Goal: Transaction & Acquisition: Purchase product/service

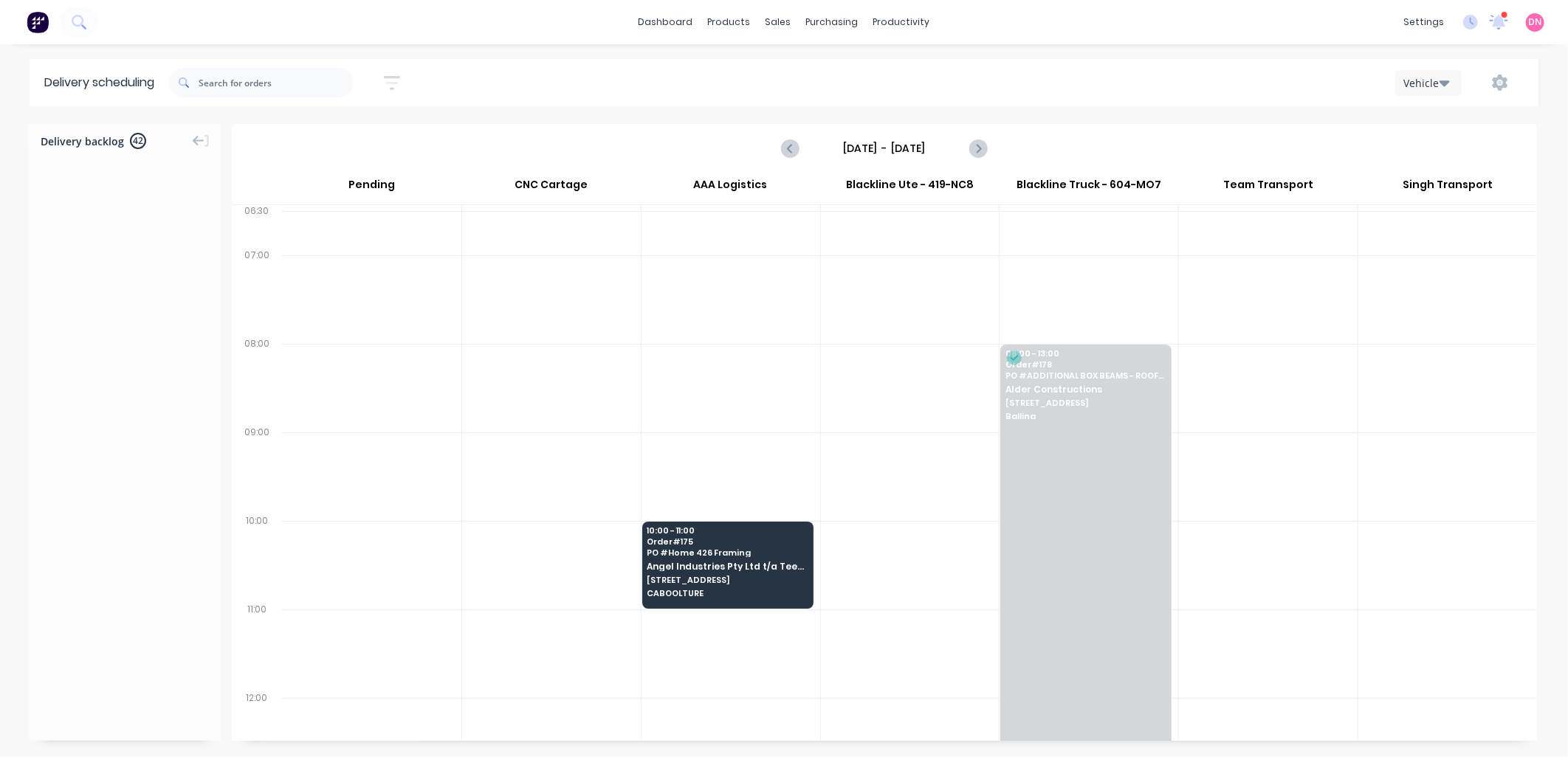
scroll to position [5203, 0]
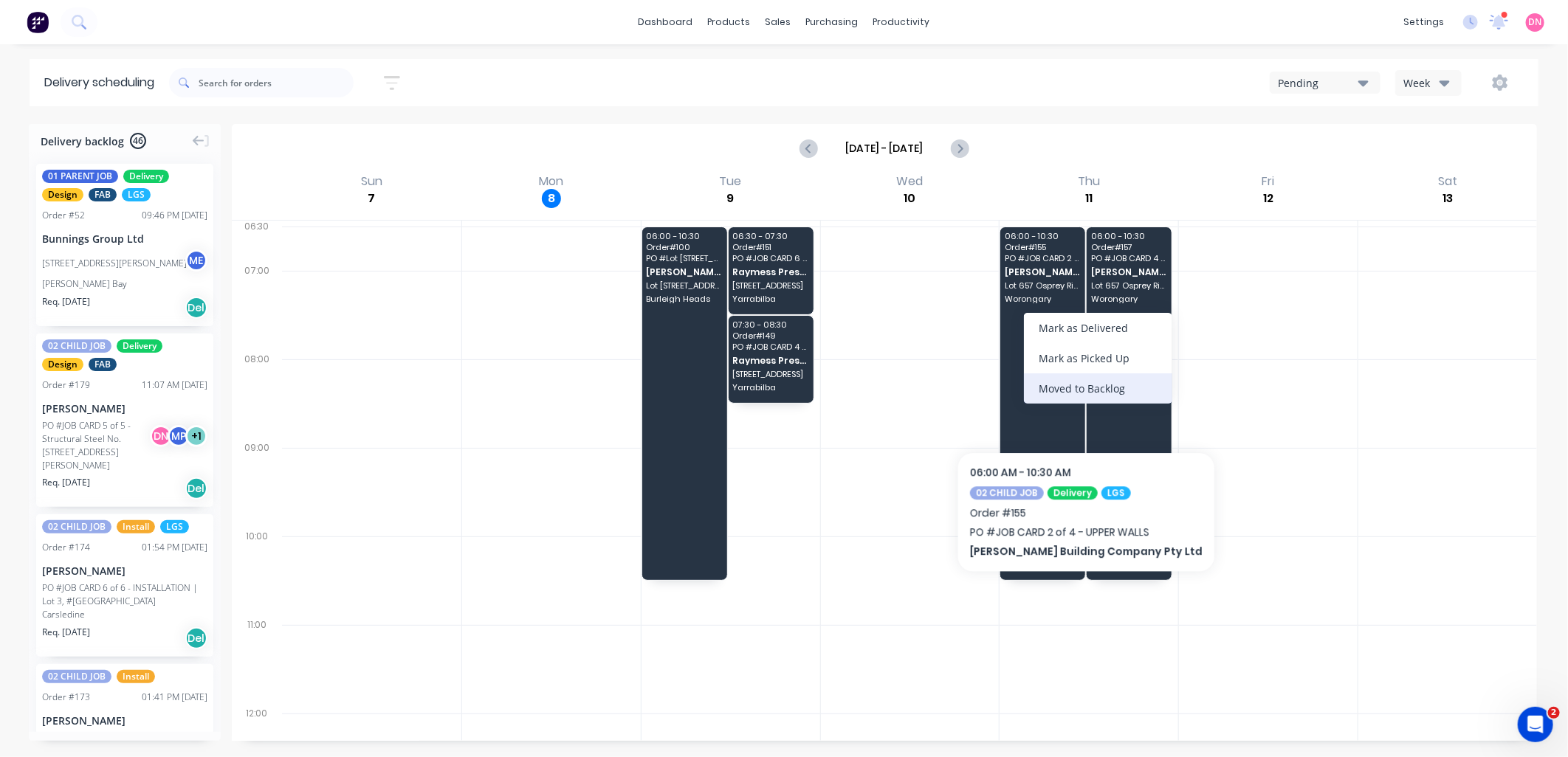
click at [1073, 388] on div "Moved to Backlog" at bounding box center [1098, 388] width 148 height 31
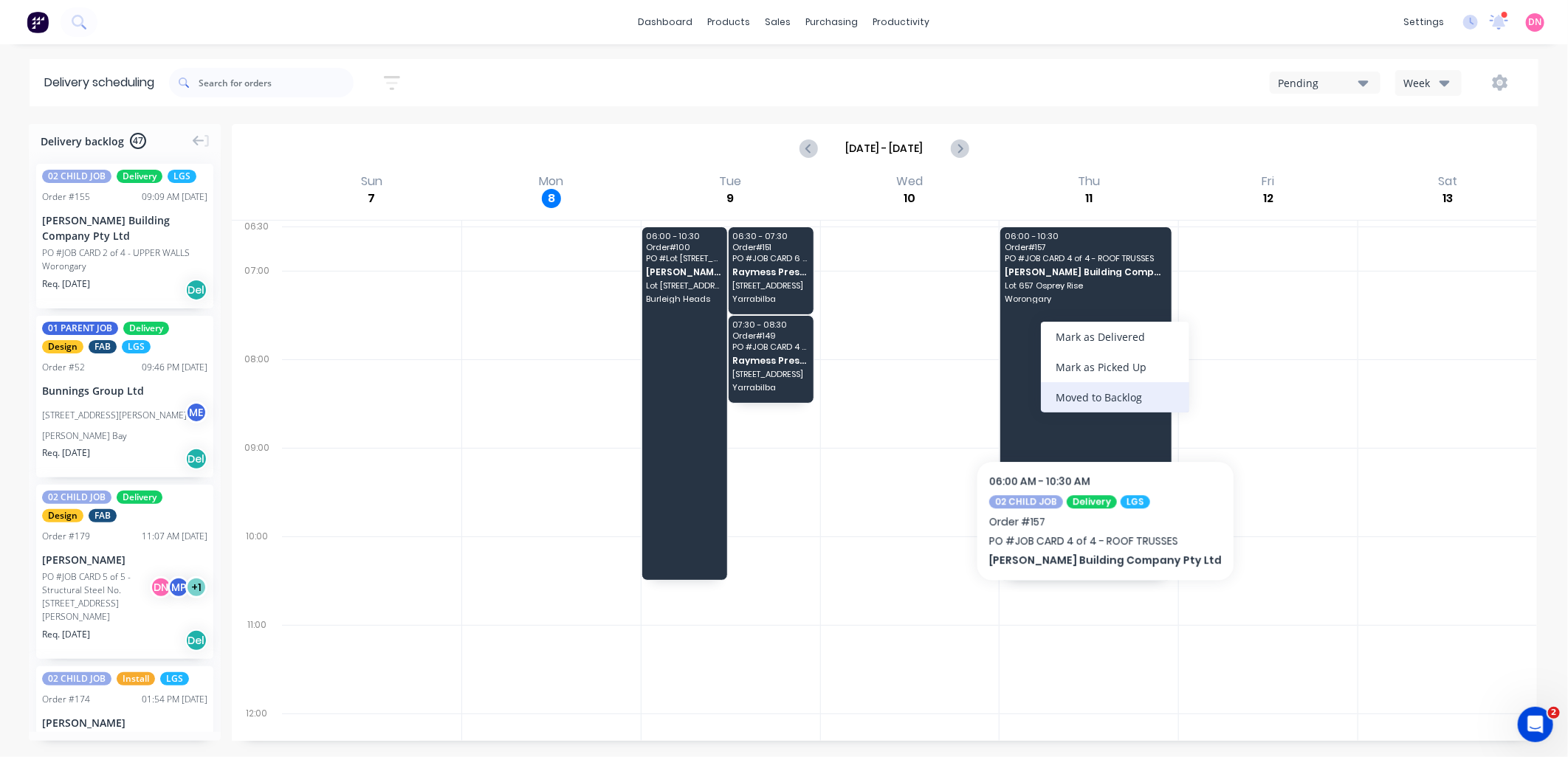
click at [1090, 400] on div "Moved to Backlog" at bounding box center [1114, 397] width 148 height 31
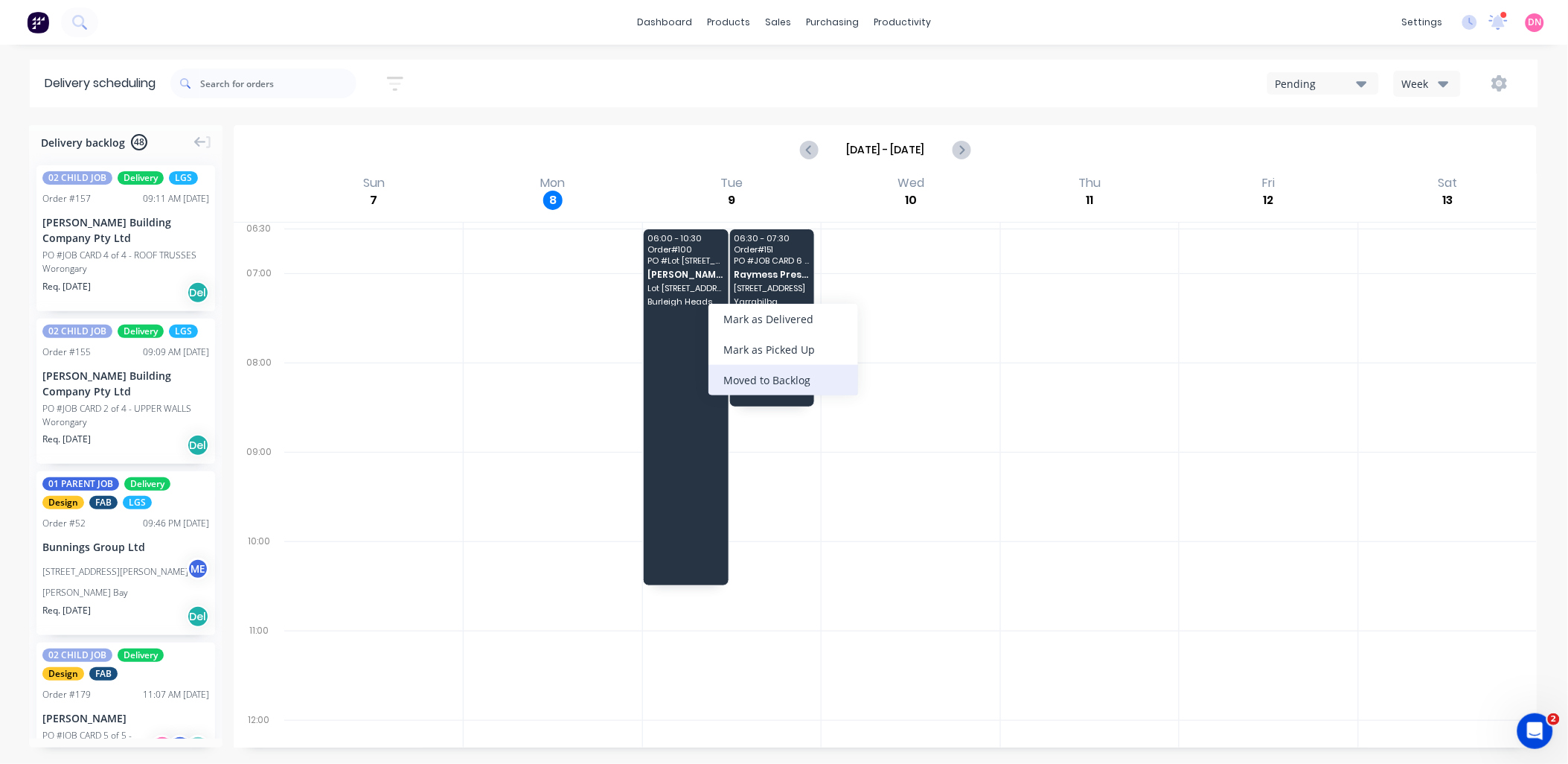
click at [783, 381] on div "Moved to Backlog" at bounding box center [784, 380] width 149 height 31
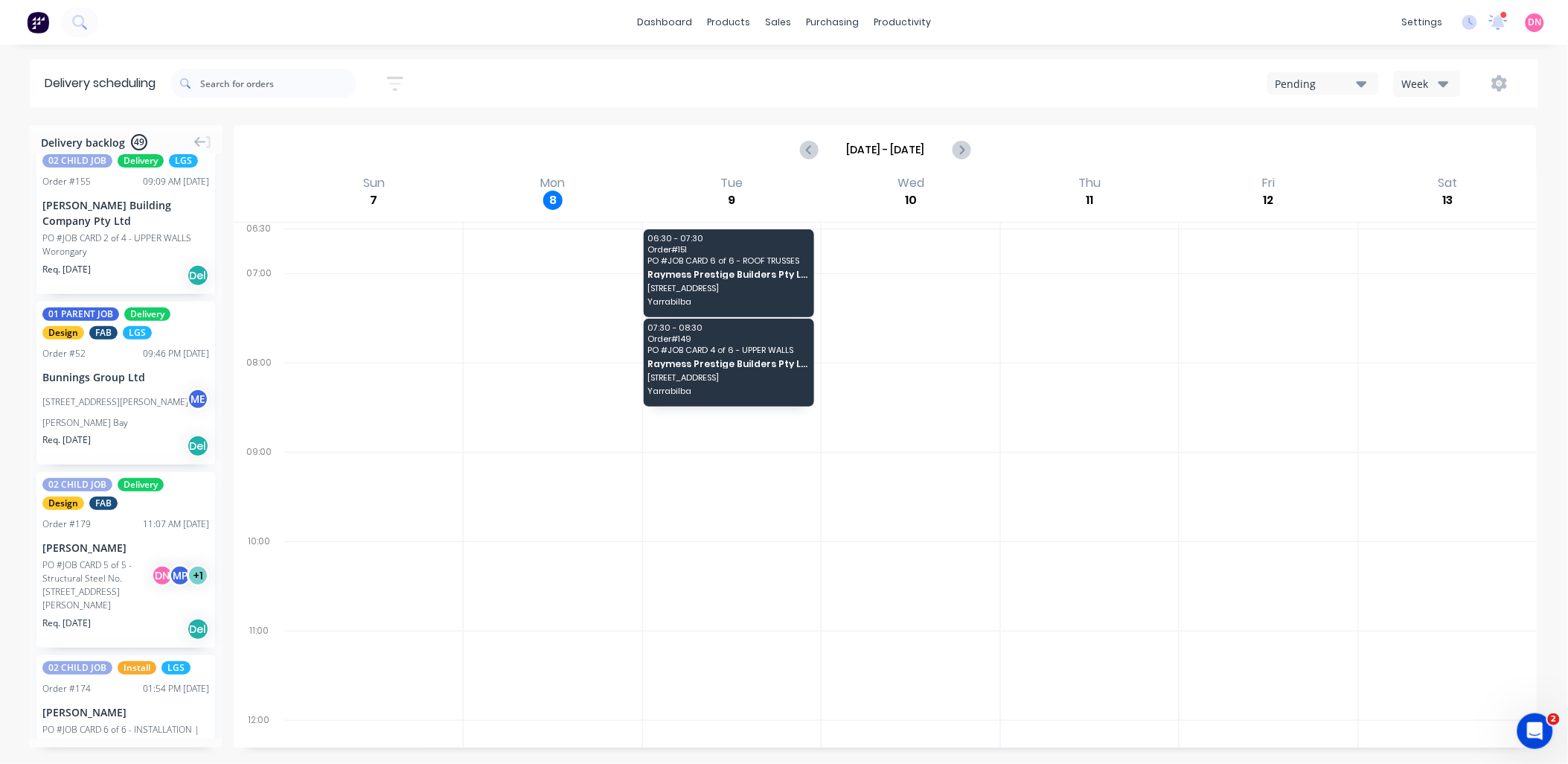
scroll to position [579, 0]
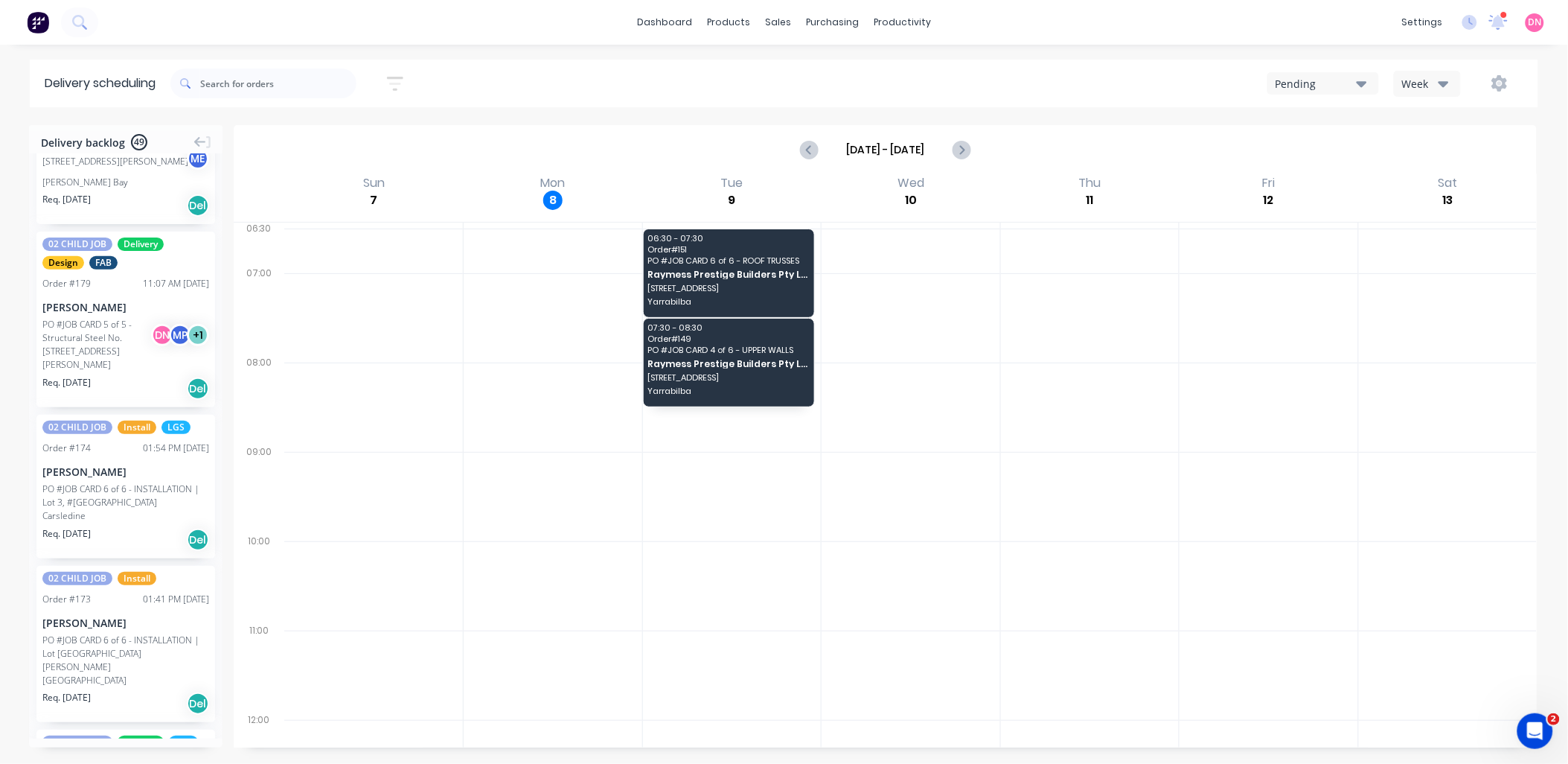
click at [417, 85] on button "button" at bounding box center [396, 84] width 48 height 29
click at [388, 181] on icon at bounding box center [383, 186] width 10 height 16
click at [377, 288] on div "Customer name" at bounding box center [326, 297] width 140 height 27
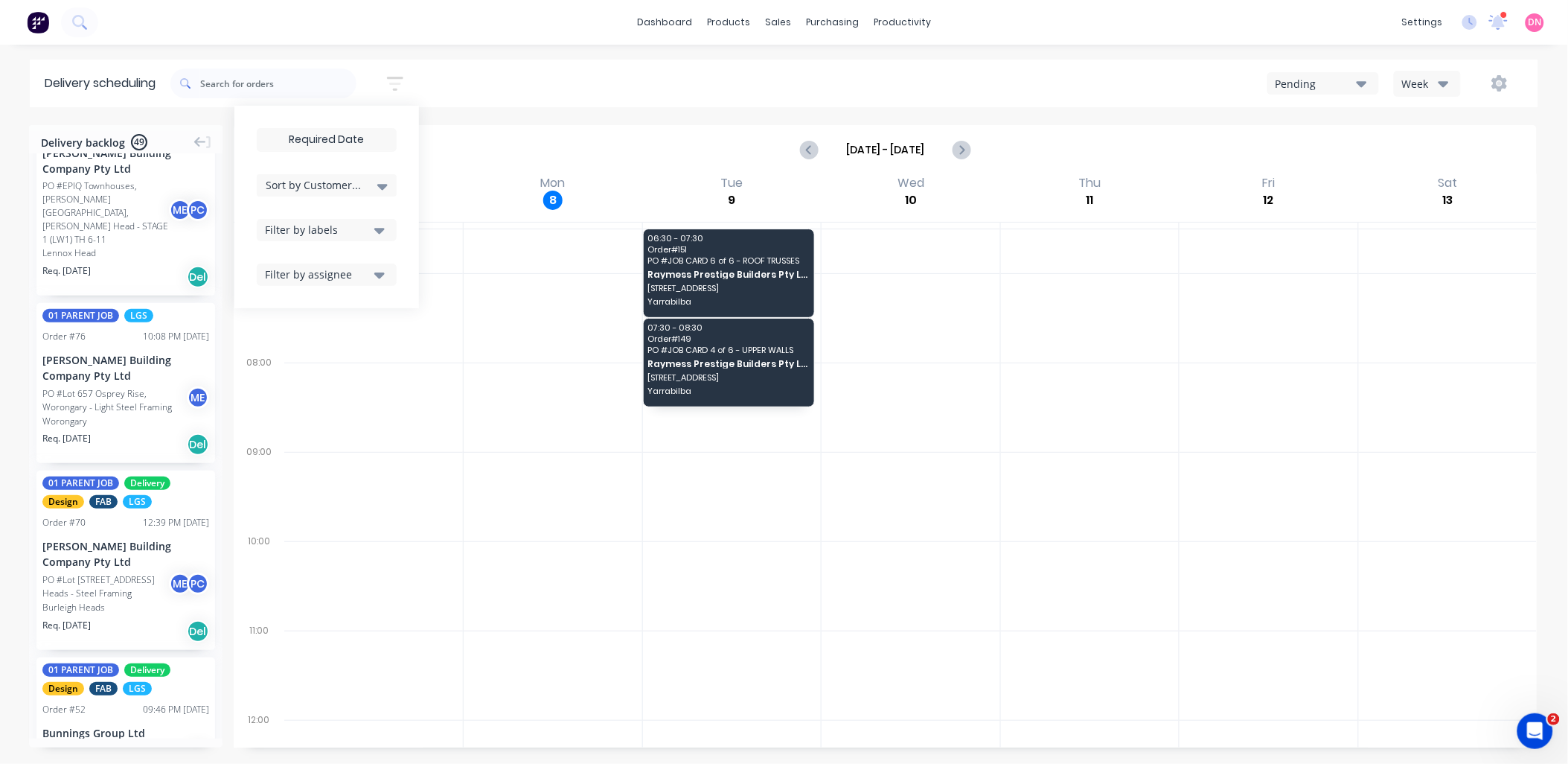
scroll to position [2565, 0]
click at [308, 221] on button "Filter by labels" at bounding box center [326, 230] width 140 height 22
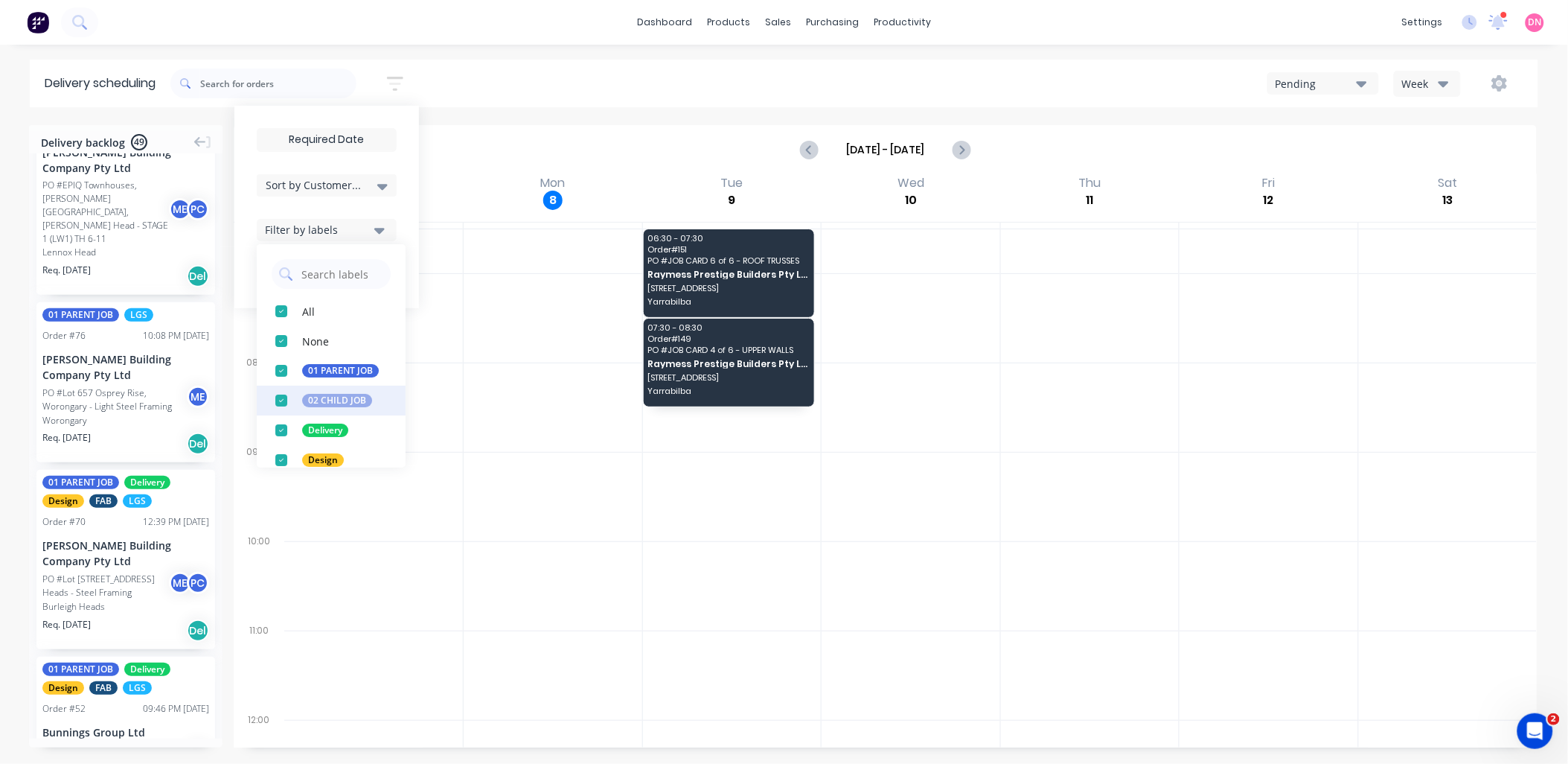
click at [284, 369] on div "button" at bounding box center [281, 371] width 30 height 30
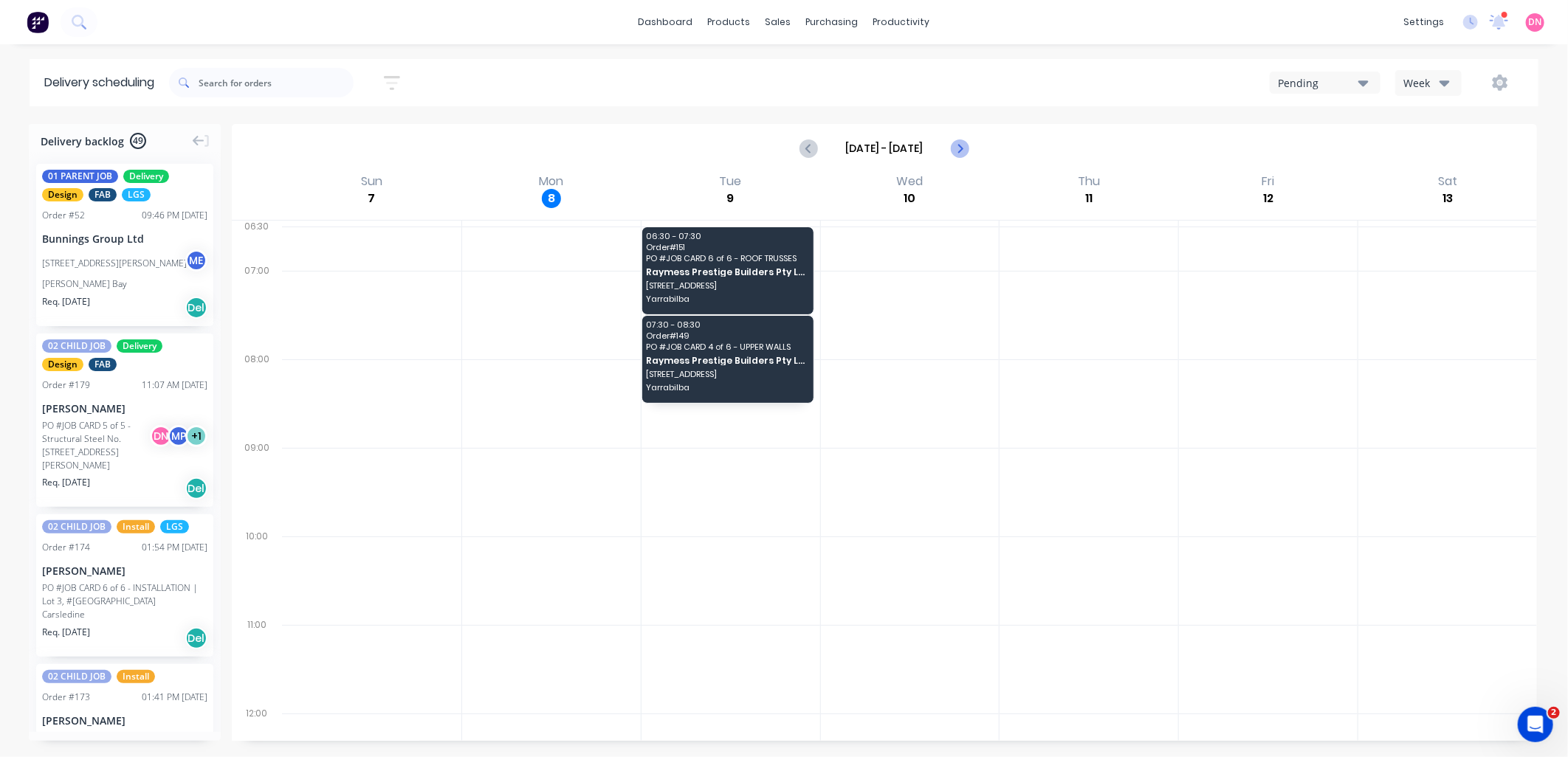
click at [957, 151] on icon "Next page" at bounding box center [959, 148] width 18 height 18
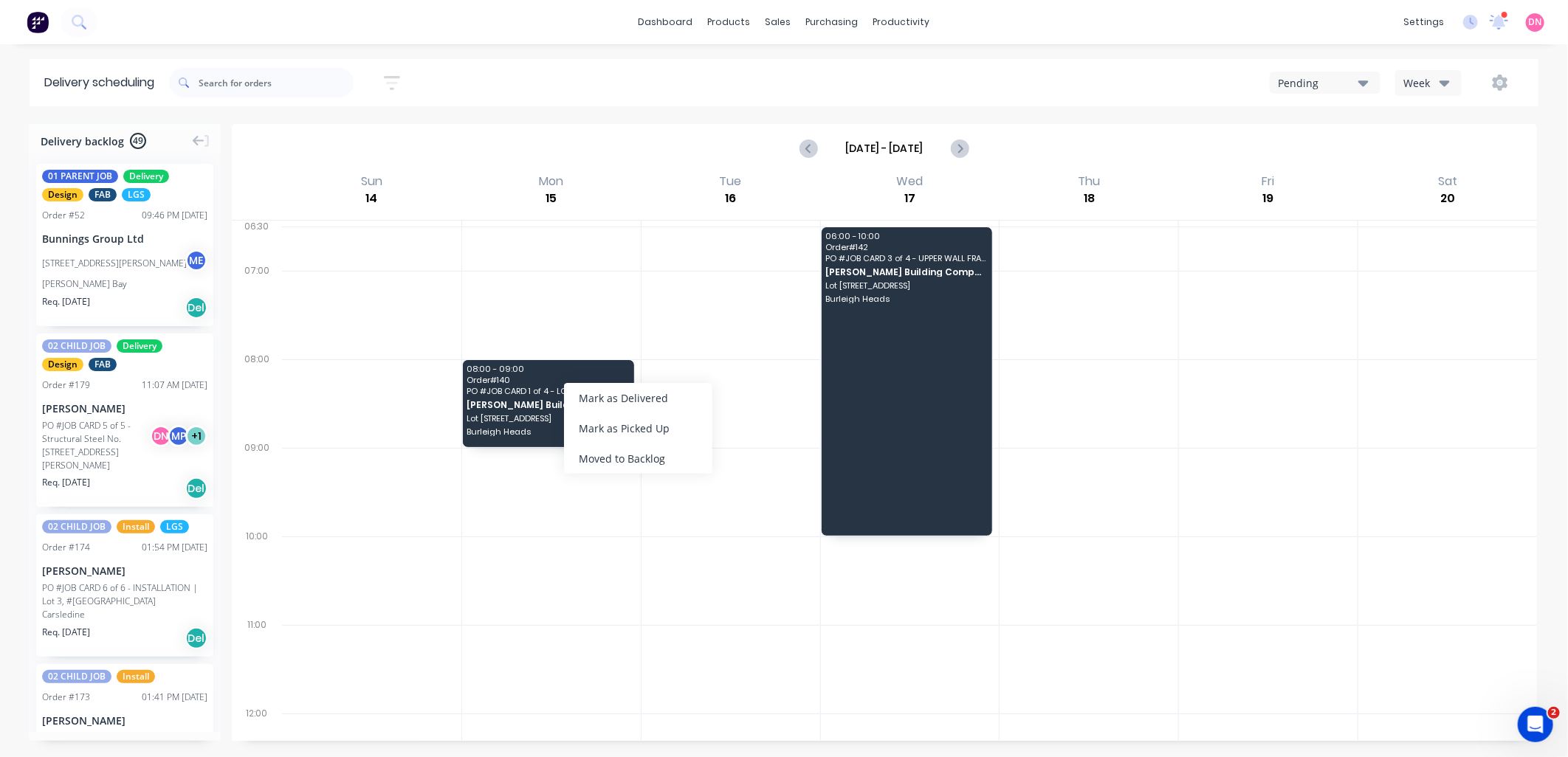
drag, startPoint x: 633, startPoint y: 459, endPoint x: 643, endPoint y: 443, distance: 18.9
click at [633, 458] on div "Moved to Backlog" at bounding box center [638, 458] width 148 height 31
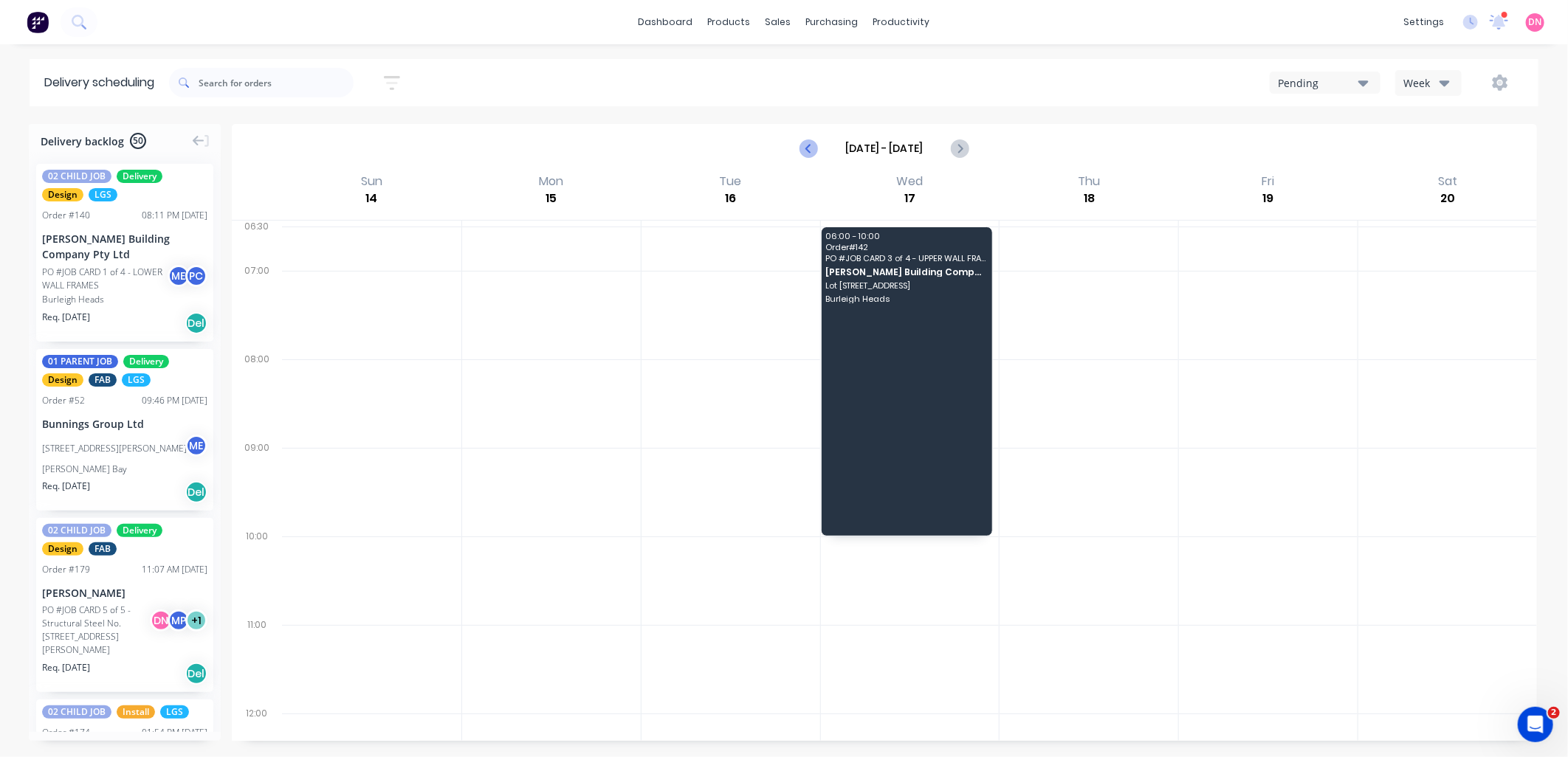
click at [809, 145] on icon "Previous page" at bounding box center [809, 148] width 7 height 12
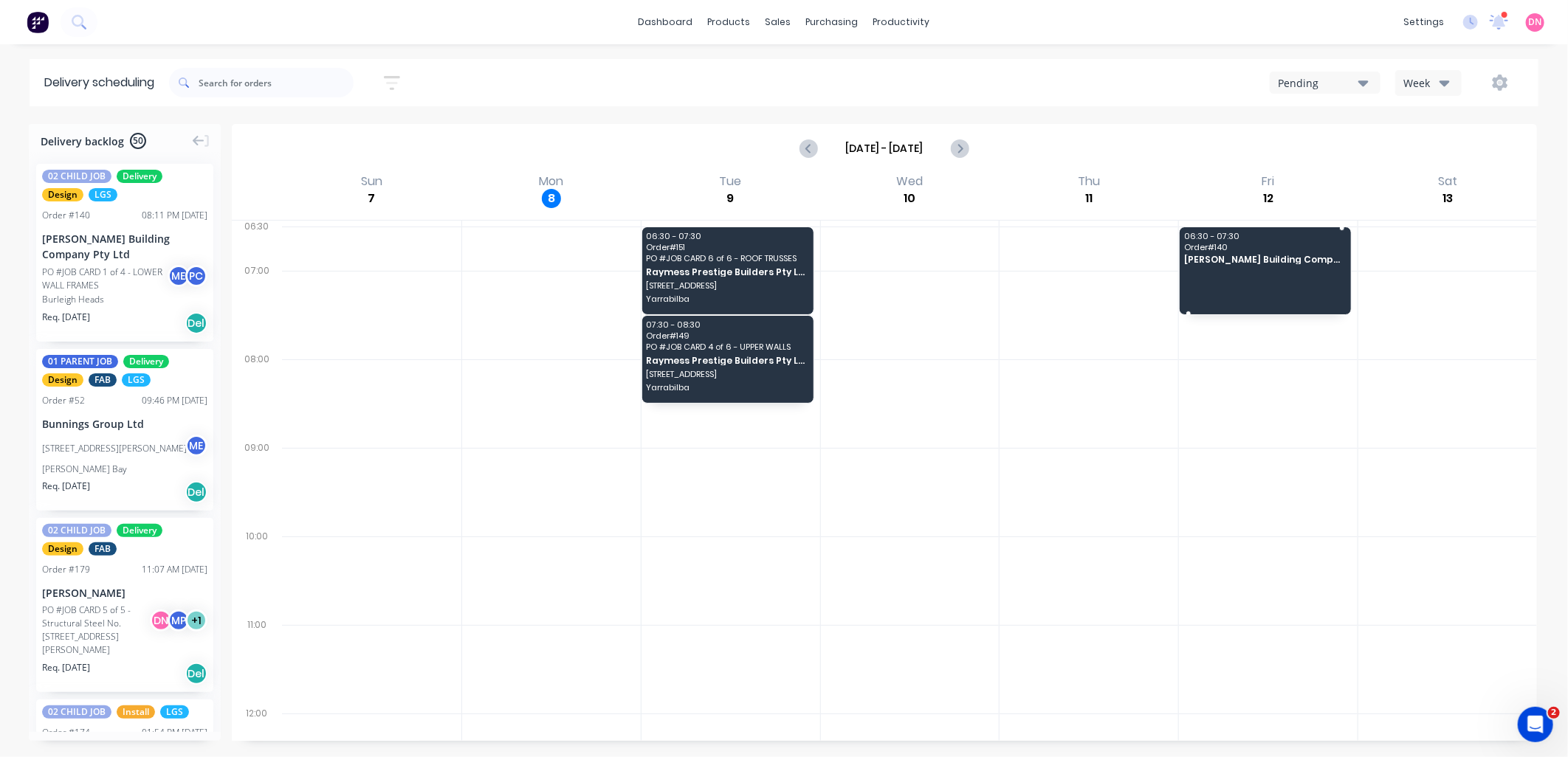
drag, startPoint x: 114, startPoint y: 279, endPoint x: 1189, endPoint y: 253, distance: 1075.3
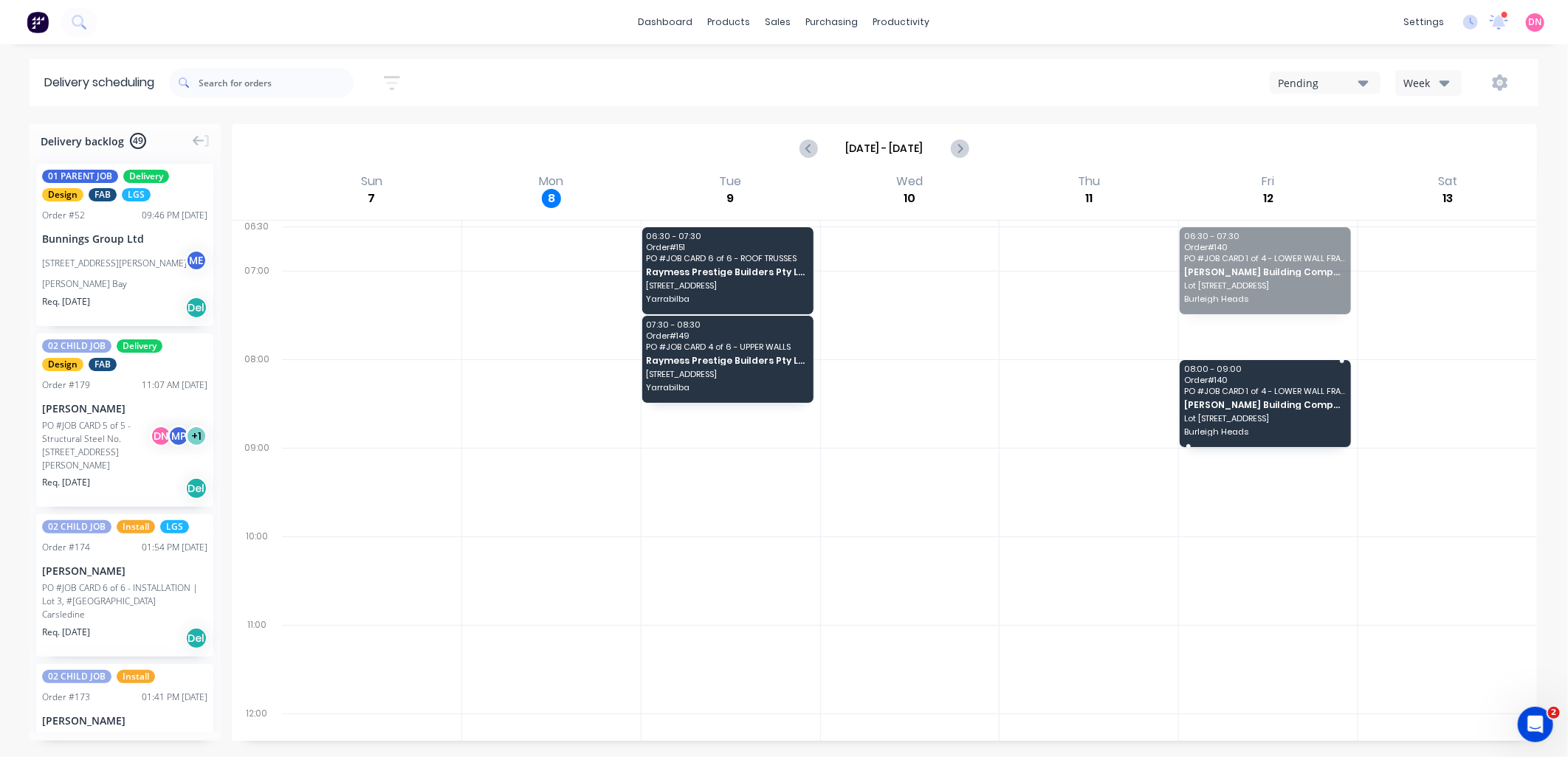
drag, startPoint x: 1255, startPoint y: 276, endPoint x: 1255, endPoint y: 398, distance: 122.0
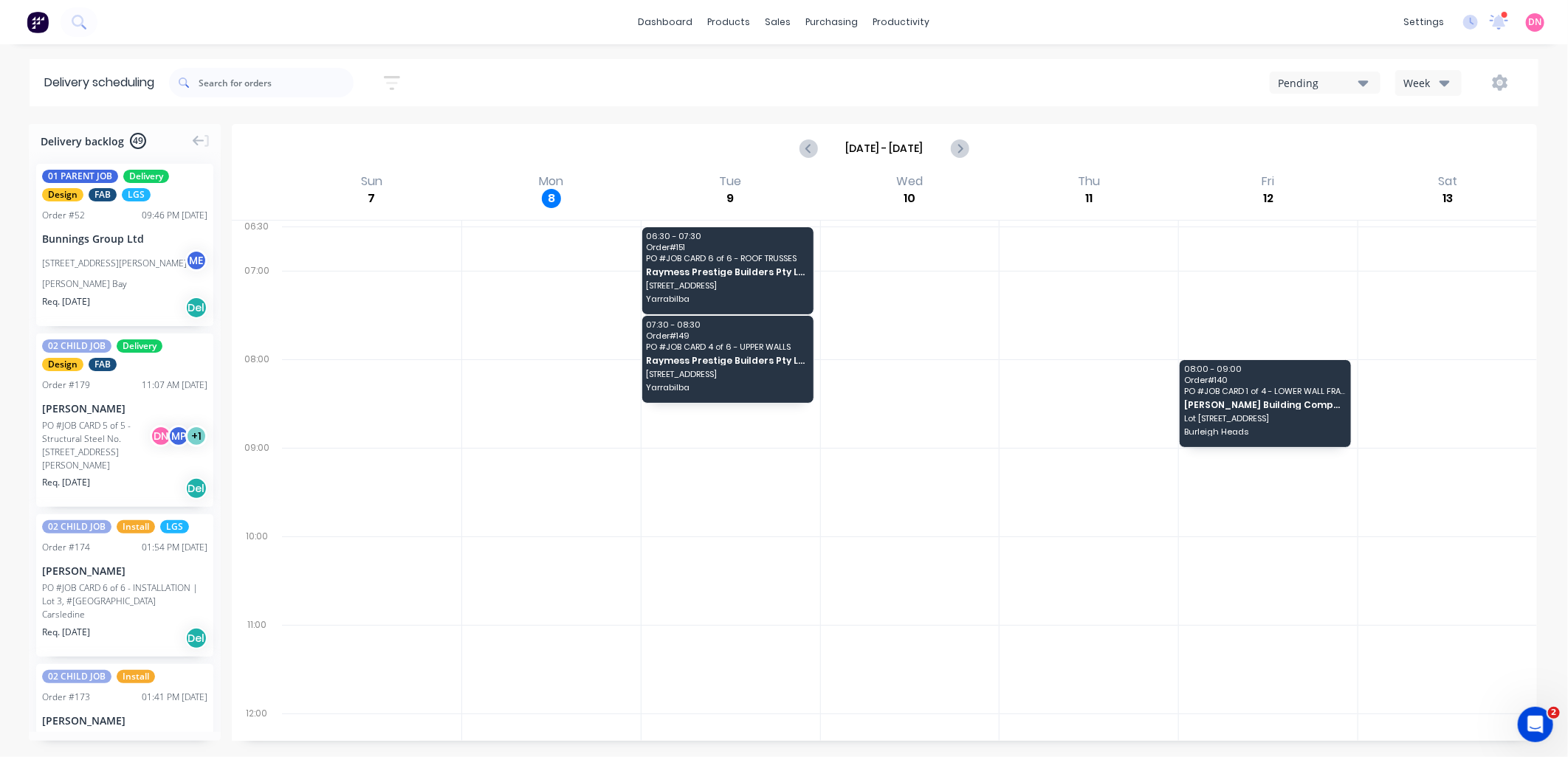
click at [1443, 85] on icon "button" at bounding box center [1445, 83] width 10 height 16
click at [1442, 85] on icon "button" at bounding box center [1445, 83] width 10 height 16
click at [958, 149] on icon "Next page" at bounding box center [959, 148] width 18 height 18
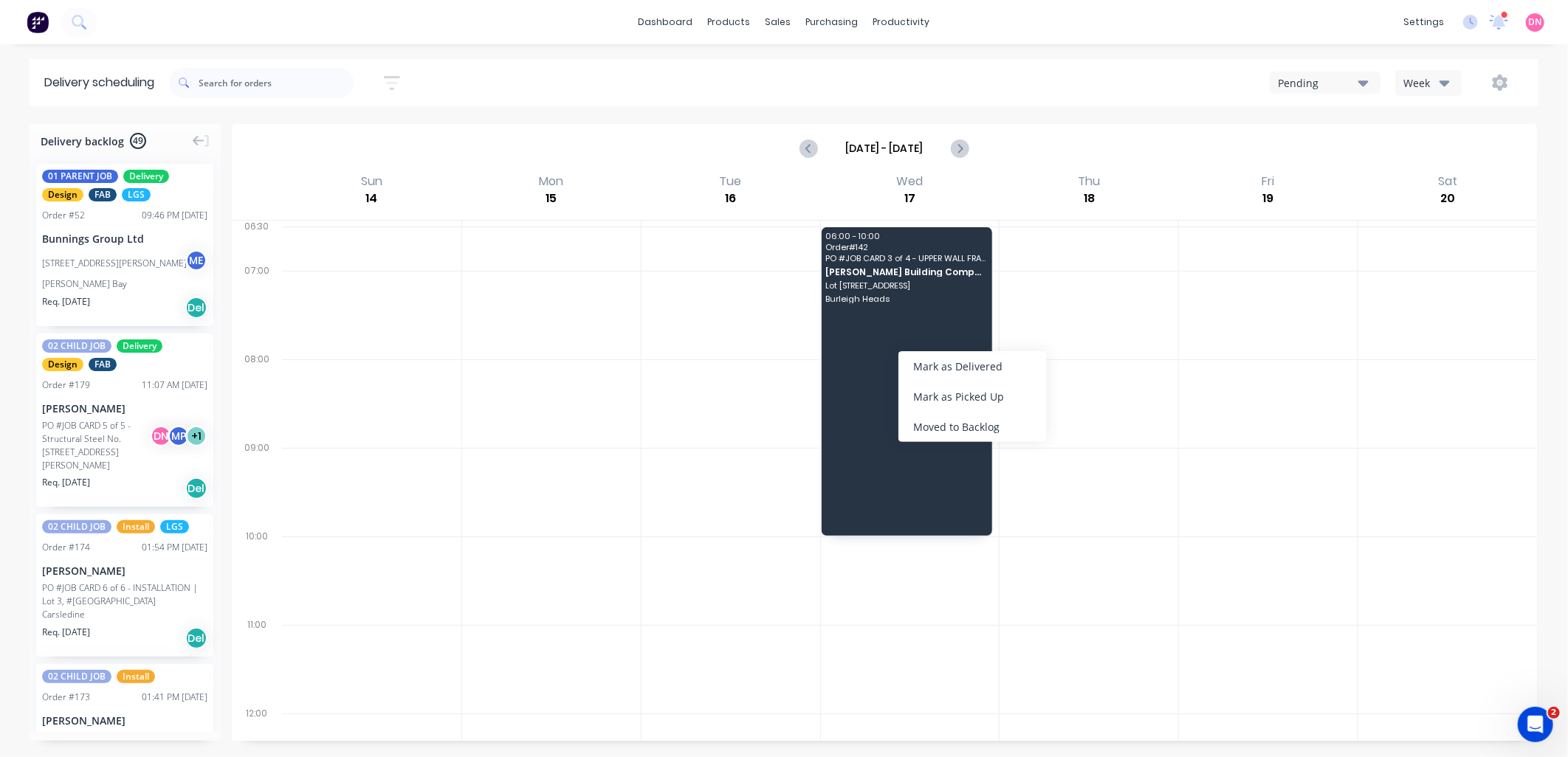
drag, startPoint x: 950, startPoint y: 429, endPoint x: 956, endPoint y: 334, distance: 95.2
click at [949, 427] on div "Moved to Backlog" at bounding box center [972, 427] width 148 height 31
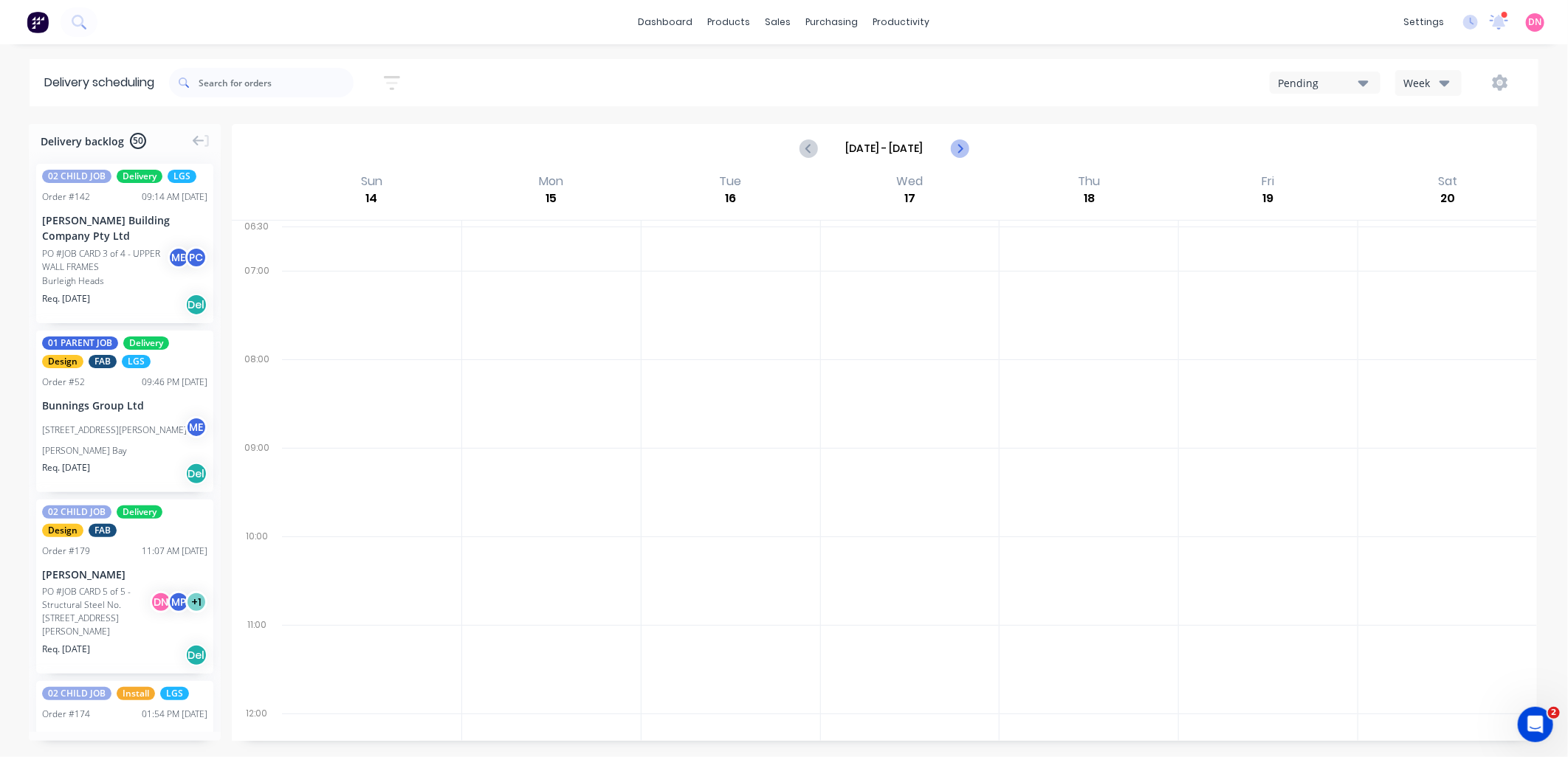
click at [955, 144] on icon "Next page" at bounding box center [959, 148] width 18 height 18
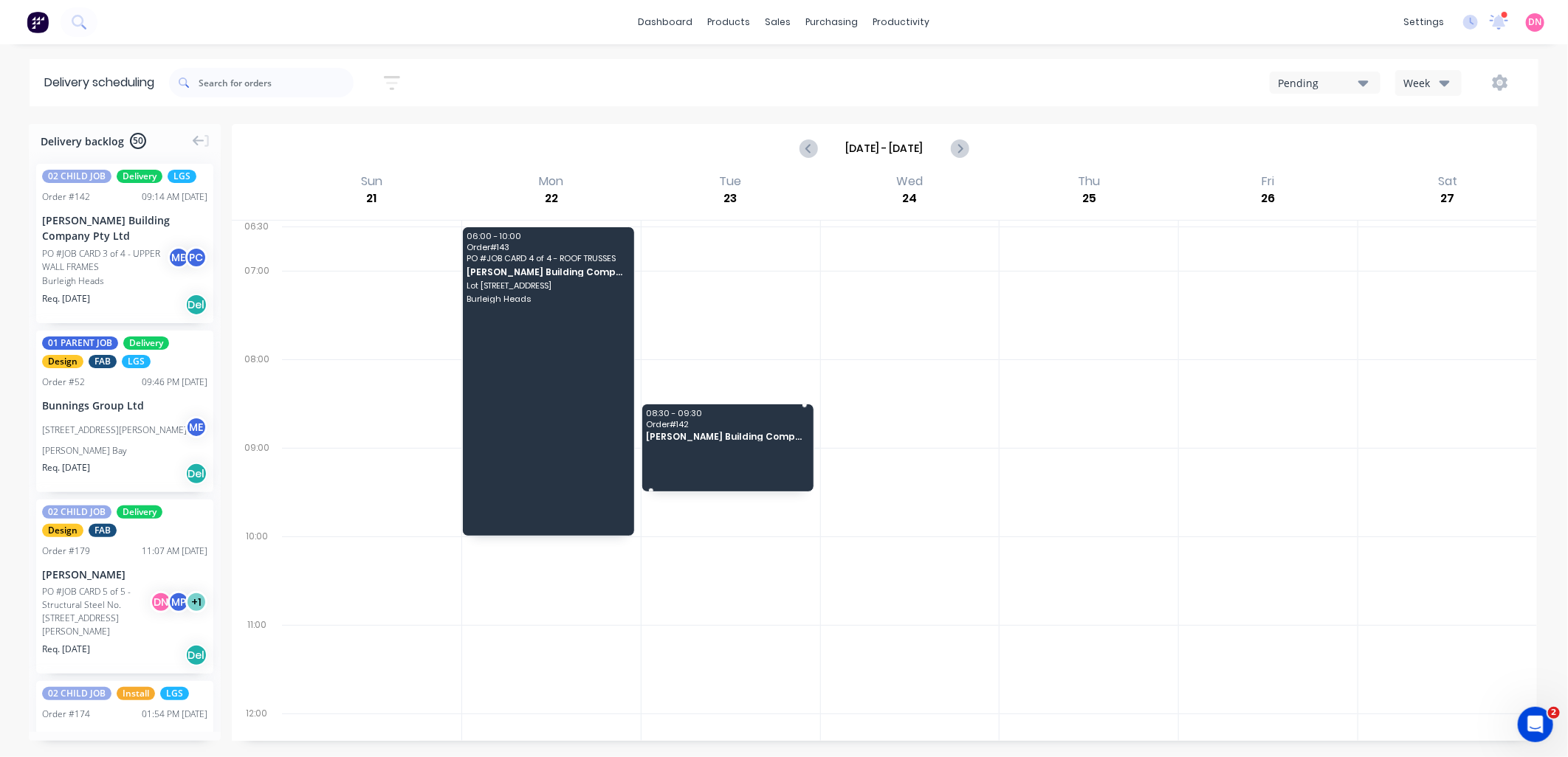
drag, startPoint x: 122, startPoint y: 263, endPoint x: 728, endPoint y: 439, distance: 631.0
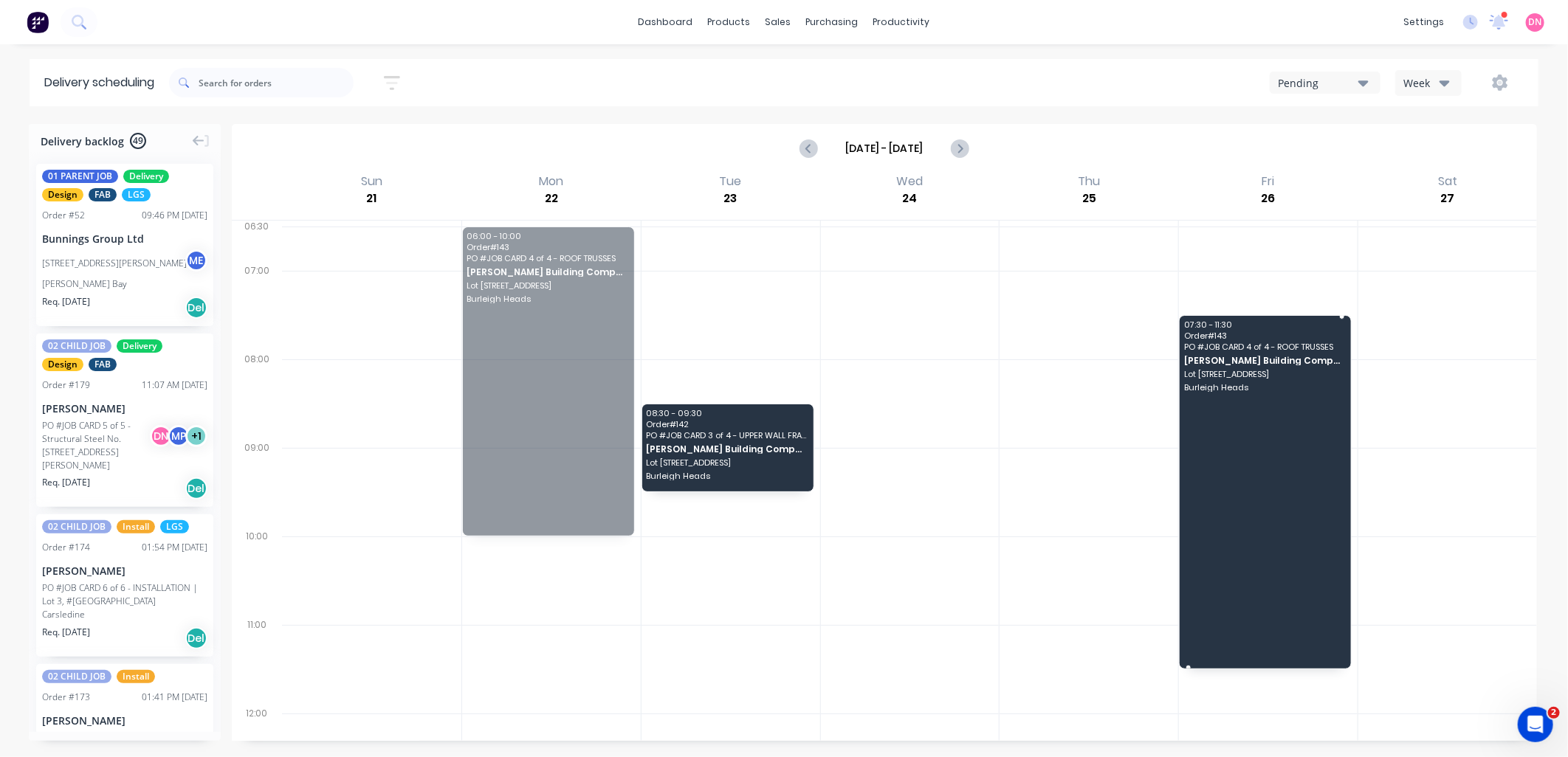
drag, startPoint x: 521, startPoint y: 324, endPoint x: 1248, endPoint y: 478, distance: 743.1
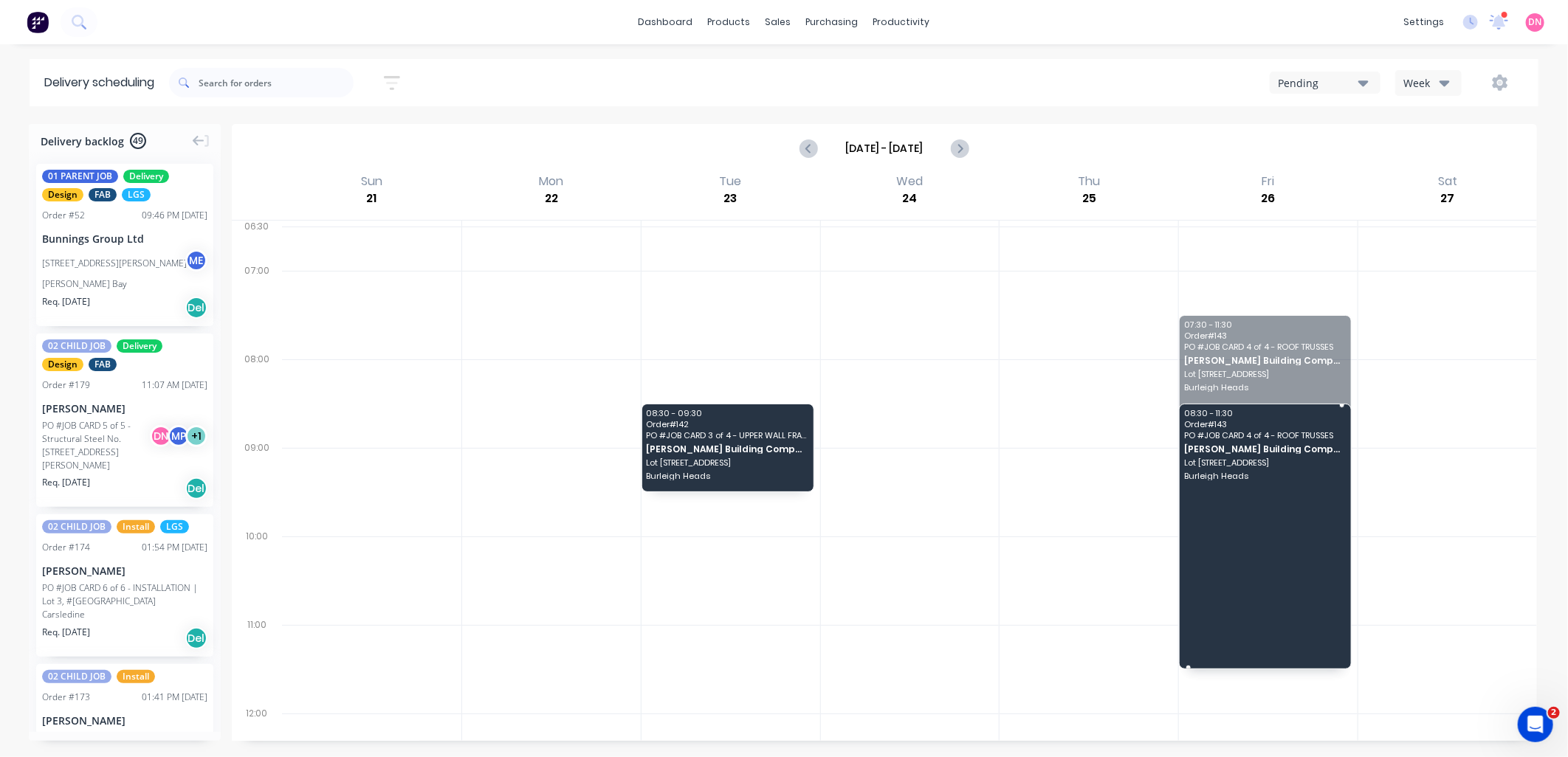
drag, startPoint x: 1264, startPoint y: 318, endPoint x: 1270, endPoint y: 398, distance: 80.2
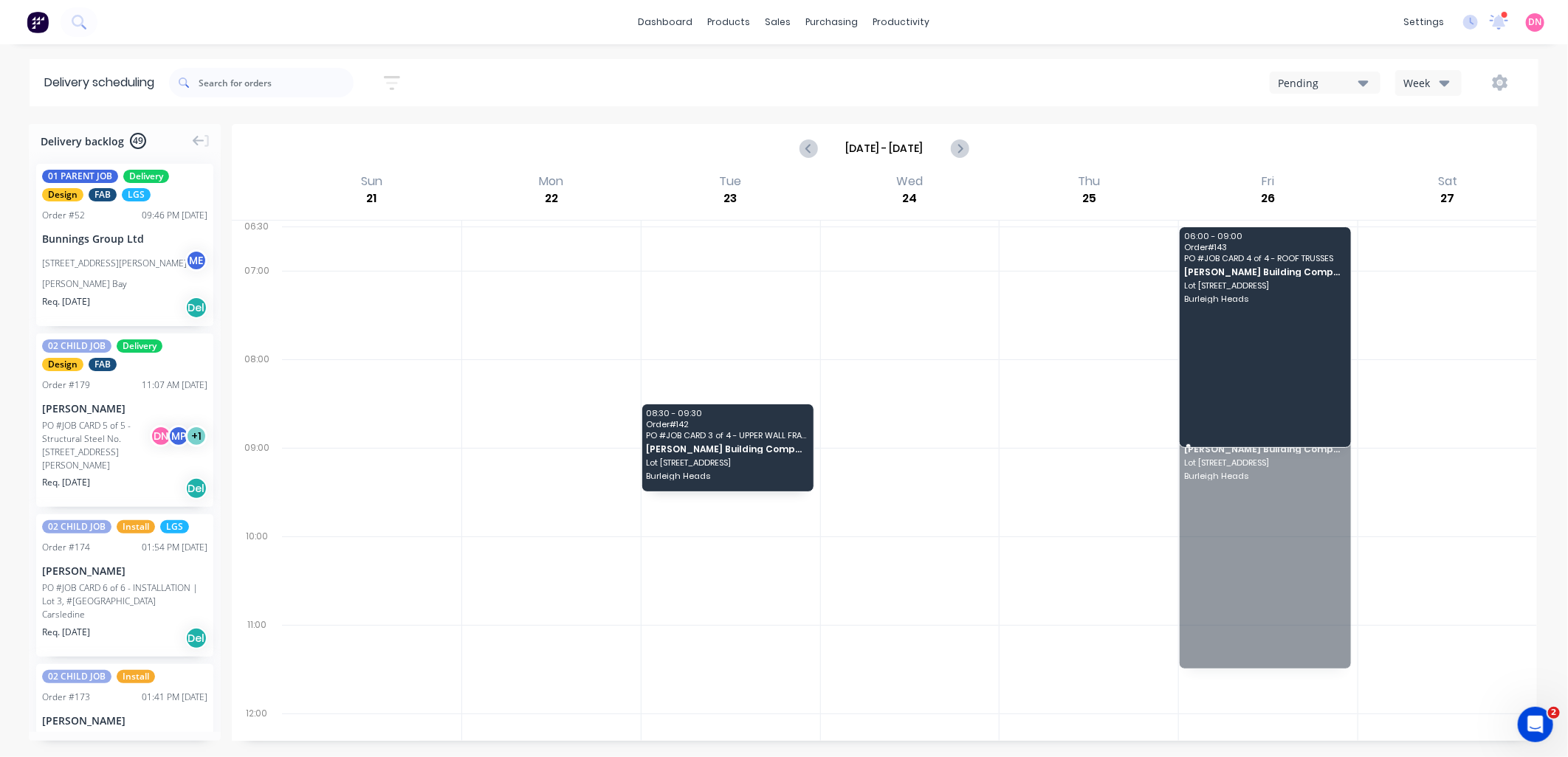
drag, startPoint x: 1257, startPoint y: 510, endPoint x: 1241, endPoint y: 288, distance: 222.6
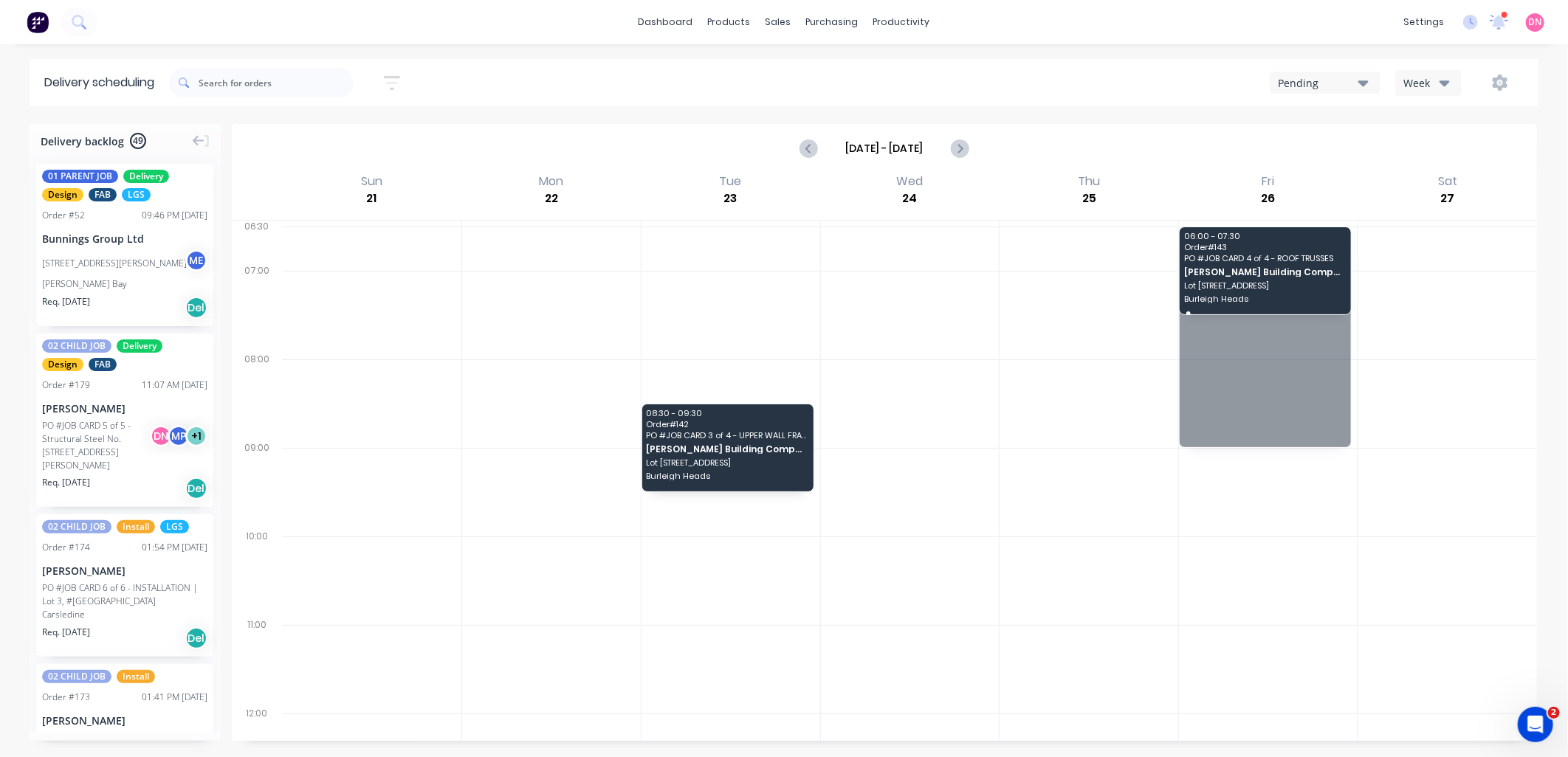
drag, startPoint x: 1262, startPoint y: 445, endPoint x: 1258, endPoint y: 312, distance: 133.1
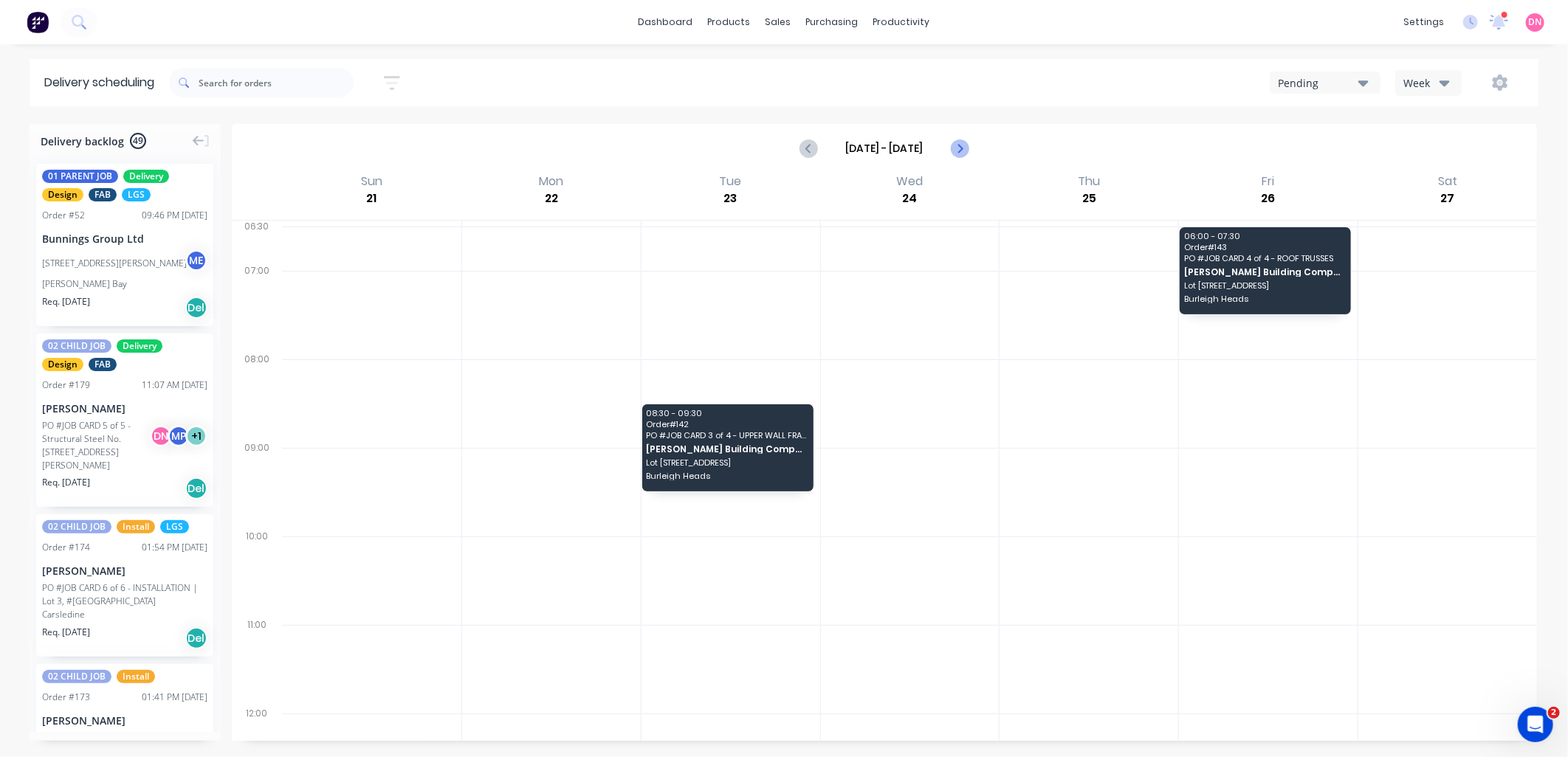
click at [957, 148] on icon "Next page" at bounding box center [959, 148] width 18 height 18
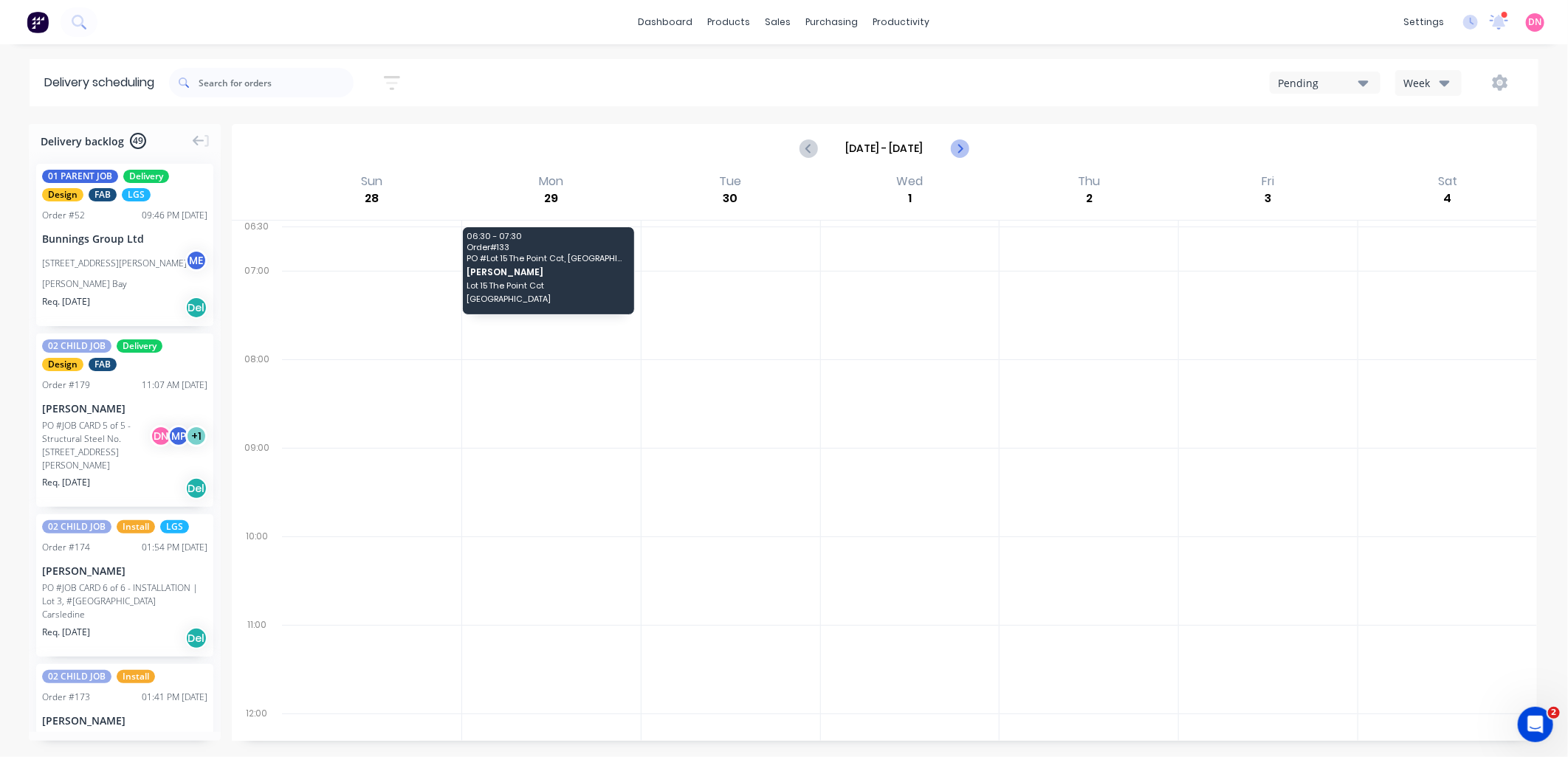
click at [957, 148] on icon "Next page" at bounding box center [959, 148] width 18 height 18
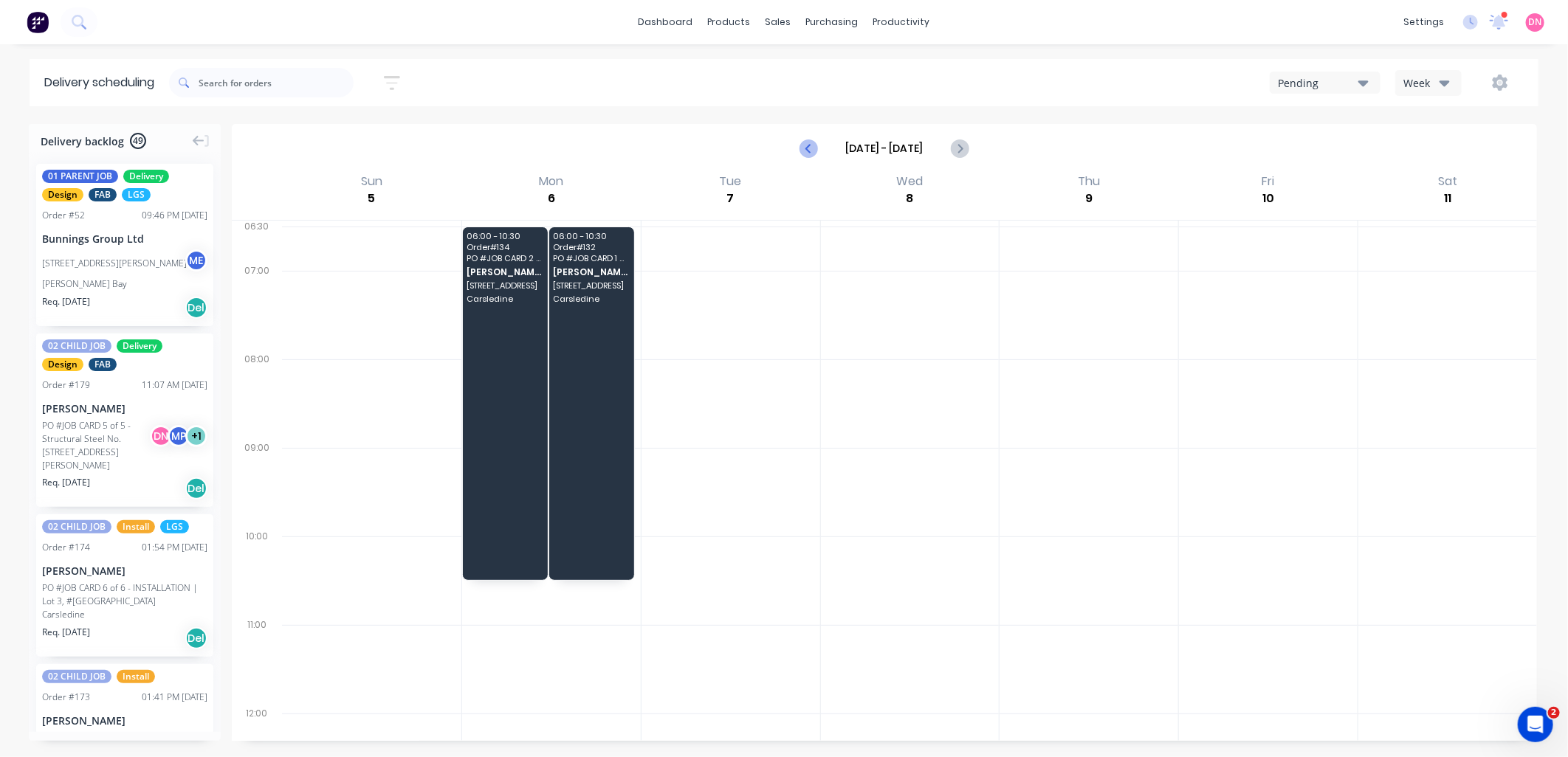
click at [807, 148] on icon "Previous page" at bounding box center [809, 148] width 7 height 12
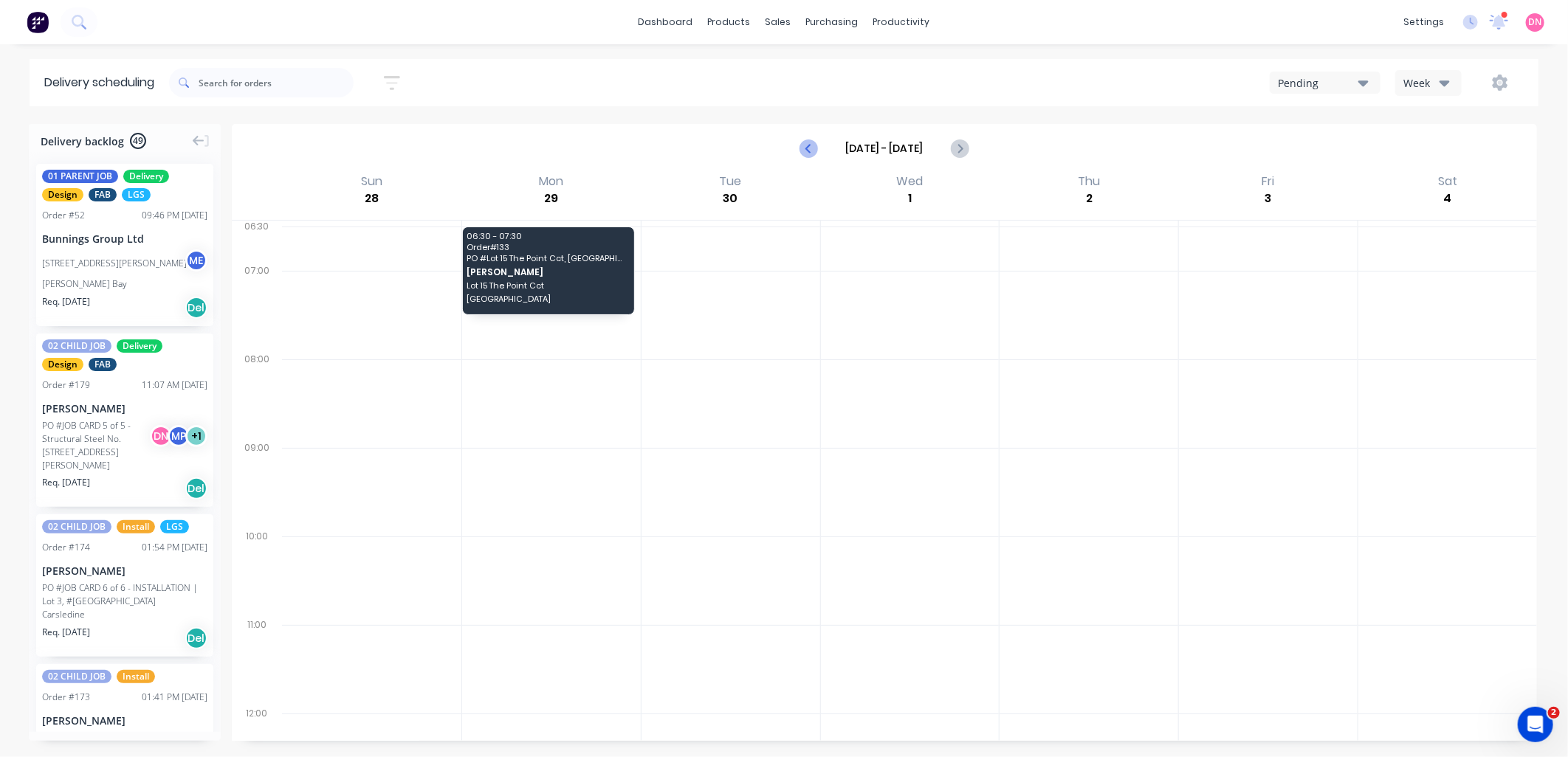
click at [807, 148] on icon "Previous page" at bounding box center [809, 148] width 7 height 12
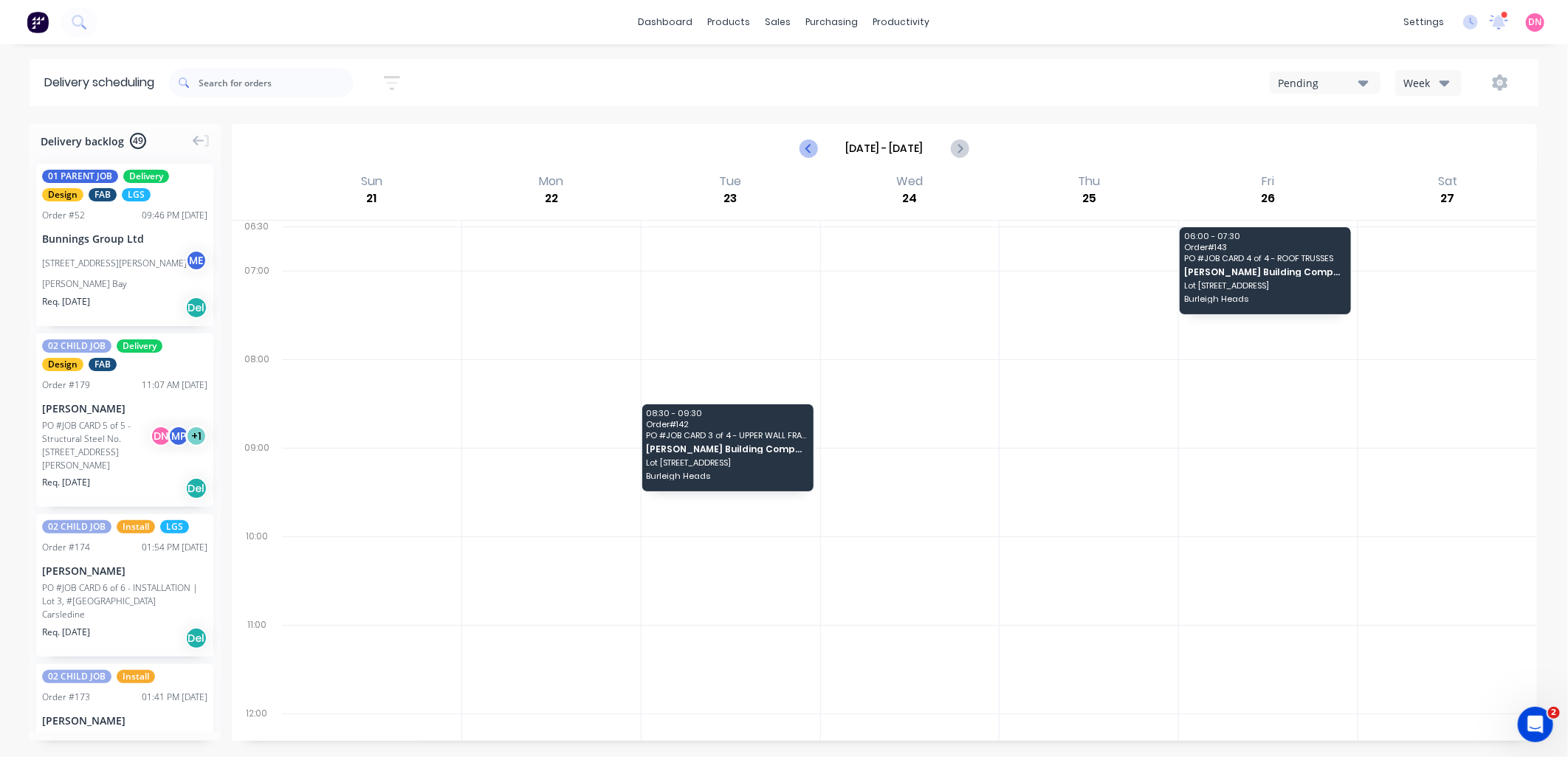
click at [807, 148] on icon "Previous page" at bounding box center [809, 148] width 7 height 12
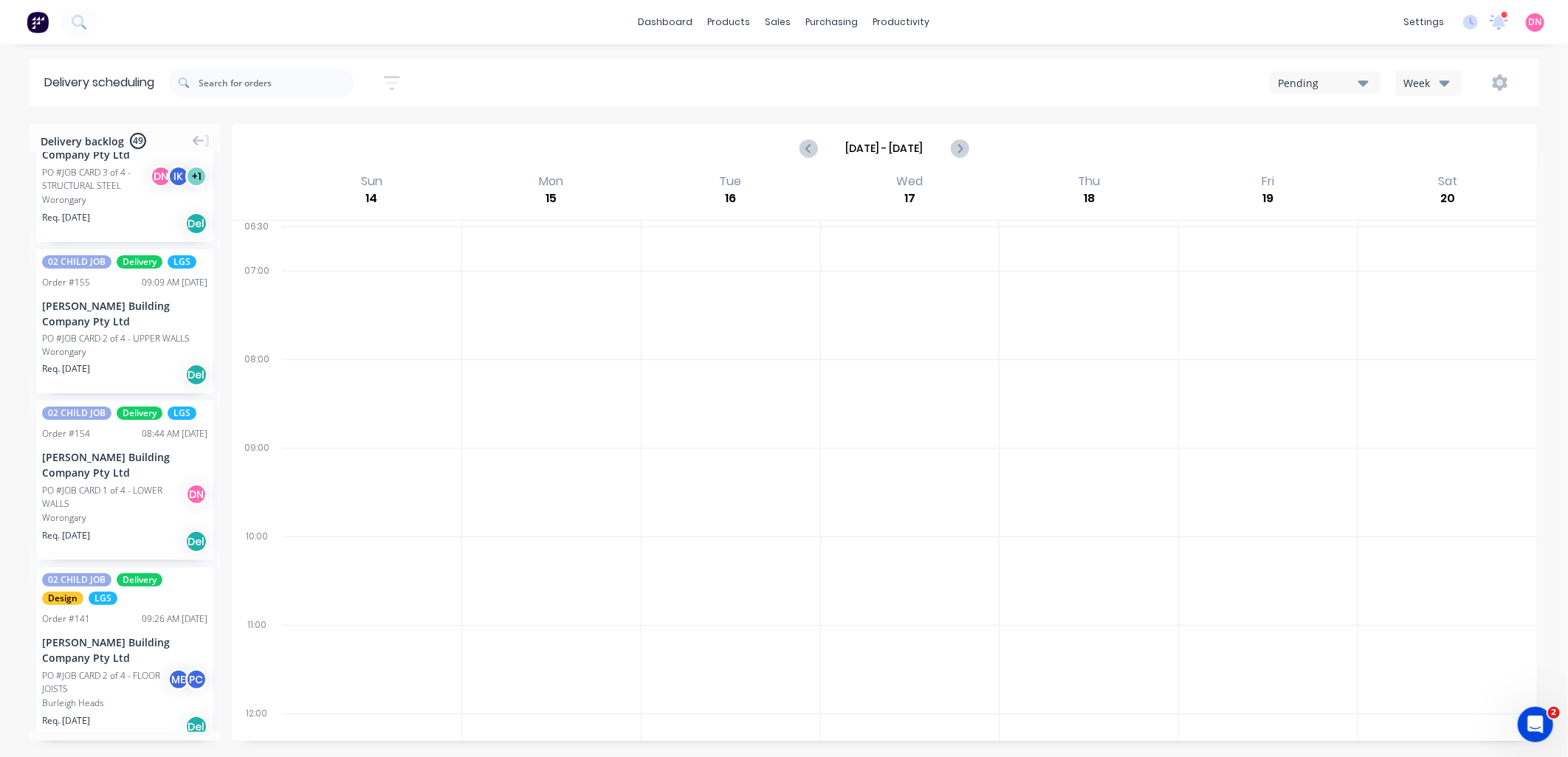
scroll to position [3115, 0]
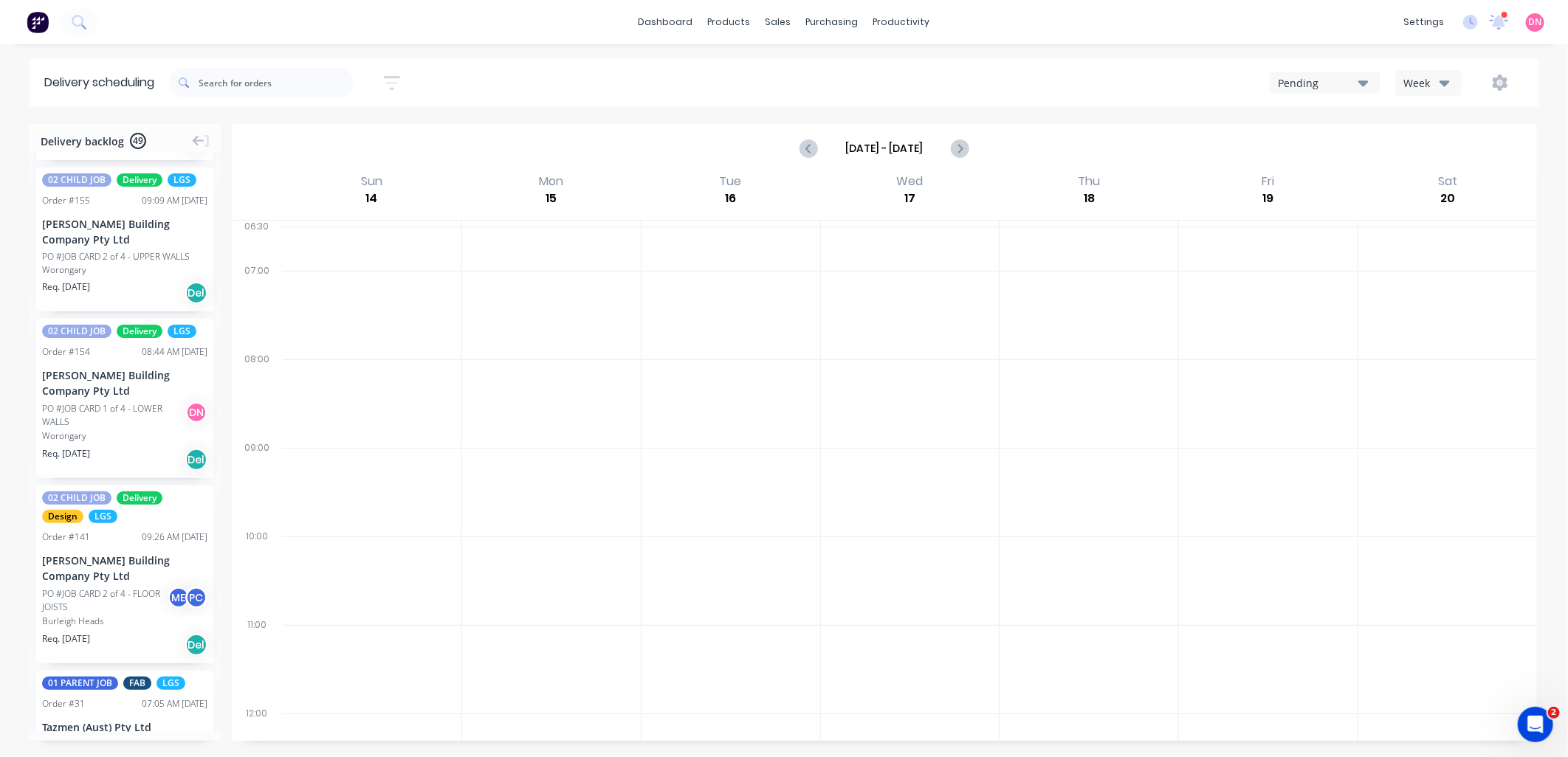
click at [159, 584] on div "[PERSON_NAME] Building Company Pty Ltd" at bounding box center [125, 568] width 166 height 31
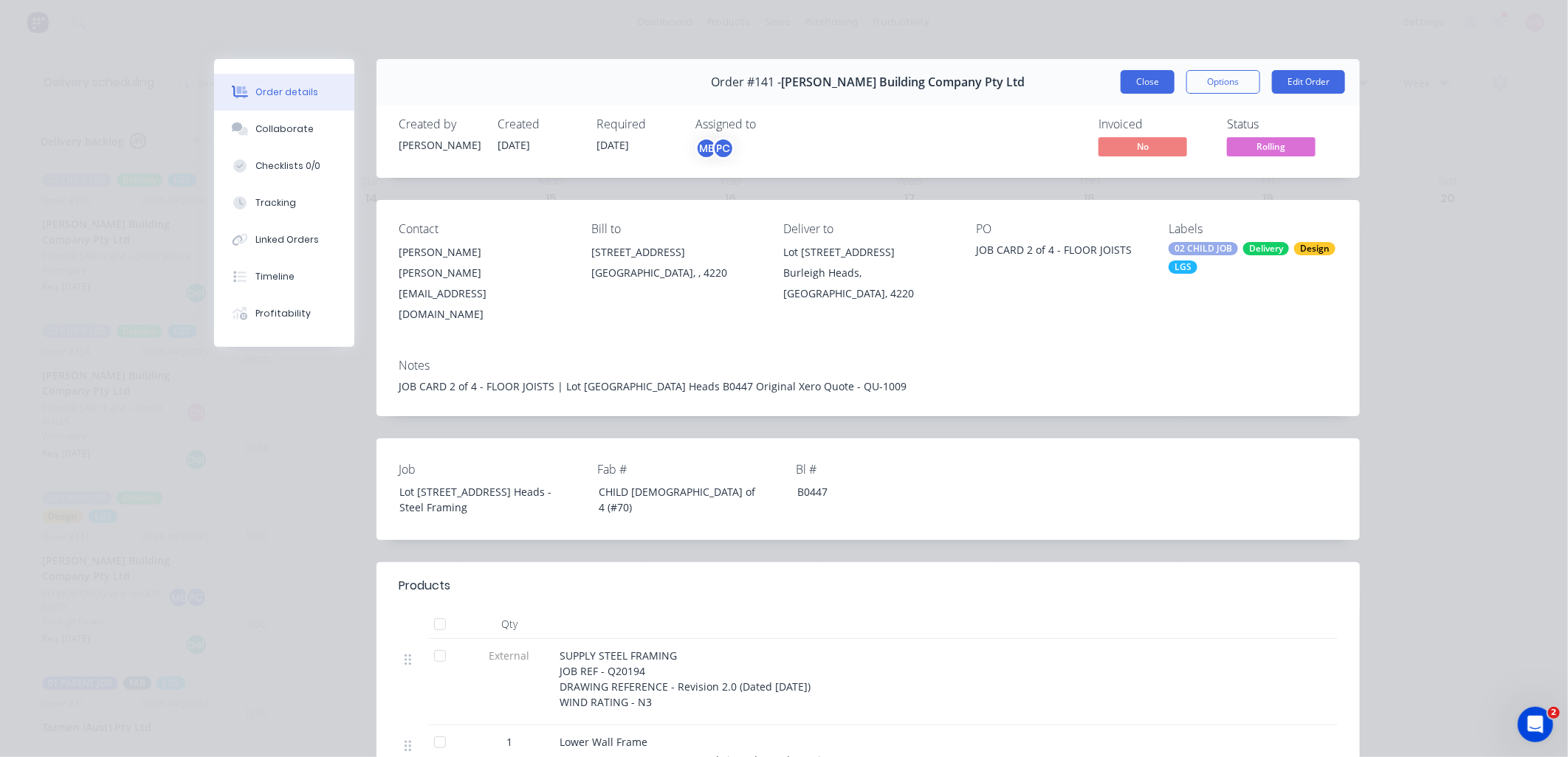
click at [1135, 85] on button "Close" at bounding box center [1147, 82] width 54 height 24
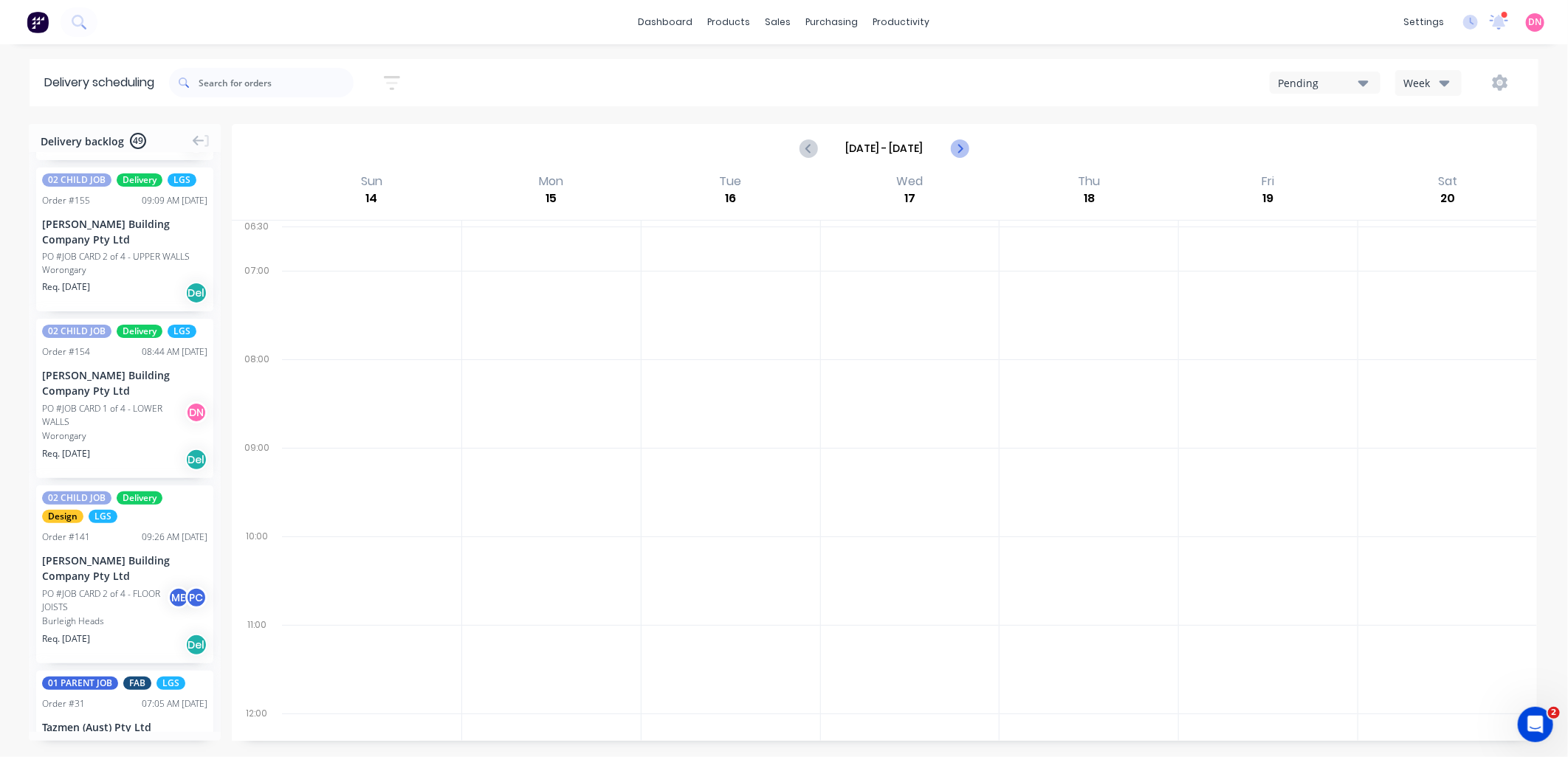
click at [948, 142] on button "Next page" at bounding box center [959, 148] width 30 height 30
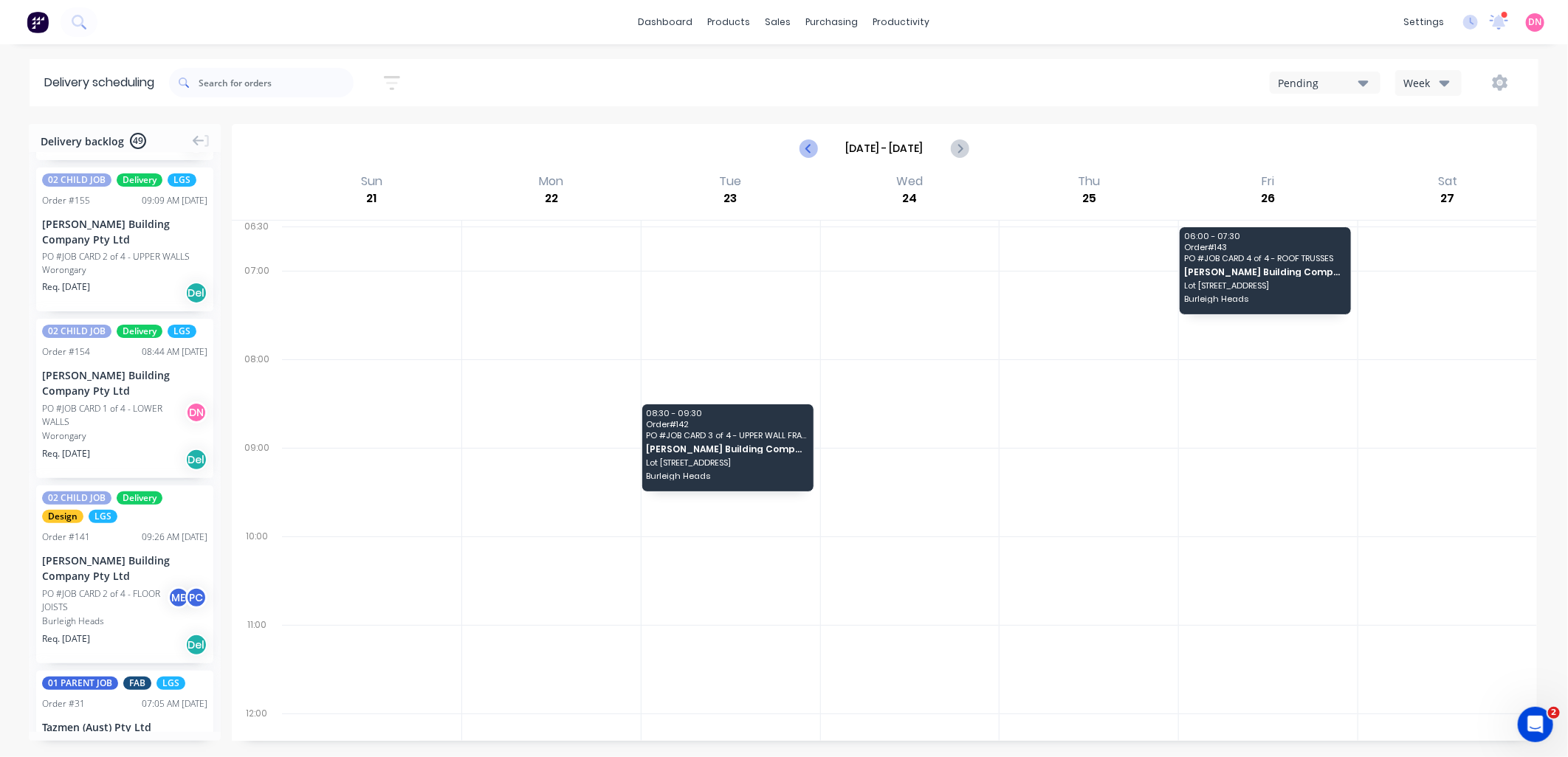
click at [810, 148] on icon "Previous page" at bounding box center [809, 148] width 18 height 18
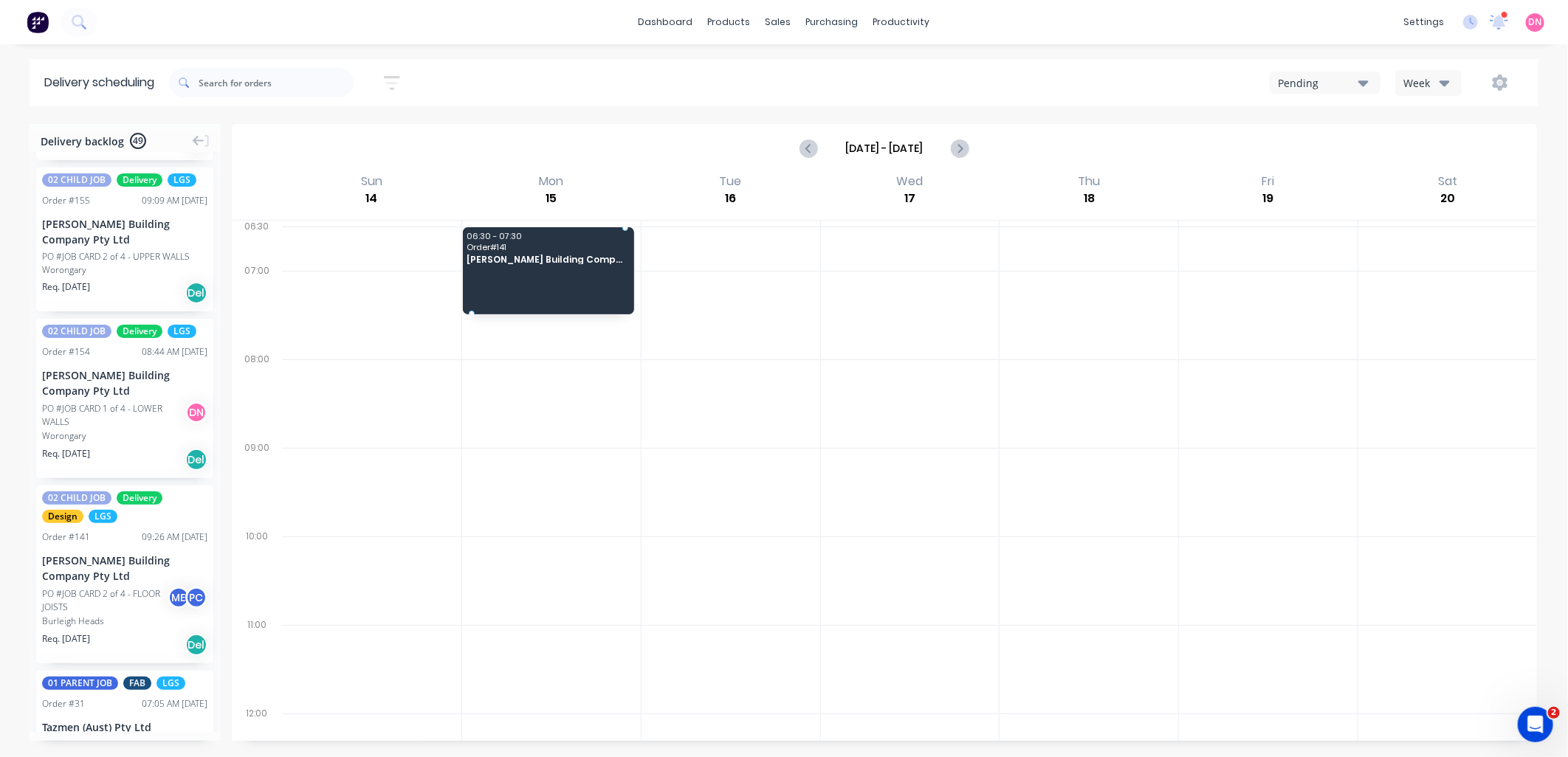
drag, startPoint x: 141, startPoint y: 602, endPoint x: 598, endPoint y: 227, distance: 591.2
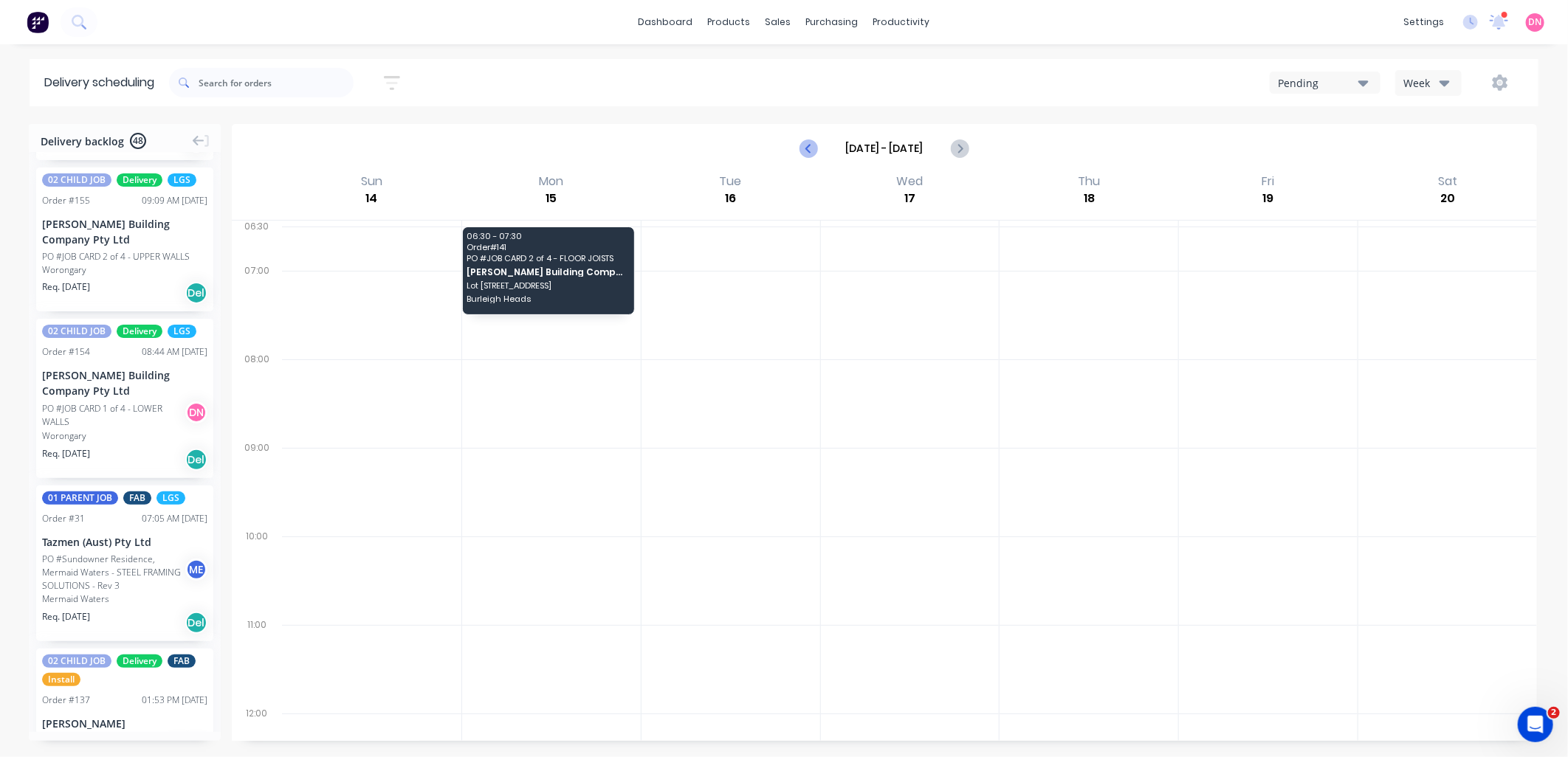
click at [809, 151] on icon "Previous page" at bounding box center [809, 148] width 7 height 12
type input "[DATE] - [DATE]"
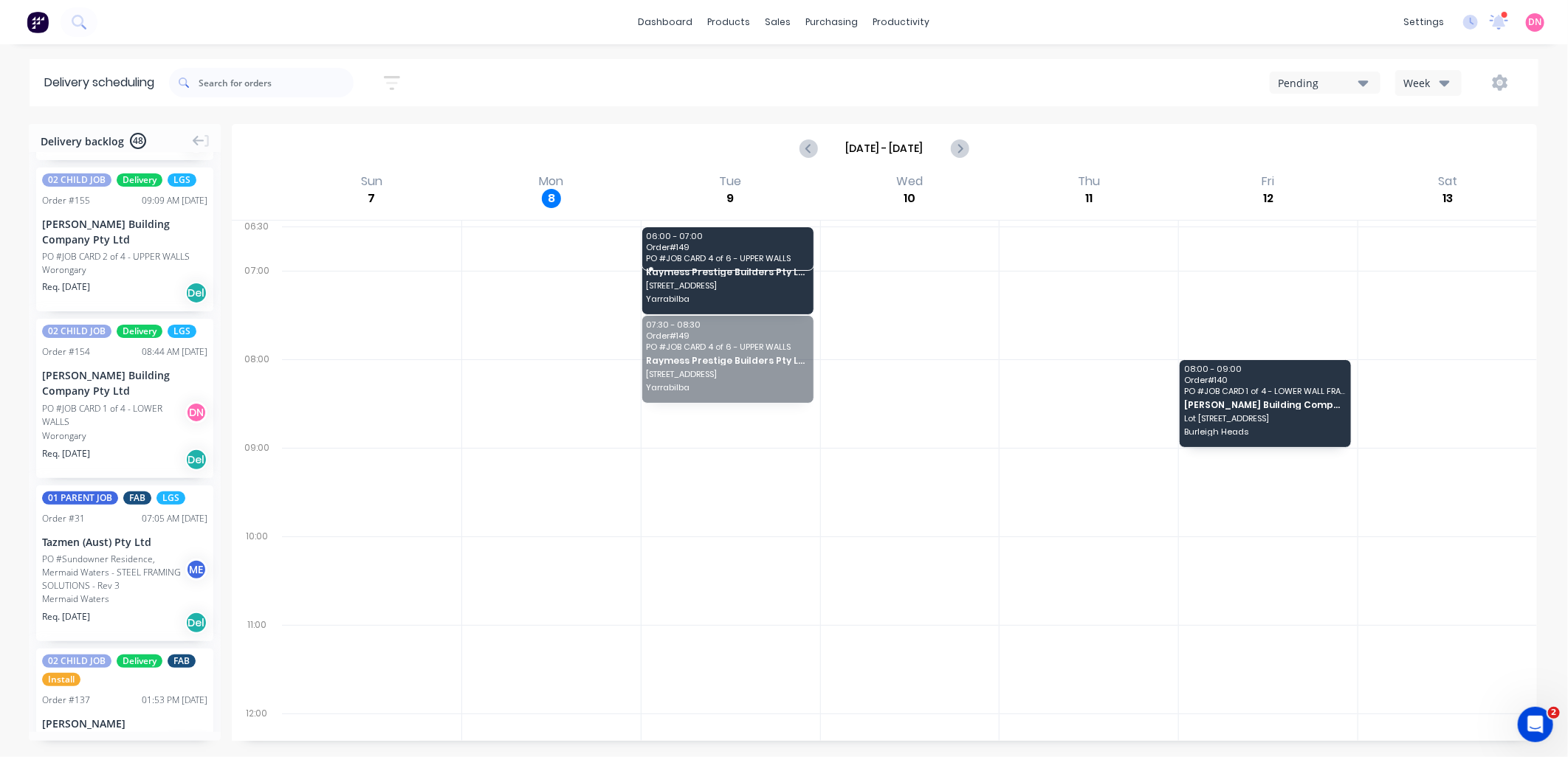
drag, startPoint x: 744, startPoint y: 352, endPoint x: 747, endPoint y: 241, distance: 111.0
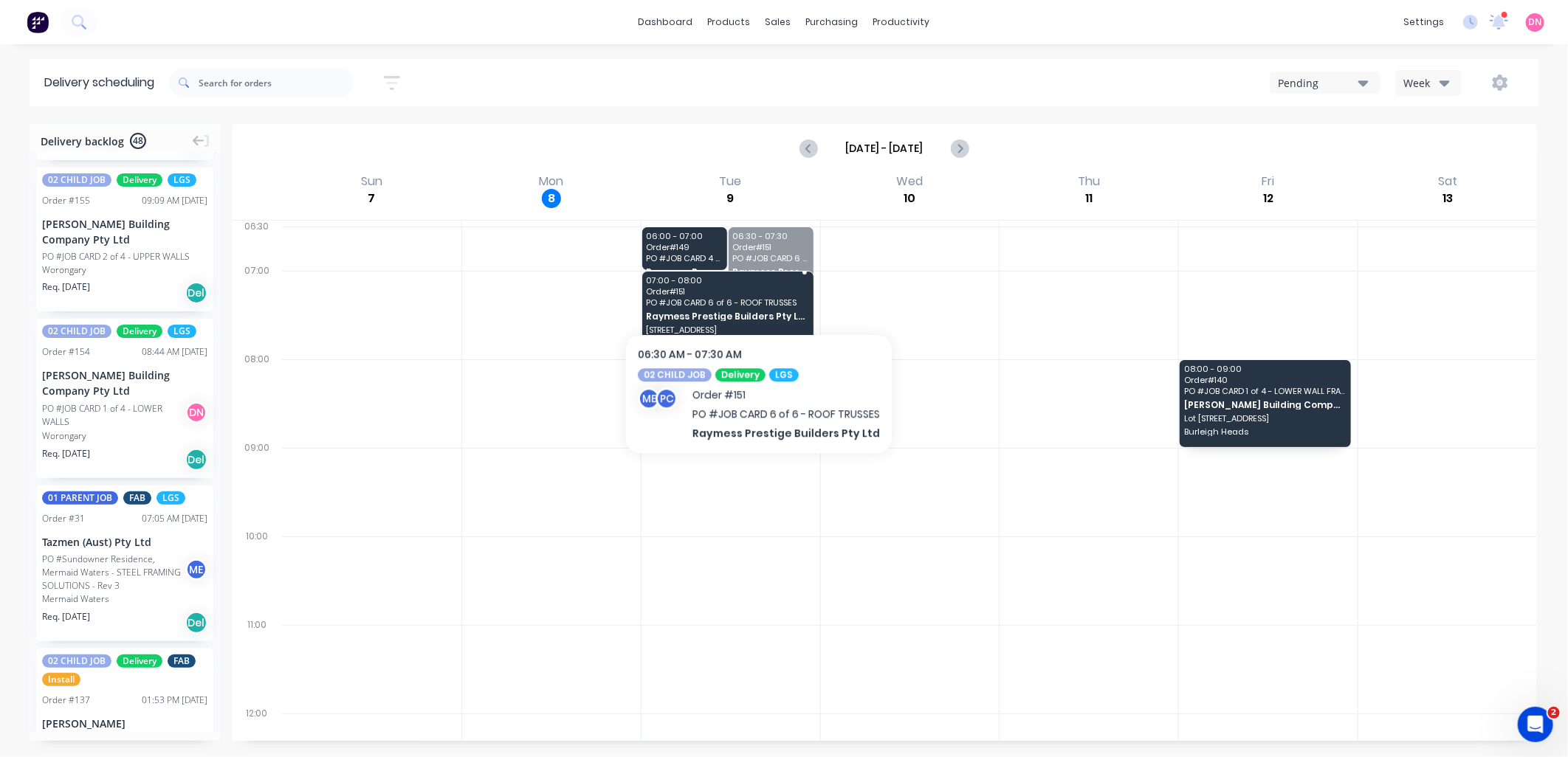
drag, startPoint x: 764, startPoint y: 275, endPoint x: 759, endPoint y: 289, distance: 14.9
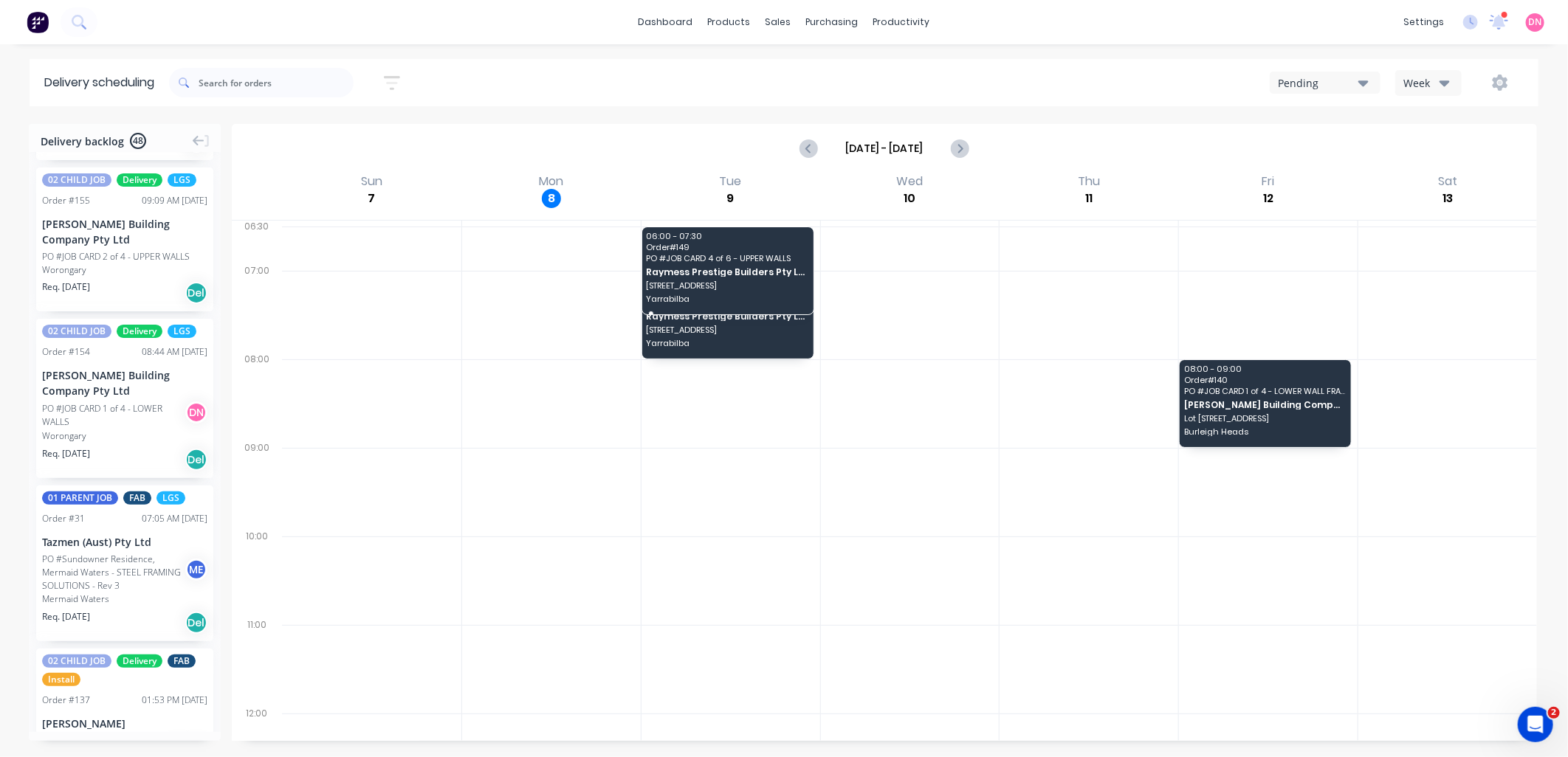
drag, startPoint x: 784, startPoint y: 268, endPoint x: 783, endPoint y: 301, distance: 33.0
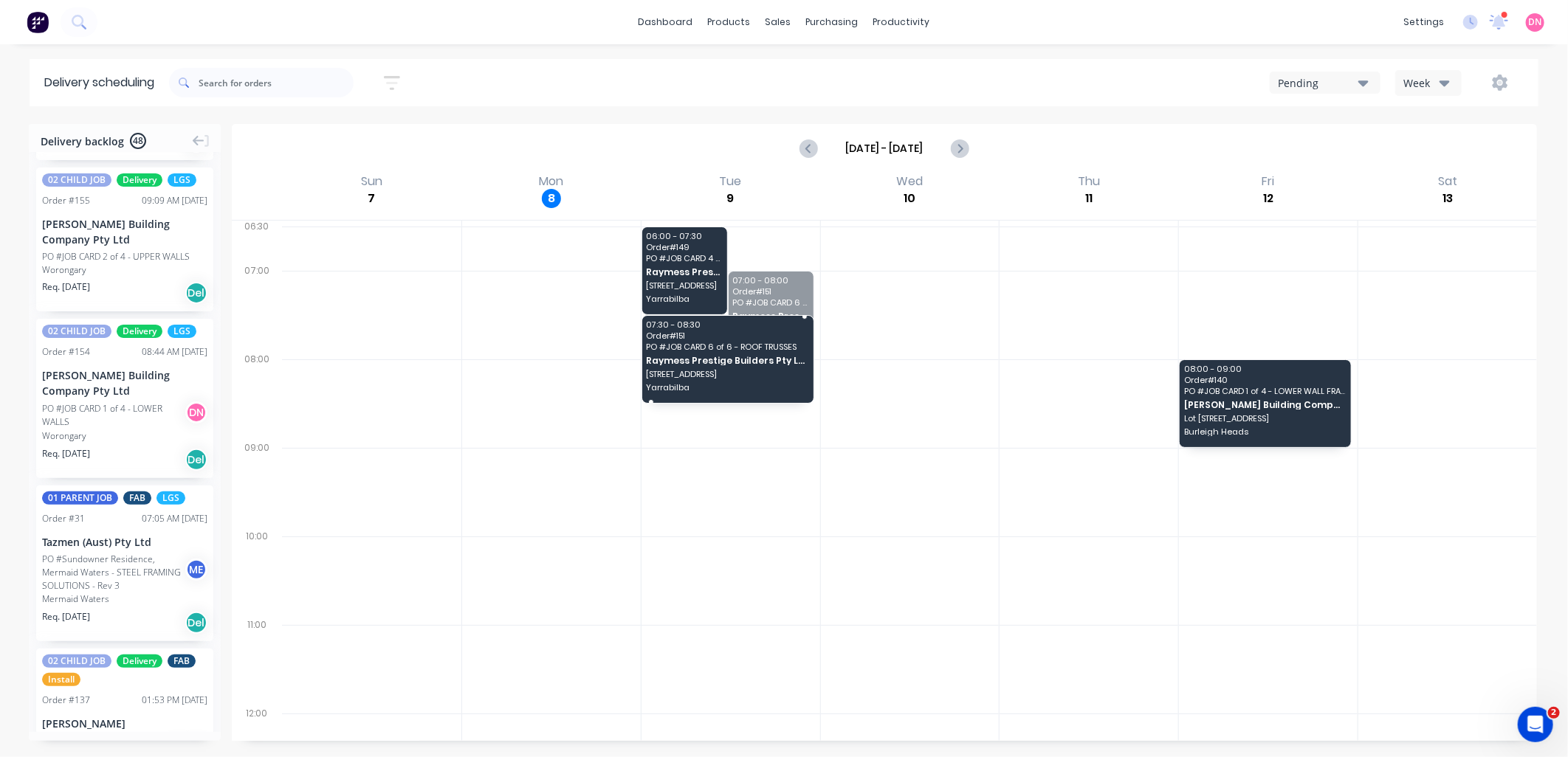
drag, startPoint x: 780, startPoint y: 322, endPoint x: 718, endPoint y: 380, distance: 84.9
click at [1461, 83] on button "Week" at bounding box center [1428, 83] width 66 height 26
click at [1455, 146] on div "Vehicle" at bounding box center [1469, 151] width 146 height 30
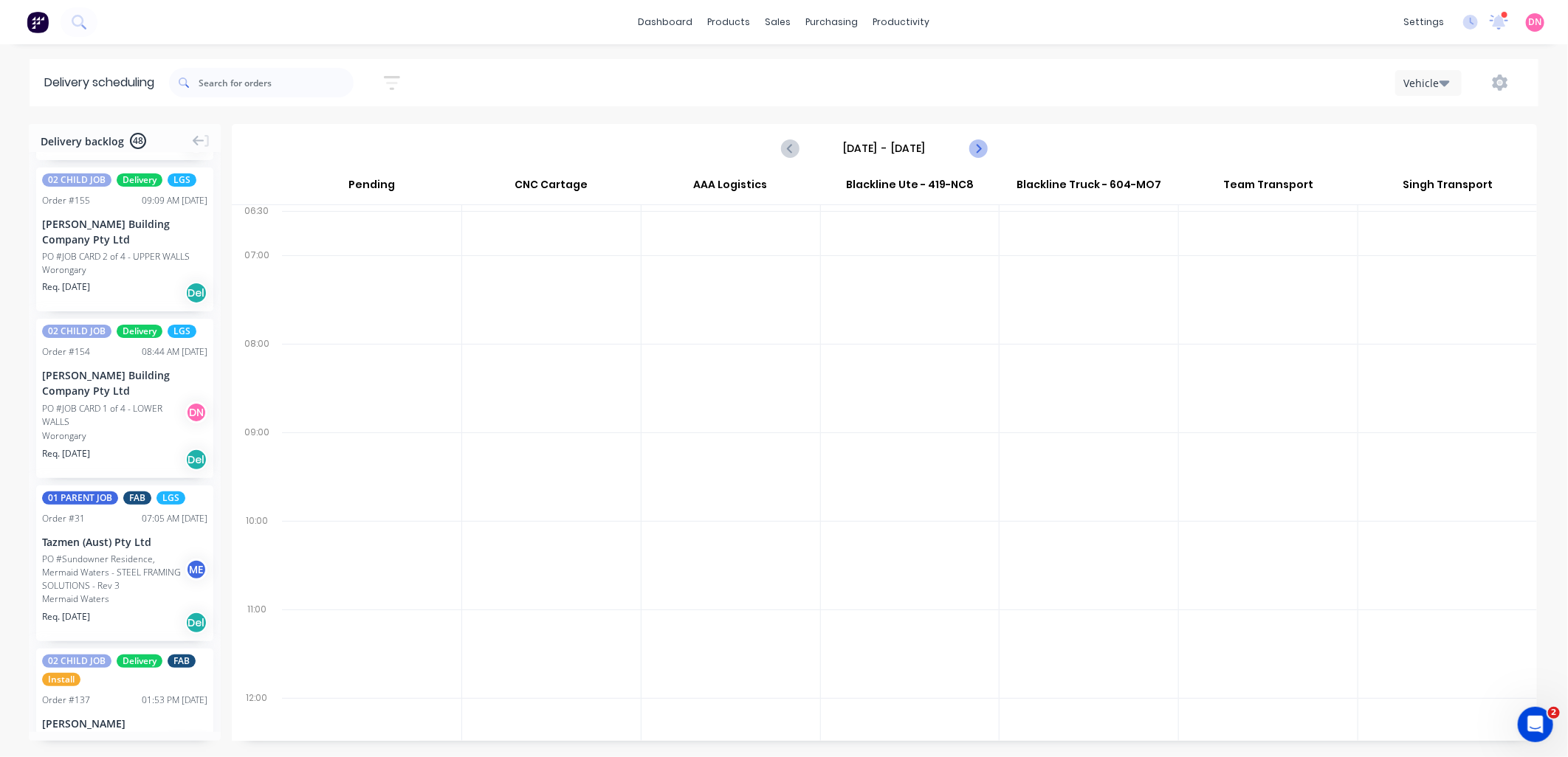
click at [980, 145] on icon "Next page" at bounding box center [977, 148] width 18 height 18
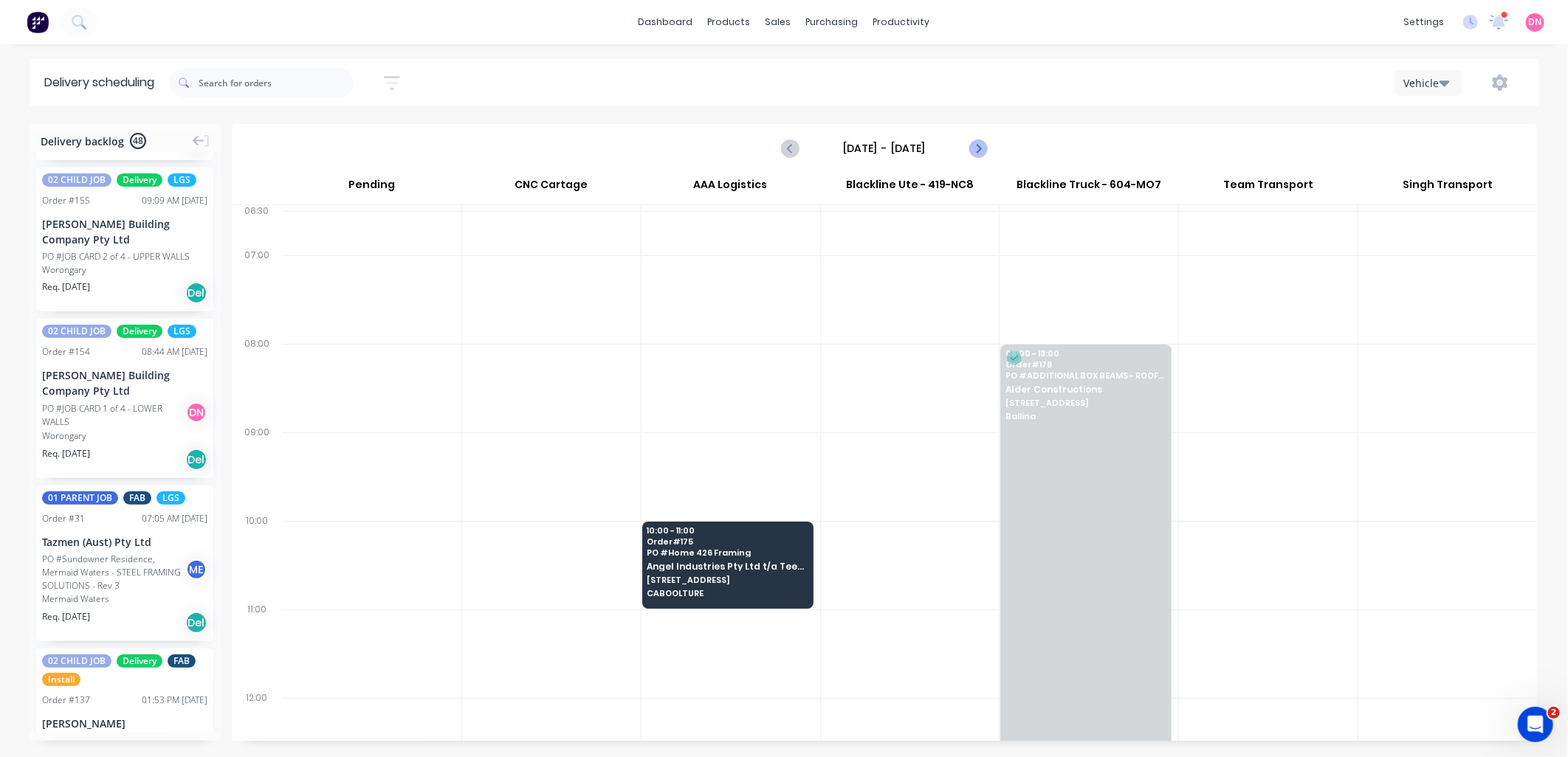
click at [980, 145] on icon "Next page" at bounding box center [977, 148] width 18 height 18
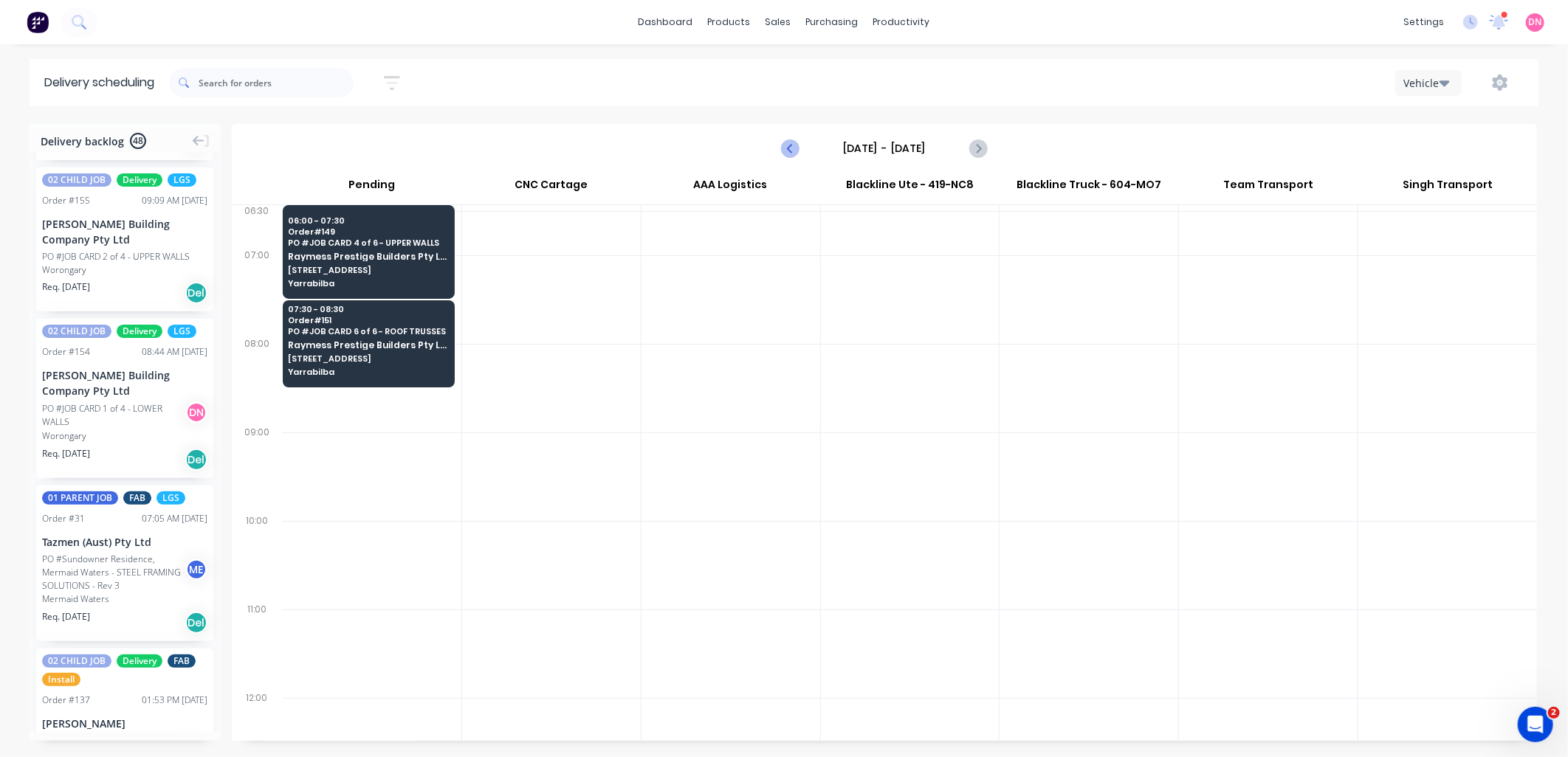
click at [792, 154] on icon "Previous page" at bounding box center [791, 148] width 18 height 18
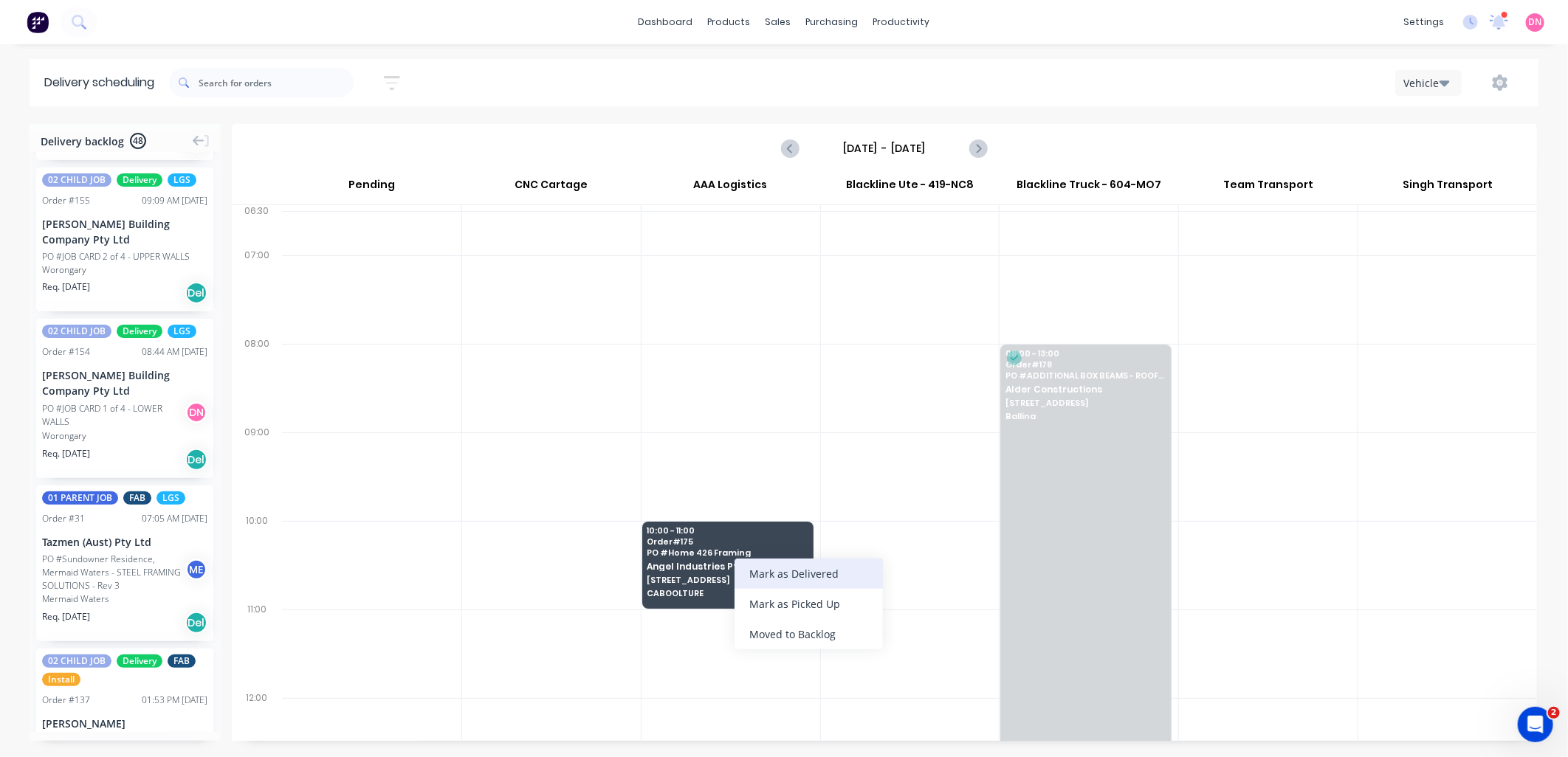
click at [756, 564] on div "Mark as Delivered" at bounding box center [809, 574] width 148 height 31
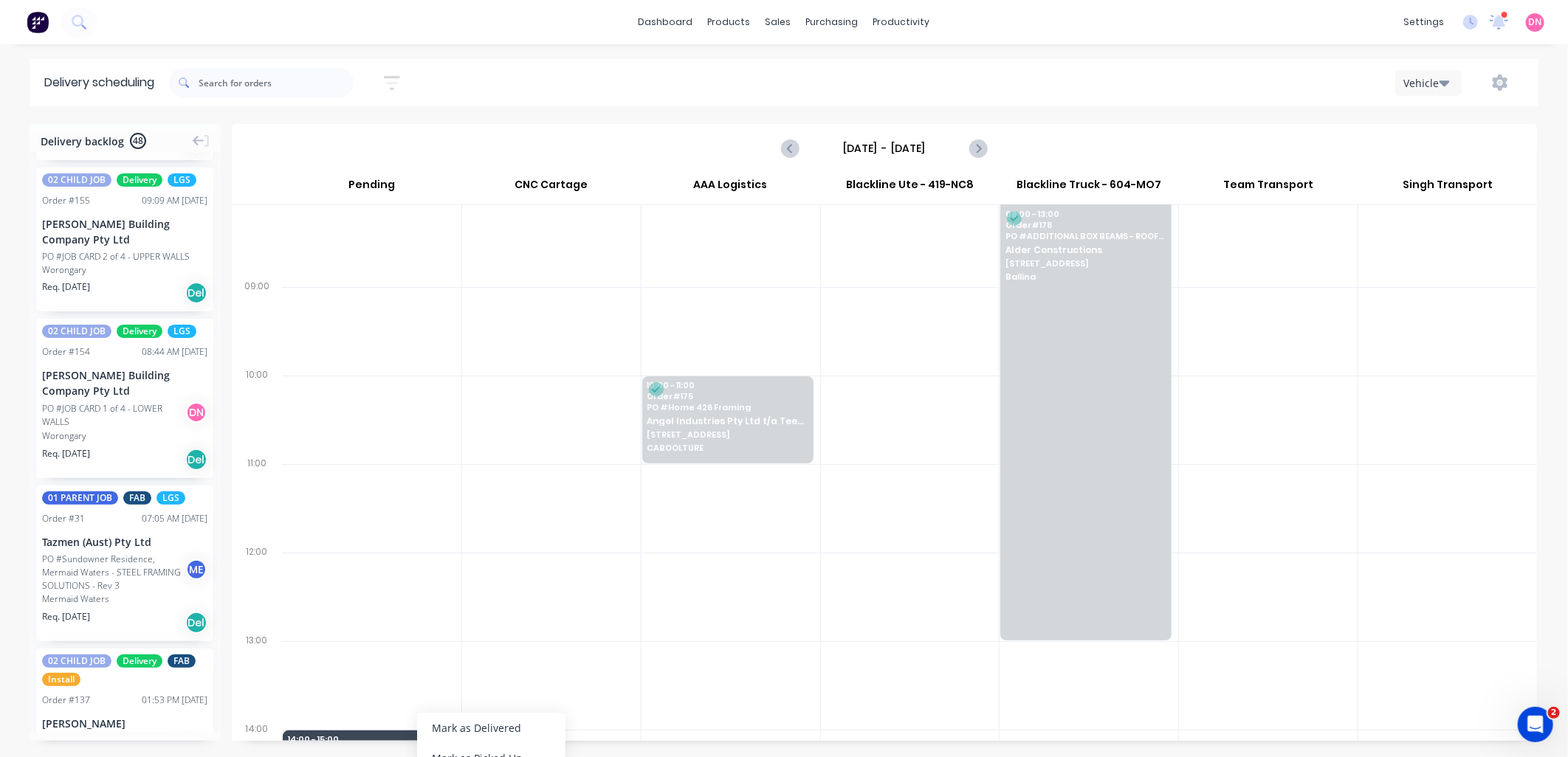
scroll to position [183, 0]
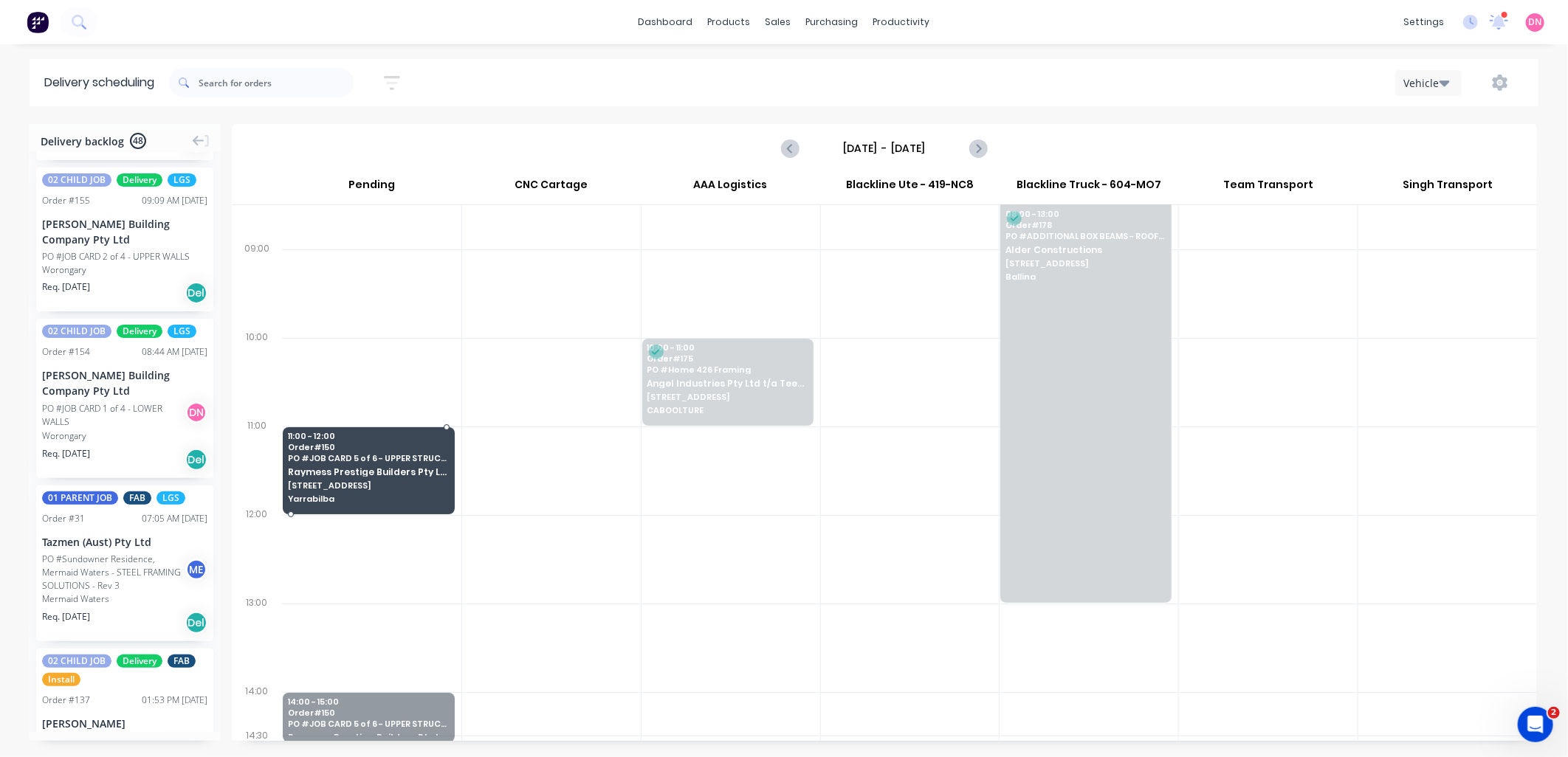
drag, startPoint x: 353, startPoint y: 712, endPoint x: 328, endPoint y: 452, distance: 261.2
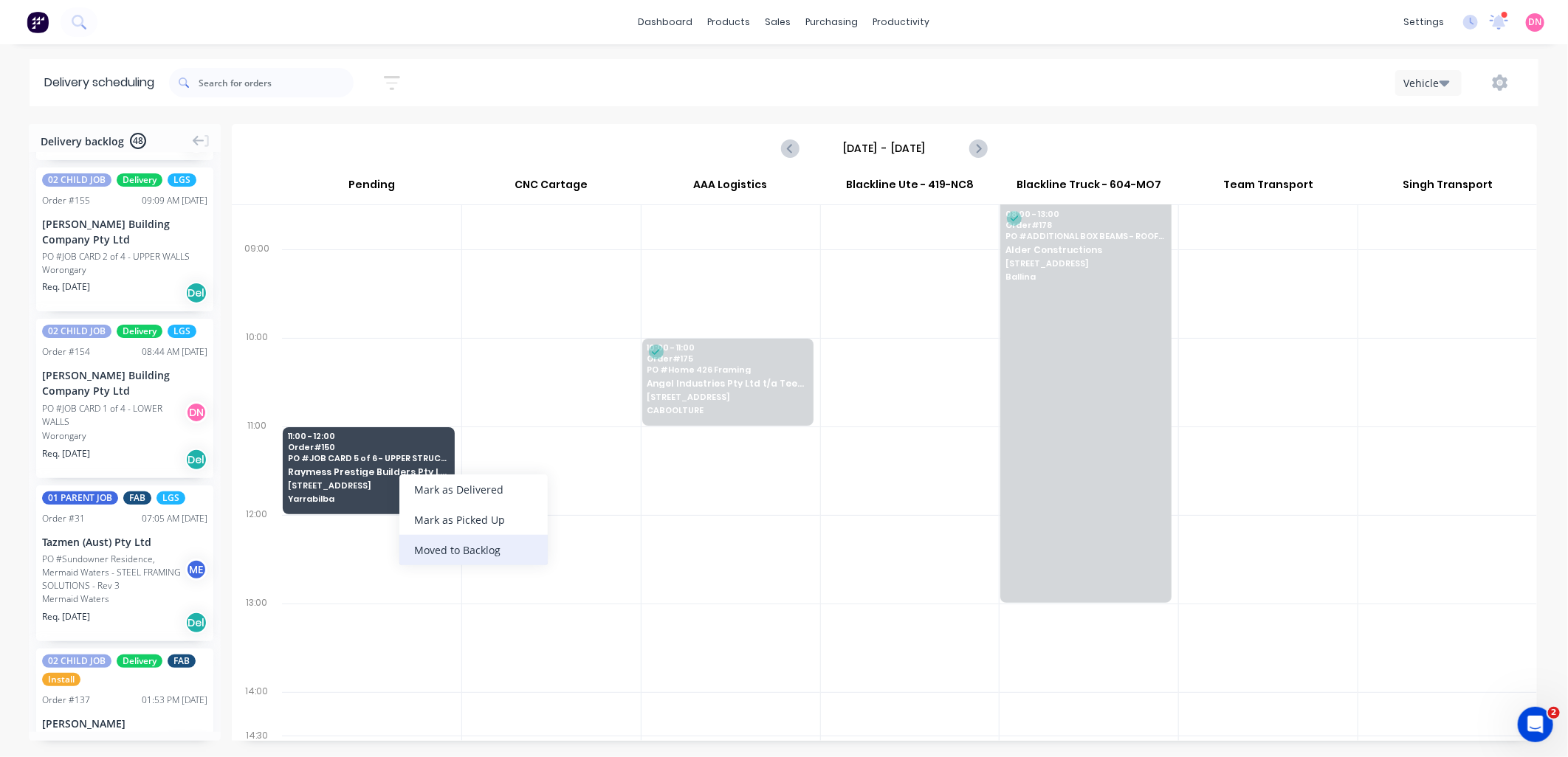
click at [476, 549] on div "Moved to Backlog" at bounding box center [473, 550] width 148 height 31
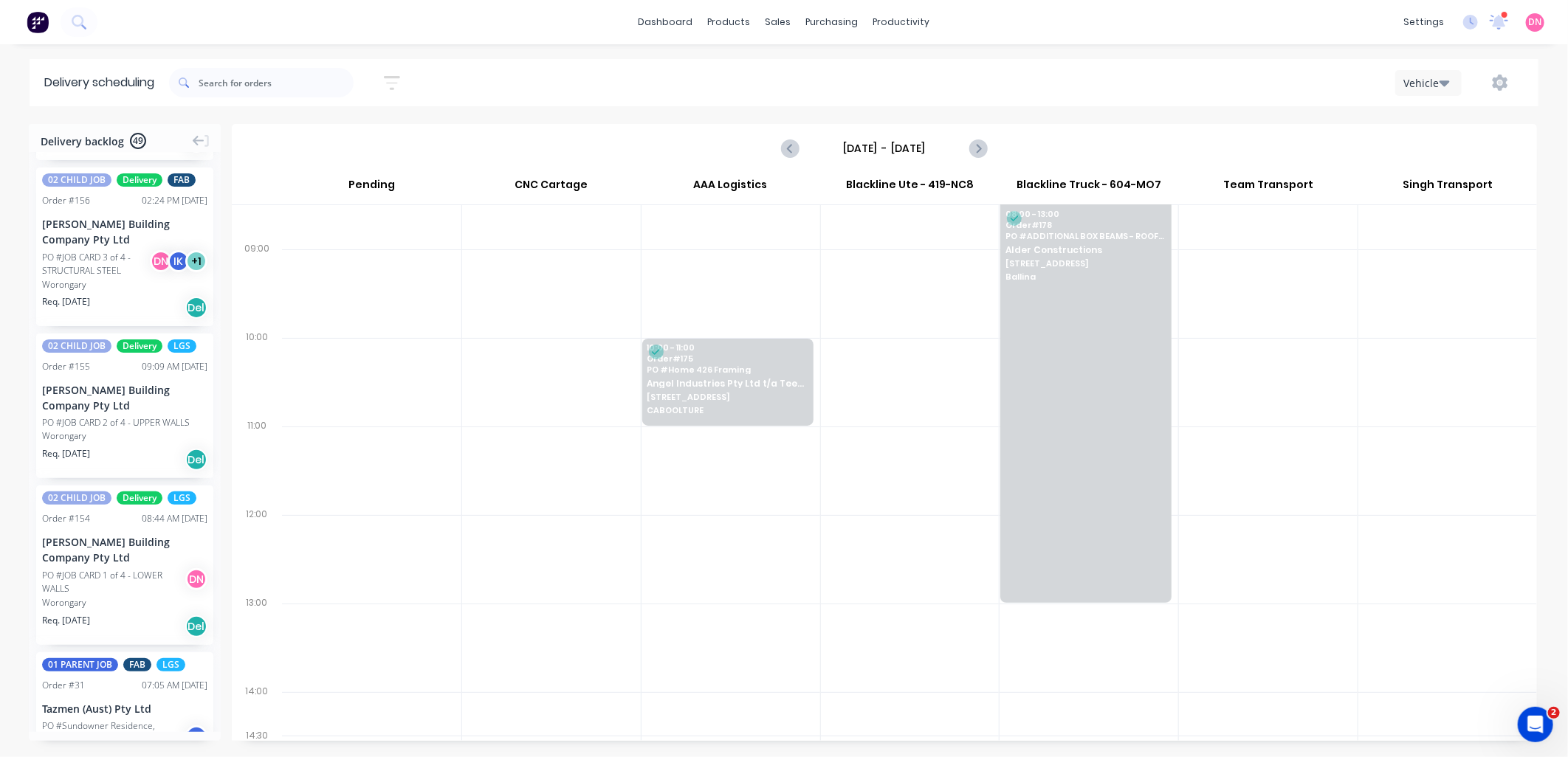
scroll to position [0, 0]
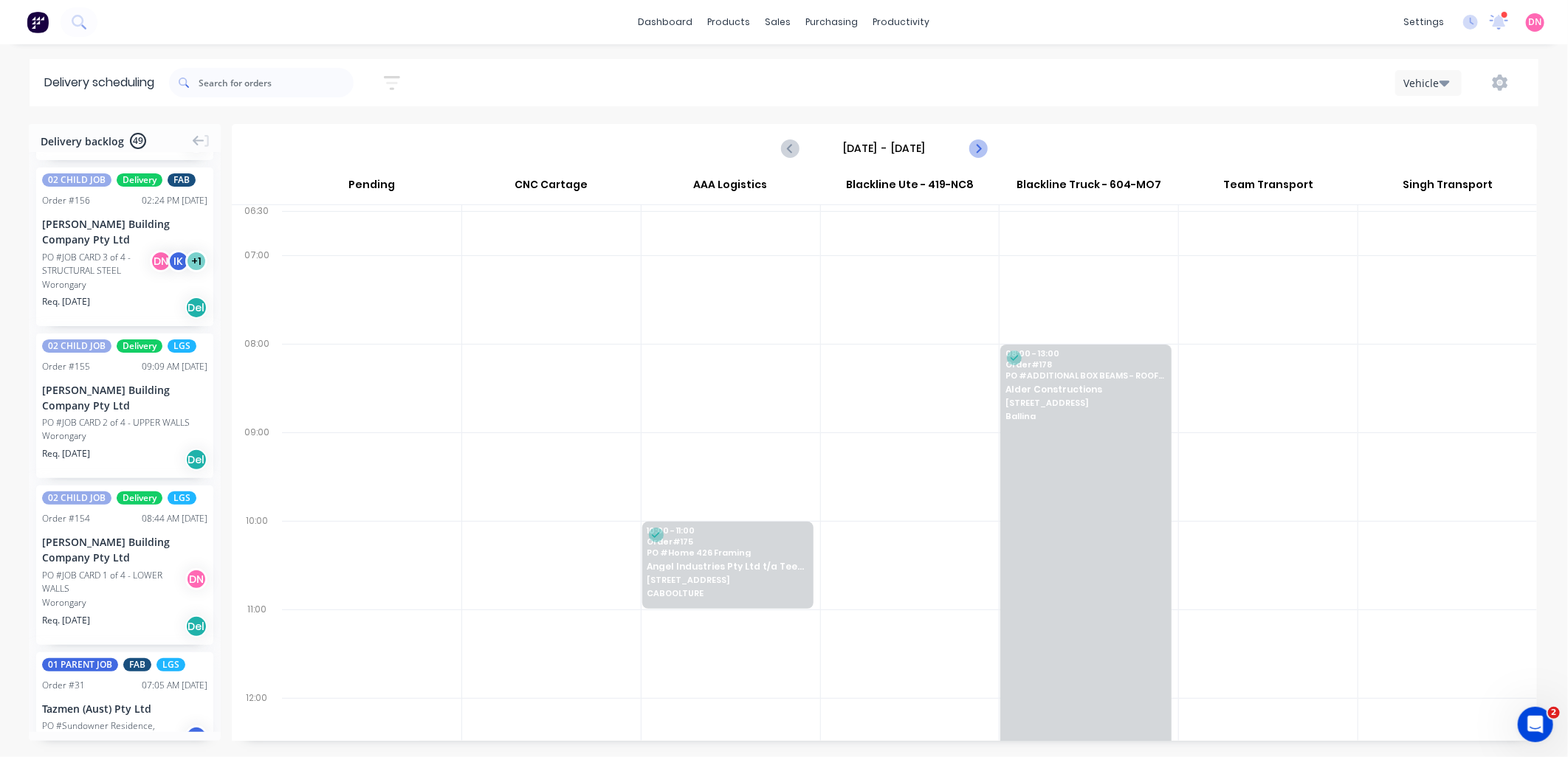
click at [979, 148] on icon "Next page" at bounding box center [977, 148] width 7 height 12
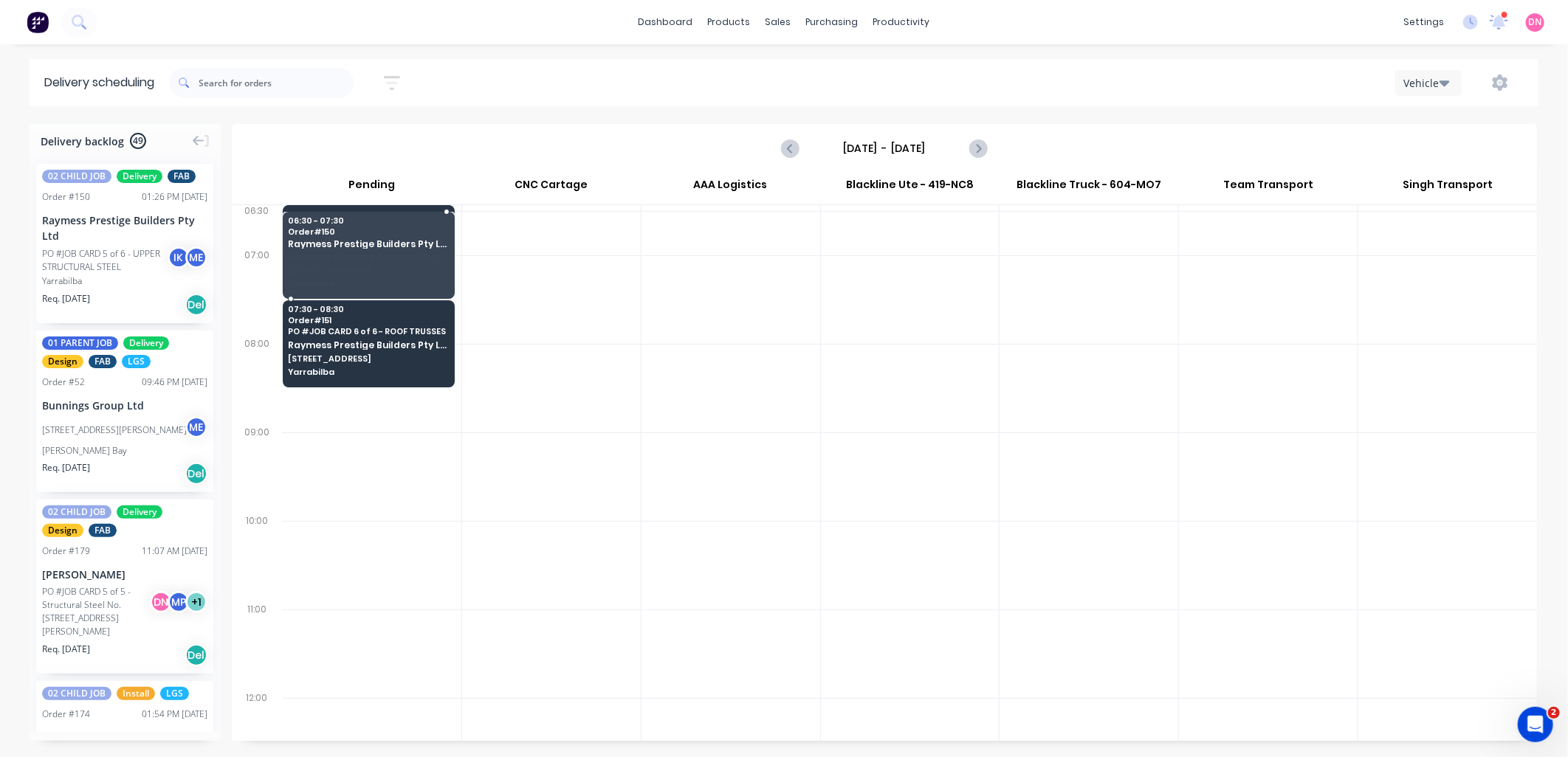
drag, startPoint x: 131, startPoint y: 242, endPoint x: 322, endPoint y: 225, distance: 191.8
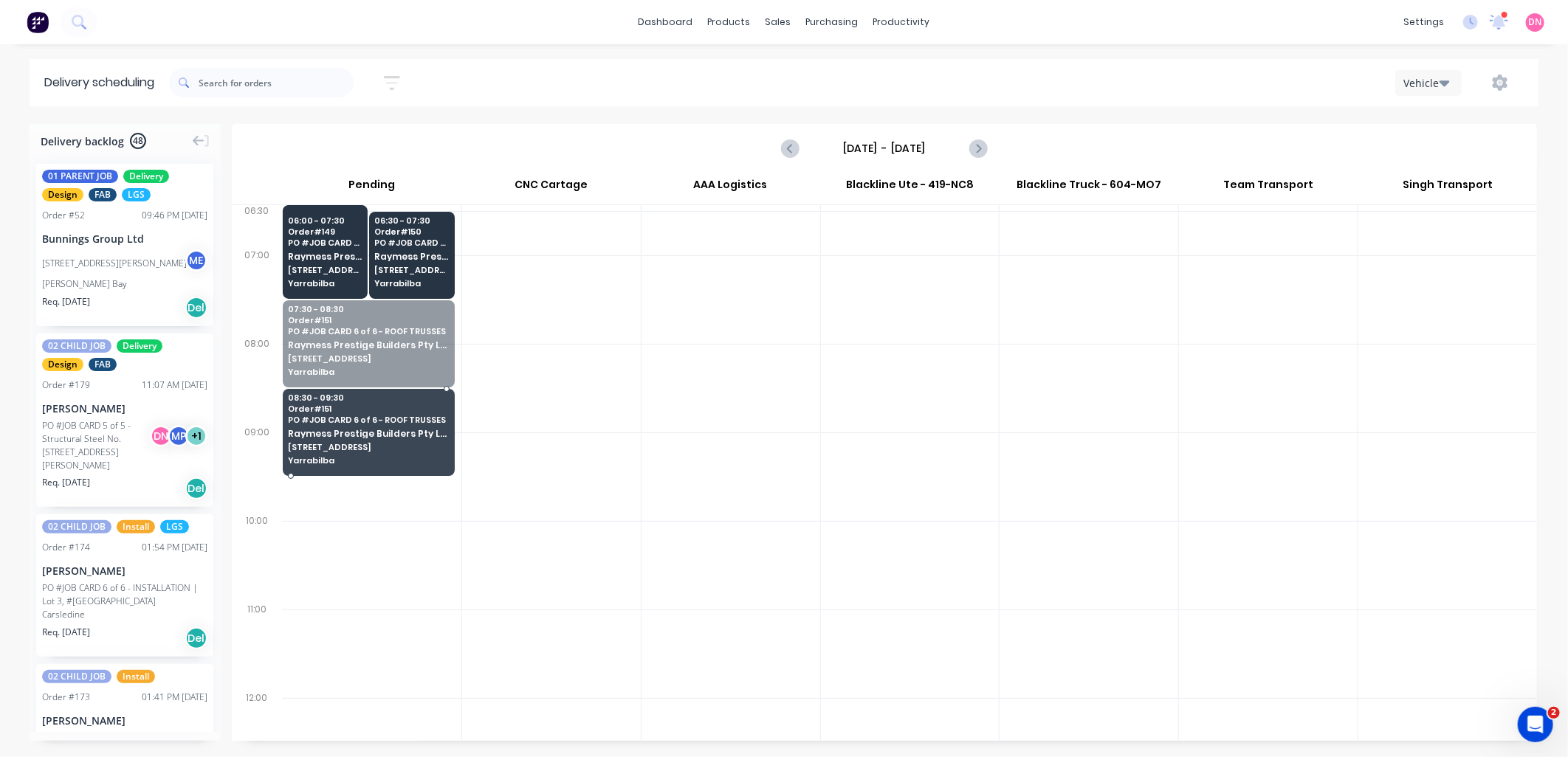
drag, startPoint x: 383, startPoint y: 347, endPoint x: 389, endPoint y: 426, distance: 79.2
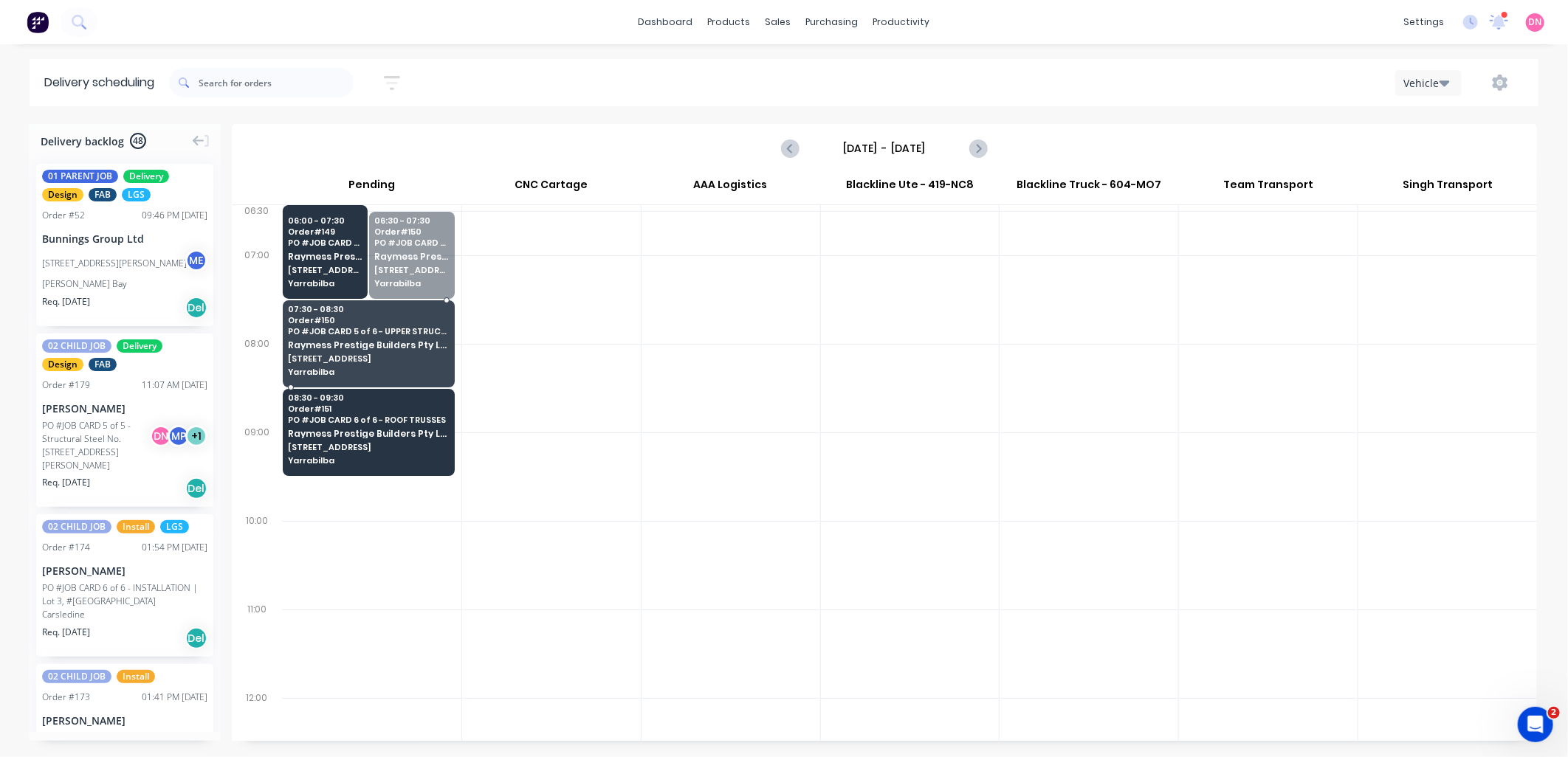
drag, startPoint x: 422, startPoint y: 251, endPoint x: 341, endPoint y: 333, distance: 115.3
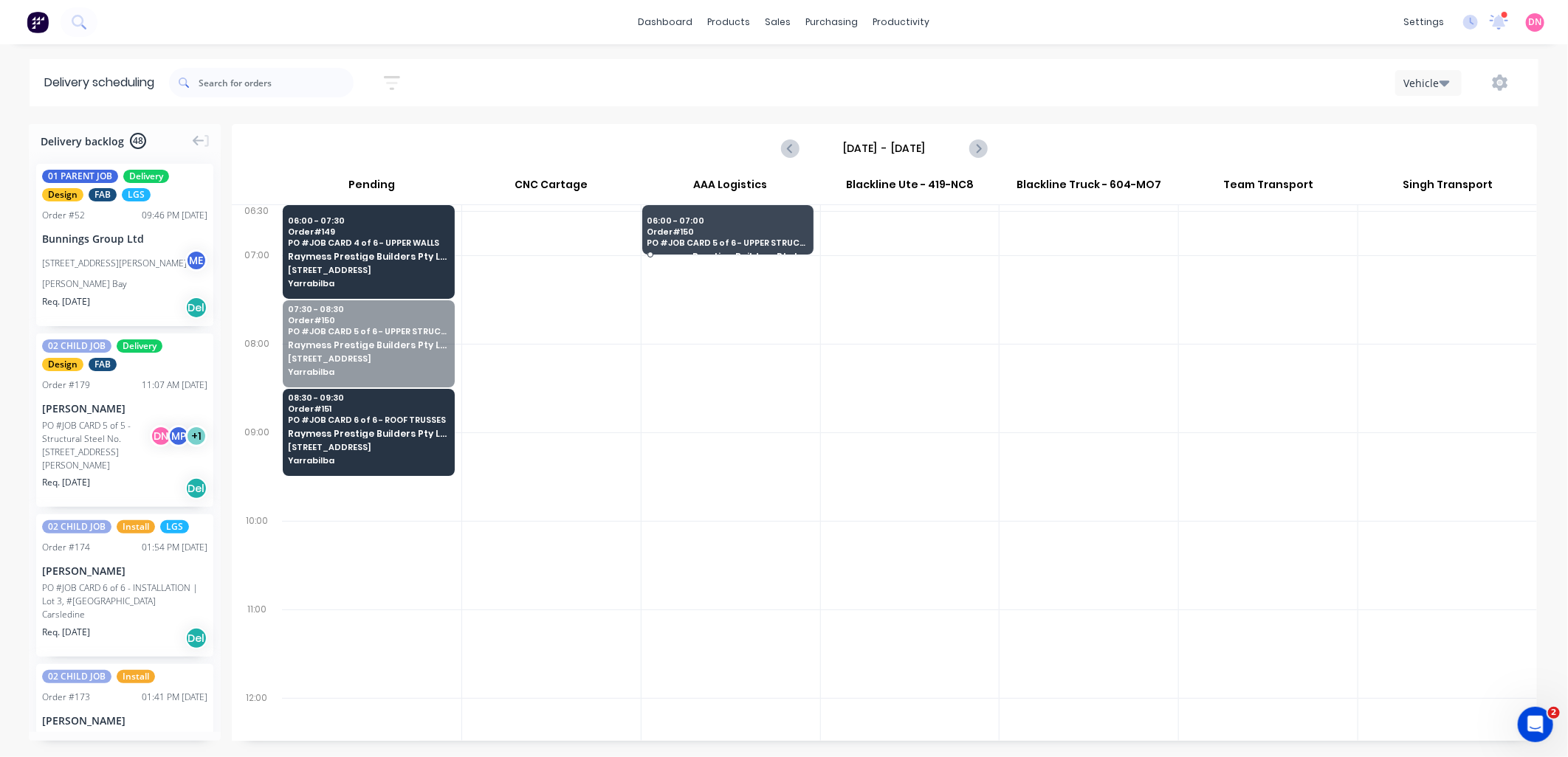
drag, startPoint x: 363, startPoint y: 334, endPoint x: 749, endPoint y: 209, distance: 405.7
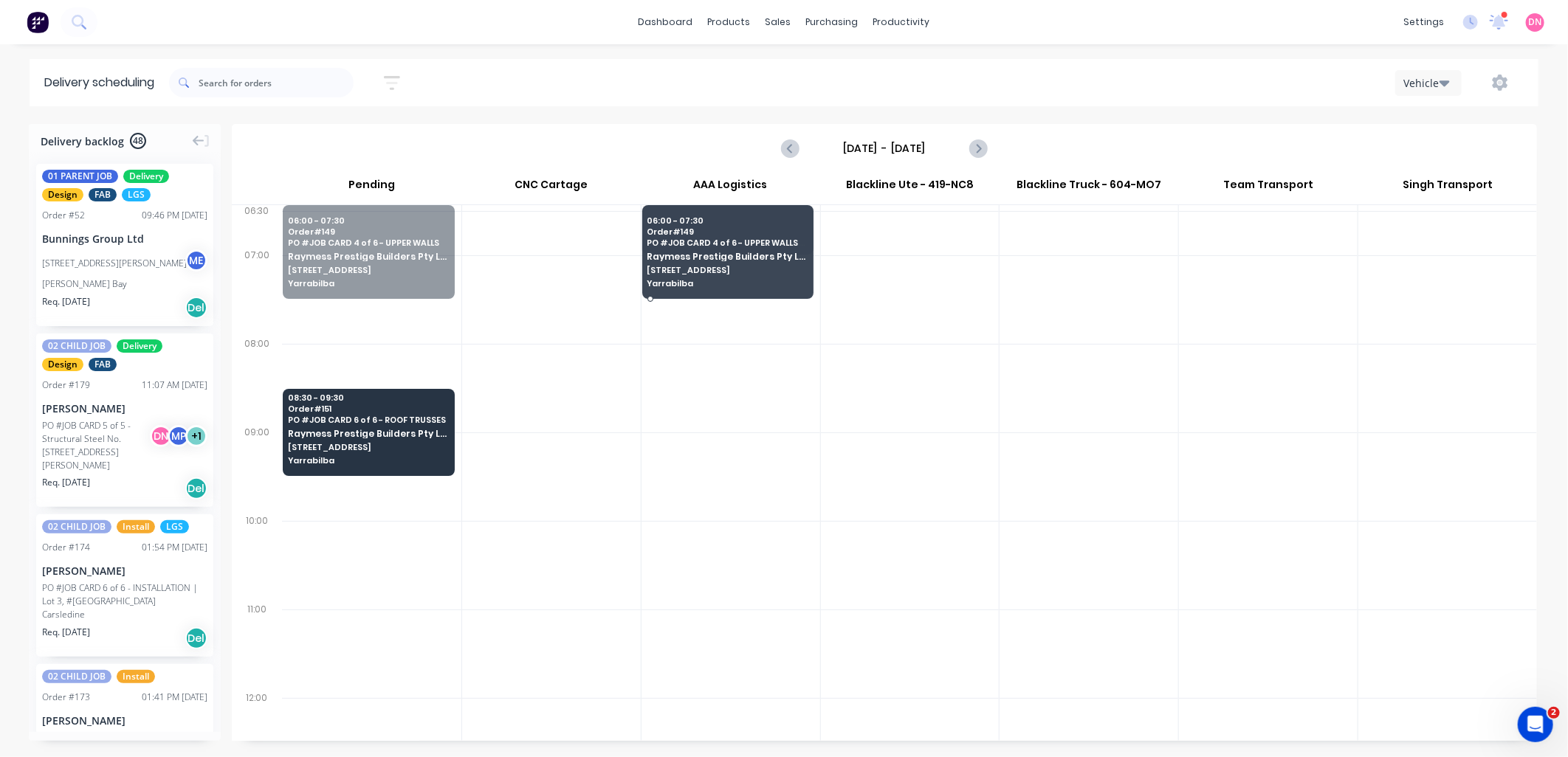
drag, startPoint x: 371, startPoint y: 251, endPoint x: 743, endPoint y: 241, distance: 372.1
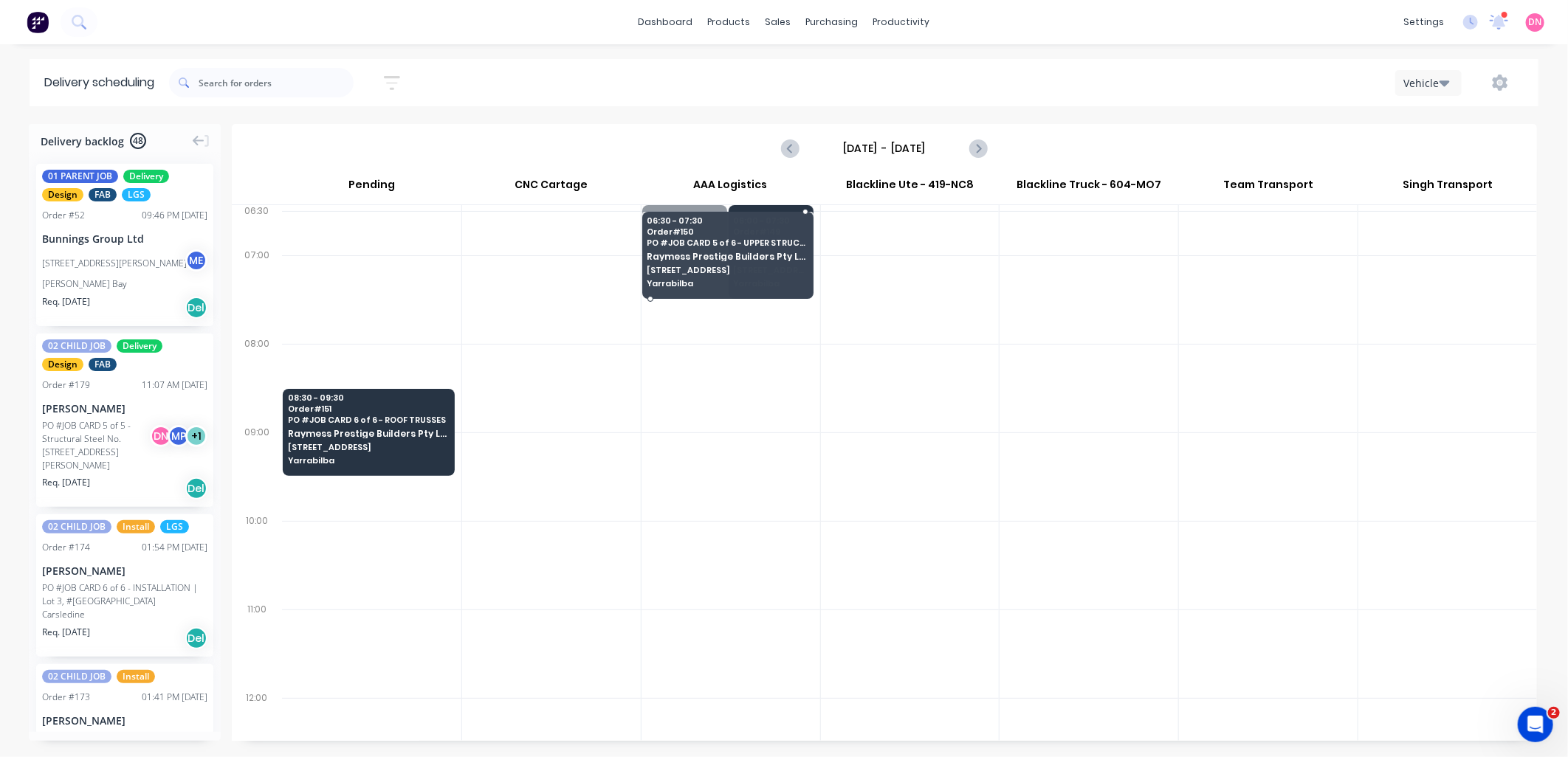
drag, startPoint x: 679, startPoint y: 251, endPoint x: 675, endPoint y: 292, distance: 41.2
drag, startPoint x: 774, startPoint y: 214, endPoint x: 775, endPoint y: 204, distance: 10.0
drag, startPoint x: 679, startPoint y: 264, endPoint x: 679, endPoint y: 291, distance: 27.0
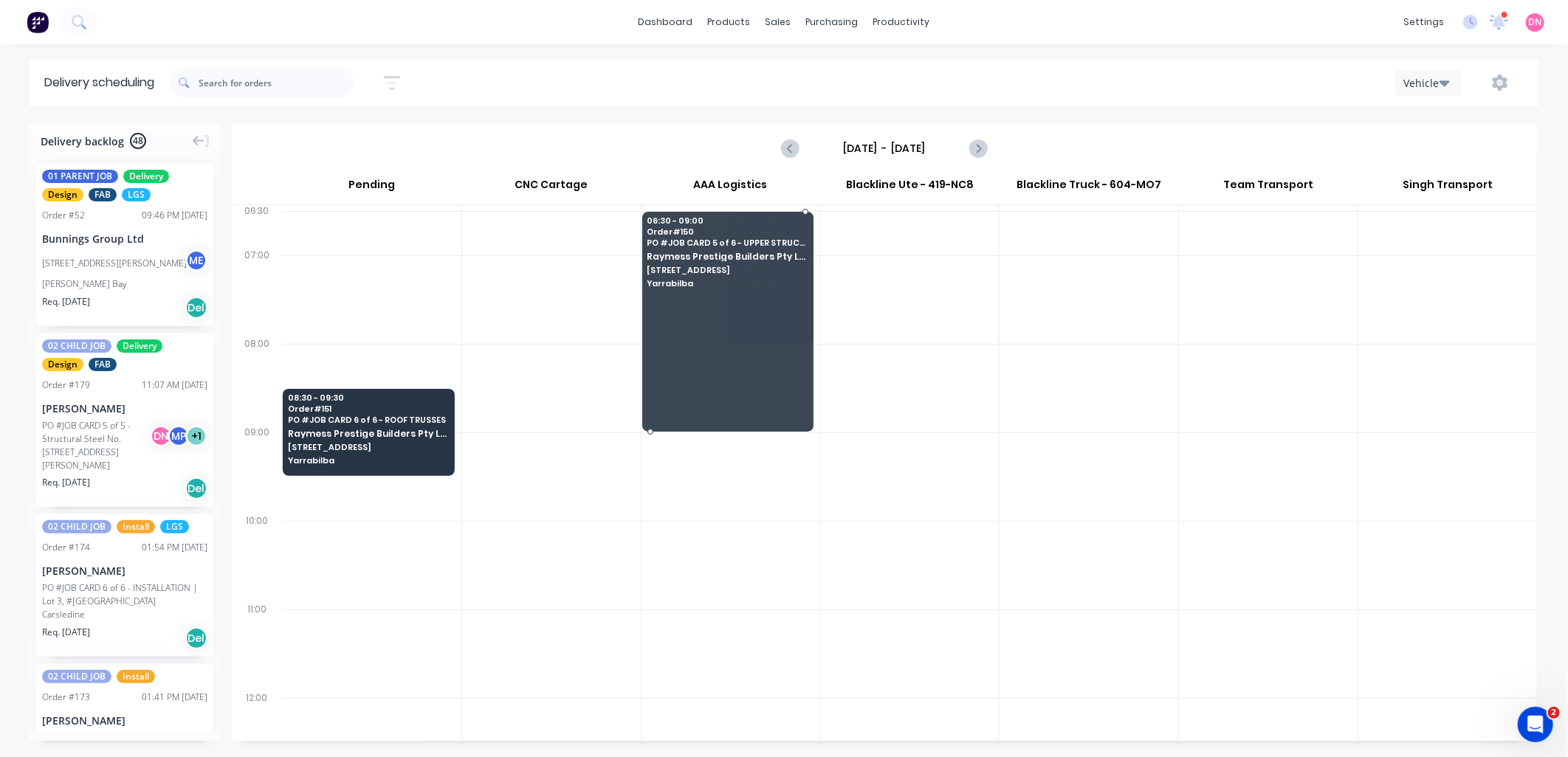
drag, startPoint x: 696, startPoint y: 298, endPoint x: 696, endPoint y: 423, distance: 125.0
drag, startPoint x: 779, startPoint y: 342, endPoint x: 780, endPoint y: 421, distance: 79.0
drag, startPoint x: 691, startPoint y: 432, endPoint x: 697, endPoint y: 480, distance: 48.4
drag, startPoint x: 779, startPoint y: 430, endPoint x: 778, endPoint y: 476, distance: 46.0
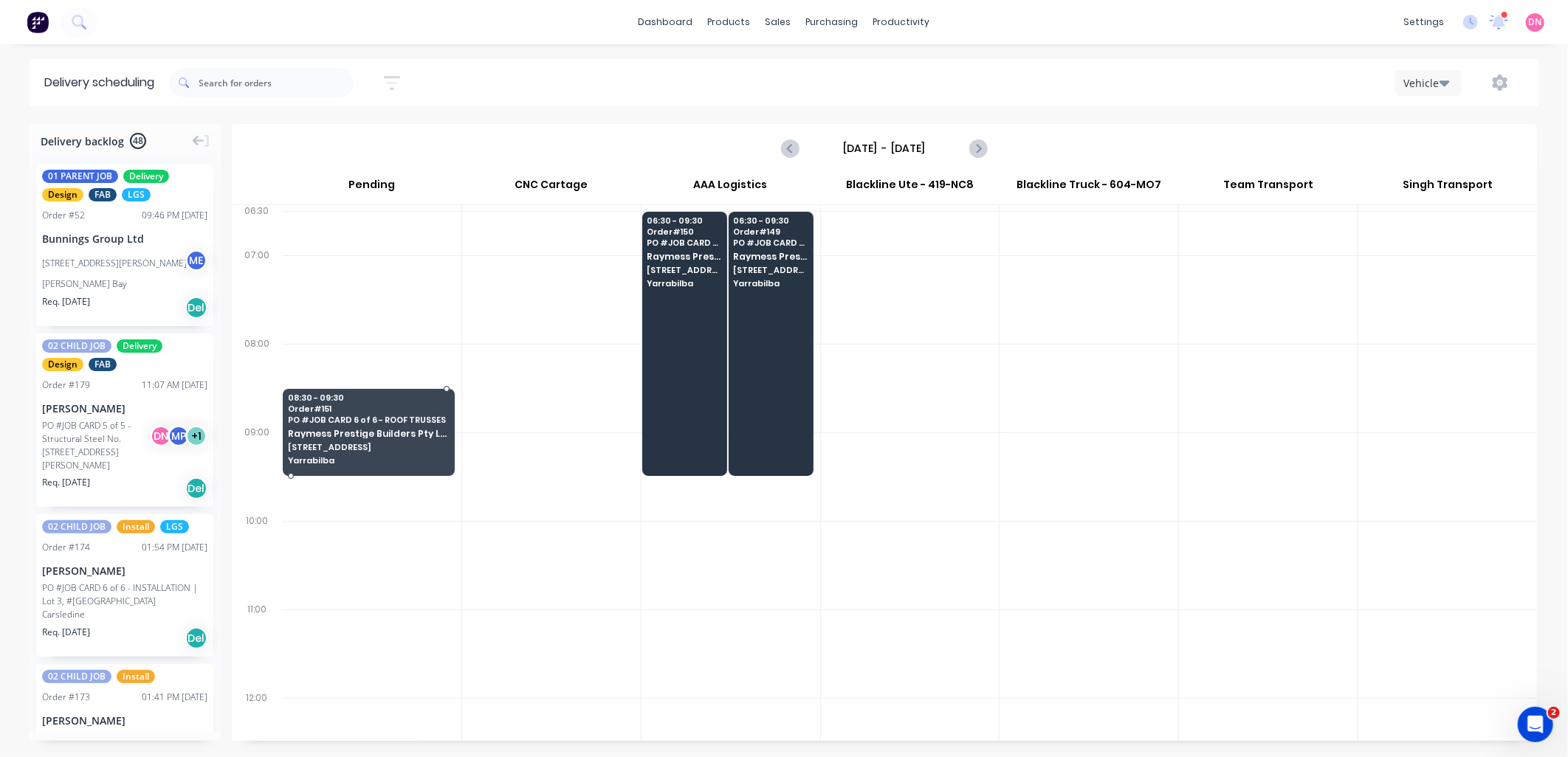
drag, startPoint x: 389, startPoint y: 441, endPoint x: 417, endPoint y: 450, distance: 29.4
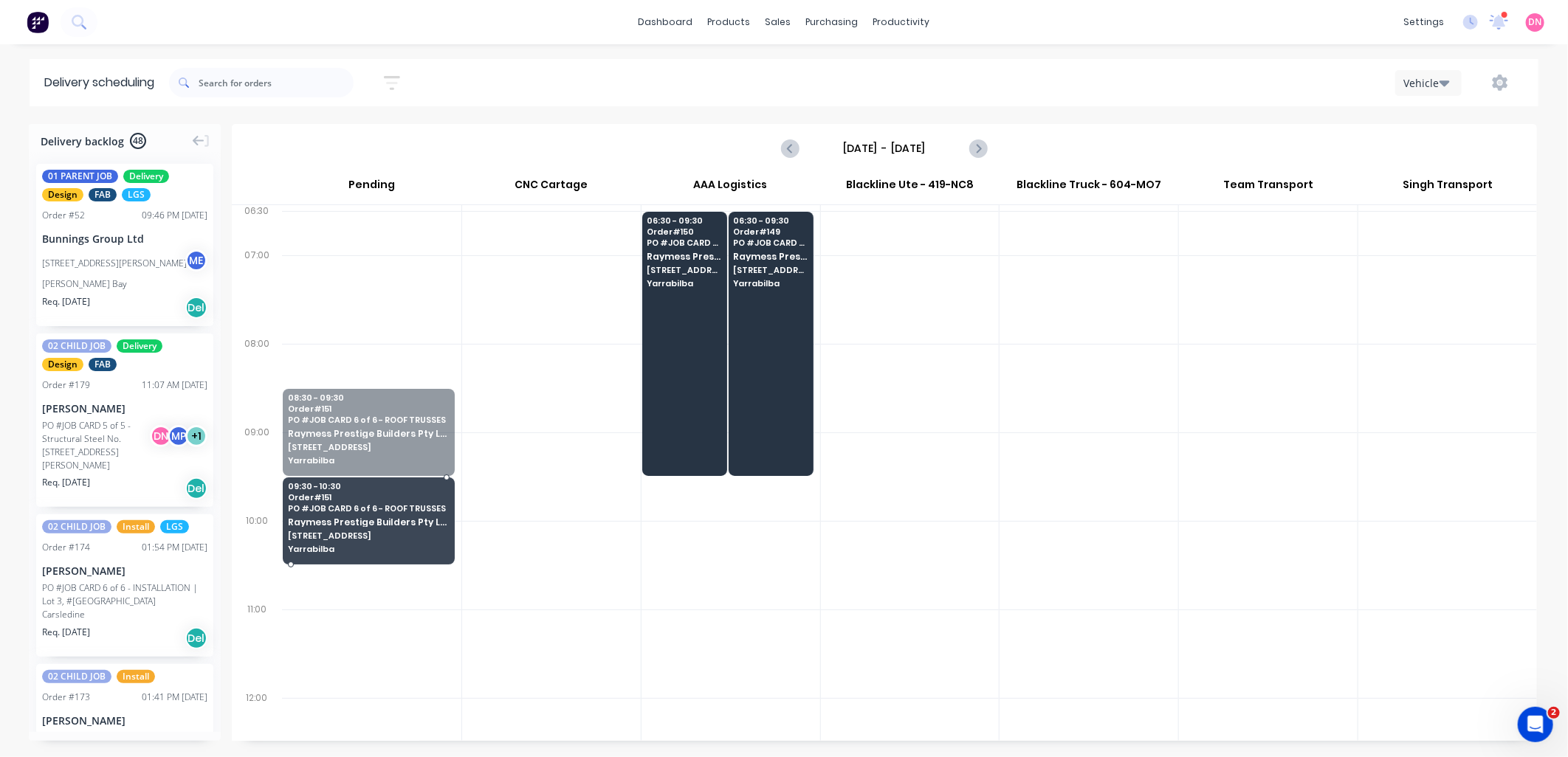
drag, startPoint x: 336, startPoint y: 439, endPoint x: 321, endPoint y: 517, distance: 79.4
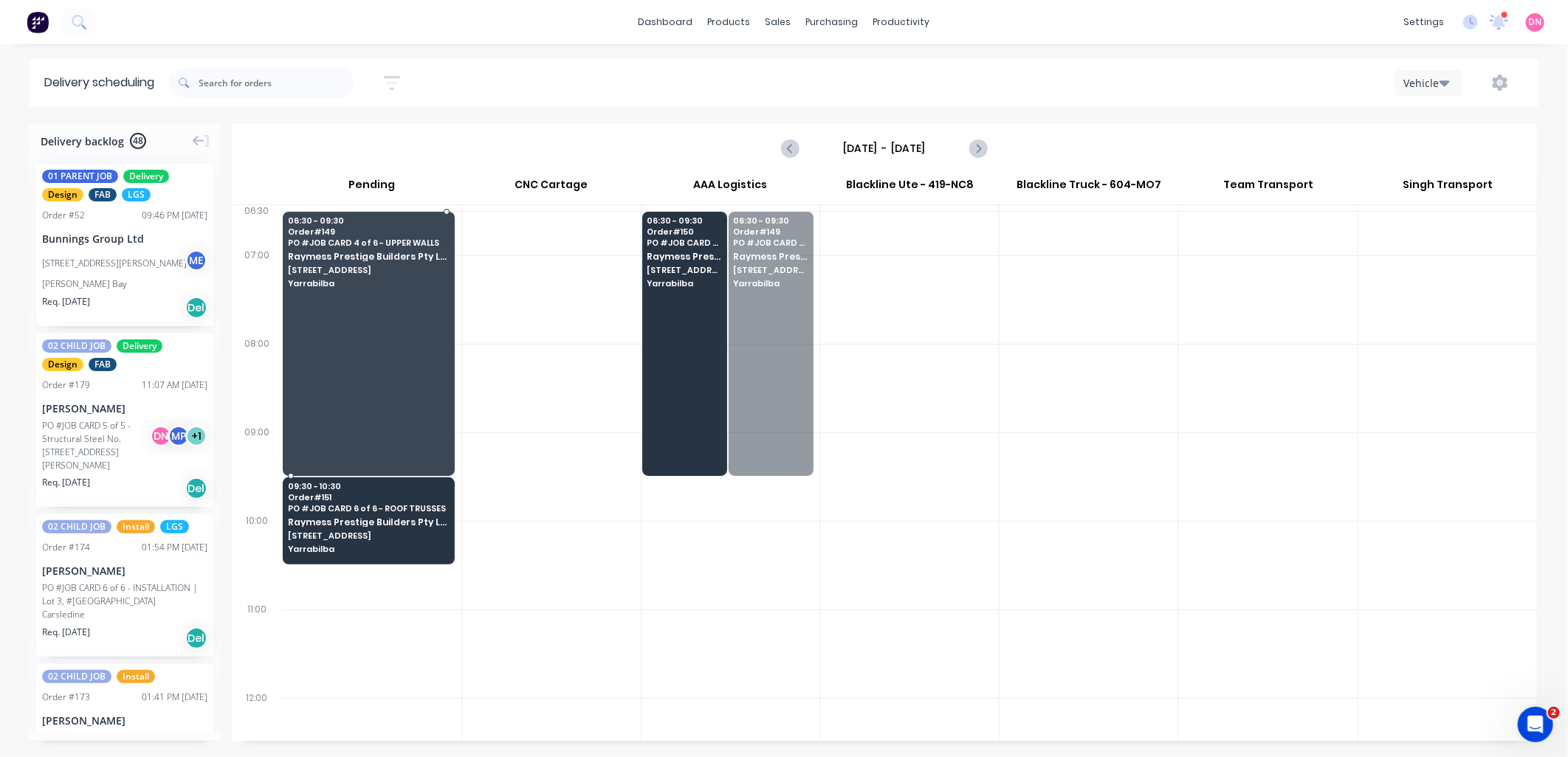
drag, startPoint x: 779, startPoint y: 422, endPoint x: 368, endPoint y: 414, distance: 411.1
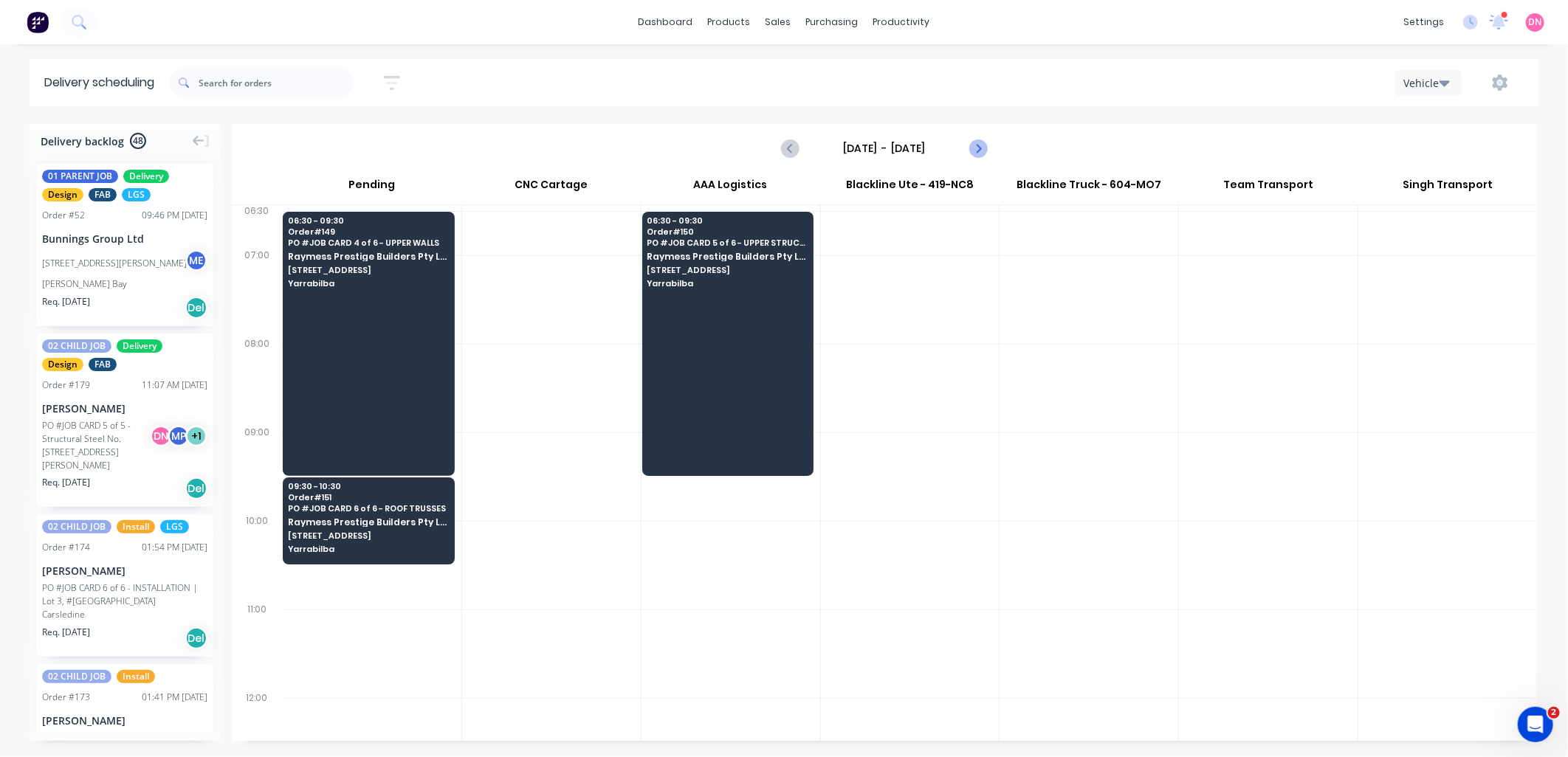
click at [970, 149] on icon "Next page" at bounding box center [977, 148] width 18 height 18
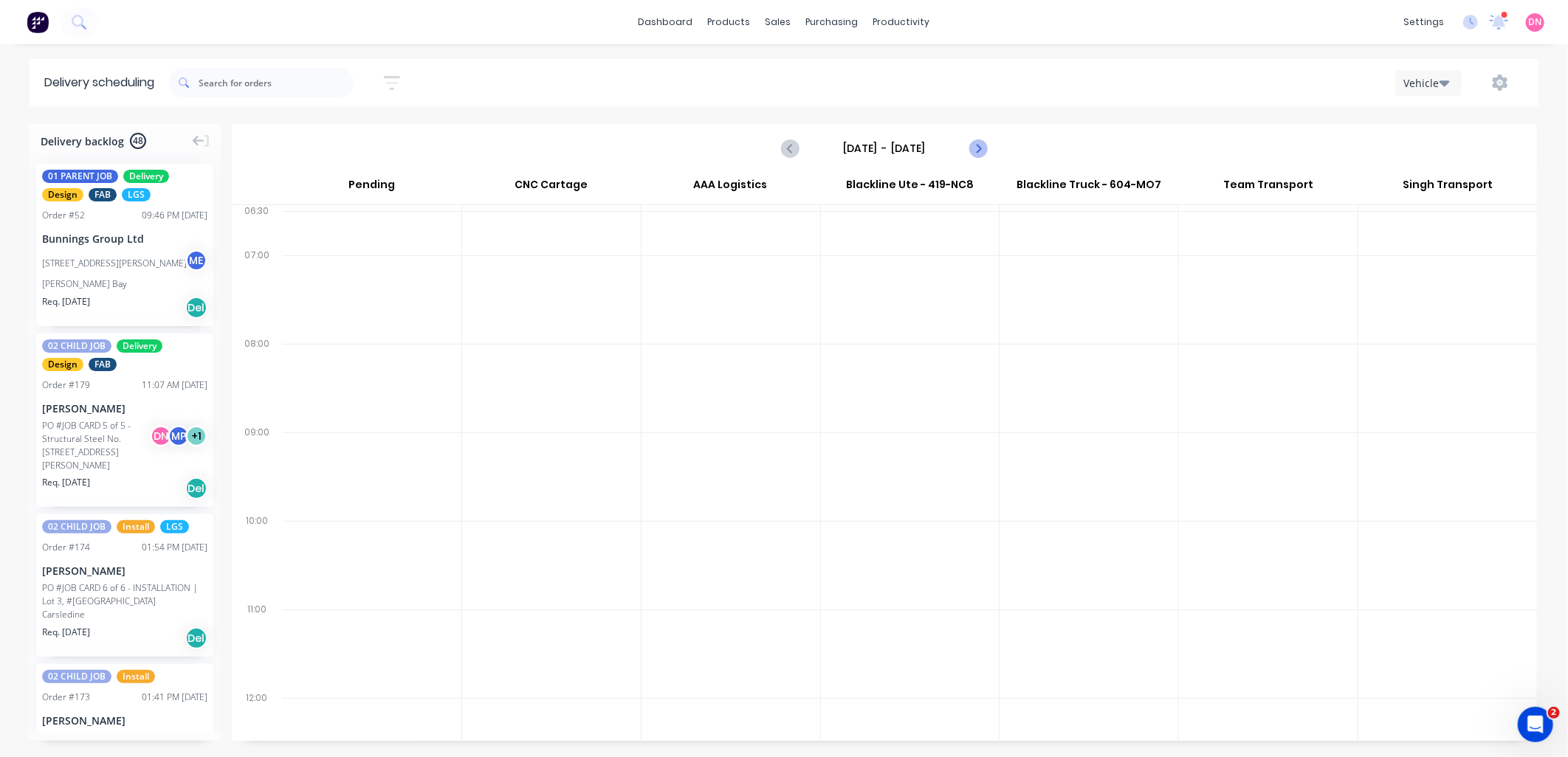
click at [970, 149] on icon "Next page" at bounding box center [977, 148] width 18 height 18
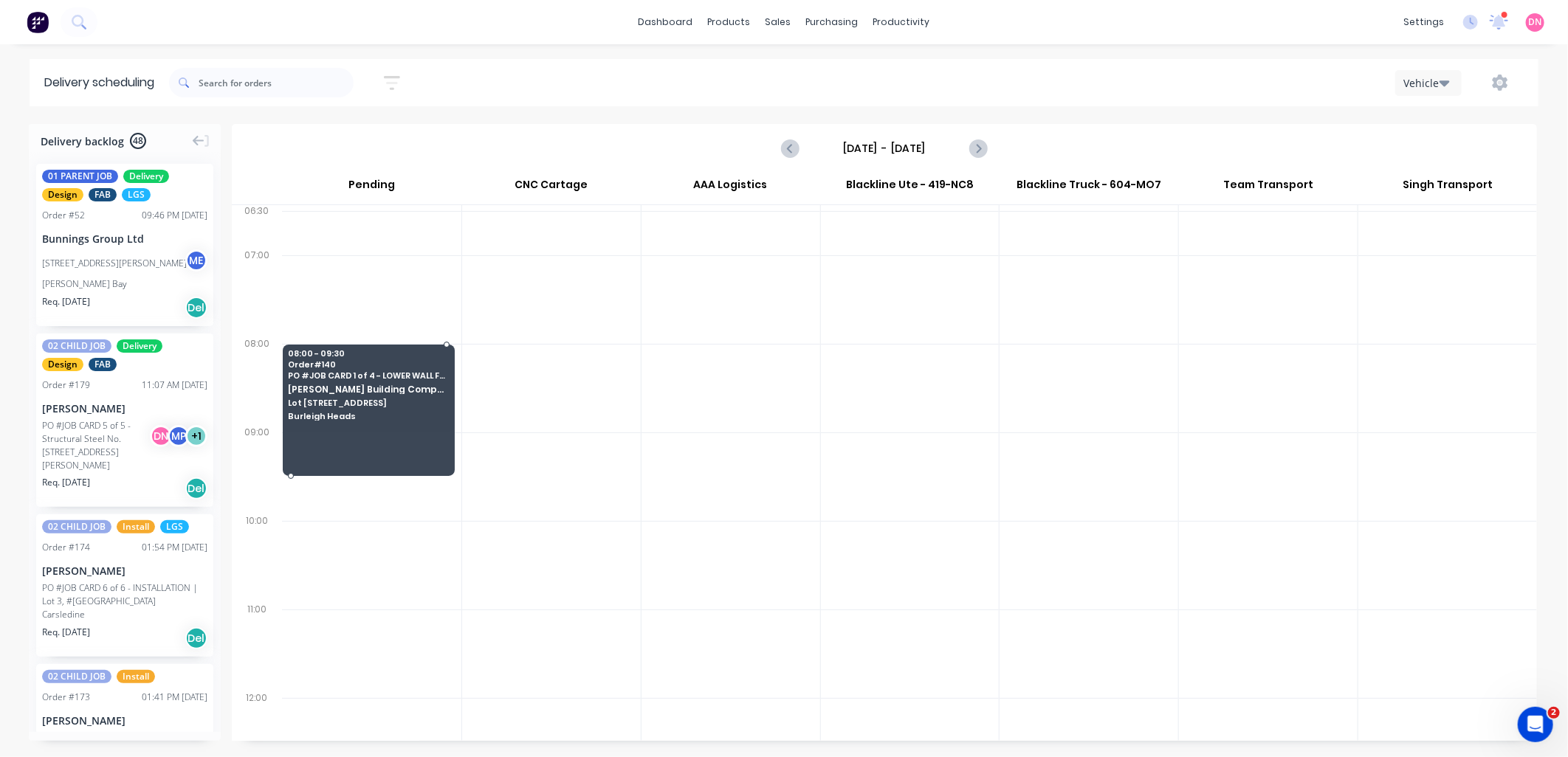
drag, startPoint x: 400, startPoint y: 430, endPoint x: 394, endPoint y: 489, distance: 59.3
drag, startPoint x: 403, startPoint y: 476, endPoint x: 402, endPoint y: 489, distance: 13.0
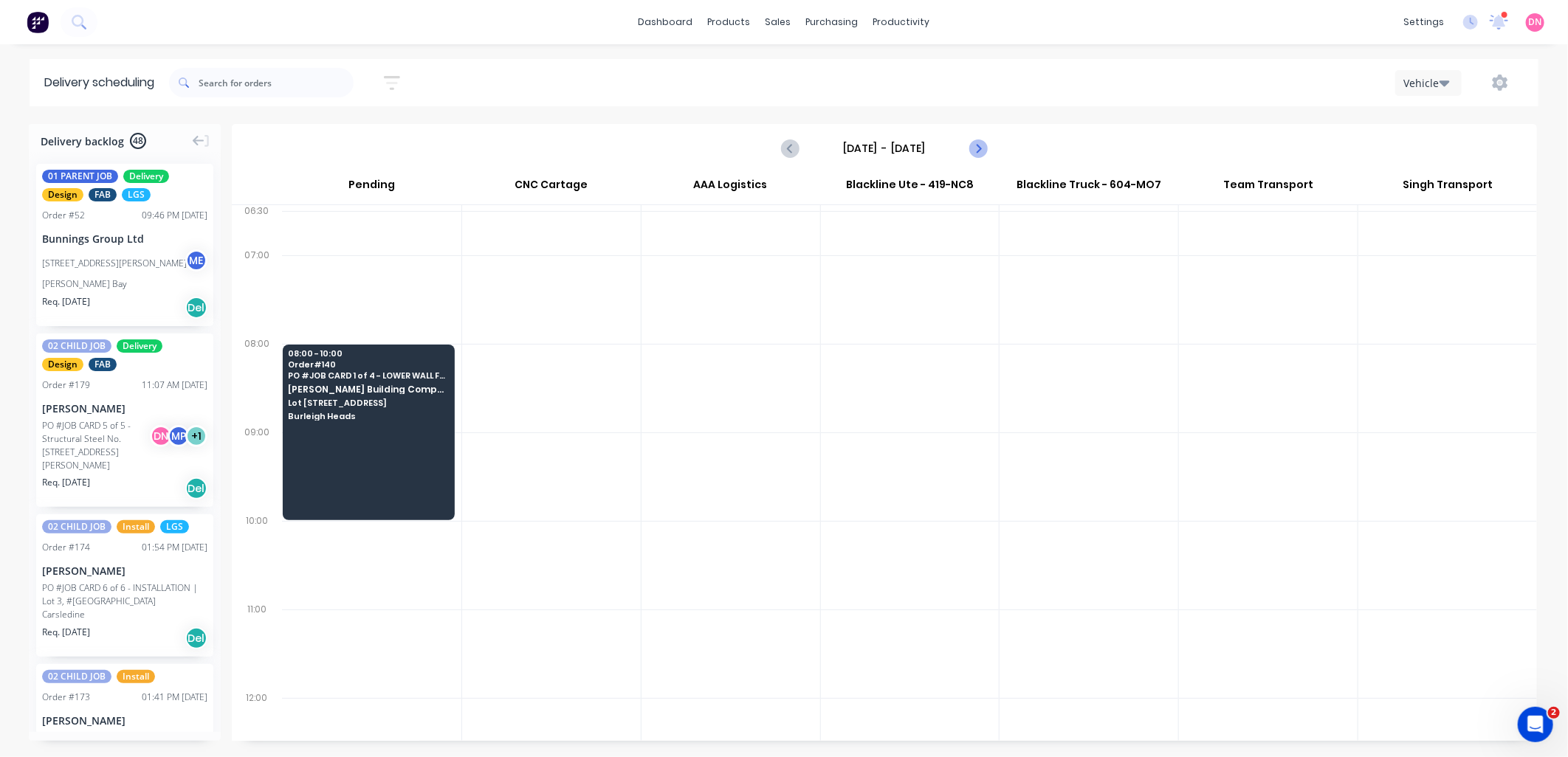
click at [979, 152] on icon "Next page" at bounding box center [977, 148] width 18 height 18
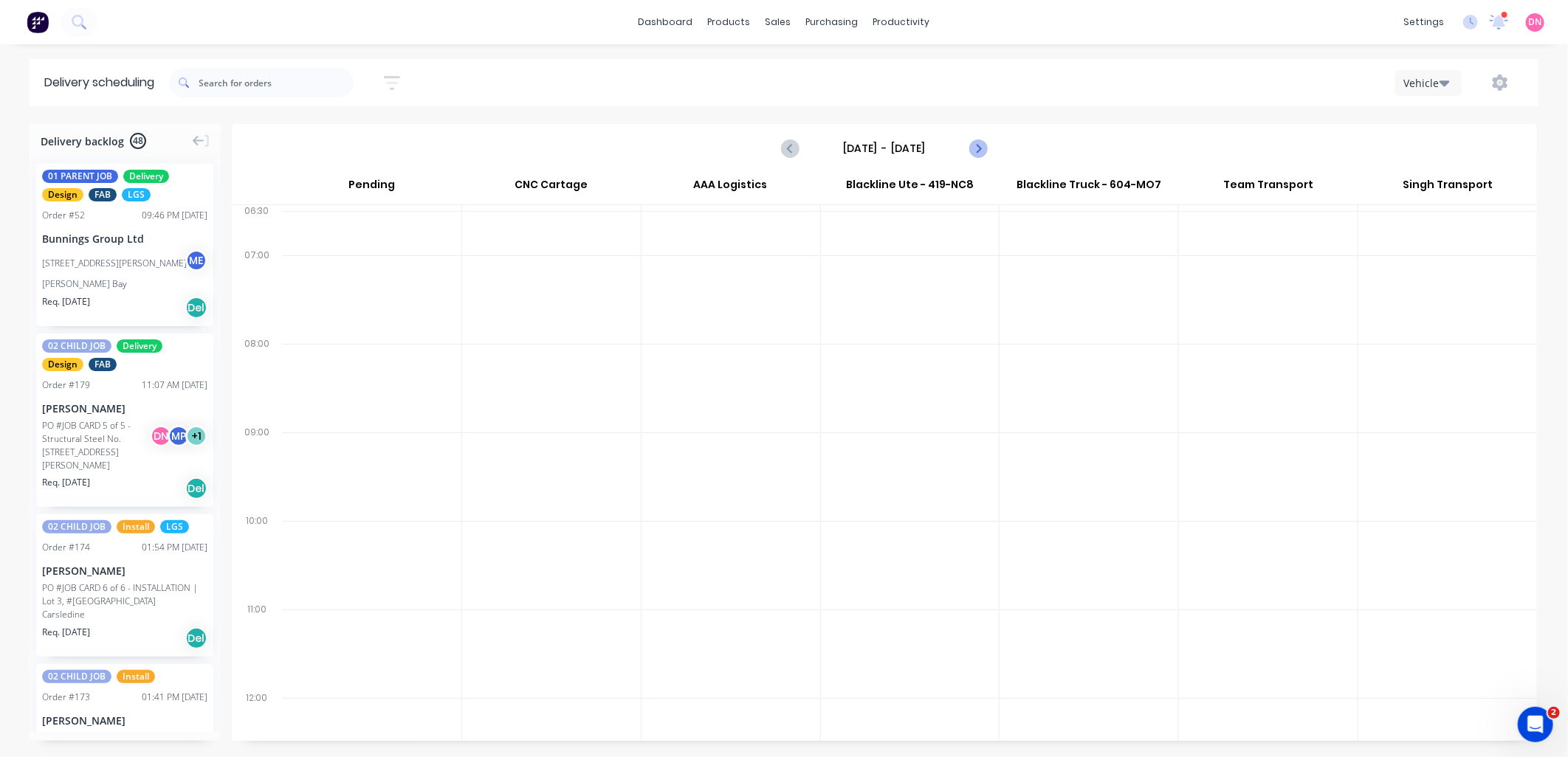
click at [979, 152] on icon "Next page" at bounding box center [977, 148] width 18 height 18
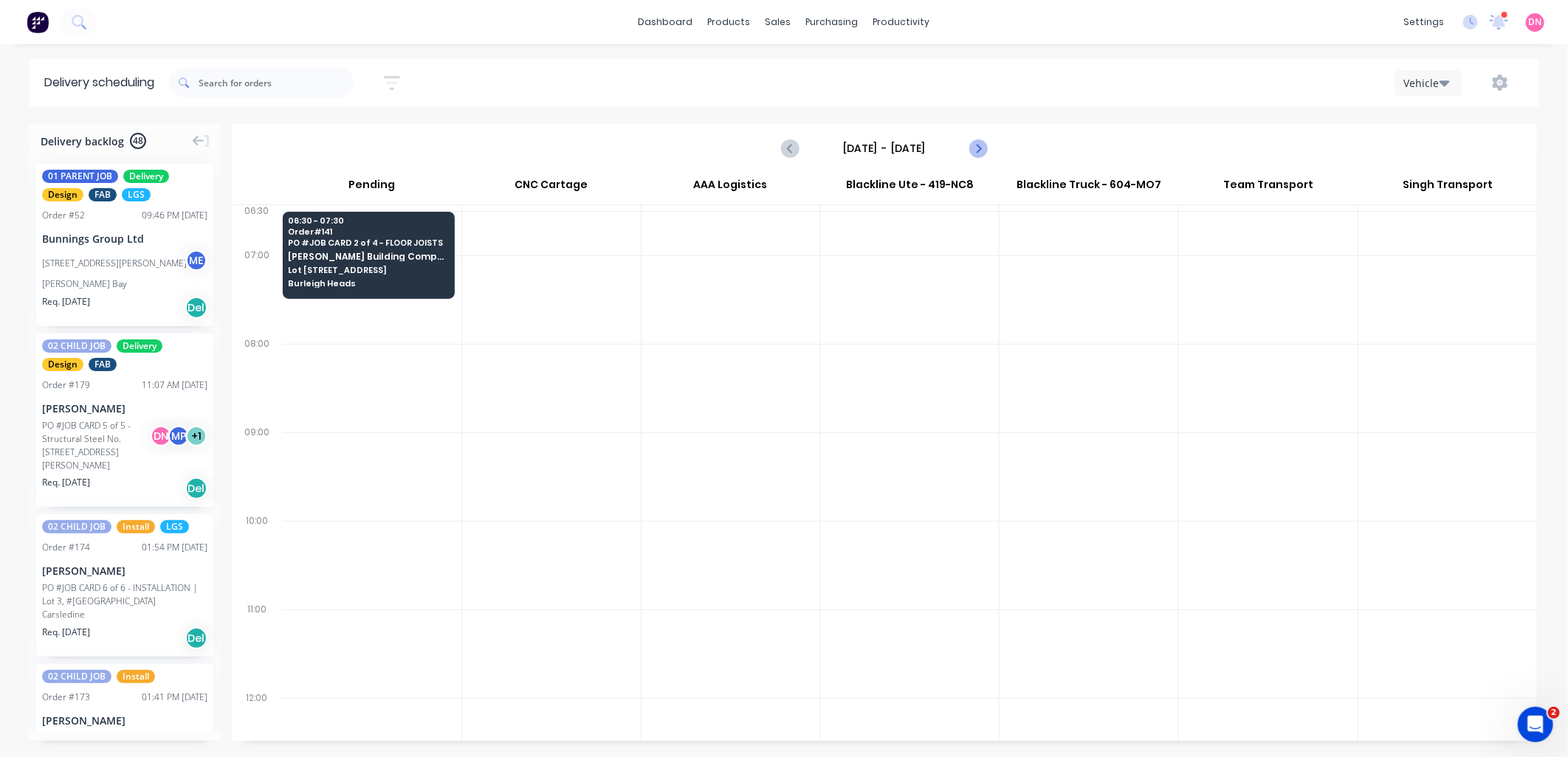
click at [979, 152] on icon "Next page" at bounding box center [977, 148] width 18 height 18
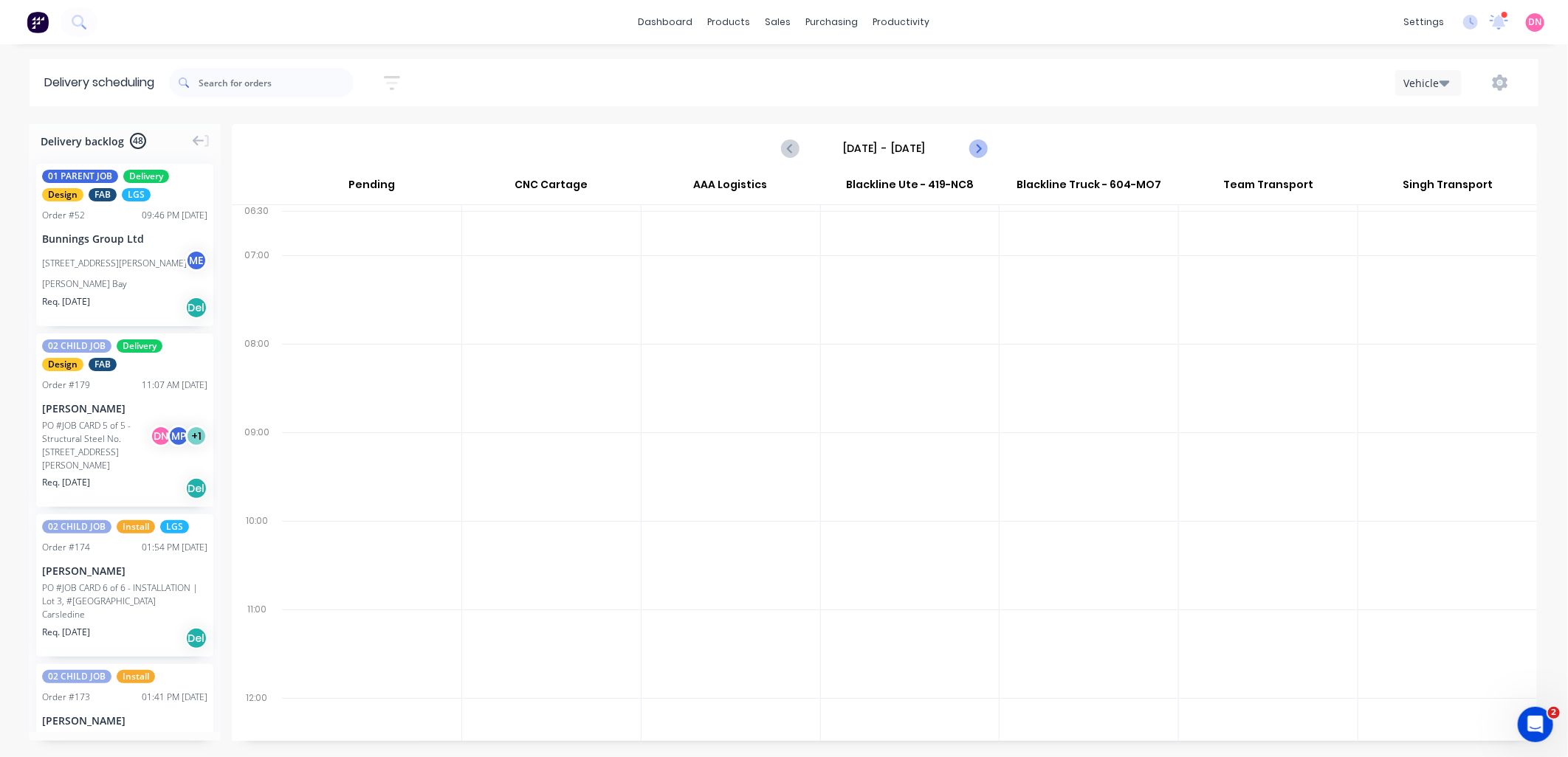
click at [979, 152] on icon "Next page" at bounding box center [977, 148] width 18 height 18
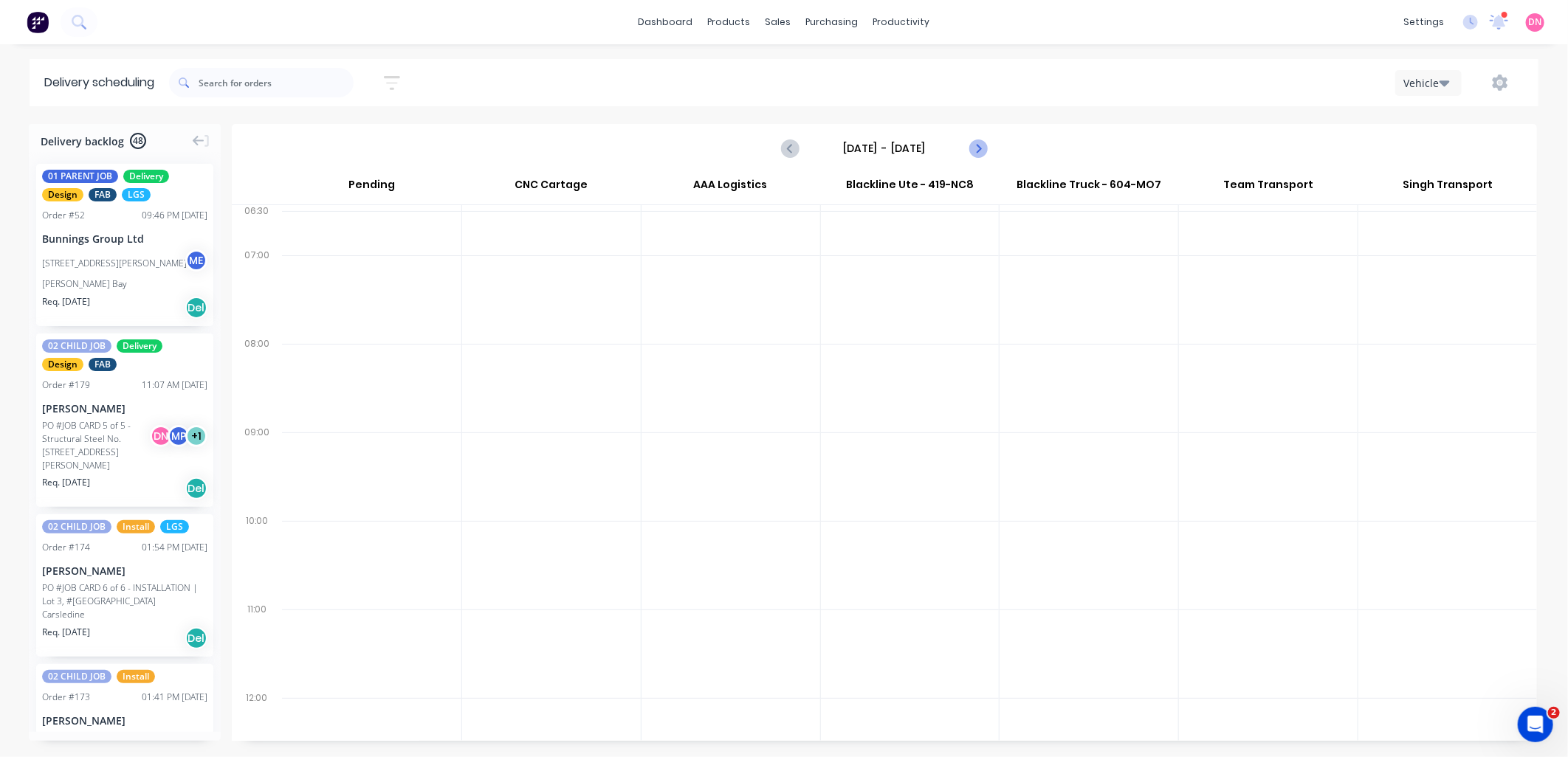
click at [979, 152] on icon "Next page" at bounding box center [977, 148] width 18 height 18
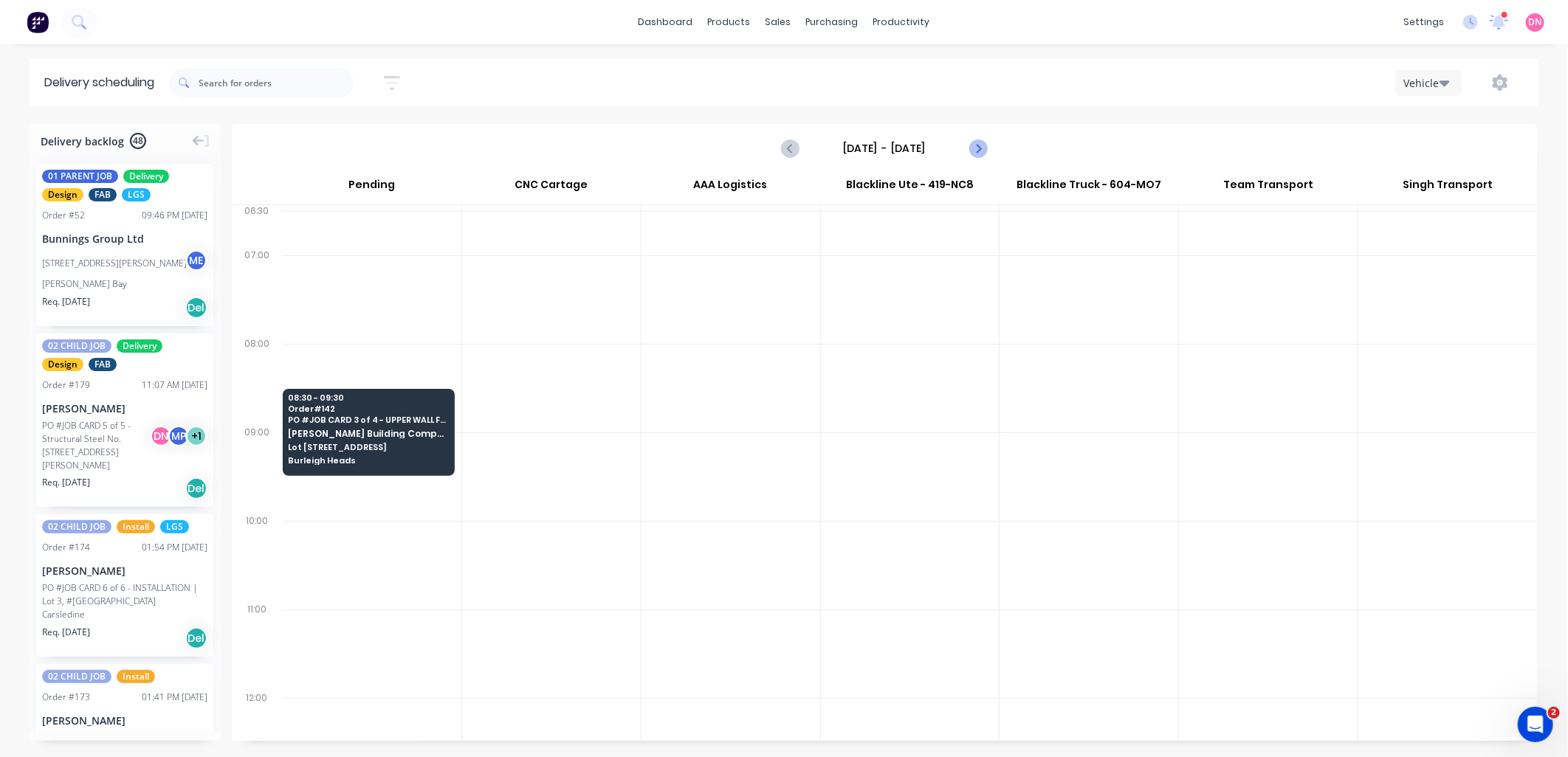
click at [979, 152] on icon "Next page" at bounding box center [977, 148] width 18 height 18
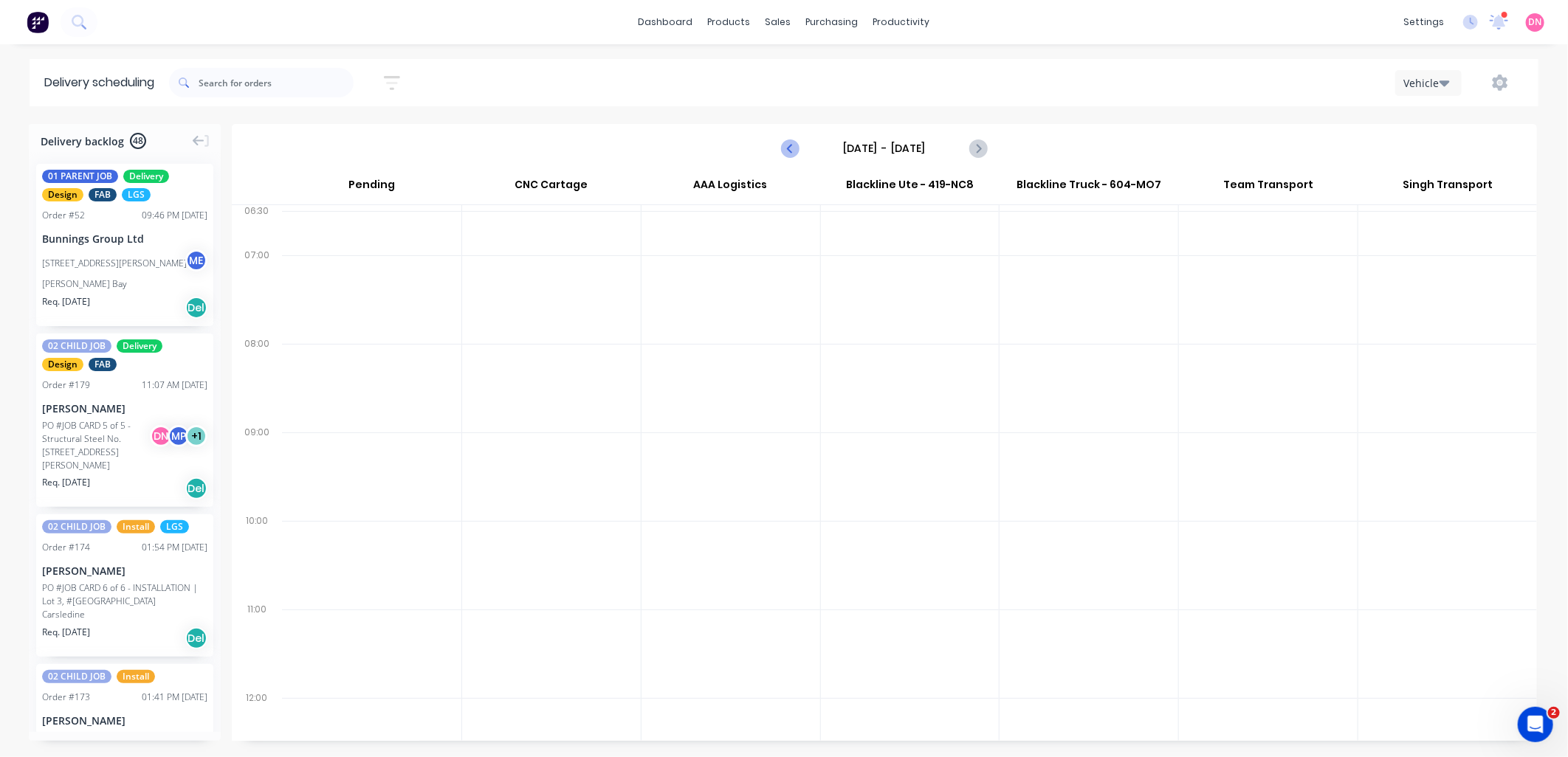
click at [802, 145] on button "Previous page" at bounding box center [791, 148] width 30 height 30
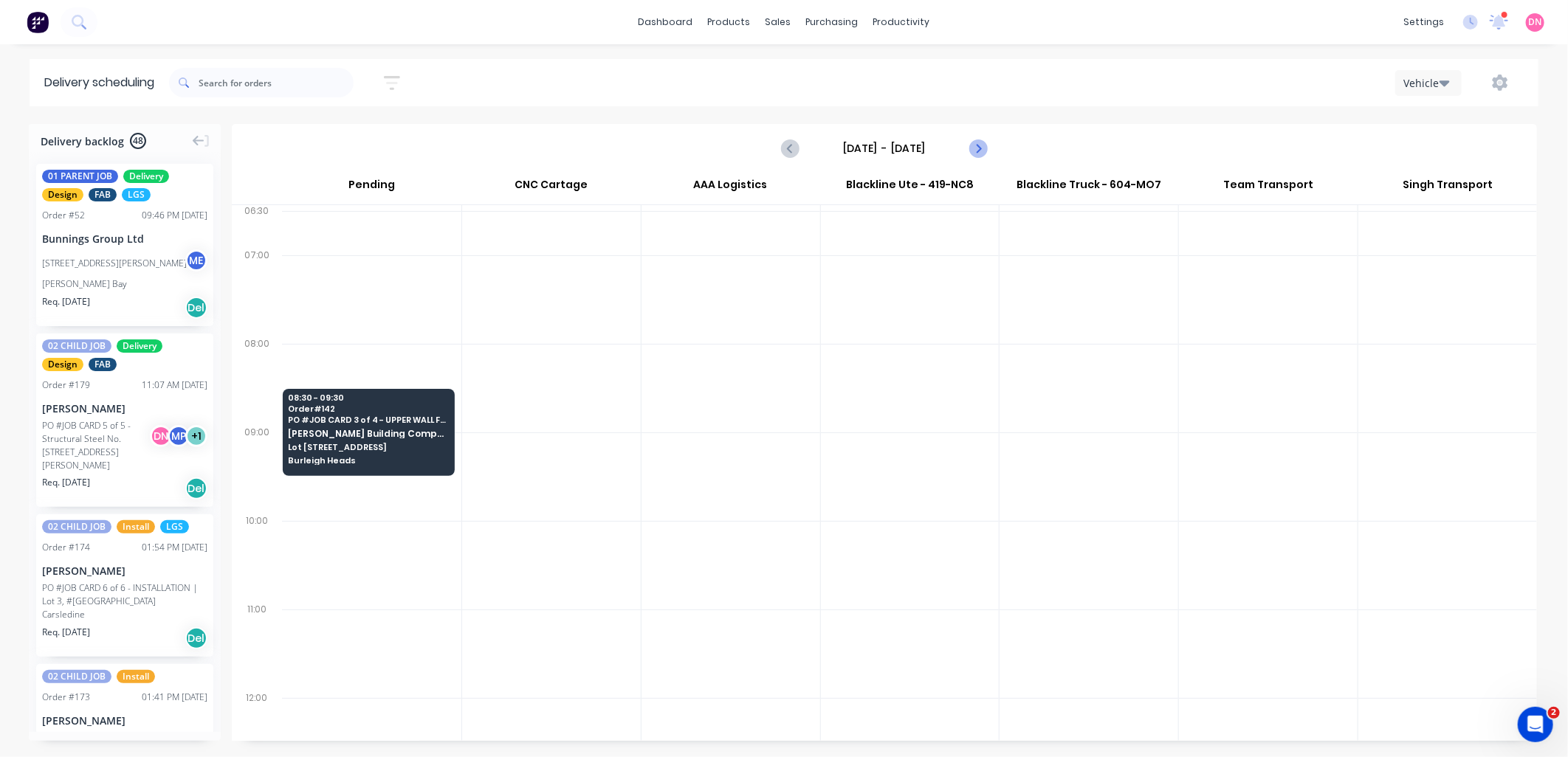
click at [971, 142] on icon "Next page" at bounding box center [977, 148] width 18 height 18
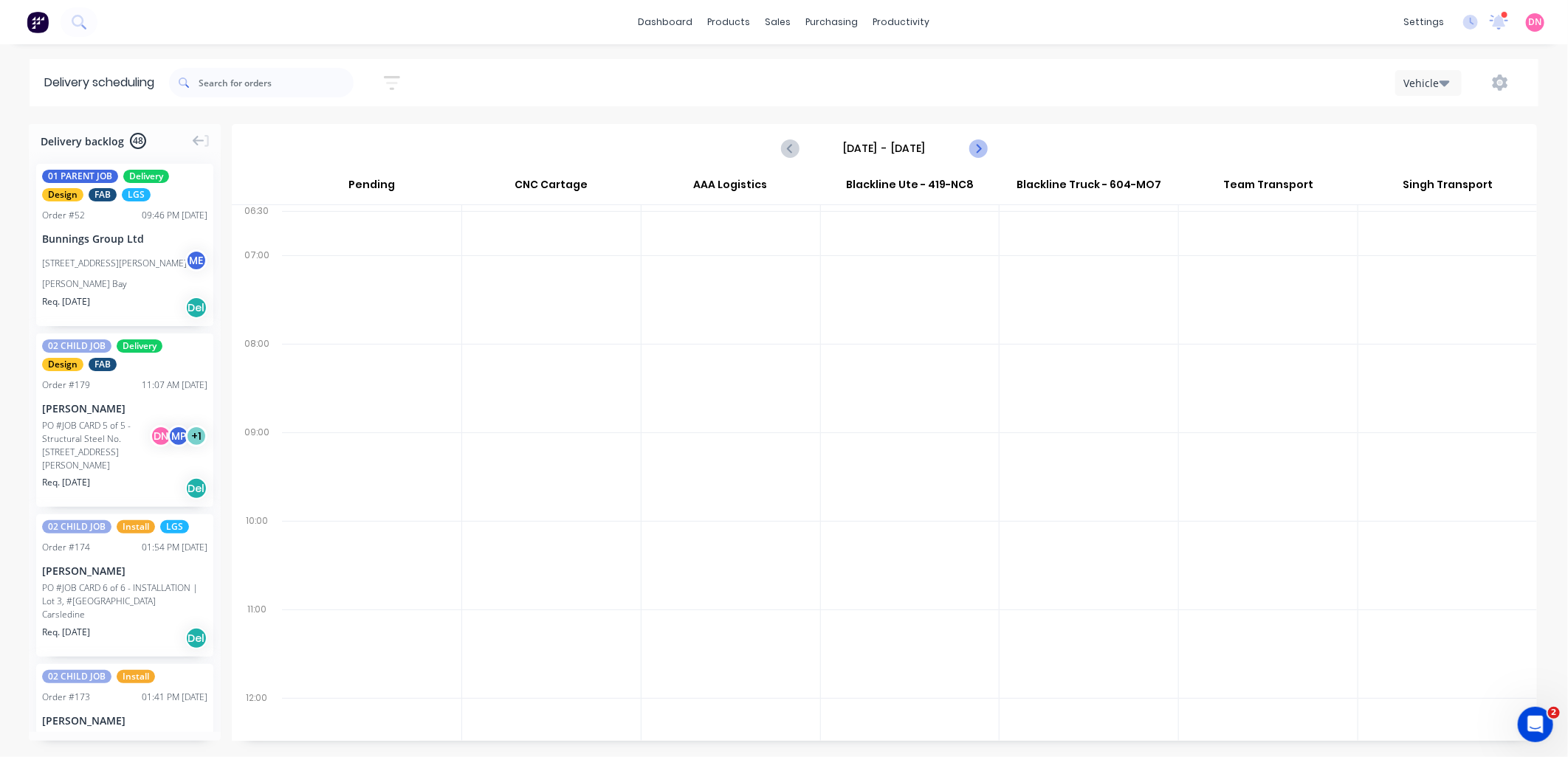
click at [971, 142] on icon "Next page" at bounding box center [977, 148] width 18 height 18
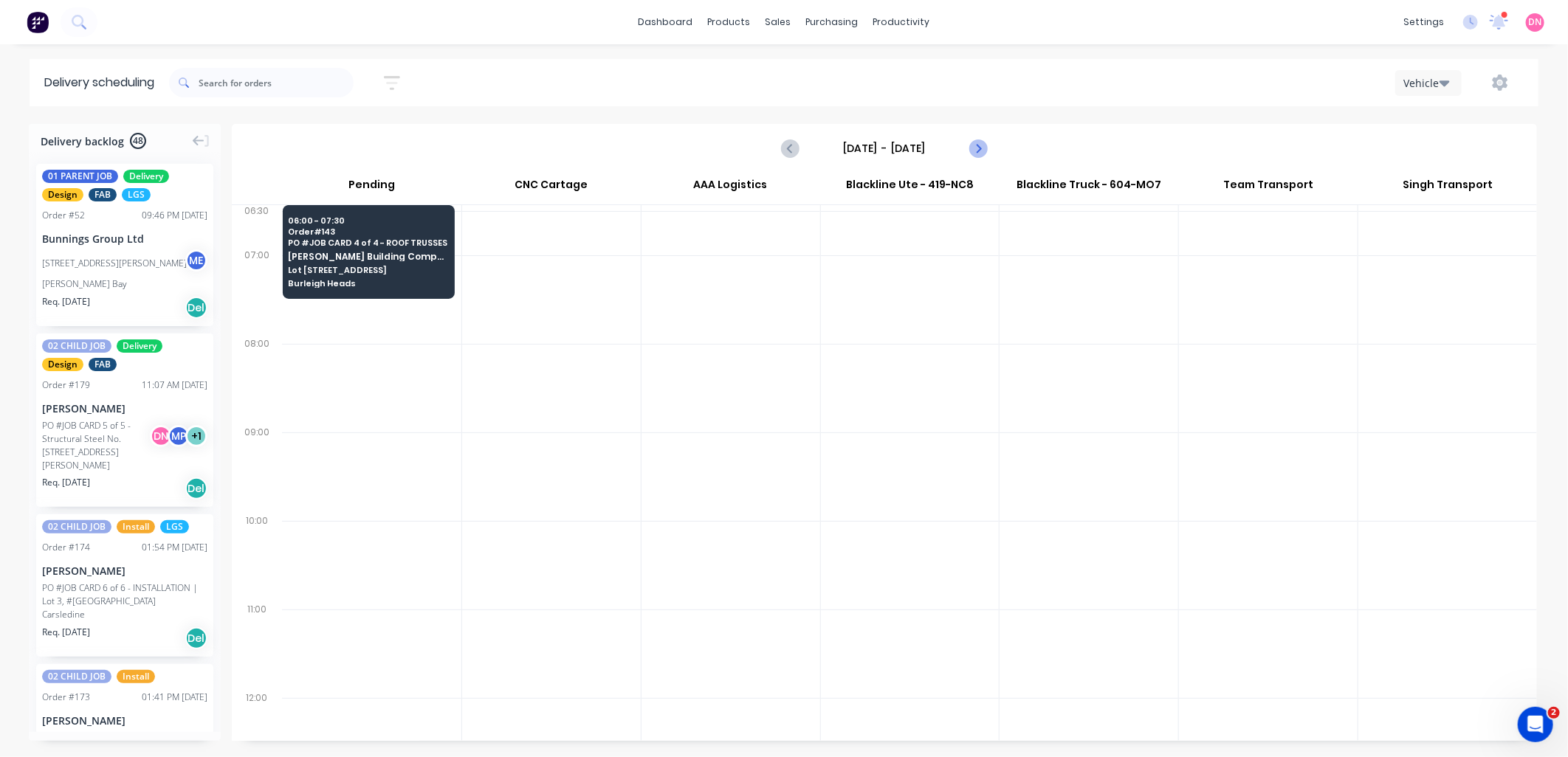
click at [971, 142] on icon "Next page" at bounding box center [977, 148] width 18 height 18
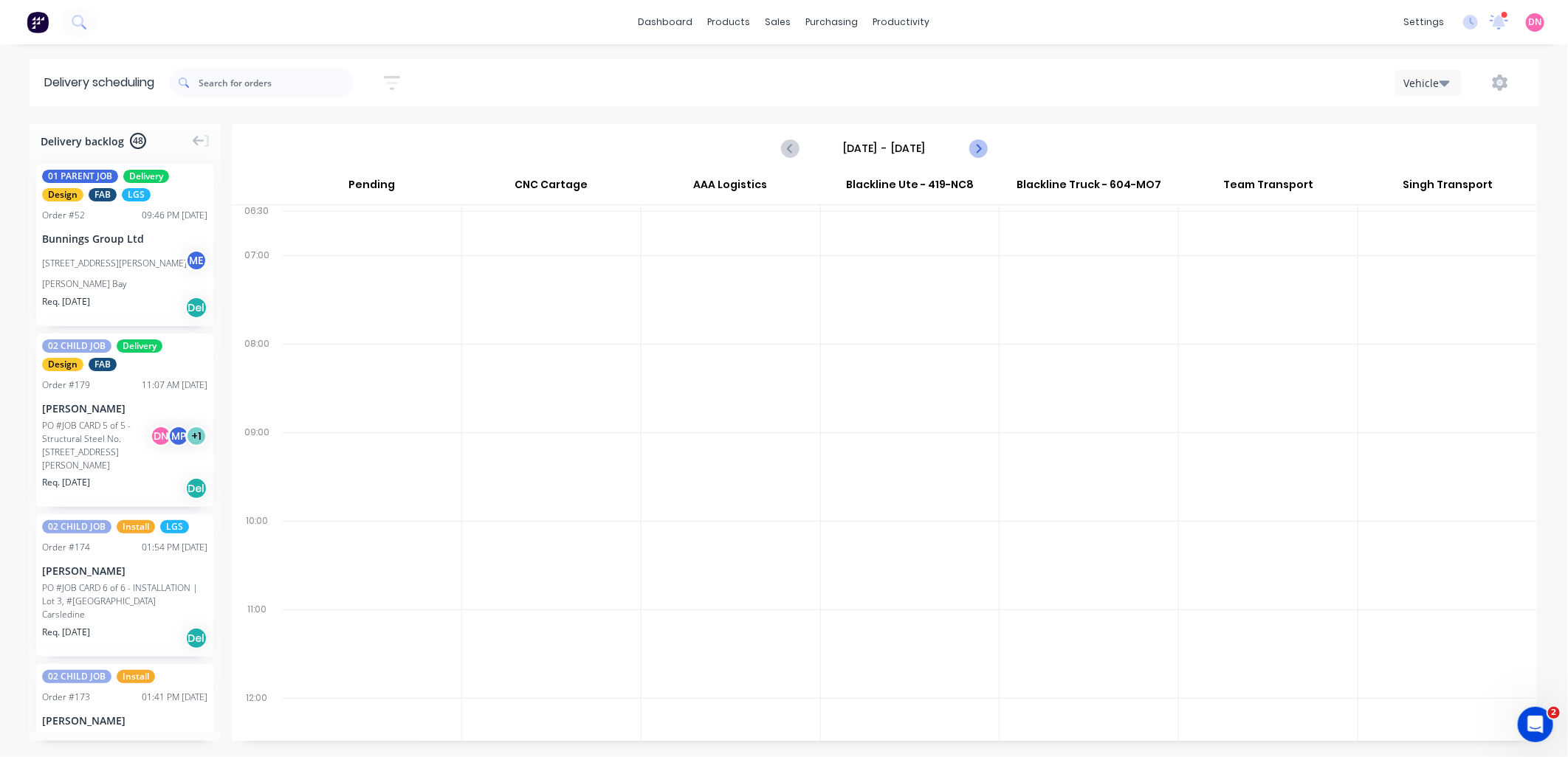
click at [971, 142] on icon "Next page" at bounding box center [977, 148] width 18 height 18
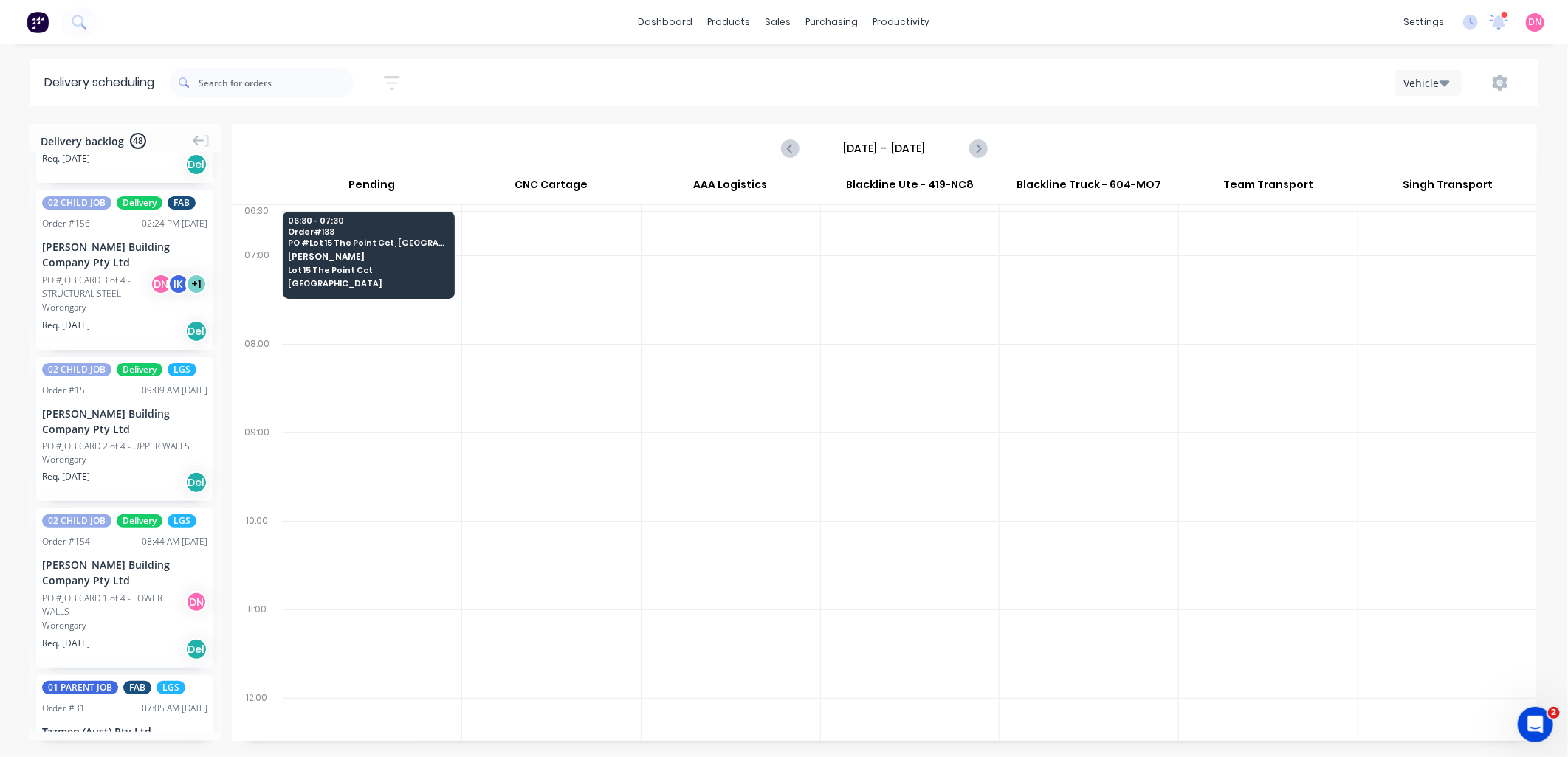
scroll to position [2951, 0]
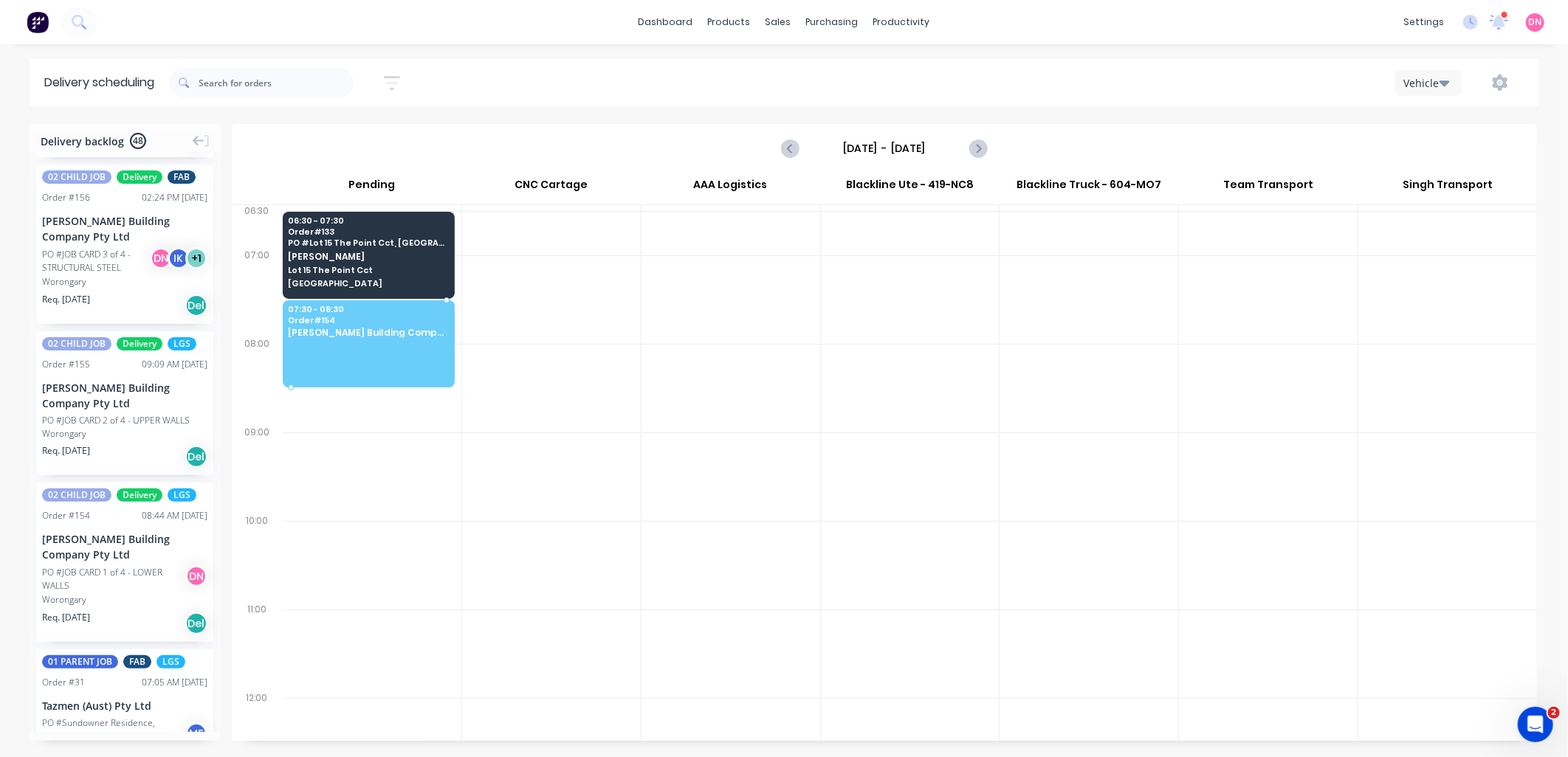
drag, startPoint x: 122, startPoint y: 605, endPoint x: 321, endPoint y: 317, distance: 350.1
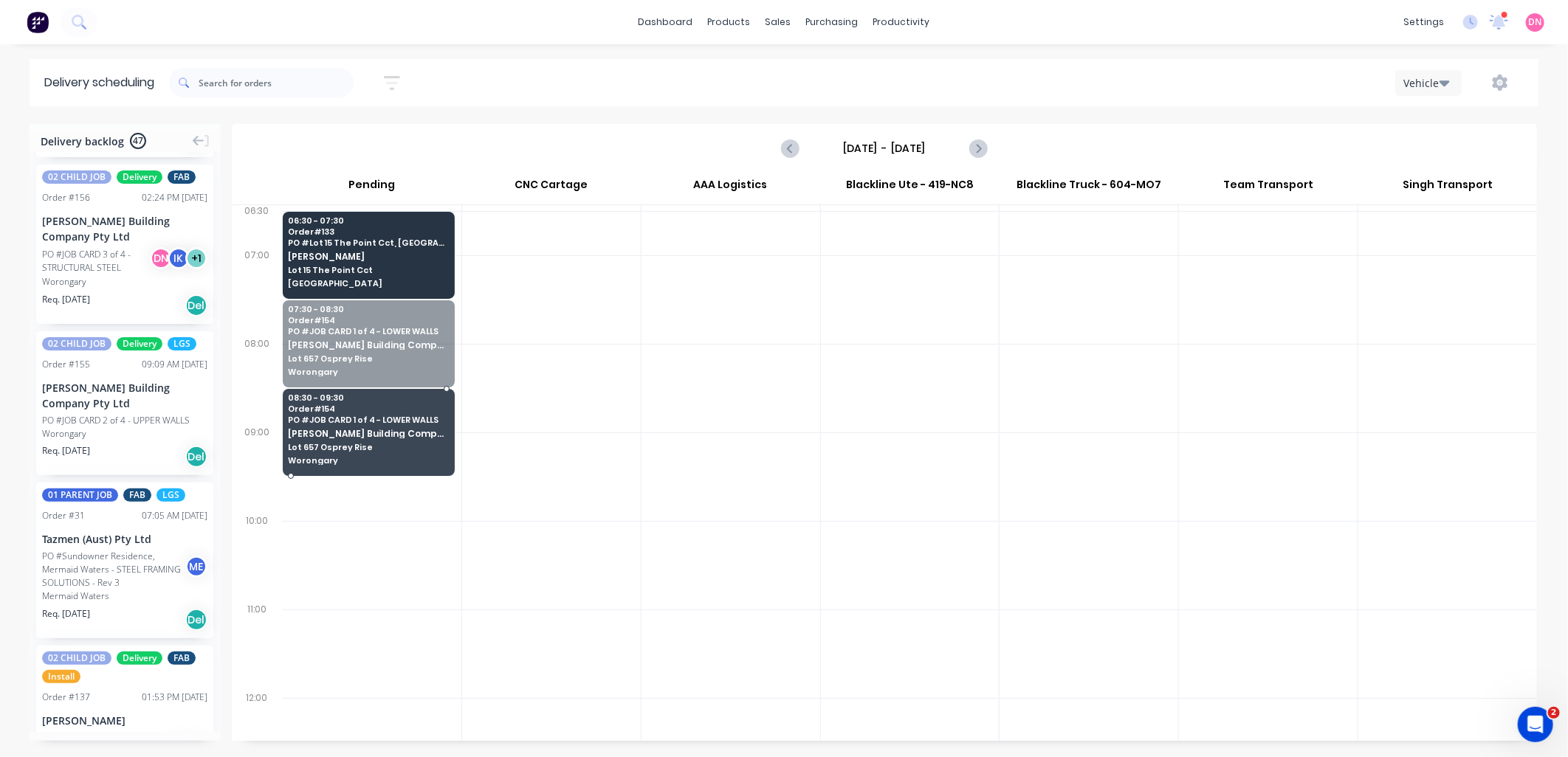
drag, startPoint x: 413, startPoint y: 351, endPoint x: 424, endPoint y: 452, distance: 101.6
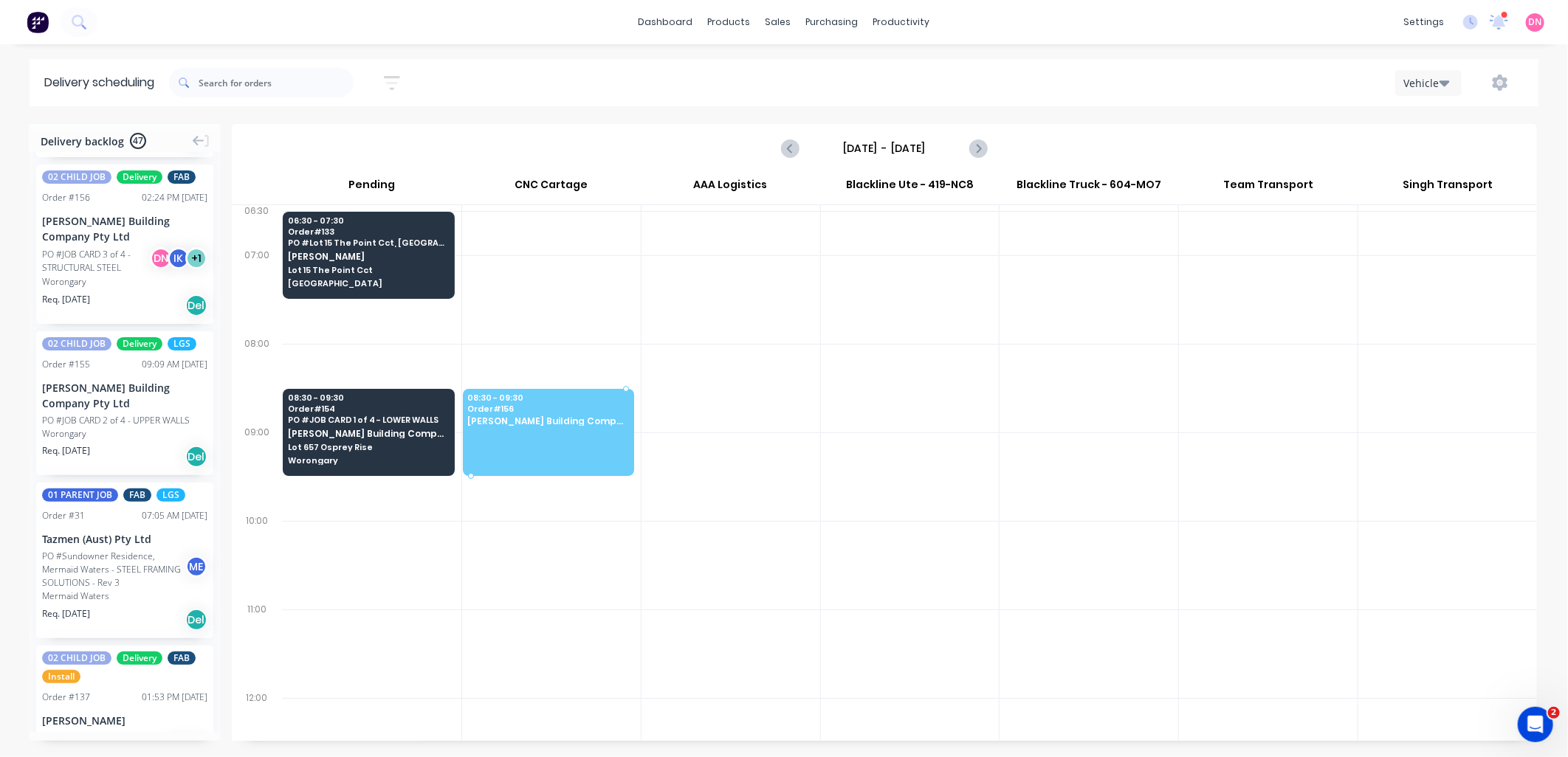
drag, startPoint x: 127, startPoint y: 278, endPoint x: 598, endPoint y: 413, distance: 490.0
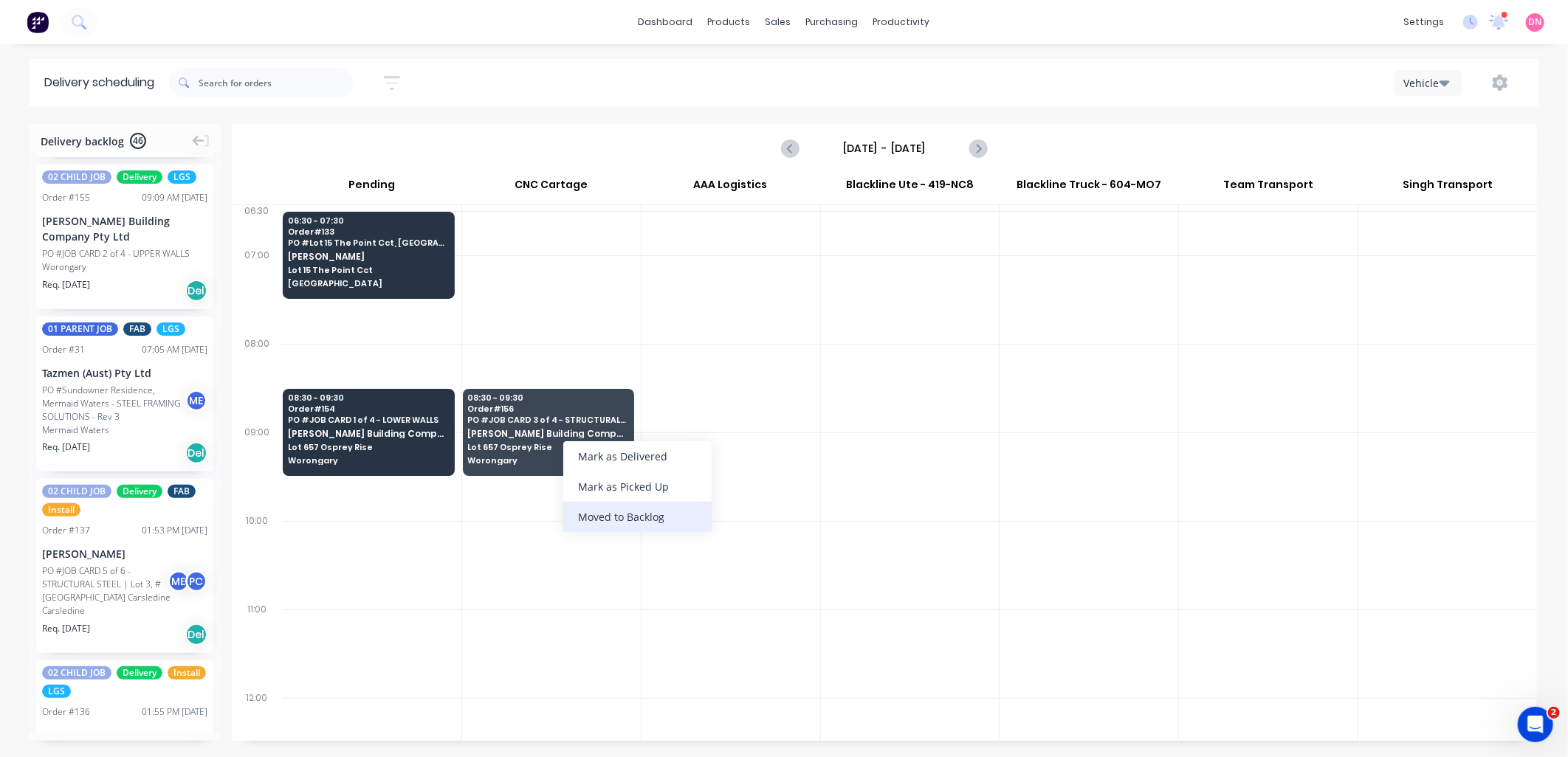
click at [604, 515] on div "Moved to Backlog" at bounding box center [637, 516] width 148 height 31
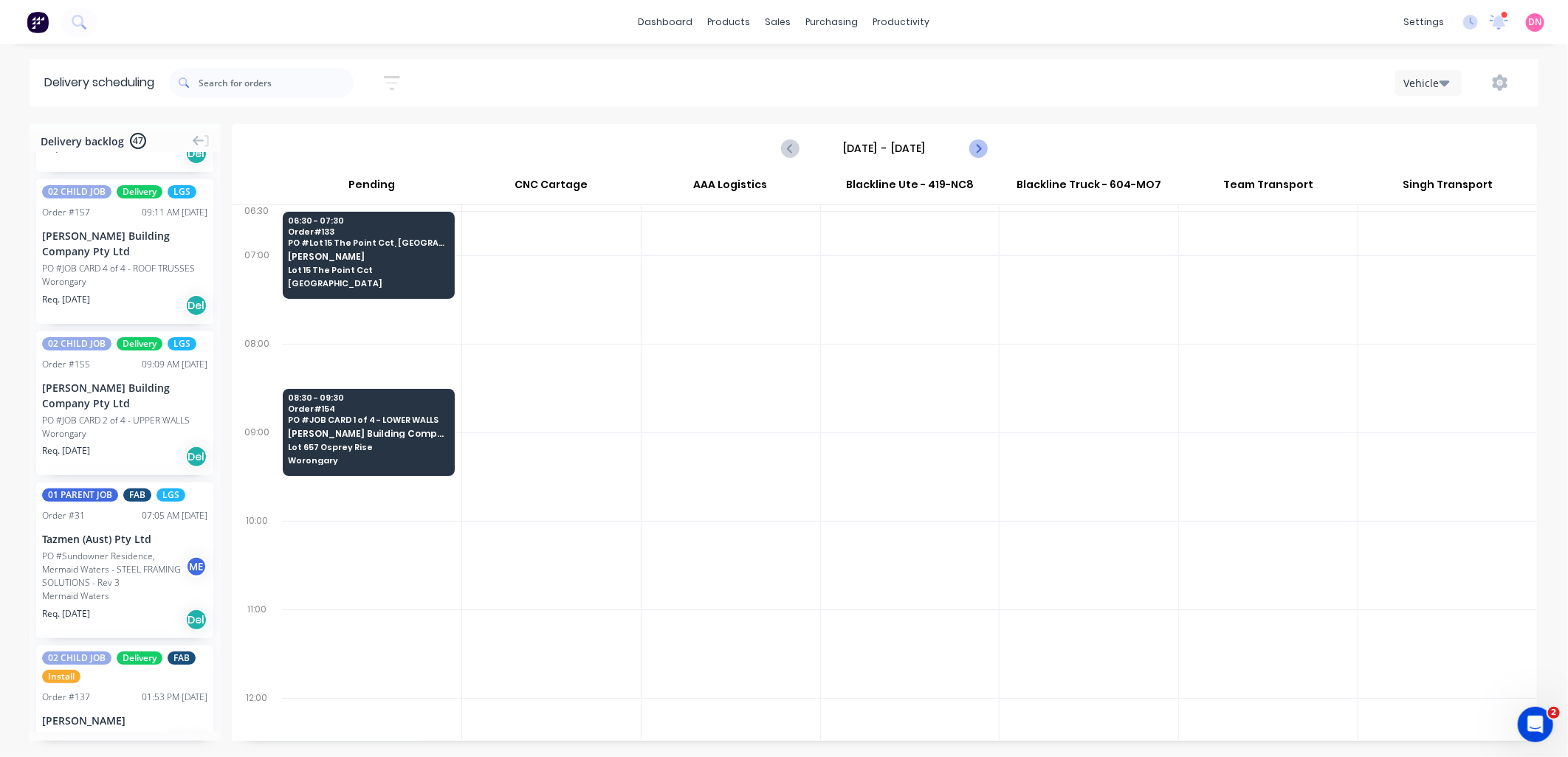
click at [979, 151] on icon "Next page" at bounding box center [977, 148] width 18 height 18
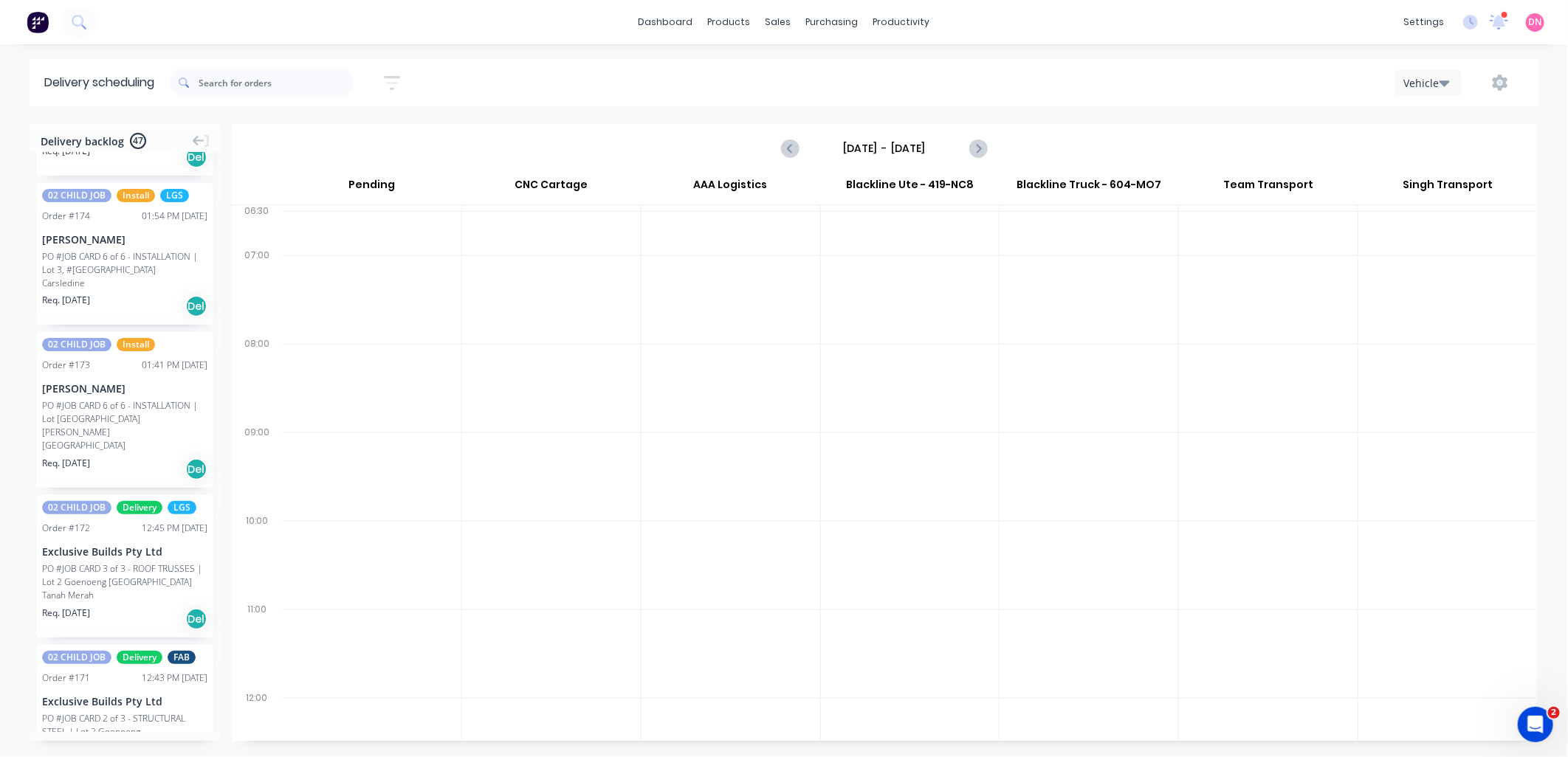
scroll to position [6, 0]
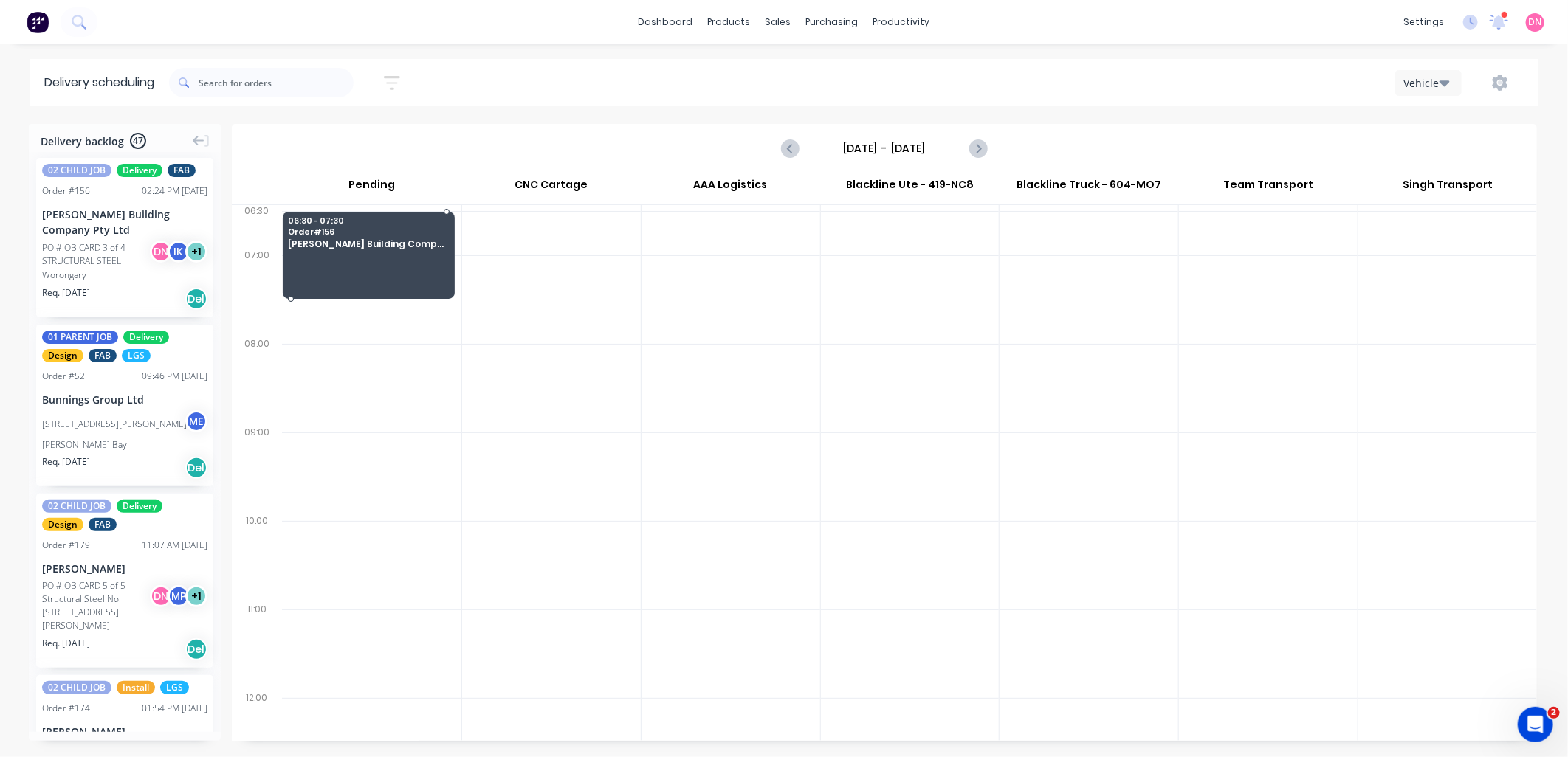
drag, startPoint x: 158, startPoint y: 238, endPoint x: 316, endPoint y: 226, distance: 158.5
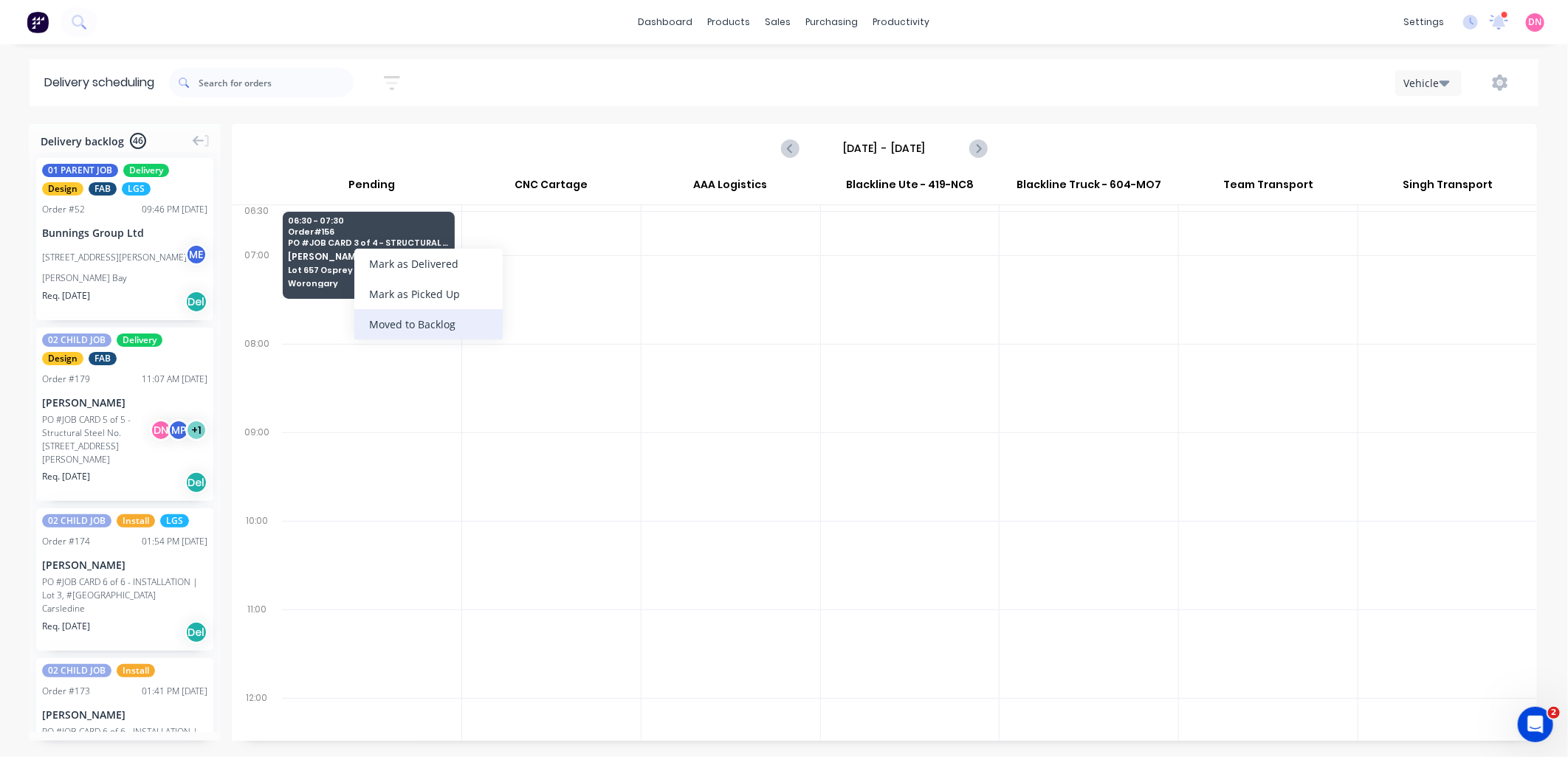
click at [458, 330] on div "Moved to Backlog" at bounding box center [428, 324] width 148 height 31
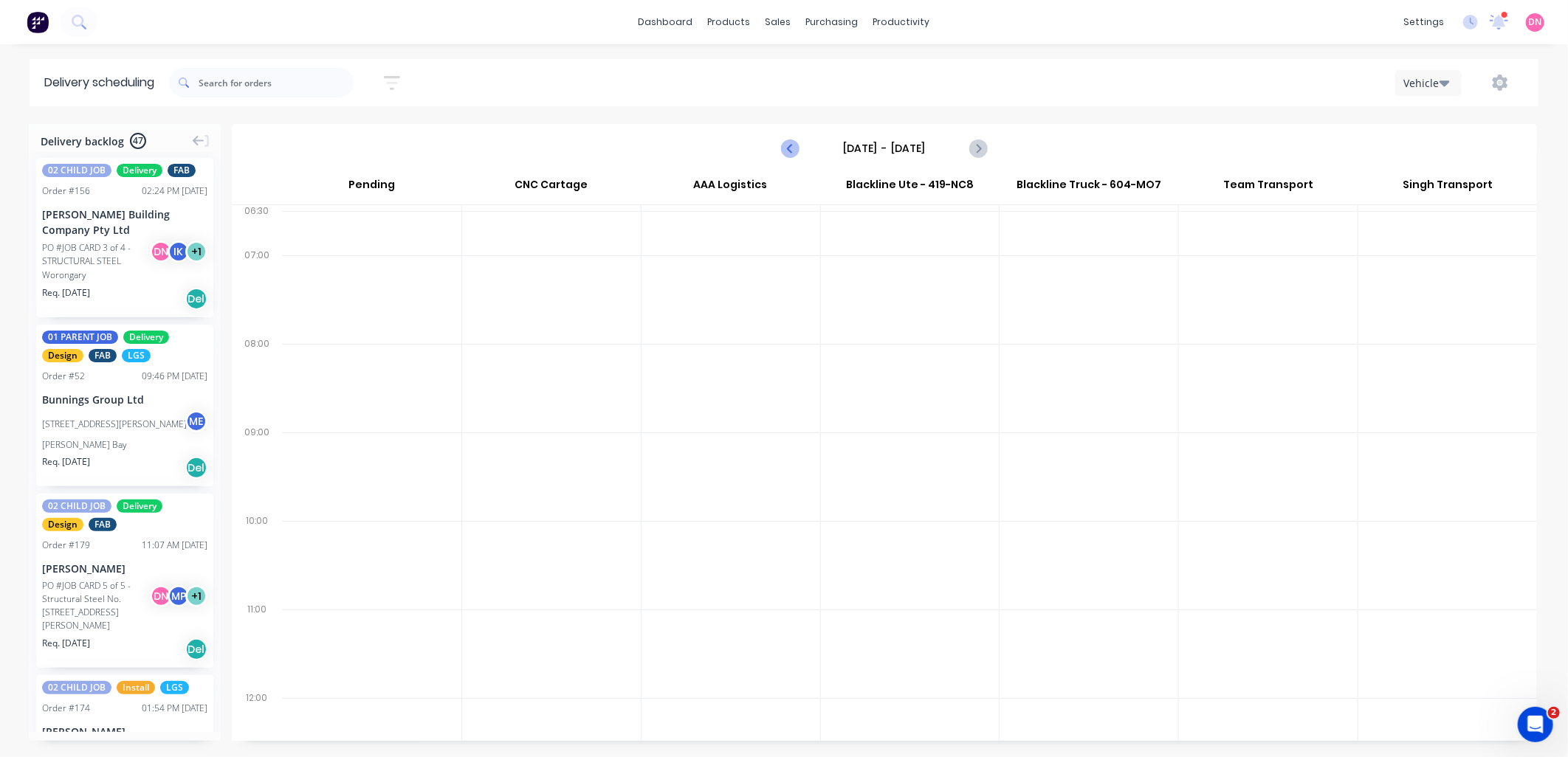
click at [797, 146] on icon "Previous page" at bounding box center [791, 148] width 18 height 18
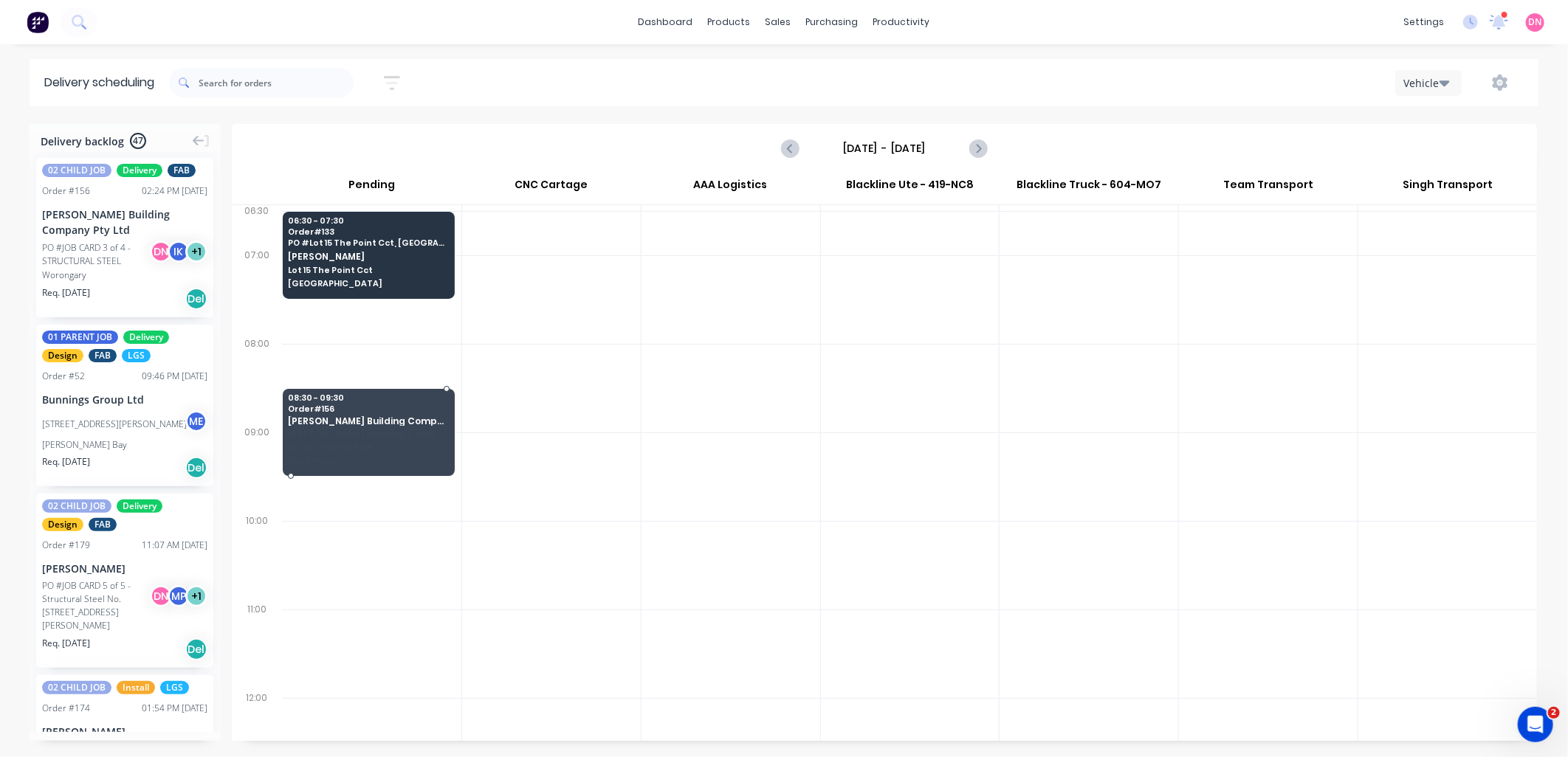
drag, startPoint x: 122, startPoint y: 241, endPoint x: 318, endPoint y: 406, distance: 256.2
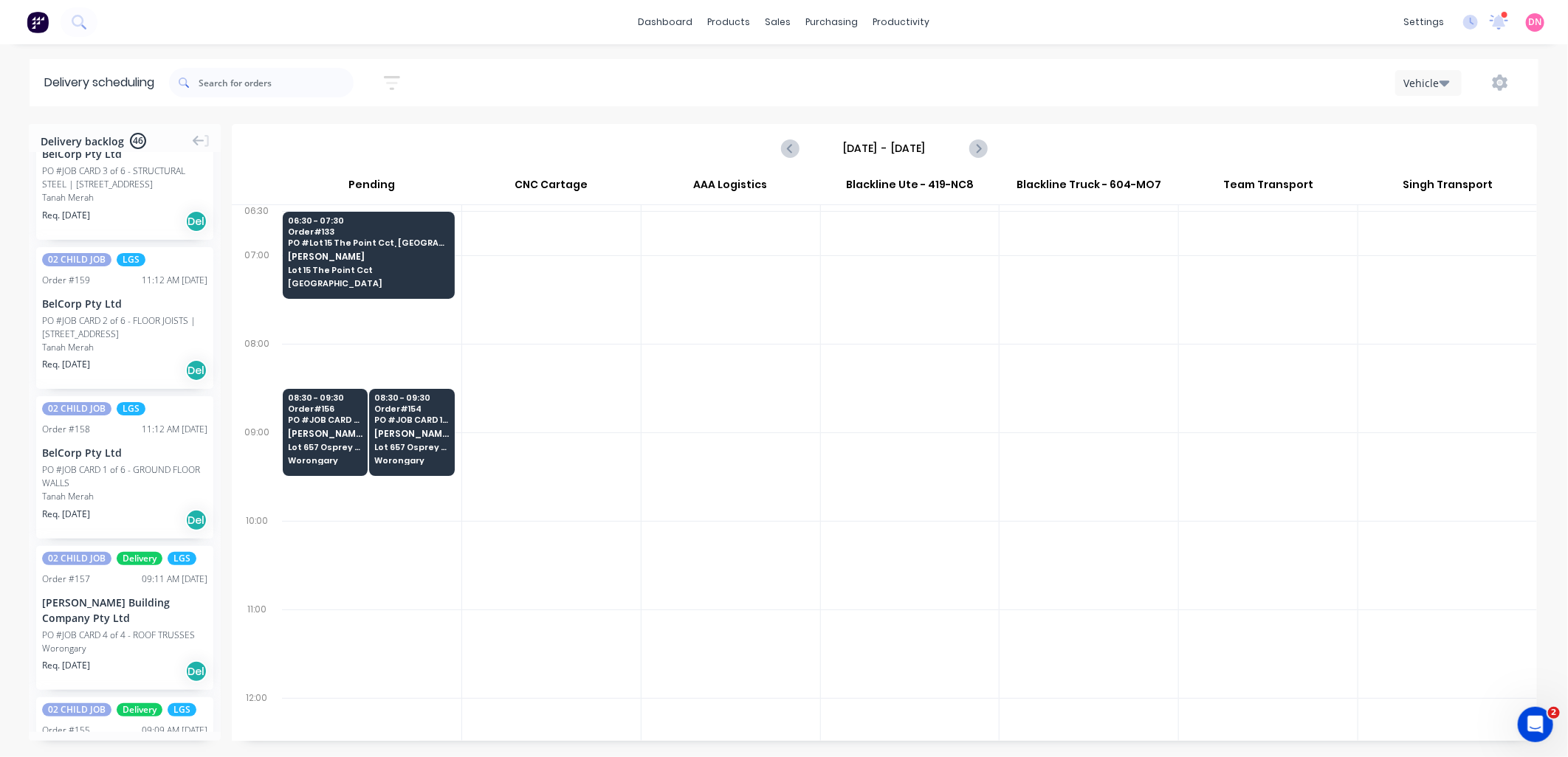
scroll to position [2459, 0]
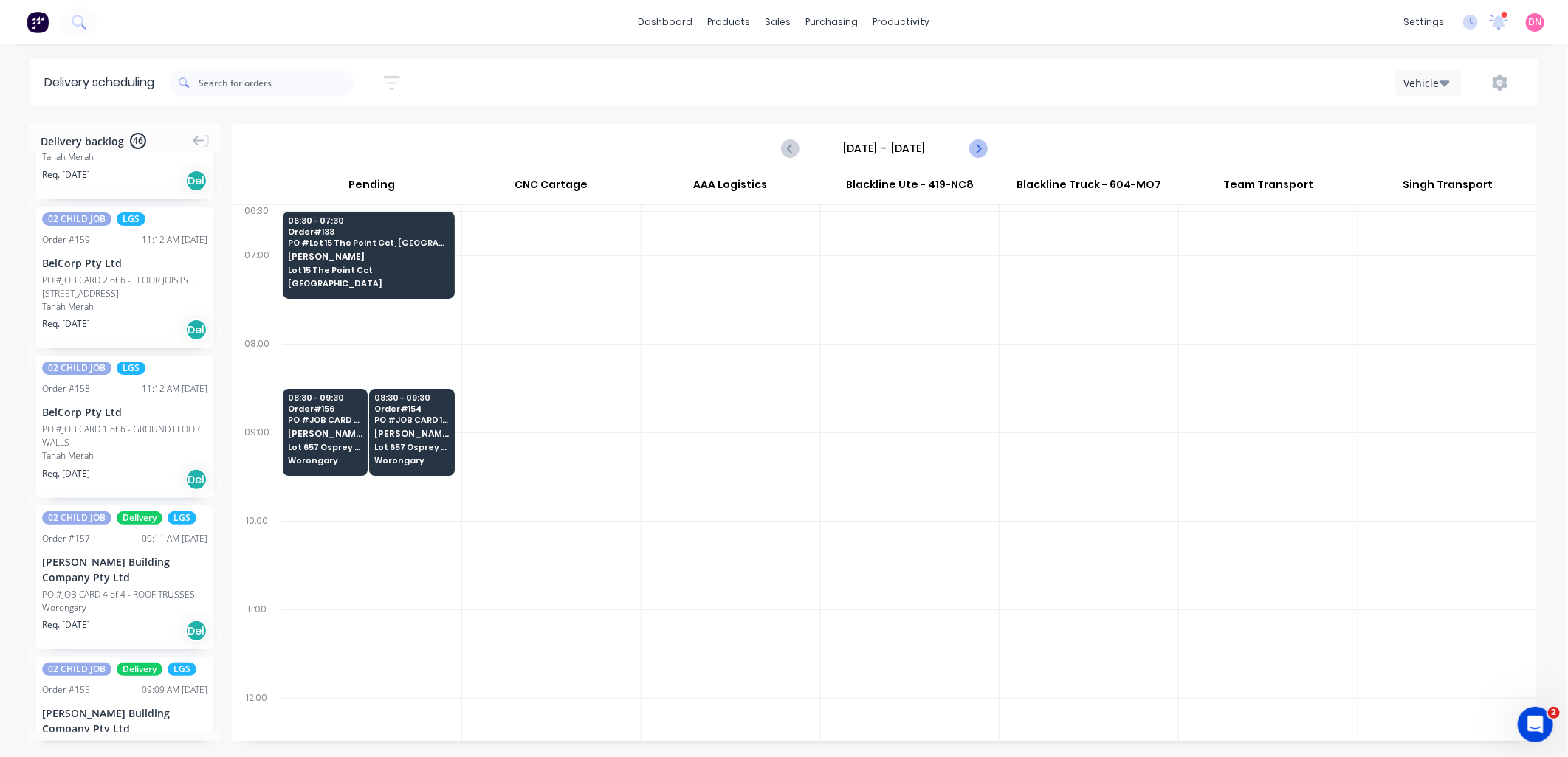
click at [976, 148] on icon "Next page" at bounding box center [977, 148] width 18 height 18
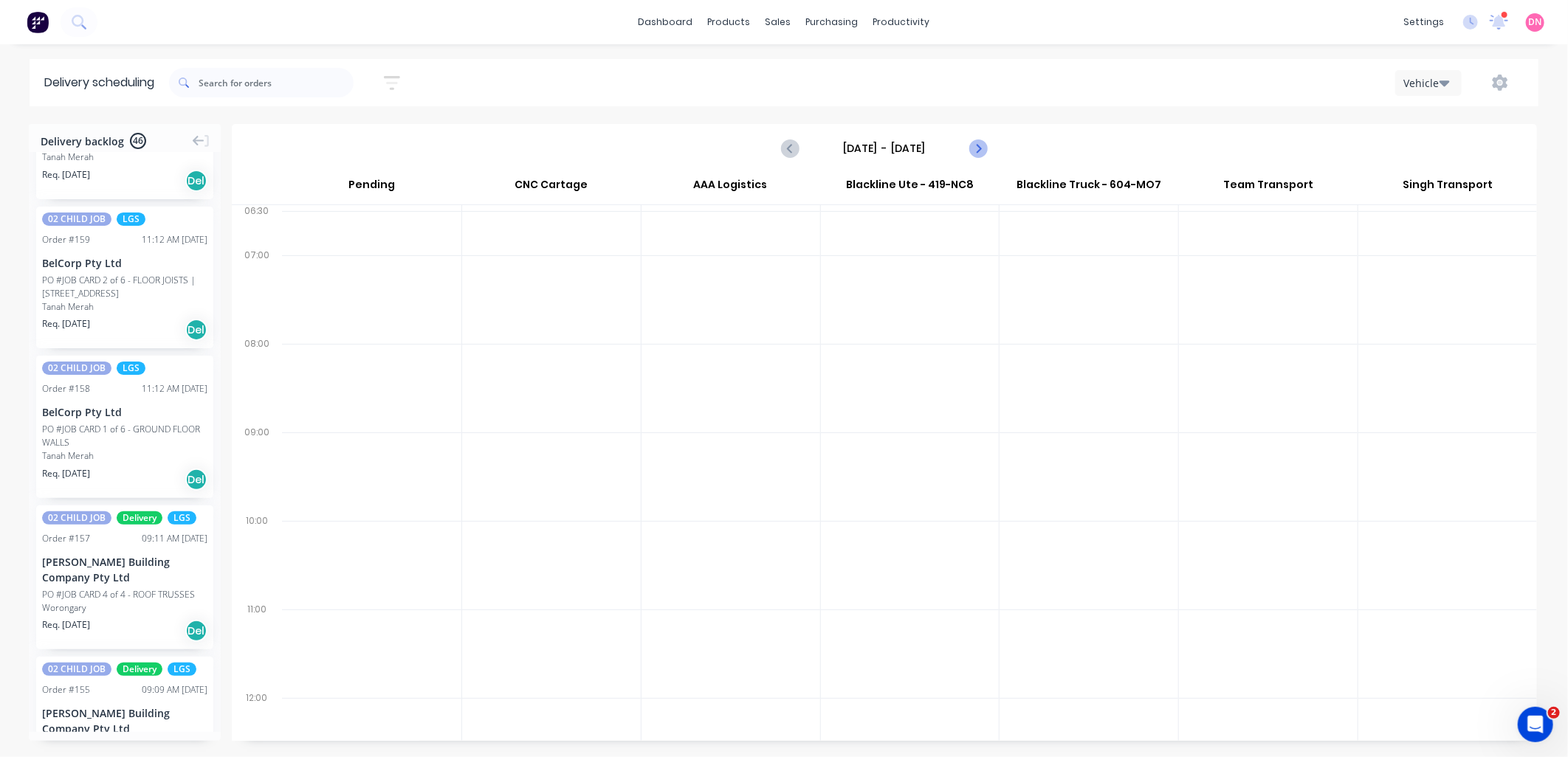
click at [976, 148] on icon "Next page" at bounding box center [977, 148] width 18 height 18
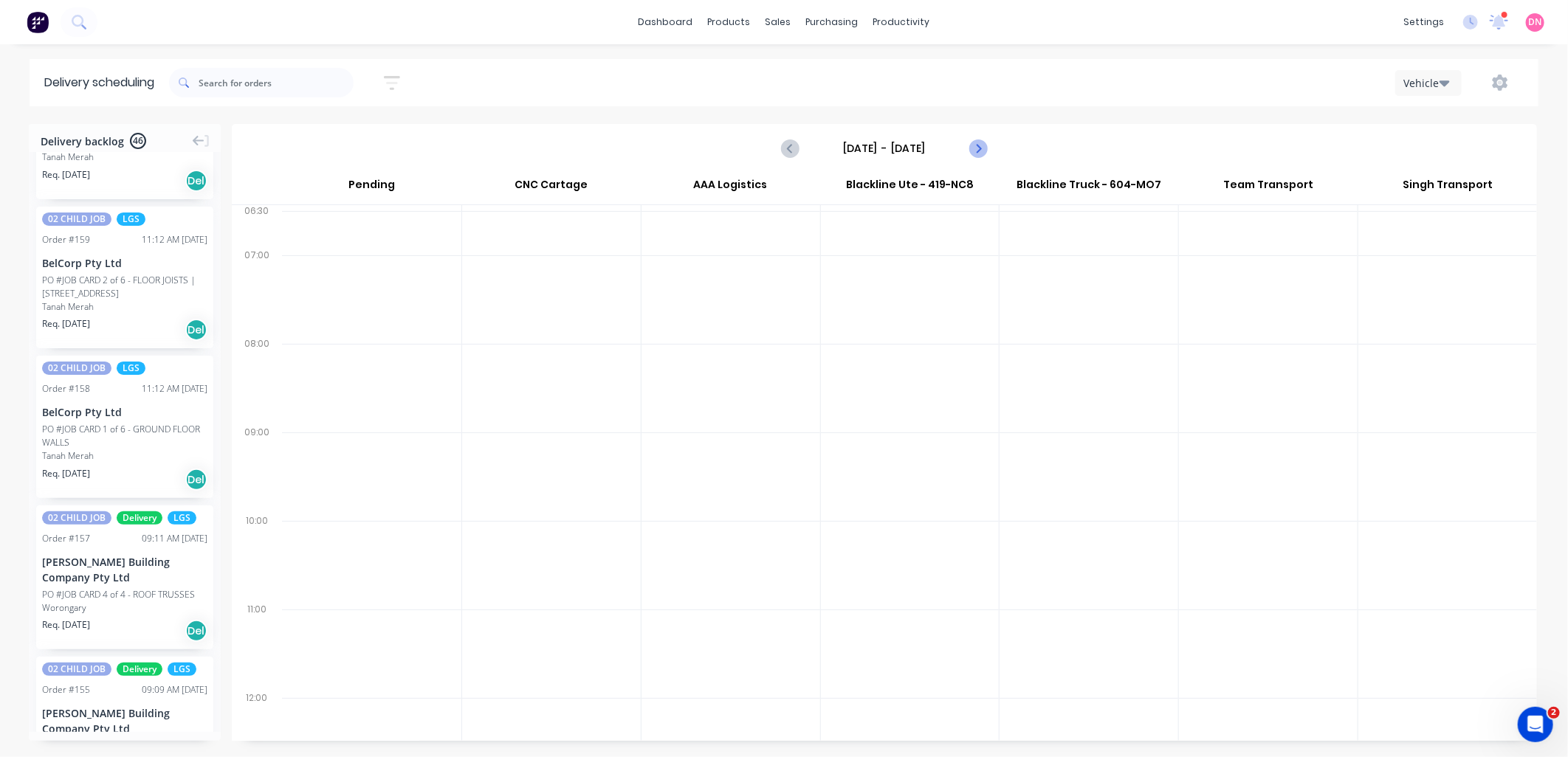
click at [976, 148] on icon "Next page" at bounding box center [977, 148] width 18 height 18
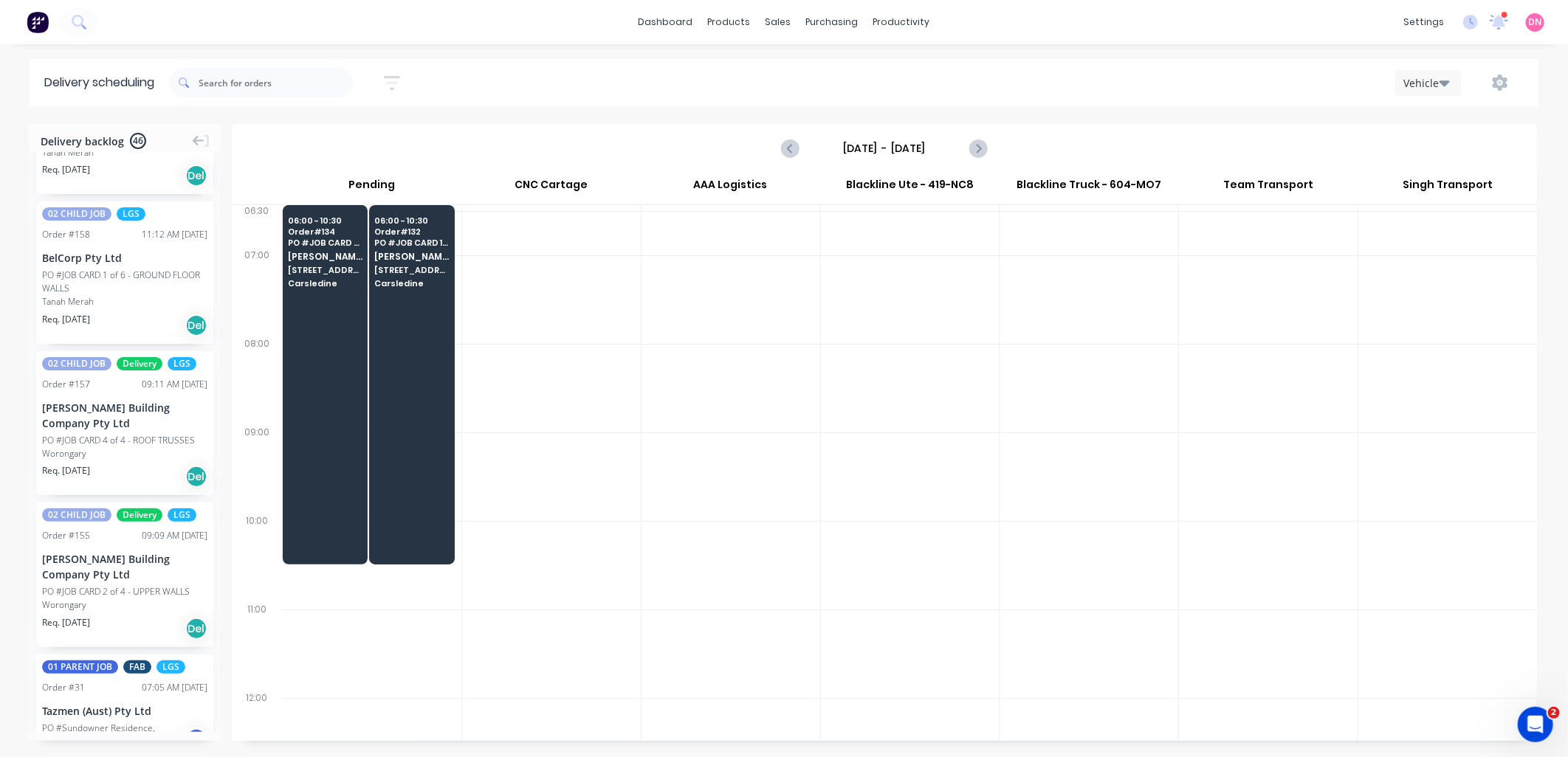
scroll to position [2623, 0]
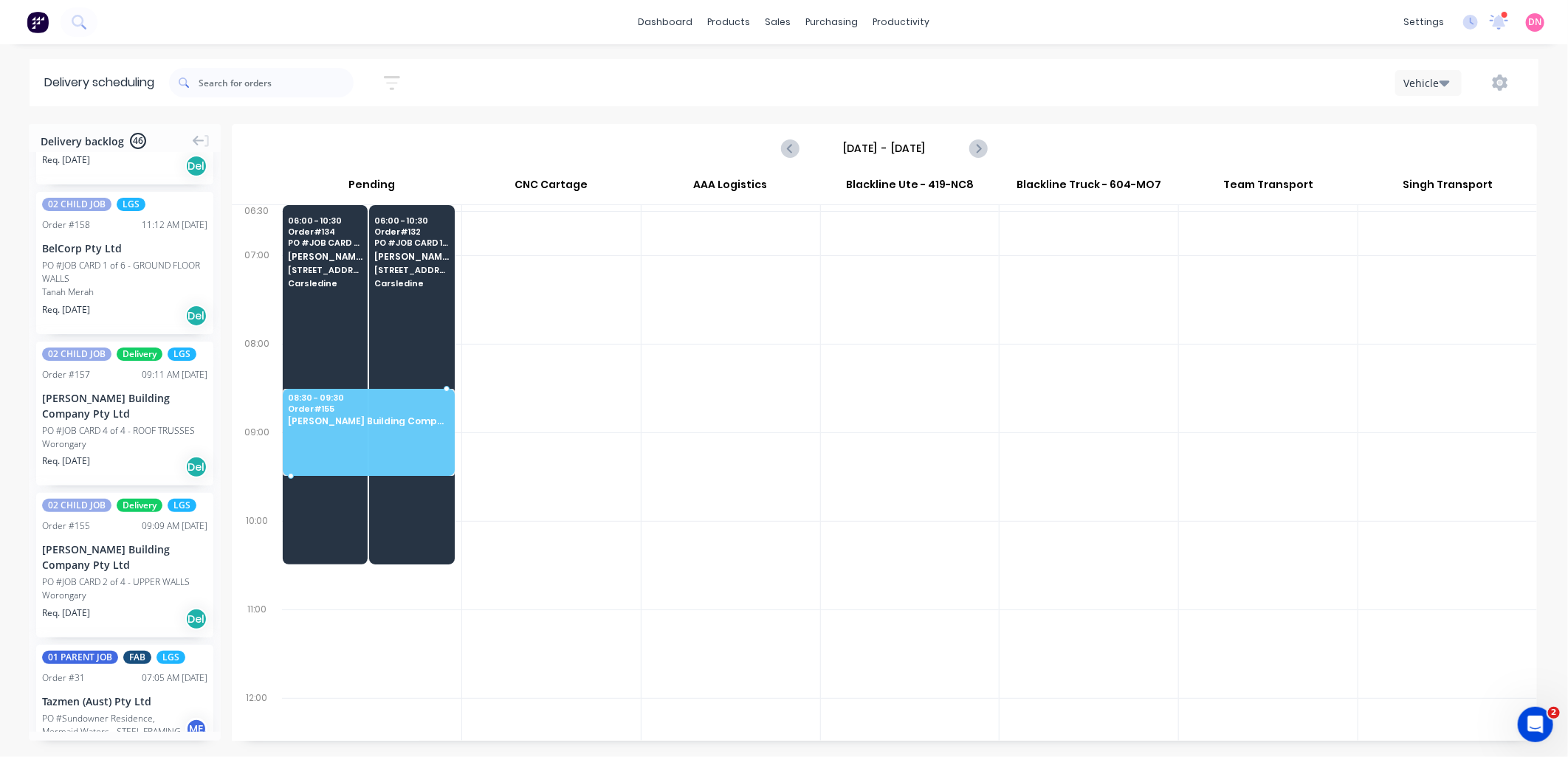
drag, startPoint x: 104, startPoint y: 631, endPoint x: 333, endPoint y: 424, distance: 308.7
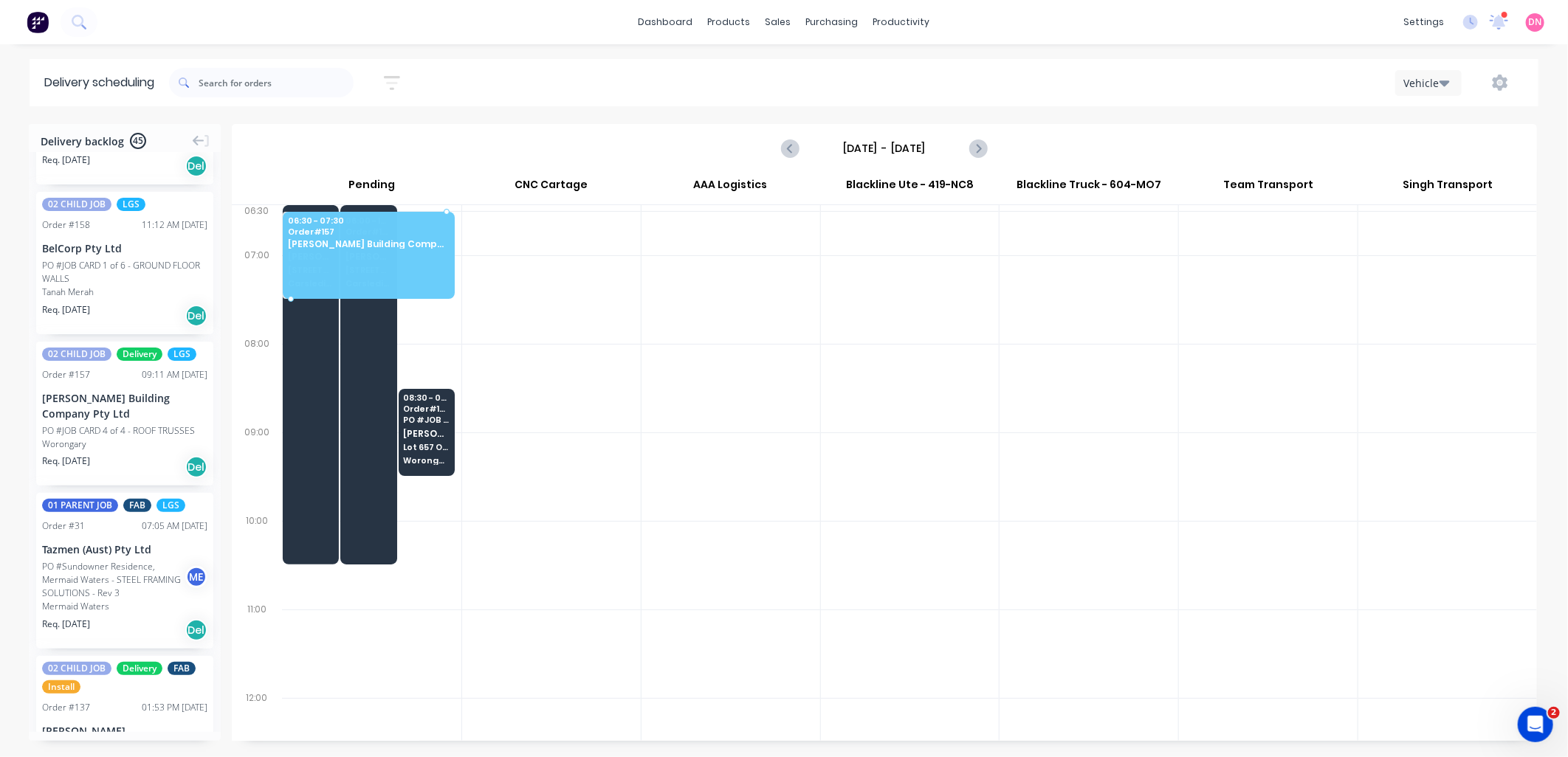
drag, startPoint x: 120, startPoint y: 473, endPoint x: 385, endPoint y: 248, distance: 347.6
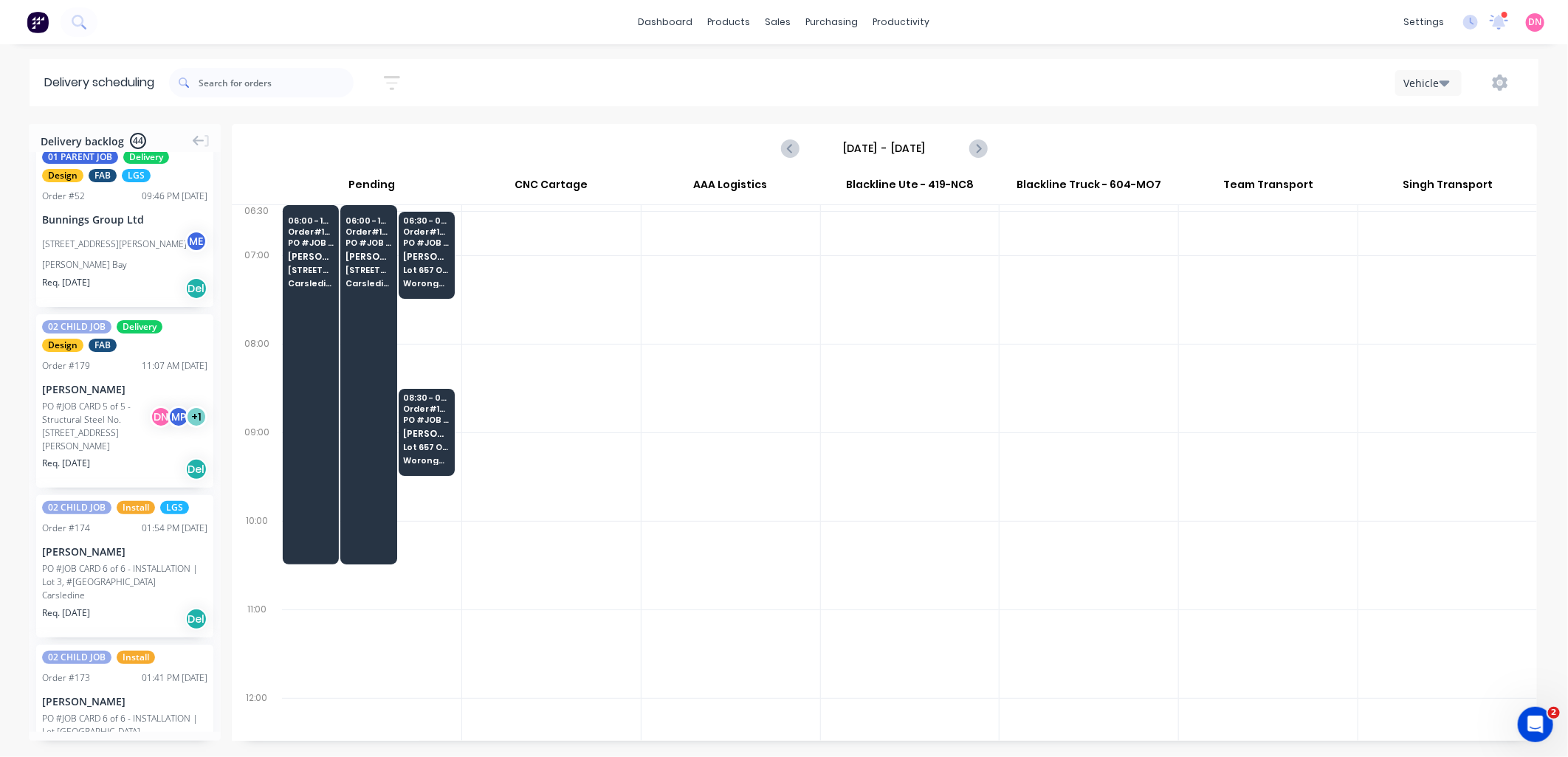
scroll to position [0, 0]
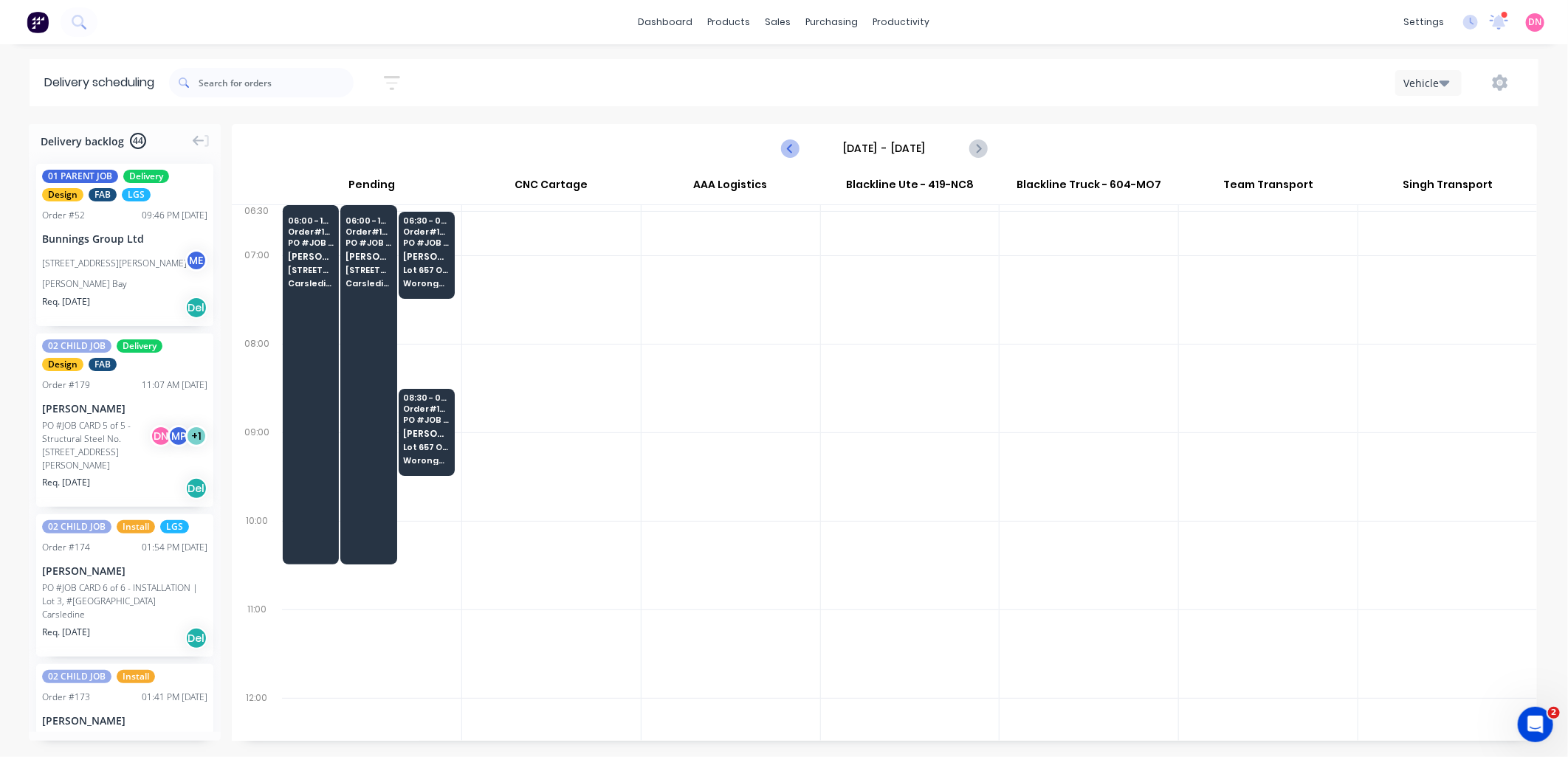
click at [783, 146] on icon "Previous page" at bounding box center [791, 148] width 18 height 18
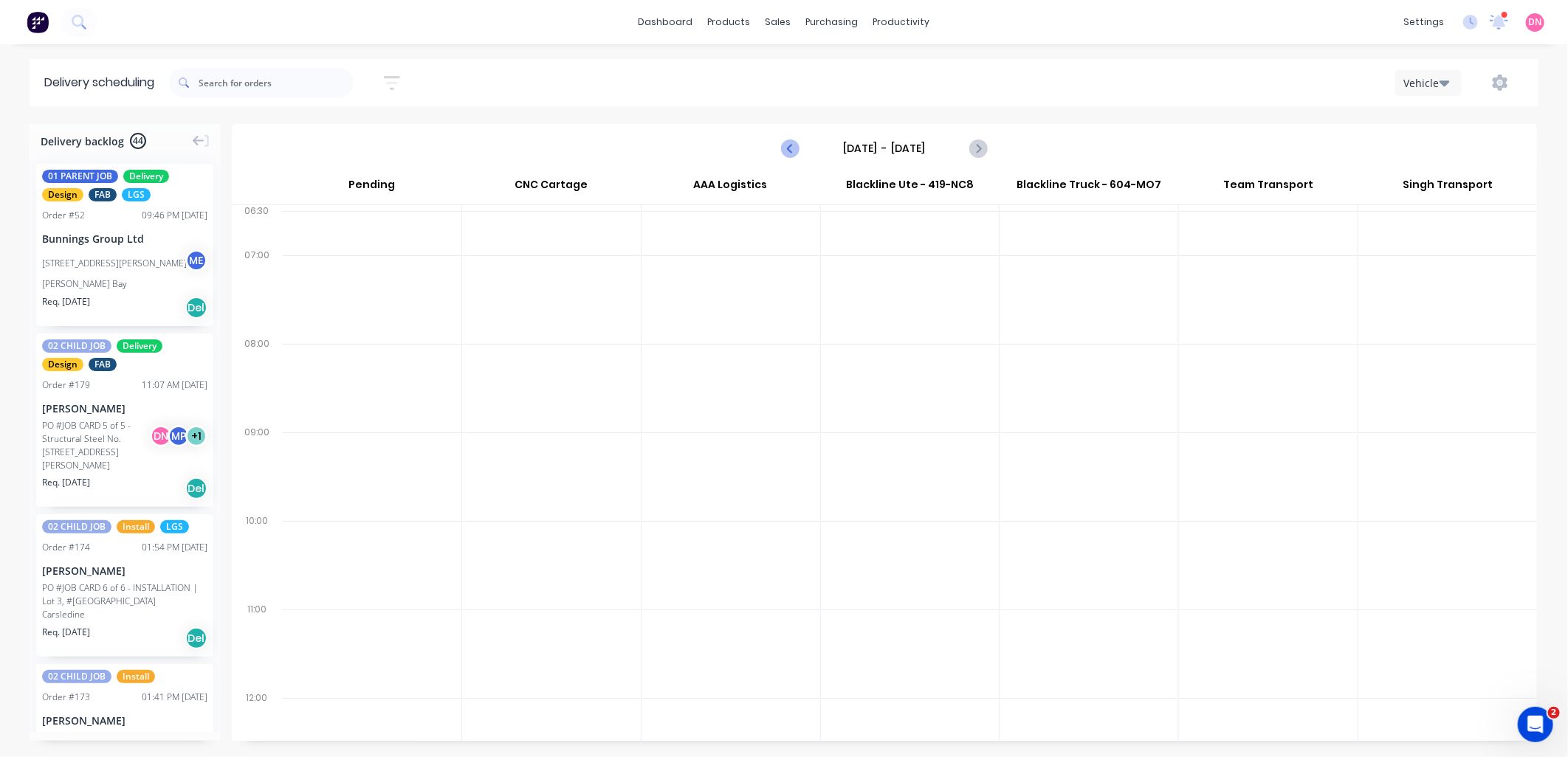
click at [784, 146] on icon "Previous page" at bounding box center [791, 148] width 18 height 18
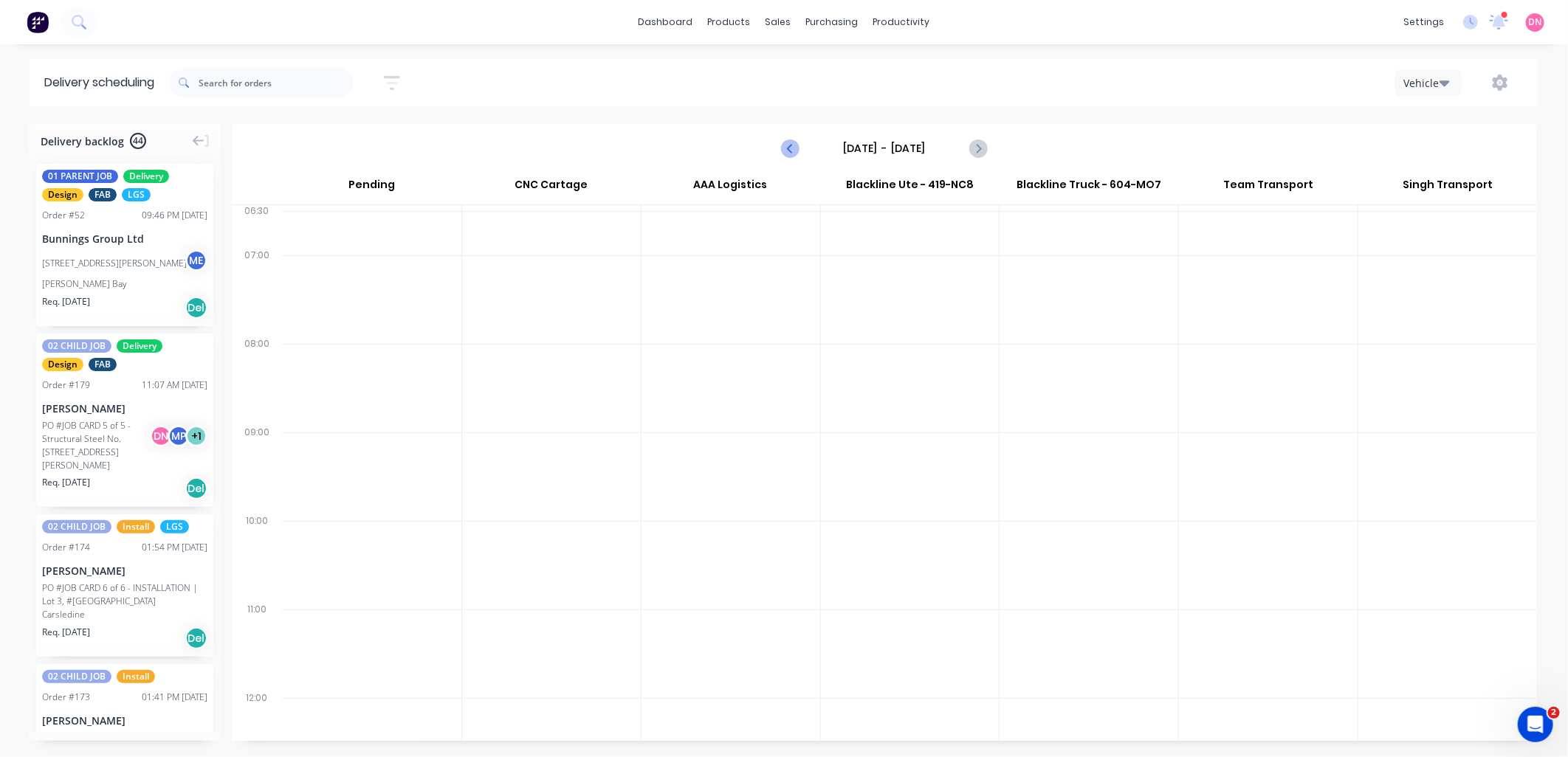
click at [784, 146] on icon "Previous page" at bounding box center [791, 148] width 18 height 18
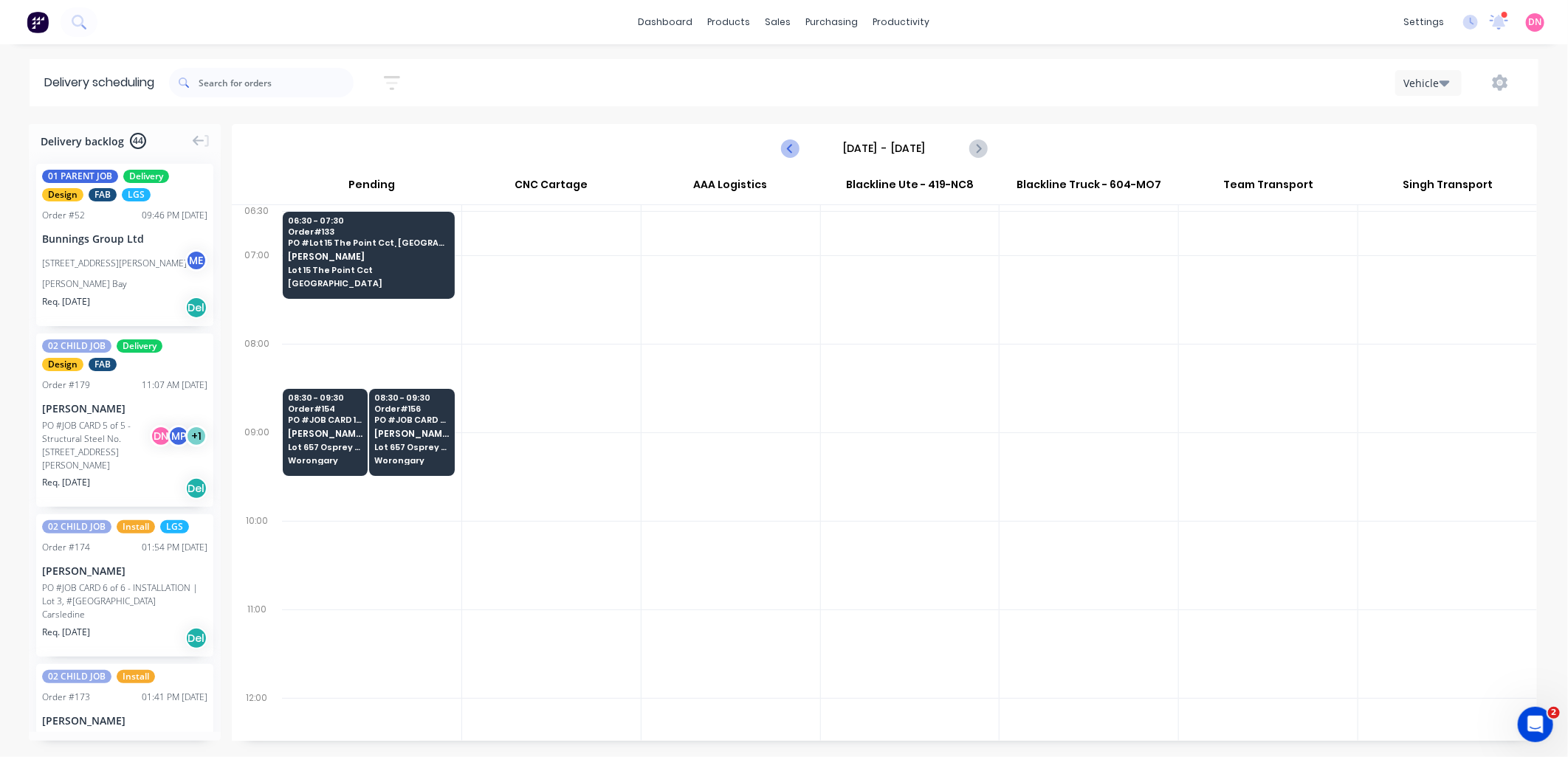
click at [784, 146] on icon "Previous page" at bounding box center [791, 148] width 18 height 18
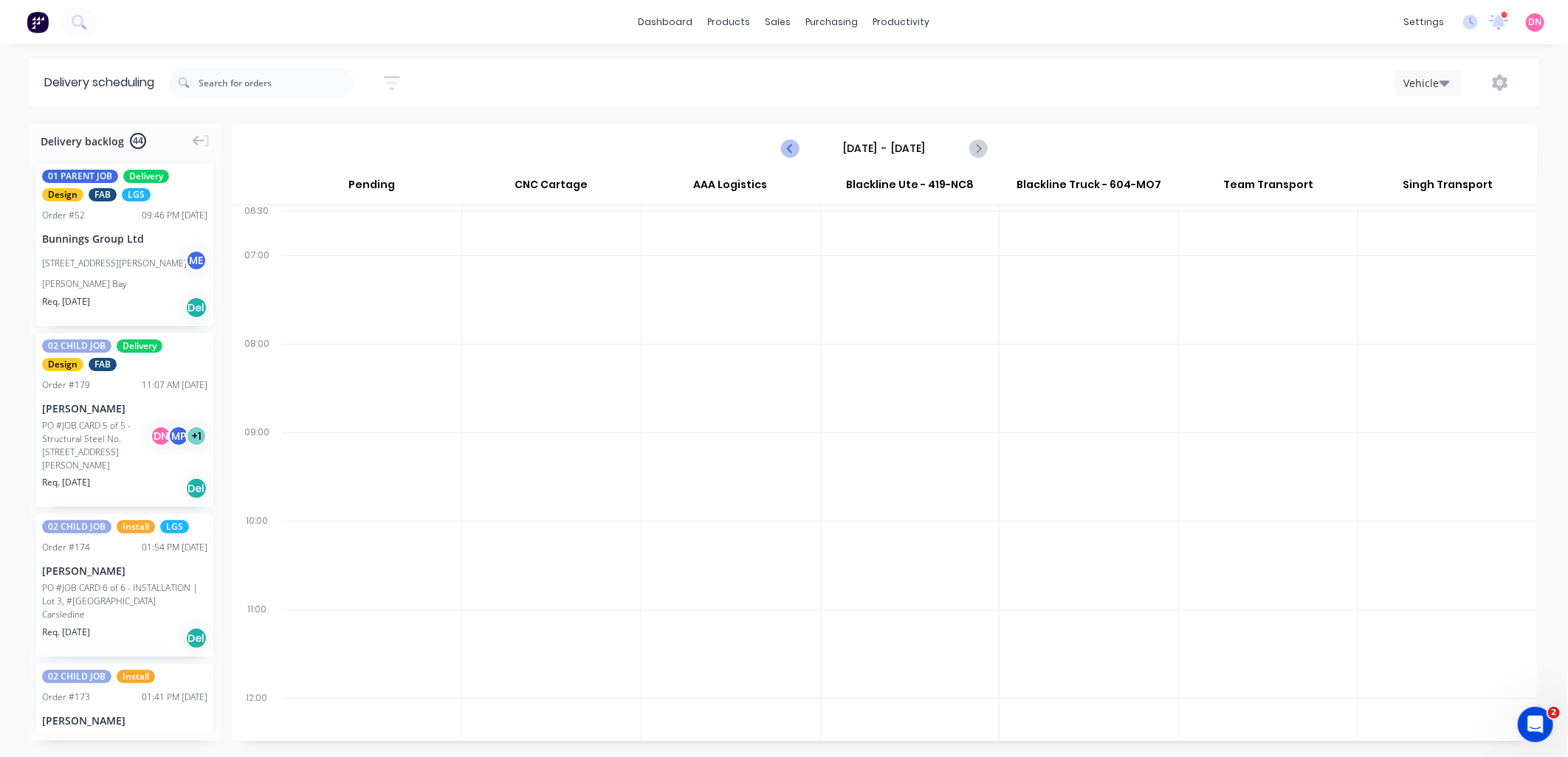
click at [785, 145] on icon "Previous page" at bounding box center [791, 148] width 18 height 18
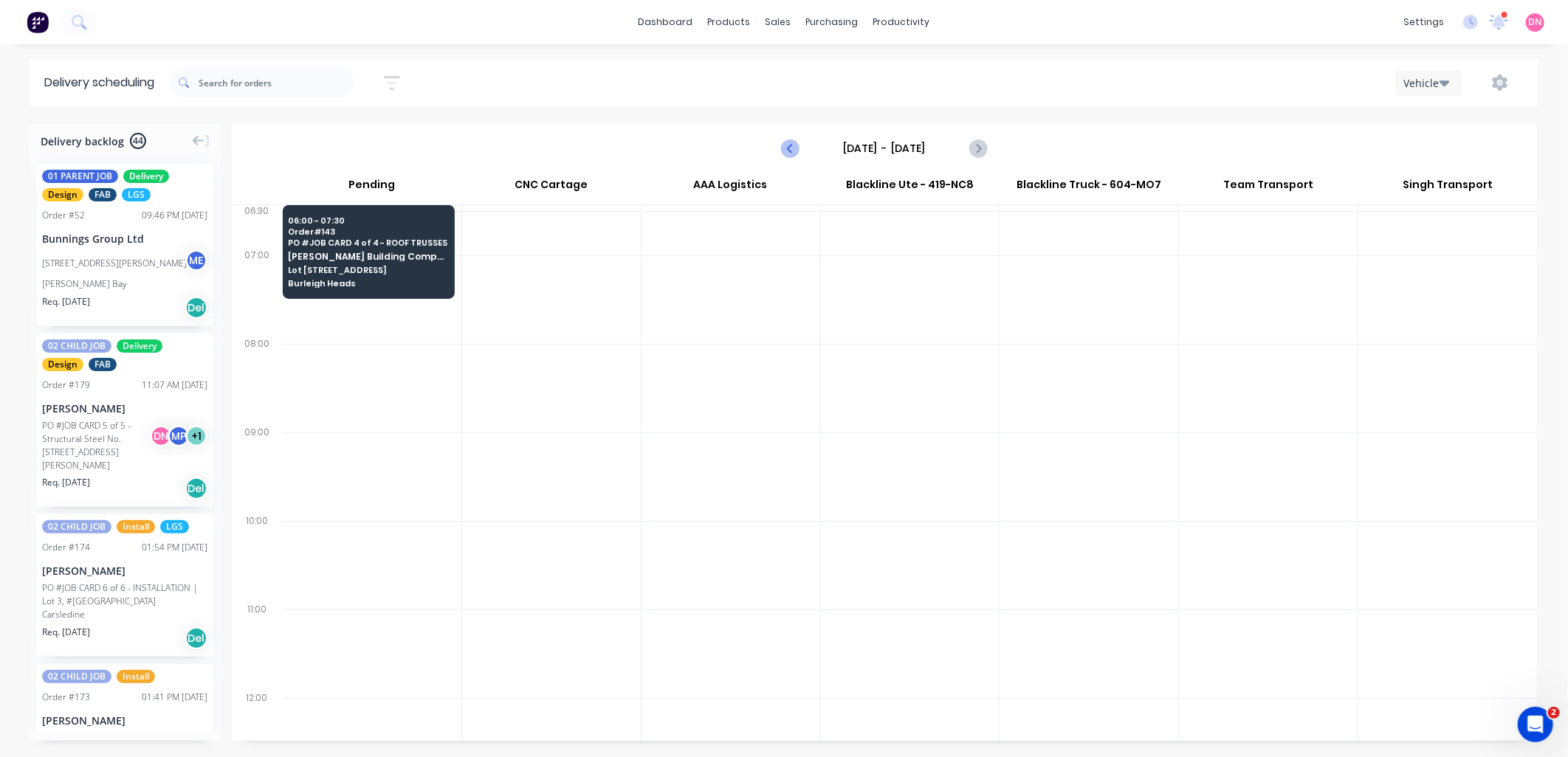
click at [788, 144] on icon "Previous page" at bounding box center [791, 148] width 18 height 18
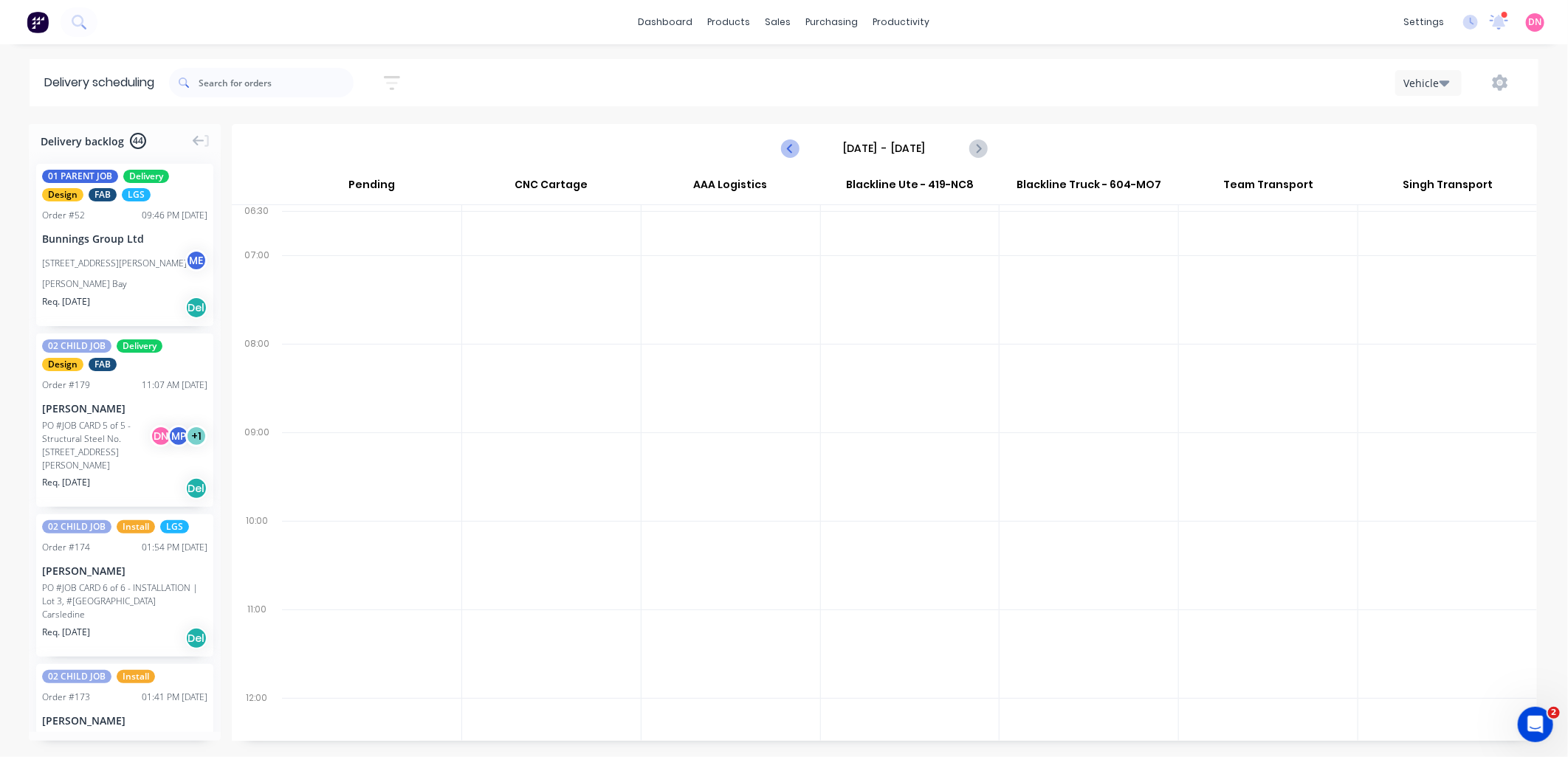
click at [788, 144] on icon "Previous page" at bounding box center [791, 148] width 18 height 18
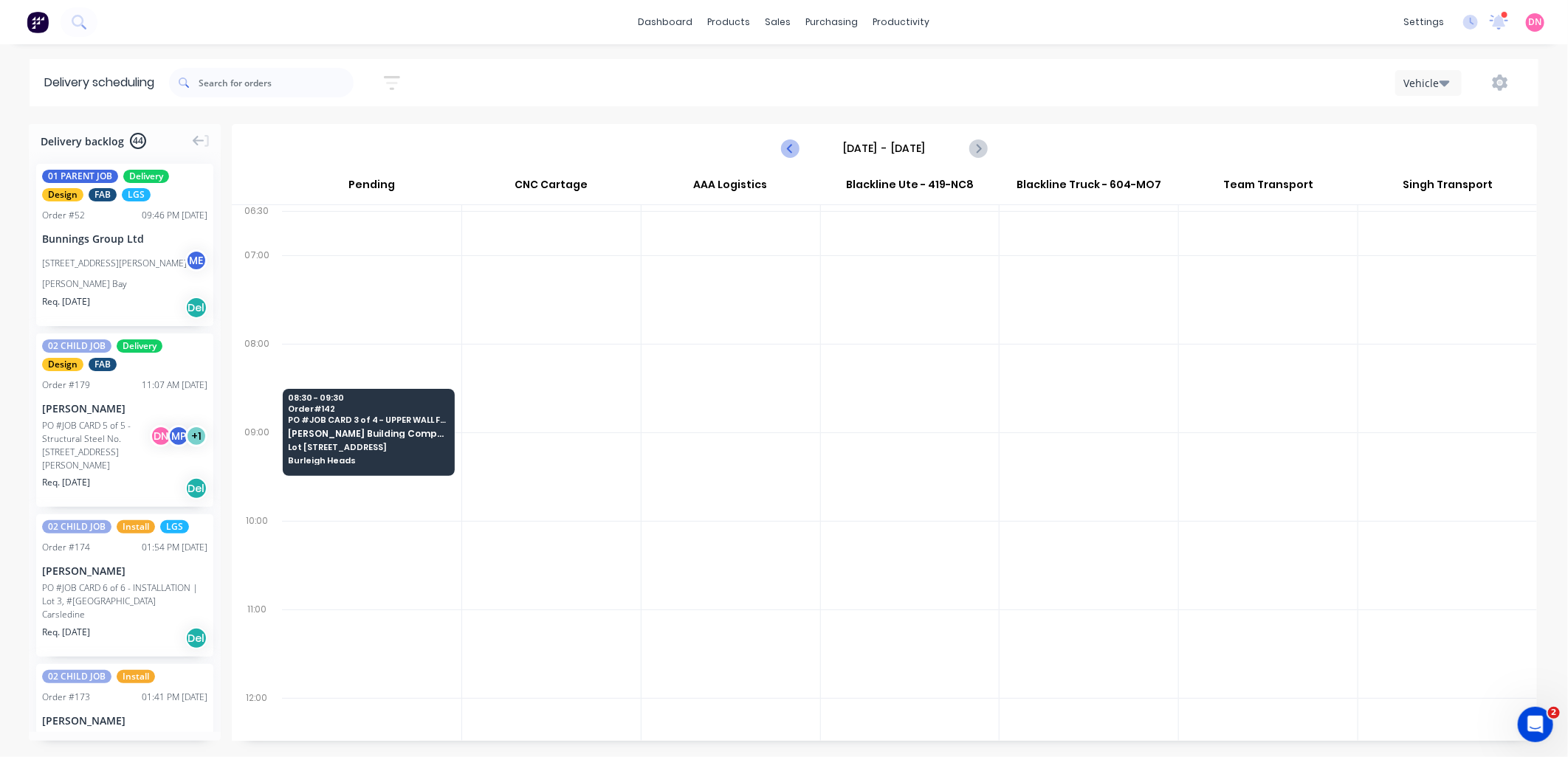
click at [788, 144] on icon "Previous page" at bounding box center [791, 148] width 18 height 18
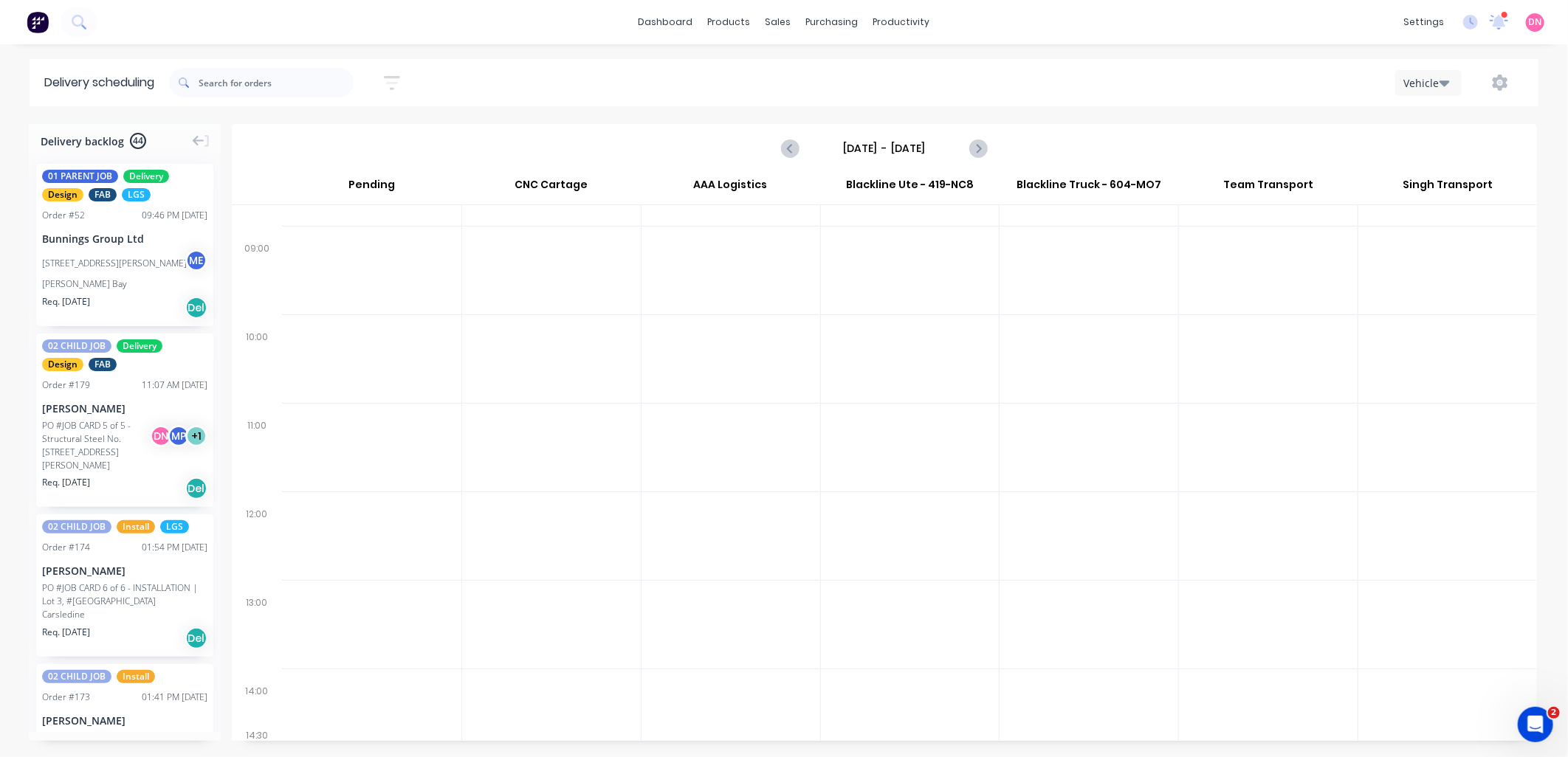
scroll to position [183, 0]
click at [796, 149] on icon "Previous page" at bounding box center [791, 148] width 18 height 18
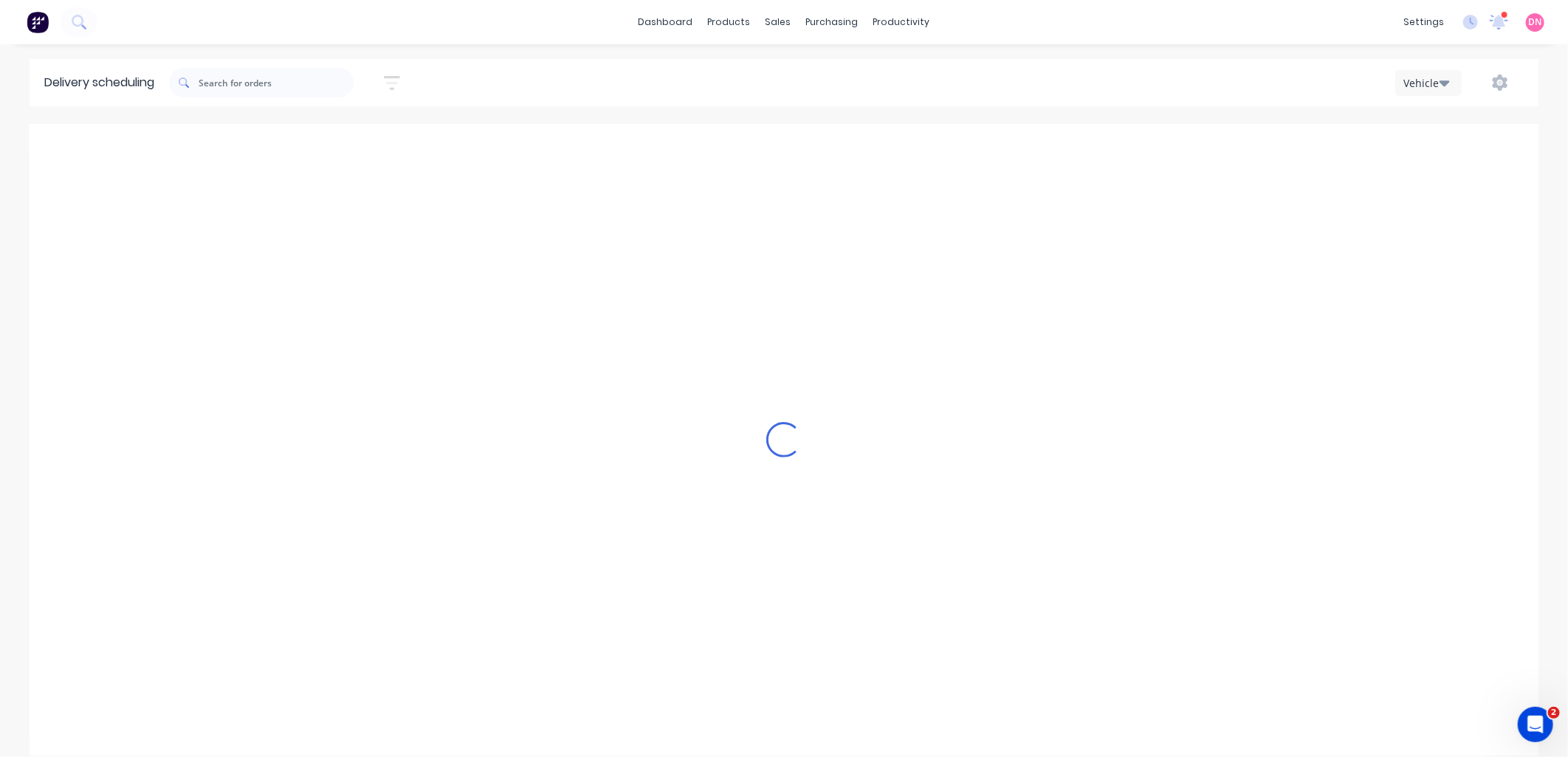
click at [796, 149] on icon "Previous page" at bounding box center [791, 148] width 18 height 18
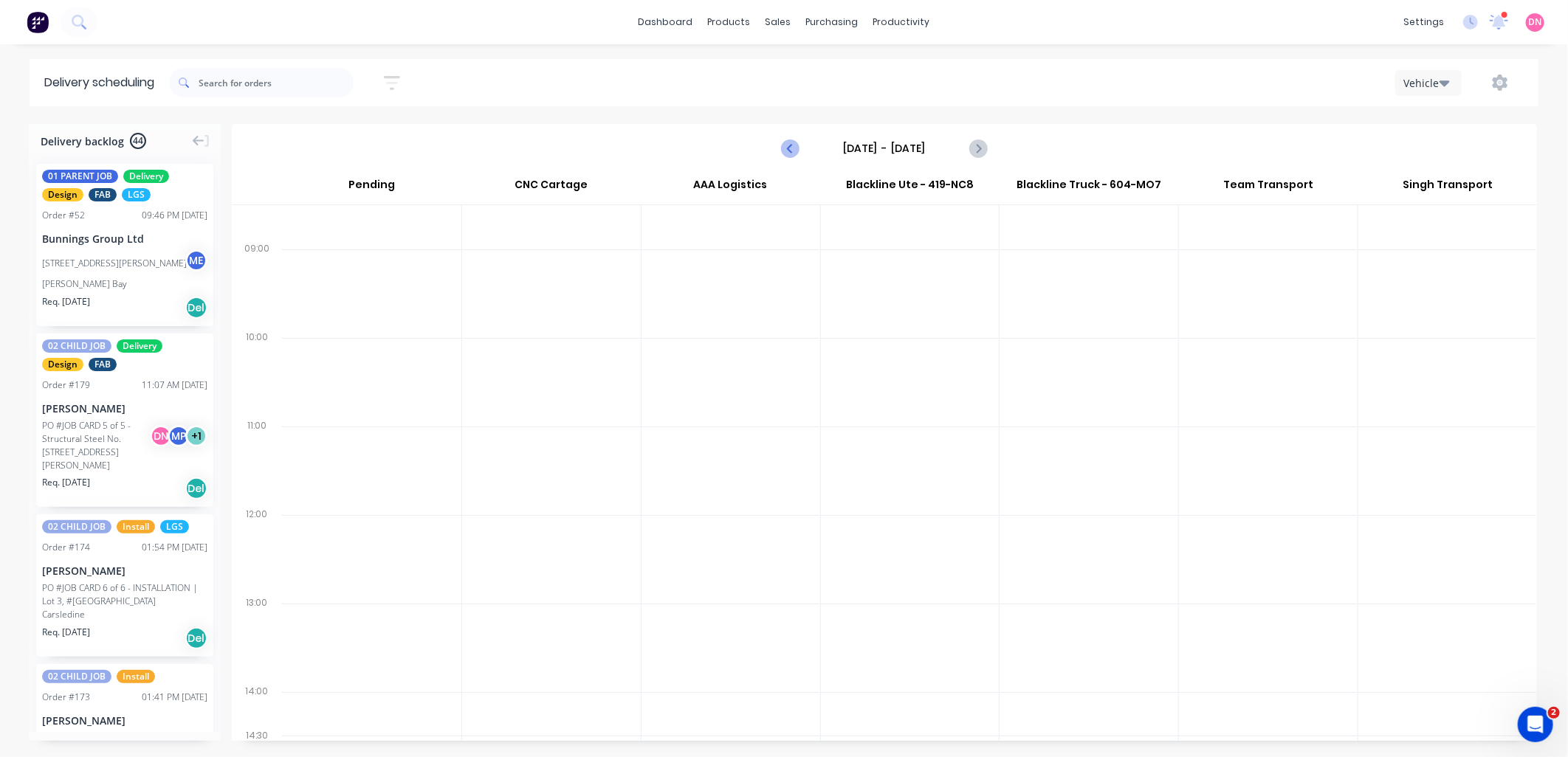
click at [796, 149] on icon "Previous page" at bounding box center [791, 148] width 18 height 18
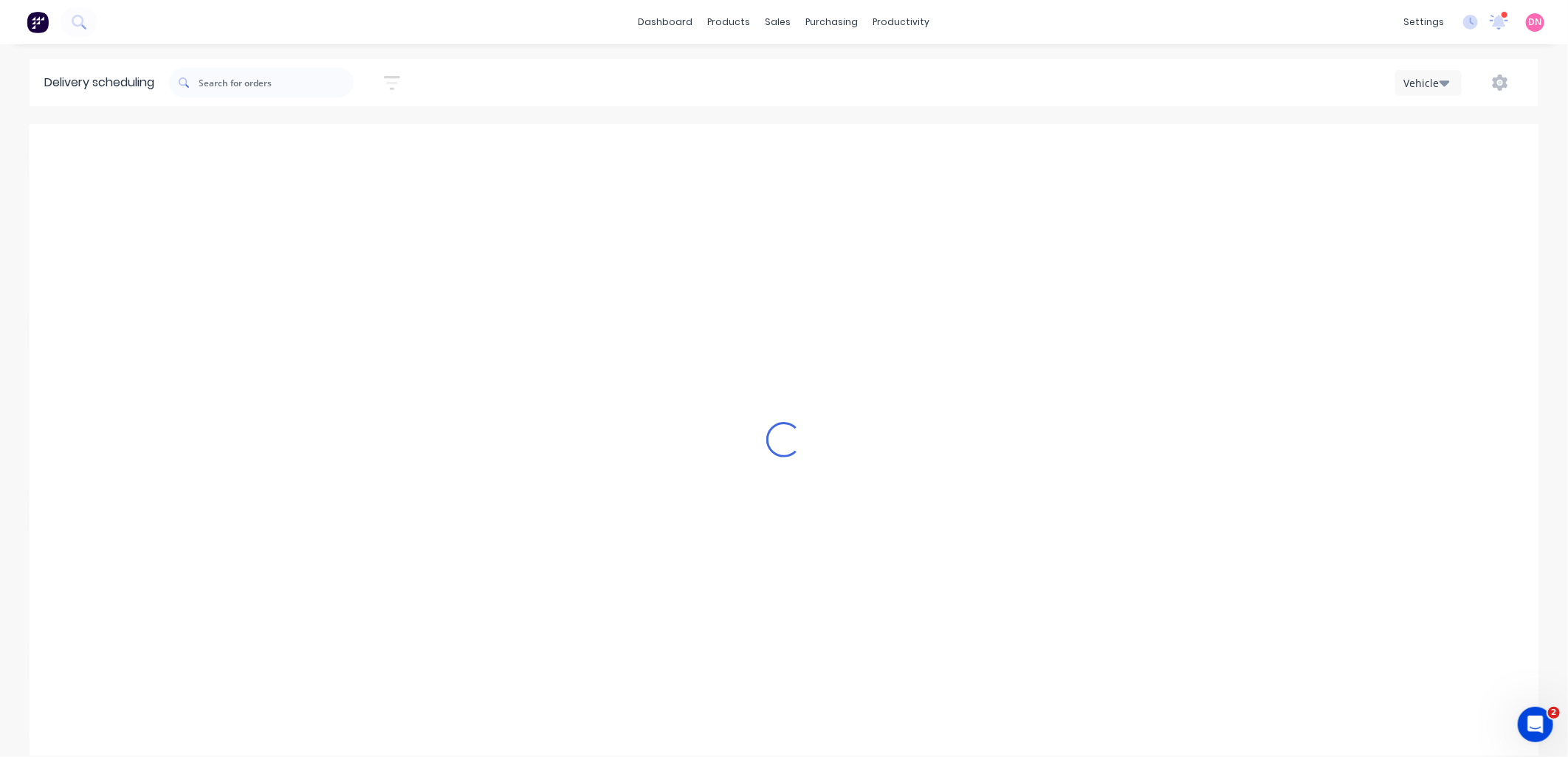
click at [796, 149] on icon "Previous page" at bounding box center [791, 148] width 18 height 18
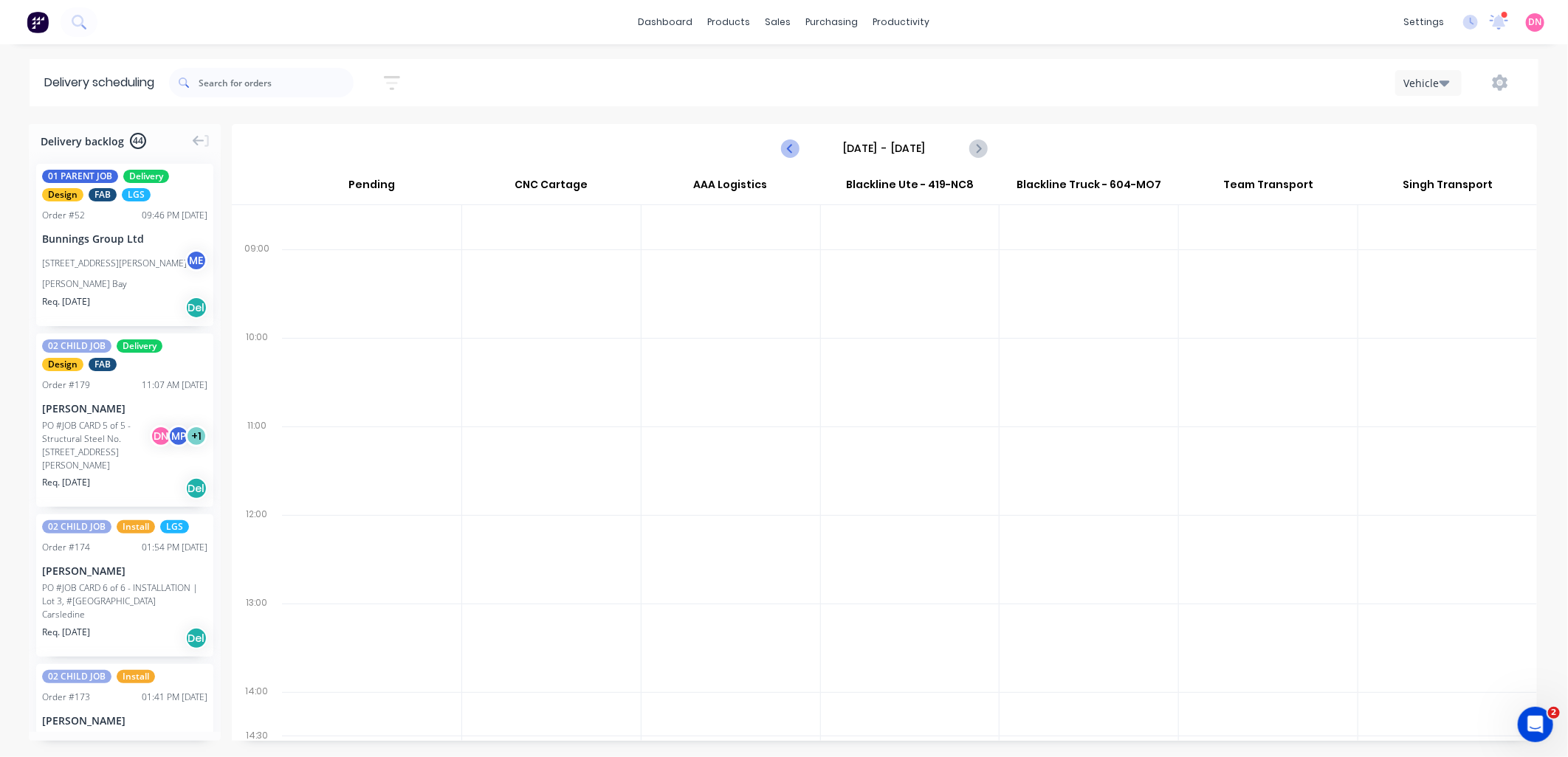
click at [796, 149] on icon "Previous page" at bounding box center [791, 148] width 18 height 18
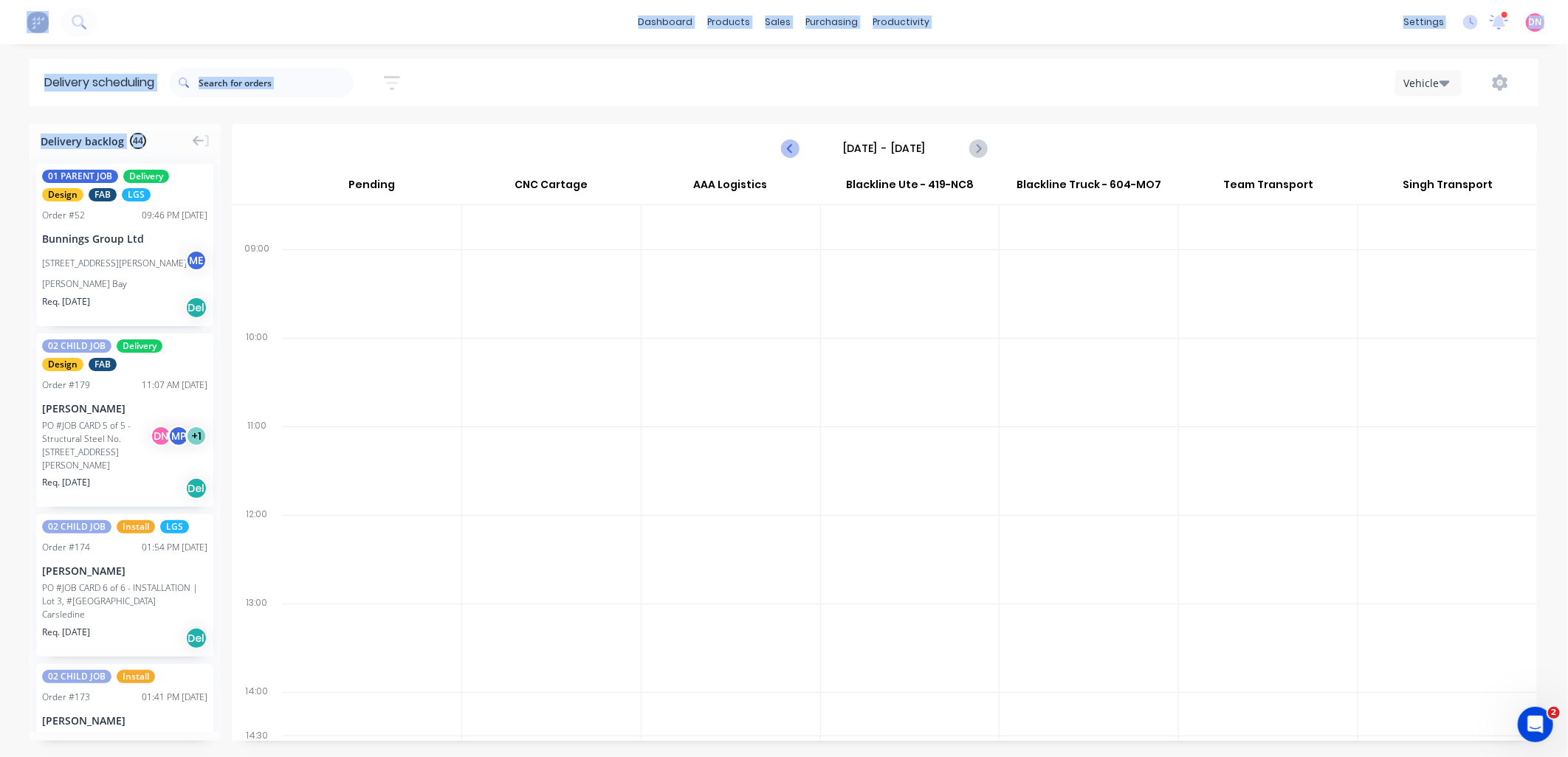
scroll to position [0, 0]
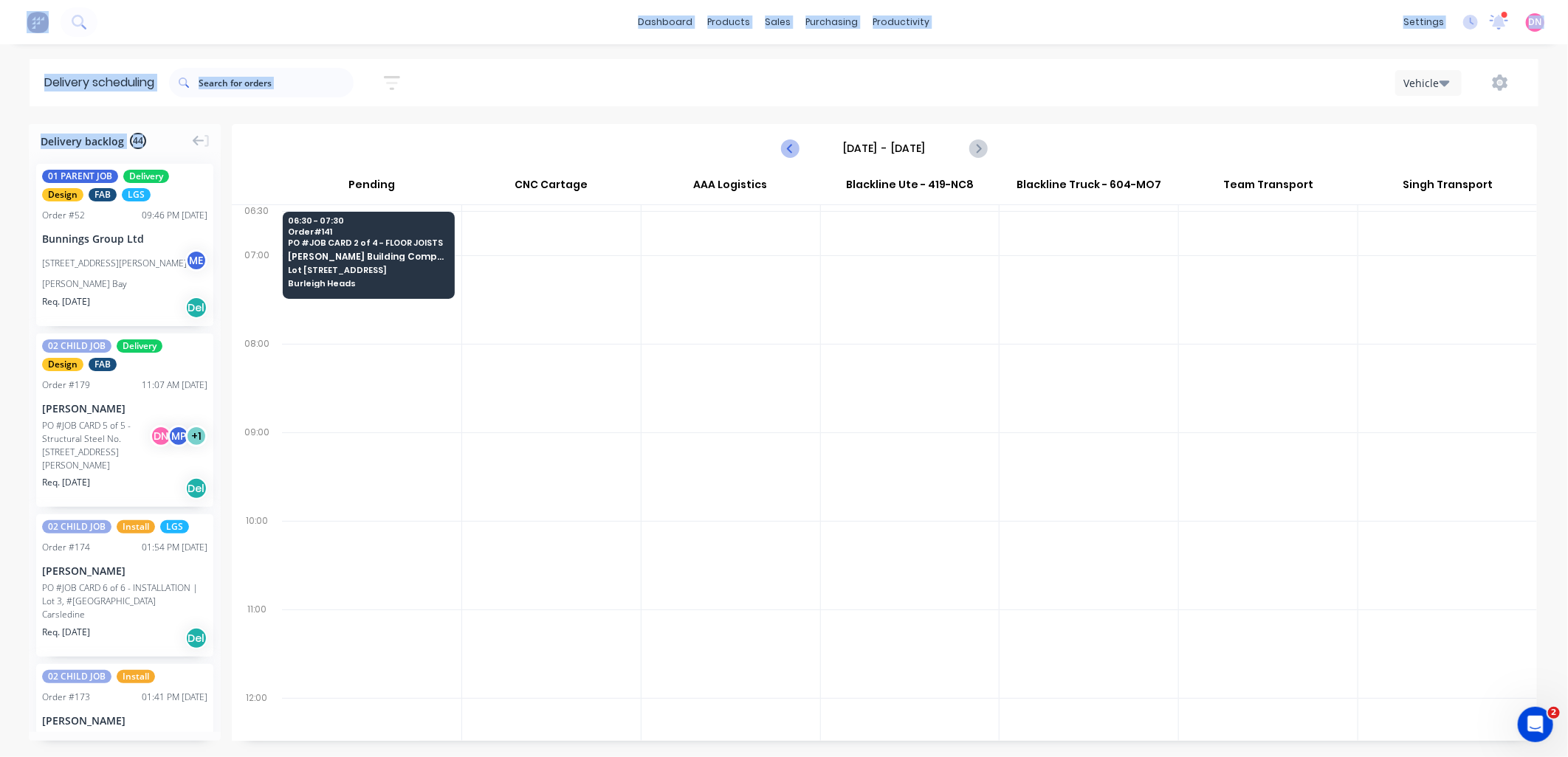
click at [796, 149] on icon "Previous page" at bounding box center [791, 148] width 18 height 18
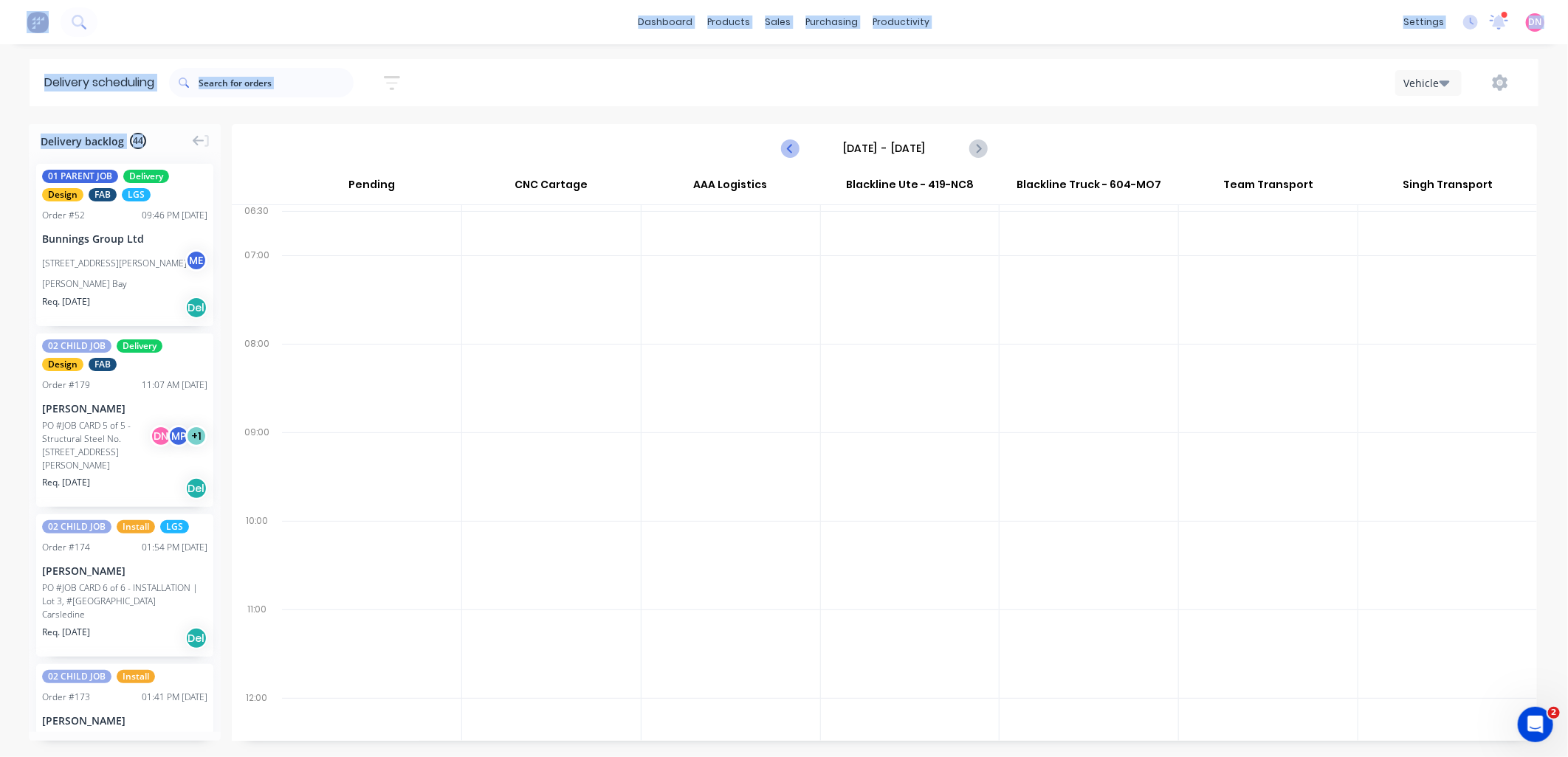
click at [796, 149] on icon "Previous page" at bounding box center [791, 148] width 18 height 18
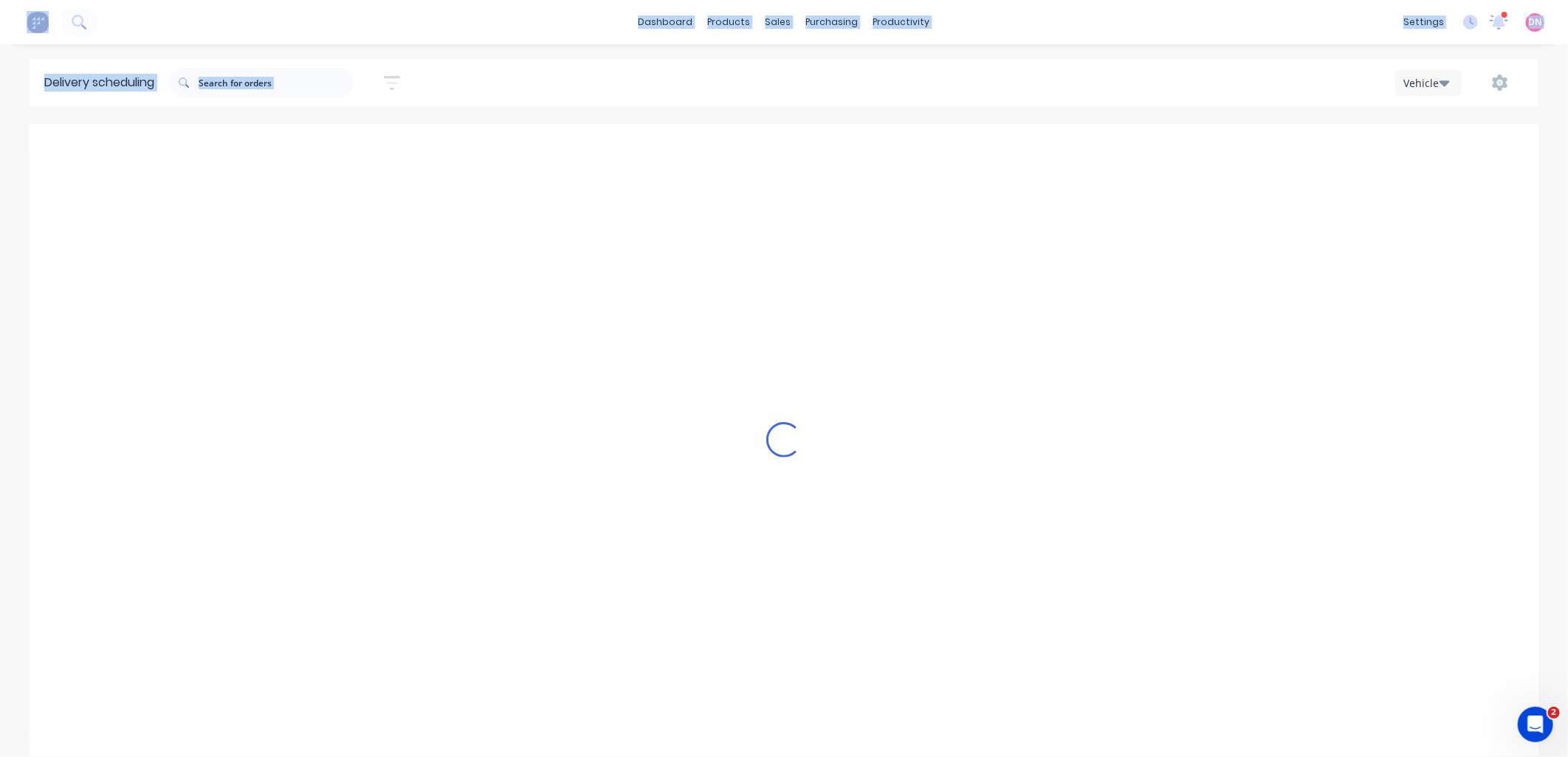
click at [796, 149] on icon "Previous page" at bounding box center [791, 148] width 18 height 18
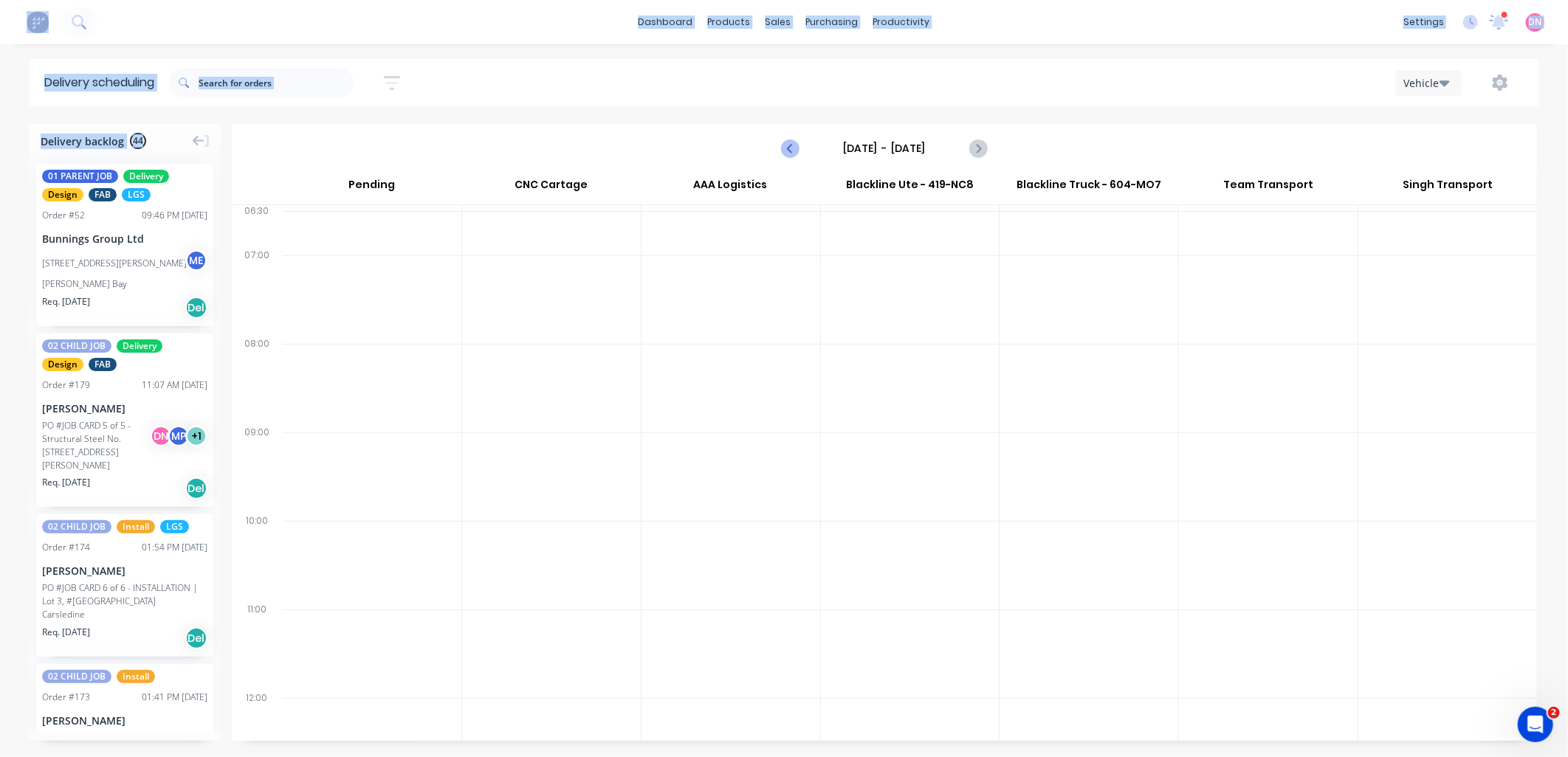
click at [796, 149] on icon "Previous page" at bounding box center [791, 148] width 18 height 18
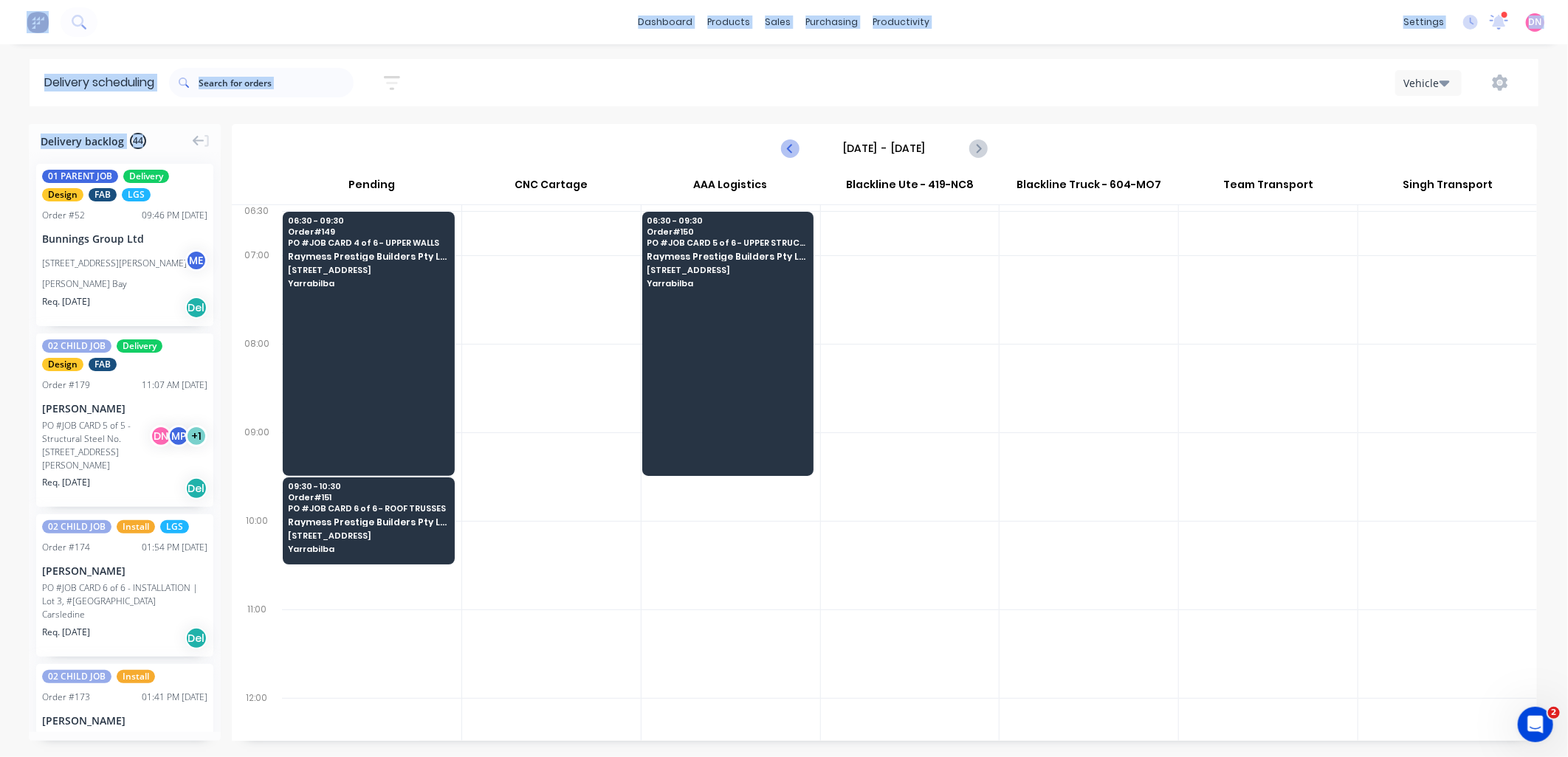
click at [796, 149] on icon "Previous page" at bounding box center [791, 148] width 18 height 18
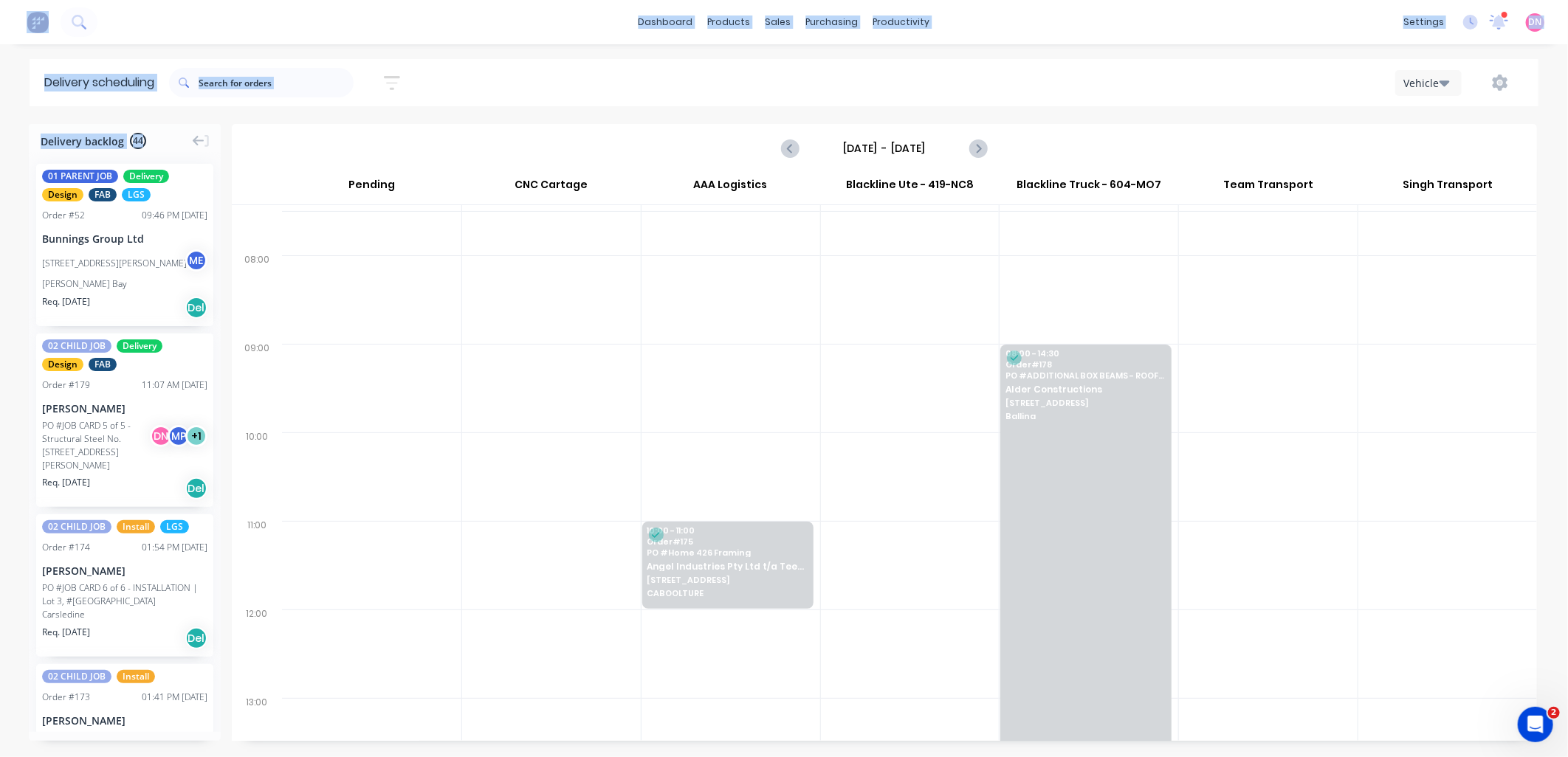
scroll to position [183, 0]
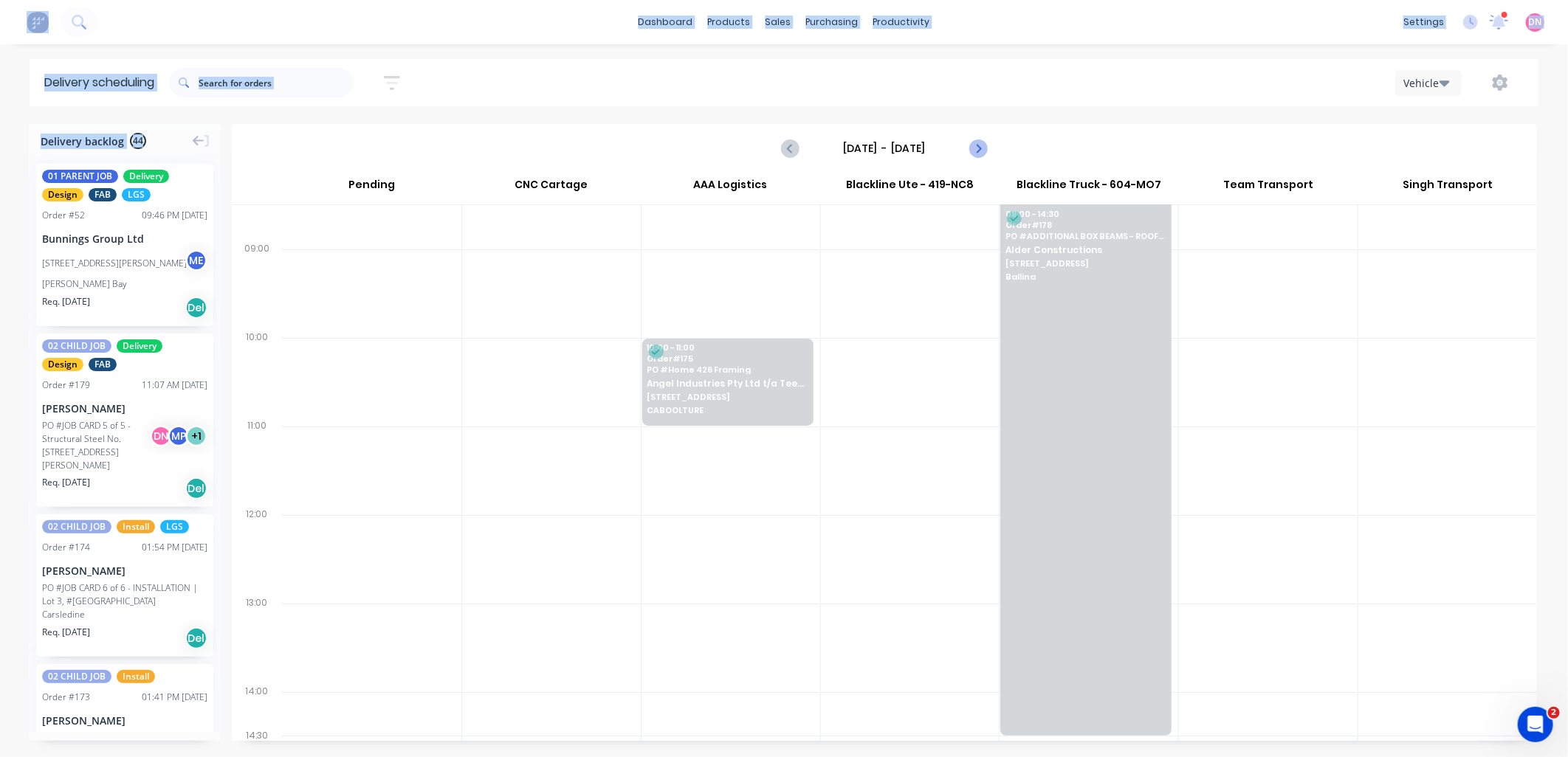
click at [977, 143] on icon "Next page" at bounding box center [977, 148] width 18 height 18
type input "[DATE] - [DATE]"
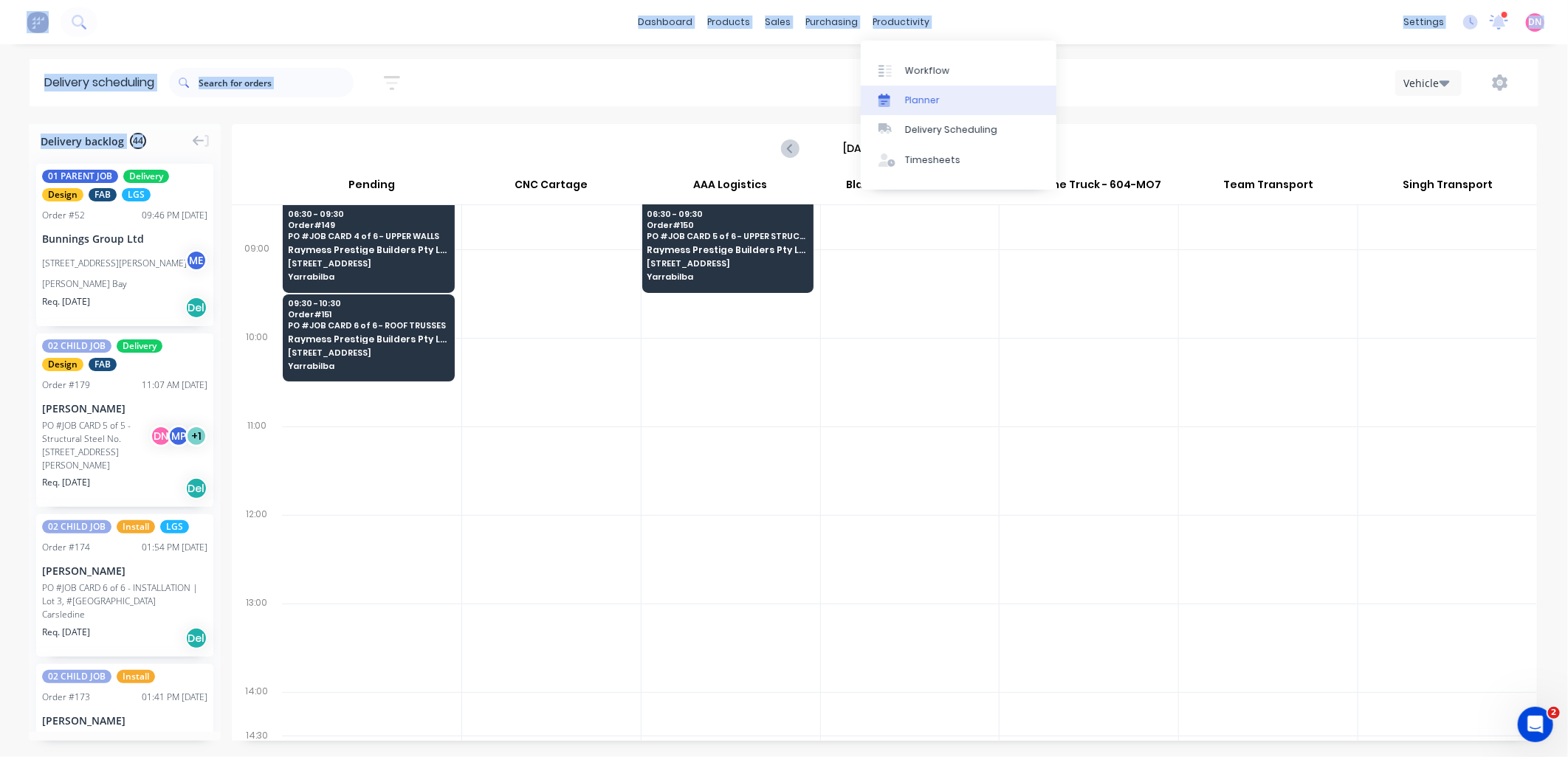
click at [886, 101] on icon at bounding box center [885, 99] width 12 height 11
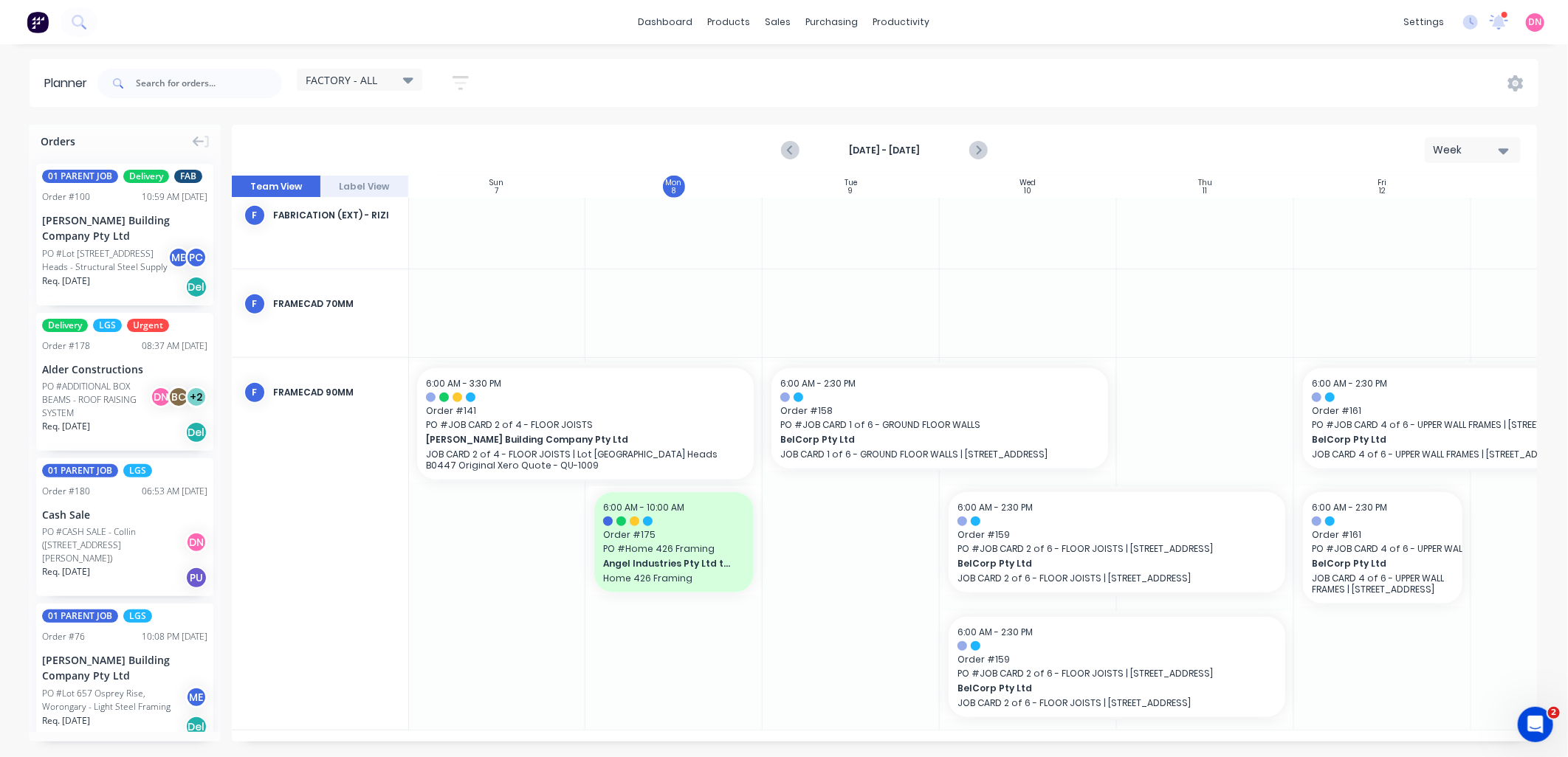
scroll to position [655, 1]
click at [1145, 35] on div "dashboard products sales purchasing productivity dashboard products Product Cat…" at bounding box center [784, 22] width 1568 height 44
click at [138, 522] on div "Cash Sale" at bounding box center [125, 515] width 166 height 16
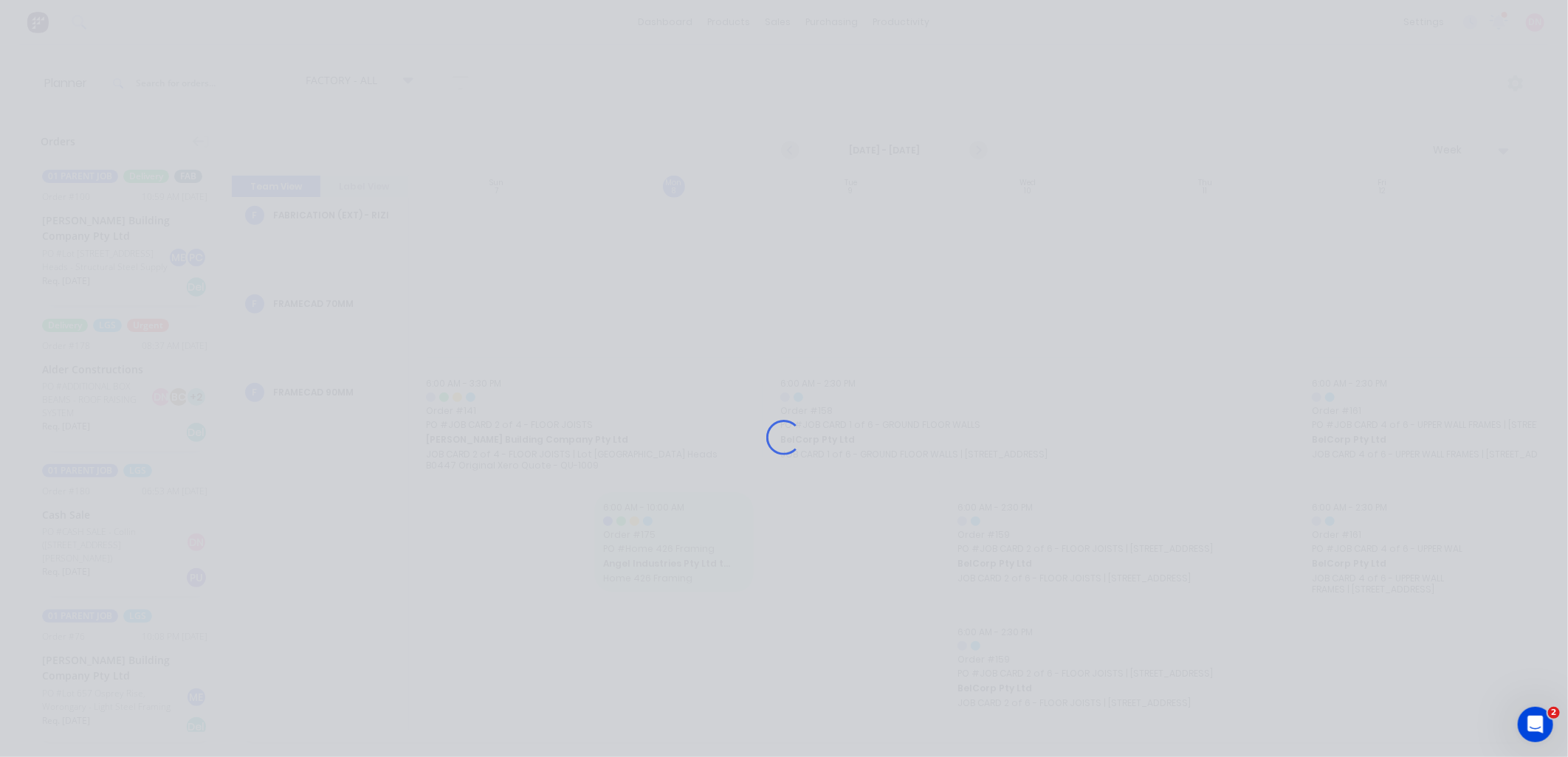
scroll to position [645, 1]
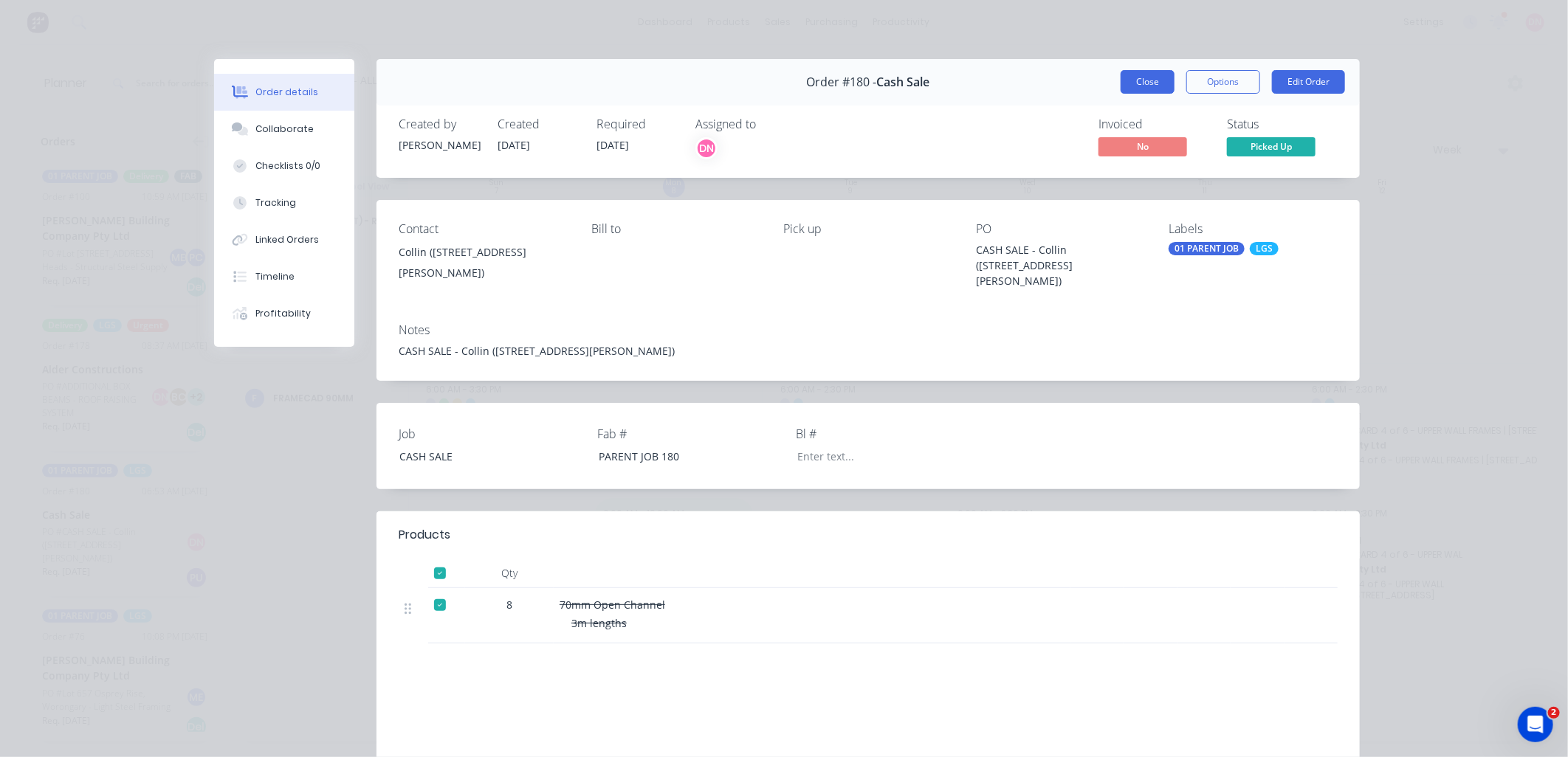
click at [1126, 84] on button "Close" at bounding box center [1147, 82] width 54 height 24
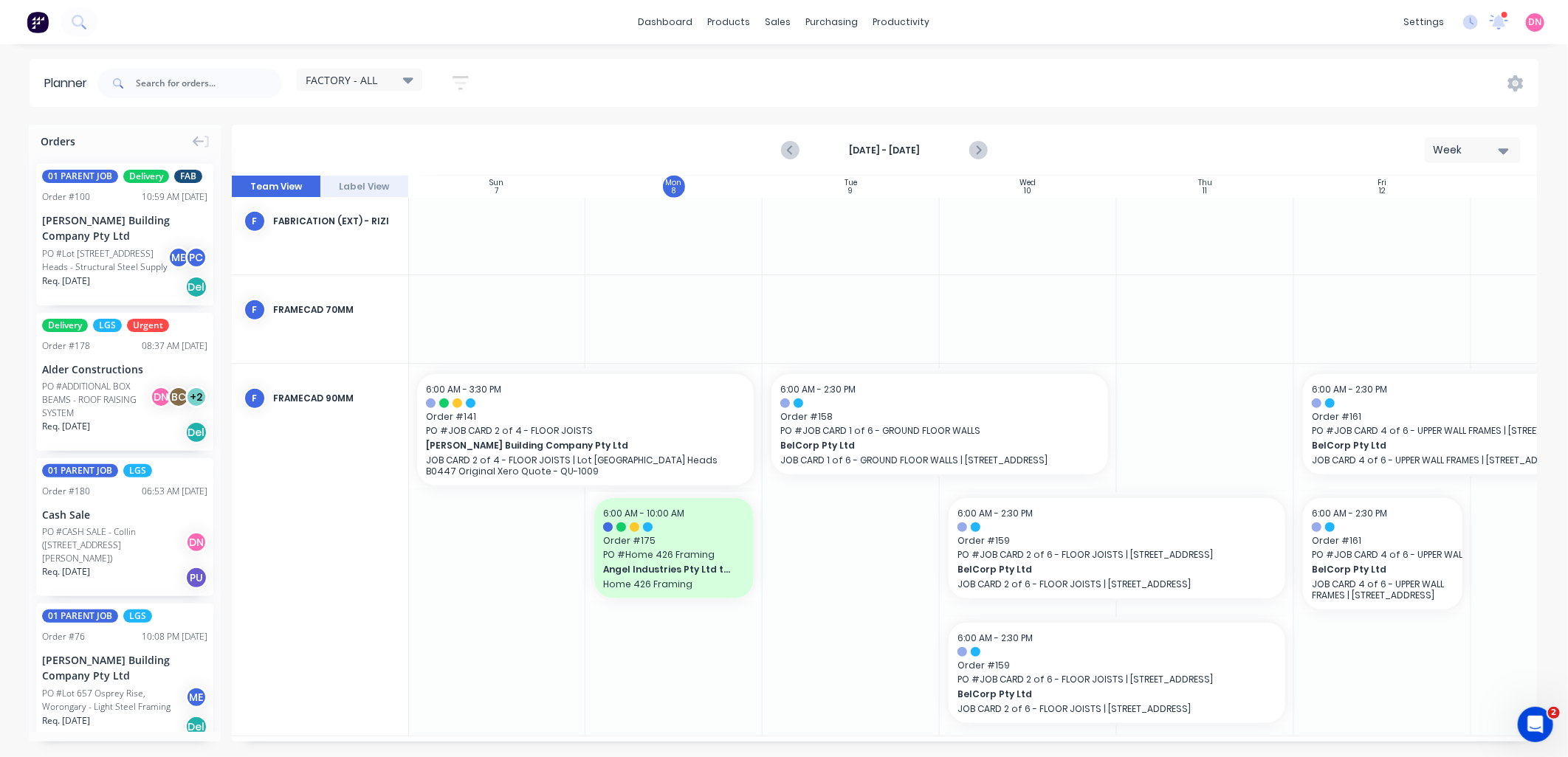
click at [145, 412] on div "PO #ADDITIONAL BOX BEAMS - ROOF RAISING SYSTEM" at bounding box center [99, 400] width 112 height 39
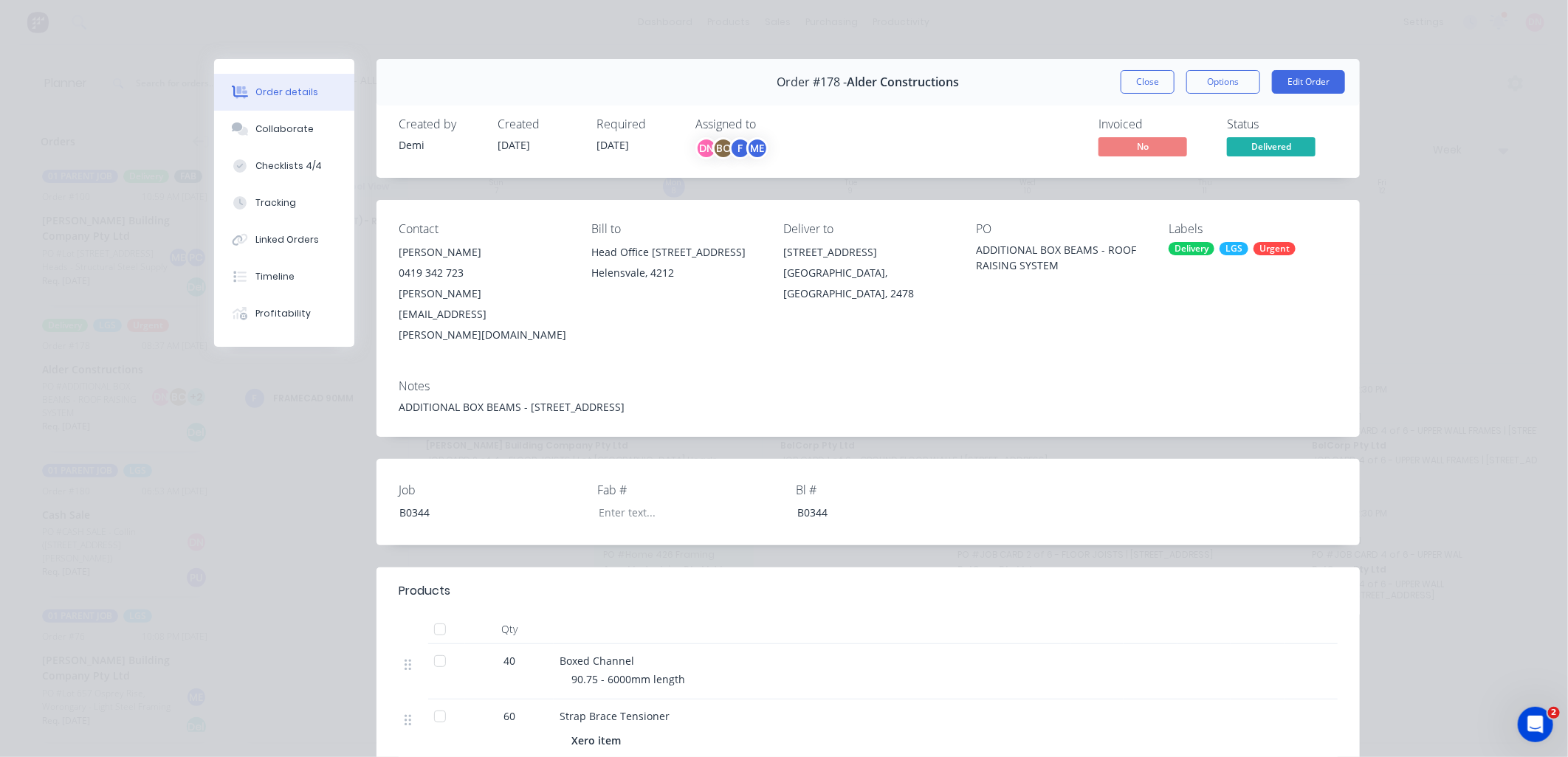
click at [430, 647] on div at bounding box center [440, 661] width 30 height 30
click at [426, 702] on div at bounding box center [440, 717] width 30 height 30
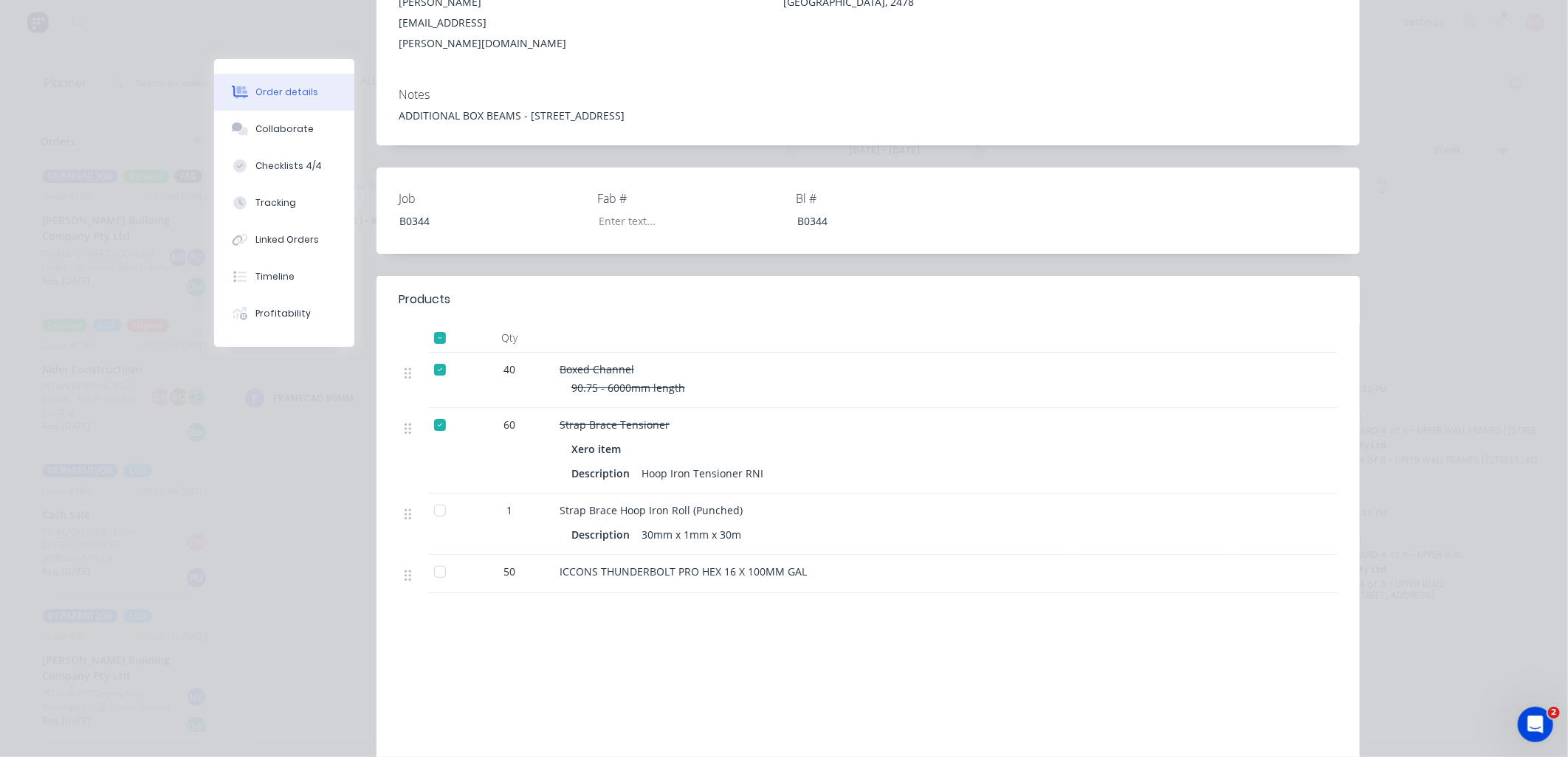
scroll to position [327, 0]
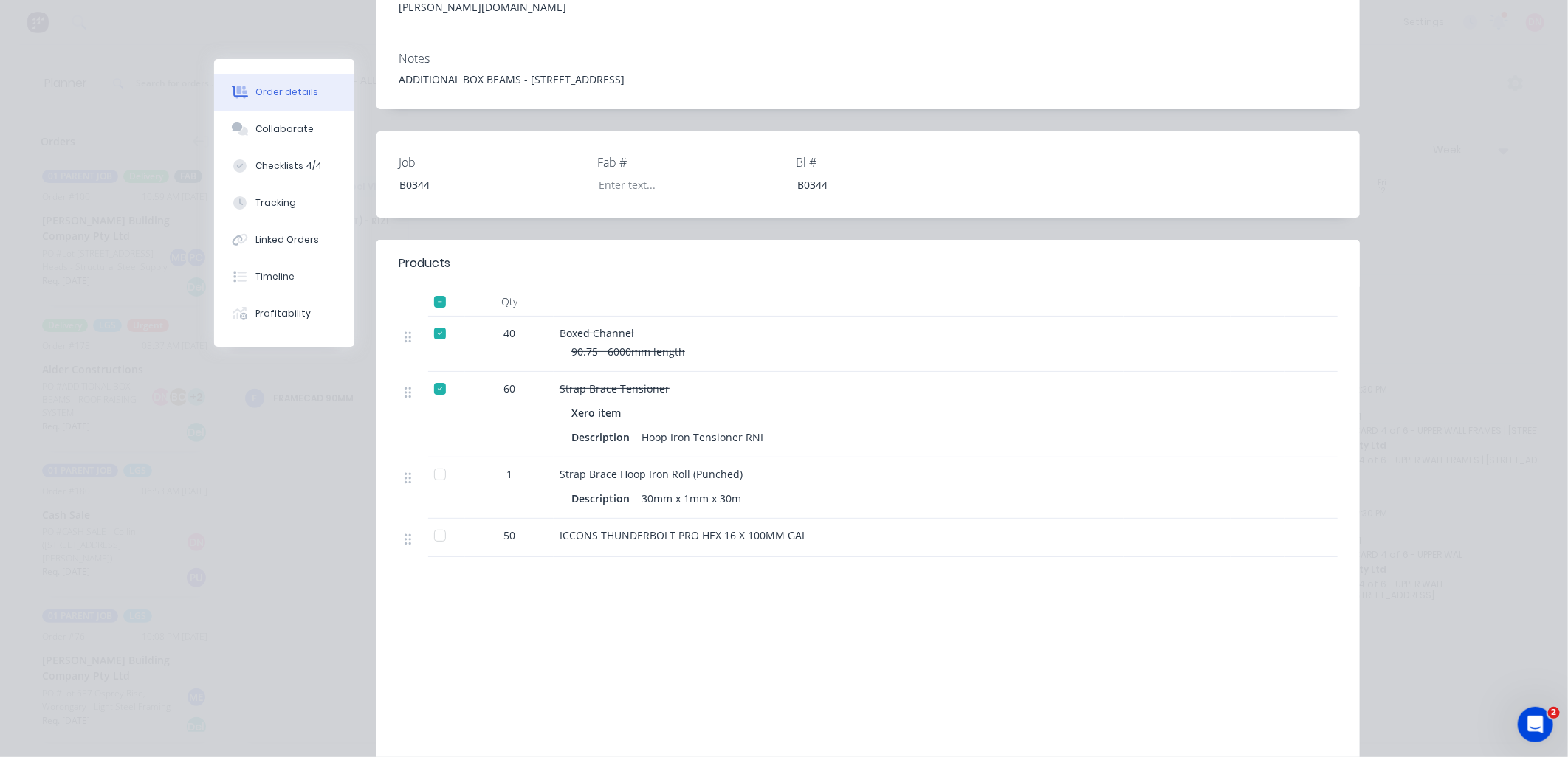
click at [431, 459] on div at bounding box center [440, 474] width 30 height 30
click at [432, 520] on div at bounding box center [440, 535] width 30 height 30
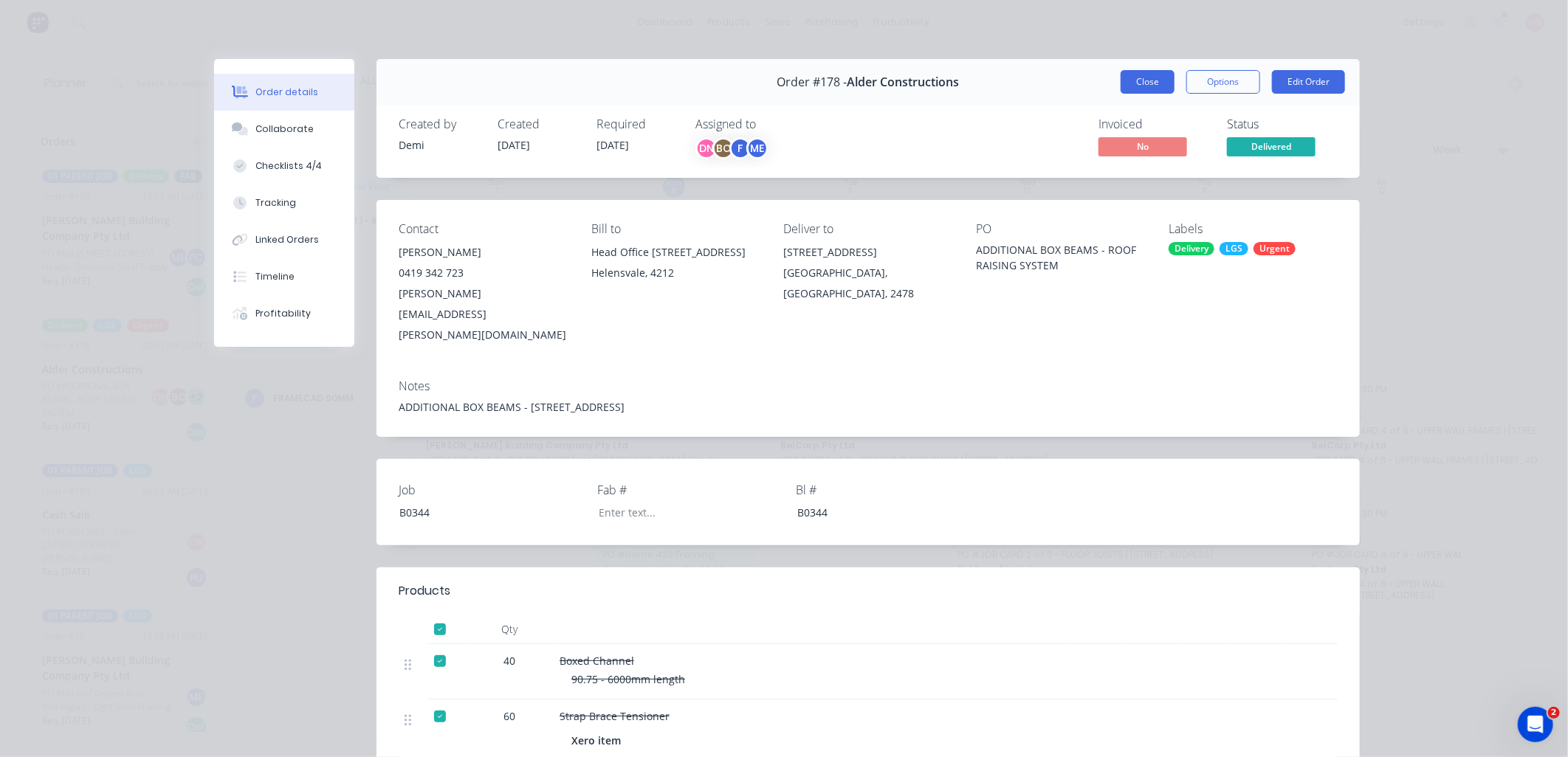
click at [1149, 78] on button "Close" at bounding box center [1147, 82] width 54 height 24
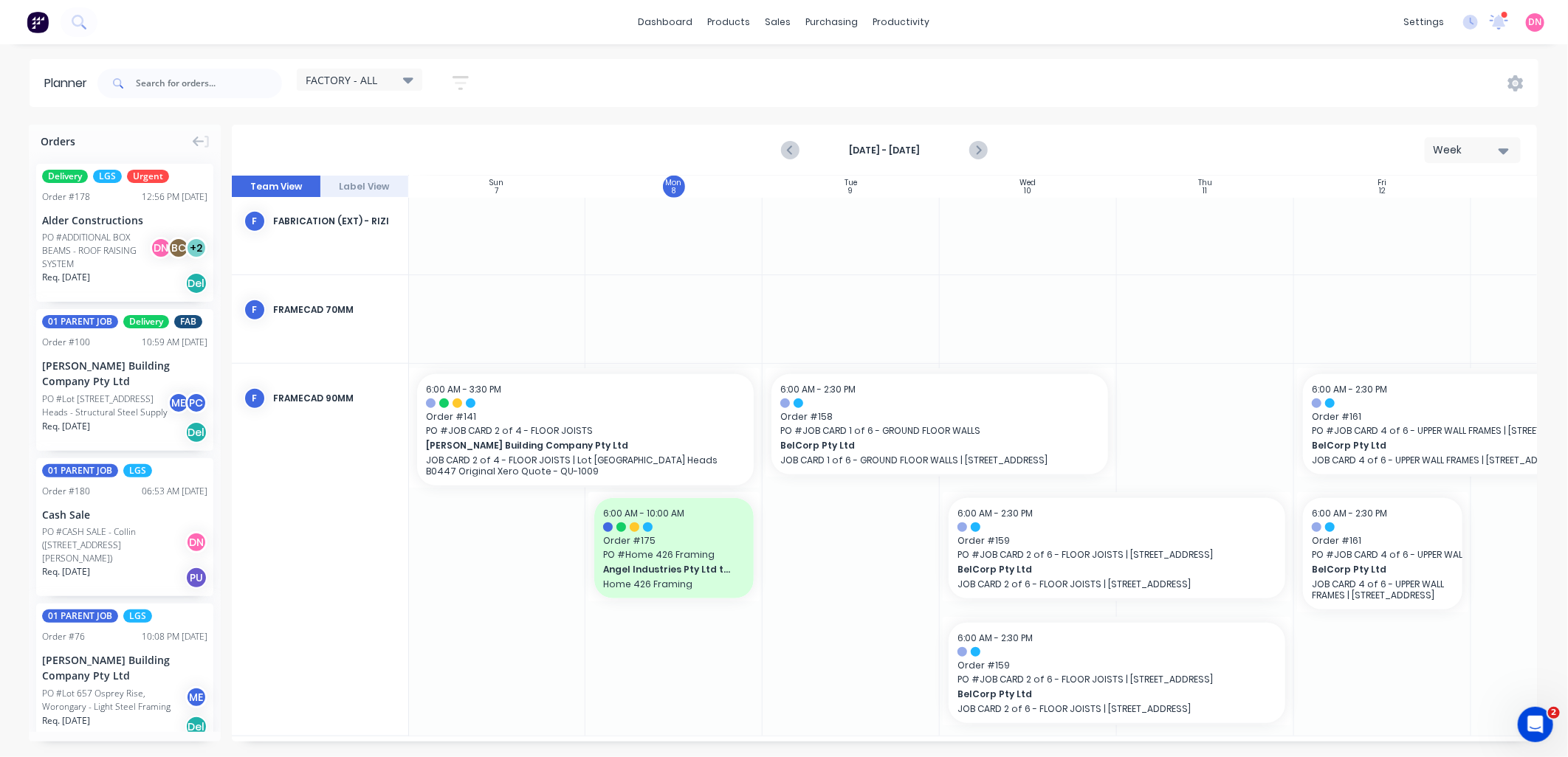
click at [134, 216] on div "Alder Constructions" at bounding box center [125, 221] width 166 height 16
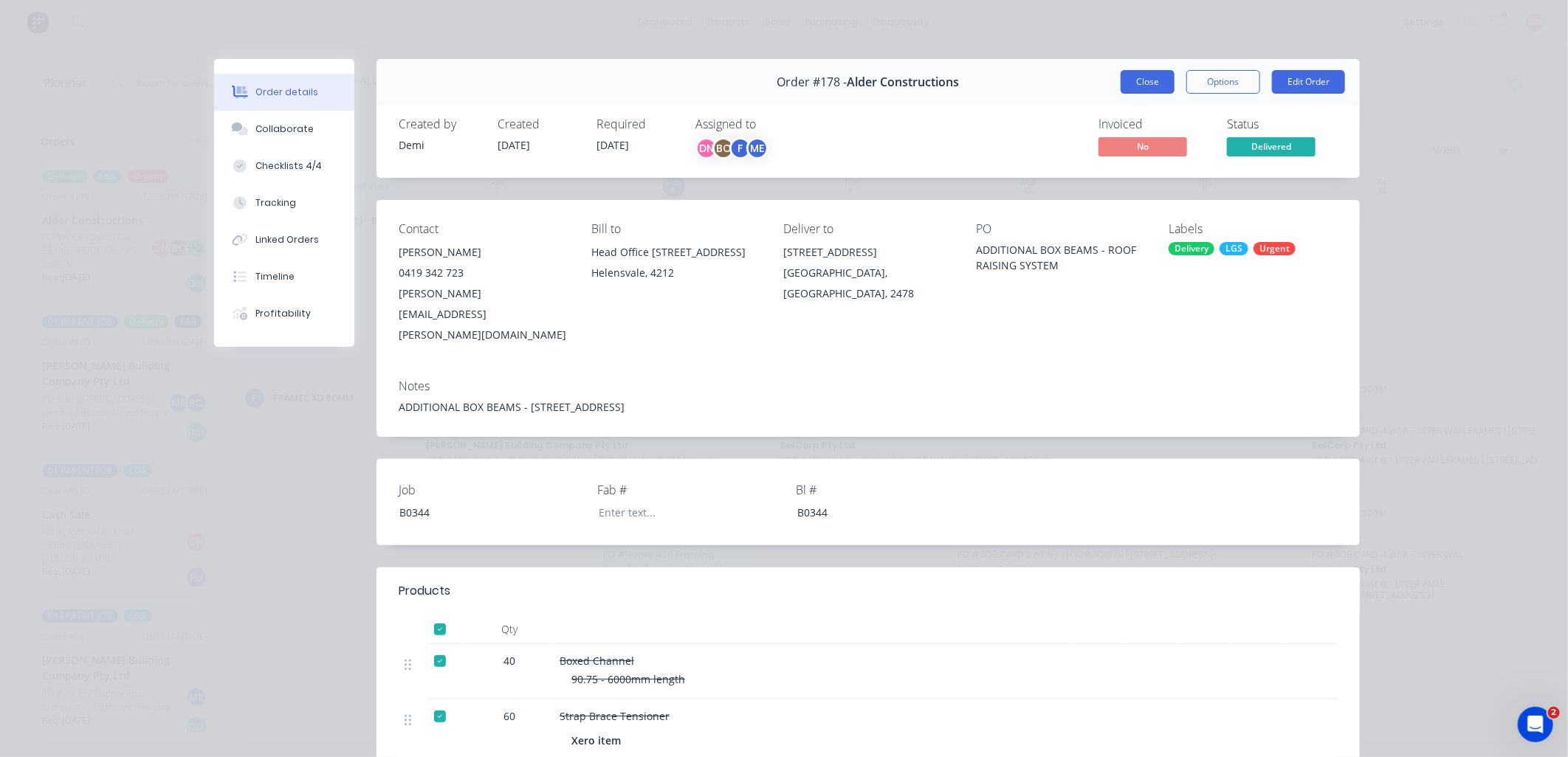
click at [1156, 83] on button "Close" at bounding box center [1147, 82] width 54 height 24
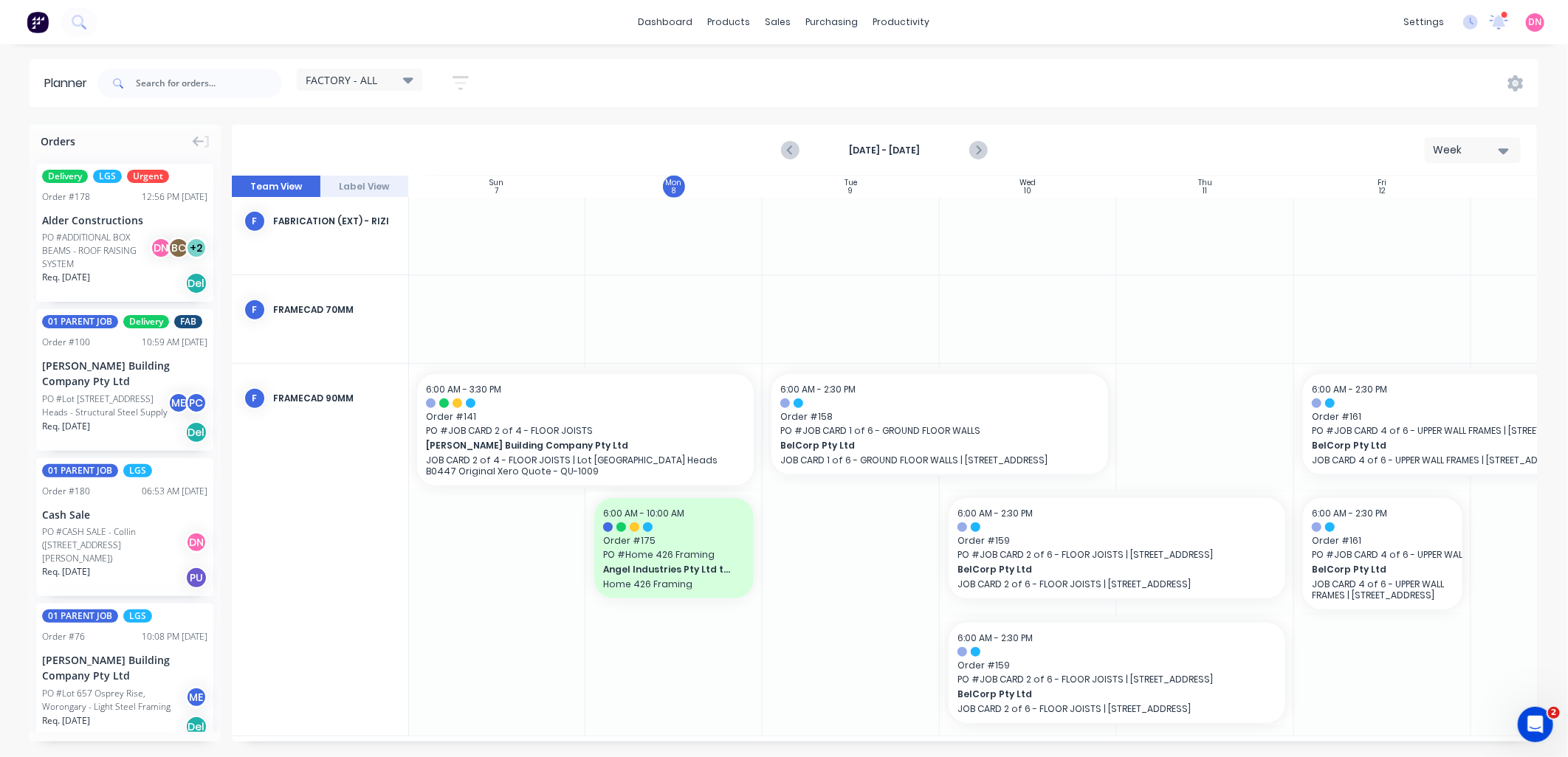
click at [163, 498] on div "06:53 AM [DATE]" at bounding box center [175, 491] width 66 height 13
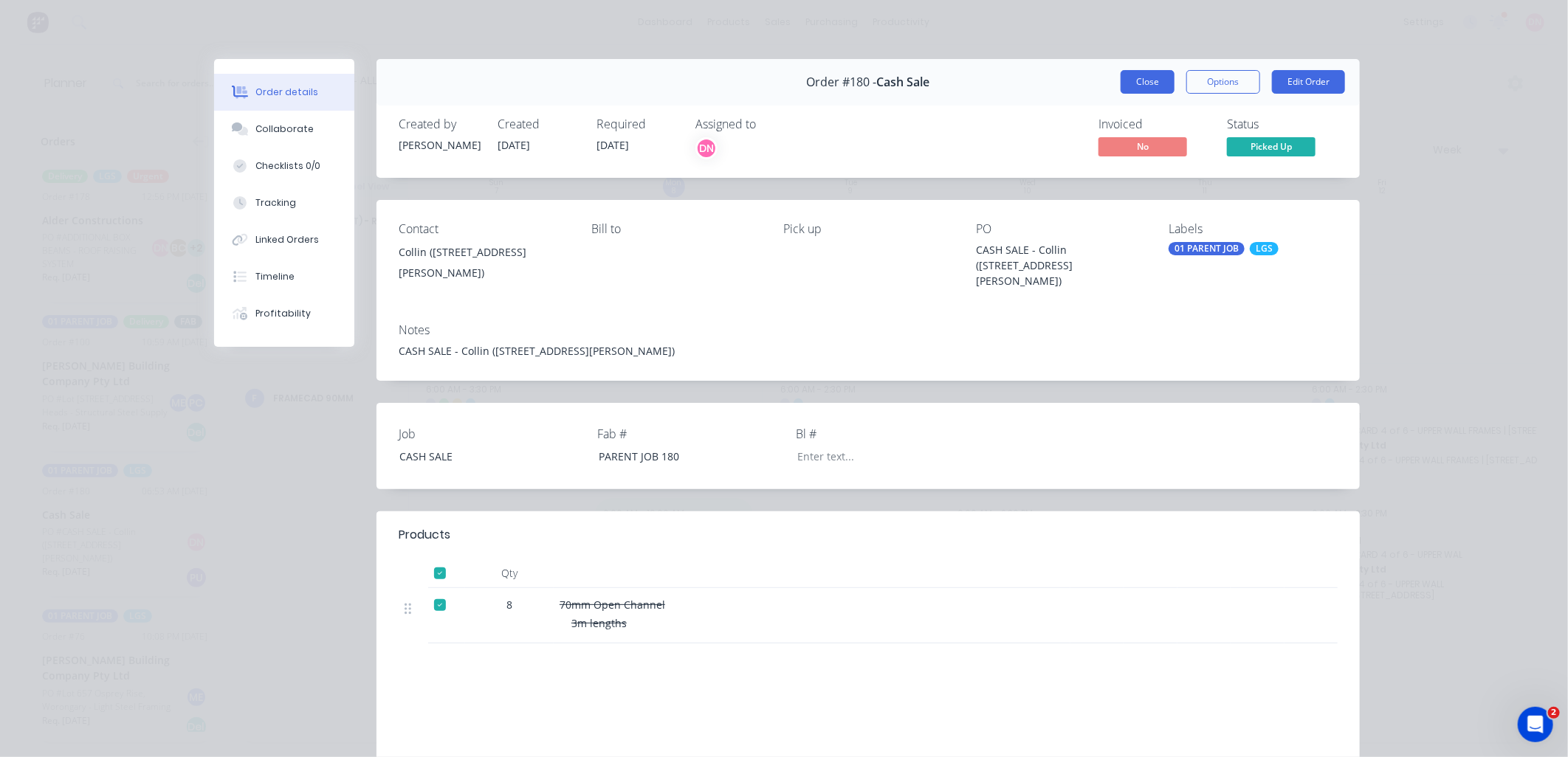
click at [1147, 76] on button "Close" at bounding box center [1147, 82] width 54 height 24
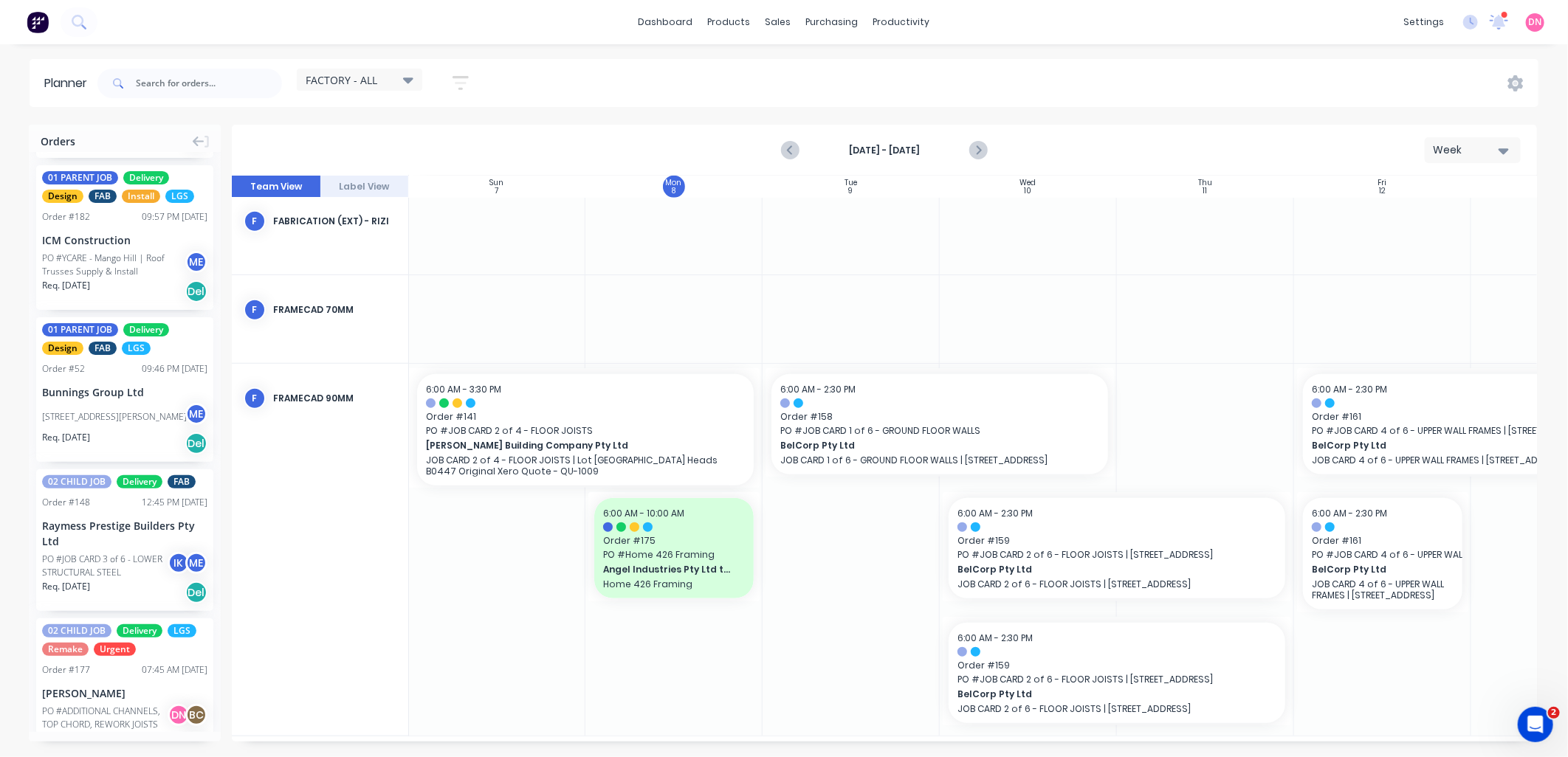
scroll to position [820, 0]
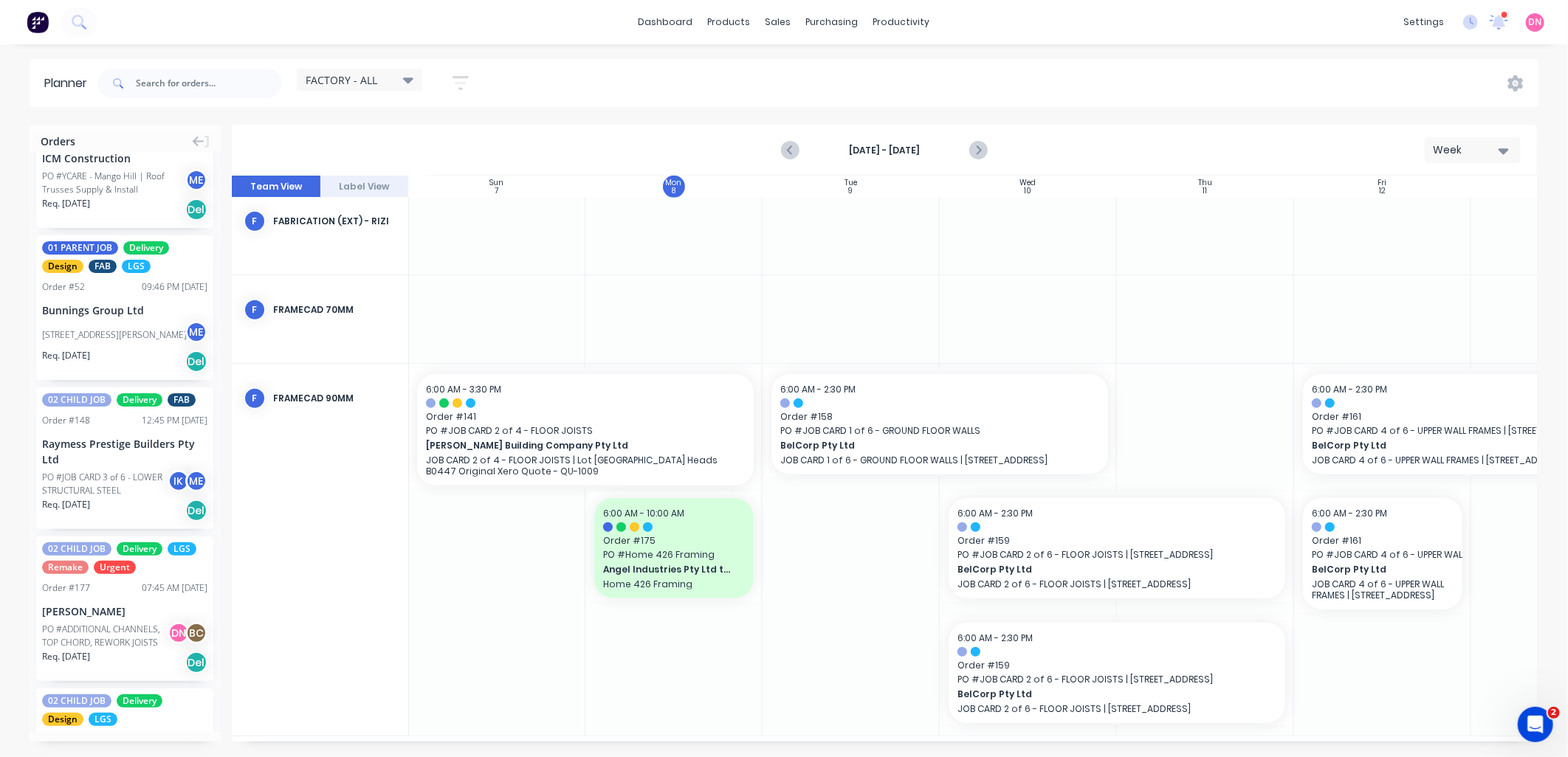
click at [133, 467] on div "Raymess Prestige Builders Pty Ltd" at bounding box center [125, 450] width 166 height 31
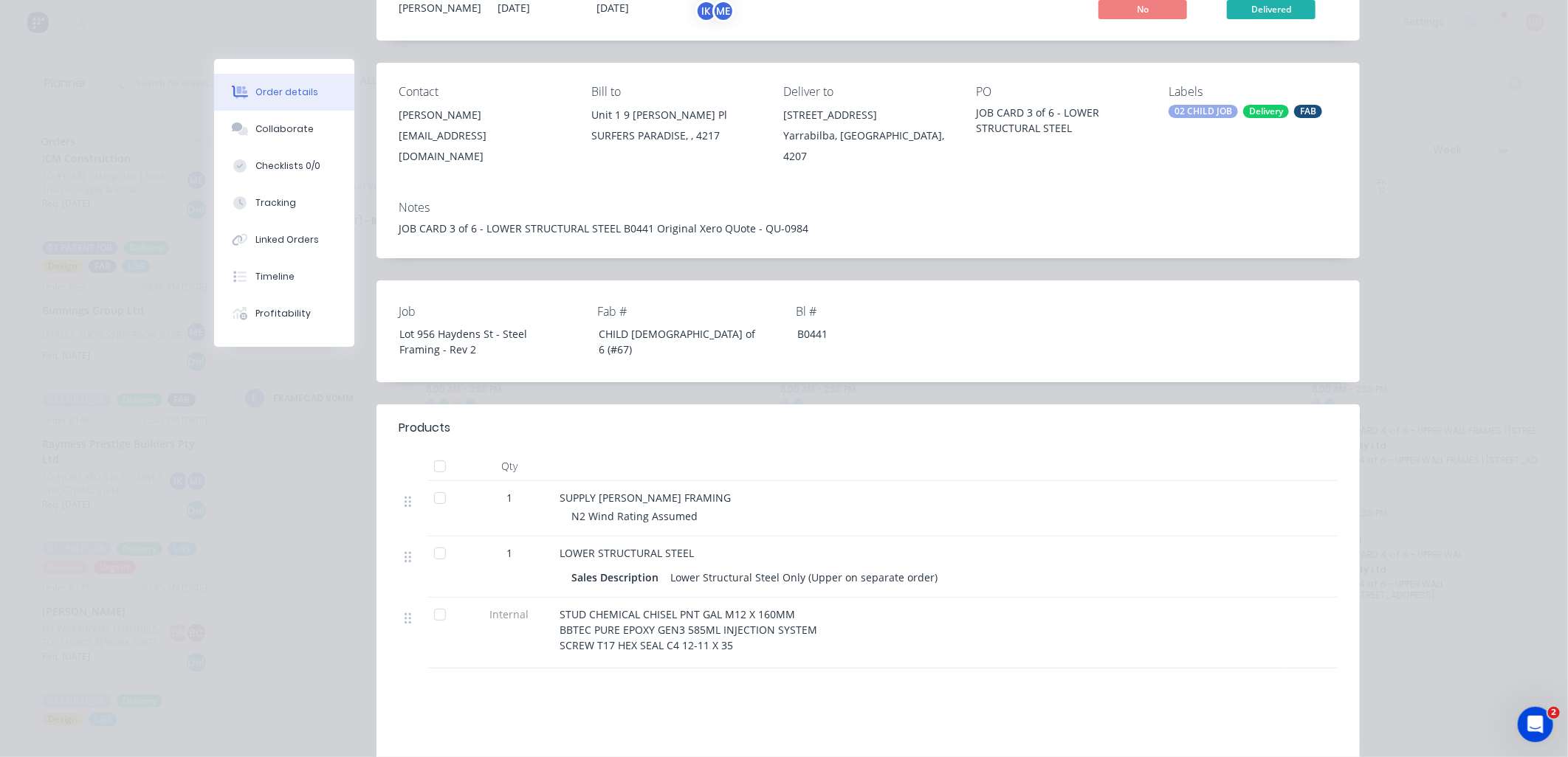
scroll to position [164, 0]
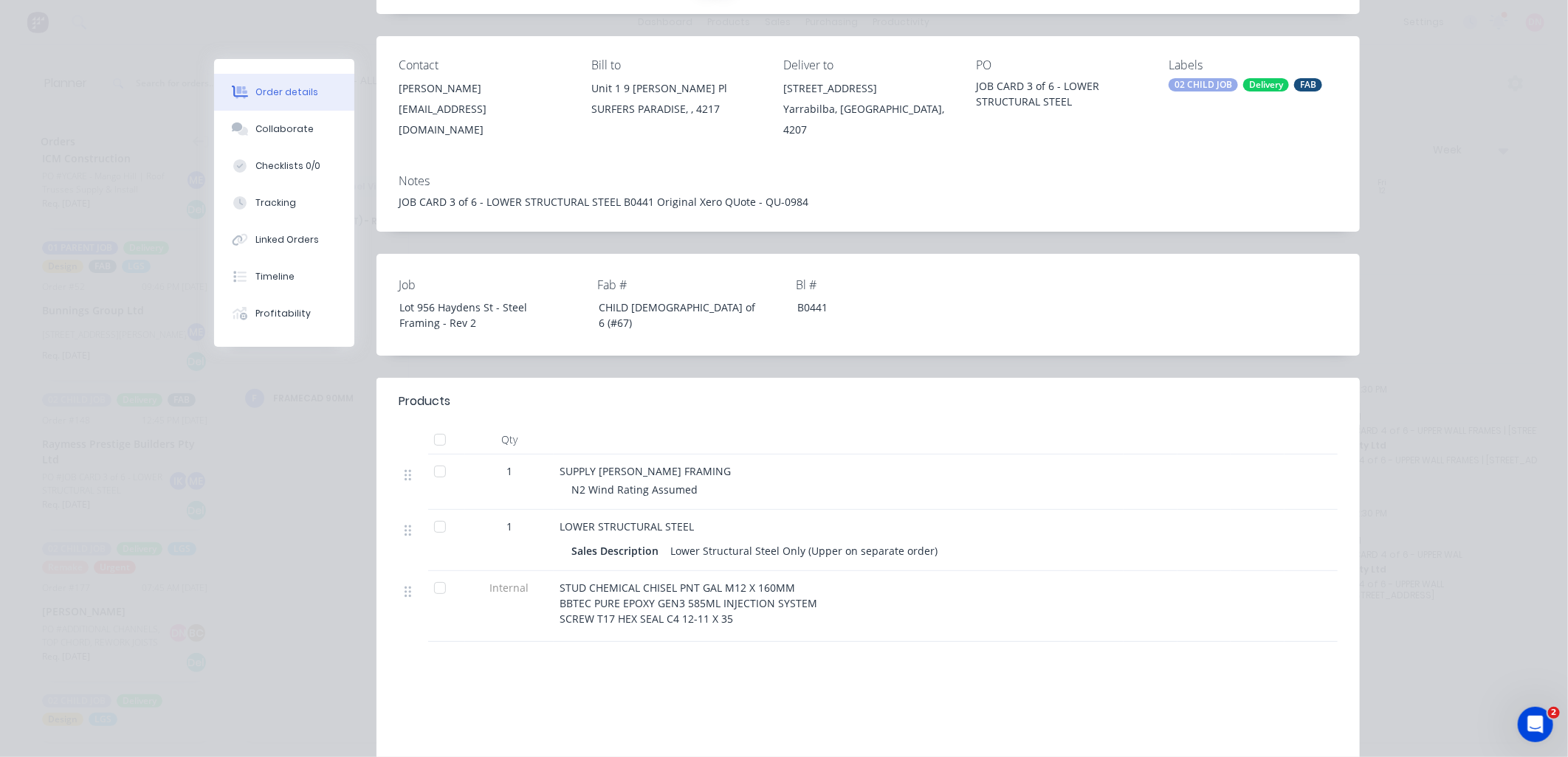
click at [437, 515] on div at bounding box center [440, 527] width 30 height 30
click at [429, 457] on div at bounding box center [440, 471] width 30 height 30
click at [439, 590] on div at bounding box center [440, 588] width 30 height 30
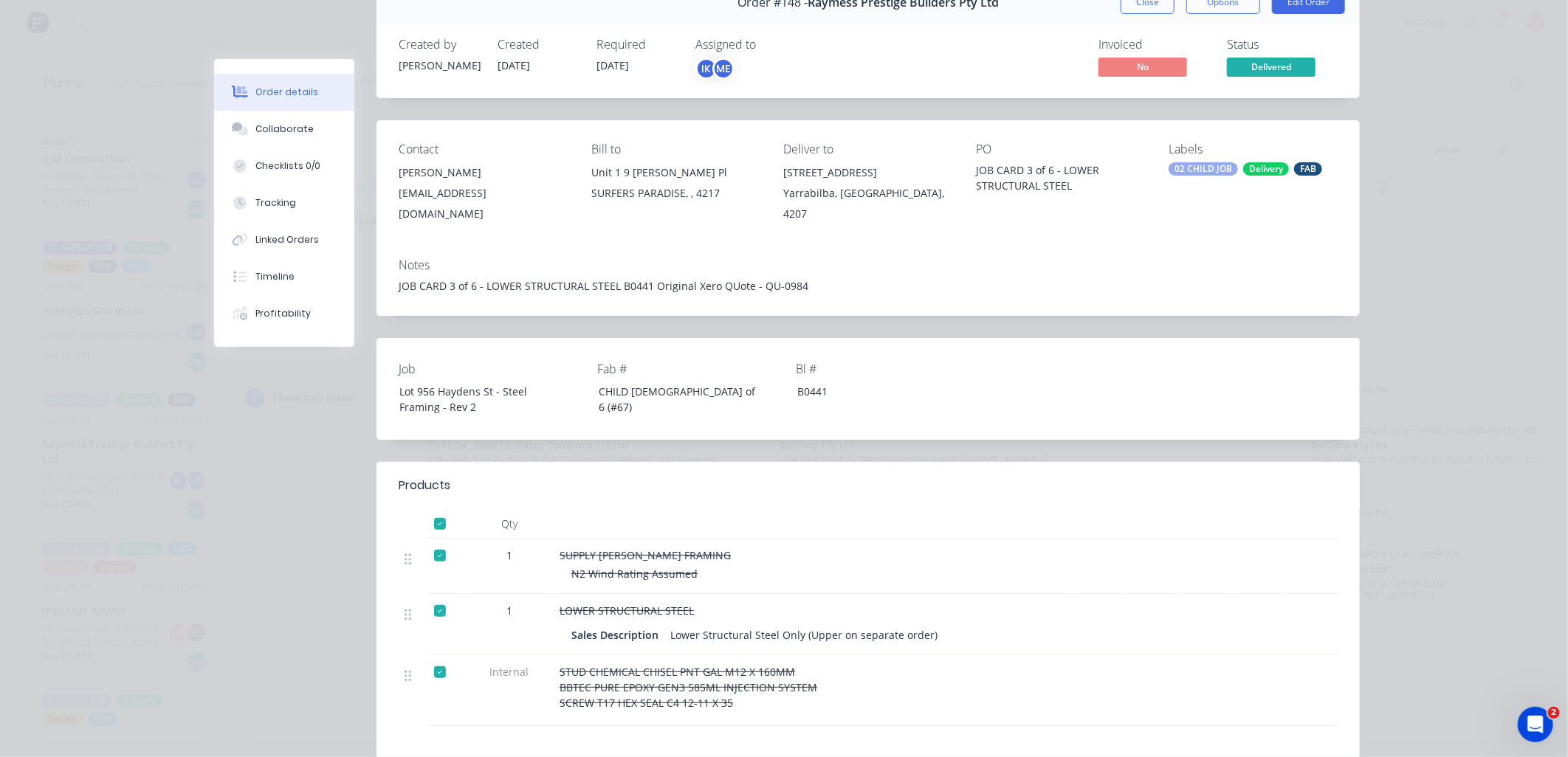
scroll to position [0, 0]
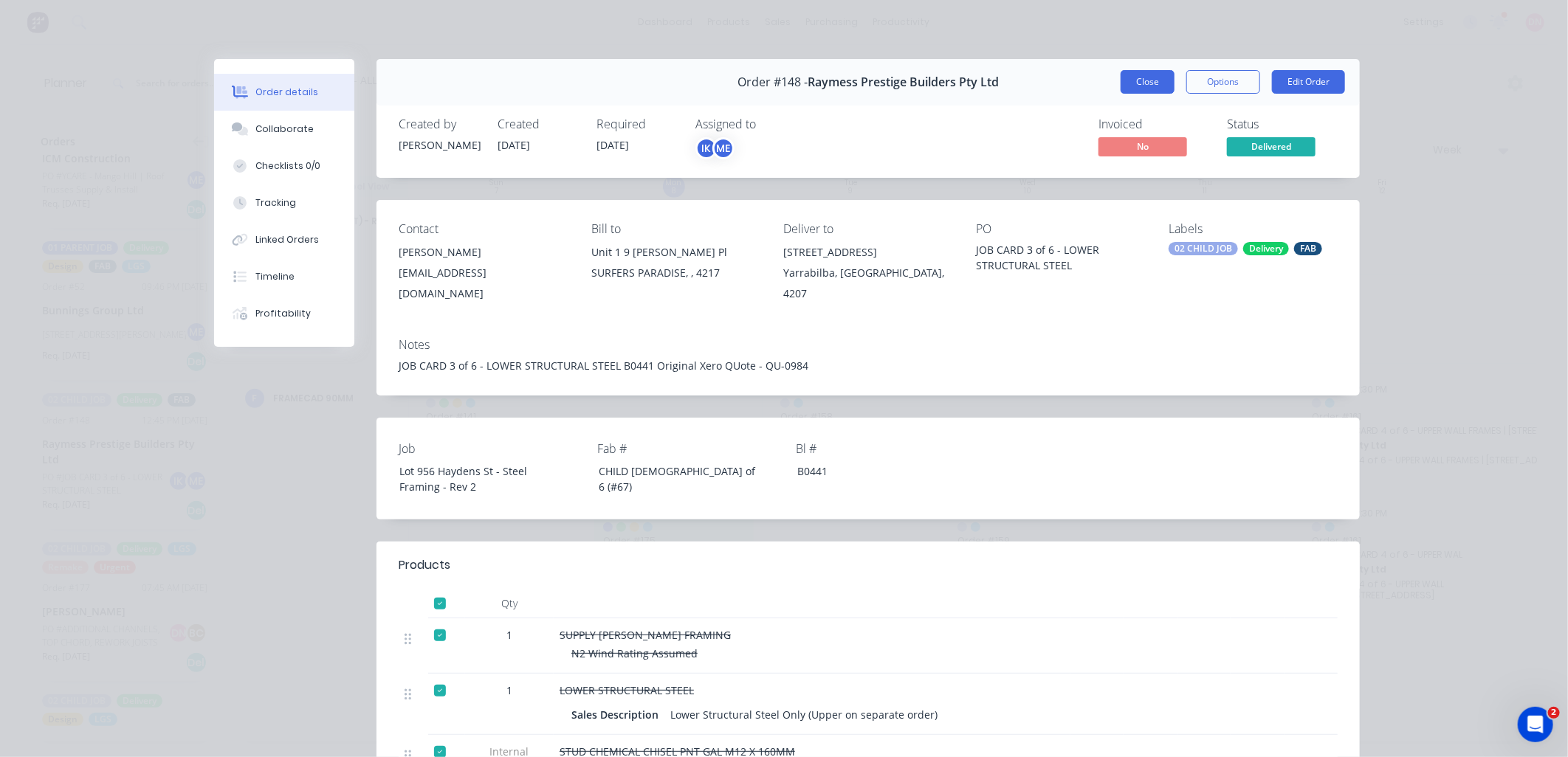
click at [1164, 78] on button "Close" at bounding box center [1147, 82] width 54 height 24
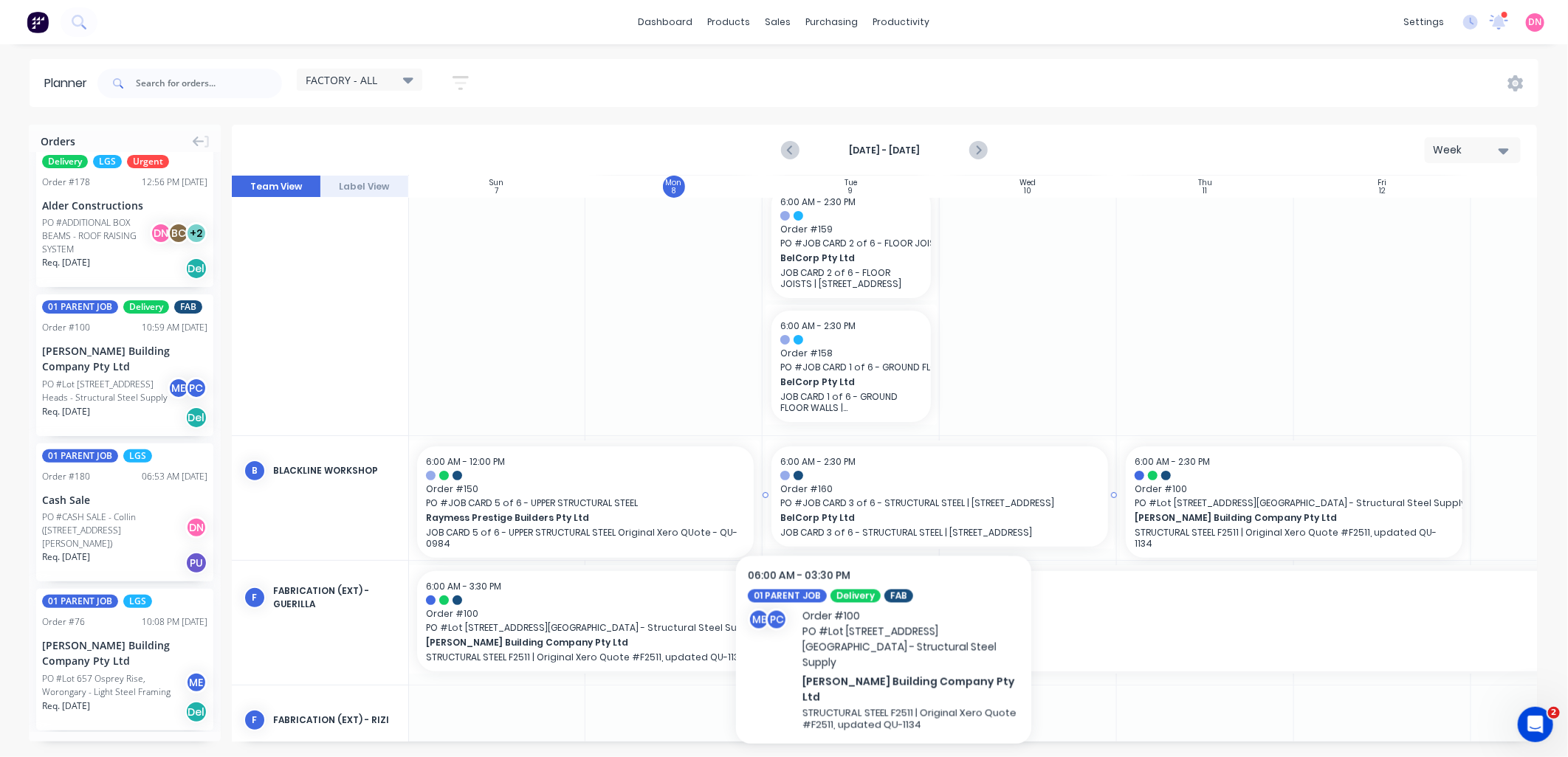
scroll to position [0, 1]
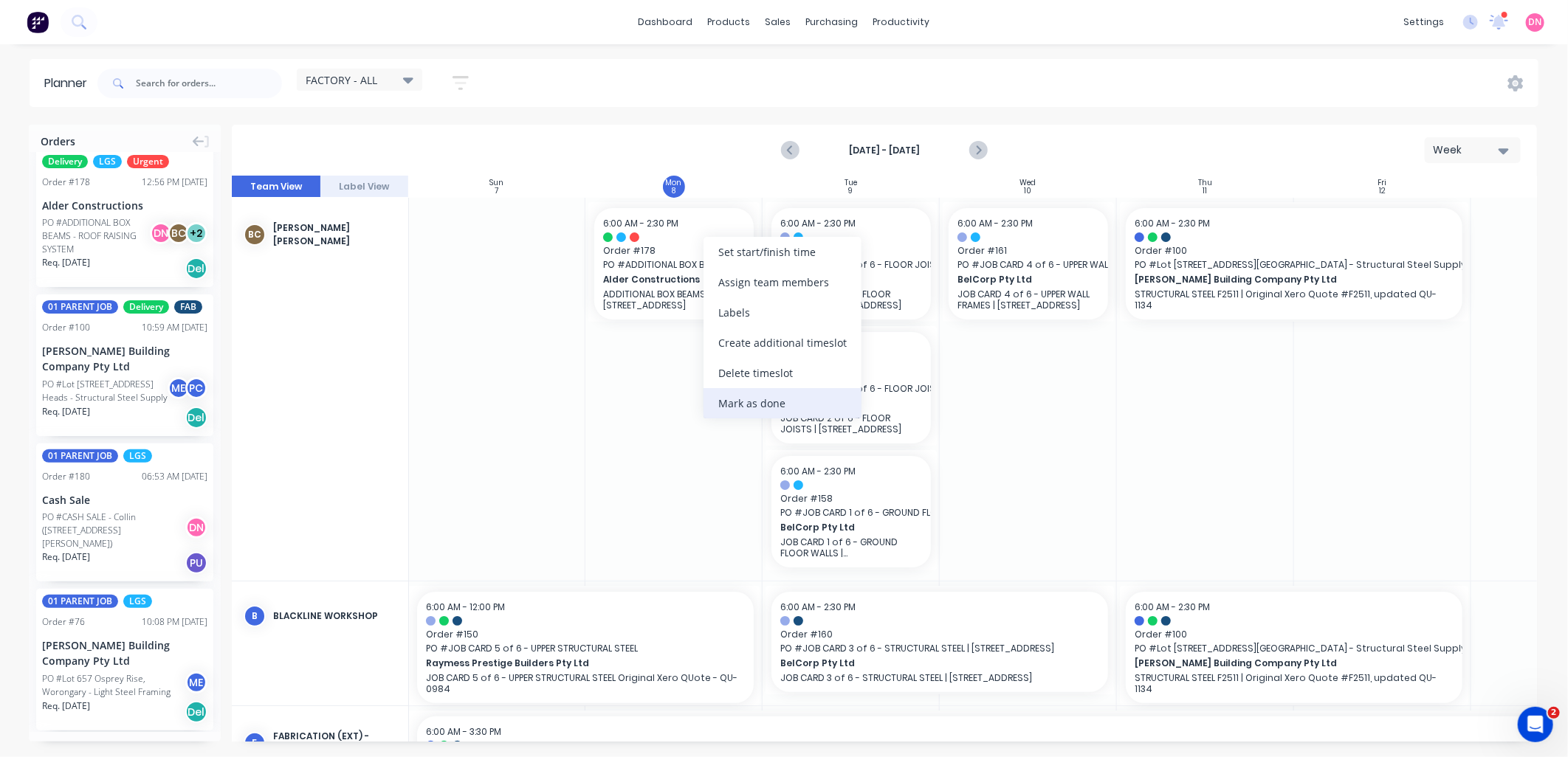
click at [741, 402] on div "Mark as done" at bounding box center [782, 403] width 158 height 31
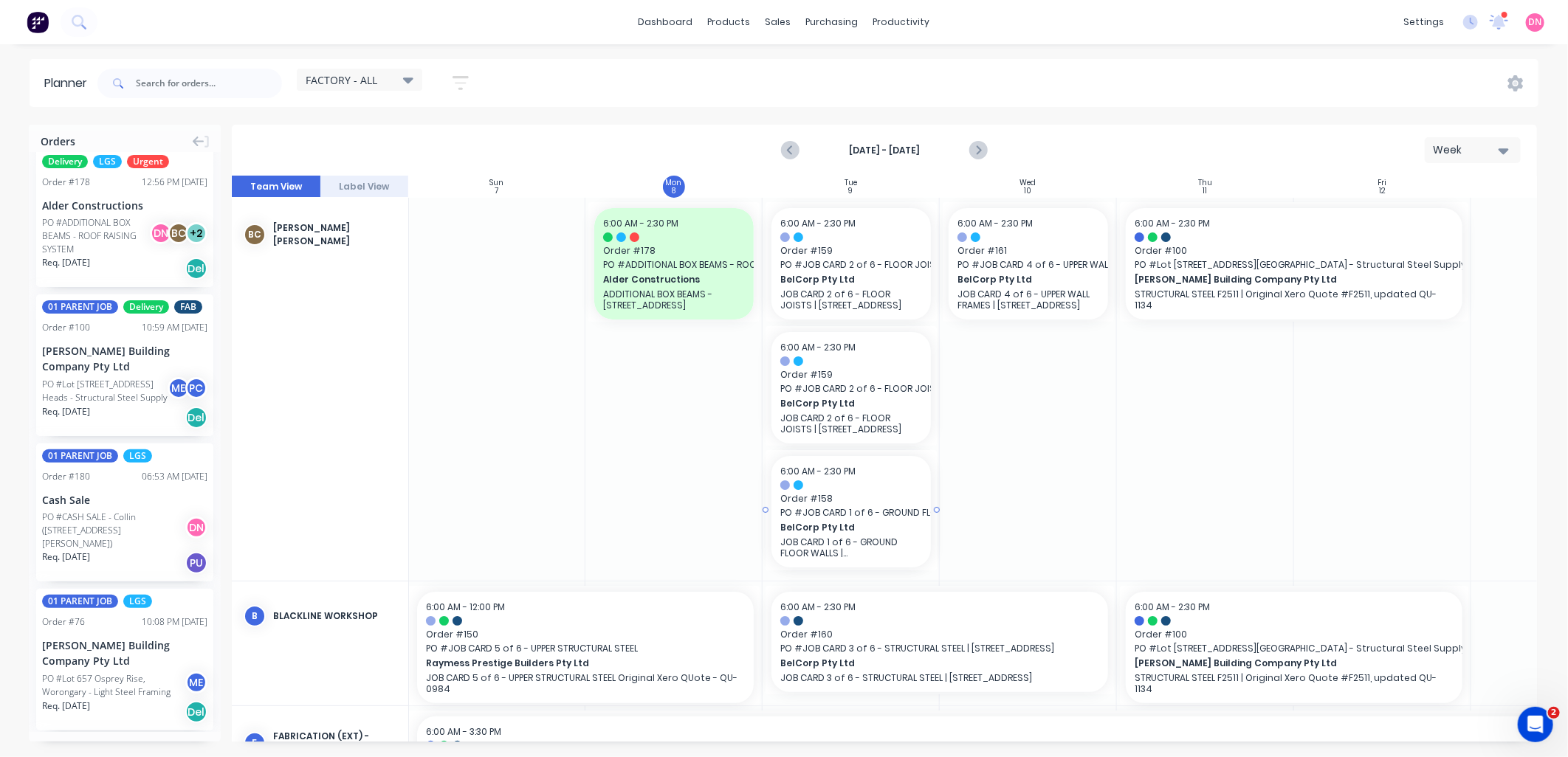
drag, startPoint x: 829, startPoint y: 492, endPoint x: 844, endPoint y: 222, distance: 270.4
drag, startPoint x: 894, startPoint y: 492, endPoint x: 832, endPoint y: 254, distance: 245.9
click at [890, 513] on div "Delete timeslot" at bounding box center [900, 500] width 158 height 31
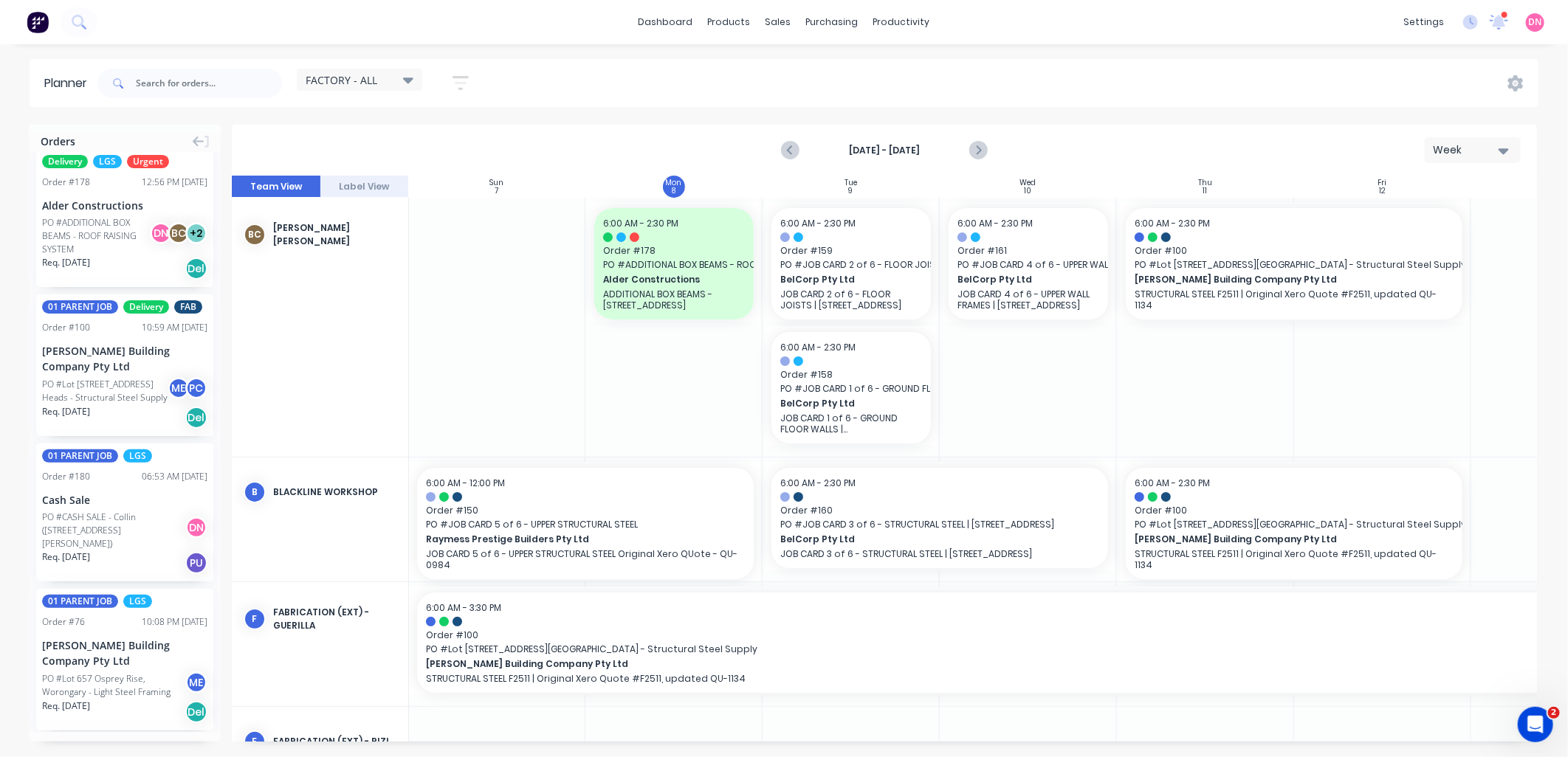
click at [457, 84] on icon "button" at bounding box center [461, 83] width 12 height 2
click at [448, 266] on icon "button" at bounding box center [444, 270] width 10 height 16
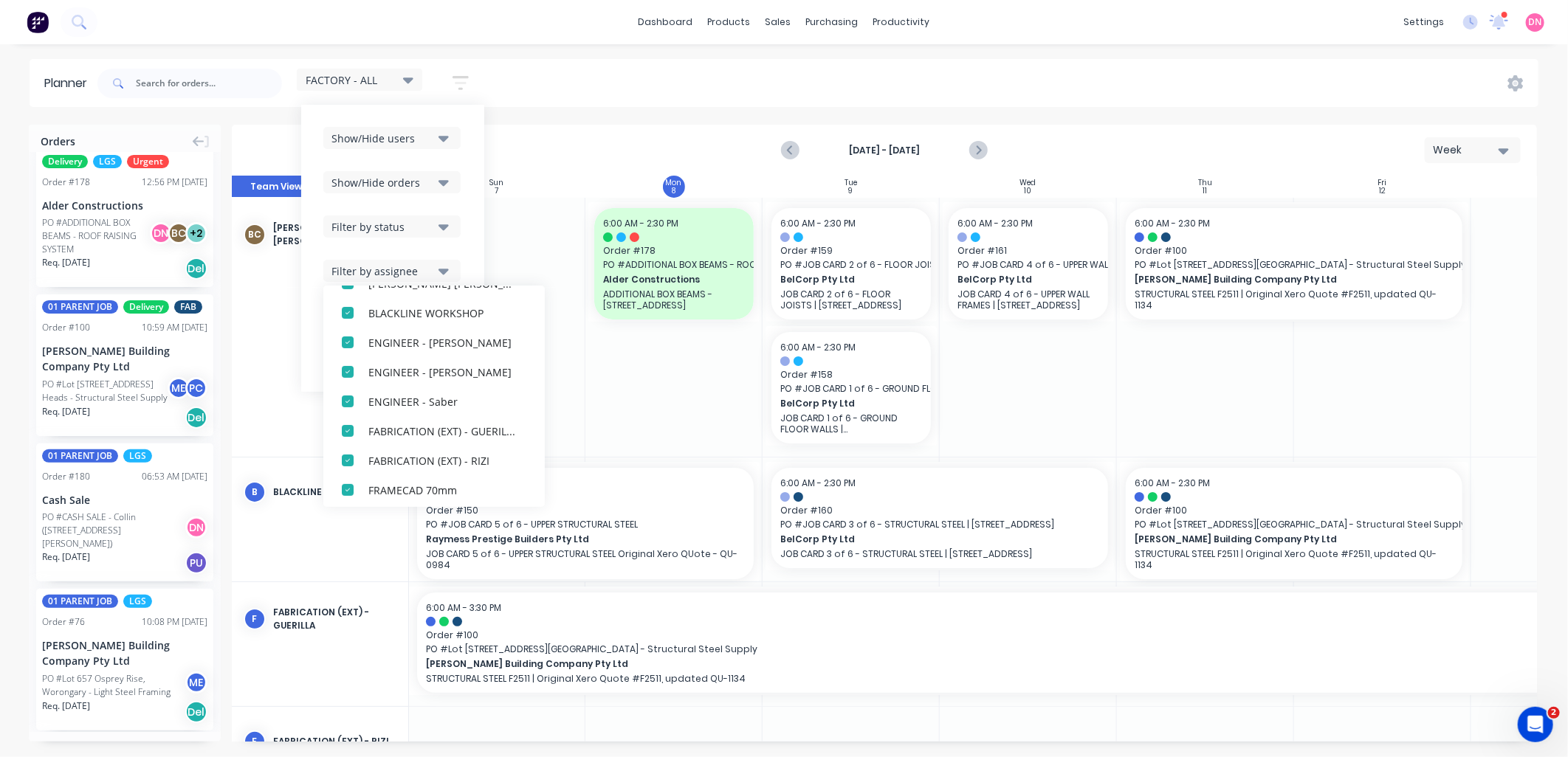
scroll to position [492, 0]
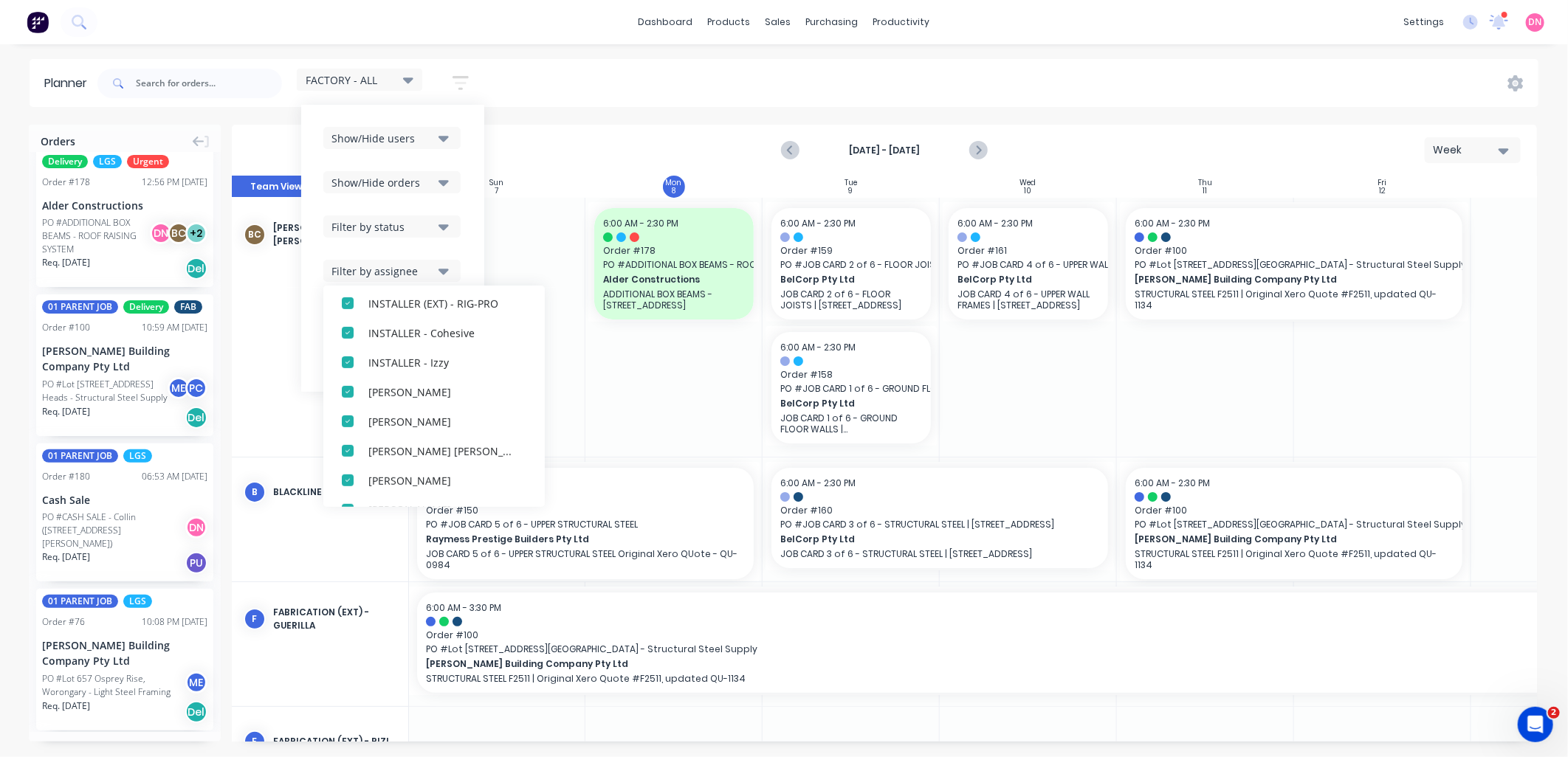
click at [441, 231] on icon "button" at bounding box center [444, 227] width 10 height 16
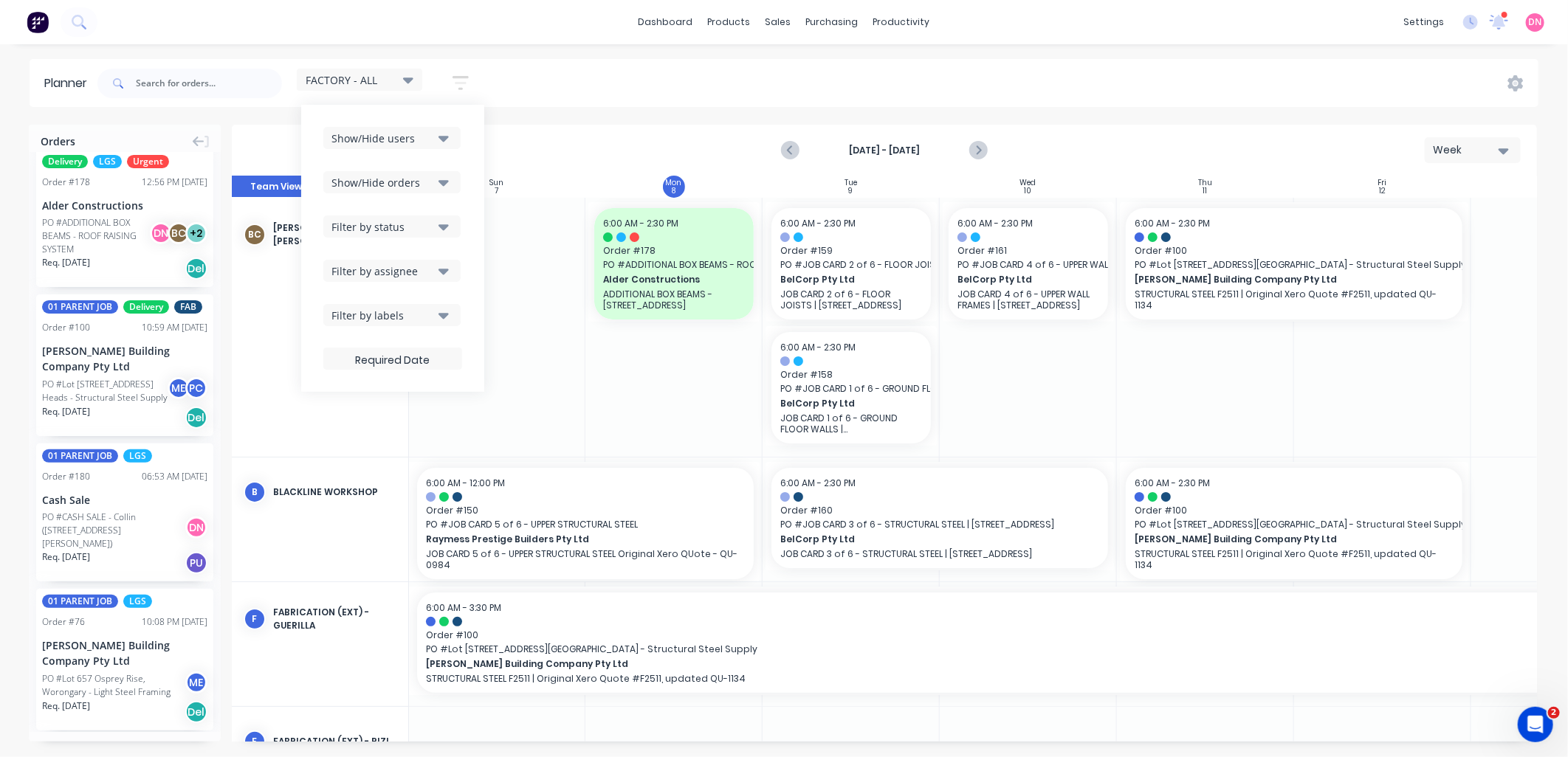
click at [445, 314] on icon "button" at bounding box center [444, 315] width 10 height 6
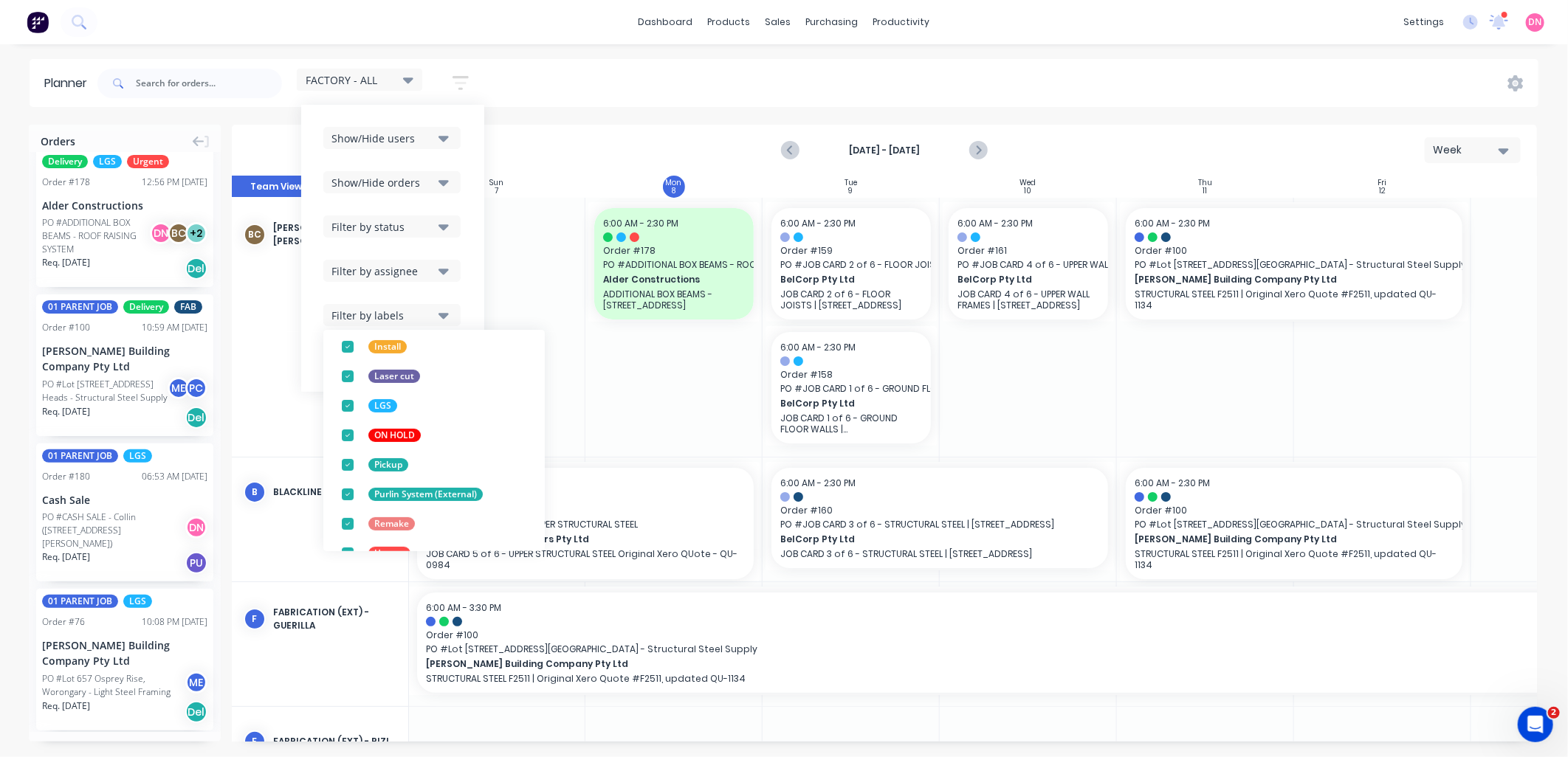
scroll to position [280, 0]
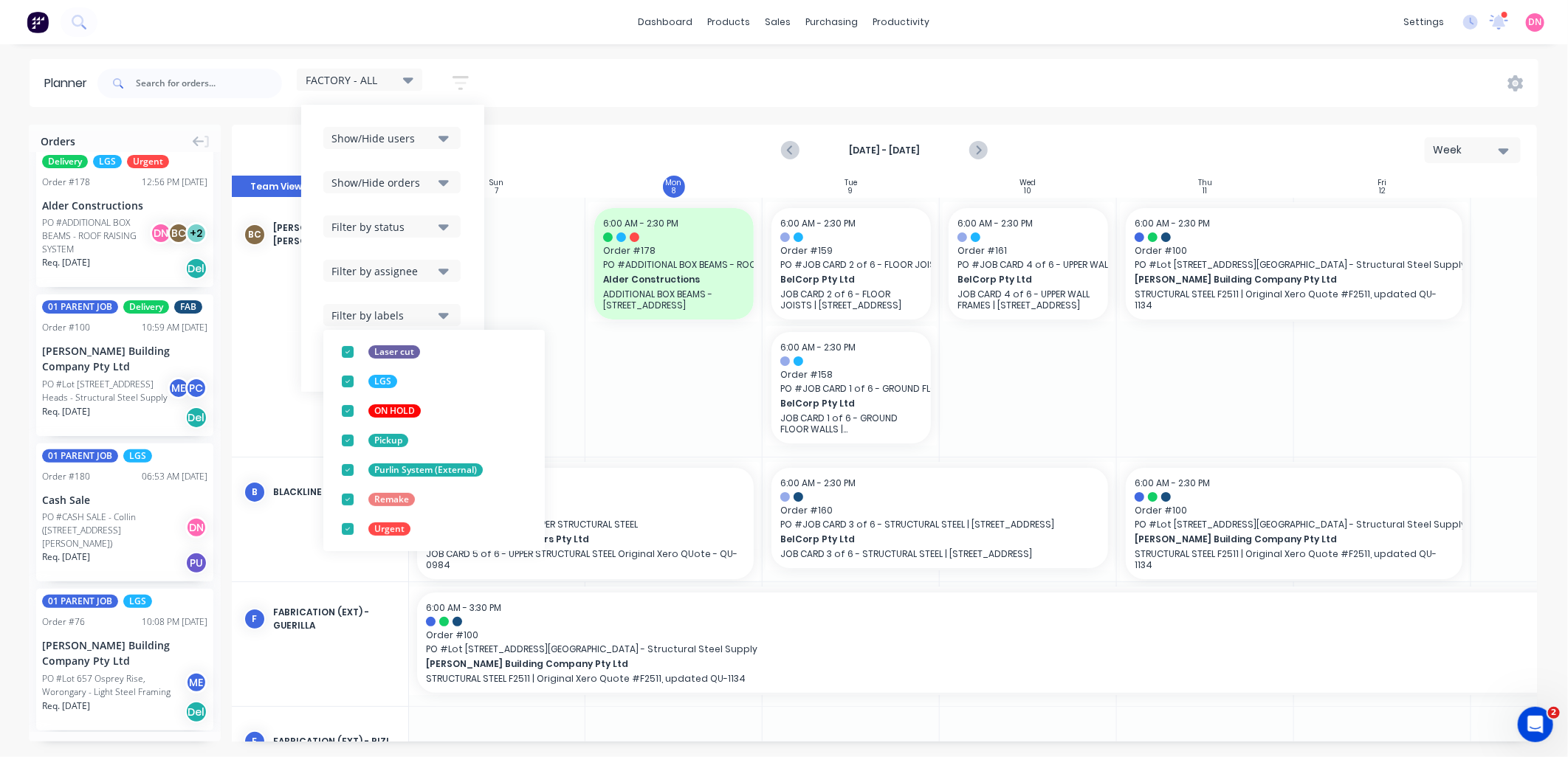
click at [428, 130] on div "Show/Hide users" at bounding box center [383, 138] width 103 height 16
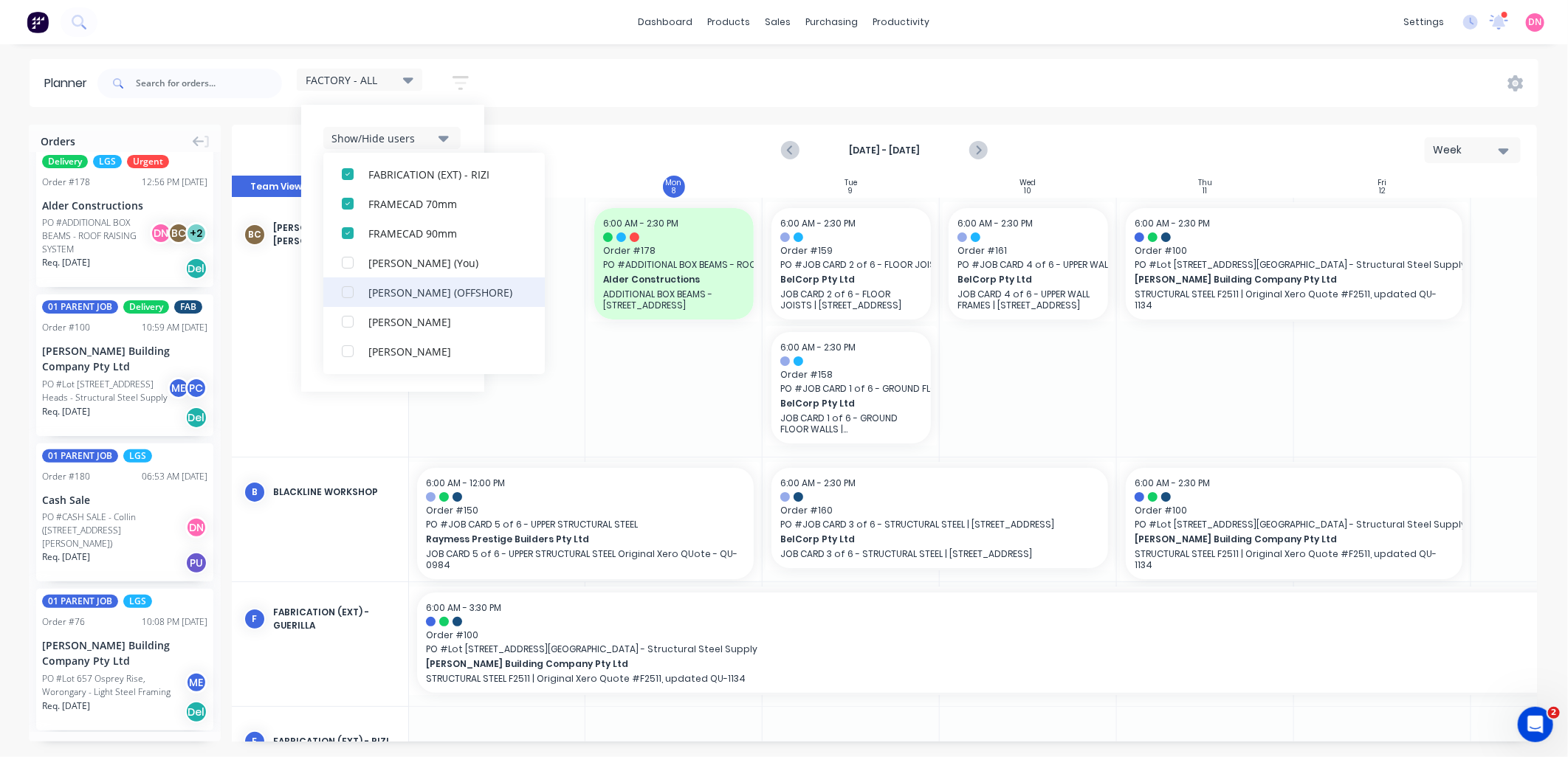
scroll to position [164, 0]
click at [348, 267] on div "button" at bounding box center [348, 262] width 30 height 30
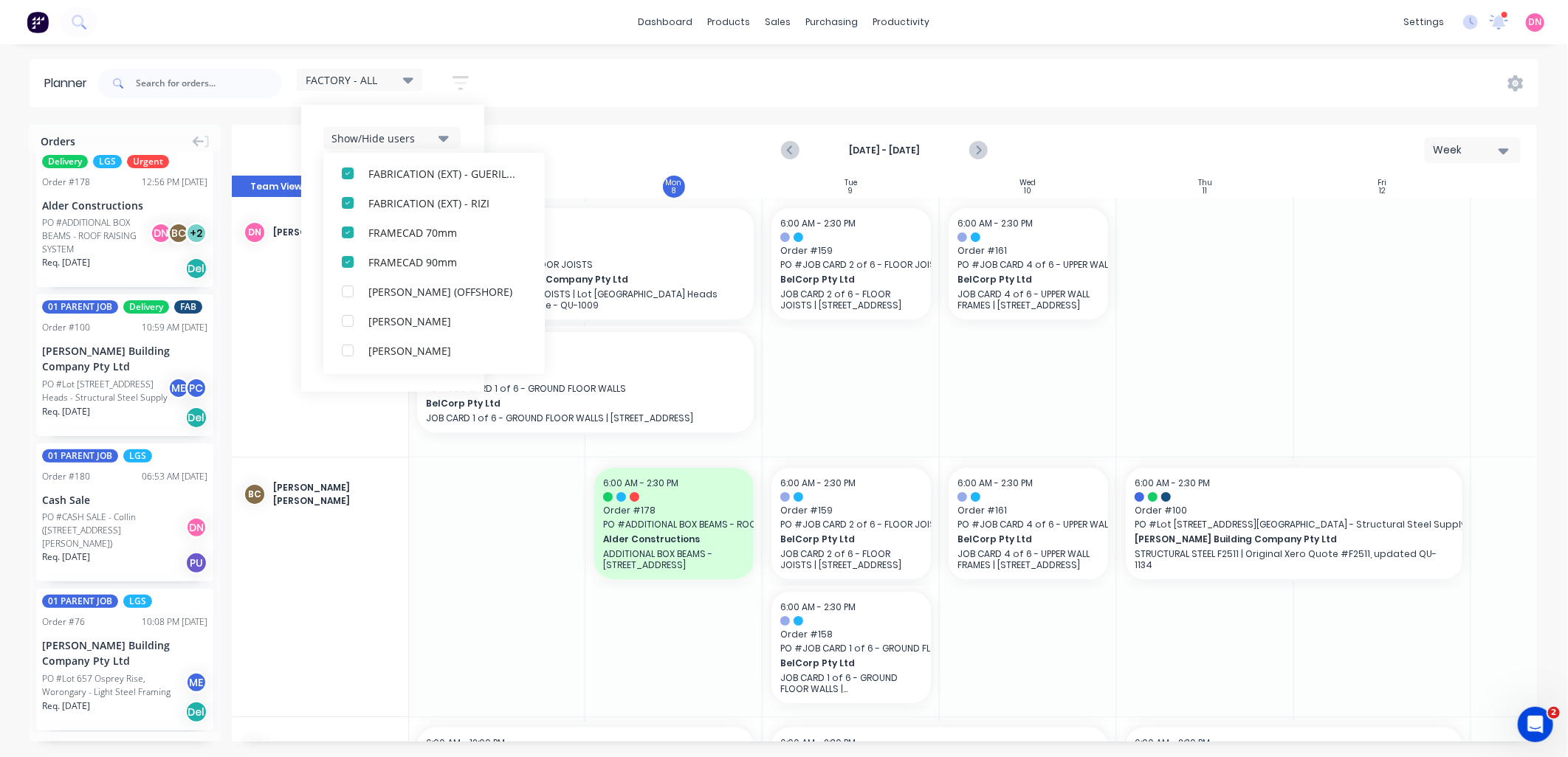
scroll to position [0, 0]
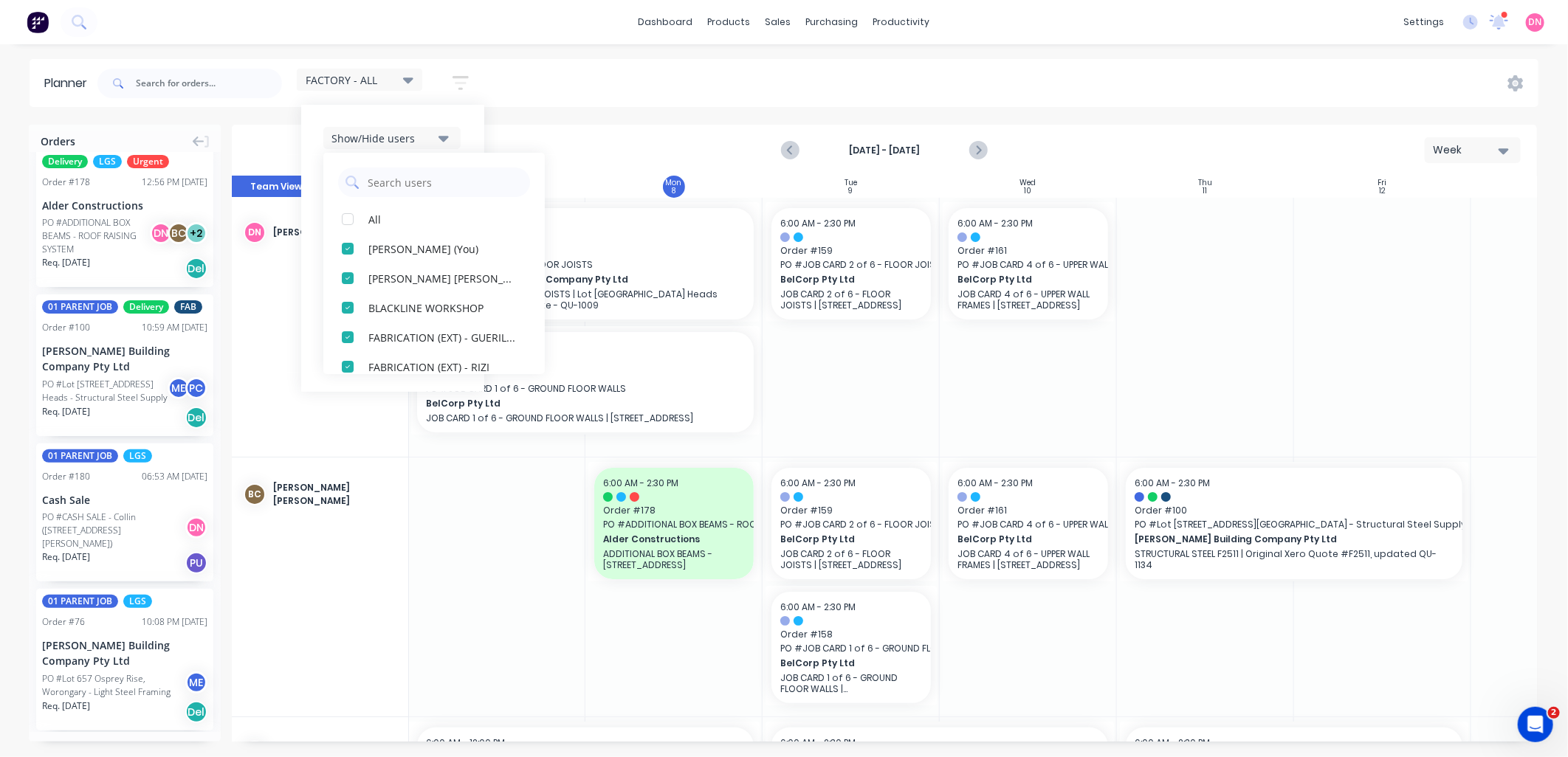
click at [879, 349] on div at bounding box center [851, 327] width 178 height 259
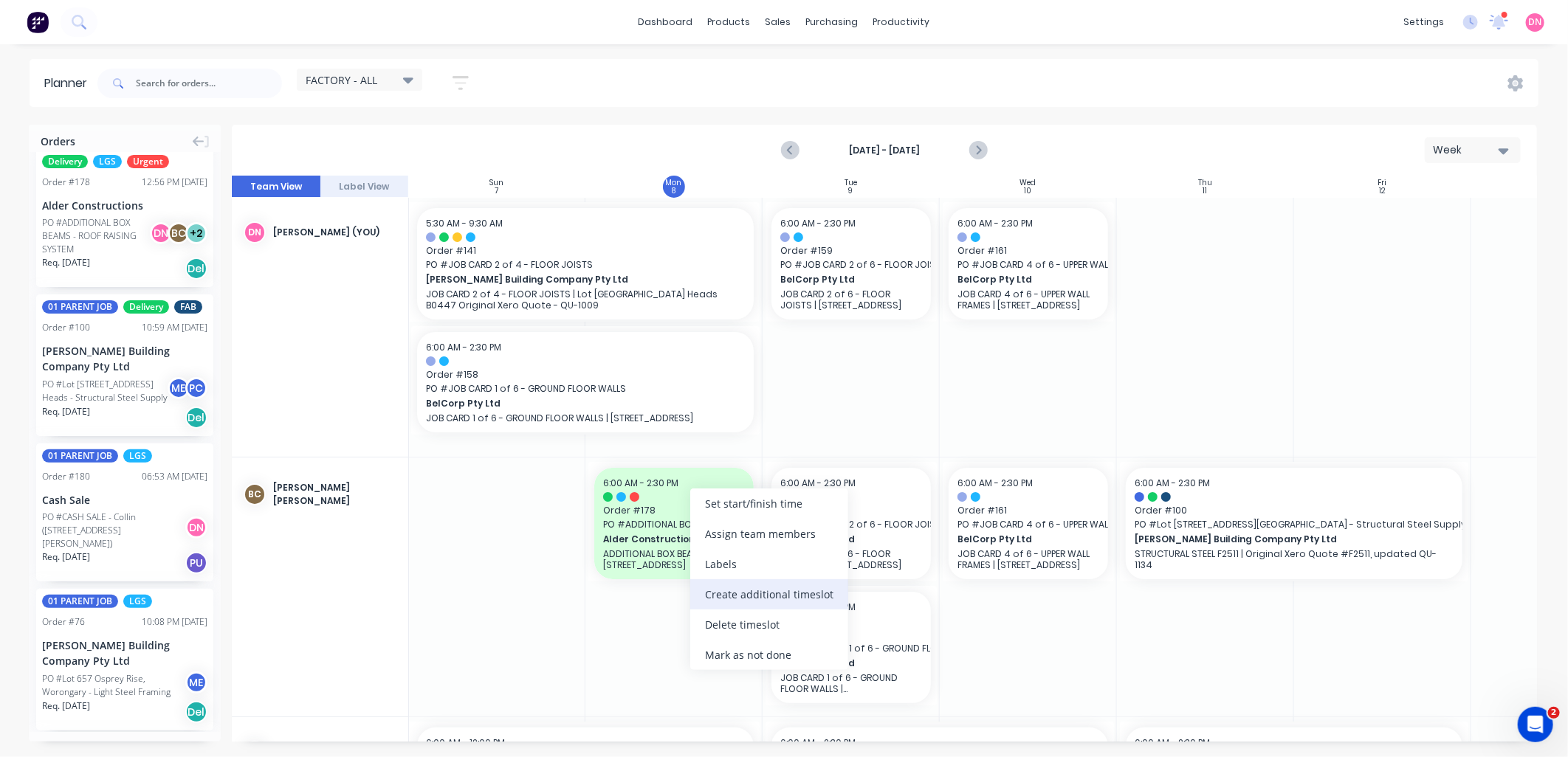
click at [766, 600] on div "Create additional timeslot" at bounding box center [769, 594] width 158 height 31
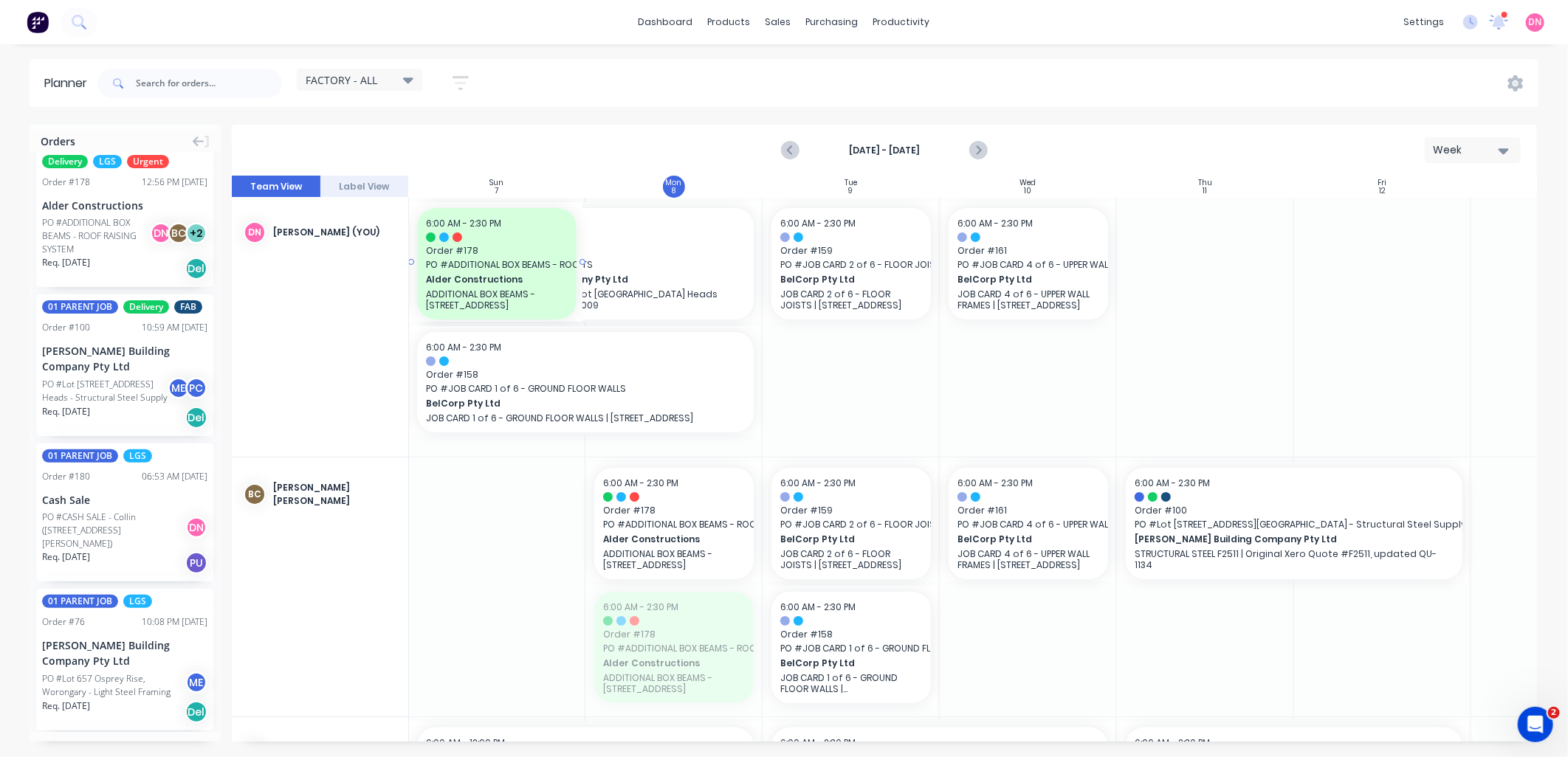
drag, startPoint x: 692, startPoint y: 630, endPoint x: 541, endPoint y: 277, distance: 383.9
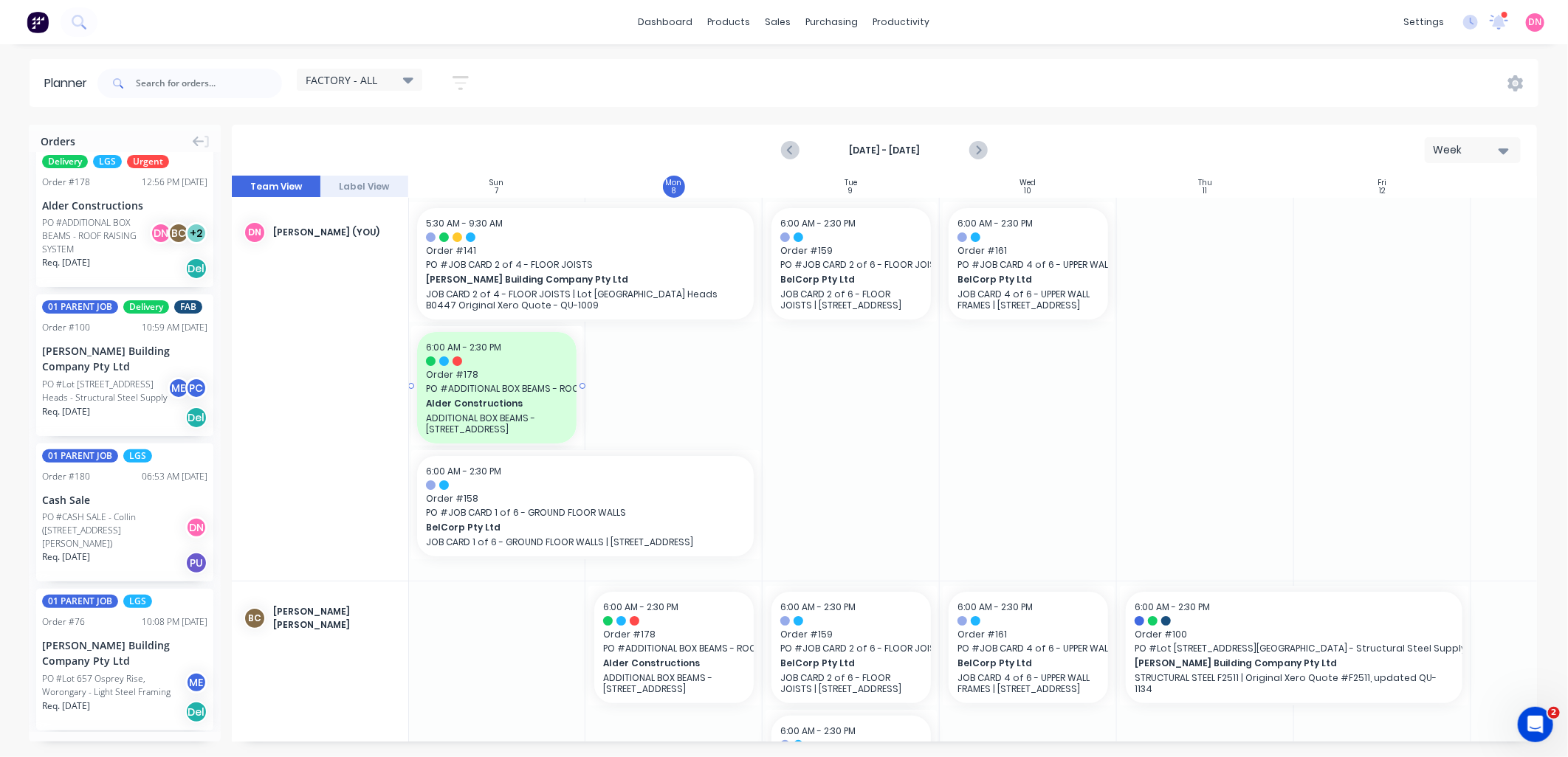
drag, startPoint x: 512, startPoint y: 380, endPoint x: 500, endPoint y: 222, distance: 158.5
drag, startPoint x: 495, startPoint y: 338, endPoint x: 491, endPoint y: 199, distance: 139.1
click at [480, 196] on div "Sun 7 [DATE] Mon 8 [DATE] Tue 9 [DATE] Wed 10 [DATE] Thu 11 [DATE] Fri 12 [DATE…" at bounding box center [884, 458] width 1305 height 566
click at [690, 268] on div "Set start/finish time" at bounding box center [729, 262] width 158 height 31
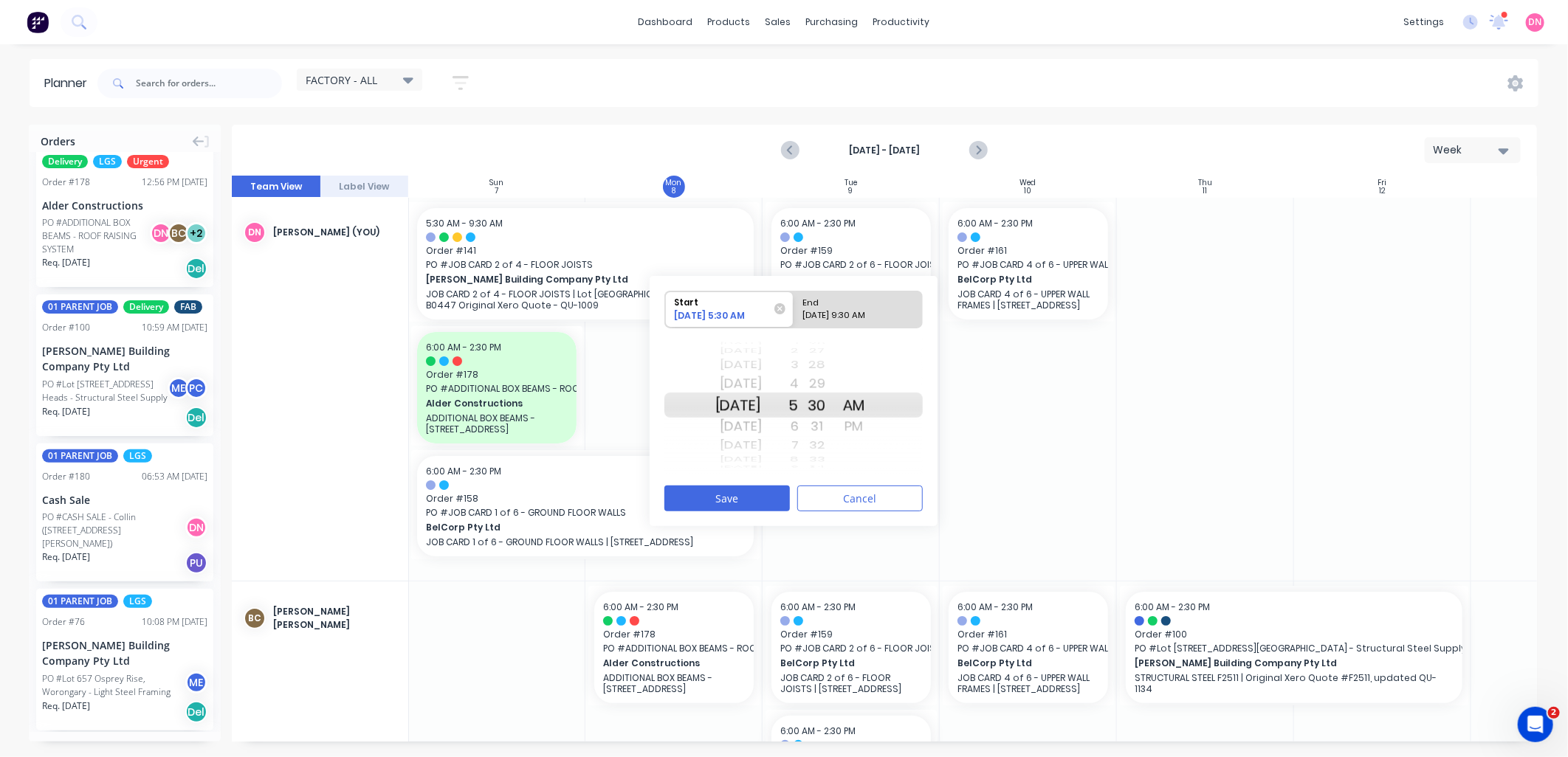
click at [799, 426] on div "6" at bounding box center [780, 427] width 36 height 24
click at [799, 430] on div "7" at bounding box center [780, 427] width 36 height 24
click at [799, 423] on div "8" at bounding box center [780, 427] width 36 height 24
click at [877, 500] on button "Cancel" at bounding box center [859, 499] width 125 height 26
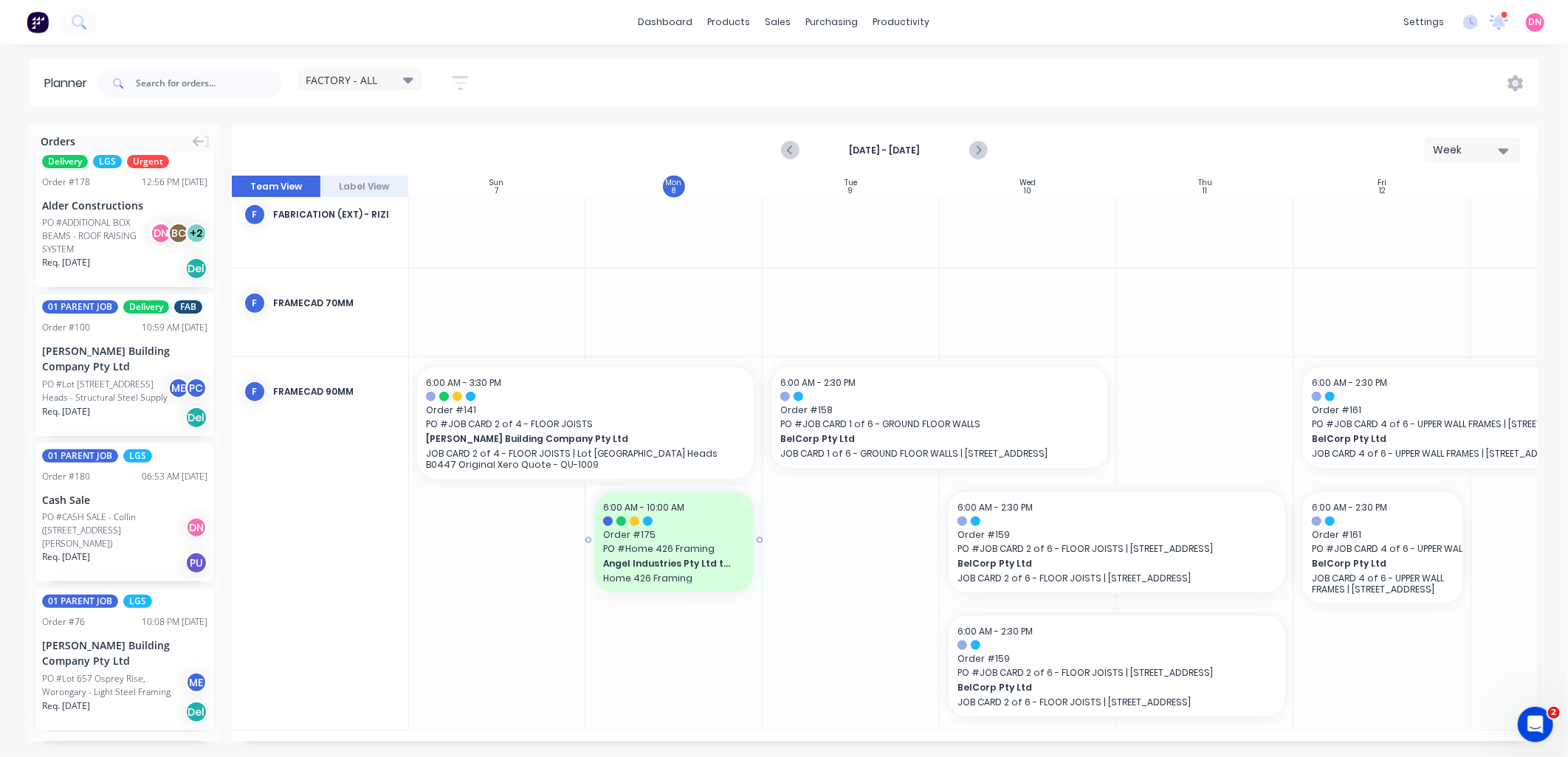
scroll to position [916, 1]
click at [943, 436] on span "BelCorp Pty Ltd" at bounding box center [923, 439] width 287 height 13
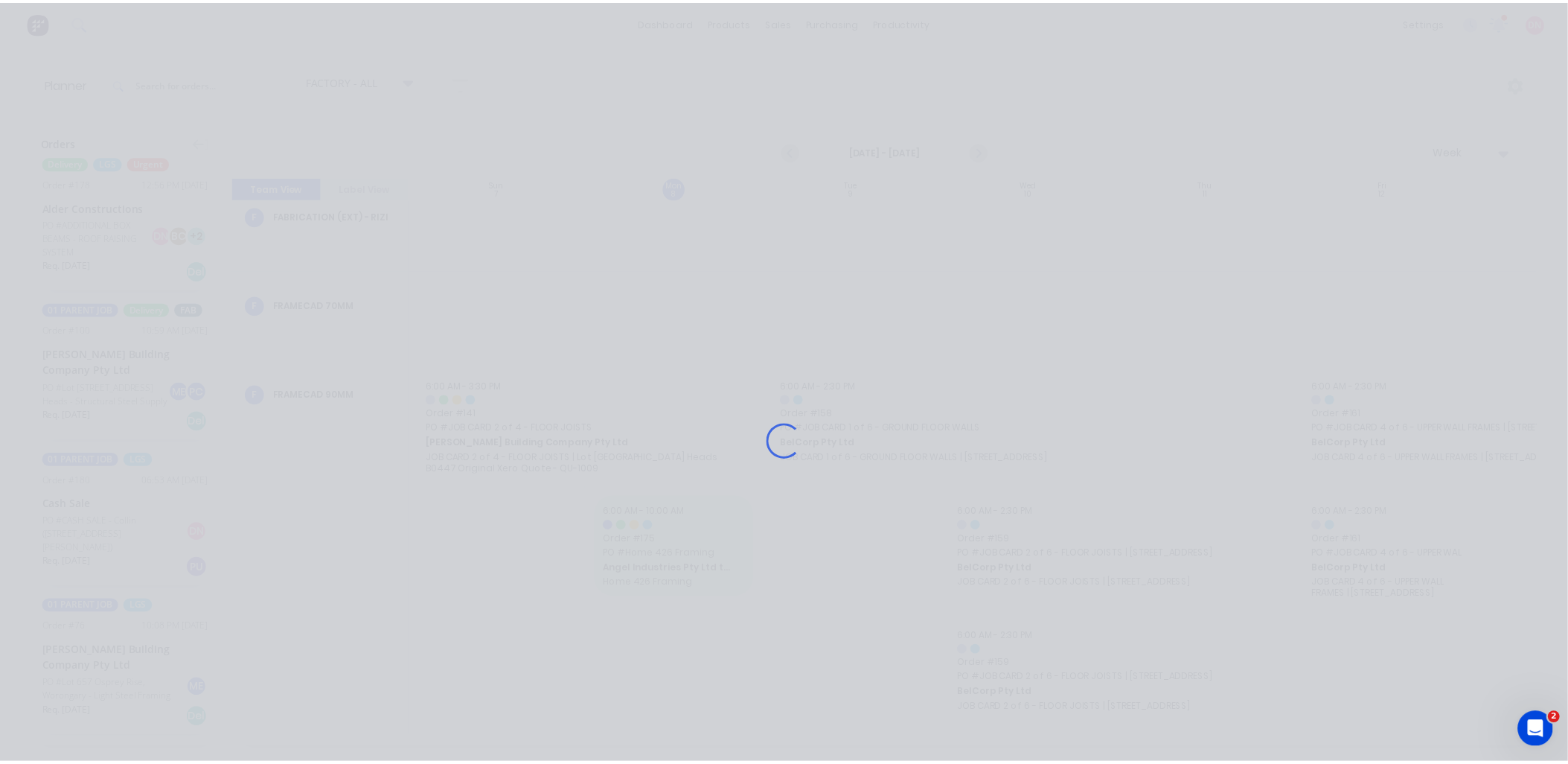
scroll to position [912, 1]
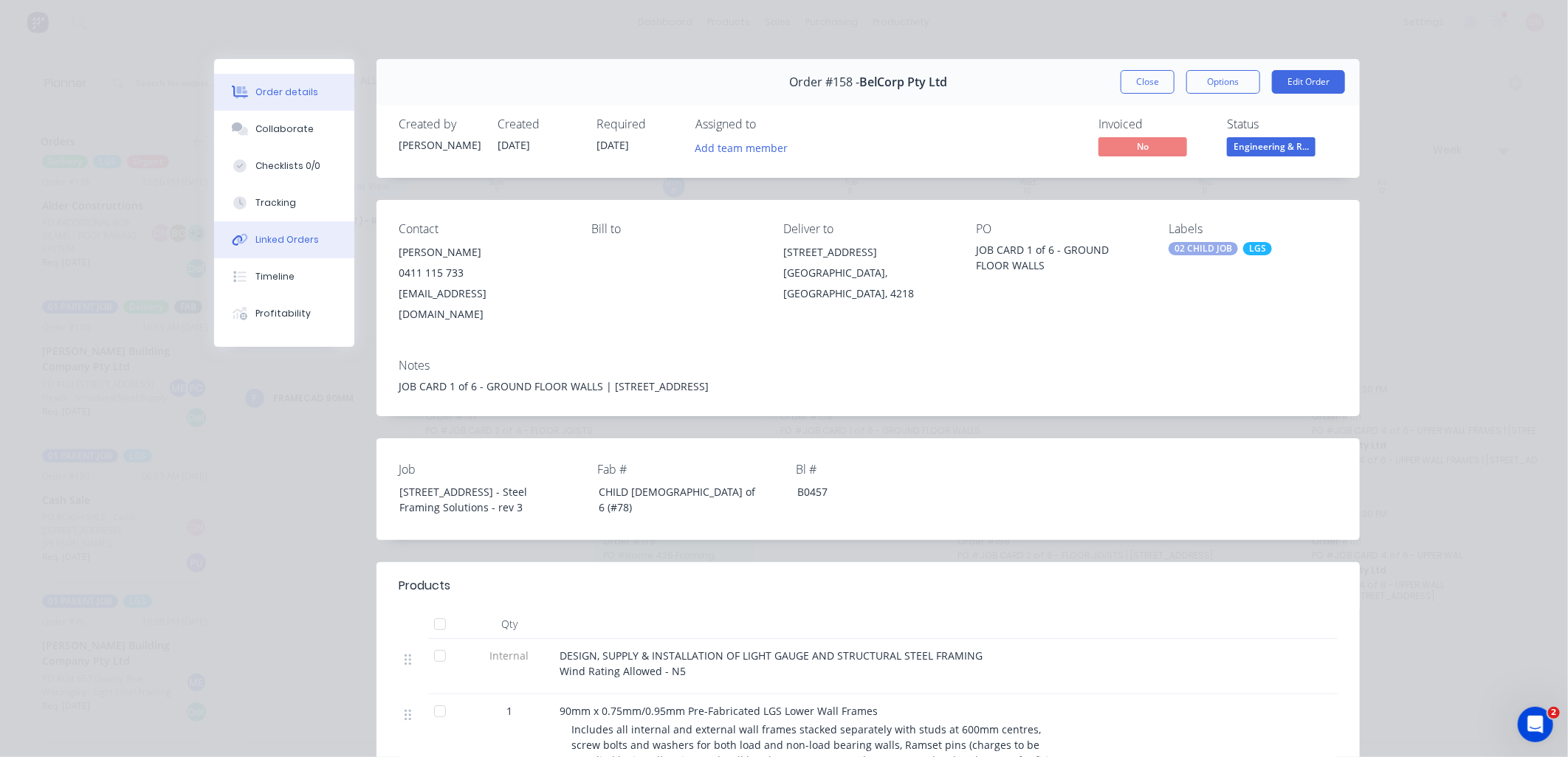
click at [291, 237] on div "Linked Orders" at bounding box center [287, 240] width 63 height 13
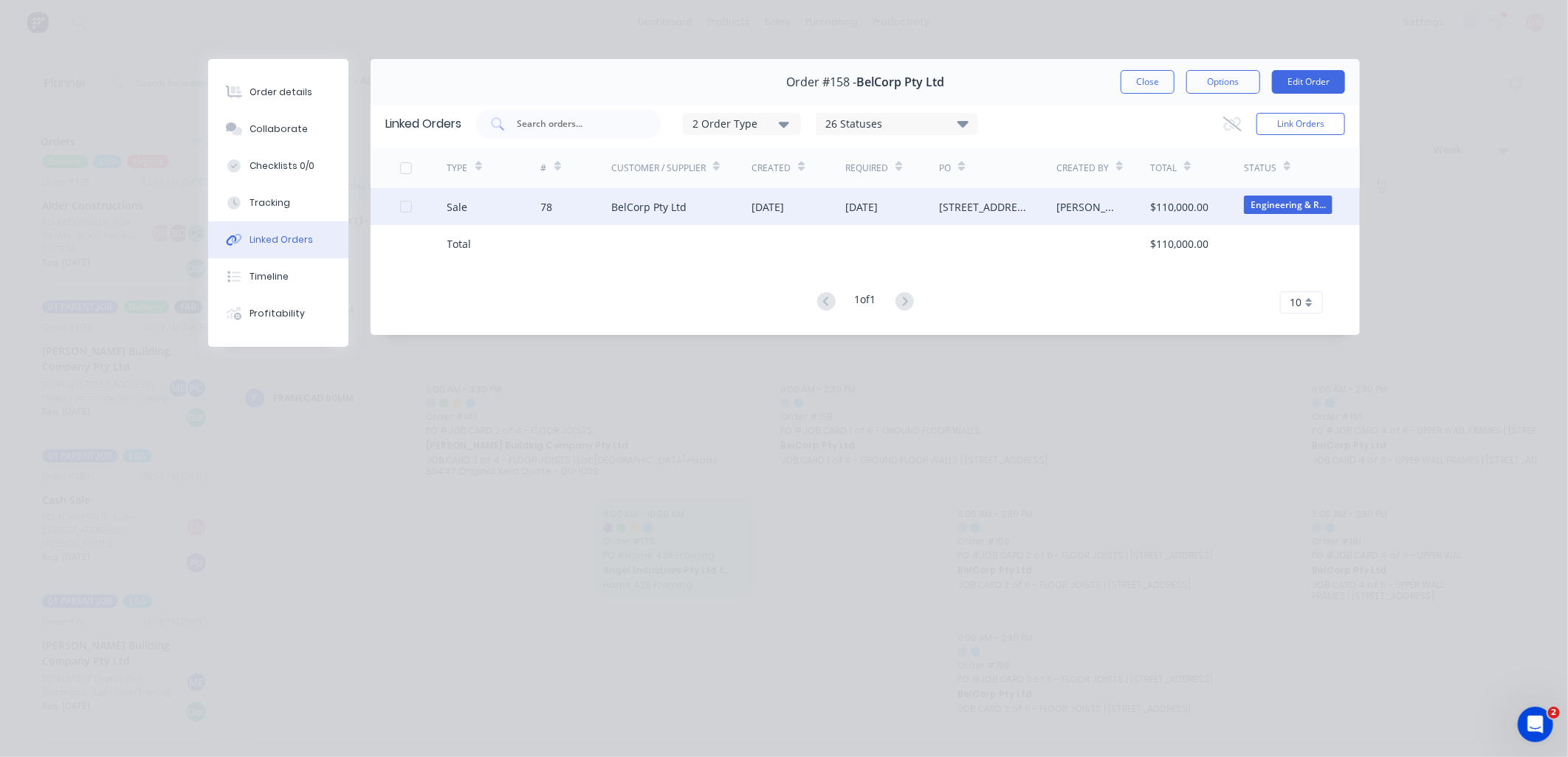
click at [683, 196] on div "BelCorp Pty Ltd" at bounding box center [681, 206] width 141 height 36
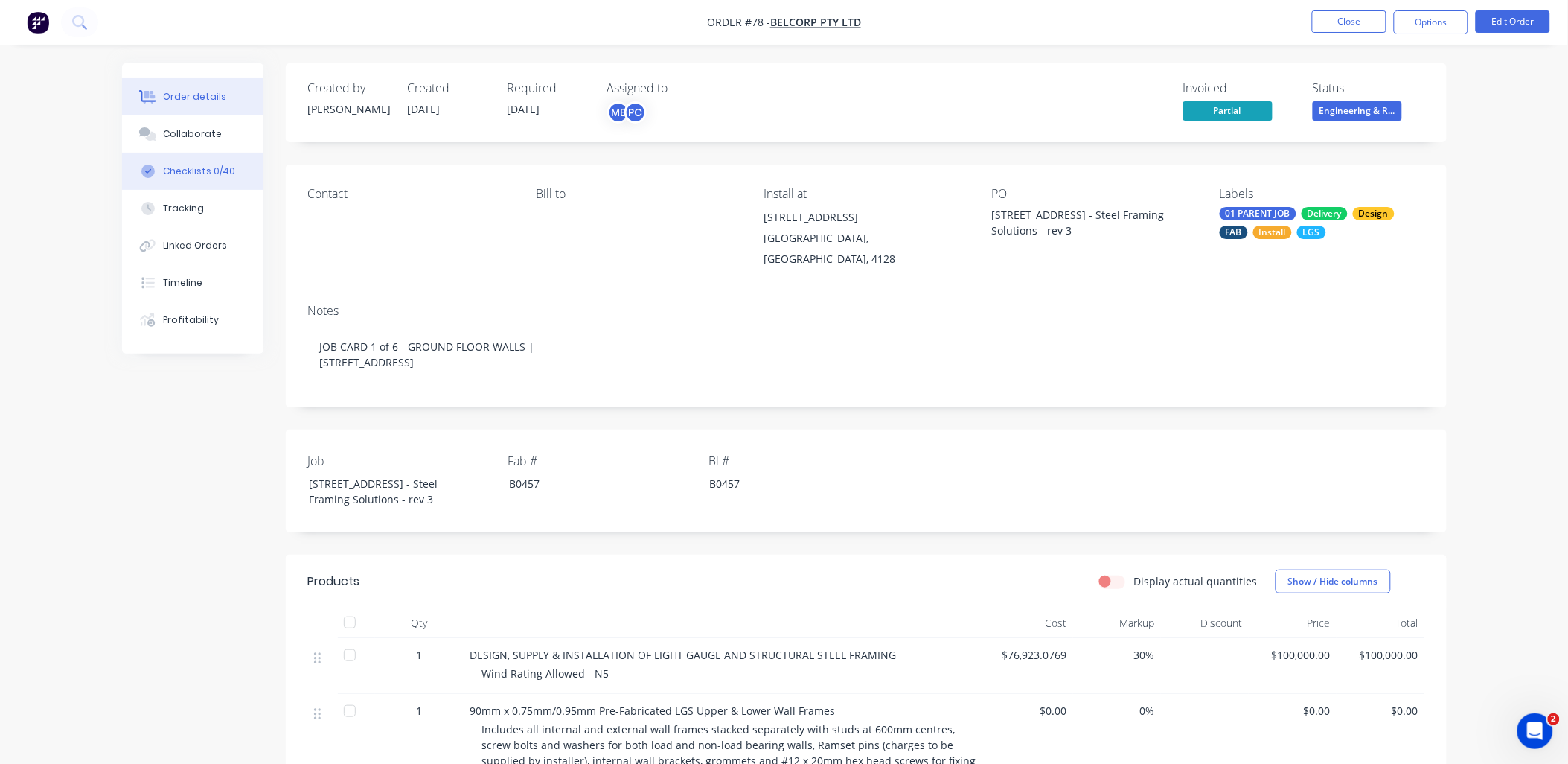
click at [240, 186] on button "Checklists 0/40" at bounding box center [193, 170] width 141 height 37
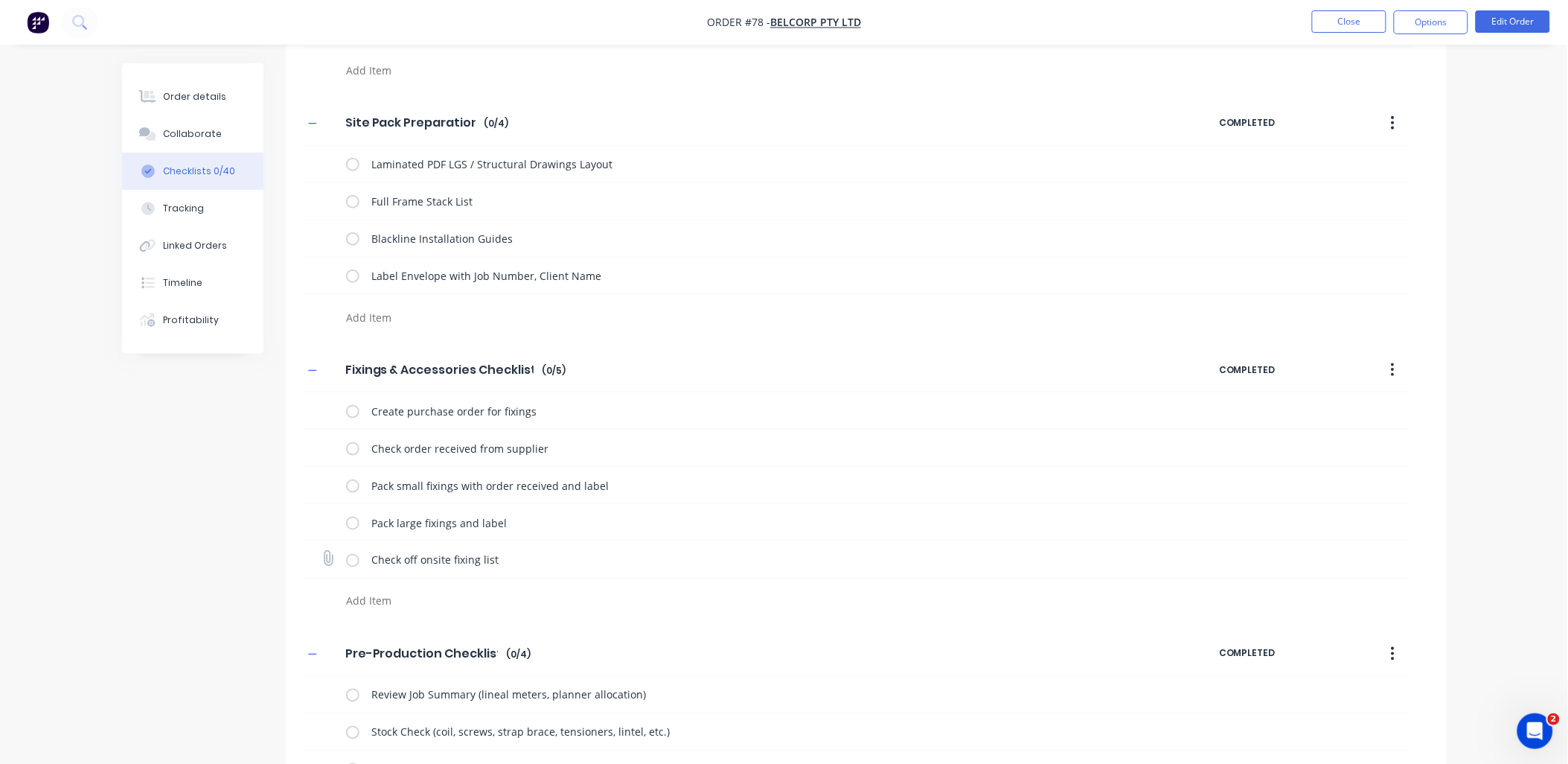
scroll to position [496, 0]
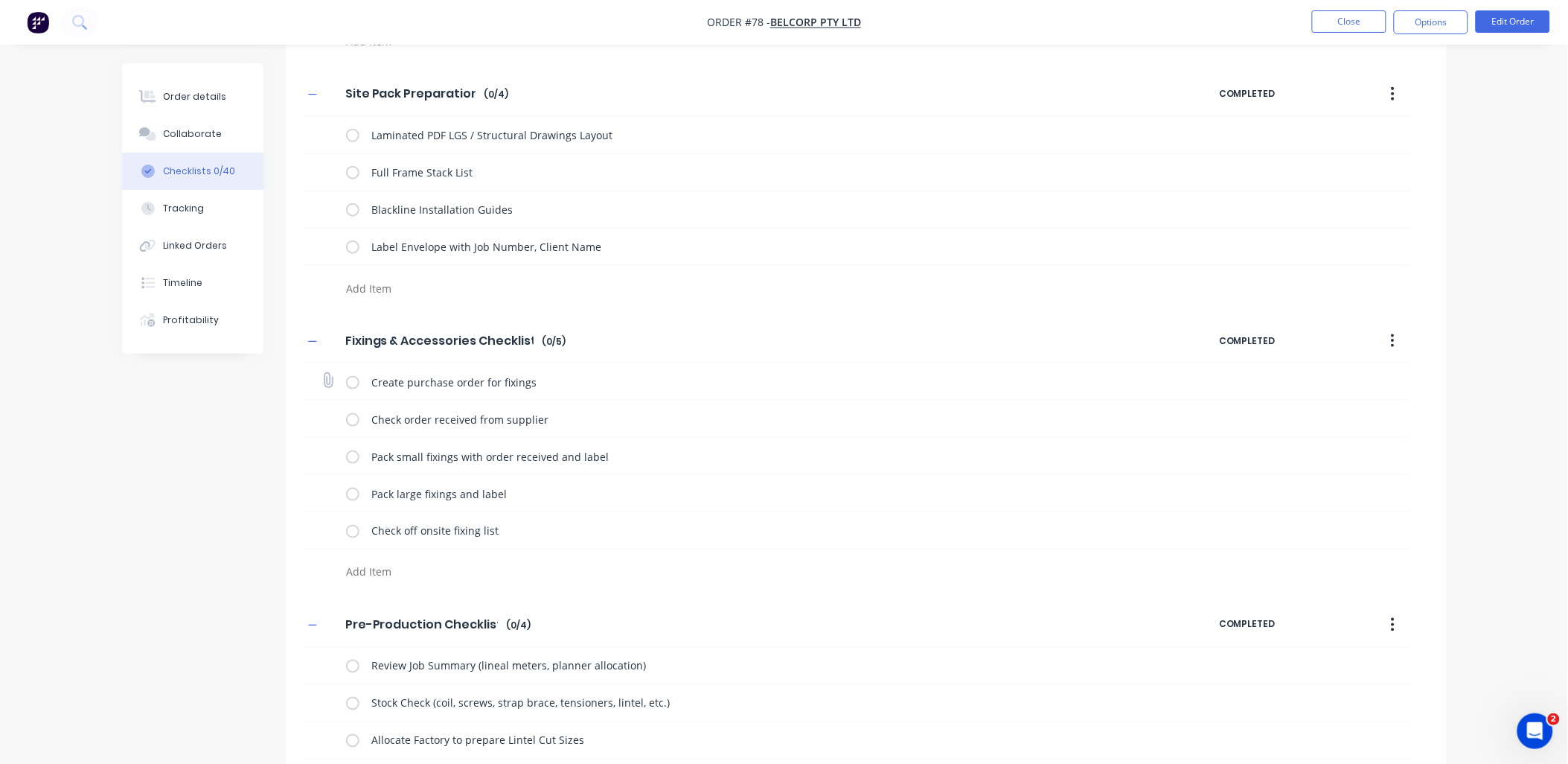
click at [355, 384] on label at bounding box center [352, 382] width 13 height 16
click at [0, 0] on input "checkbox" at bounding box center [0, 0] width 0 height 0
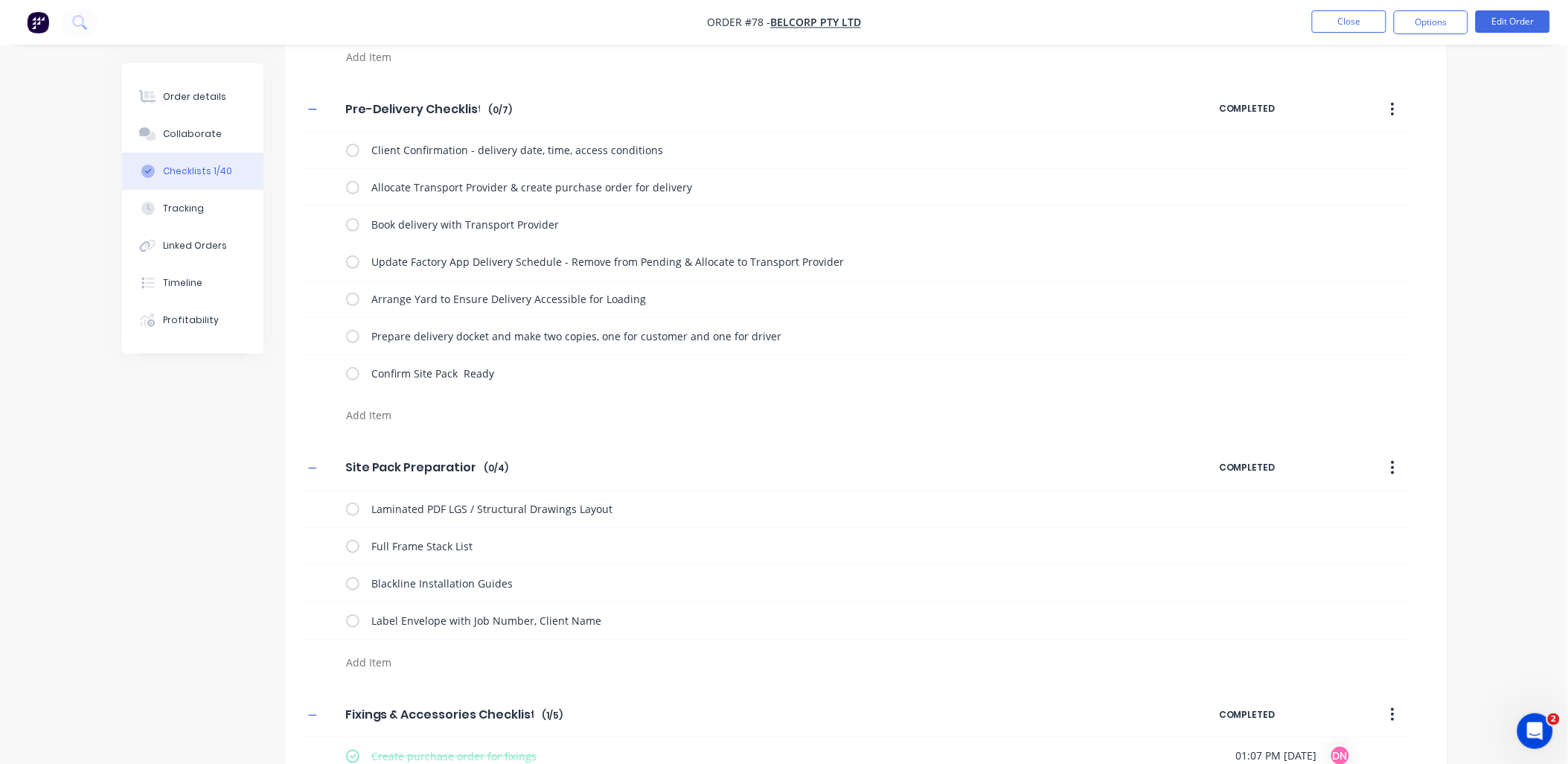
scroll to position [40, 0]
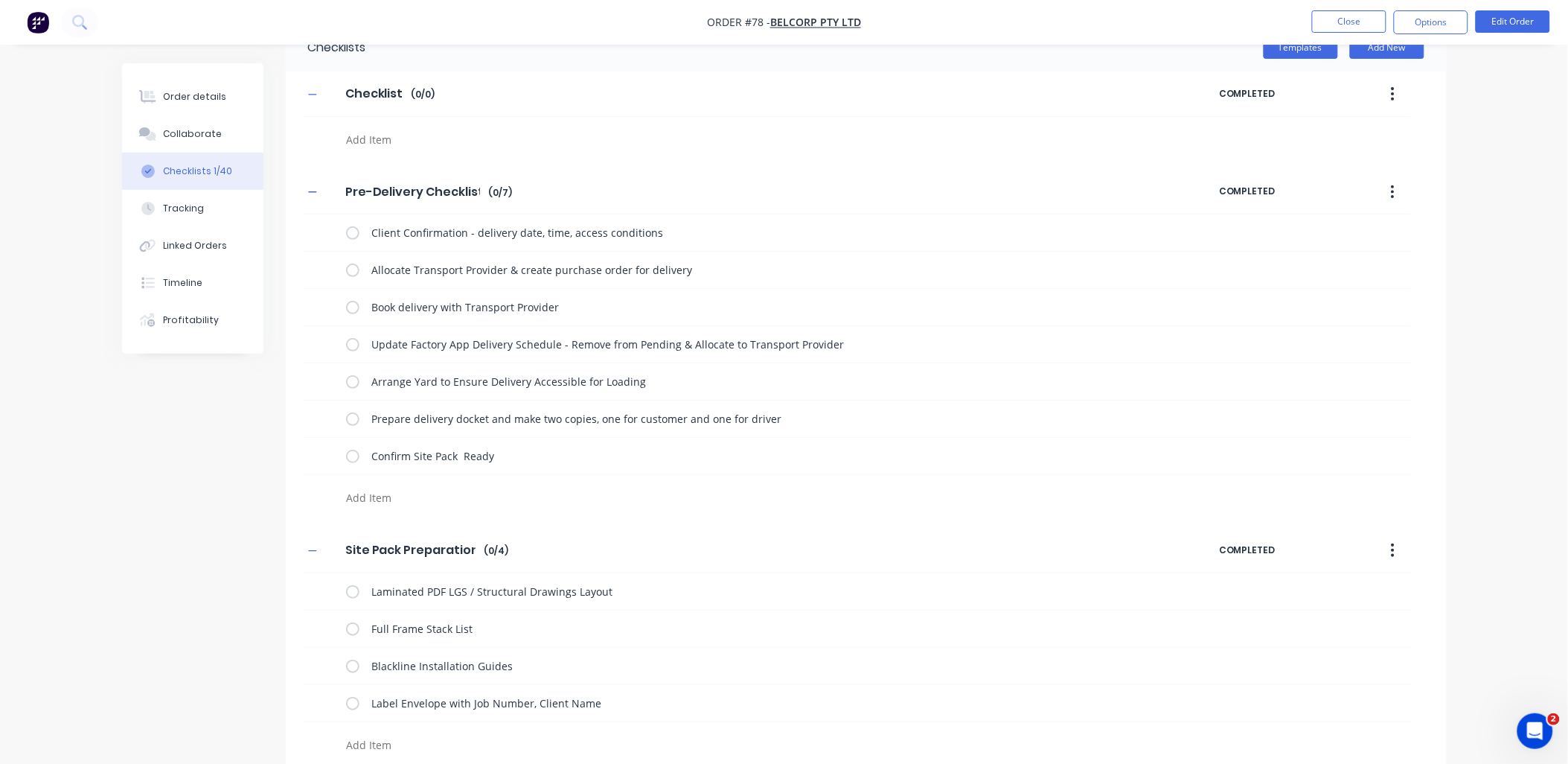
drag, startPoint x: 355, startPoint y: 502, endPoint x: 173, endPoint y: 470, distance: 184.8
drag, startPoint x: 173, startPoint y: 470, endPoint x: 203, endPoint y: 500, distance: 42.4
click at [1384, 90] on button "button" at bounding box center [1392, 94] width 35 height 27
click at [1374, 168] on div "Delete" at bounding box center [1340, 163] width 114 height 22
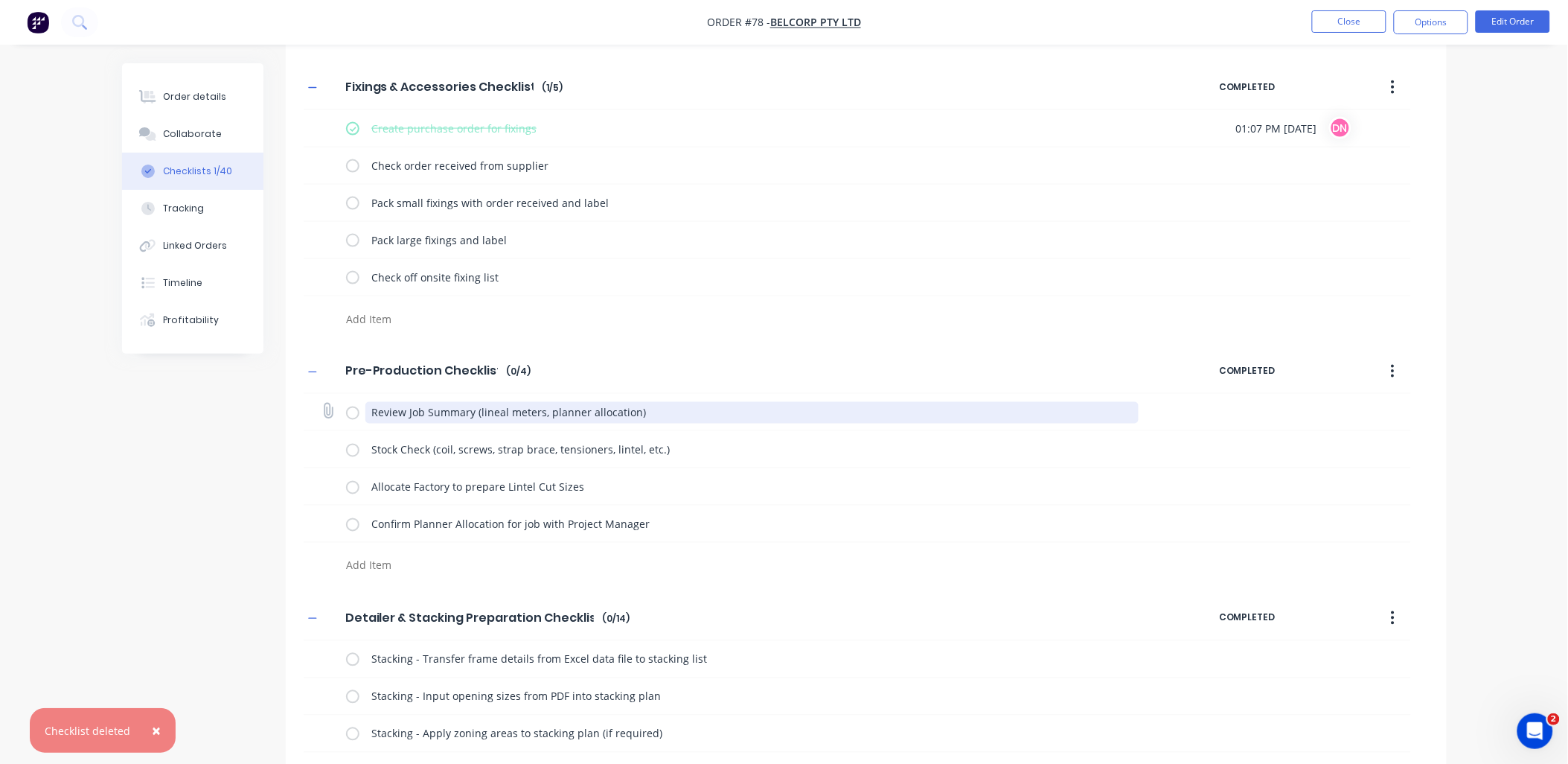
scroll to position [701, 0]
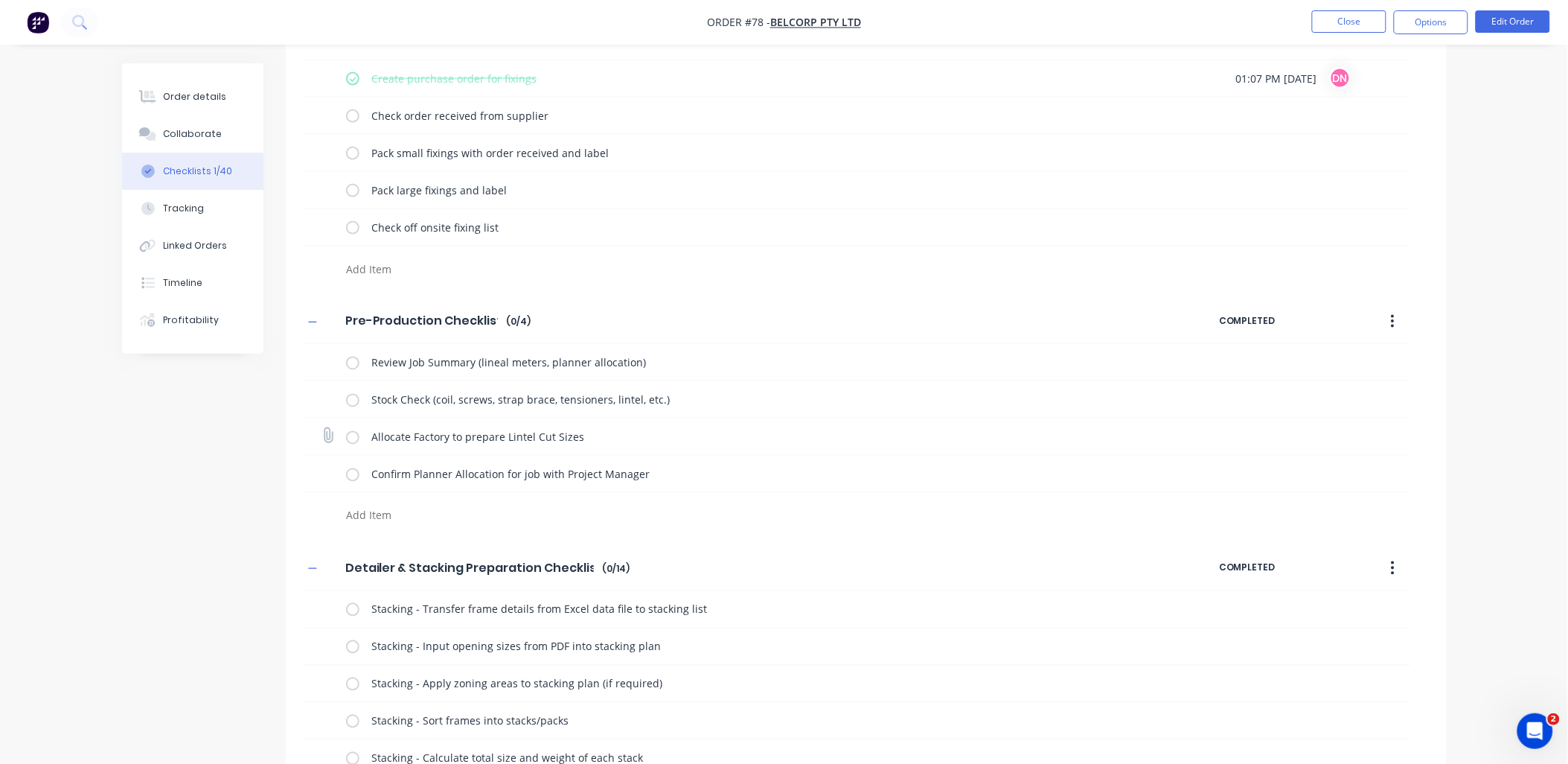
click at [1405, 440] on div "Allocate Factory to prepare Lintel Cut Sizes" at bounding box center [857, 437] width 1108 height 37
click at [356, 363] on label at bounding box center [352, 362] width 13 height 16
click at [0, 0] on input "checkbox" at bounding box center [0, 0] width 0 height 0
click at [355, 400] on label at bounding box center [352, 400] width 13 height 16
click at [0, 0] on input "checkbox" at bounding box center [0, 0] width 0 height 0
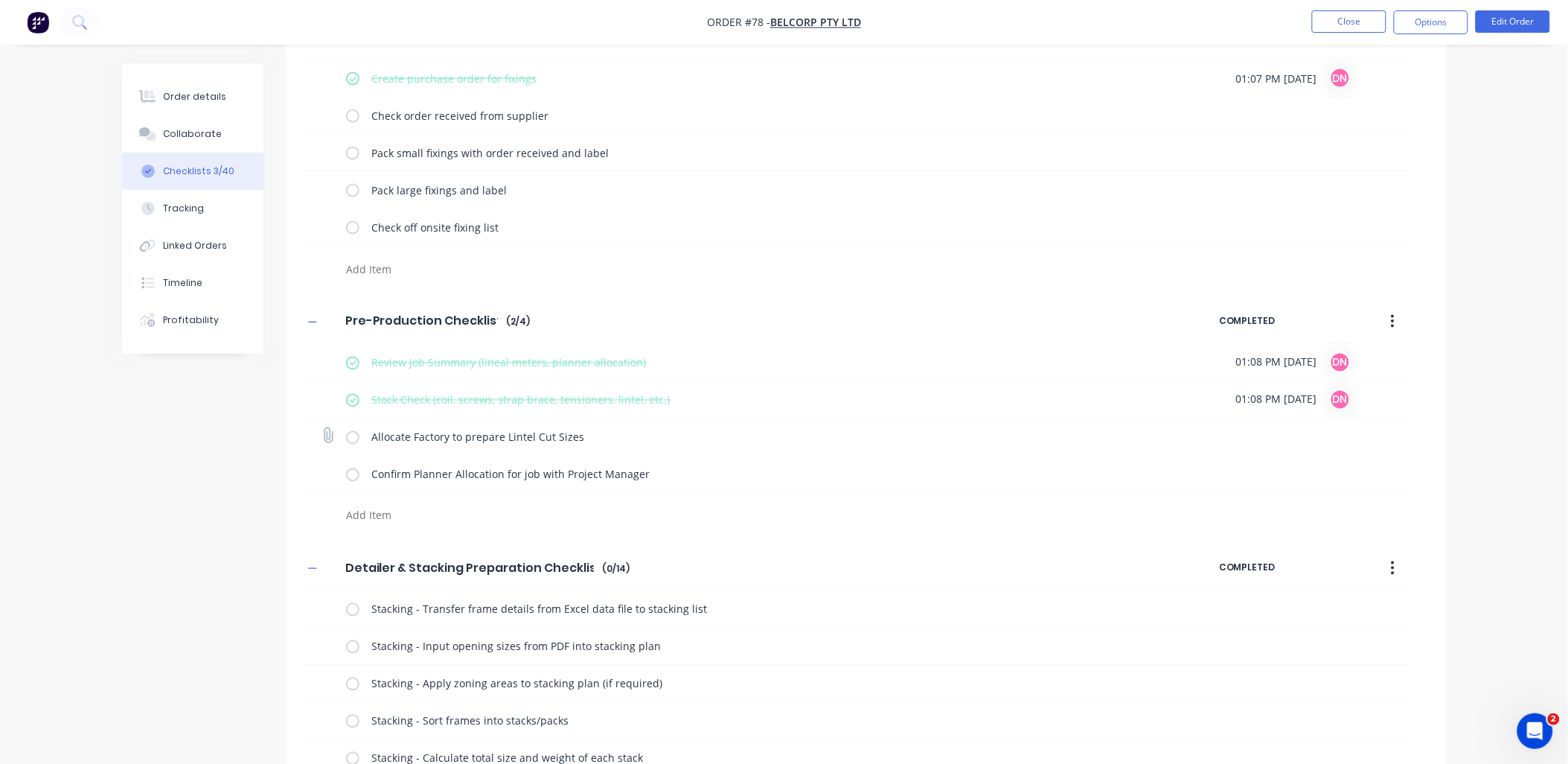
click at [352, 440] on label at bounding box center [352, 437] width 13 height 16
click at [0, 0] on input "checkbox" at bounding box center [0, 0] width 0 height 0
click at [353, 474] on label at bounding box center [352, 475] width 13 height 16
click at [0, 0] on input "checkbox" at bounding box center [0, 0] width 0 height 0
click at [1388, 320] on button "button" at bounding box center [1392, 321] width 35 height 27
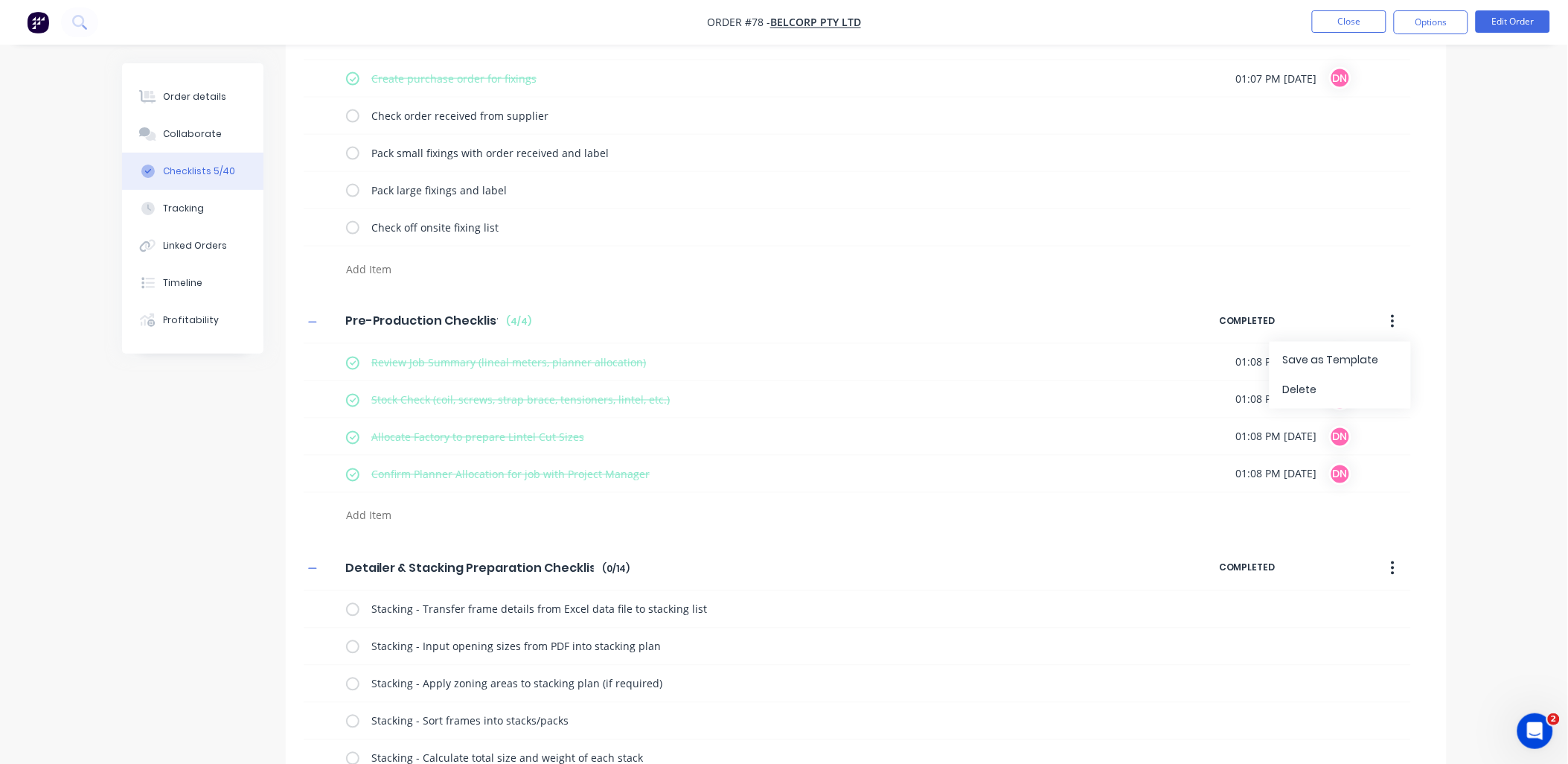
click at [1444, 318] on div "Pre-Production Checklist Pre-Production Checklist Enter Checklist name ( 4 / 4 …" at bounding box center [866, 416] width 1161 height 233
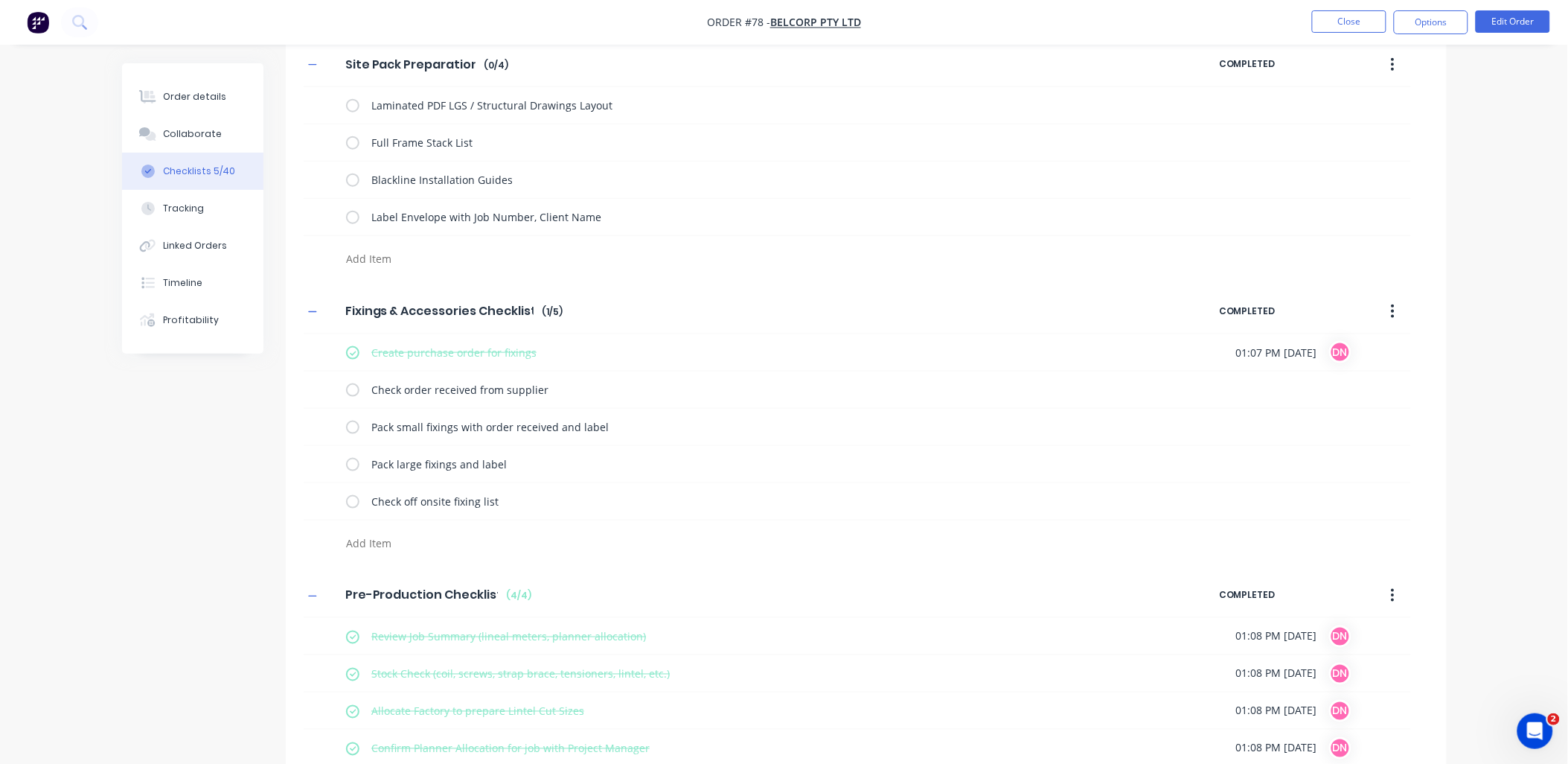
scroll to position [287, 0]
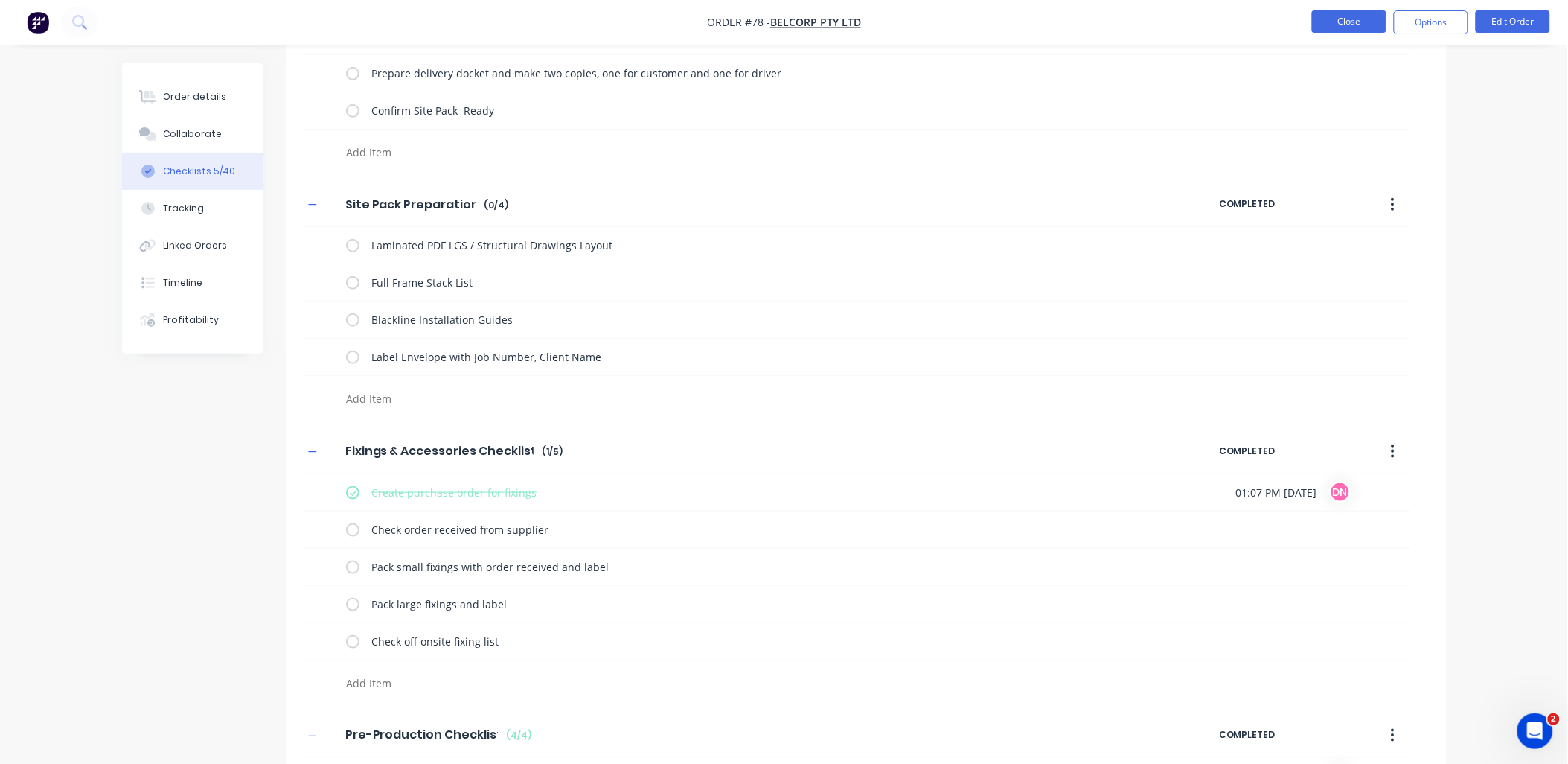
click at [1365, 13] on button "Close" at bounding box center [1349, 21] width 75 height 22
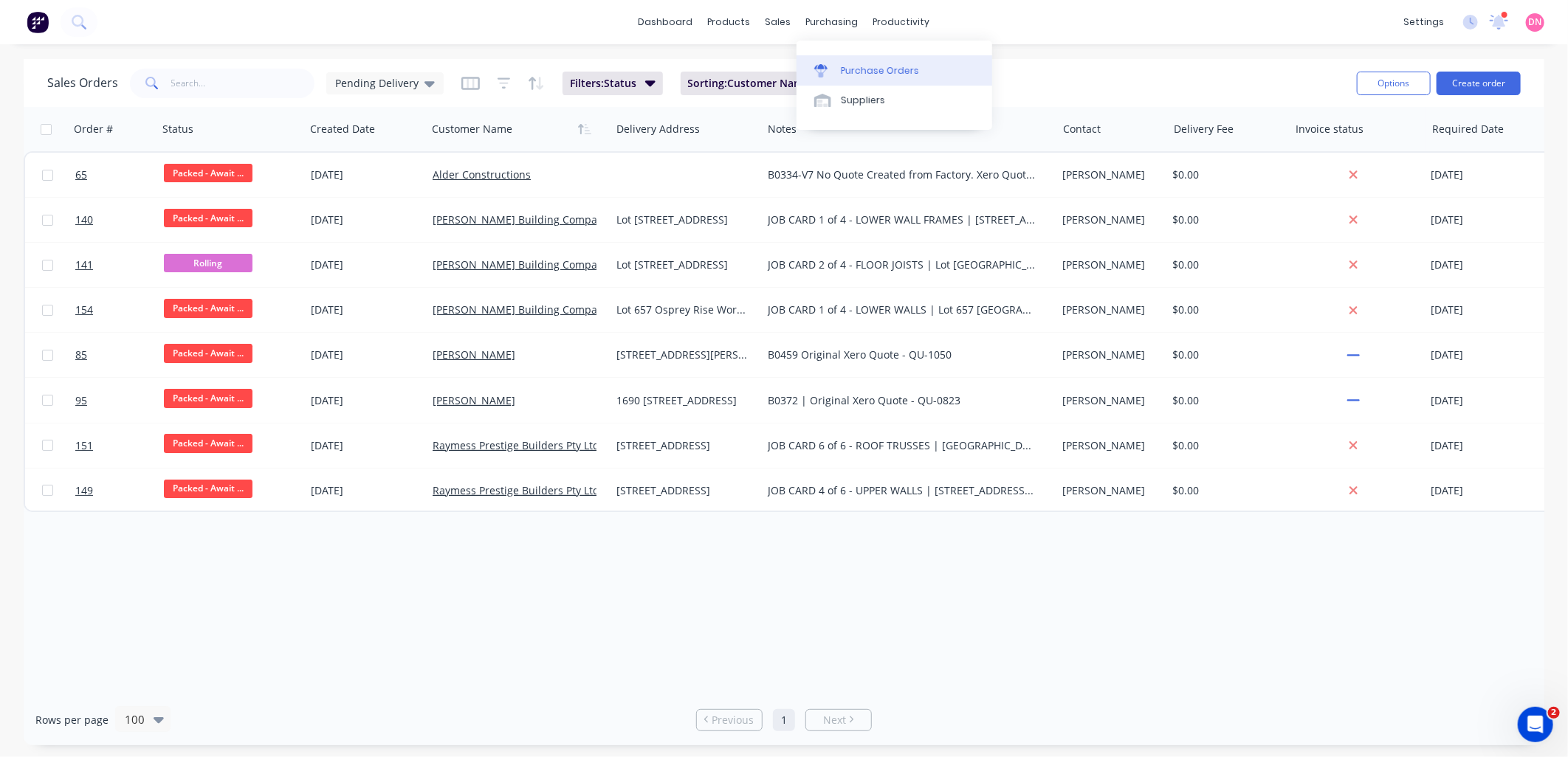
click at [828, 64] on div at bounding box center [825, 70] width 22 height 13
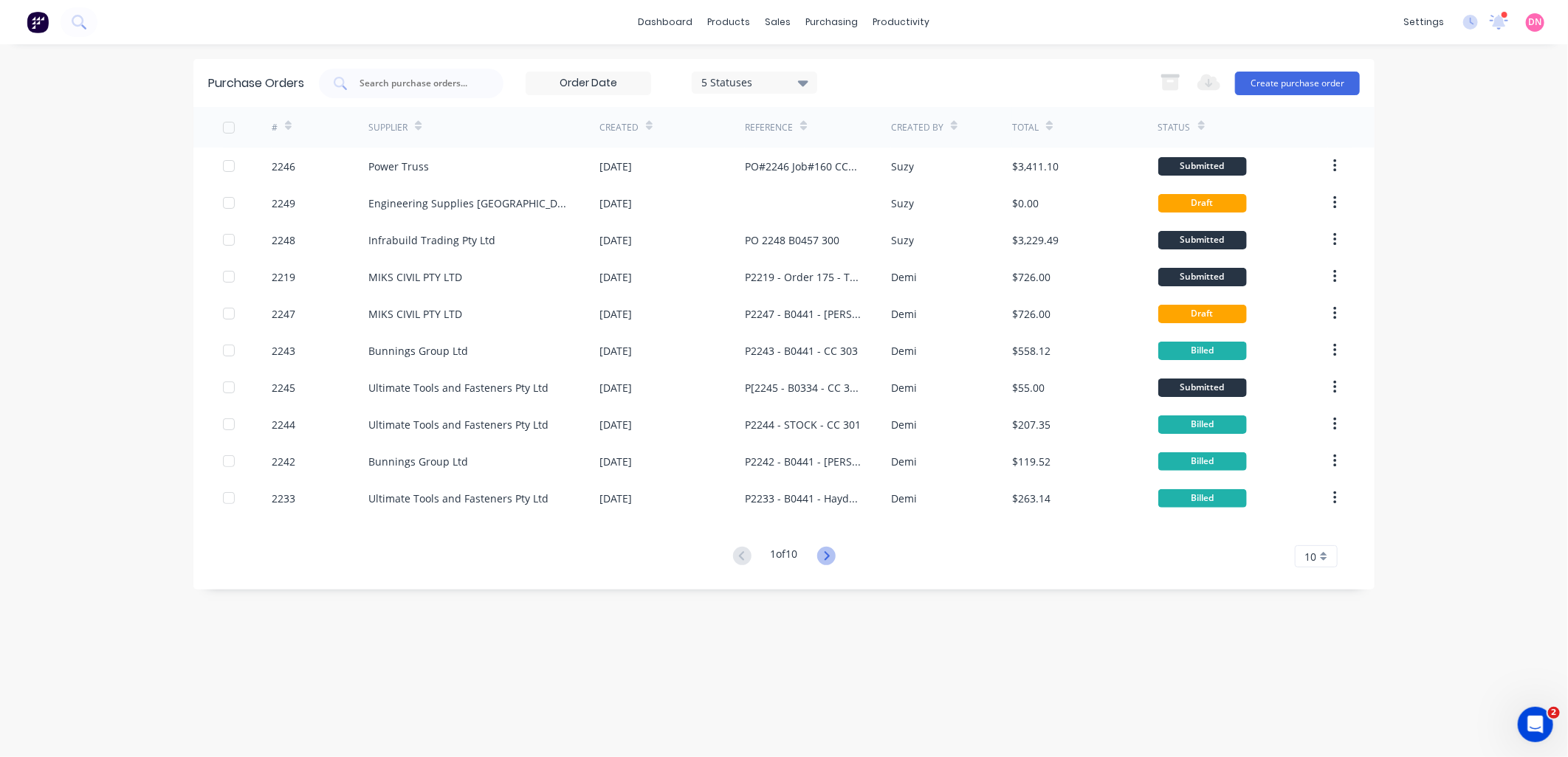
click at [835, 553] on icon at bounding box center [826, 556] width 19 height 19
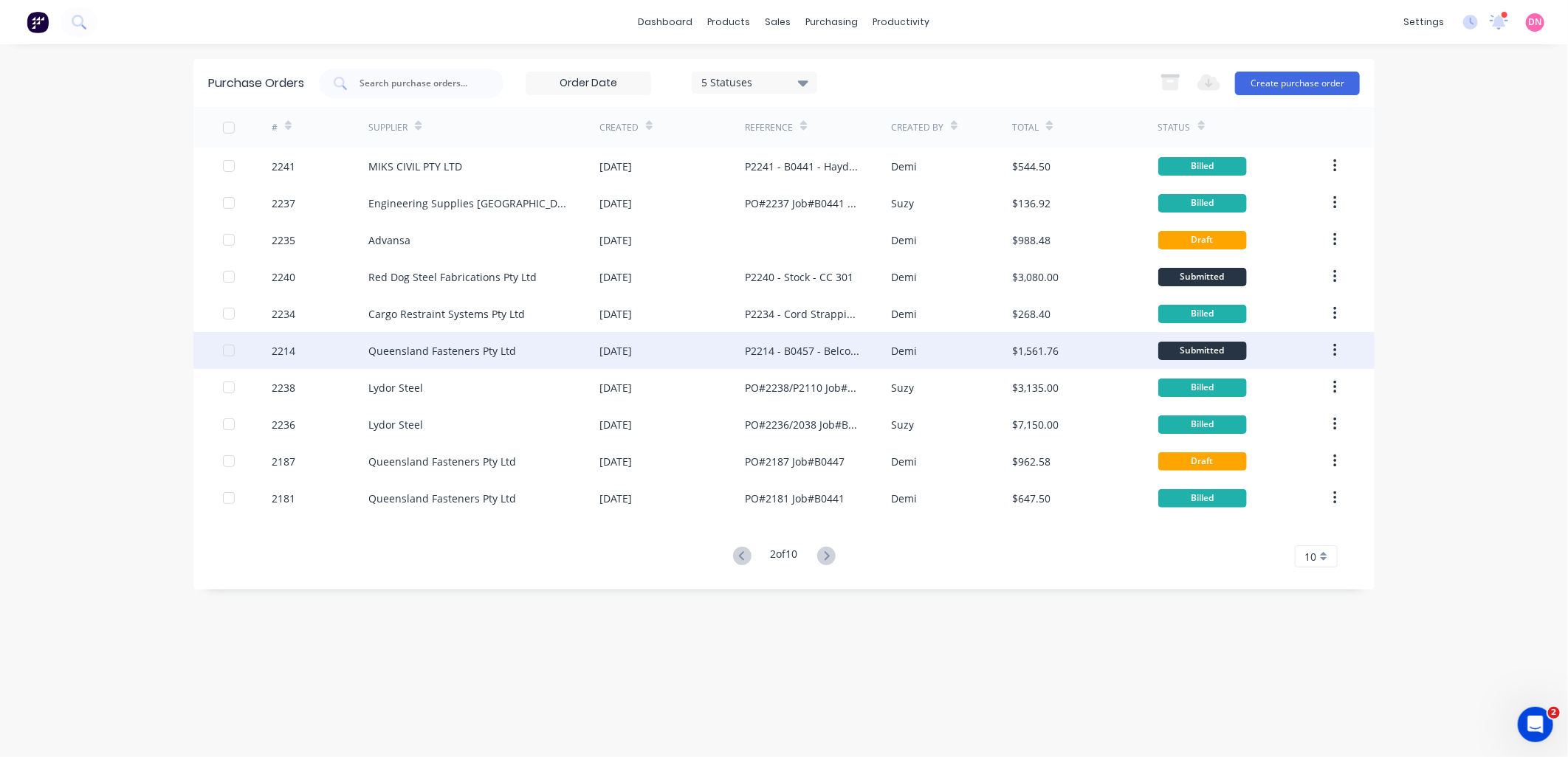
click at [847, 342] on div "P2214 - B0457 - Belcorp - Code: 301" at bounding box center [817, 350] width 145 height 36
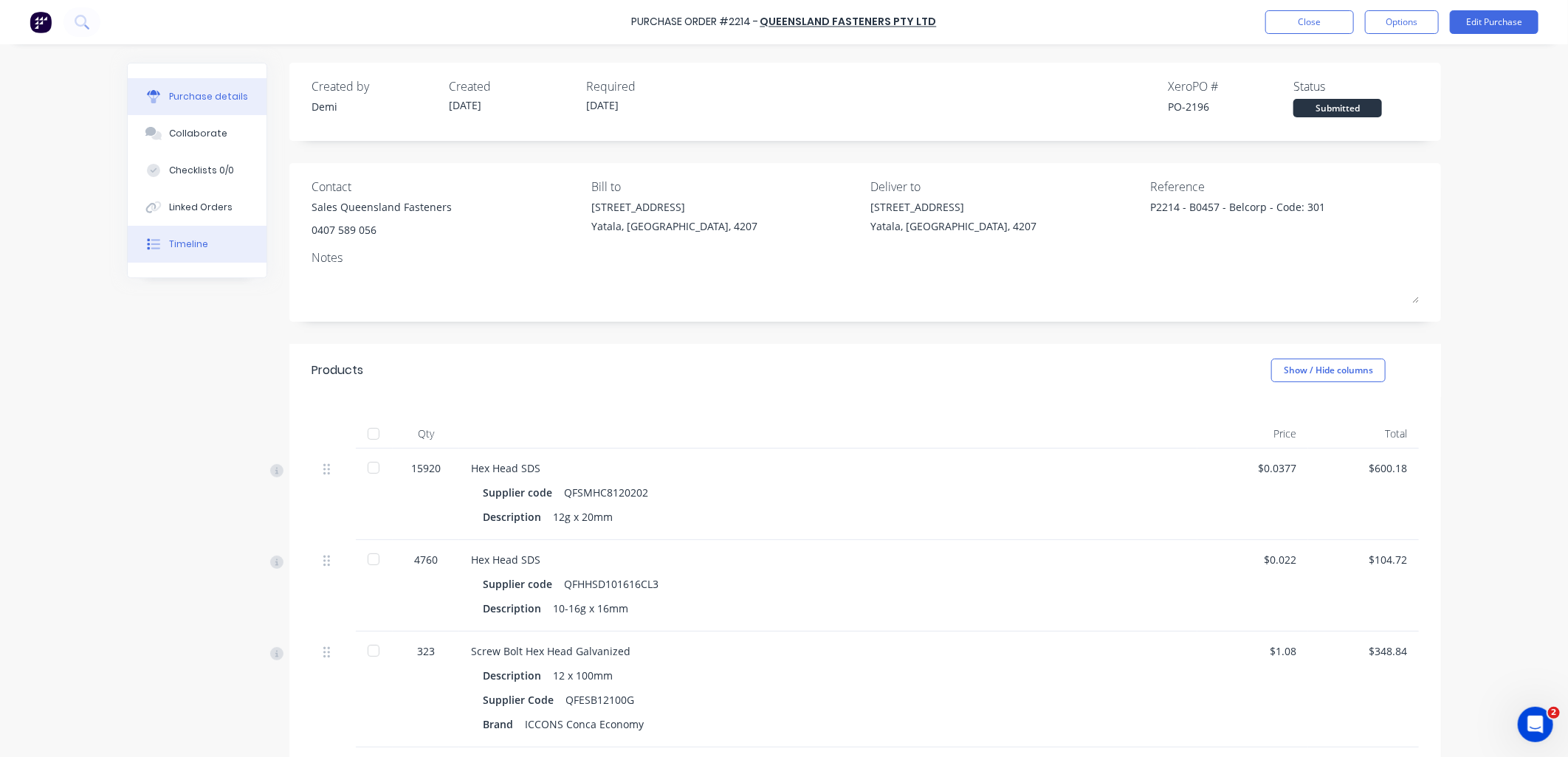
click at [209, 237] on button "Timeline" at bounding box center [197, 243] width 139 height 36
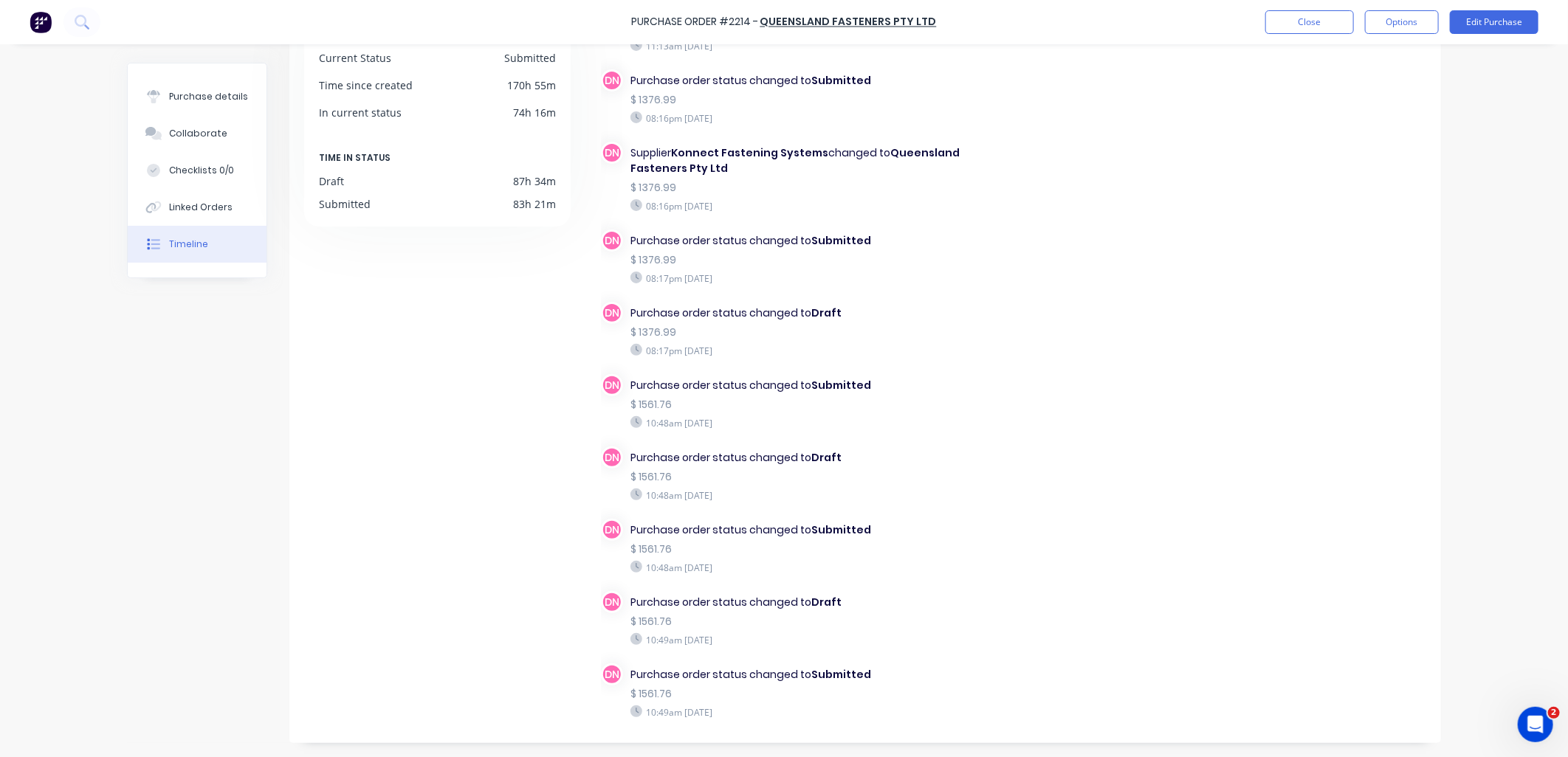
scroll to position [57, 0]
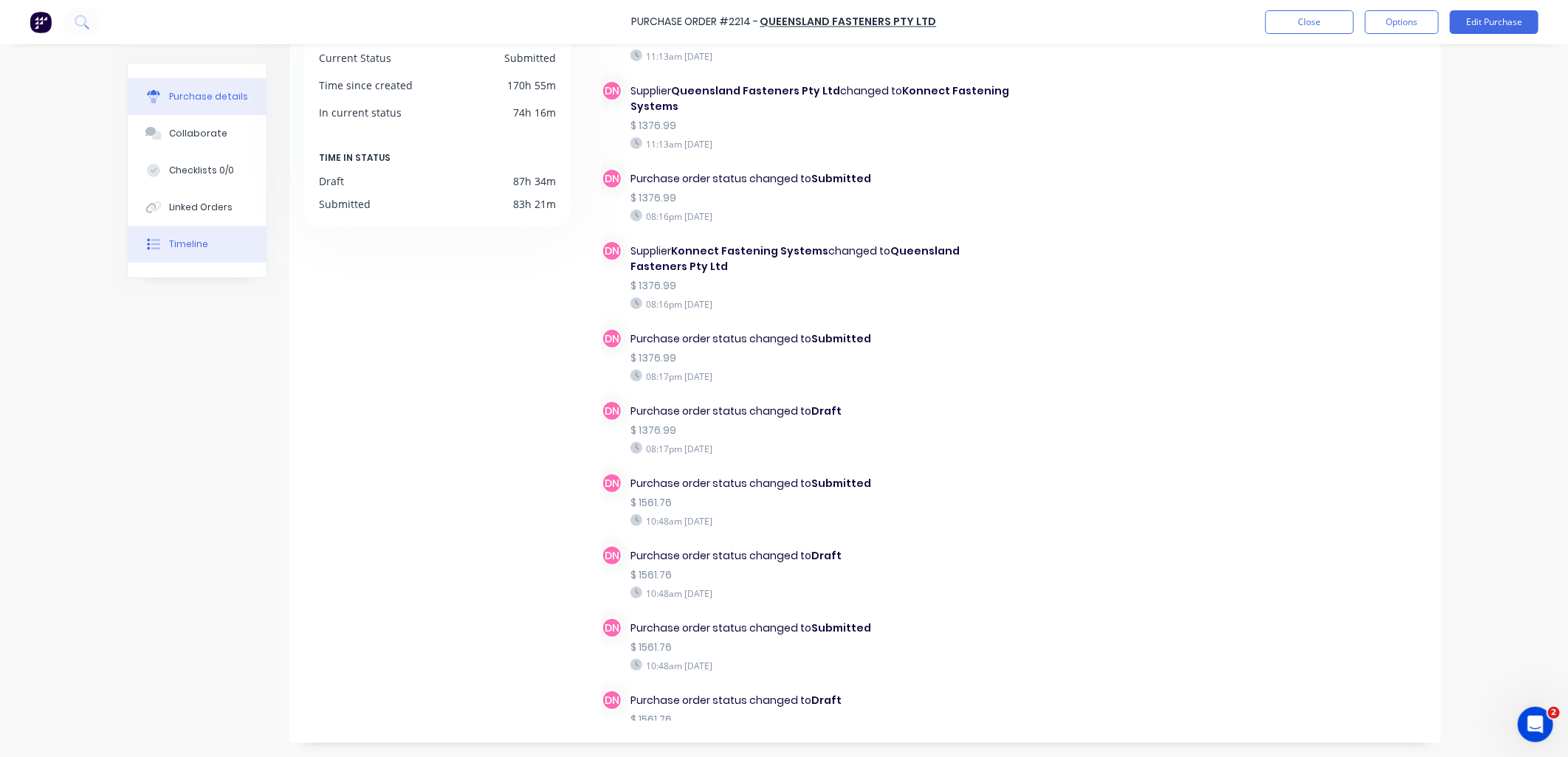
click at [246, 95] on button "Purchase details" at bounding box center [197, 96] width 139 height 36
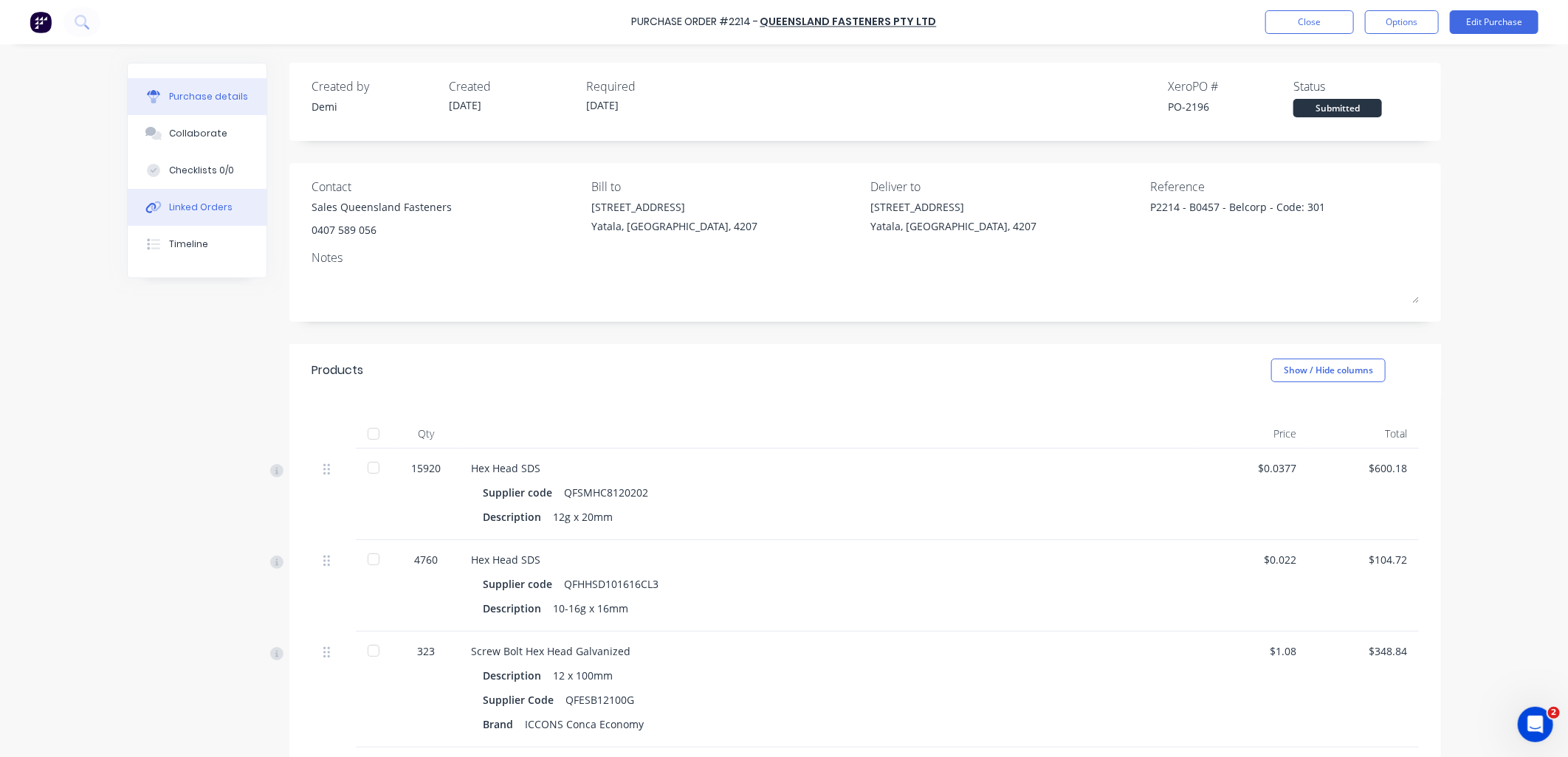
click at [230, 201] on button "Linked Orders" at bounding box center [197, 207] width 139 height 36
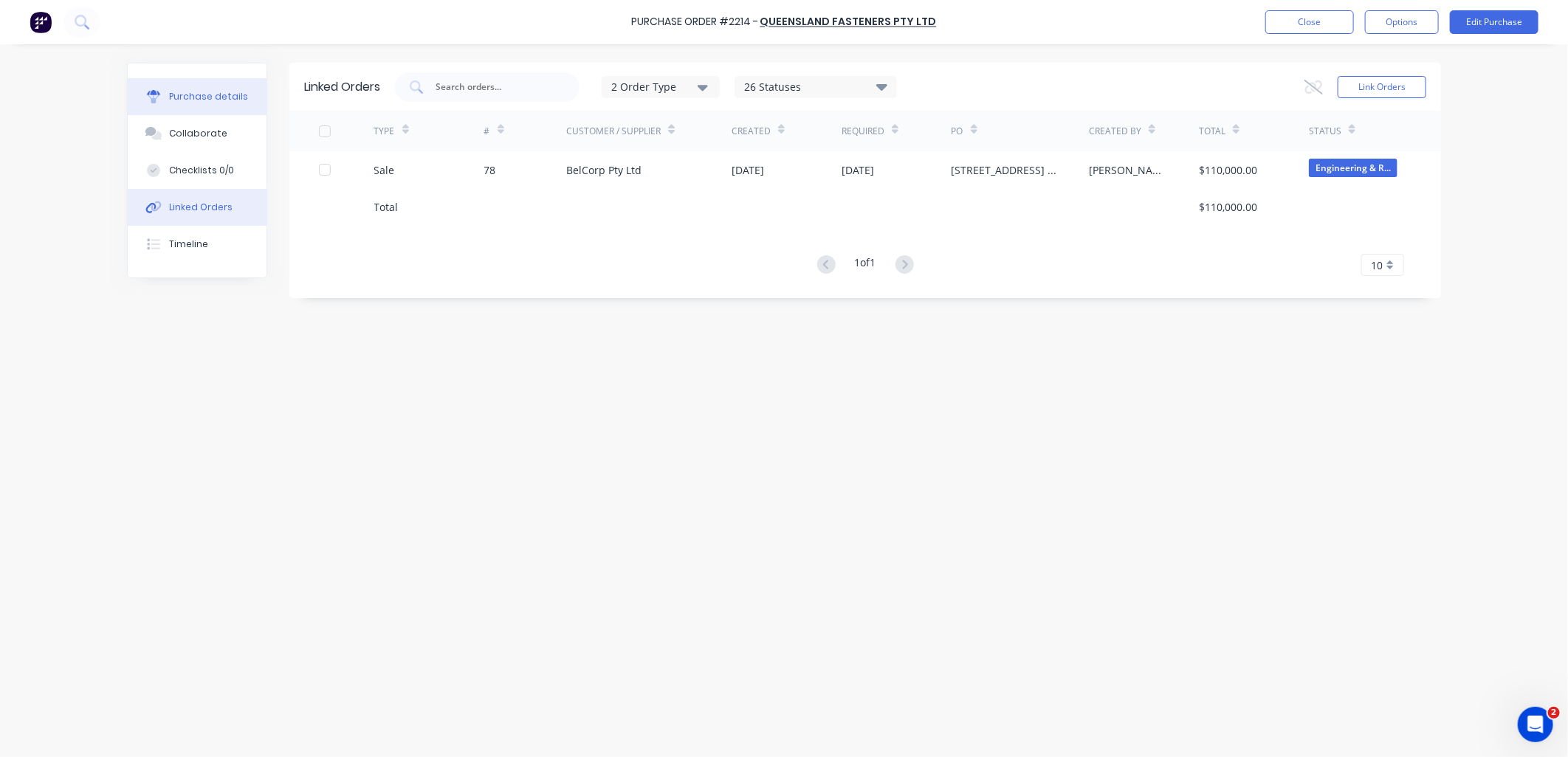
click at [242, 96] on div "Purchase details" at bounding box center [208, 96] width 79 height 13
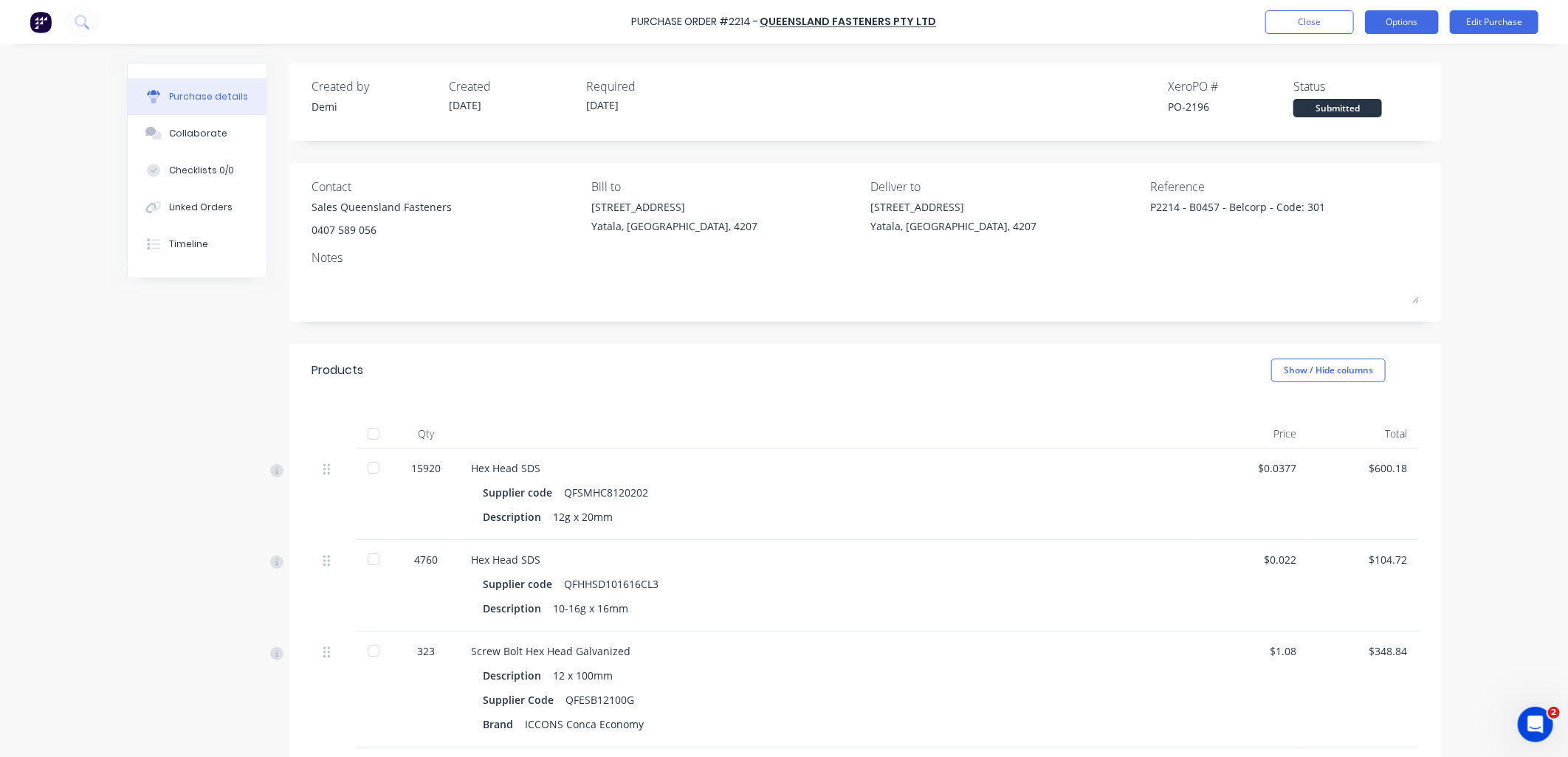
click at [1418, 25] on button "Options" at bounding box center [1401, 22] width 74 height 24
click at [1410, 65] on div "Print / Email" at bounding box center [1368, 60] width 113 height 22
click at [1408, 125] on div "Without pricing" at bounding box center [1368, 119] width 113 height 22
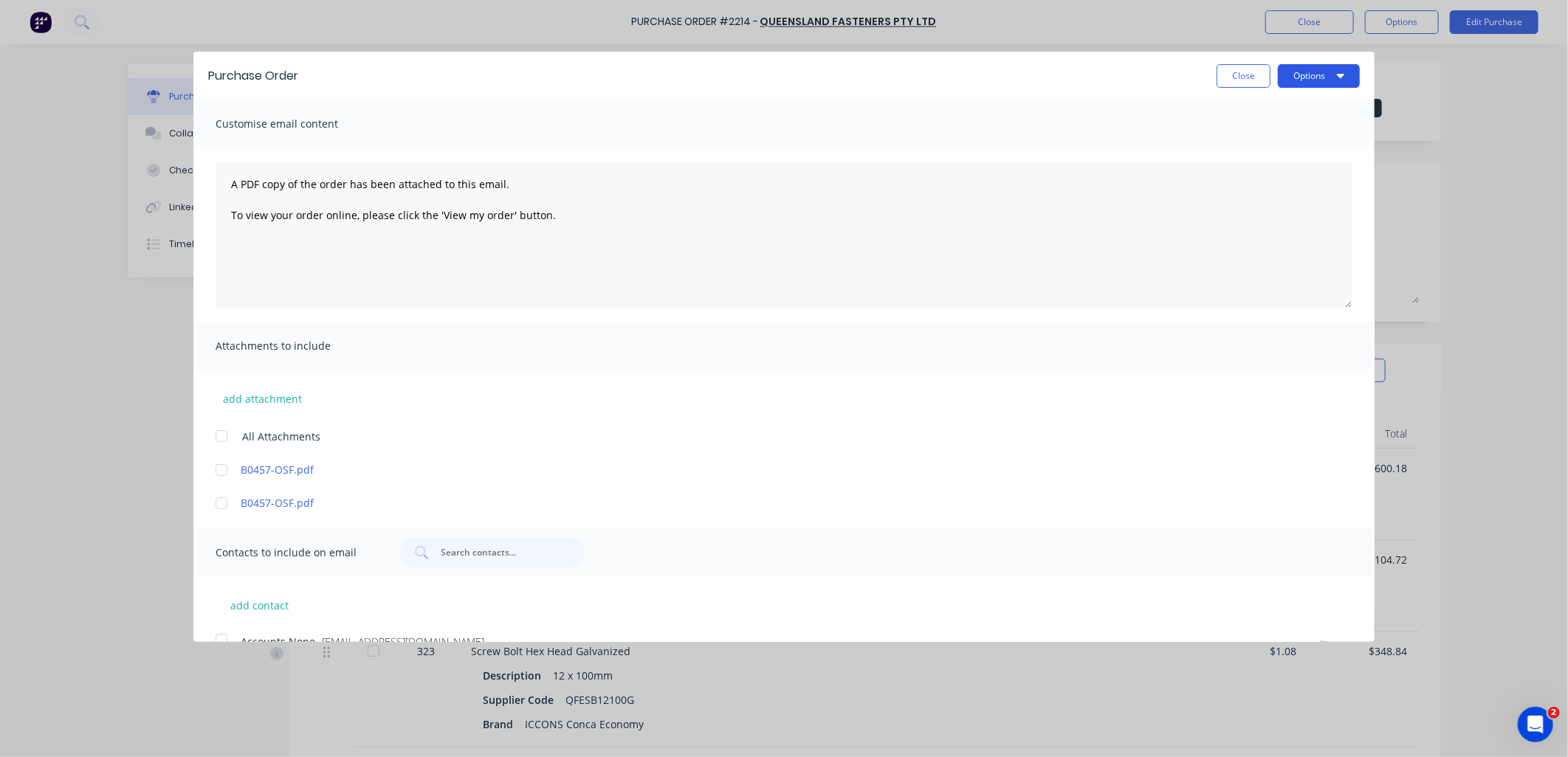
click at [1332, 76] on button "Options" at bounding box center [1319, 76] width 82 height 24
click at [1328, 116] on div "Print" at bounding box center [1289, 113] width 113 height 22
click at [1236, 77] on button "Close" at bounding box center [1244, 76] width 54 height 24
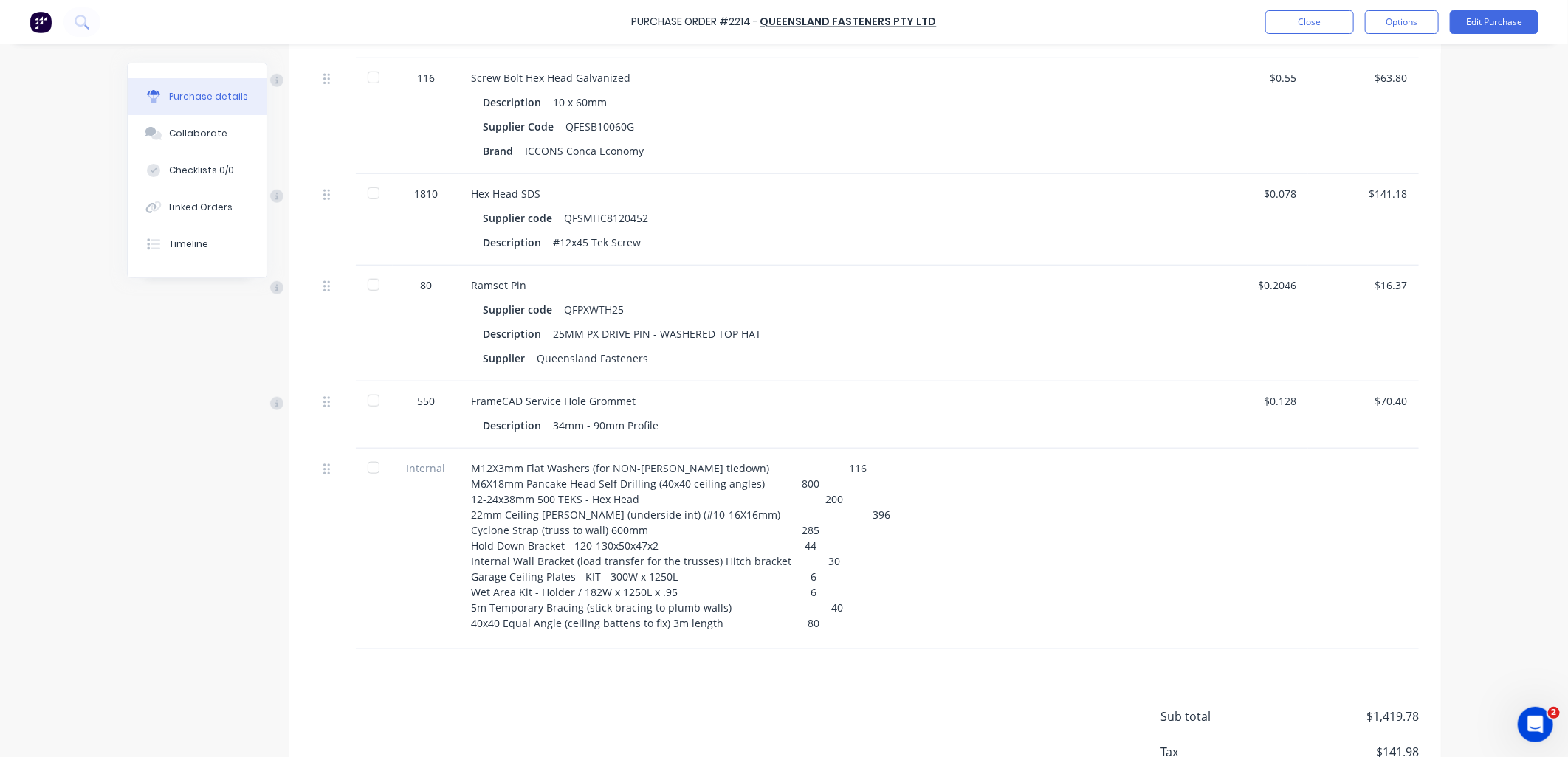
scroll to position [883, 0]
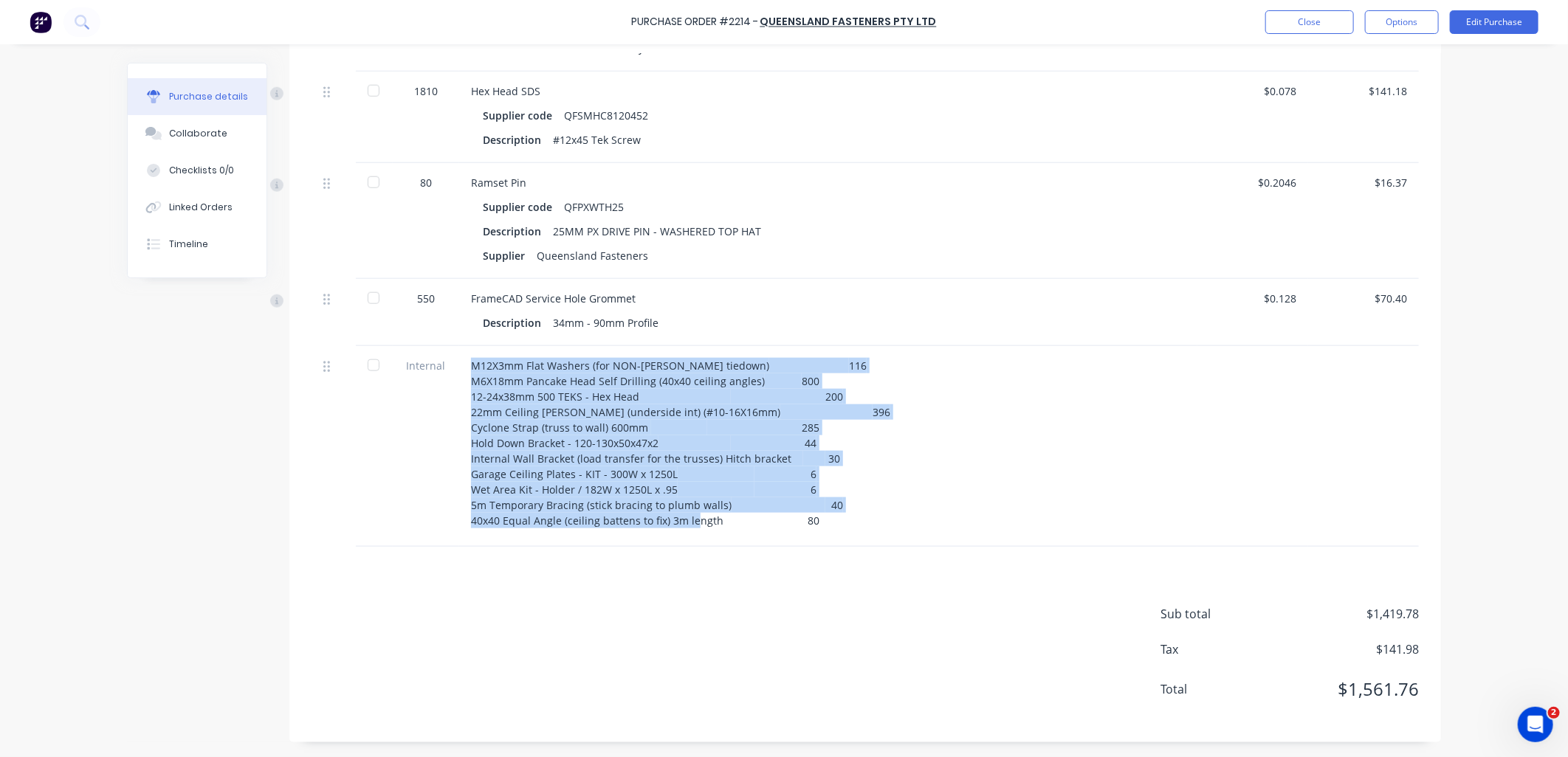
drag, startPoint x: 466, startPoint y: 362, endPoint x: 954, endPoint y: 521, distance: 513.2
click at [954, 521] on div "M12X3mm Flat Washers (for NON-[PERSON_NAME] tiedown) 116 M6X18mm Pancake Head S…" at bounding box center [828, 443] width 715 height 171
copy div "M12X3mm Flat Washers (for NON-[PERSON_NAME] tiedown) 116 M6X18mm Pancake Head S…"
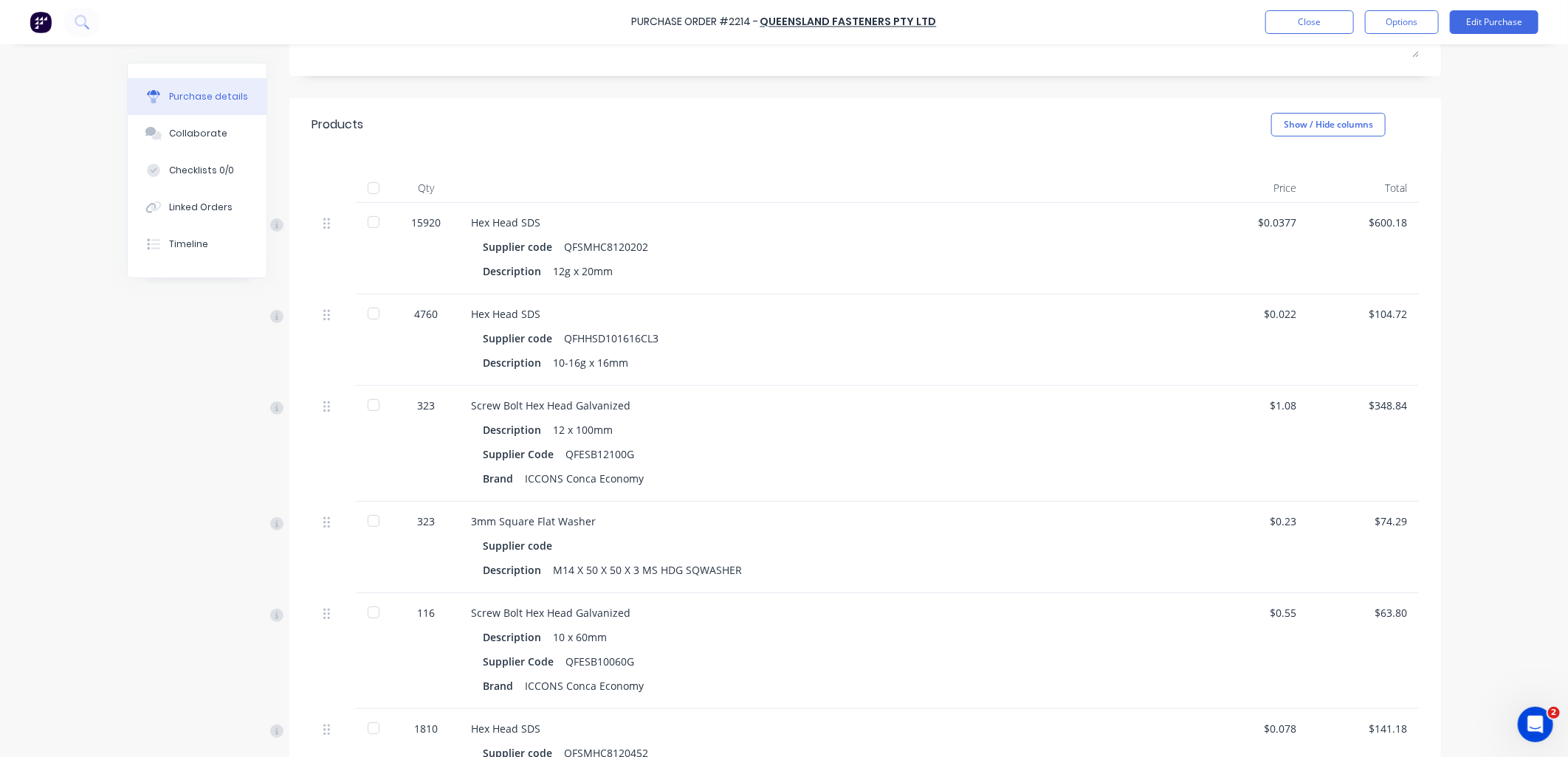
scroll to position [0, 0]
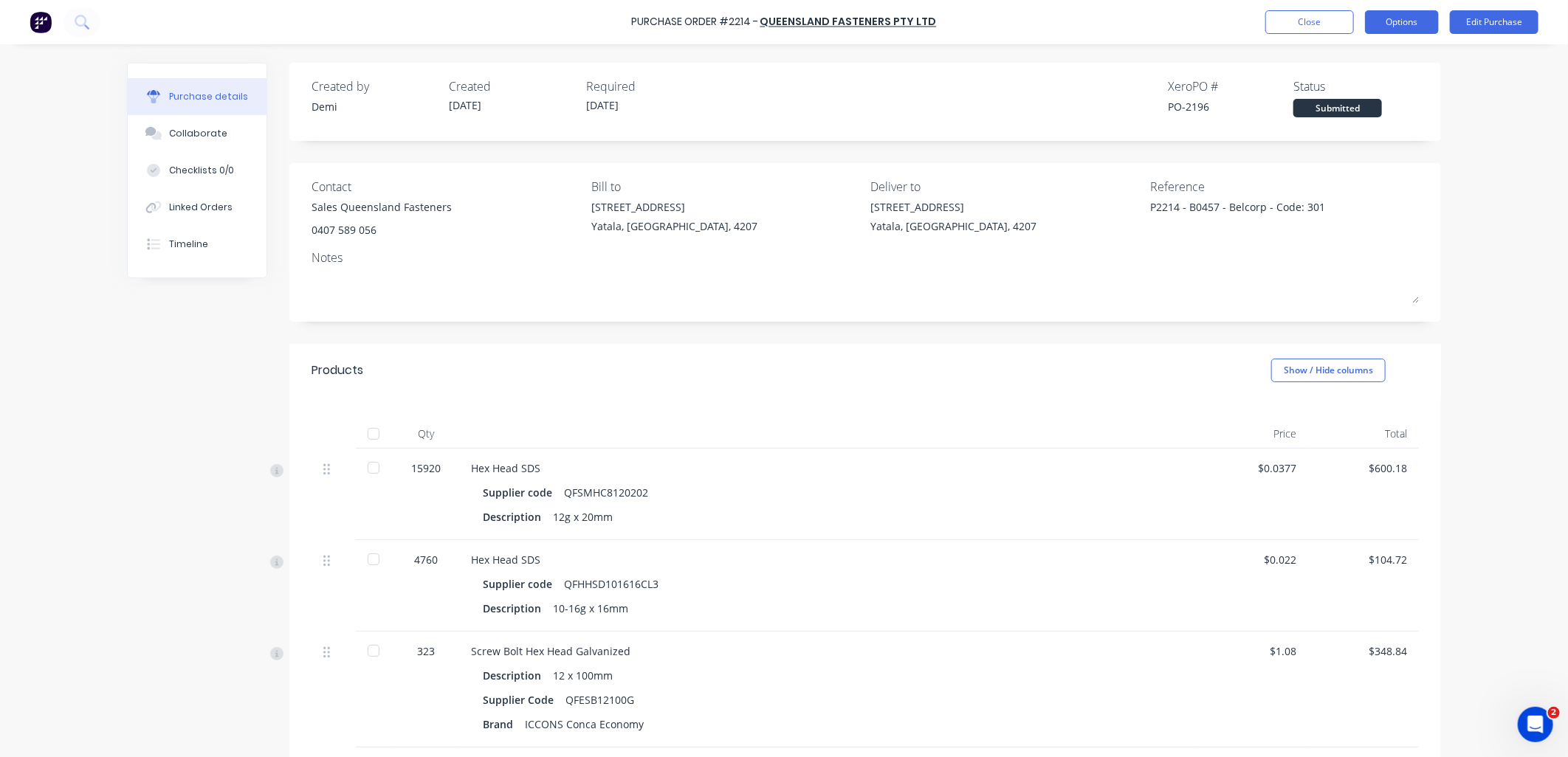
click at [1402, 33] on button "Options" at bounding box center [1401, 22] width 74 height 24
click at [1402, 63] on div "Print / Email" at bounding box center [1368, 60] width 113 height 22
click at [1401, 116] on div "Without pricing" at bounding box center [1368, 119] width 113 height 22
type textarea "x"
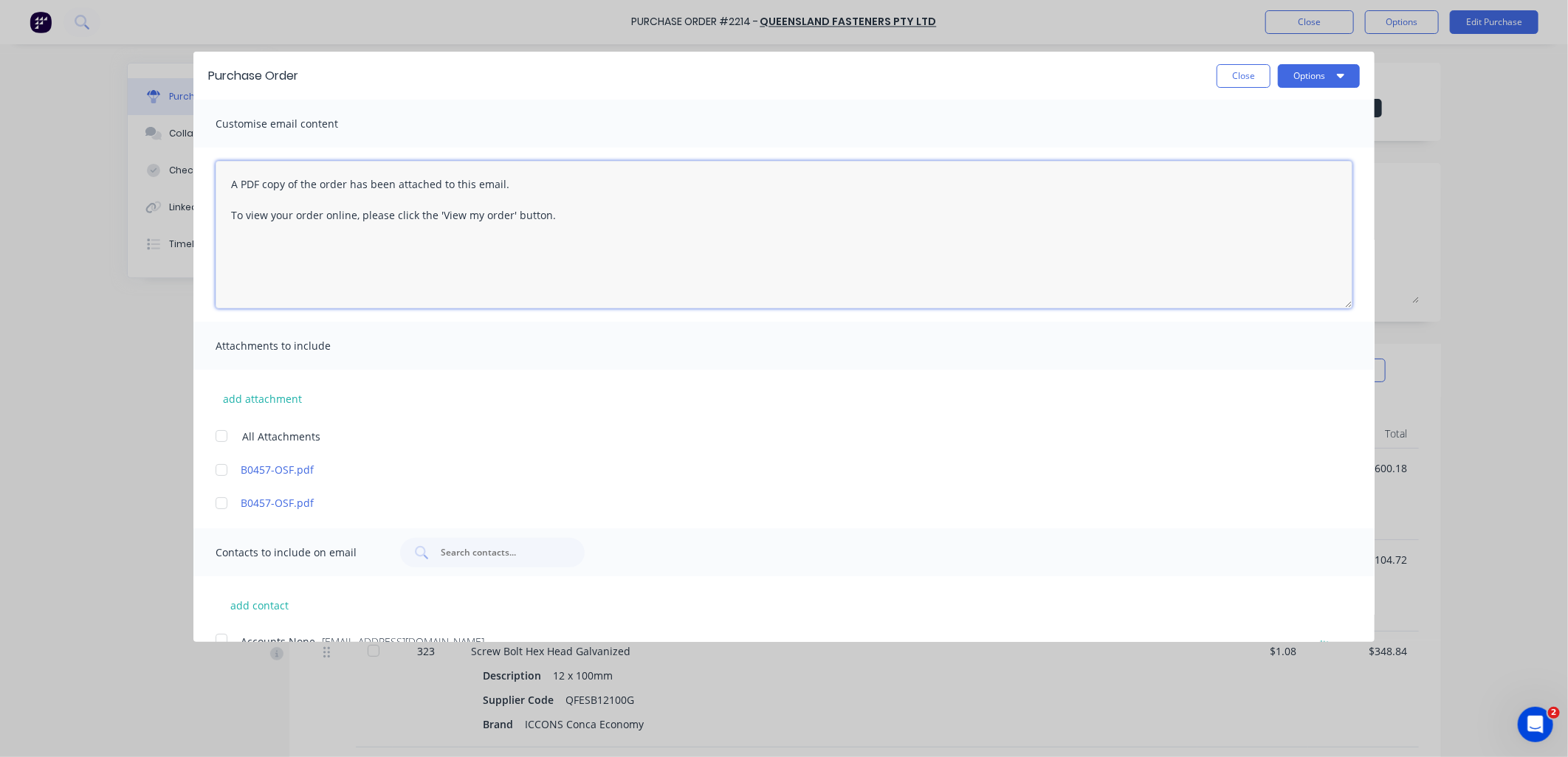
click at [530, 224] on textarea "A PDF copy of the order has been attached to this email. To view your order onl…" at bounding box center [784, 235] width 1137 height 148
drag, startPoint x: 389, startPoint y: 194, endPoint x: 307, endPoint y: 190, distance: 82.1
click at [307, 190] on textarea "A PDF copy of the order has been attached to this email. To view your order onl…" at bounding box center [784, 235] width 1137 height 148
click at [522, 271] on textarea "A PDF copy of the order has been attached to this email. To view your order onl…" at bounding box center [784, 235] width 1137 height 148
drag, startPoint x: 503, startPoint y: 274, endPoint x: 455, endPoint y: 271, distance: 48.1
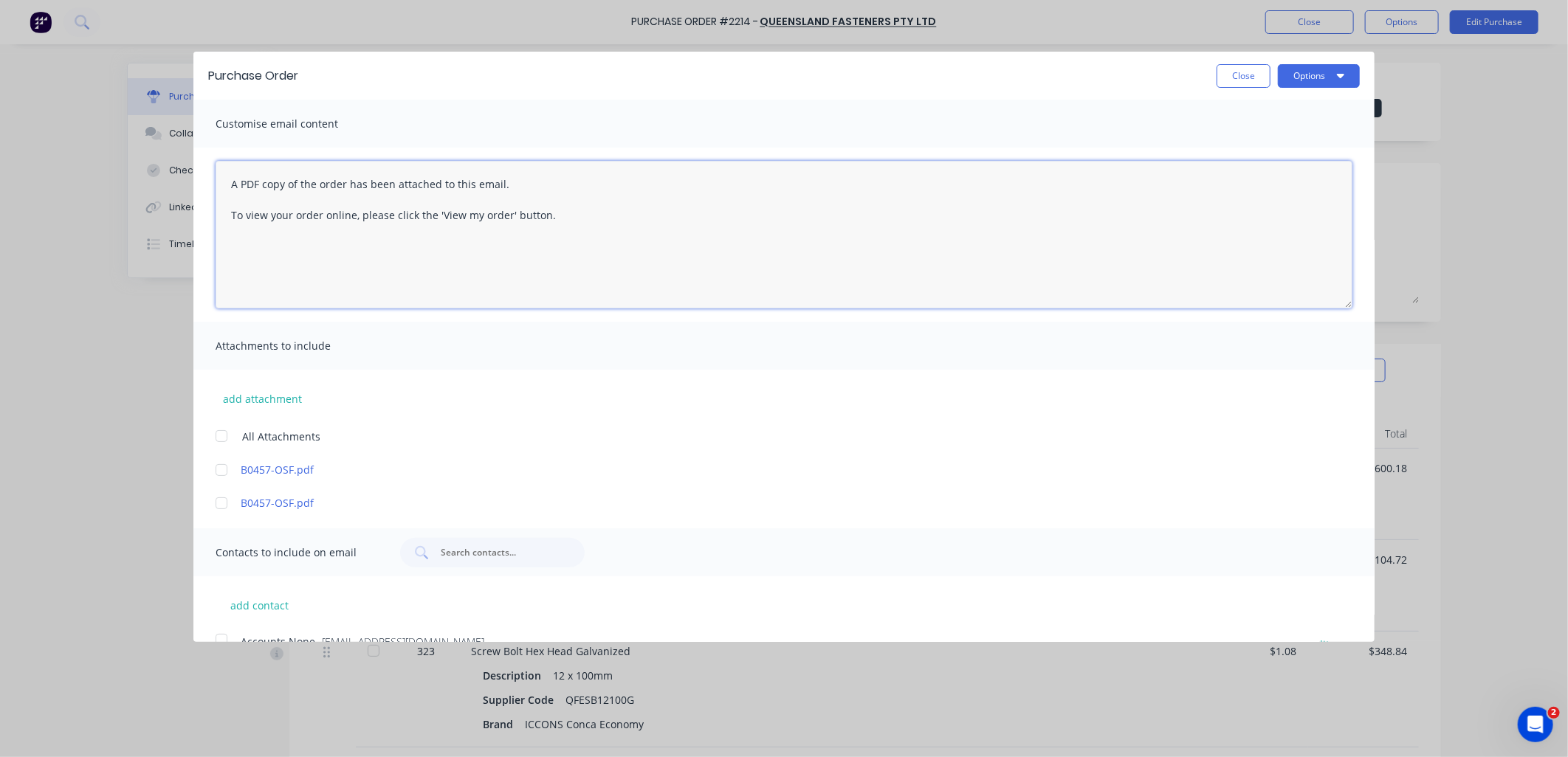
click at [9, 149] on div "Purchase Order Close Options Customise email content A PDF copy of the order ha…" at bounding box center [784, 378] width 1568 height 757
click at [562, 279] on textarea "A PDF copy of the order has been attached to this email. To view your order onl…" at bounding box center [784, 235] width 1137 height 148
drag, startPoint x: 512, startPoint y: 228, endPoint x: 6, endPoint y: 93, distance: 523.7
click at [6, 93] on div "Purchase Order Close Options Customise email content A PDF copy of the order ha…" at bounding box center [784, 378] width 1568 height 757
paste textarea "M12X3mm Flat Washers (for NON-[PERSON_NAME] tiedown) 116 M6X18mm Pancake Head S…"
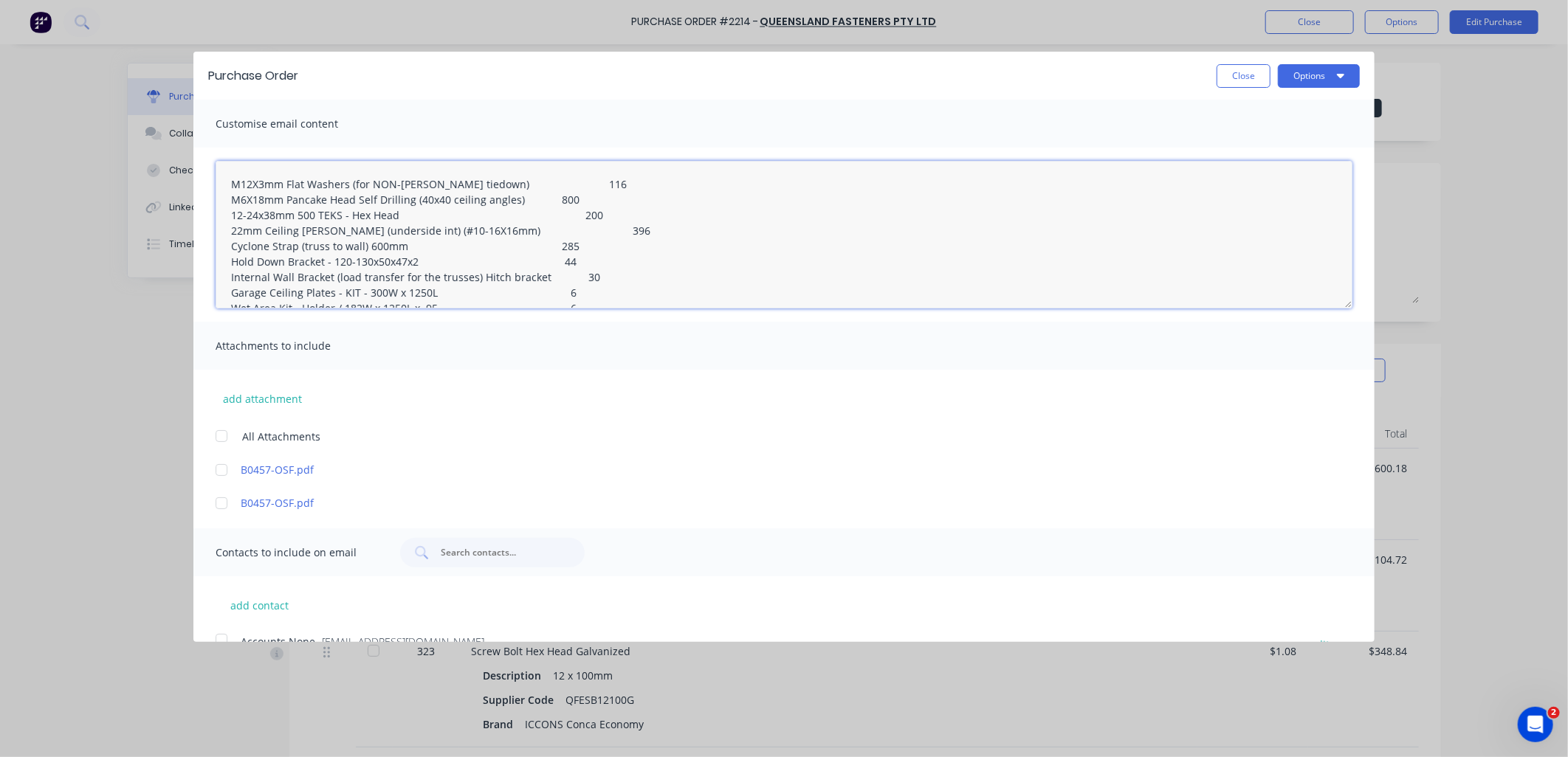
scroll to position [37, 0]
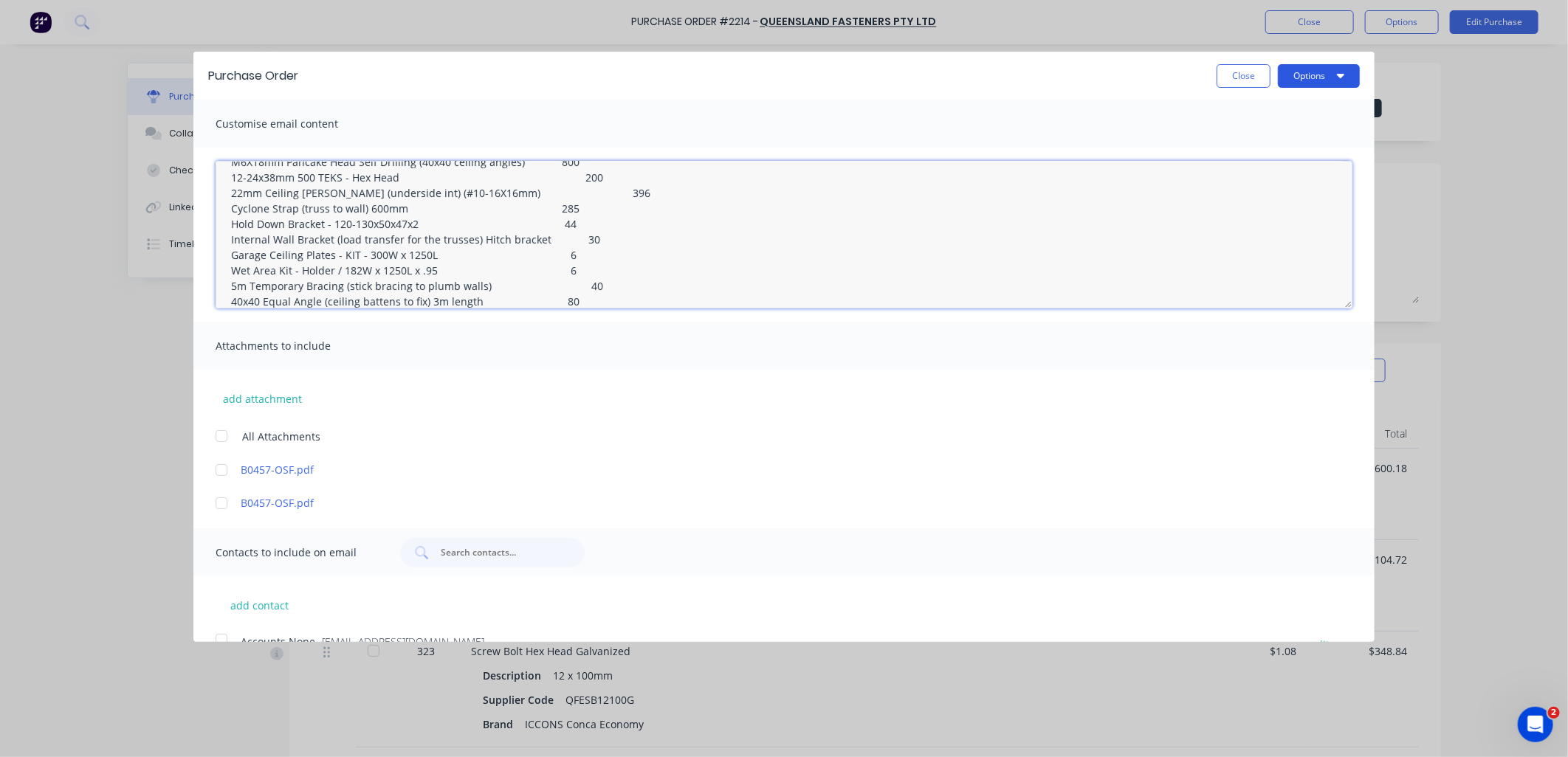
type textarea "M12X3mm Flat Washers (for NON-[PERSON_NAME] tiedown) 116 M6X18mm Pancake Head S…"
click at [1298, 78] on button "Options" at bounding box center [1319, 76] width 82 height 24
click at [1309, 106] on div "Print" at bounding box center [1289, 113] width 113 height 22
click at [1235, 71] on button "Close" at bounding box center [1244, 76] width 54 height 24
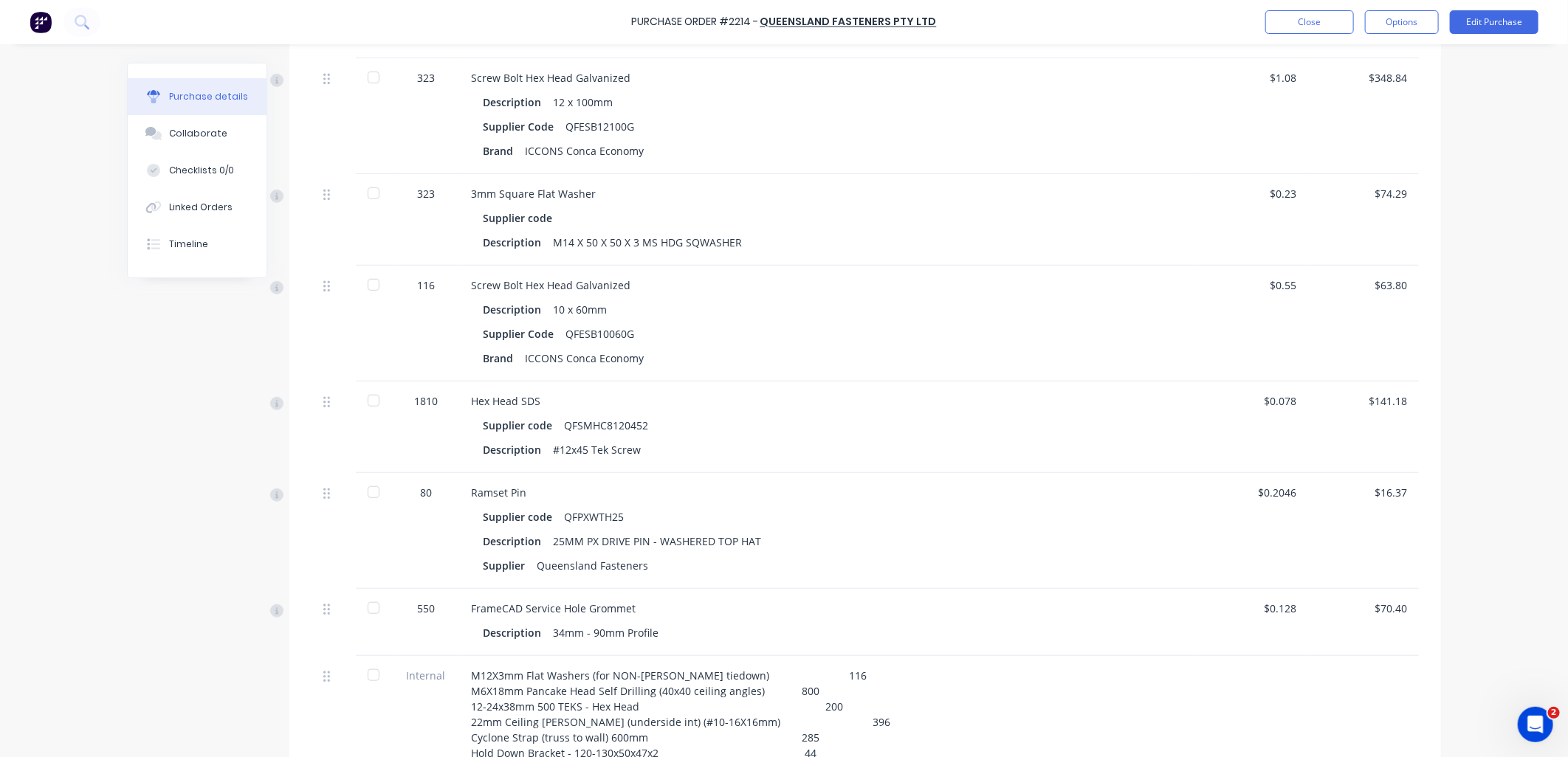
scroll to position [883, 0]
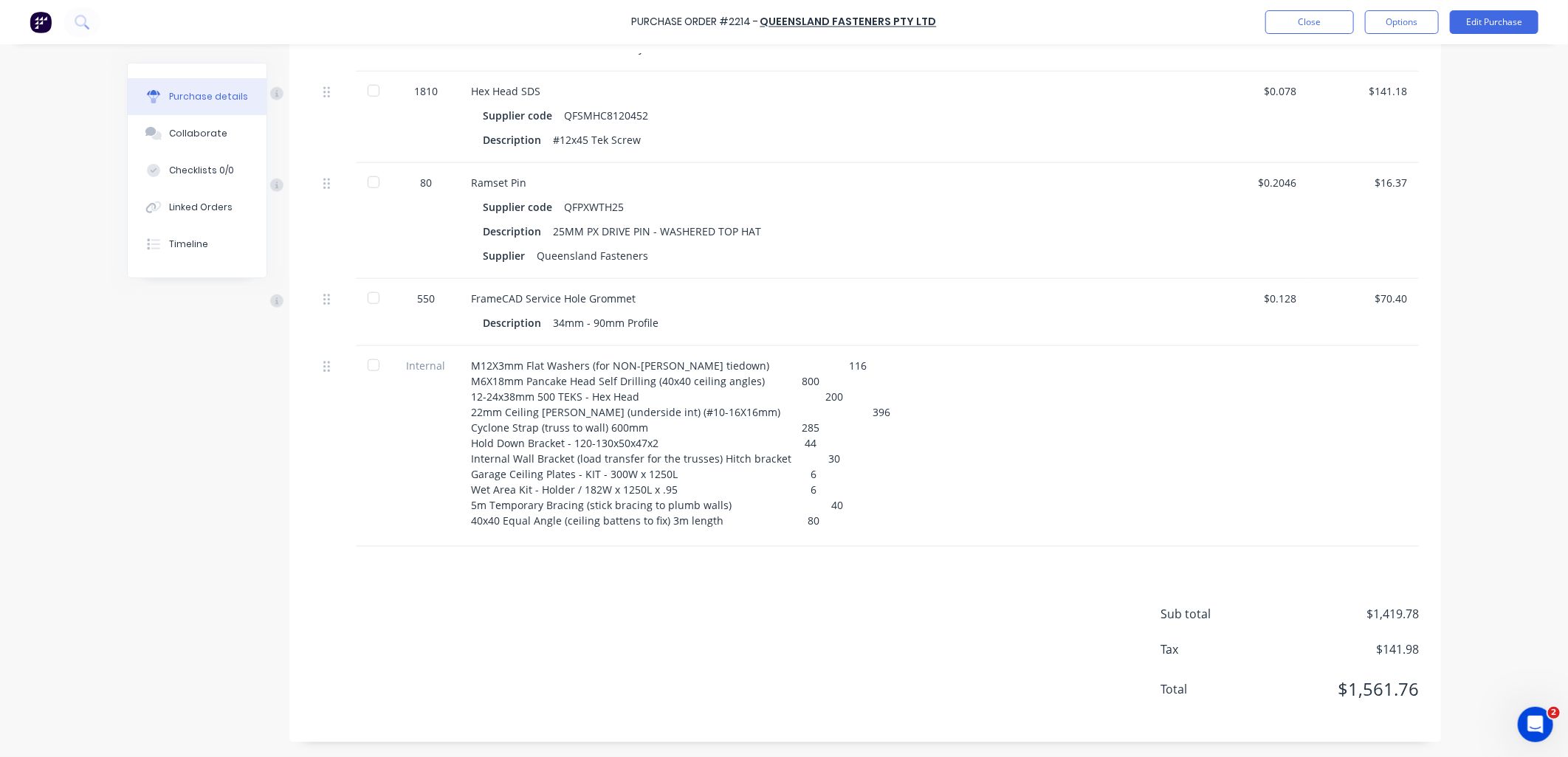
click at [426, 358] on span "Internal" at bounding box center [425, 366] width 42 height 16
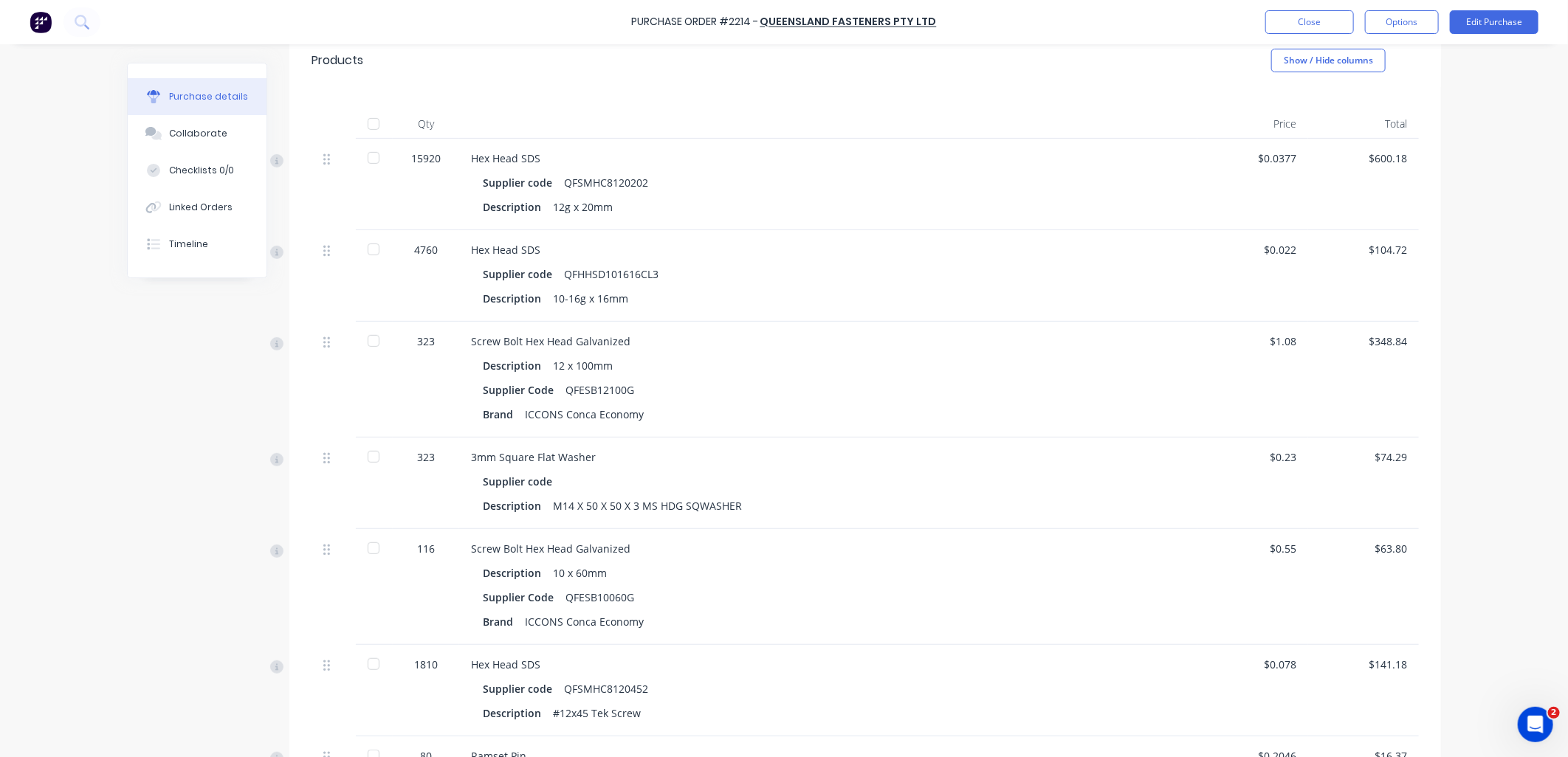
scroll to position [0, 0]
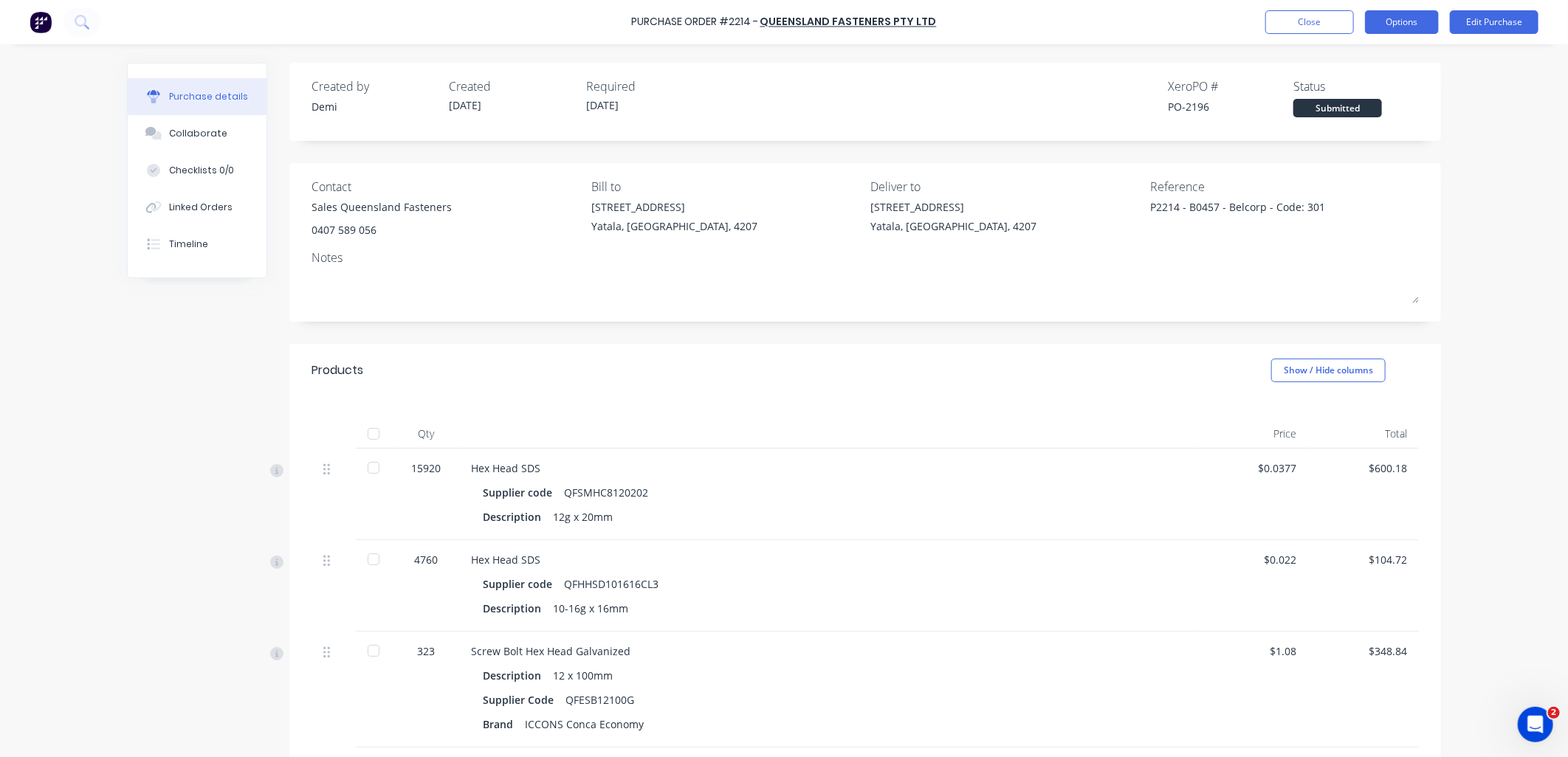
click at [1414, 23] on button "Options" at bounding box center [1401, 22] width 74 height 24
click at [1398, 64] on div "Print / Email" at bounding box center [1368, 60] width 113 height 22
click at [1395, 112] on div "Without pricing" at bounding box center [1368, 119] width 113 height 22
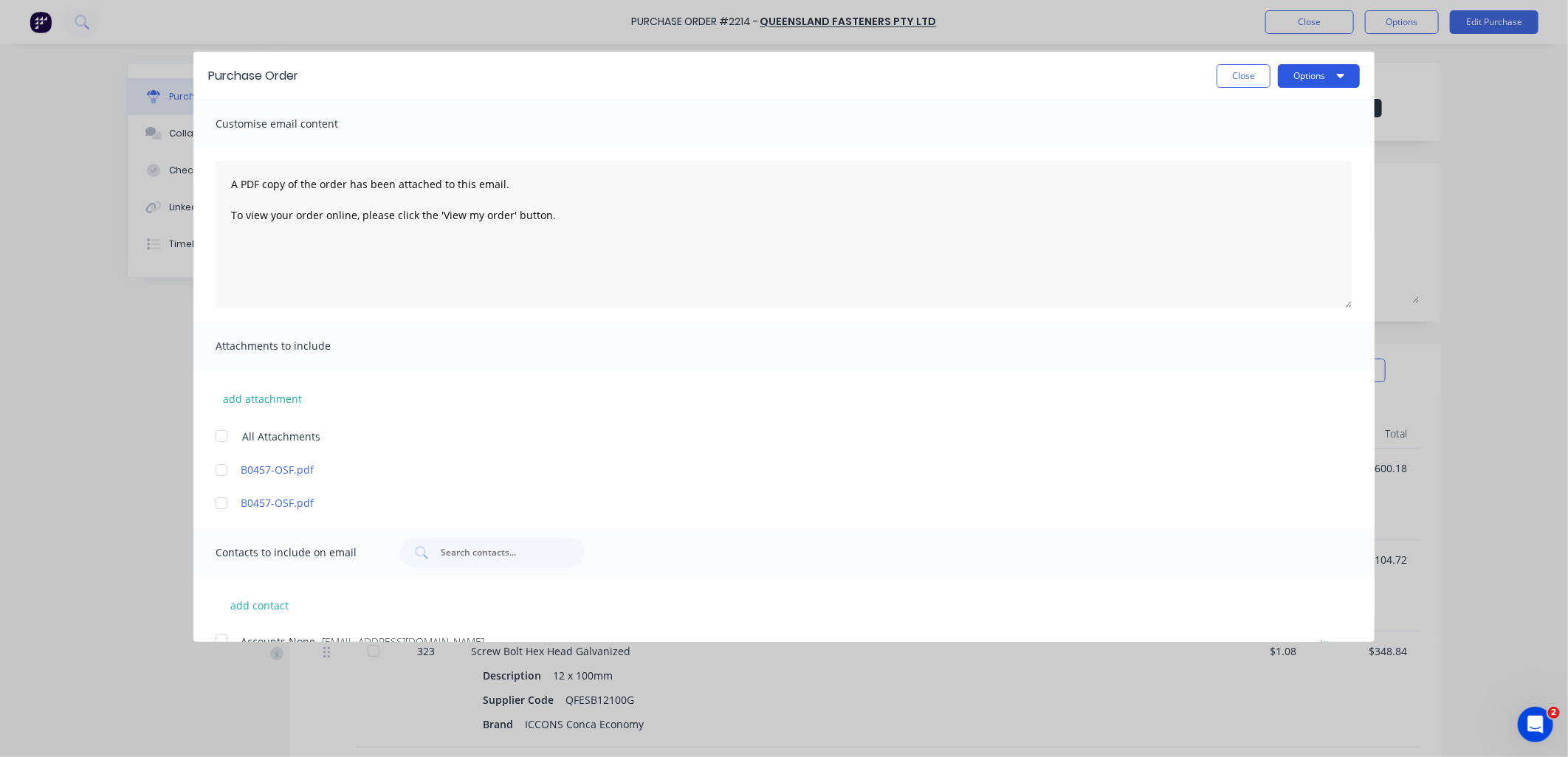
click at [1294, 77] on button "Options" at bounding box center [1319, 76] width 82 height 24
click at [1290, 113] on div "Print" at bounding box center [1289, 113] width 113 height 22
click at [1243, 75] on button "Close" at bounding box center [1244, 76] width 54 height 24
type textarea "x"
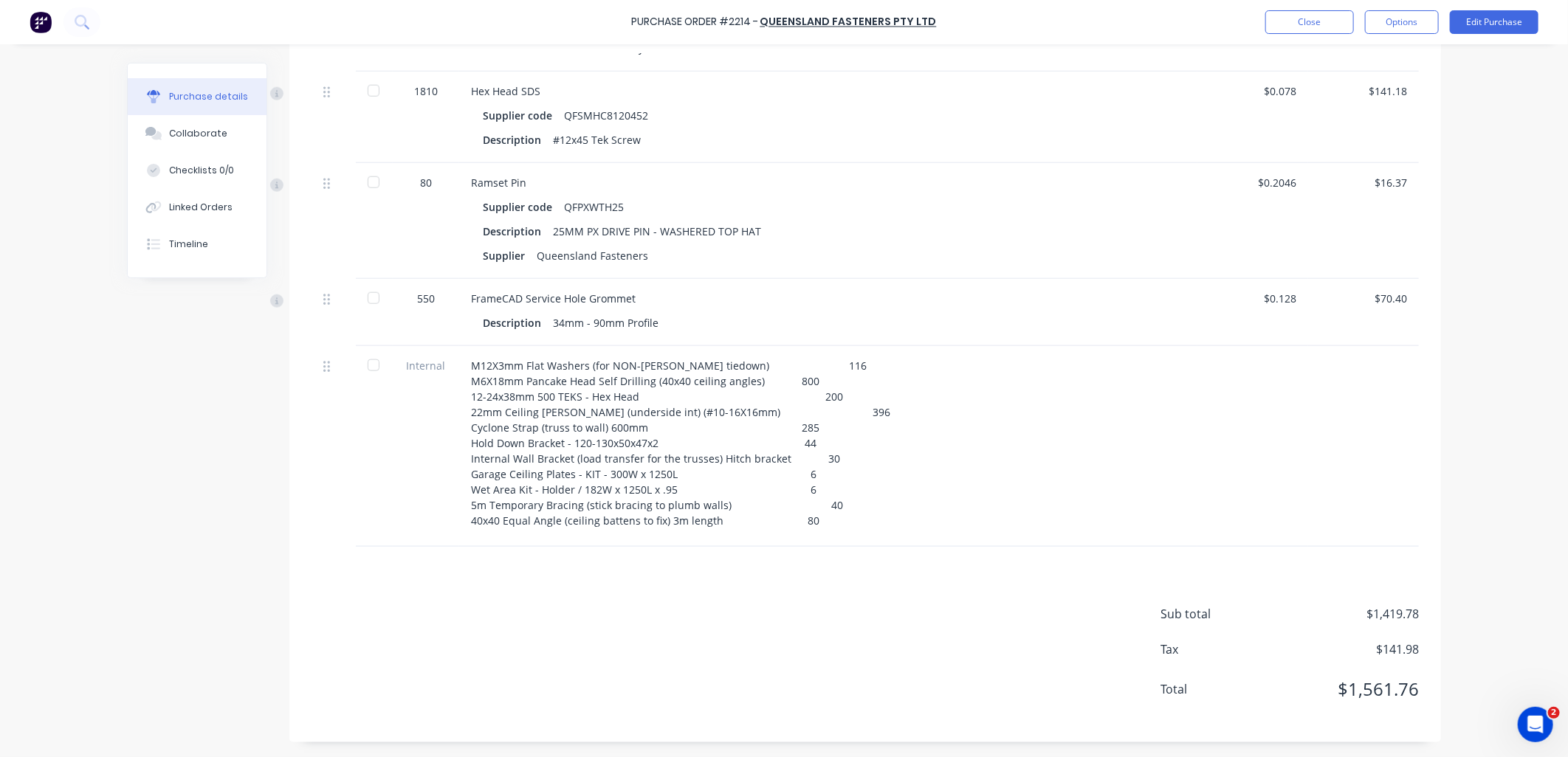
scroll to position [228, 0]
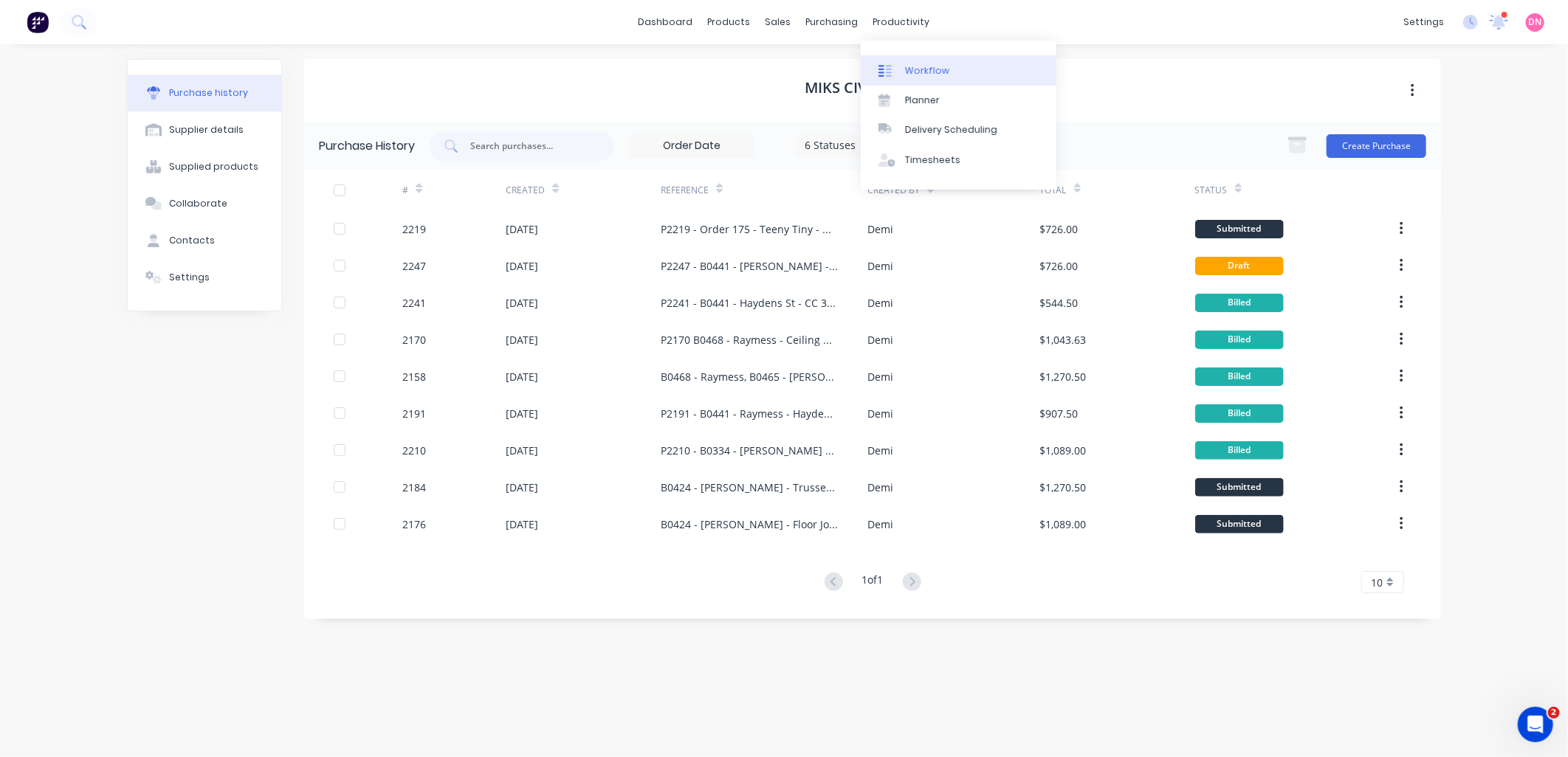
click at [894, 75] on div at bounding box center [890, 70] width 22 height 13
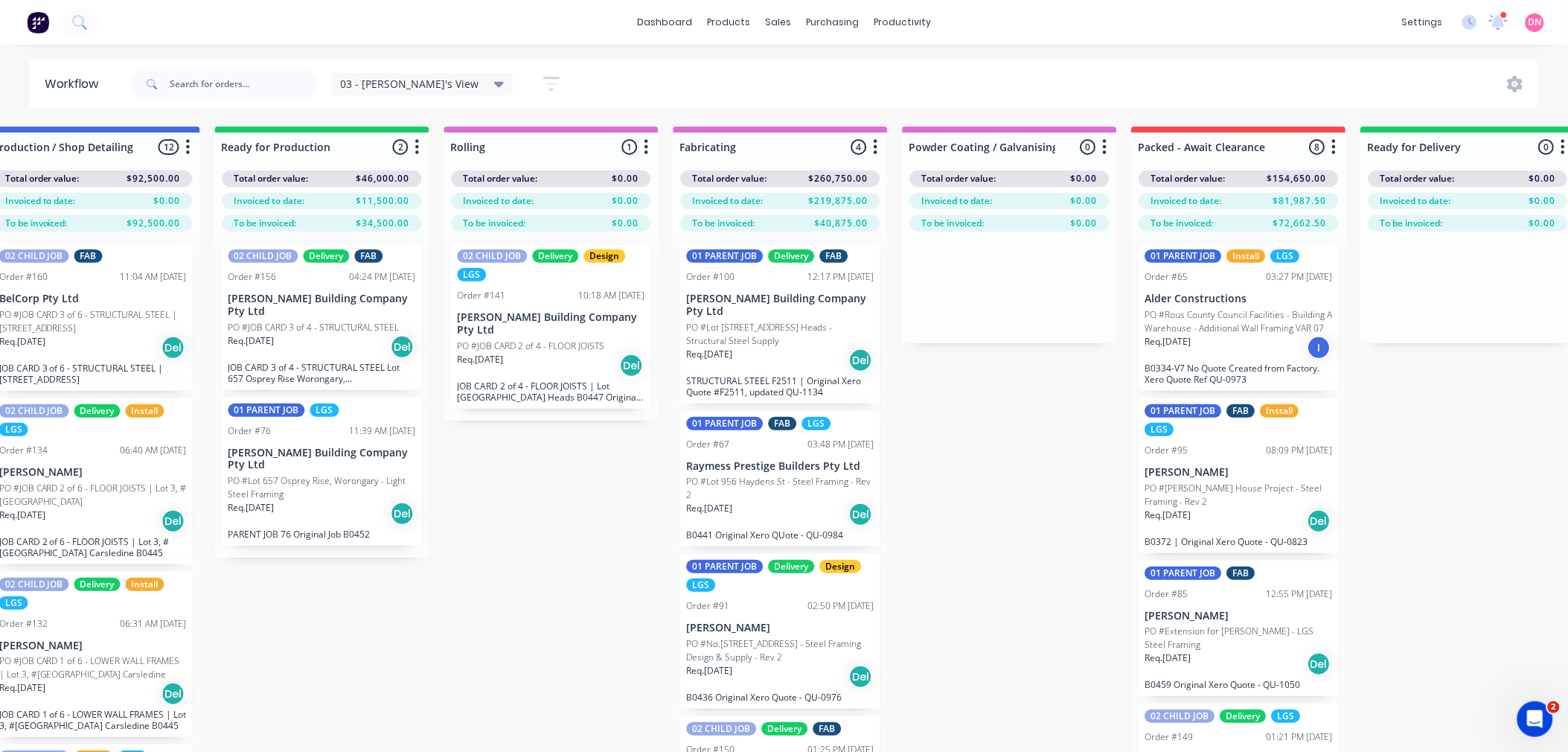
scroll to position [0, 969]
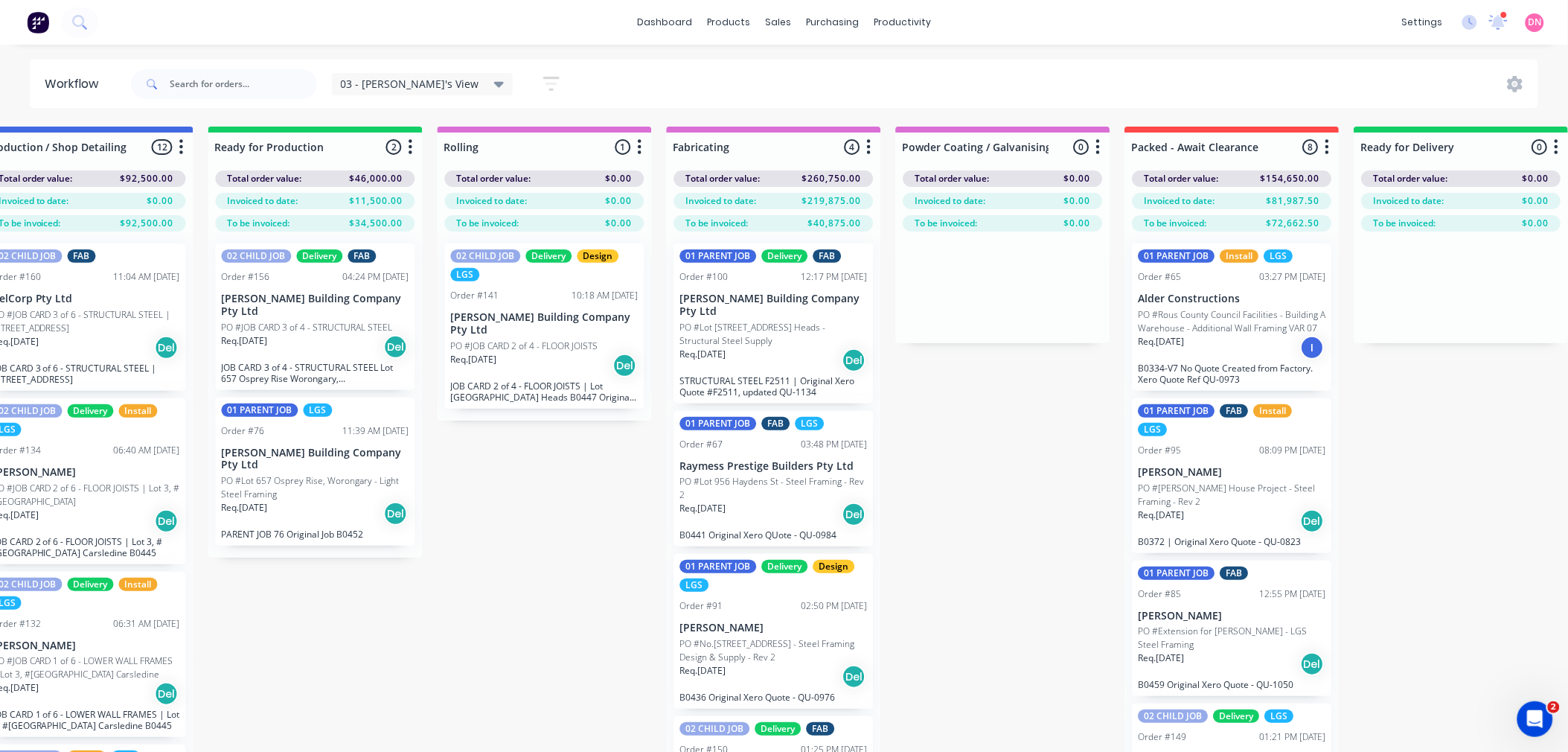
click at [1287, 315] on p "PO #Rous County Council Facilities - Building A Warehouse - Additional Wall Fra…" at bounding box center [1232, 321] width 188 height 27
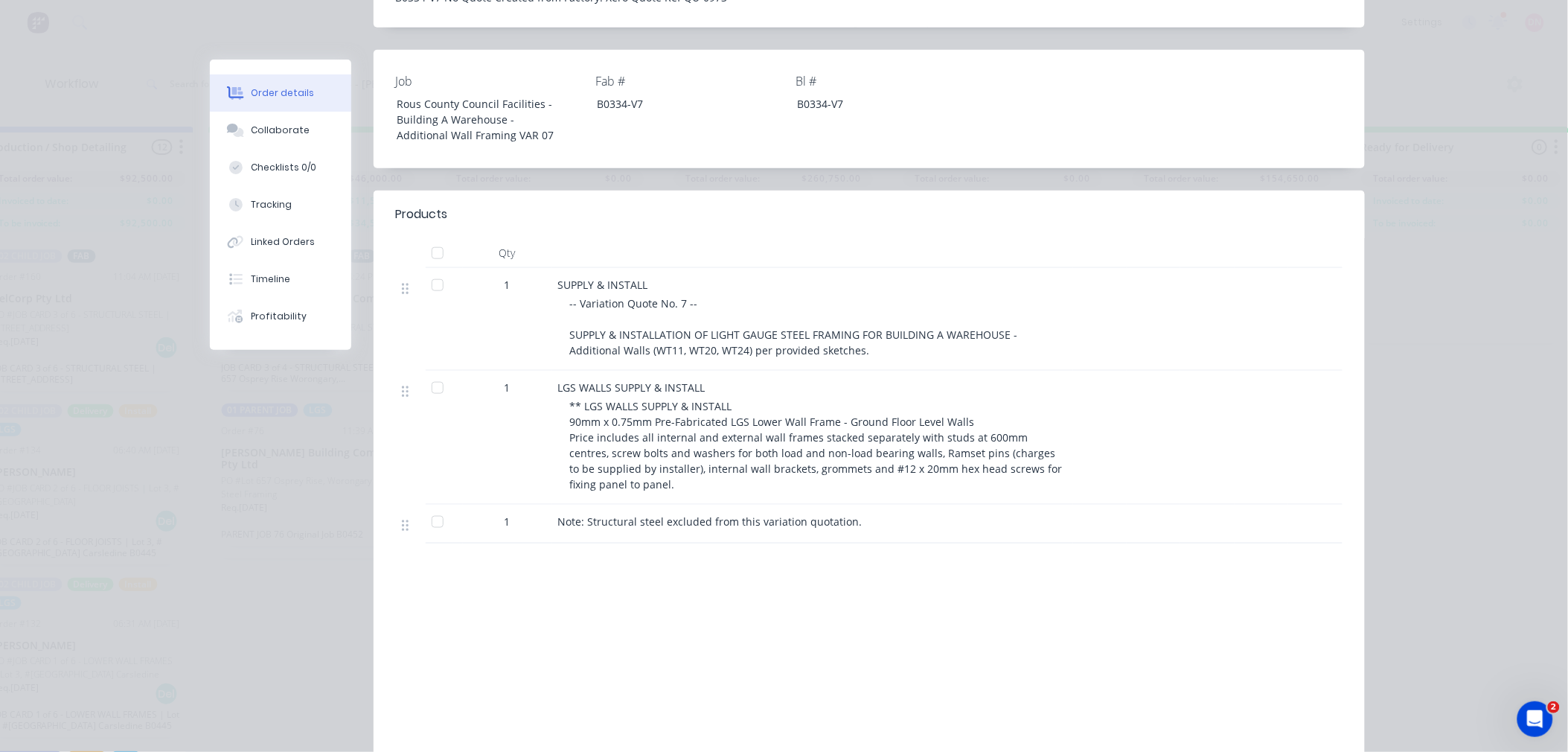
scroll to position [0, 0]
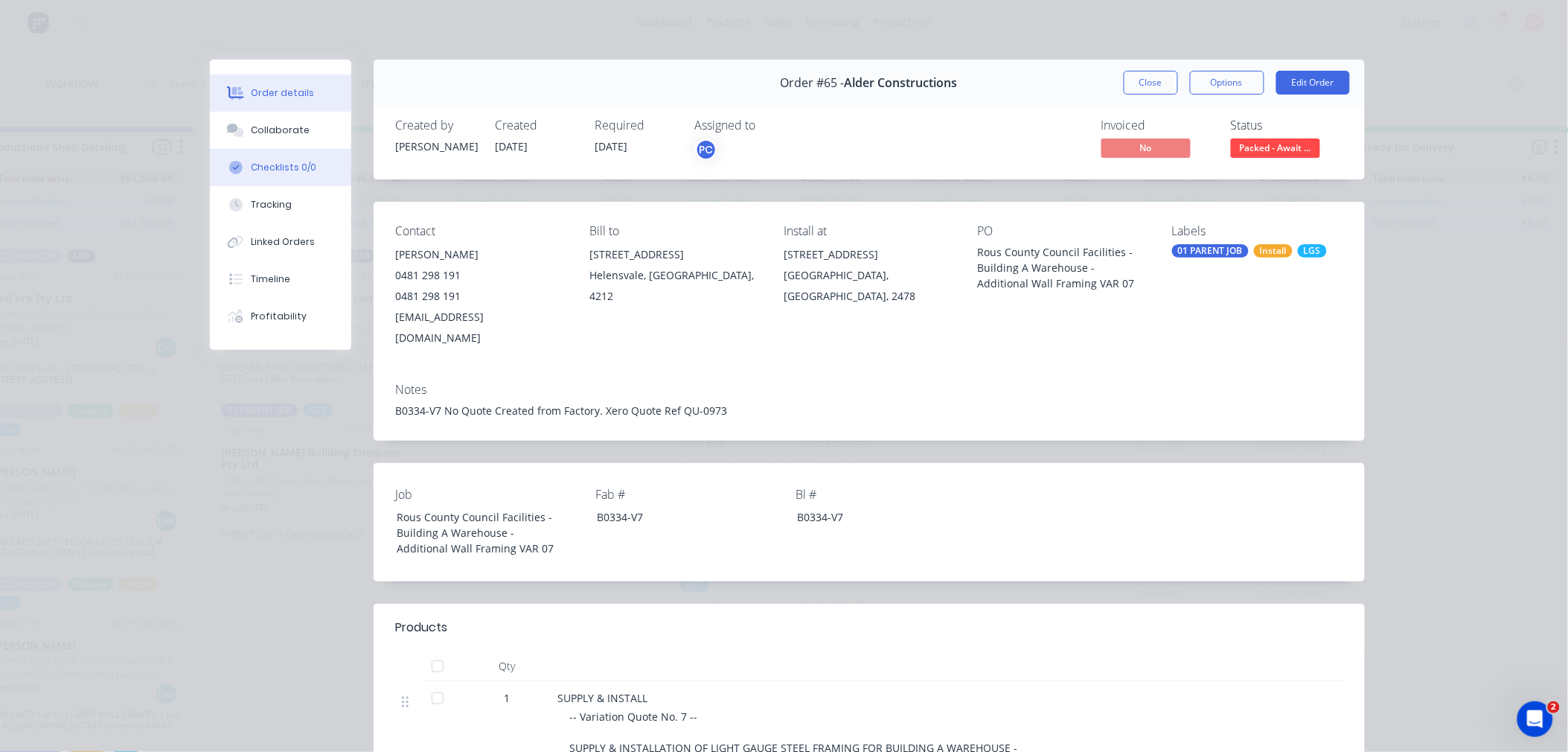
click at [276, 176] on button "Checklists 0/0" at bounding box center [280, 167] width 141 height 37
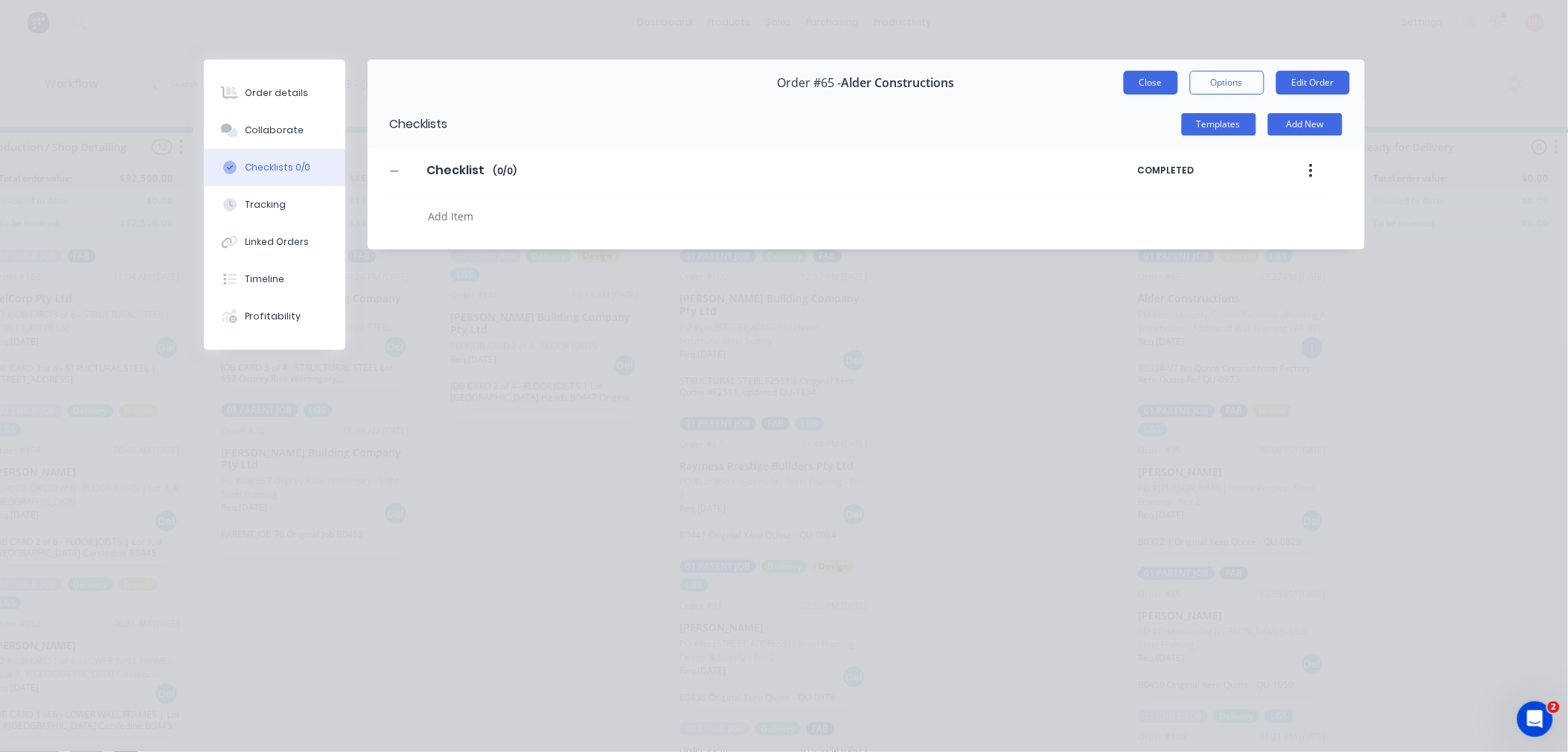
click at [1153, 87] on button "Close" at bounding box center [1150, 83] width 55 height 24
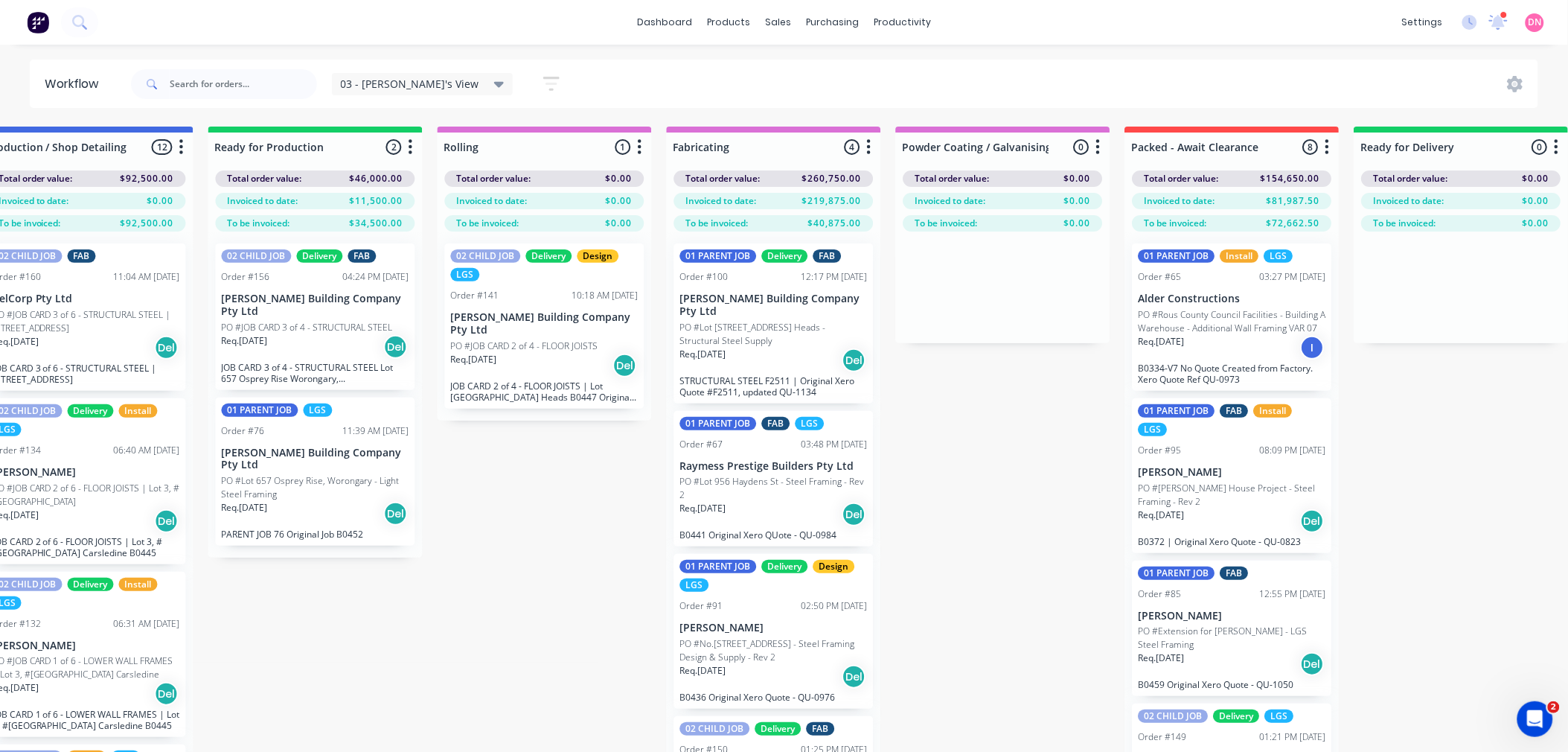
click at [1252, 493] on p "PO #[PERSON_NAME] House Project - Steel Framing - Rev 2" at bounding box center [1232, 494] width 188 height 27
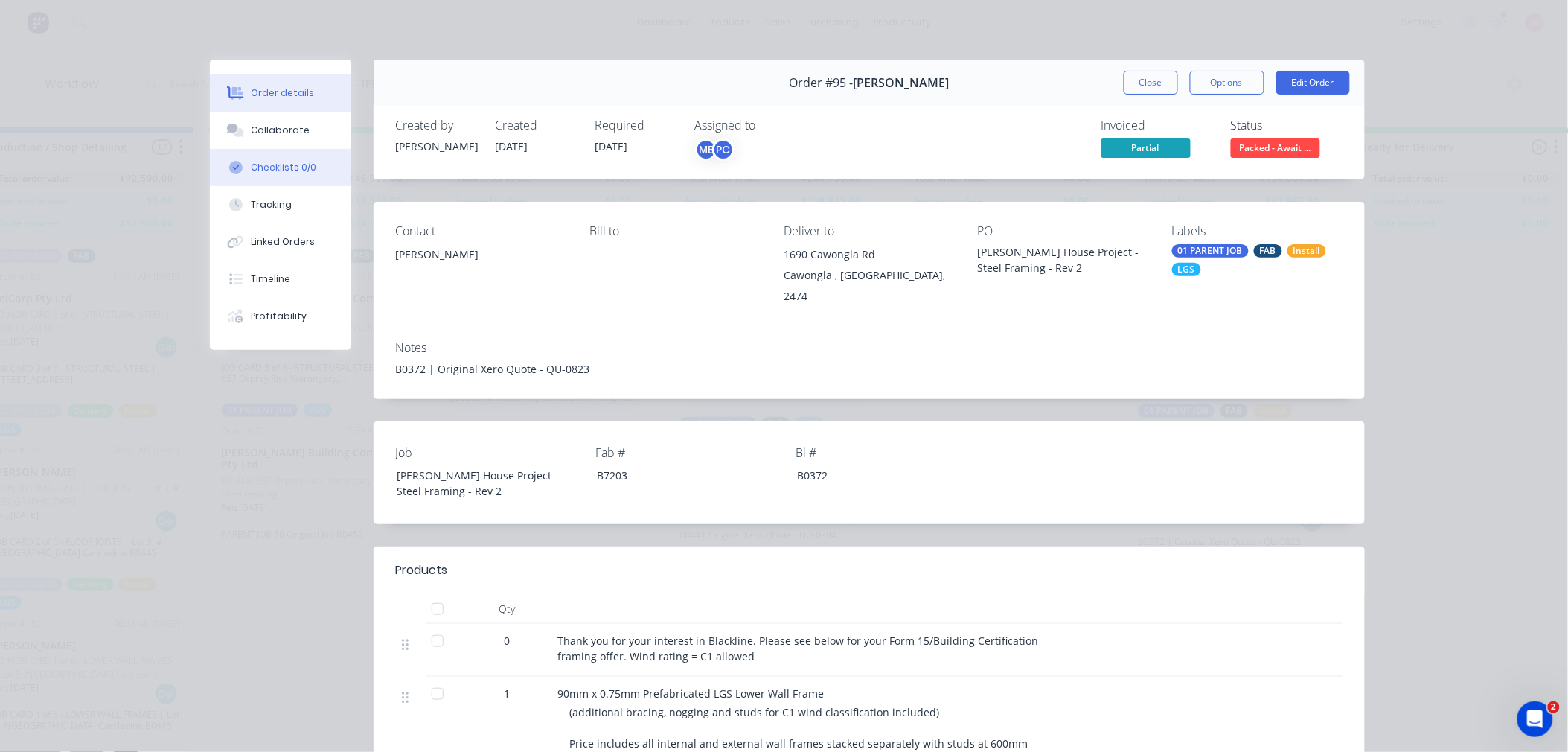
click at [262, 158] on button "Checklists 0/0" at bounding box center [280, 167] width 141 height 37
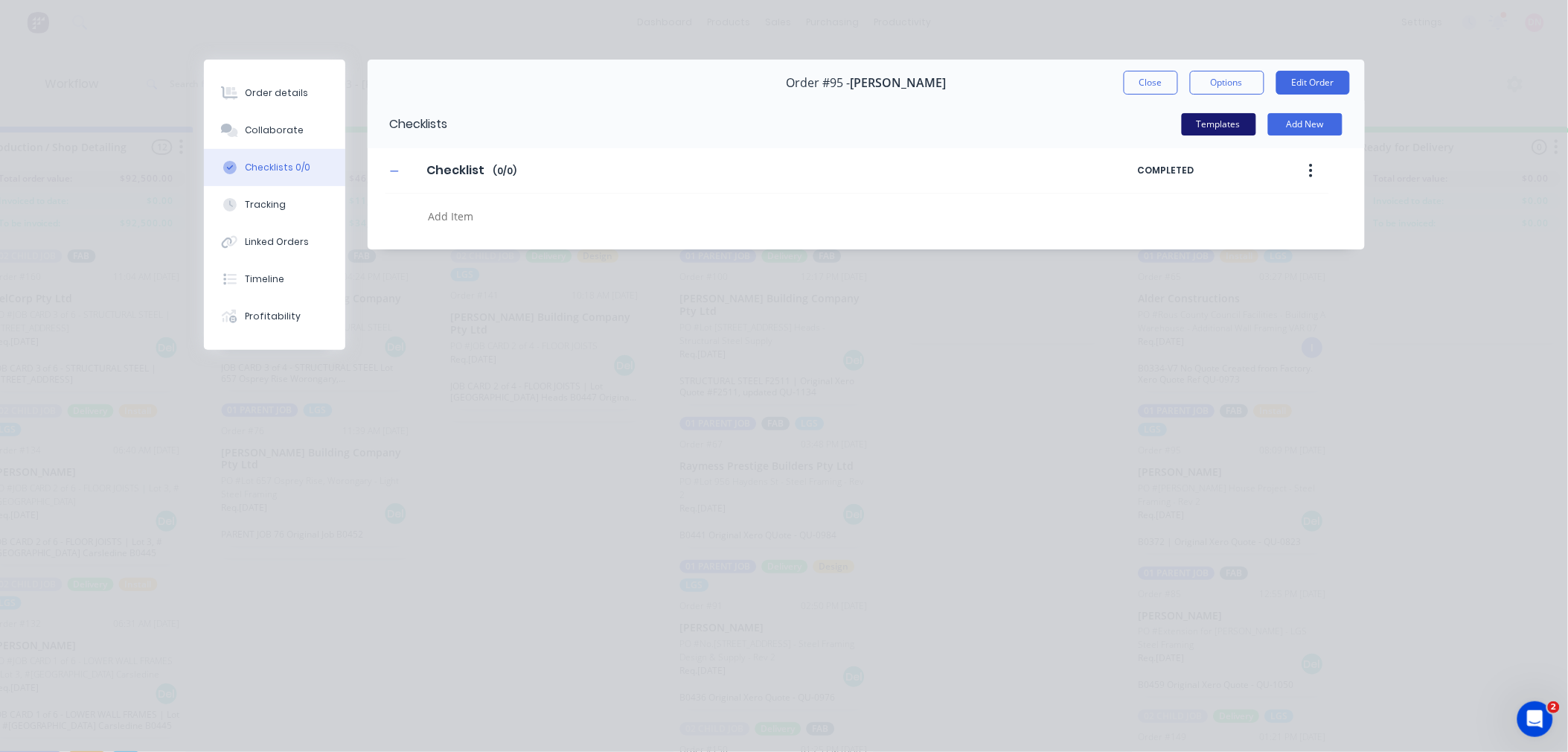
click at [1221, 134] on button "Templates" at bounding box center [1219, 124] width 75 height 22
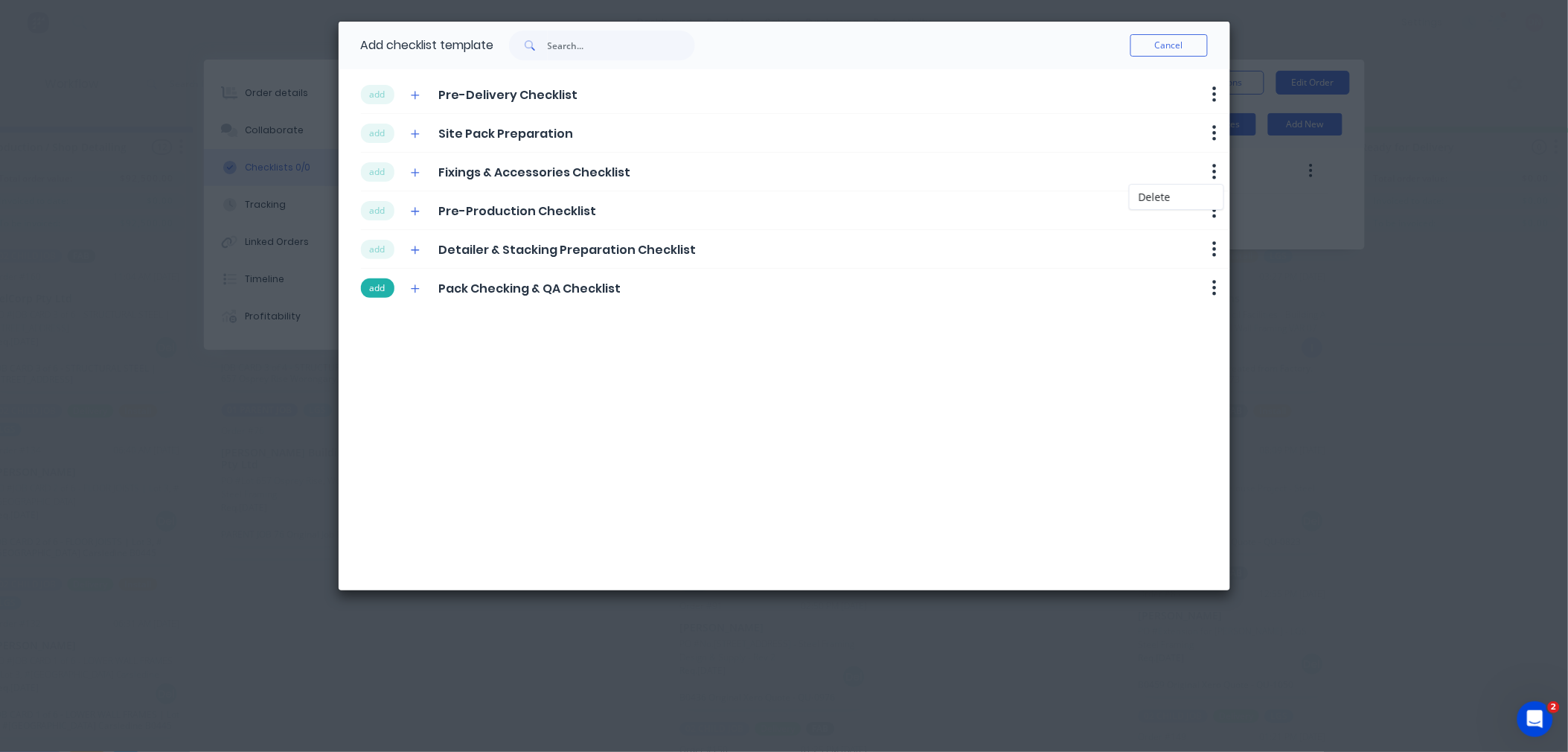
click at [369, 284] on button "add" at bounding box center [378, 287] width 34 height 19
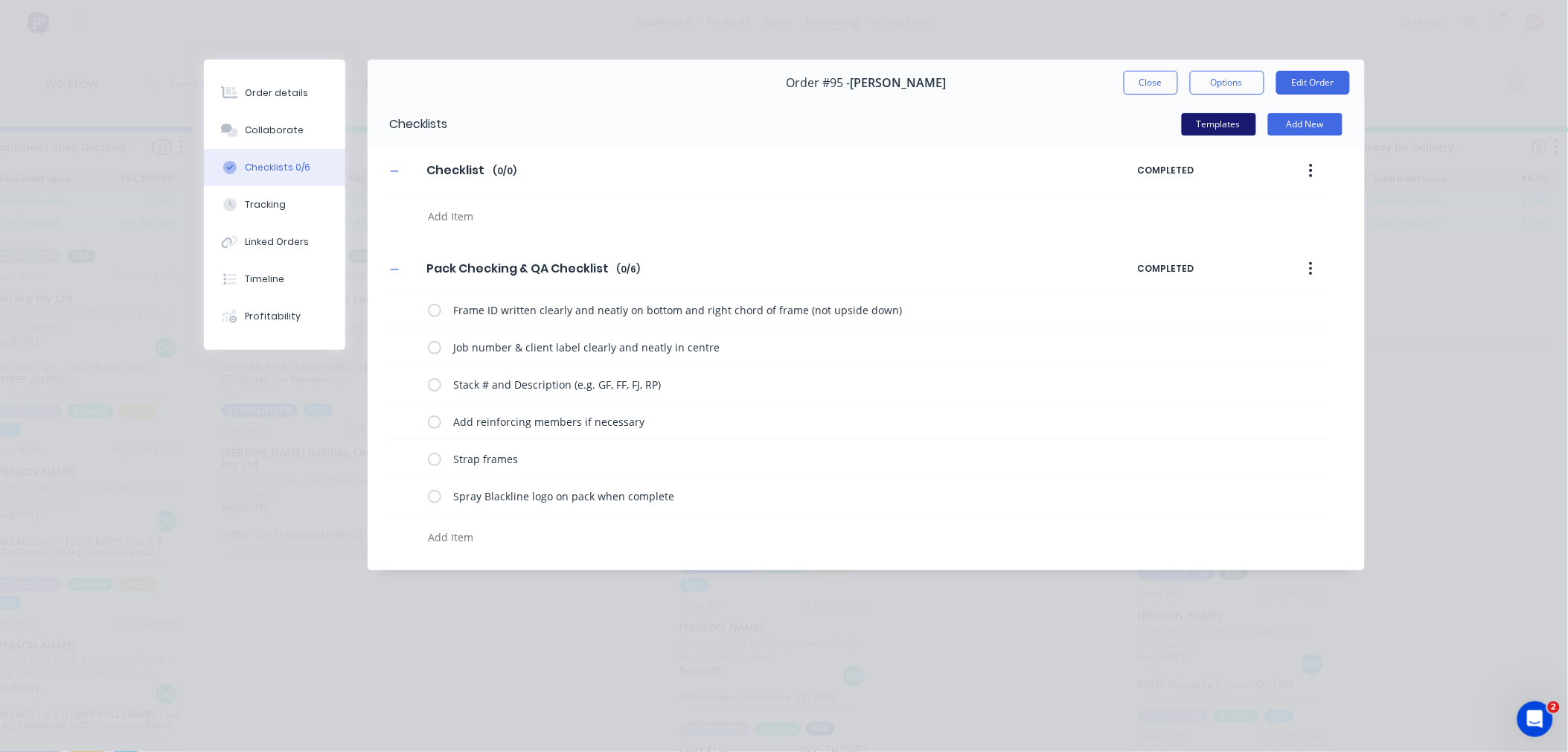
click at [1224, 121] on button "Templates" at bounding box center [1219, 124] width 75 height 22
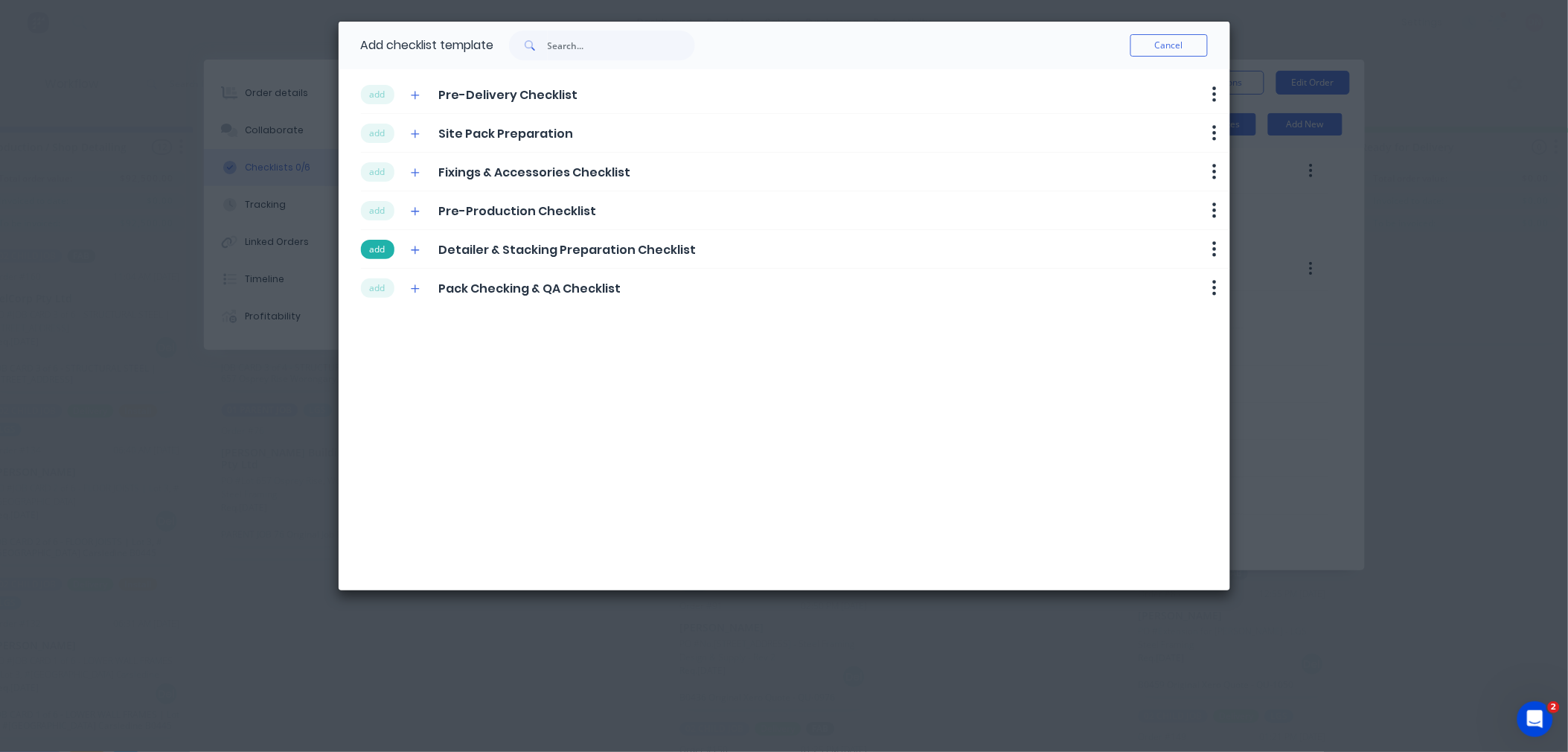
click at [390, 251] on button "add" at bounding box center [378, 249] width 34 height 19
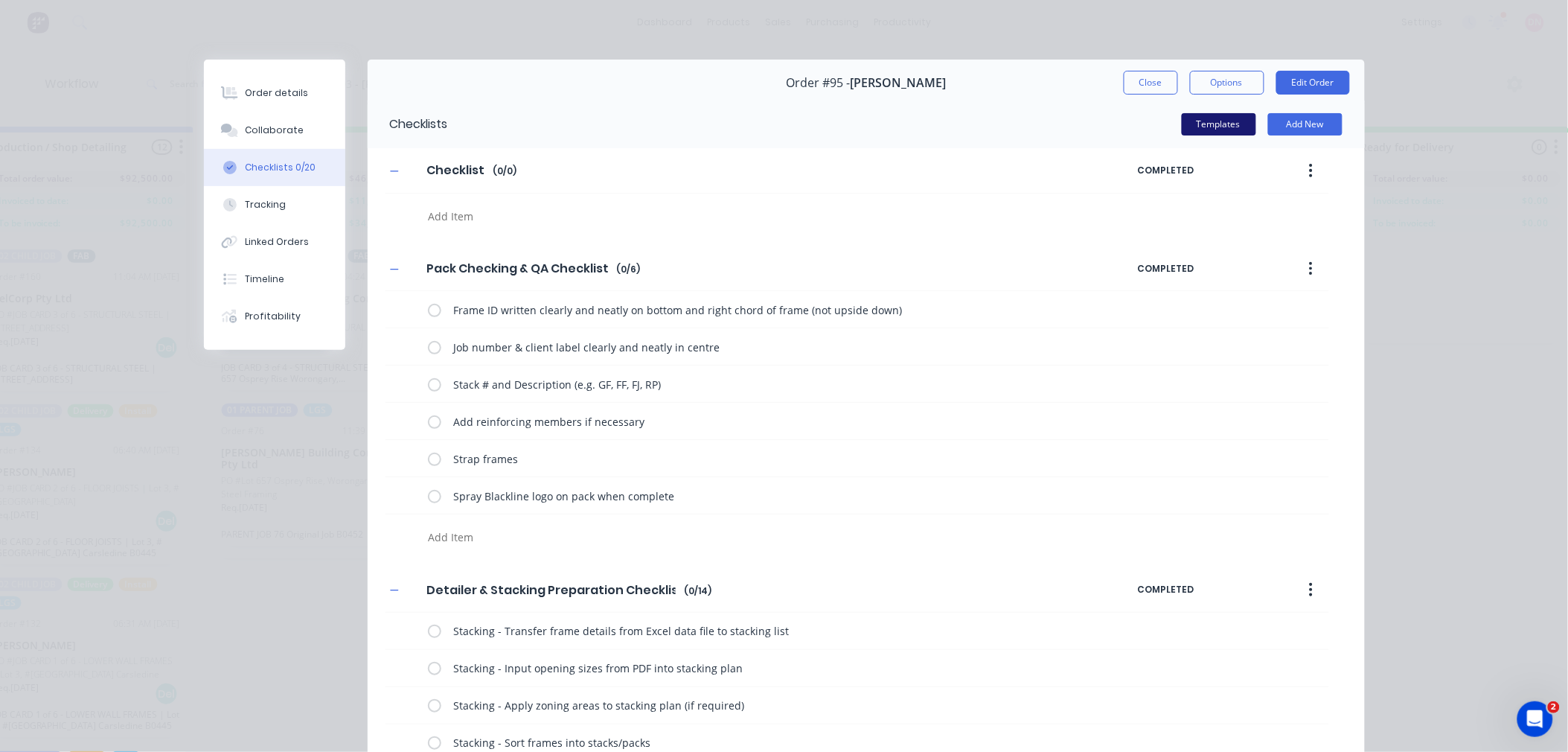
click at [1189, 121] on button "Templates" at bounding box center [1219, 124] width 75 height 22
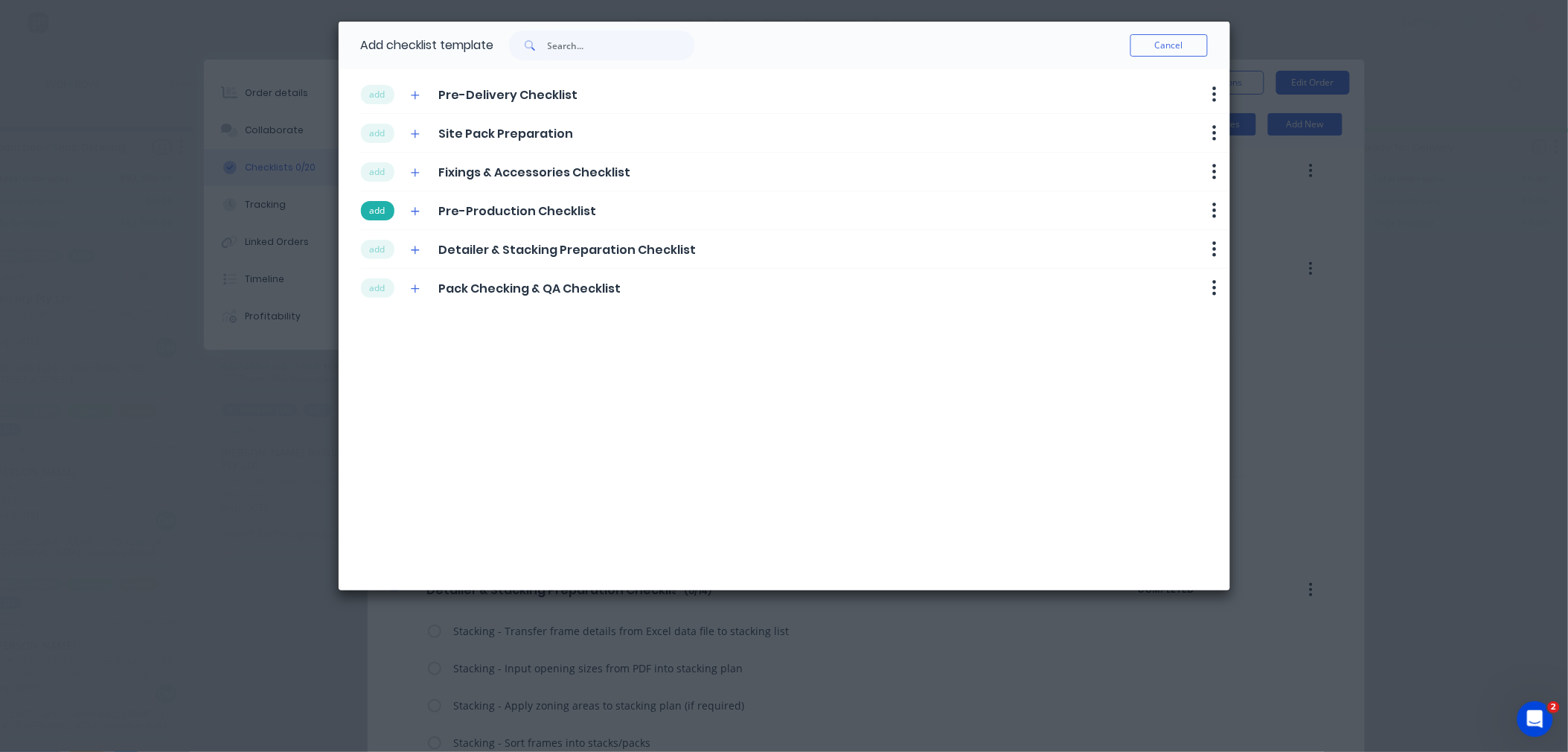
click at [388, 213] on button "add" at bounding box center [378, 210] width 34 height 19
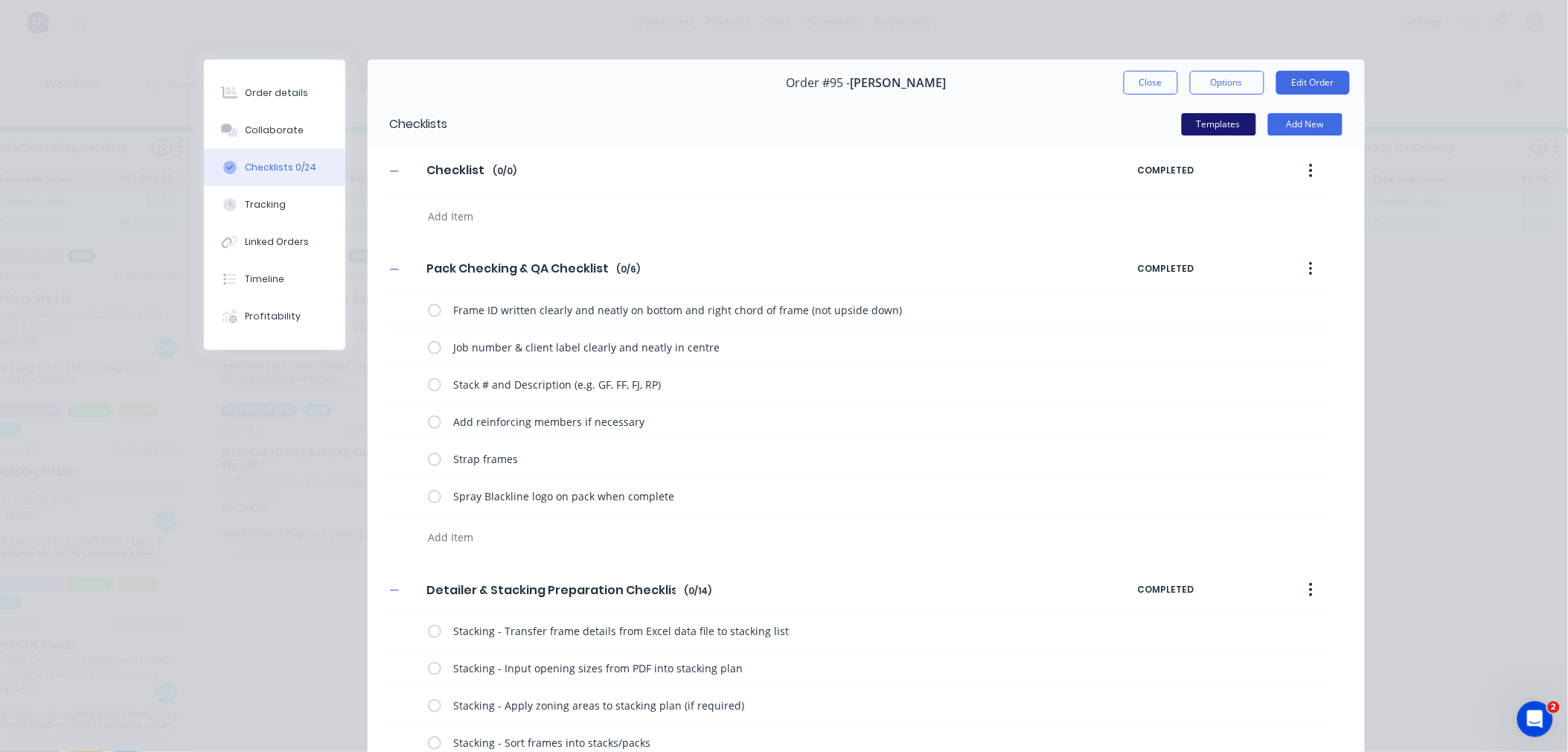
click at [1209, 128] on button "Templates" at bounding box center [1219, 124] width 75 height 22
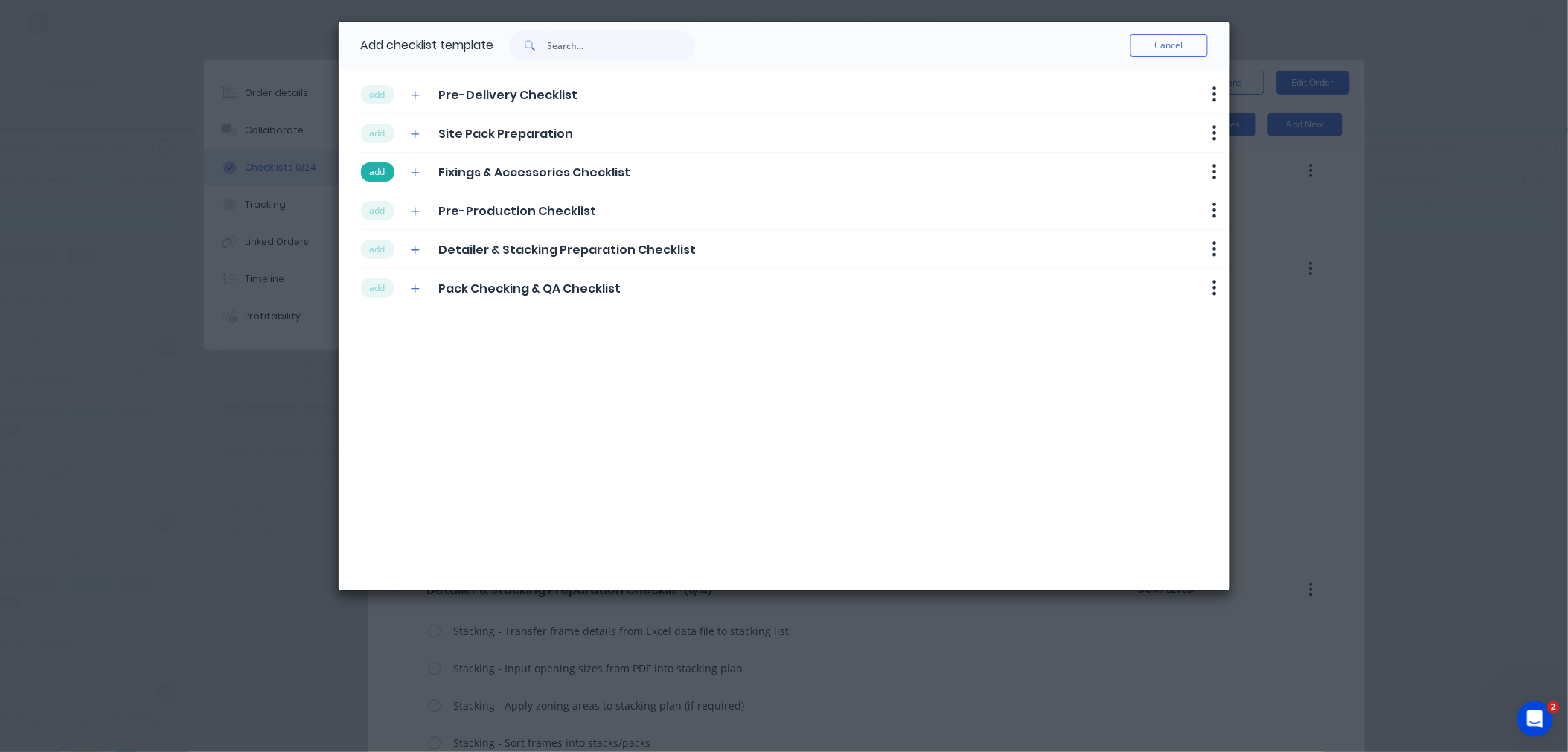
click at [381, 175] on button "add" at bounding box center [378, 171] width 34 height 19
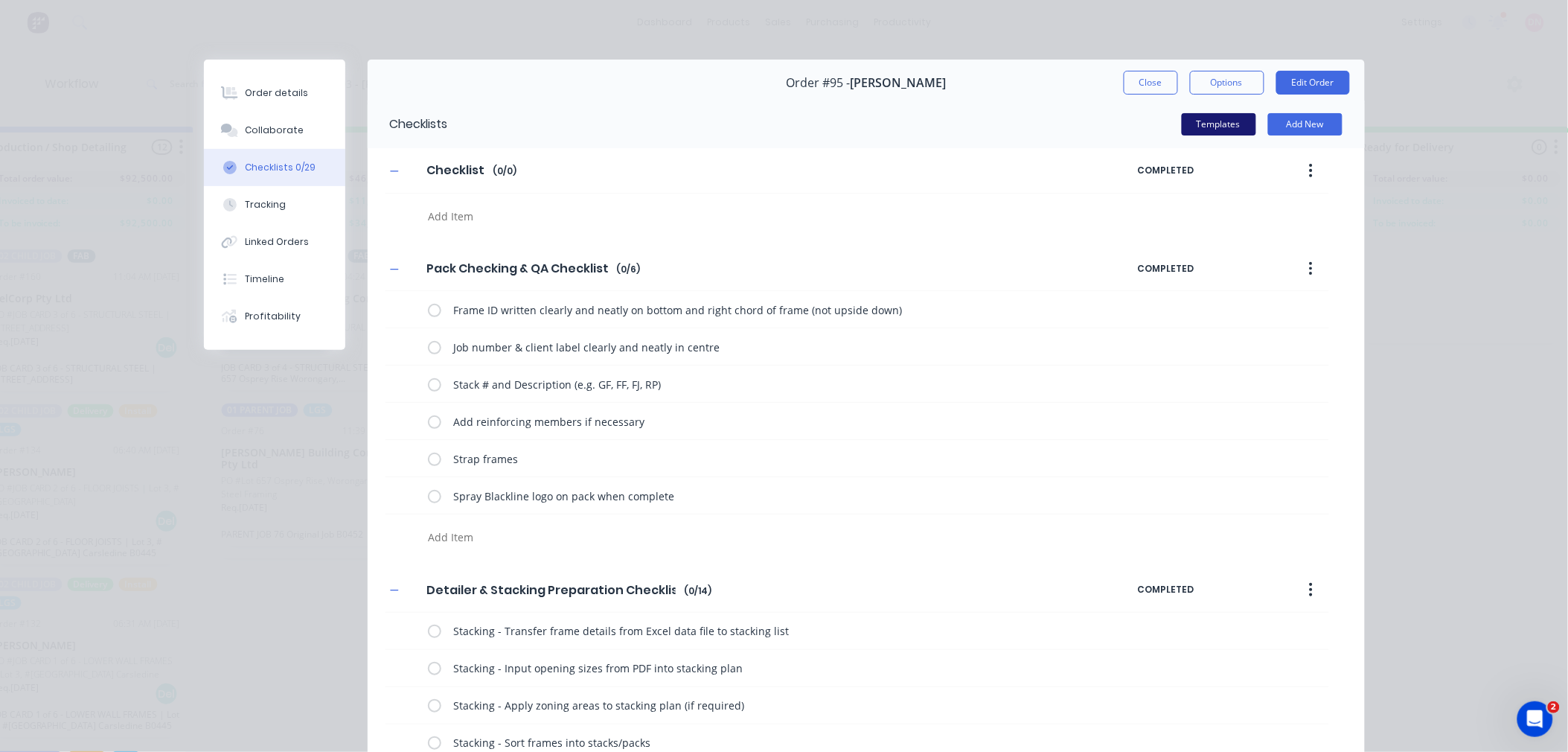
click at [1193, 126] on button "Templates" at bounding box center [1219, 124] width 75 height 22
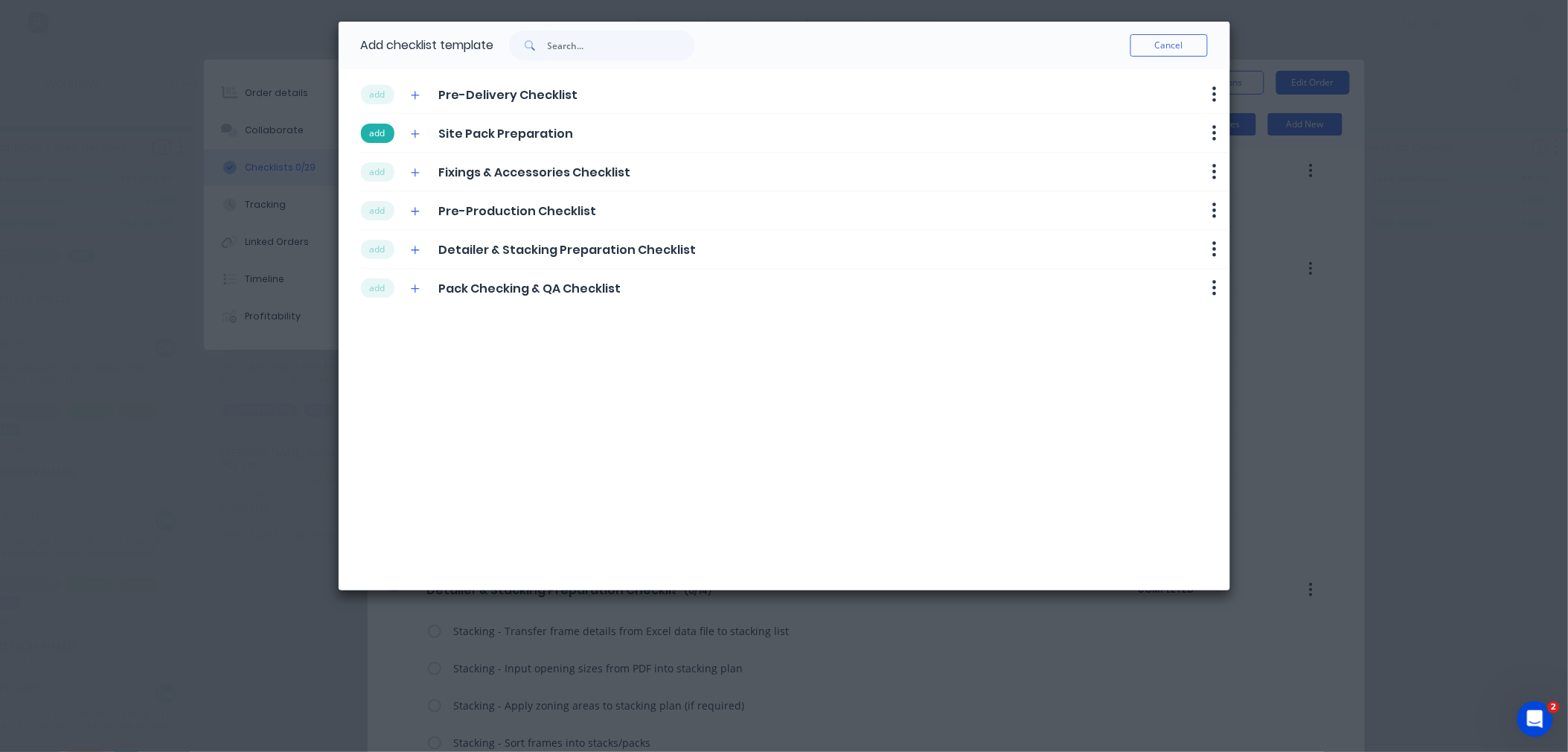
click at [387, 128] on button "add" at bounding box center [378, 132] width 34 height 19
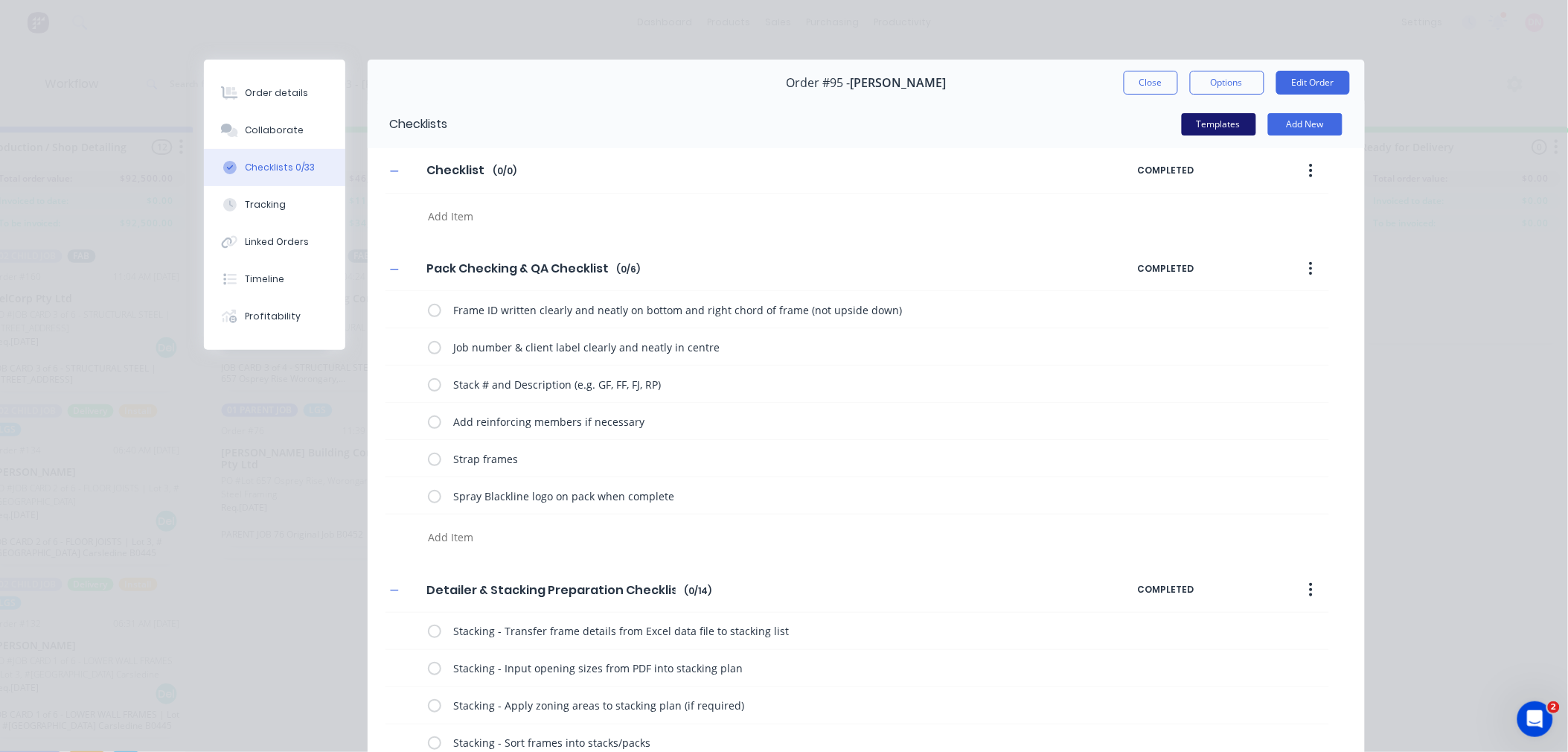
click at [1200, 126] on button "Templates" at bounding box center [1219, 124] width 75 height 22
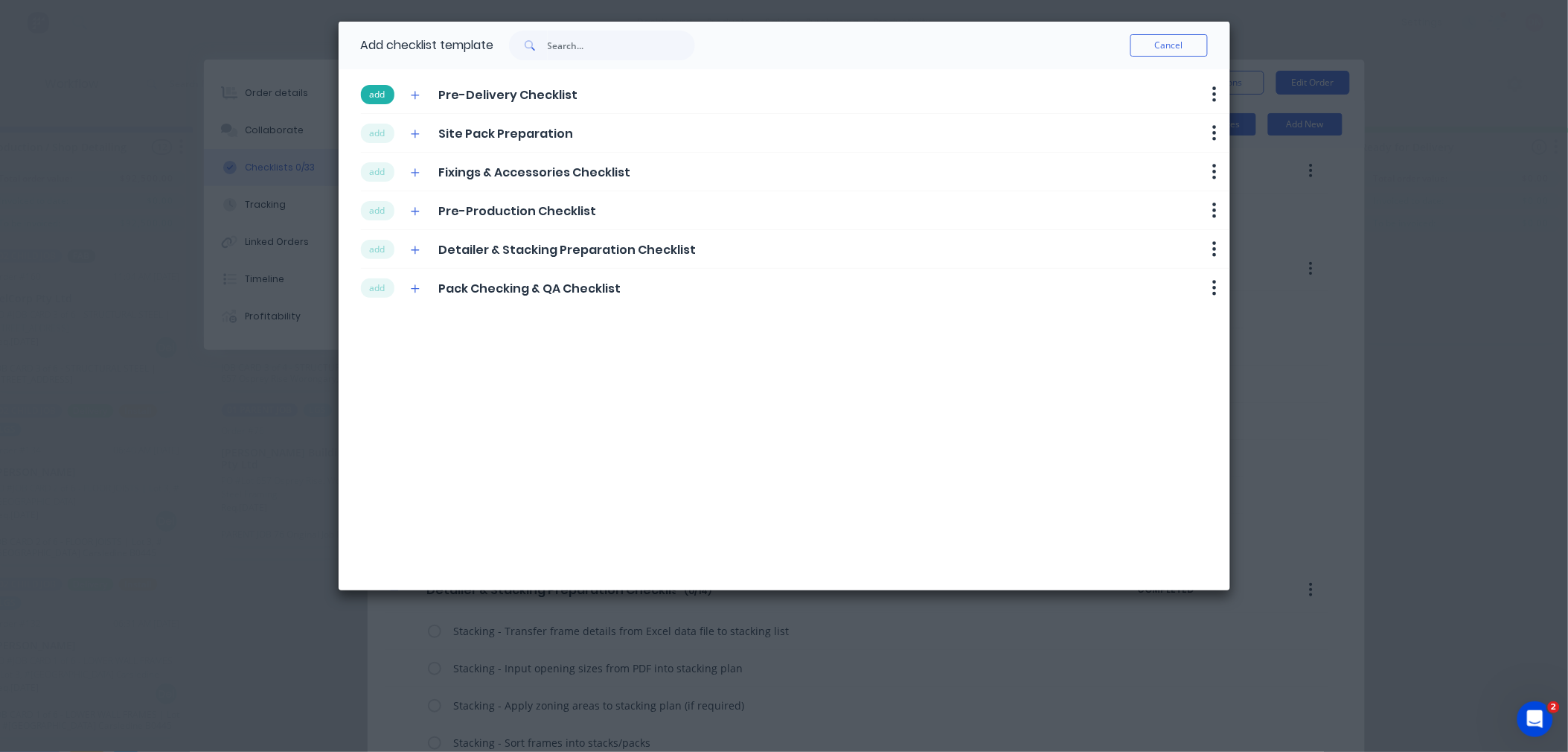
click at [392, 96] on button "add" at bounding box center [378, 94] width 34 height 19
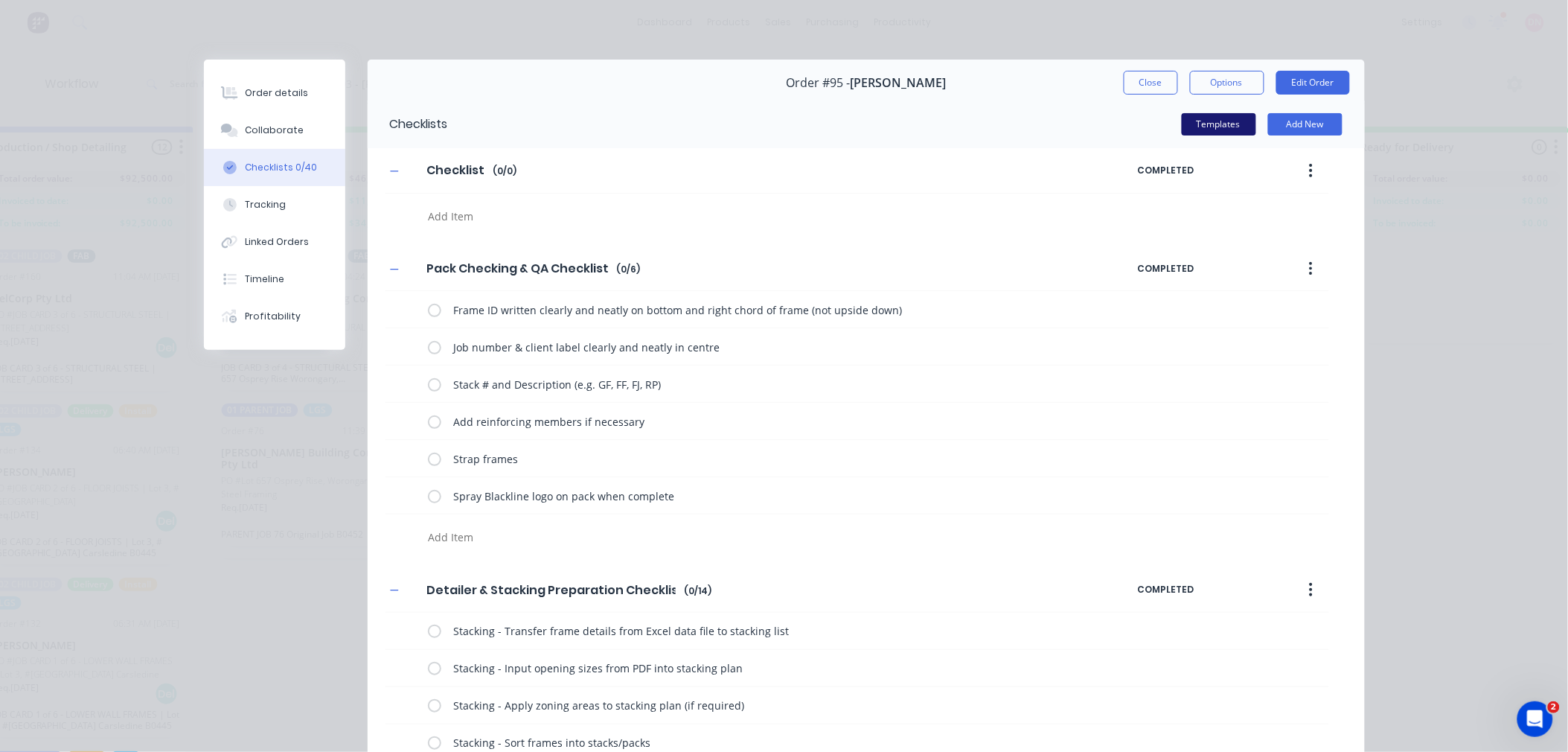
click at [1195, 134] on button "Templates" at bounding box center [1219, 124] width 75 height 22
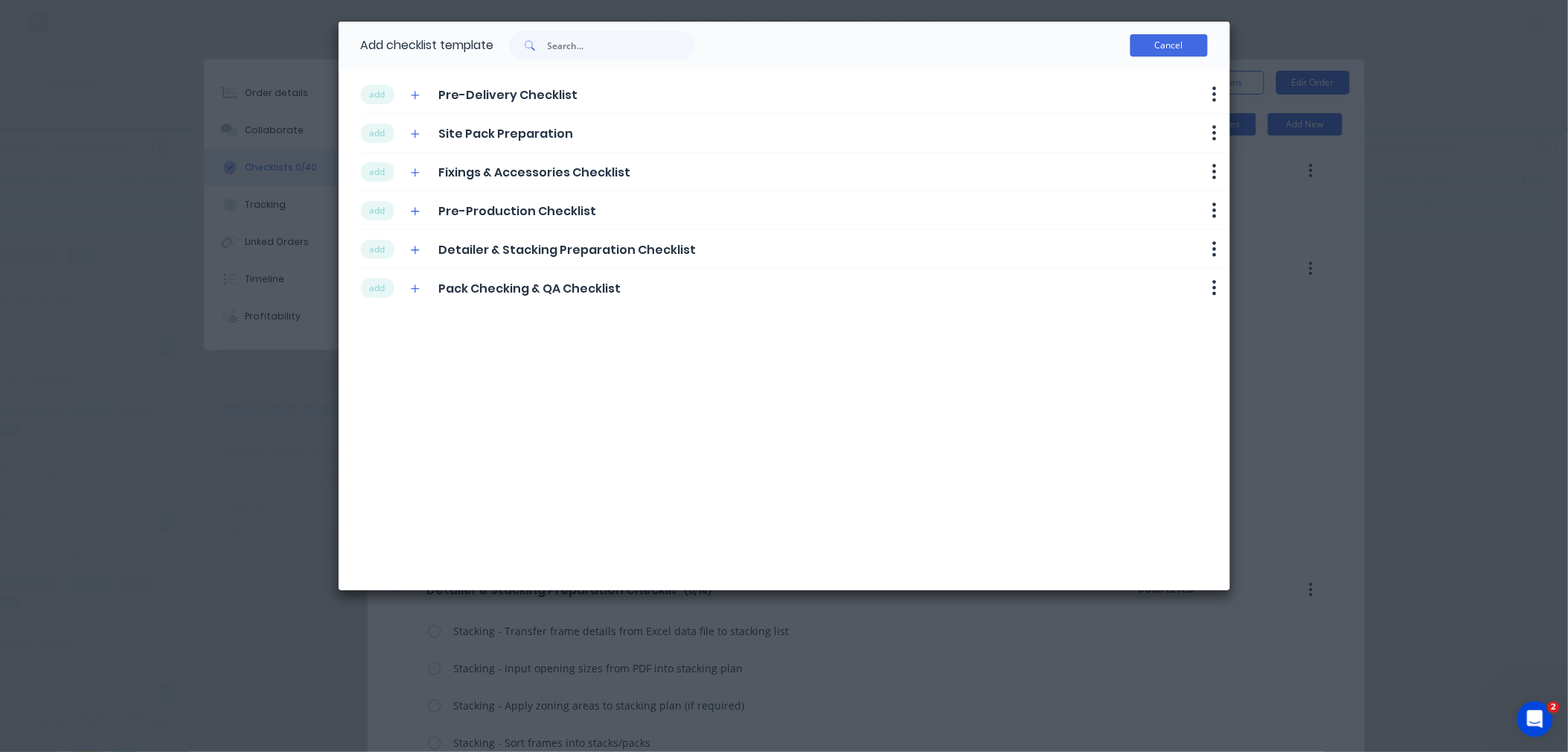
click at [1198, 39] on button "Cancel" at bounding box center [1169, 45] width 78 height 22
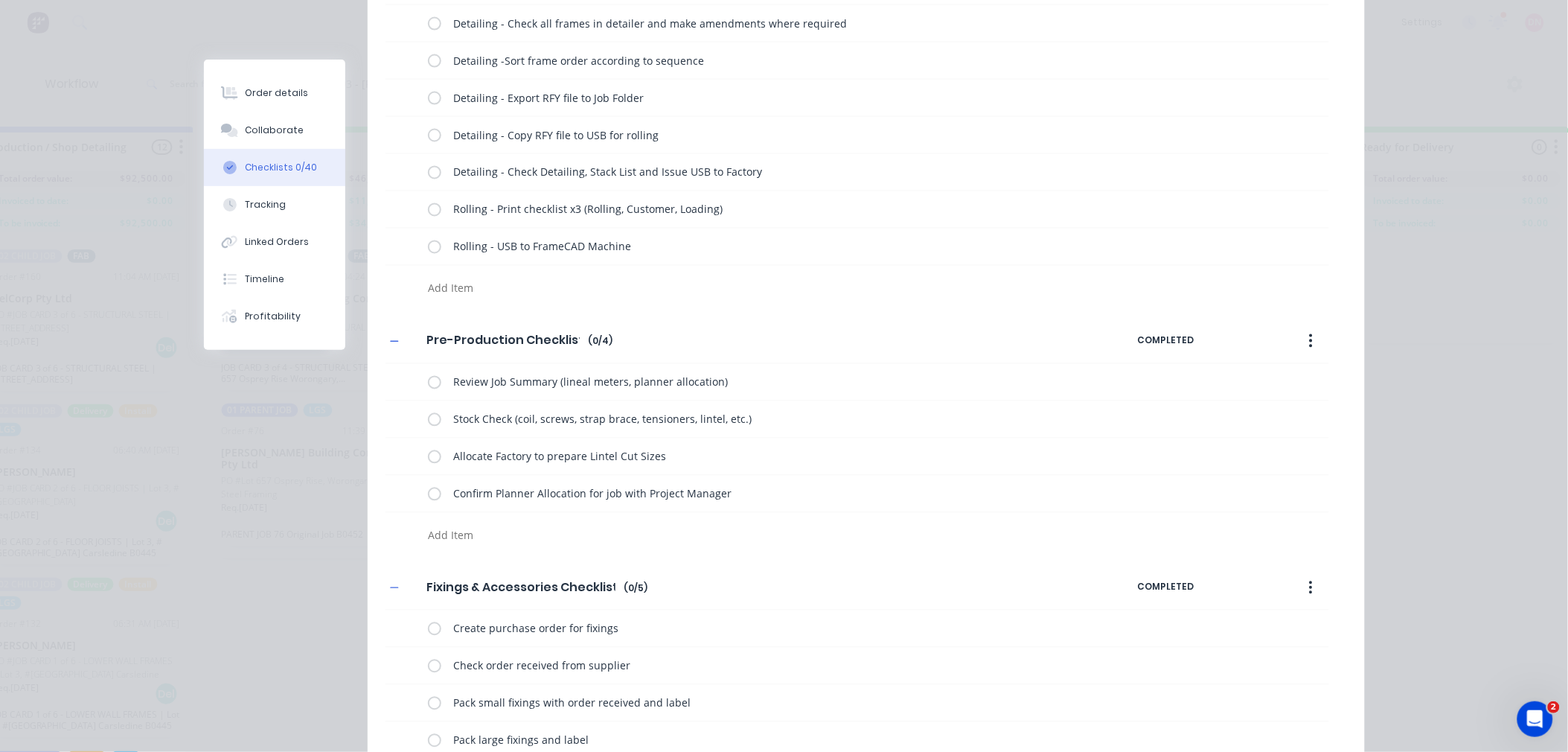
scroll to position [881, 0]
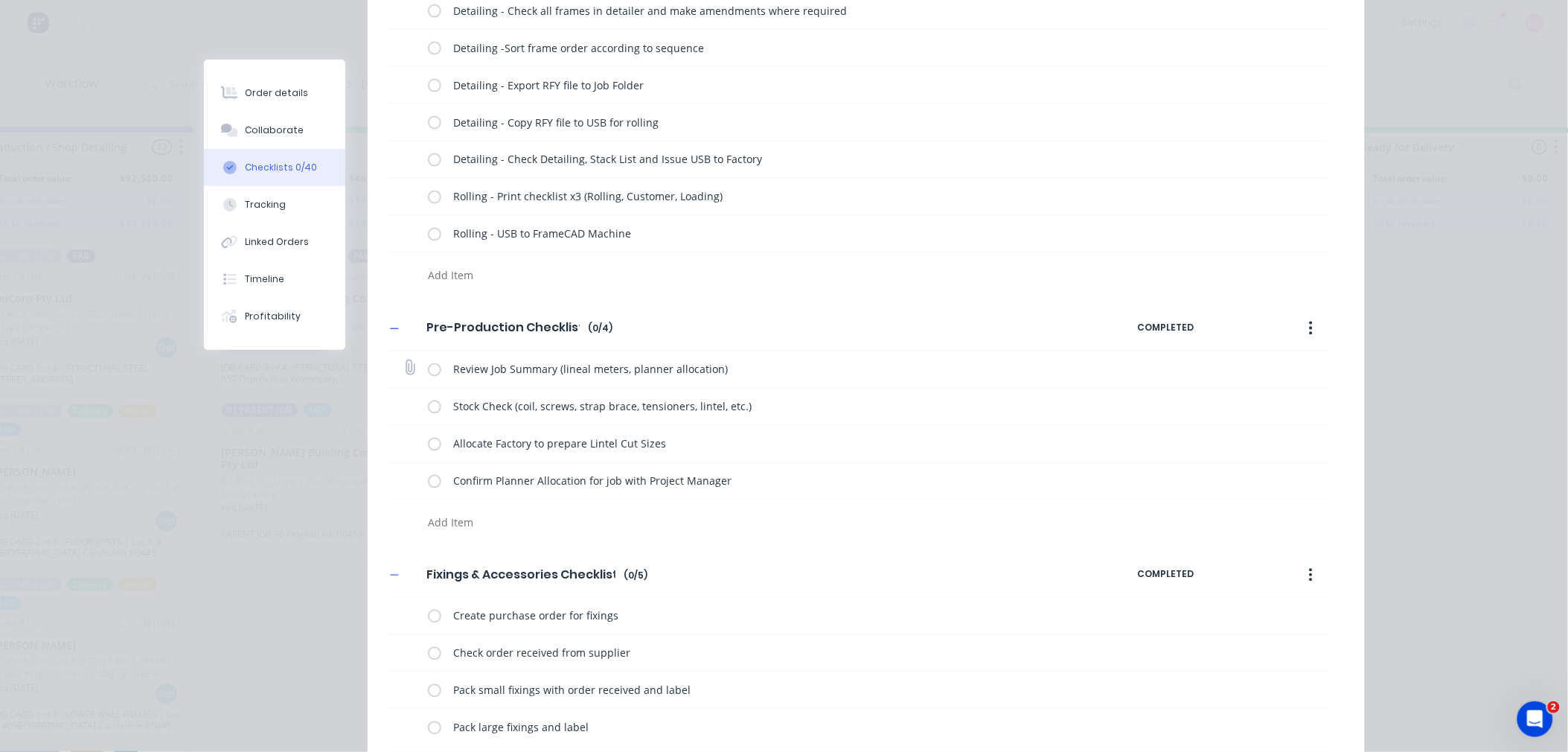
click at [428, 369] on label at bounding box center [434, 370] width 13 height 16
click at [0, 0] on input "checkbox" at bounding box center [0, 0] width 0 height 0
click at [428, 407] on label at bounding box center [434, 407] width 13 height 16
click at [0, 0] on input "checkbox" at bounding box center [0, 0] width 0 height 0
click at [431, 432] on div "Allocate Factory to prepare Lintel Cut Sizes" at bounding box center [766, 444] width 676 height 30
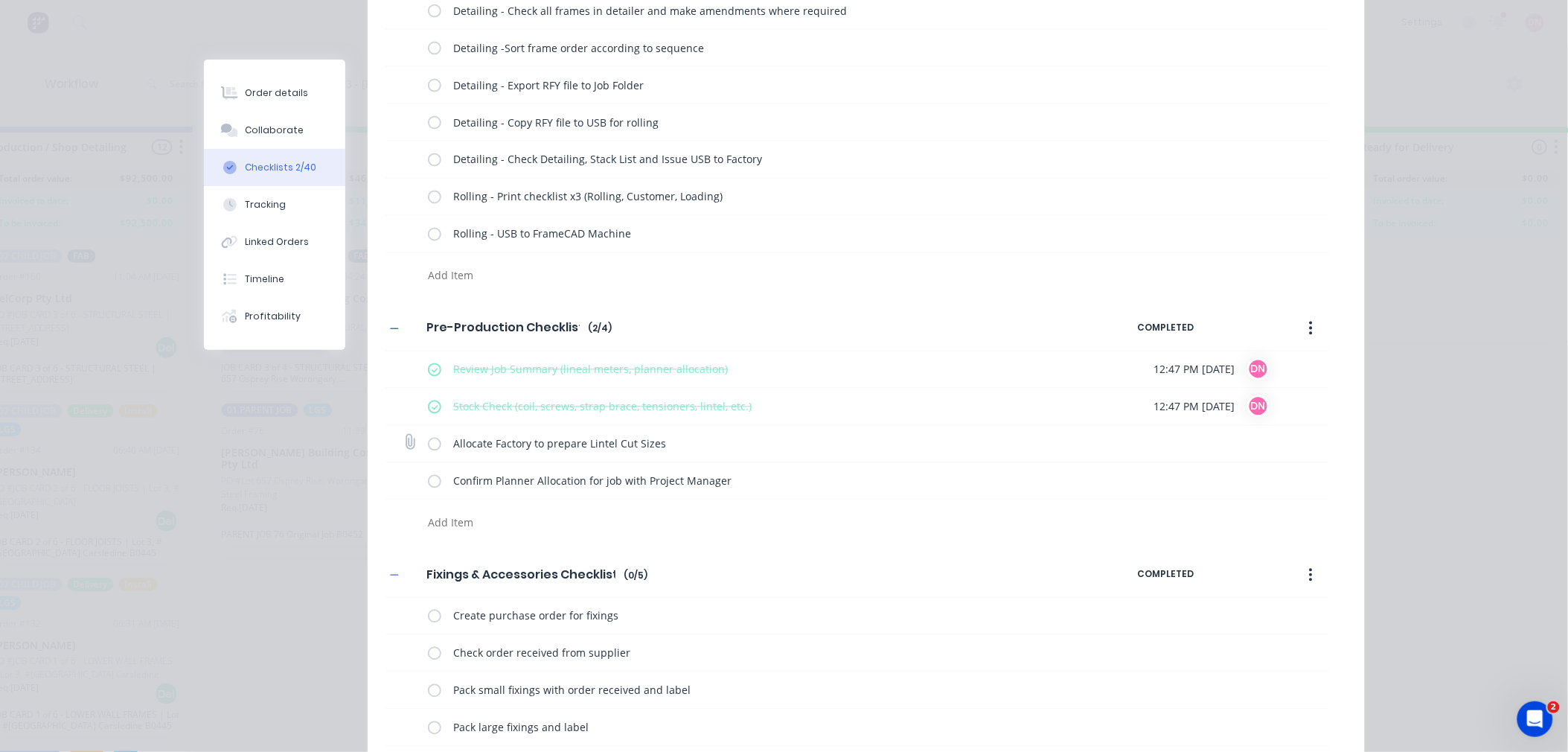
click at [433, 441] on label at bounding box center [434, 445] width 13 height 16
click at [0, 0] on input "checkbox" at bounding box center [0, 0] width 0 height 0
click at [434, 491] on div "Confirm Planner Allocation for job with Project Manager" at bounding box center [766, 481] width 676 height 30
click at [433, 487] on label at bounding box center [434, 481] width 13 height 16
click at [0, 0] on input "checkbox" at bounding box center [0, 0] width 0 height 0
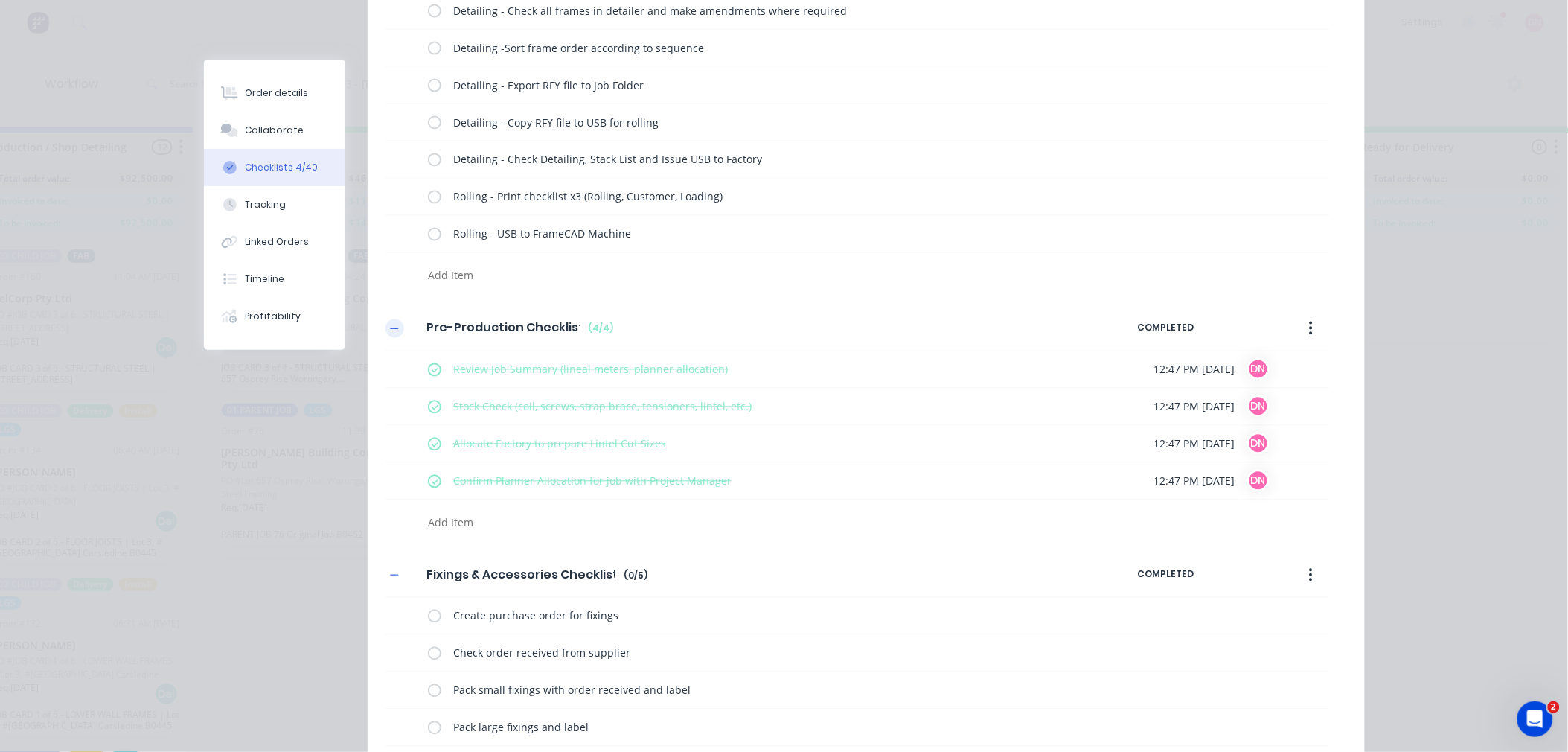
click at [390, 328] on icon "button" at bounding box center [394, 329] width 9 height 10
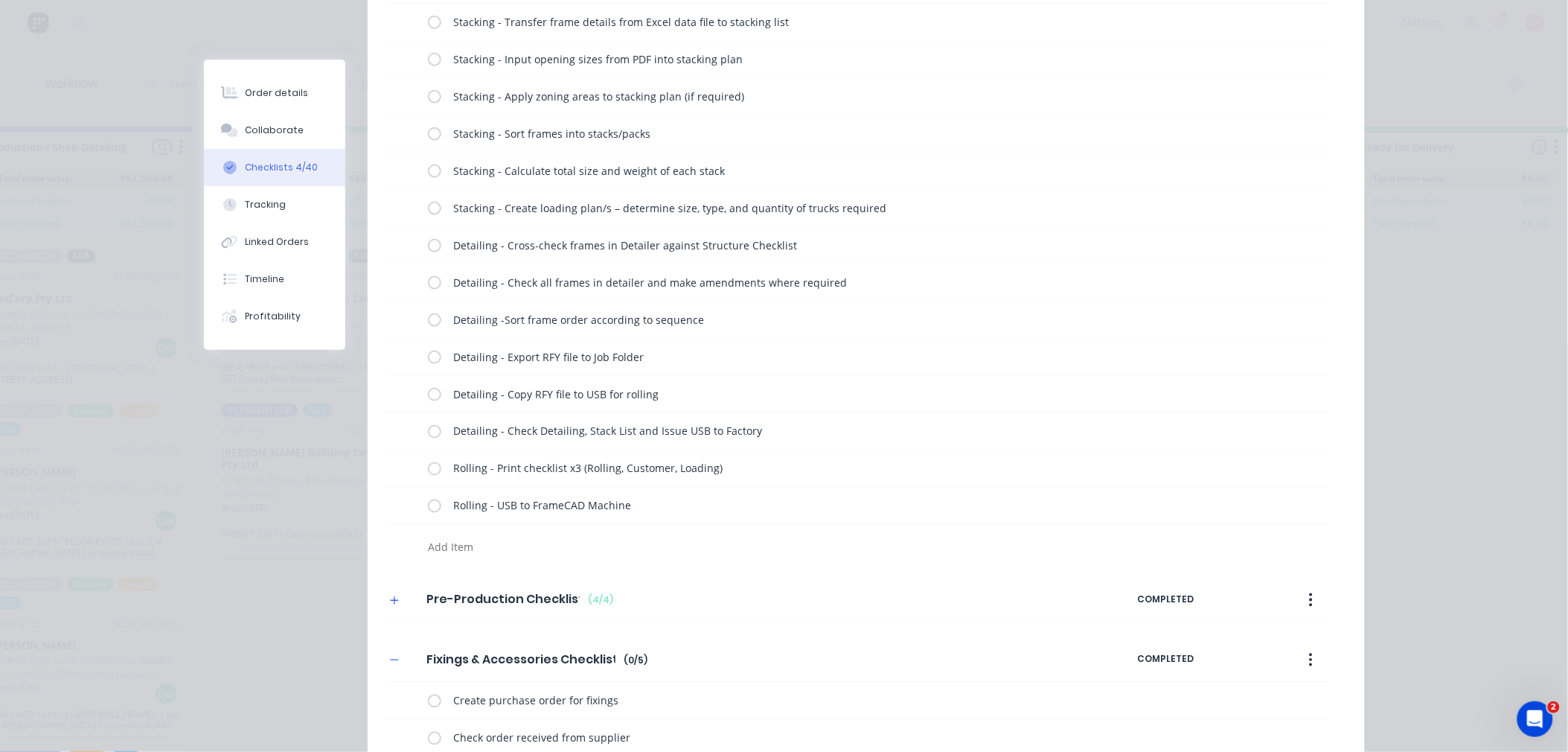
scroll to position [528, 0]
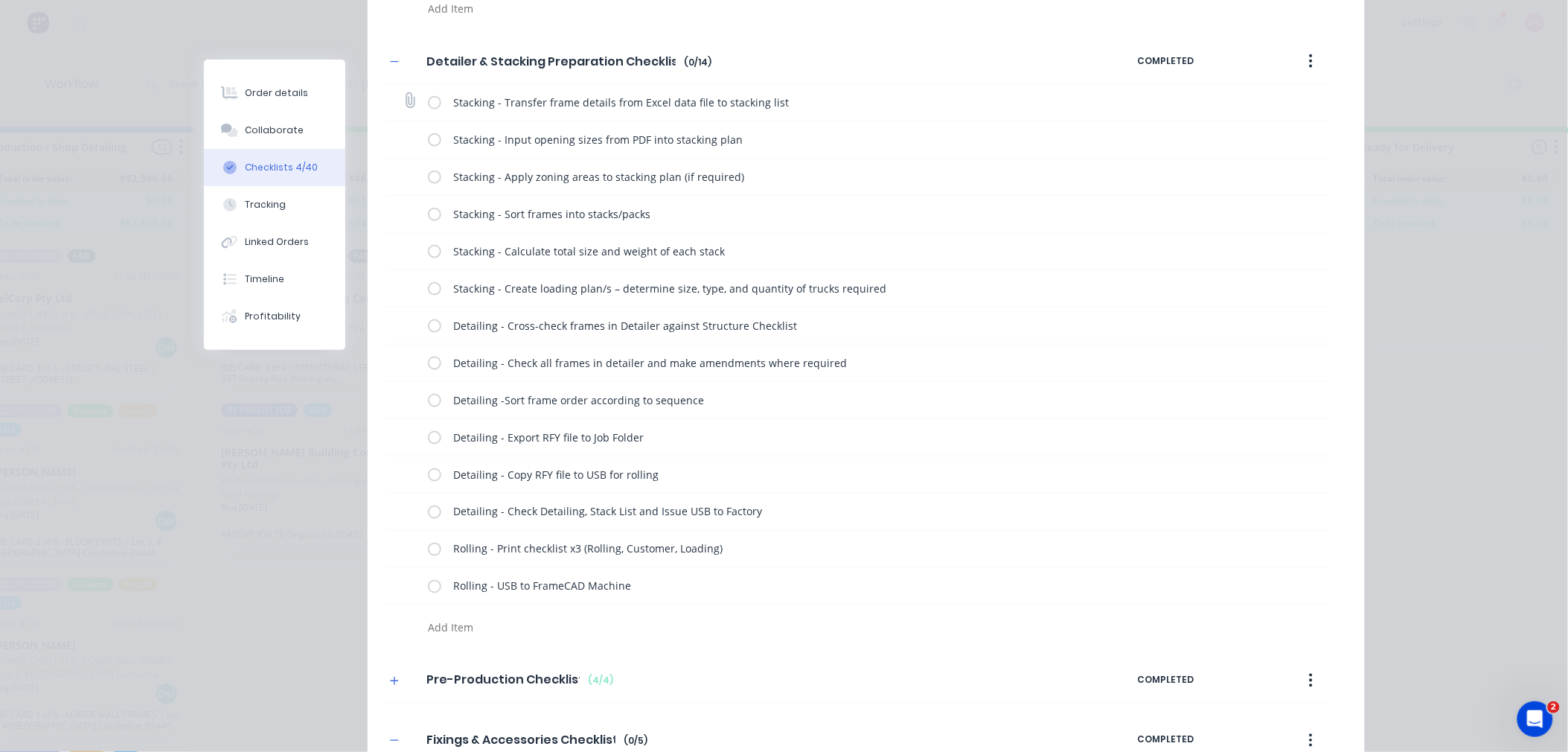
click at [431, 108] on label at bounding box center [434, 102] width 13 height 16
click at [0, 0] on input "checkbox" at bounding box center [0, 0] width 0 height 0
click at [428, 142] on label at bounding box center [434, 139] width 13 height 16
click at [0, 0] on input "checkbox" at bounding box center [0, 0] width 0 height 0
drag, startPoint x: 428, startPoint y: 176, endPoint x: 428, endPoint y: 186, distance: 10.0
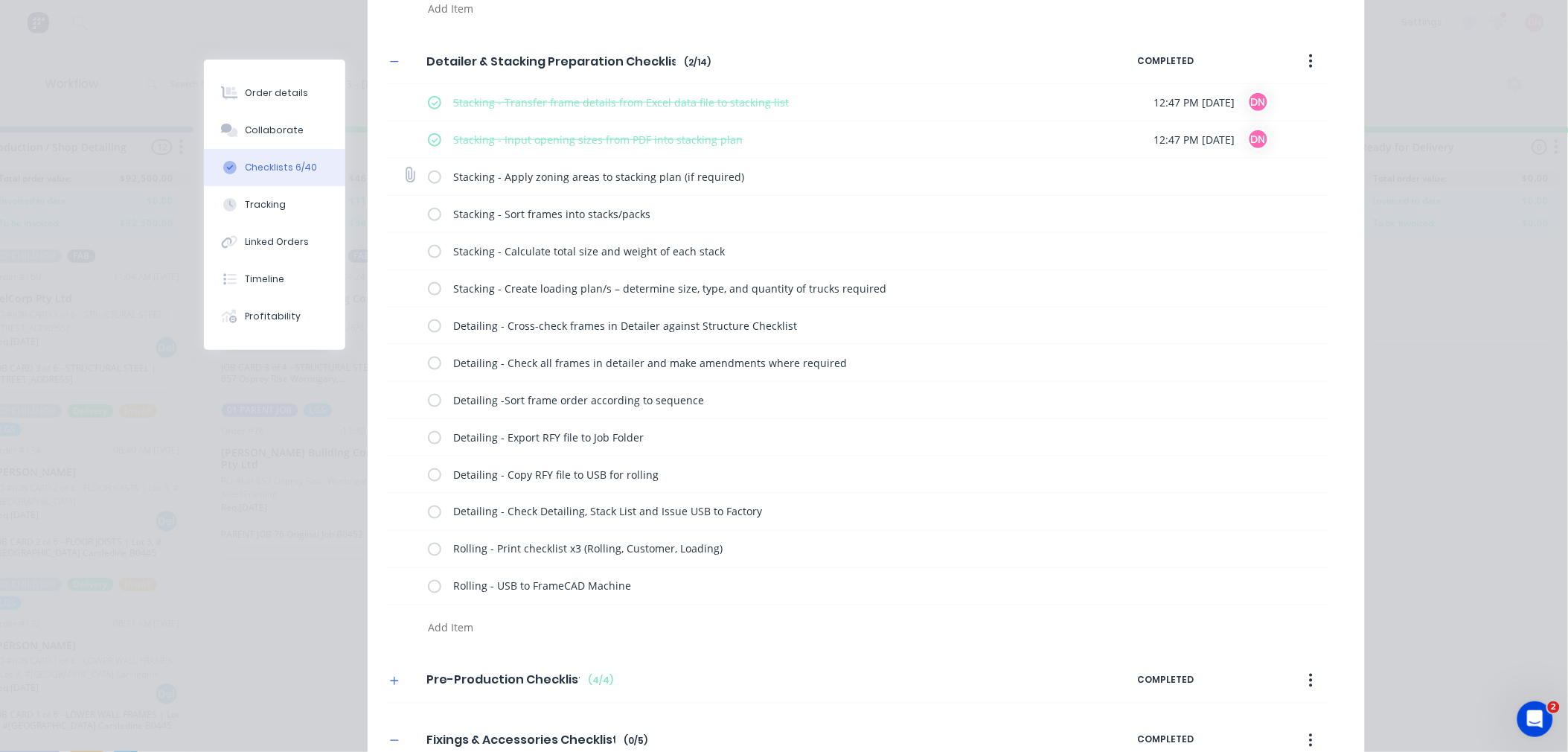
click at [428, 176] on label at bounding box center [434, 177] width 13 height 16
click at [0, 0] on input "checkbox" at bounding box center [0, 0] width 0 height 0
click at [428, 200] on div "Stacking - Sort frames into stacks/packs" at bounding box center [766, 215] width 676 height 30
click at [428, 211] on label at bounding box center [434, 214] width 13 height 16
click at [0, 0] on input "checkbox" at bounding box center [0, 0] width 0 height 0
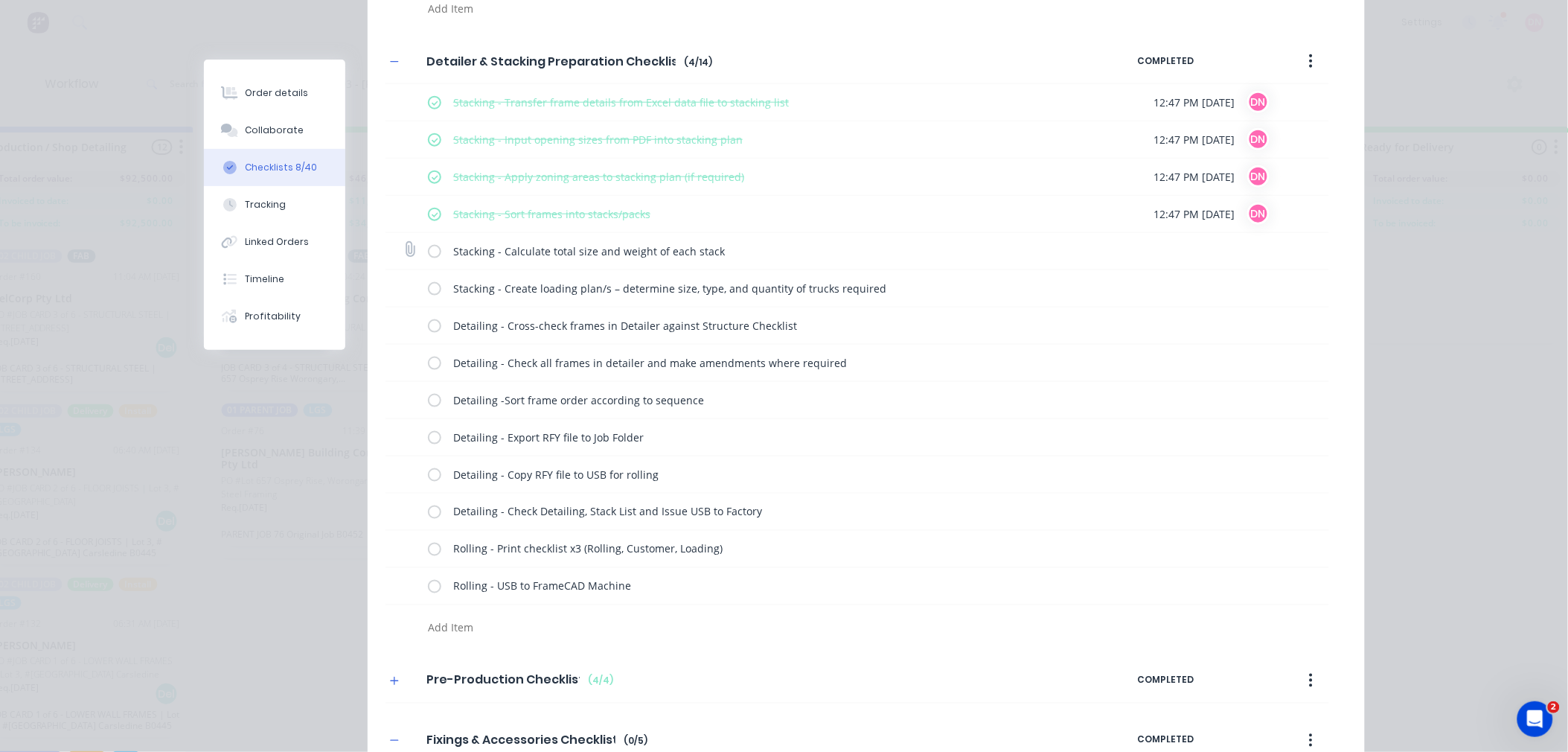
click at [428, 244] on div "Stacking - Calculate total size and weight of each stack" at bounding box center [766, 252] width 676 height 30
click at [428, 257] on label at bounding box center [434, 252] width 13 height 16
click at [0, 0] on input "checkbox" at bounding box center [0, 0] width 0 height 0
click at [428, 285] on label at bounding box center [434, 288] width 13 height 16
click at [0, 0] on input "checkbox" at bounding box center [0, 0] width 0 height 0
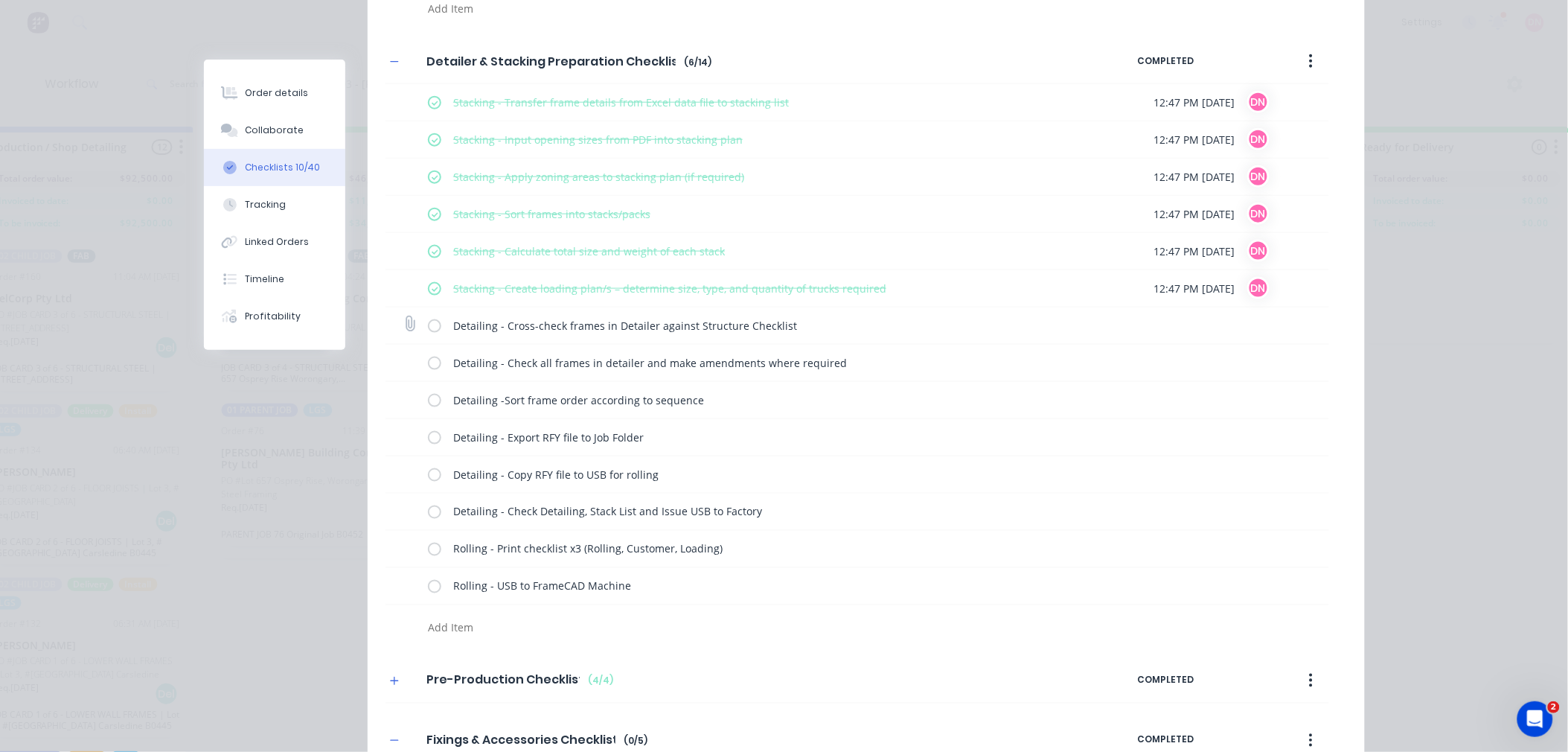
click at [431, 323] on label at bounding box center [434, 326] width 13 height 16
click at [0, 0] on input "checkbox" at bounding box center [0, 0] width 0 height 0
click at [428, 357] on label at bounding box center [434, 363] width 13 height 16
click at [0, 0] on input "checkbox" at bounding box center [0, 0] width 0 height 0
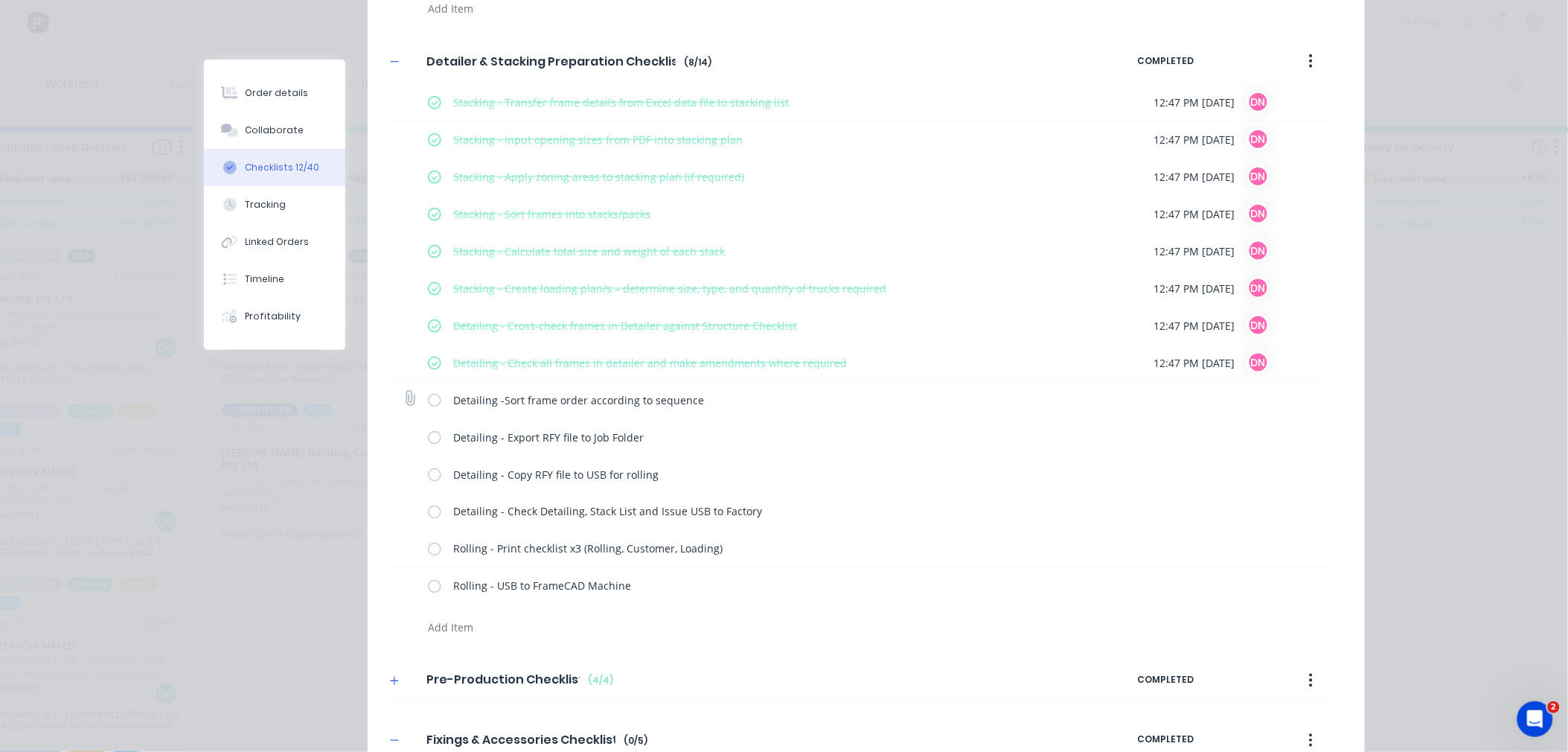
click at [421, 399] on div "Detailing -Sort frame order according to sequence" at bounding box center [857, 400] width 944 height 37
click at [428, 410] on div "Detailing -Sort frame order according to sequence" at bounding box center [766, 401] width 676 height 30
click at [428, 404] on label at bounding box center [434, 400] width 13 height 16
click at [0, 0] on input "checkbox" at bounding box center [0, 0] width 0 height 0
click at [431, 440] on label at bounding box center [434, 438] width 13 height 16
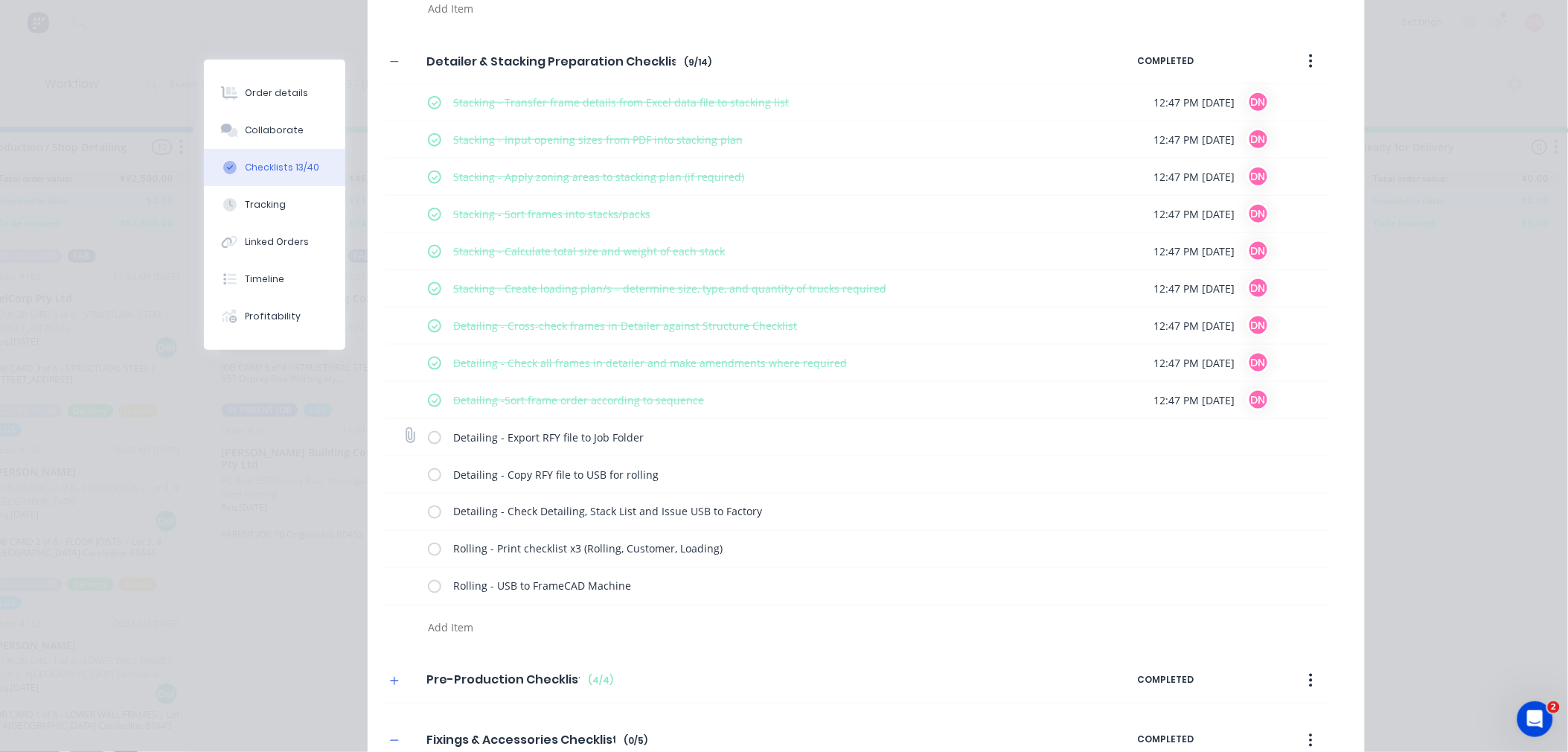
click at [0, 0] on input "checkbox" at bounding box center [0, 0] width 0 height 0
click at [432, 470] on label at bounding box center [434, 474] width 13 height 16
click at [0, 0] on input "checkbox" at bounding box center [0, 0] width 0 height 0
click at [432, 511] on label at bounding box center [434, 512] width 13 height 16
click at [0, 0] on input "checkbox" at bounding box center [0, 0] width 0 height 0
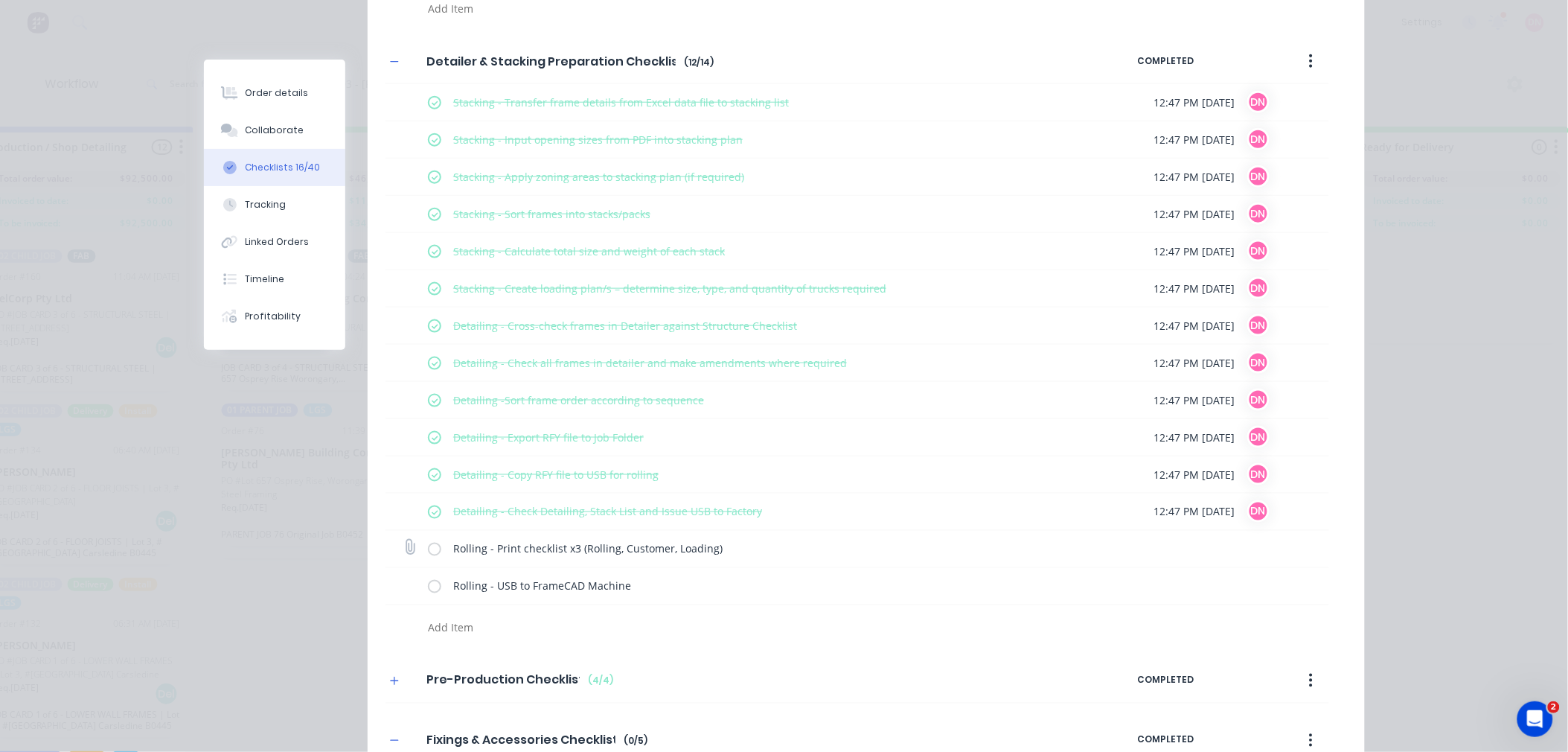
click at [428, 551] on label at bounding box center [434, 549] width 13 height 16
click at [0, 0] on input "checkbox" at bounding box center [0, 0] width 0 height 0
click at [431, 582] on label at bounding box center [434, 587] width 13 height 16
click at [0, 0] on input "checkbox" at bounding box center [0, 0] width 0 height 0
click at [390, 62] on icon "button" at bounding box center [394, 62] width 9 height 10
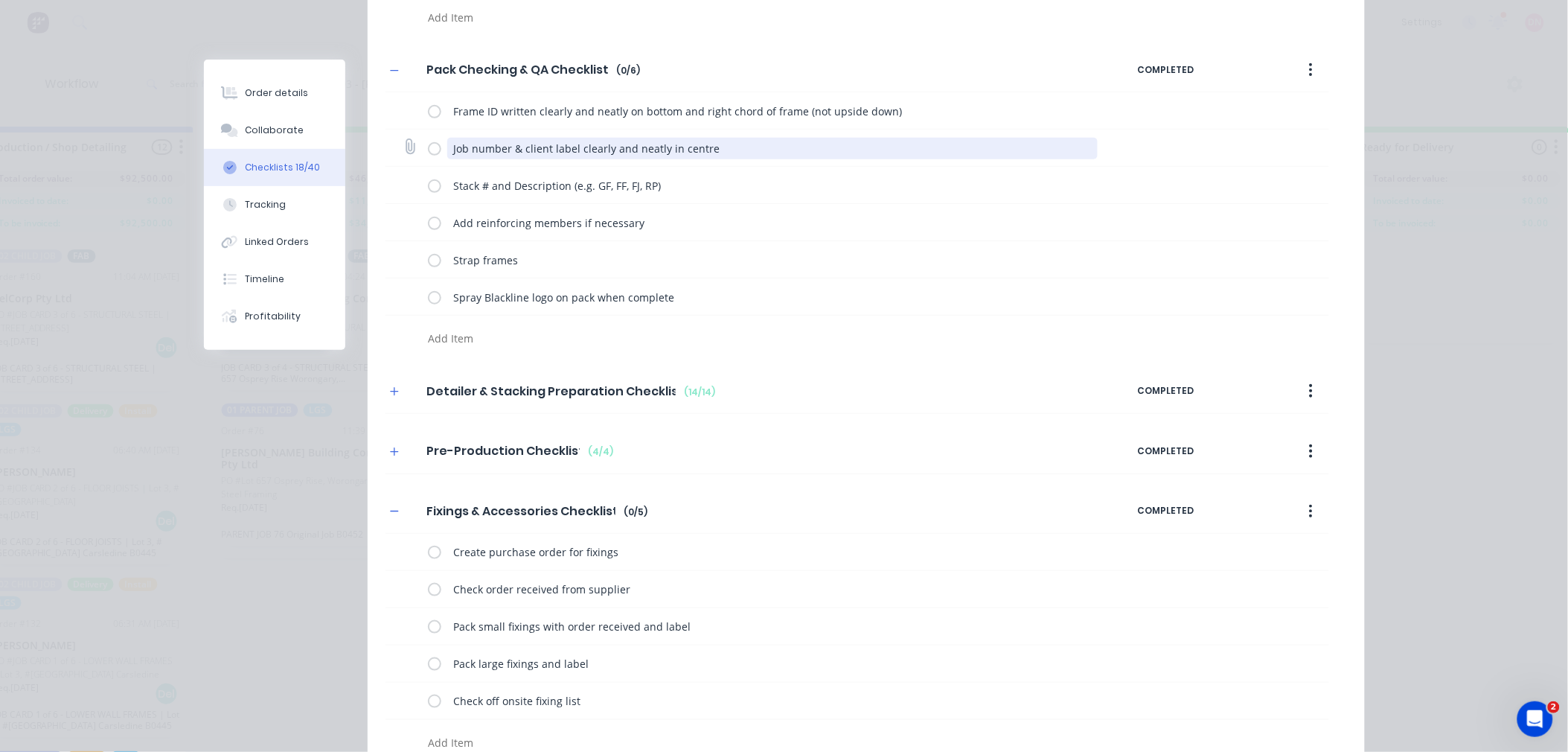
scroll to position [197, 0]
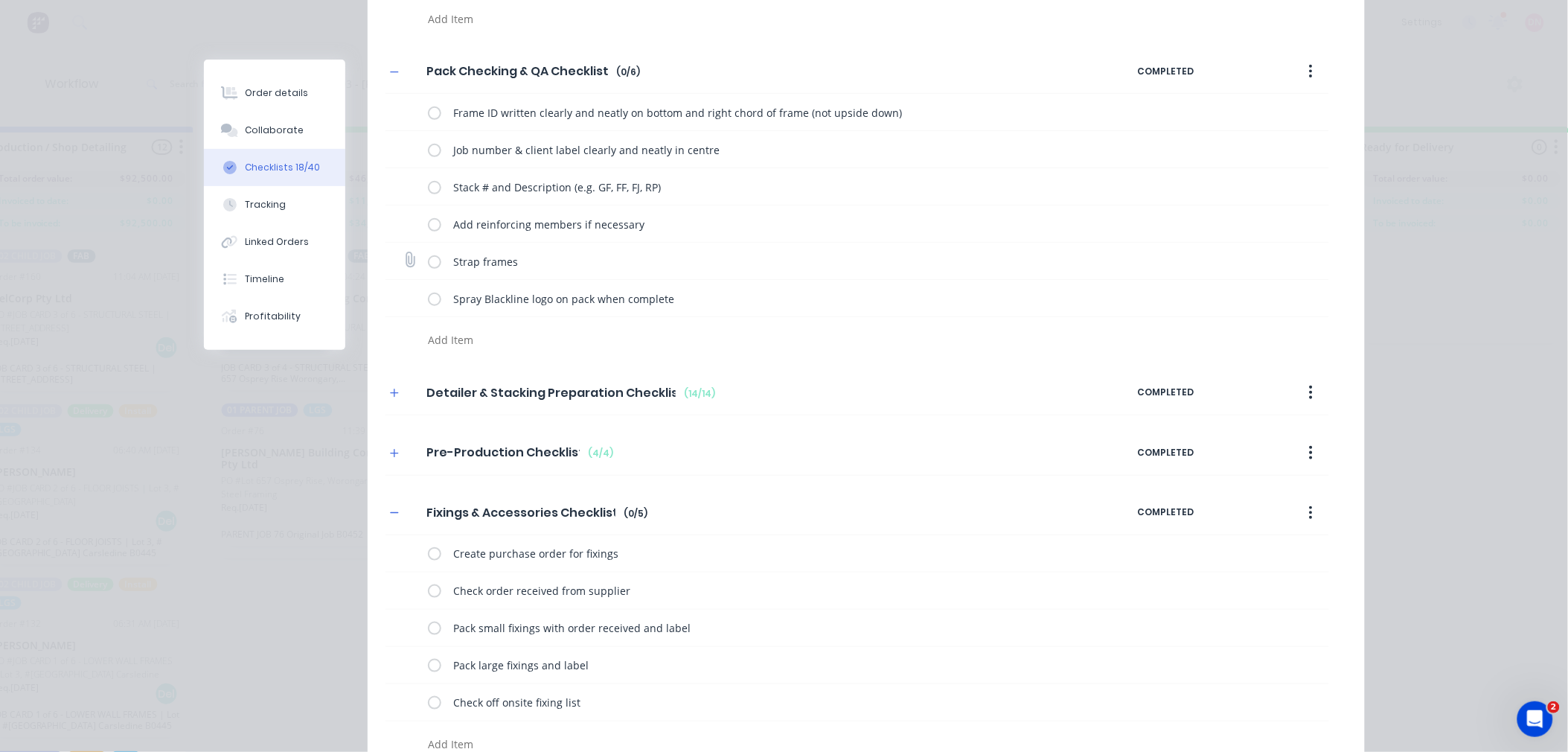
click at [428, 262] on label at bounding box center [434, 262] width 13 height 16
click at [0, 0] on input "checkbox" at bounding box center [0, 0] width 0 height 0
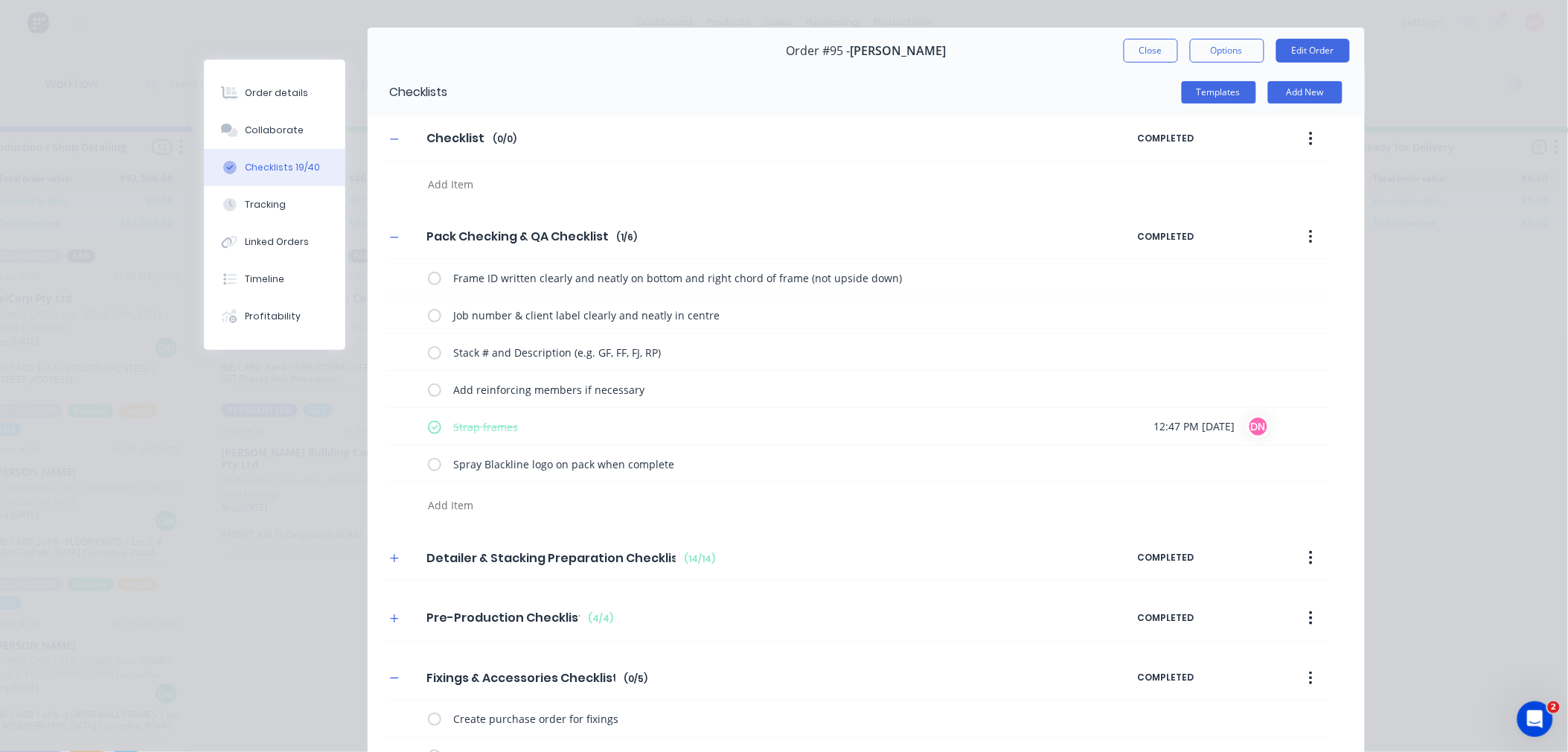
click at [1309, 136] on icon "button" at bounding box center [1311, 138] width 4 height 16
drag, startPoint x: 1256, startPoint y: 210, endPoint x: 1214, endPoint y: 194, distance: 44.9
click at [1255, 210] on div "Delete" at bounding box center [1258, 208] width 114 height 22
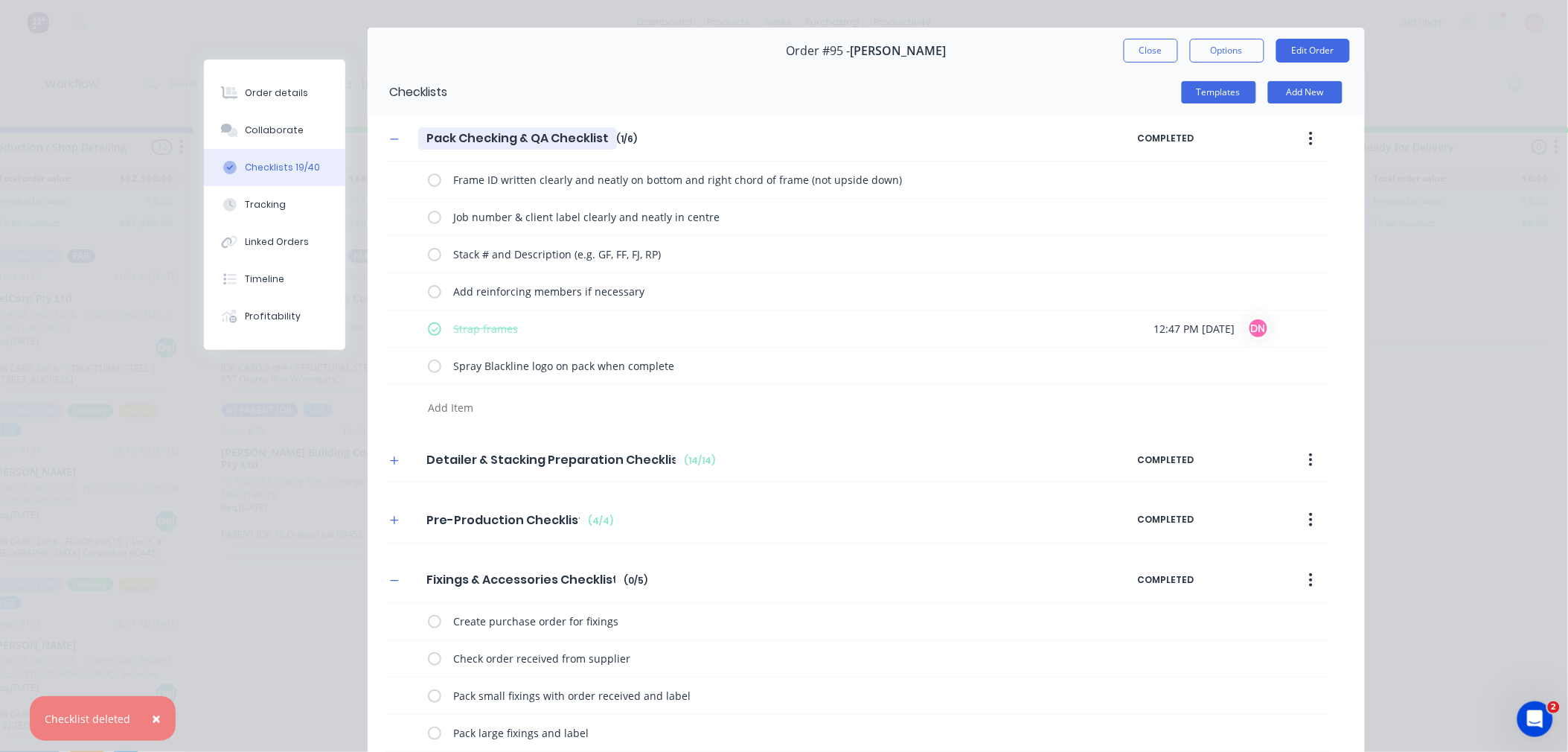
drag, startPoint x: 395, startPoint y: 137, endPoint x: 423, endPoint y: 143, distance: 28.6
click at [393, 137] on button "button" at bounding box center [395, 138] width 19 height 19
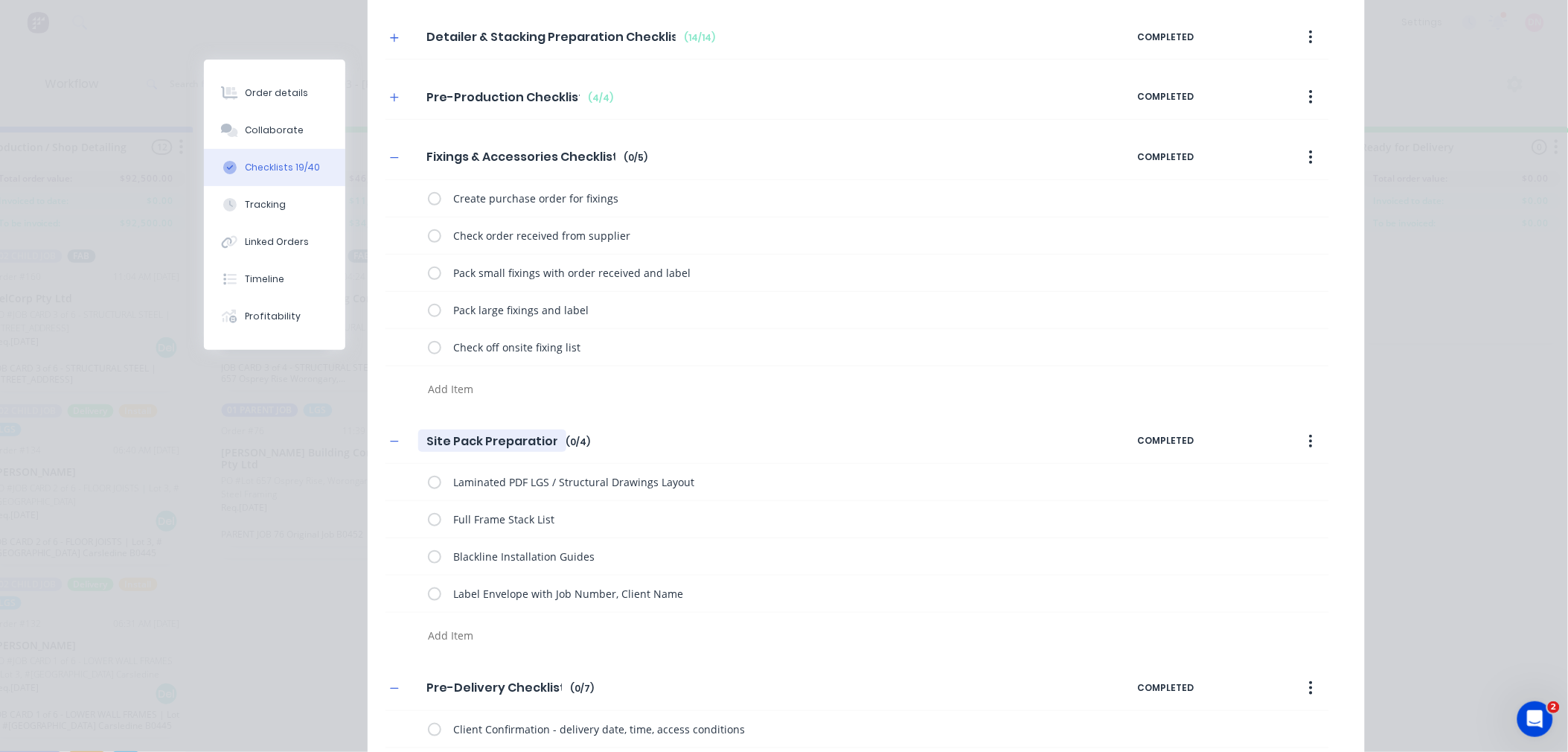
scroll to position [197, 0]
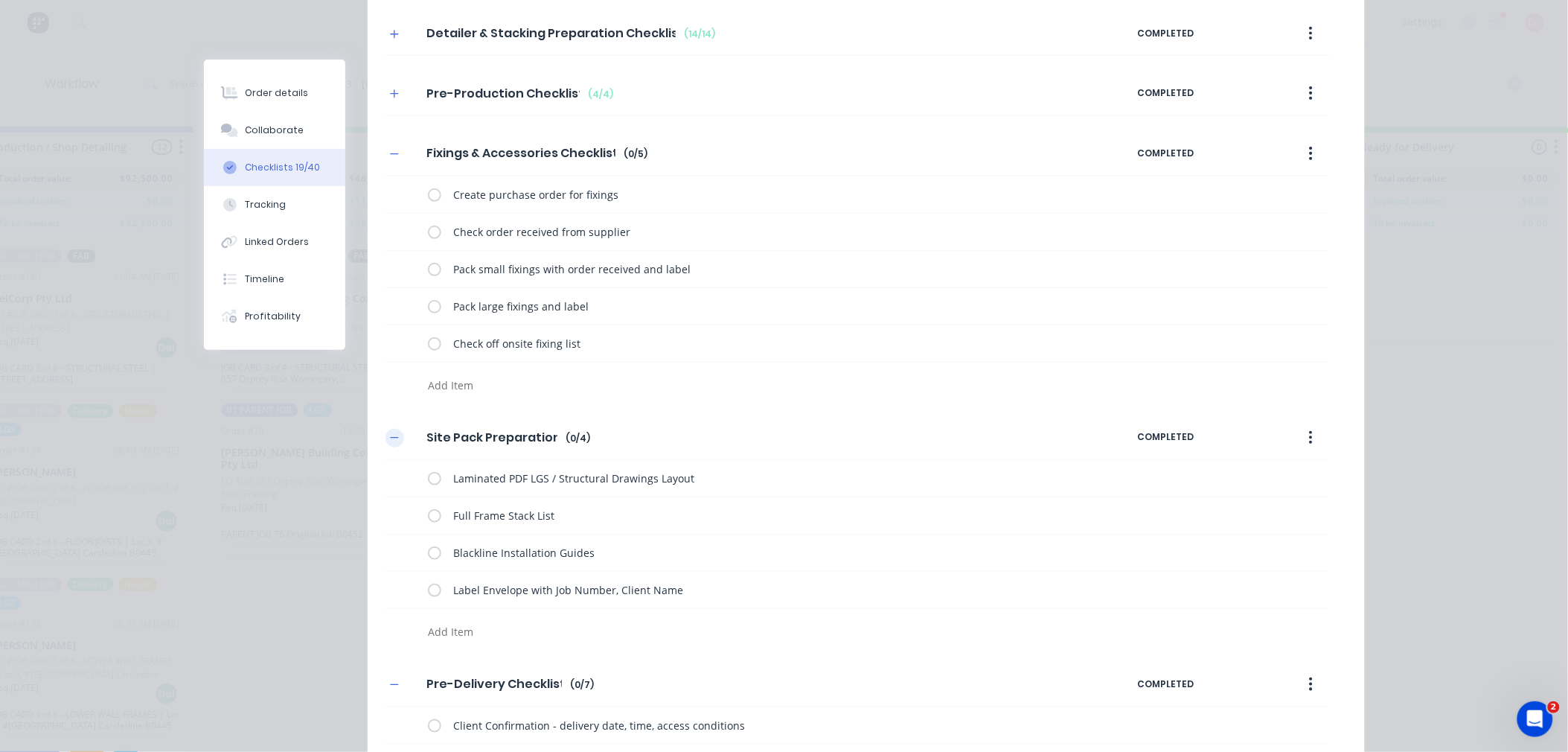
click at [390, 433] on button "button" at bounding box center [395, 438] width 19 height 19
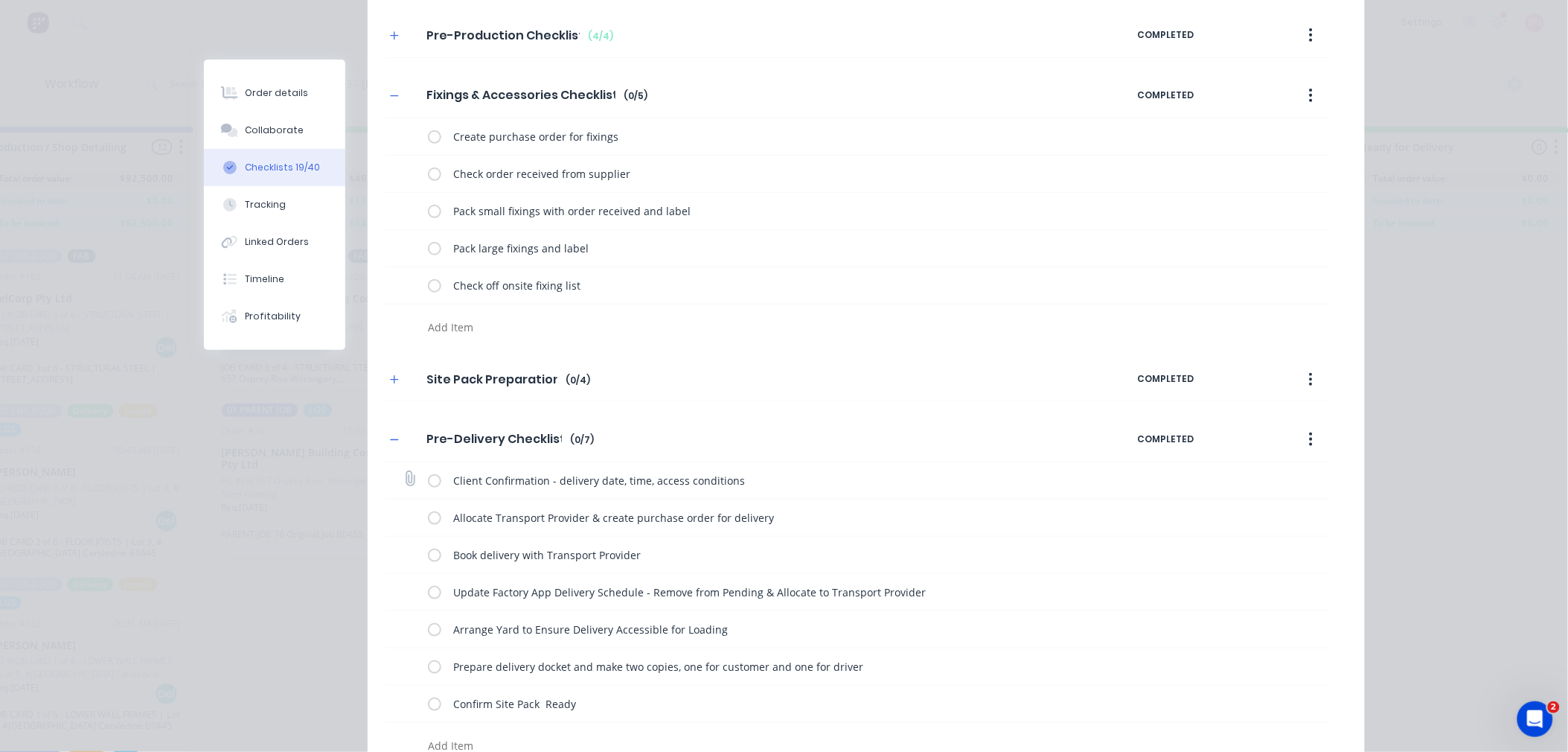
scroll to position [330, 0]
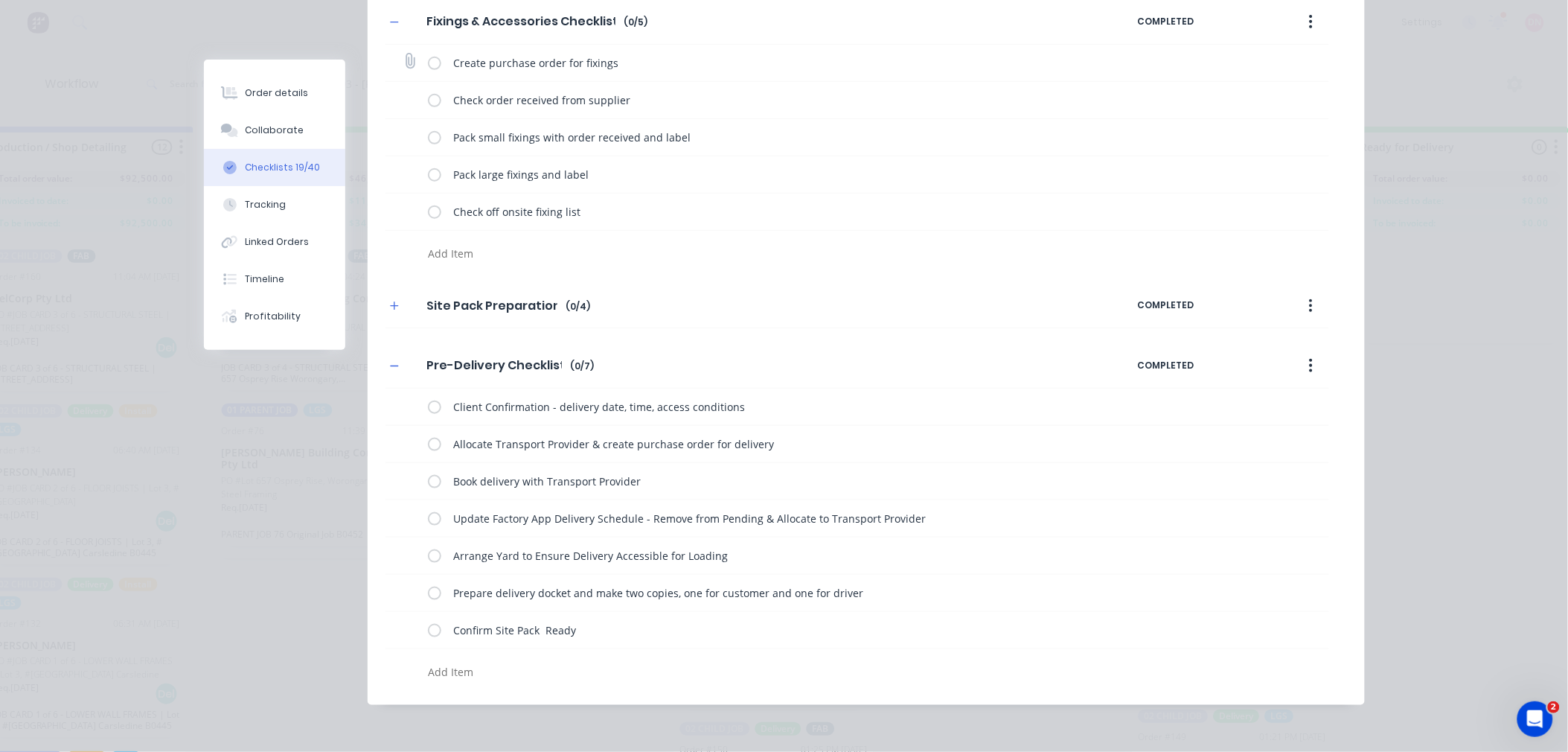
click at [390, 365] on icon "button" at bounding box center [394, 366] width 9 height 10
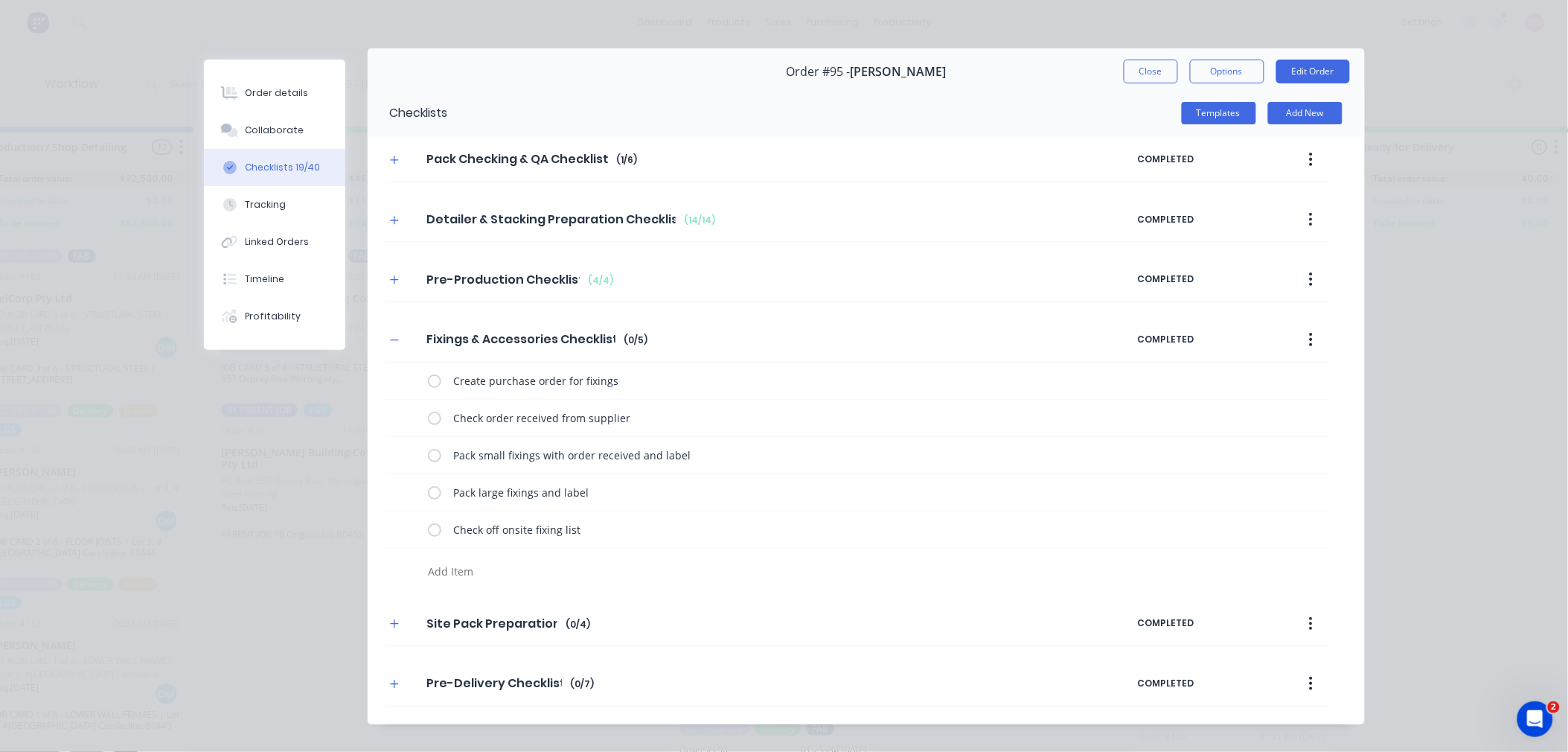
scroll to position [0, 0]
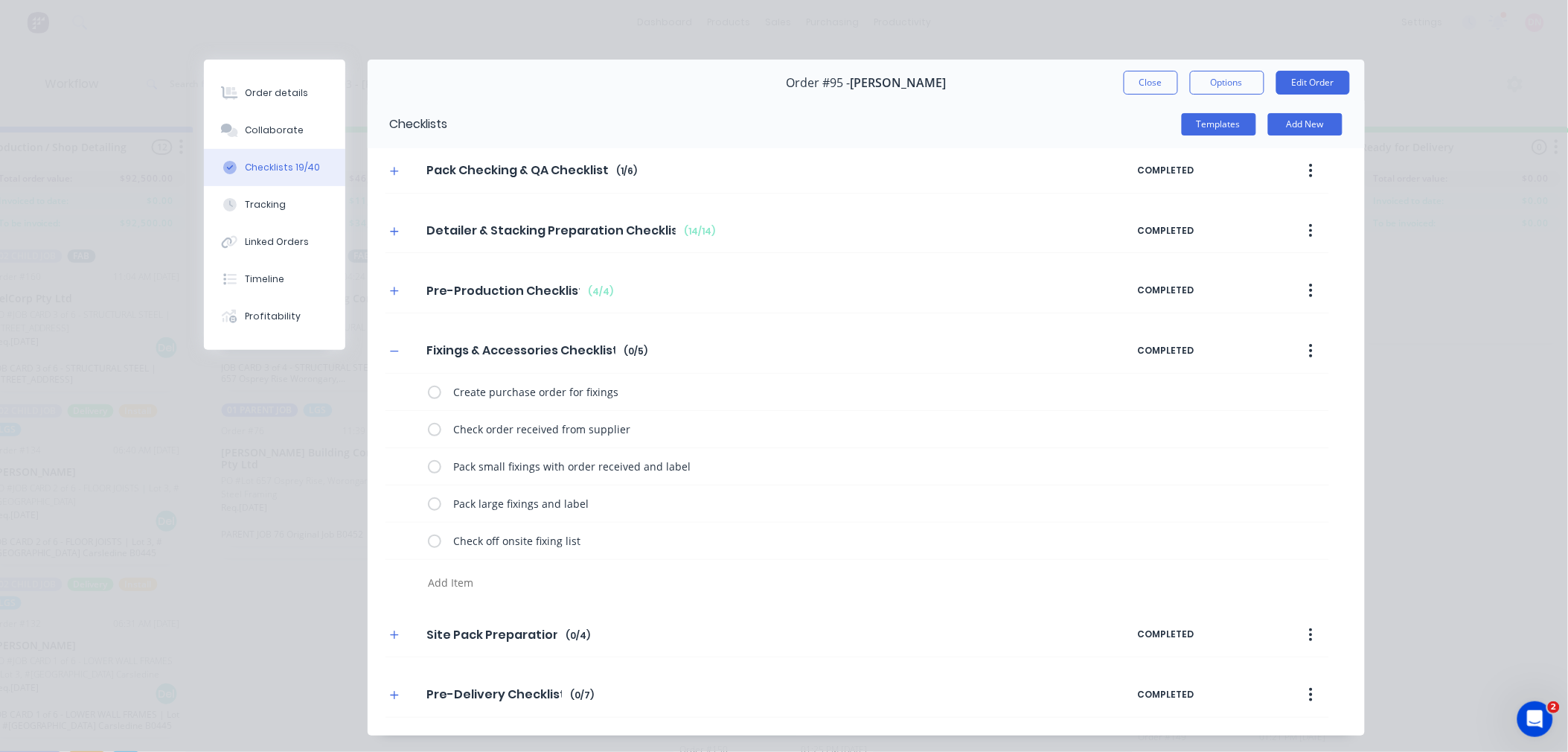
click at [1156, 85] on button "Close" at bounding box center [1150, 83] width 55 height 24
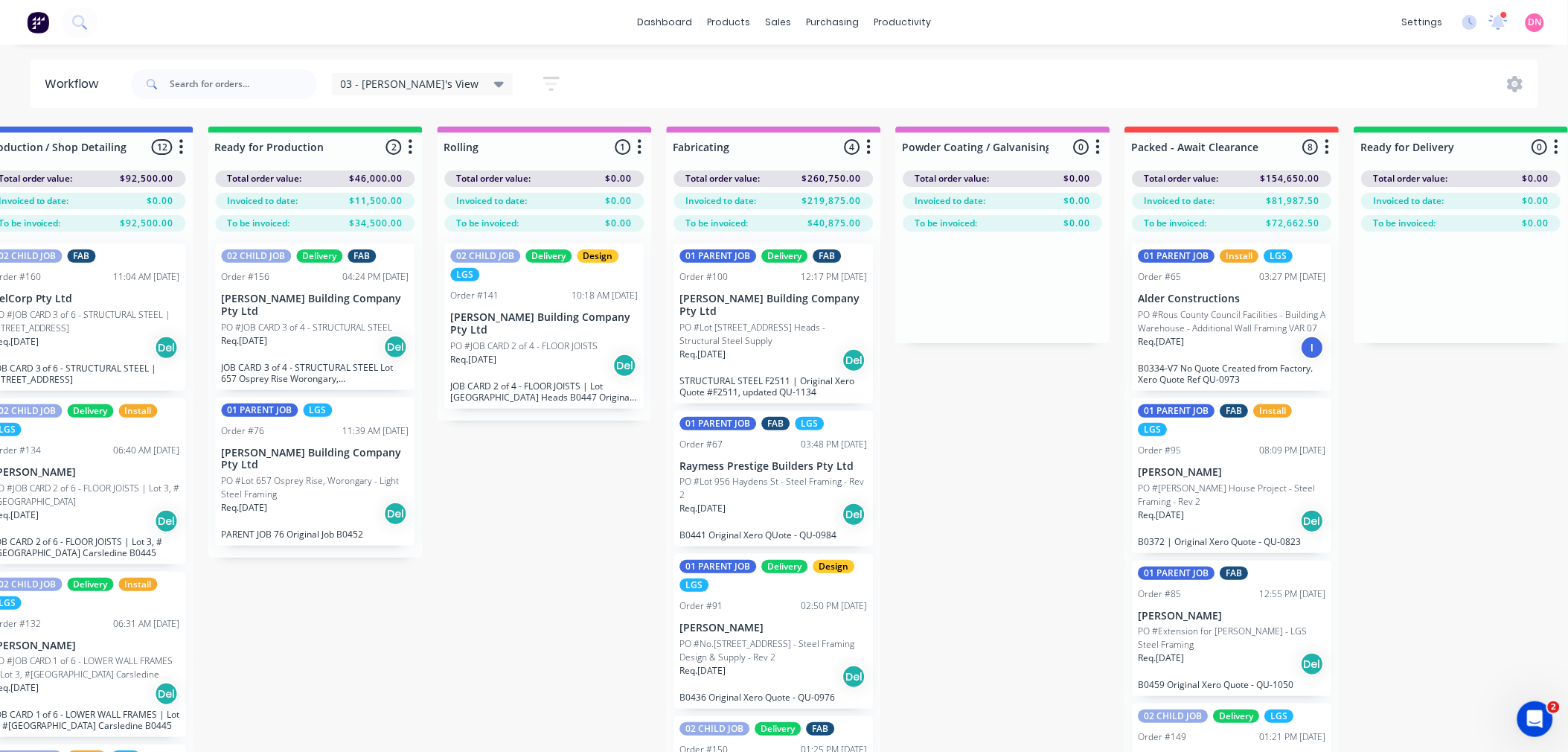
drag, startPoint x: 1017, startPoint y: 750, endPoint x: 1049, endPoint y: 741, distance: 33.2
click at [1048, 741] on div "Submitted 5 Status colour #FF69B4 hex #FF69B4 Save Cancel Summaries Total order…" at bounding box center [907, 466] width 3777 height 678
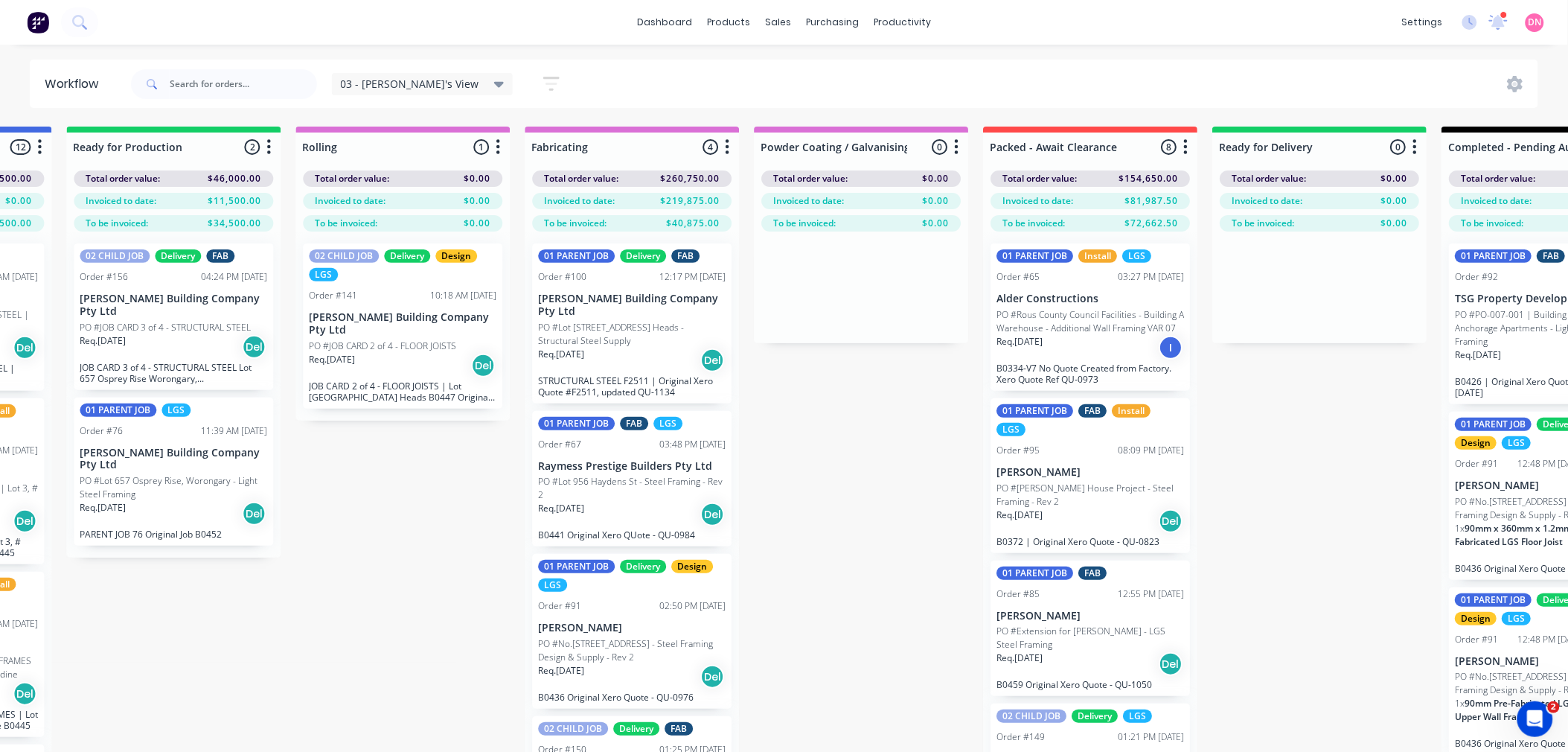
click at [1067, 676] on div "Req. 08/08/25 Del" at bounding box center [1090, 663] width 188 height 25
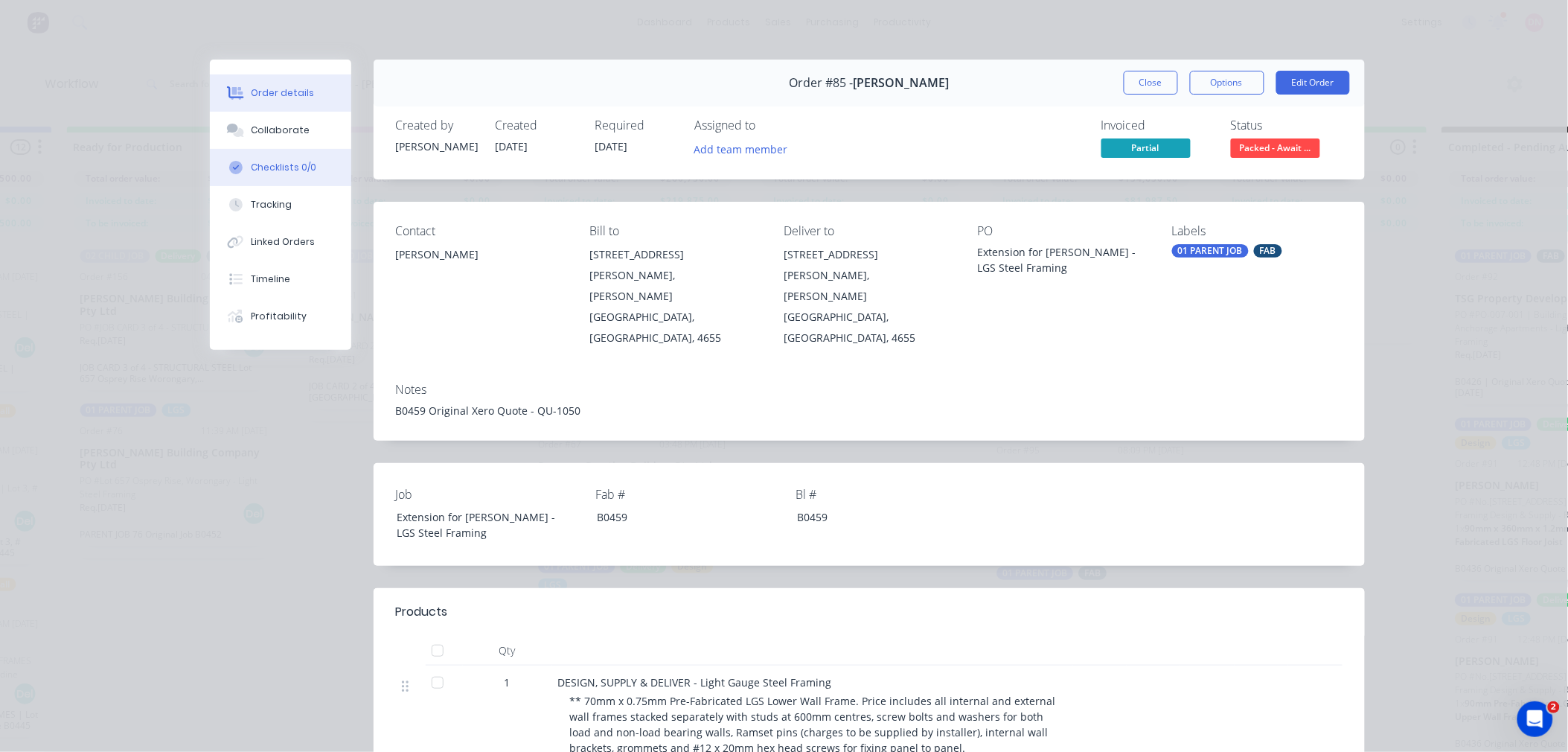
click at [261, 176] on button "Checklists 0/0" at bounding box center [280, 167] width 141 height 37
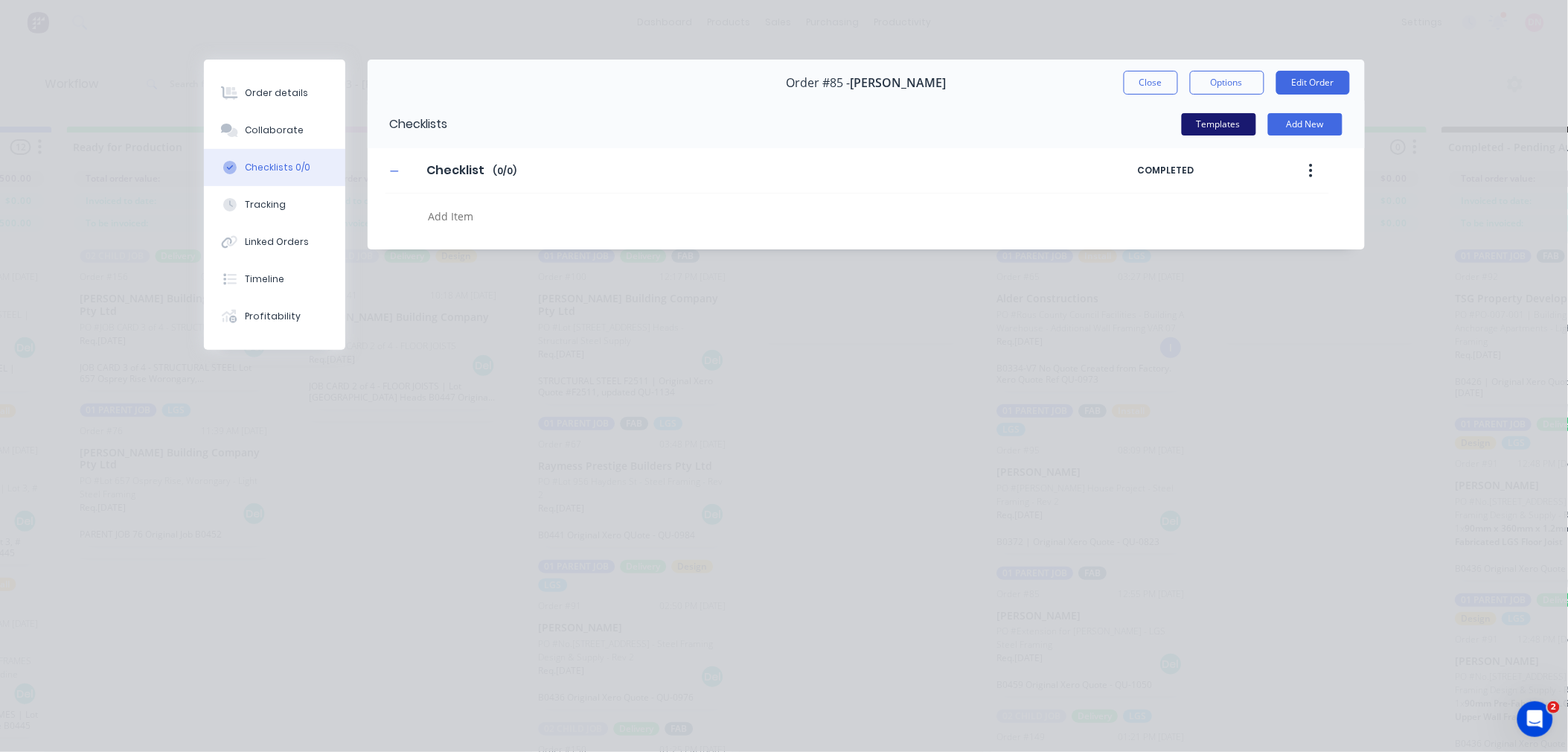
click at [1208, 121] on button "Templates" at bounding box center [1219, 124] width 75 height 22
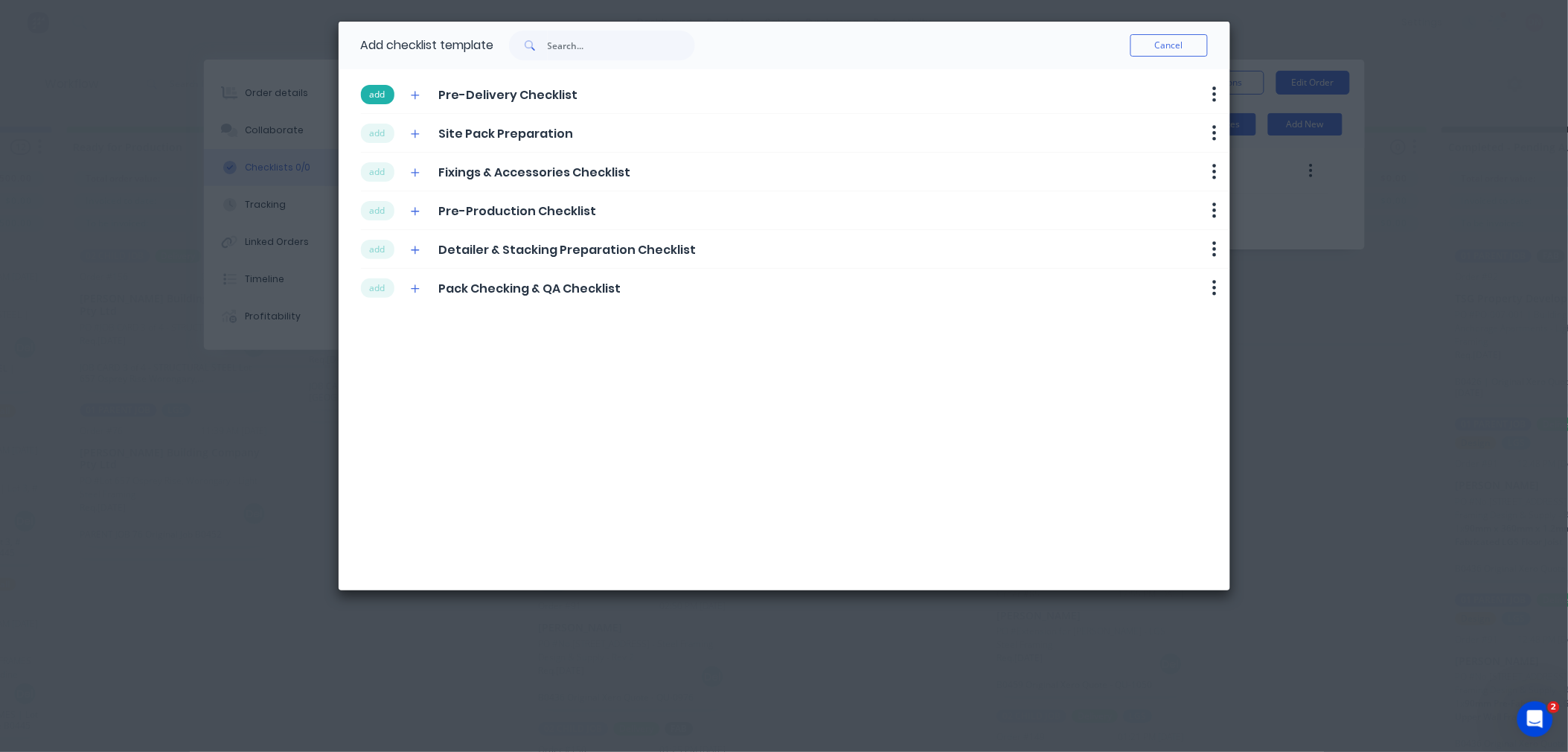
click at [387, 96] on button "add" at bounding box center [378, 94] width 34 height 19
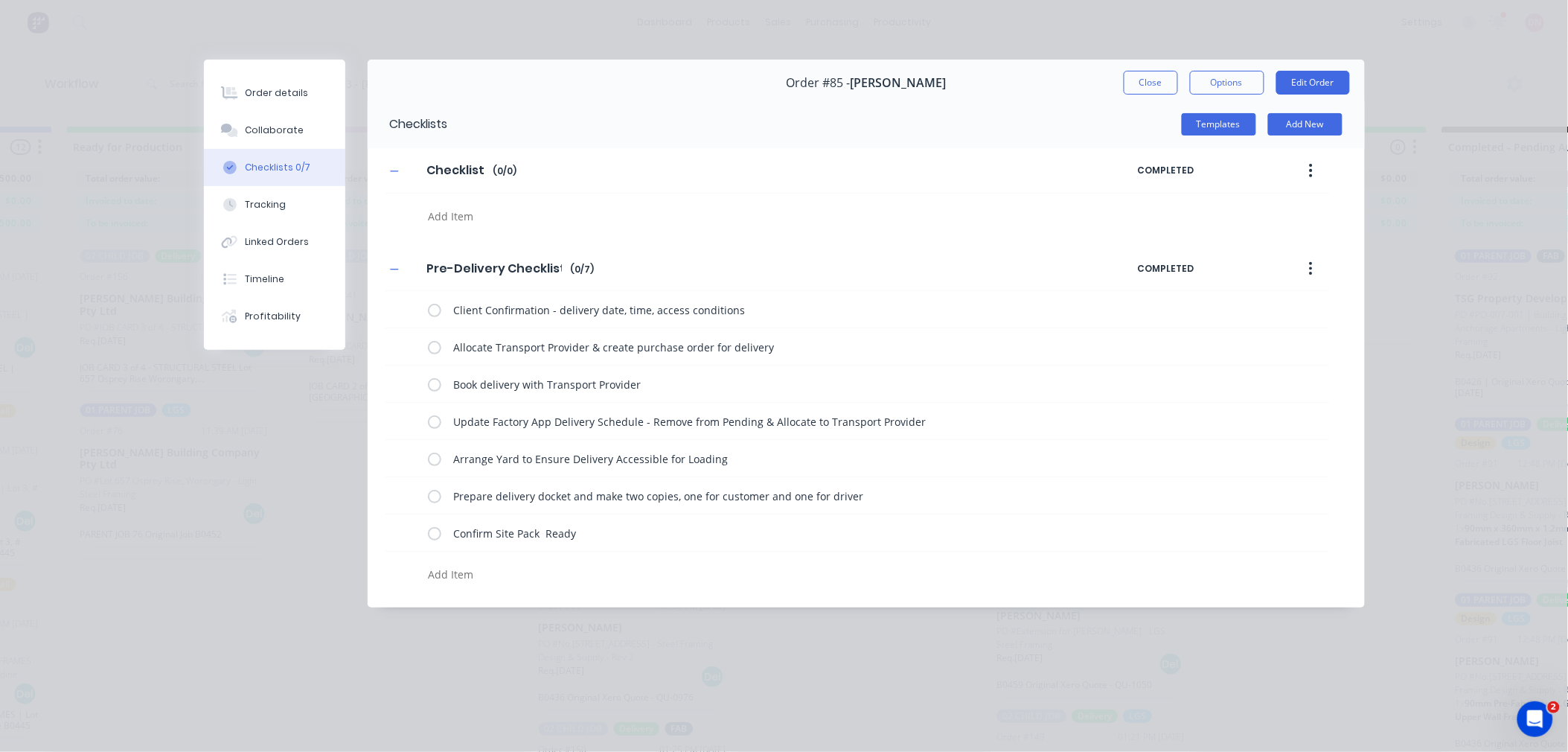
drag, startPoint x: 387, startPoint y: 96, endPoint x: 978, endPoint y: 162, distance: 594.7
click at [903, 194] on div at bounding box center [716, 213] width 661 height 38
click at [1206, 121] on button "Templates" at bounding box center [1219, 124] width 75 height 22
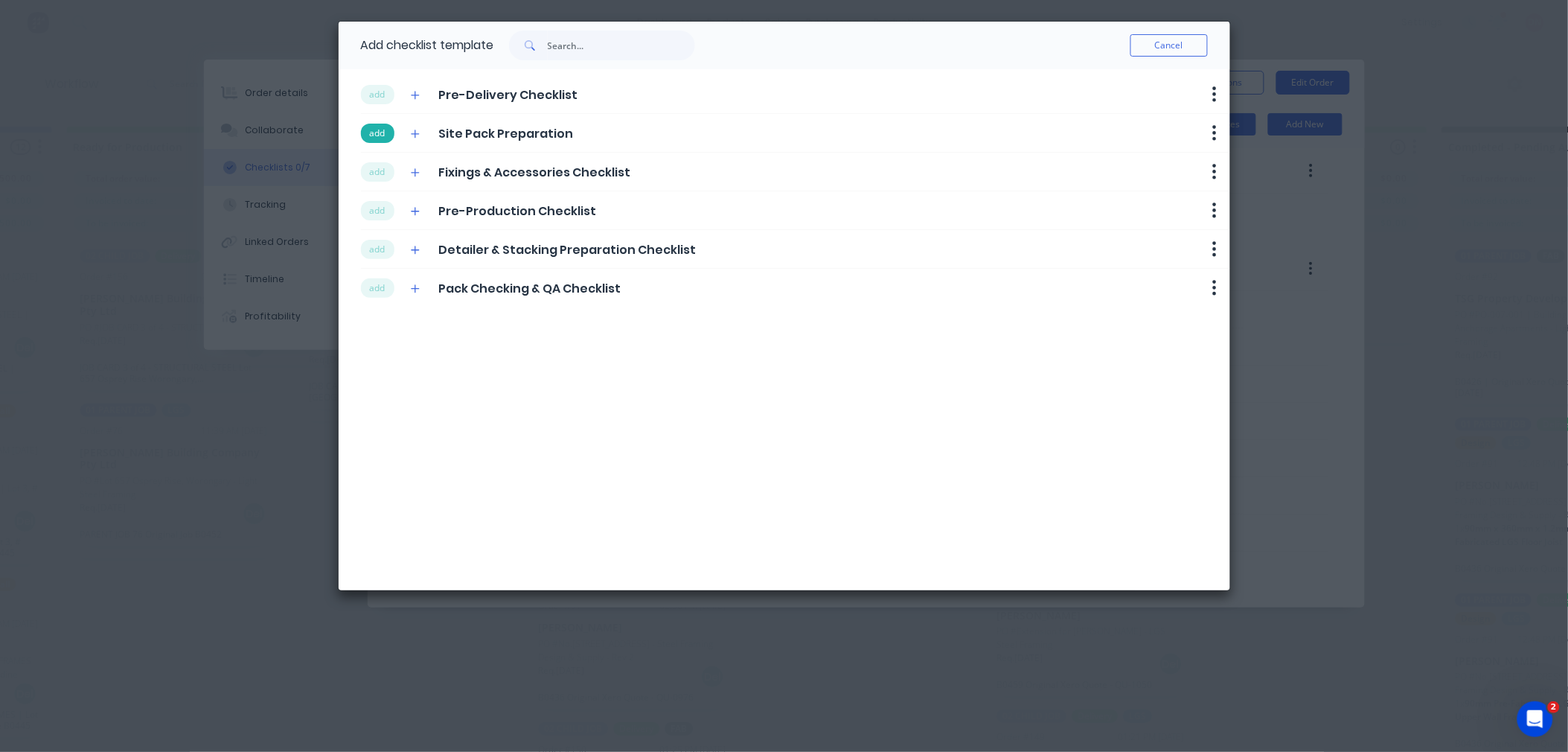
click at [373, 130] on button "add" at bounding box center [378, 132] width 34 height 19
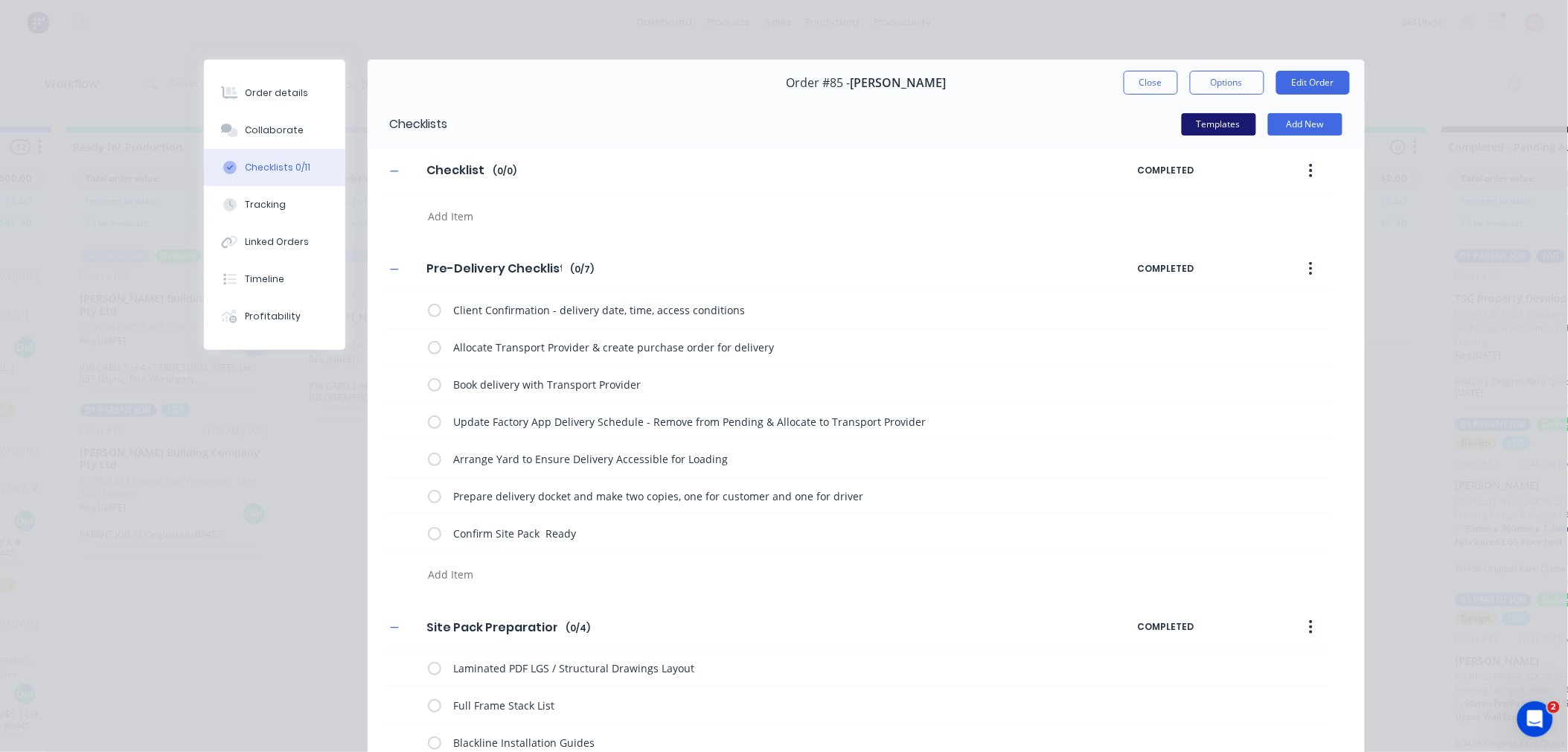
click at [1191, 129] on button "Templates" at bounding box center [1219, 124] width 75 height 22
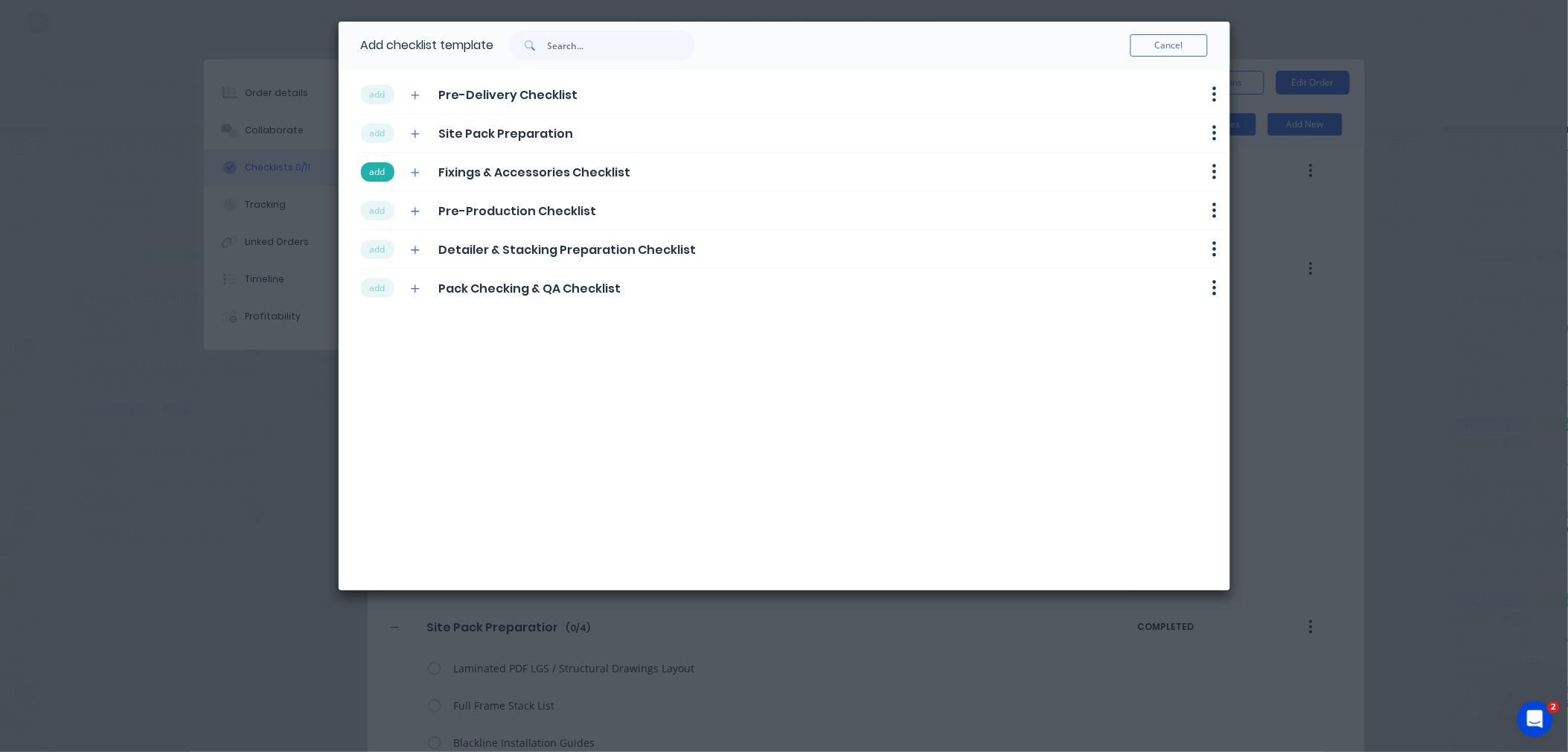
click at [381, 177] on button "add" at bounding box center [378, 171] width 34 height 19
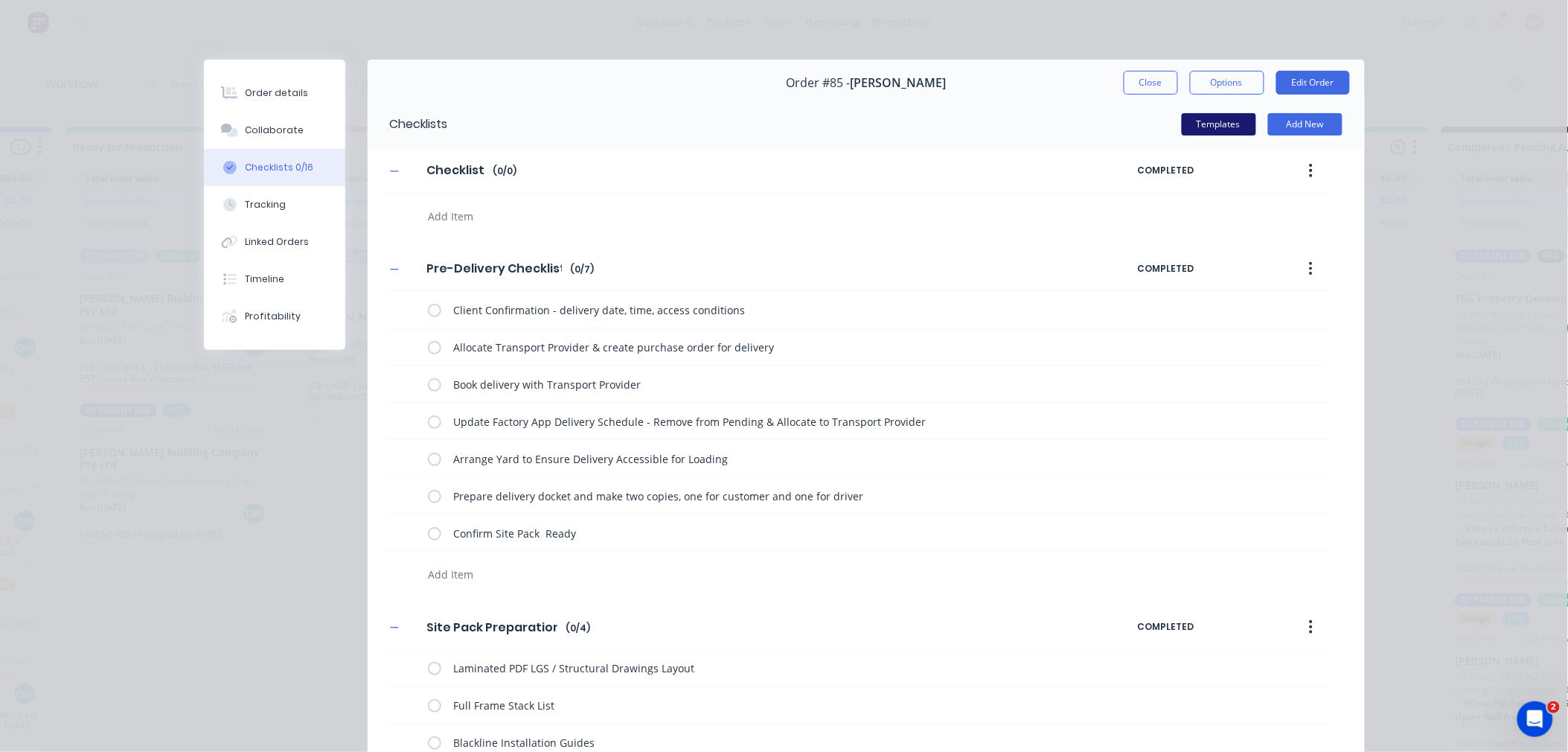
click at [1195, 120] on button "Templates" at bounding box center [1219, 124] width 75 height 22
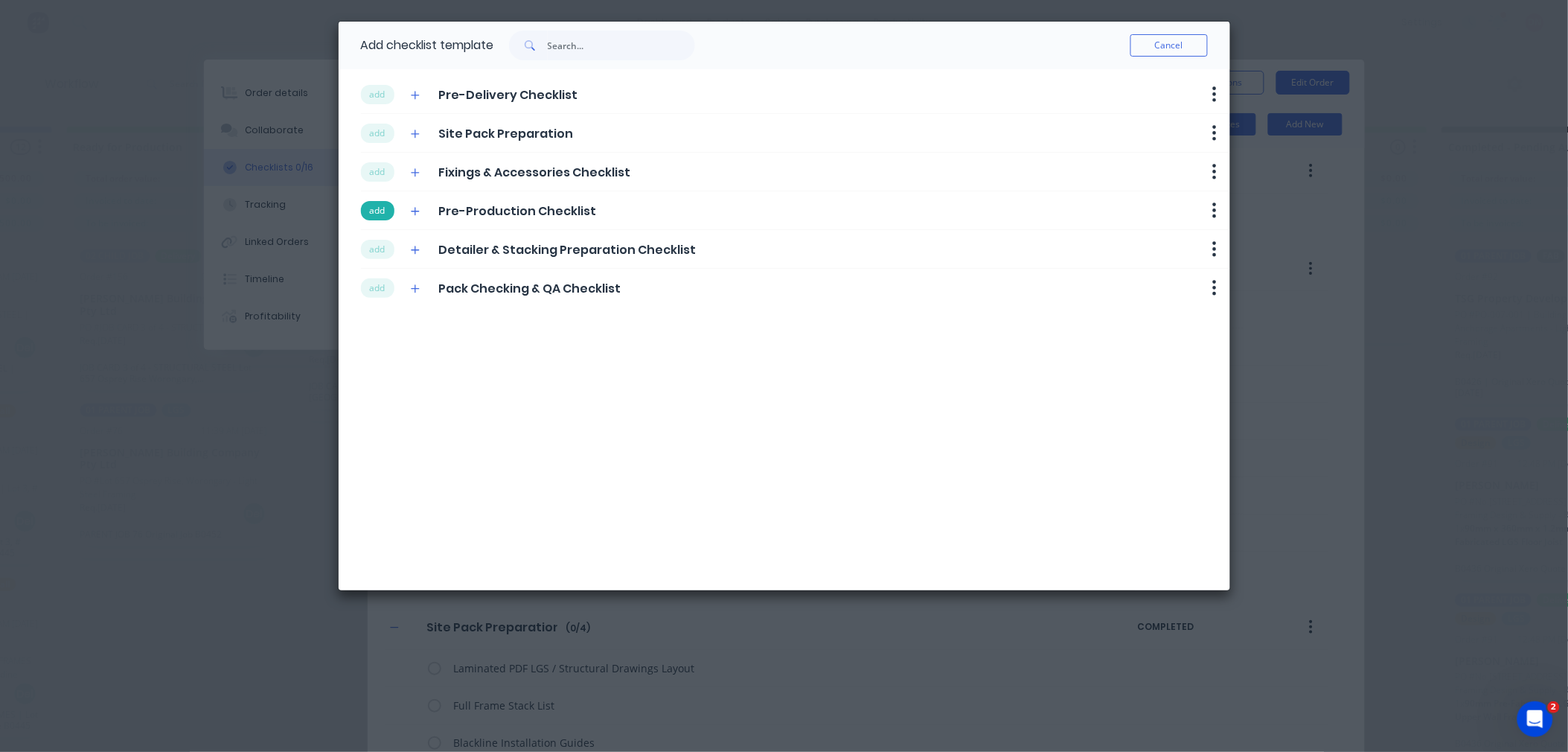
click at [378, 213] on button "add" at bounding box center [378, 210] width 34 height 19
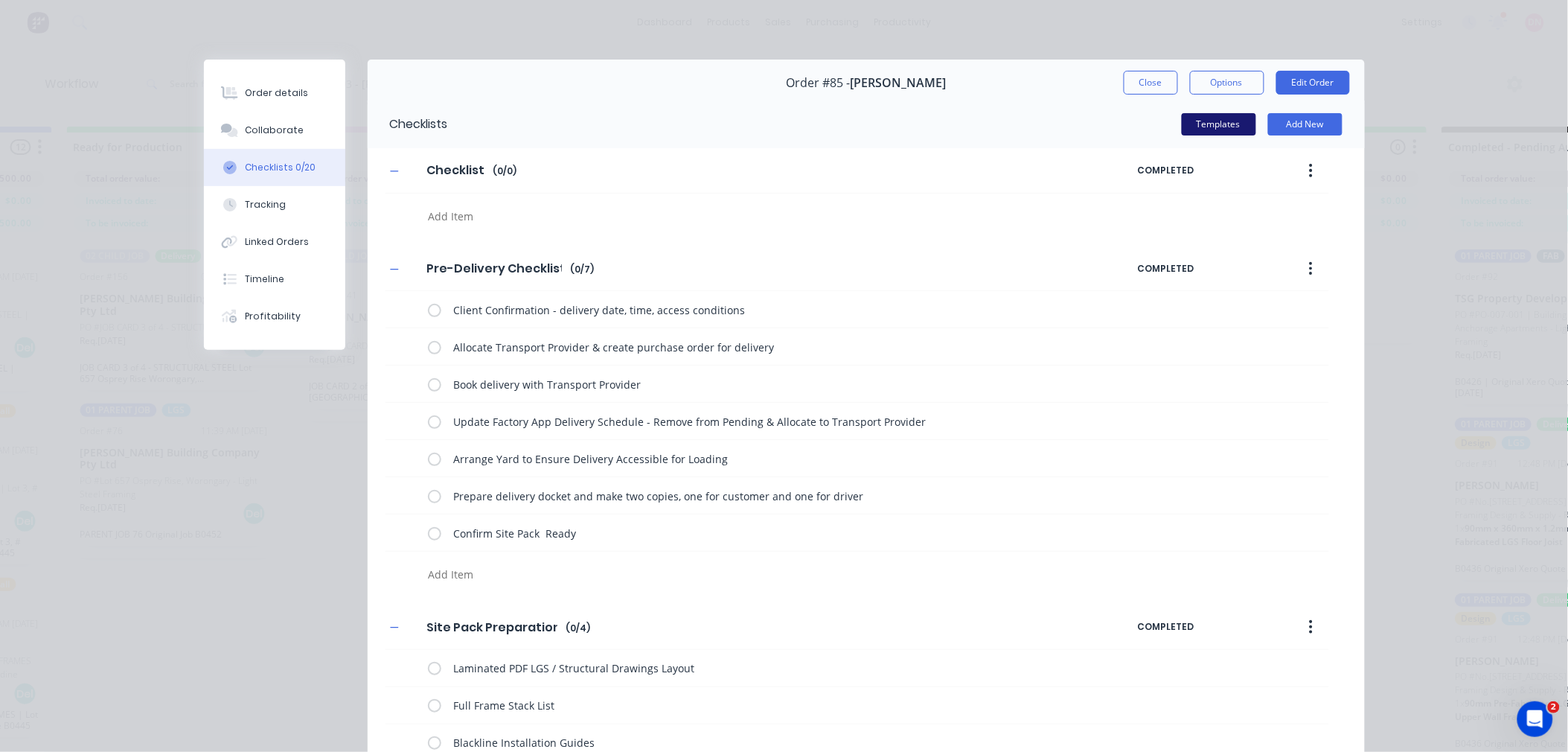
click at [1221, 130] on button "Templates" at bounding box center [1219, 124] width 75 height 22
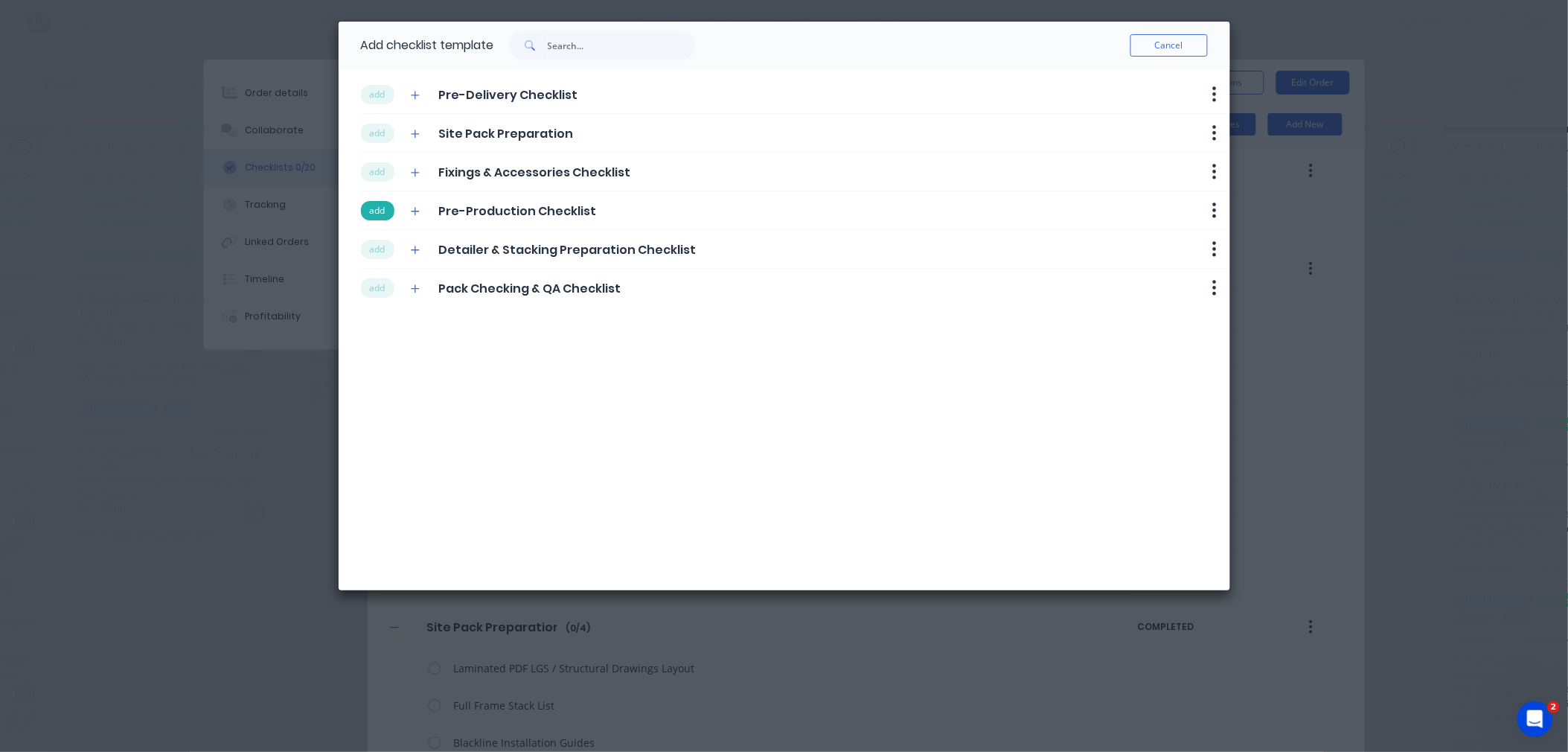
click at [384, 212] on button "add" at bounding box center [378, 210] width 34 height 19
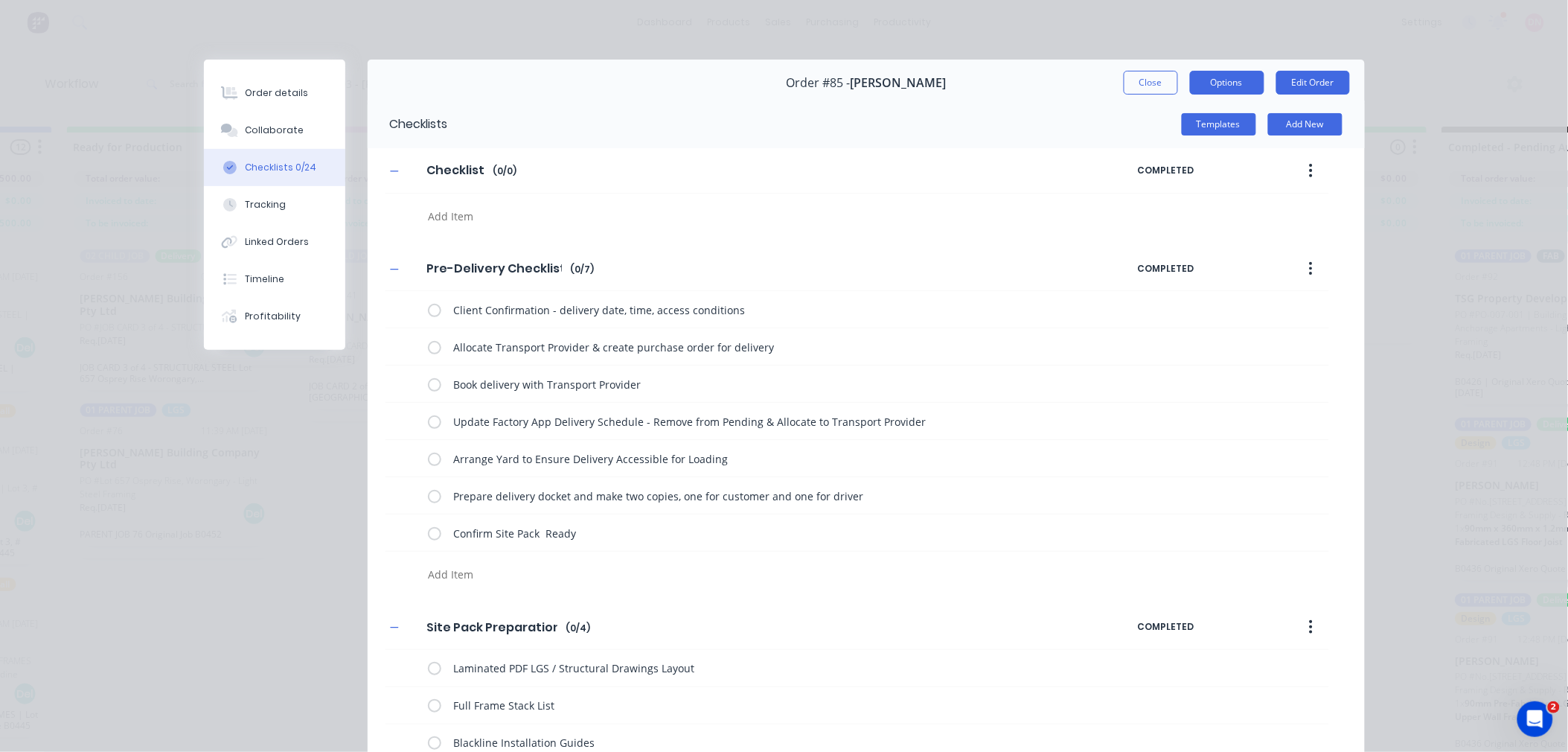
click at [1245, 81] on button "Options" at bounding box center [1227, 83] width 75 height 24
click at [1282, 273] on div "COMPLETED" at bounding box center [1233, 269] width 191 height 27
click at [1215, 120] on button "Templates" at bounding box center [1219, 124] width 75 height 22
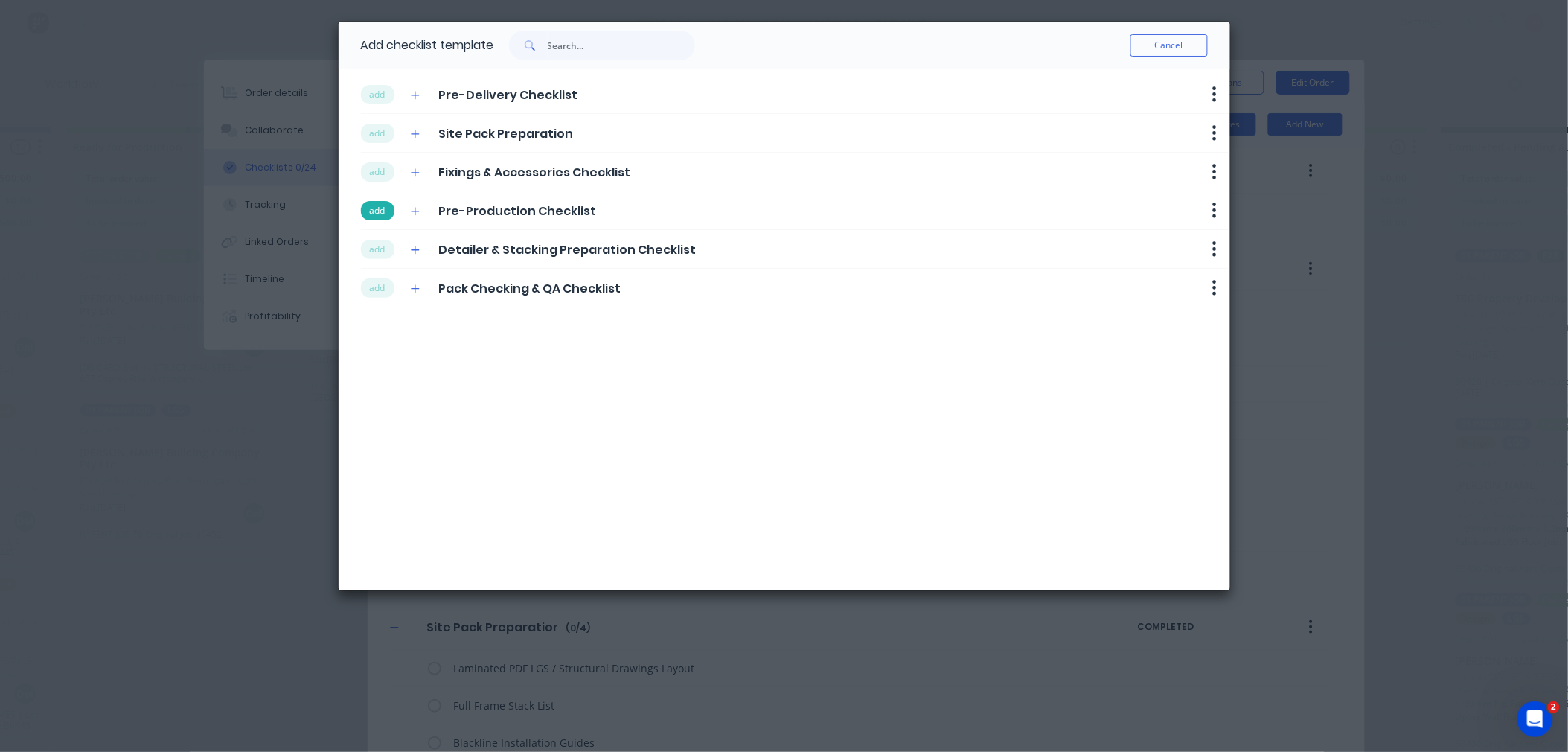
click at [380, 212] on button "add" at bounding box center [378, 210] width 34 height 19
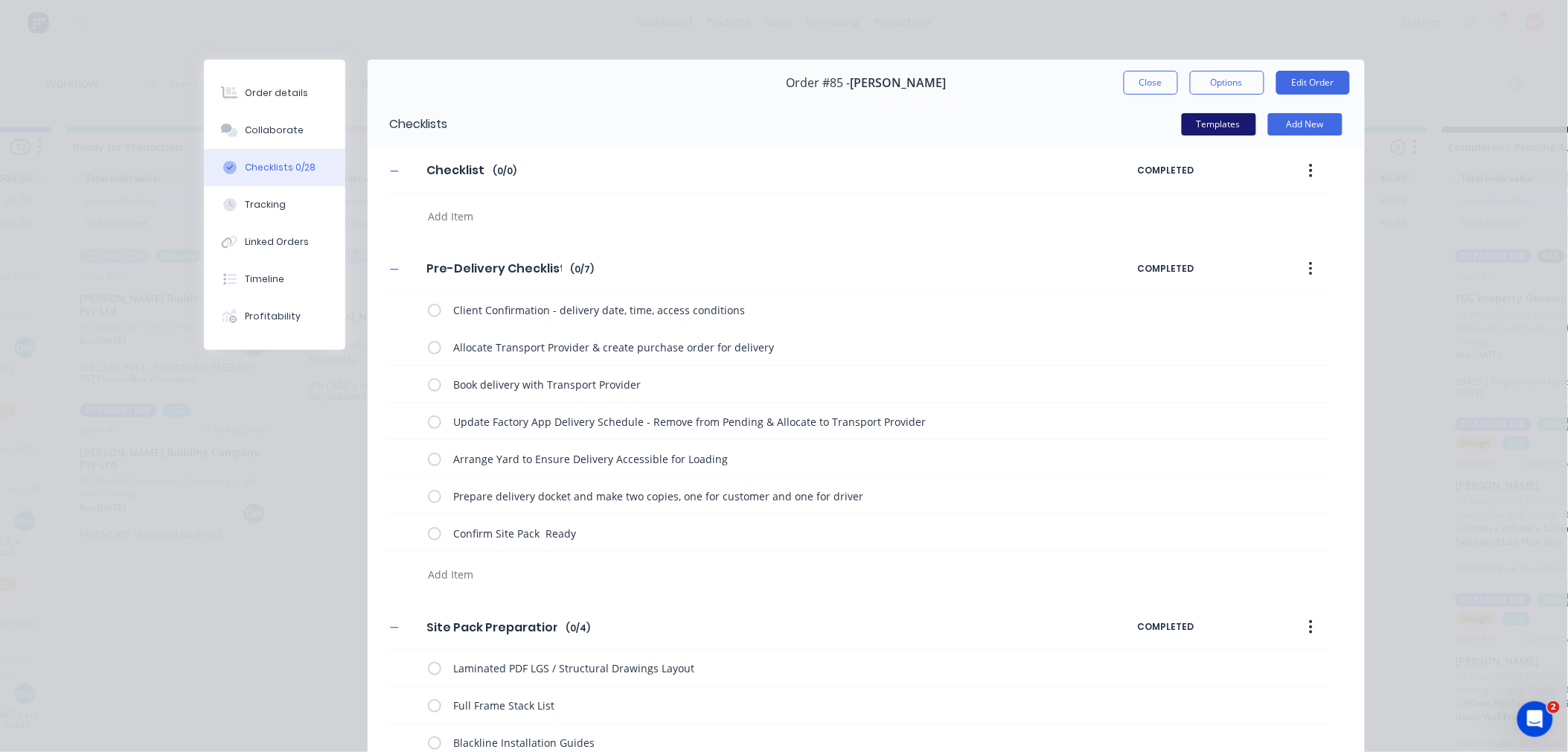
click at [1209, 129] on button "Templates" at bounding box center [1219, 124] width 75 height 22
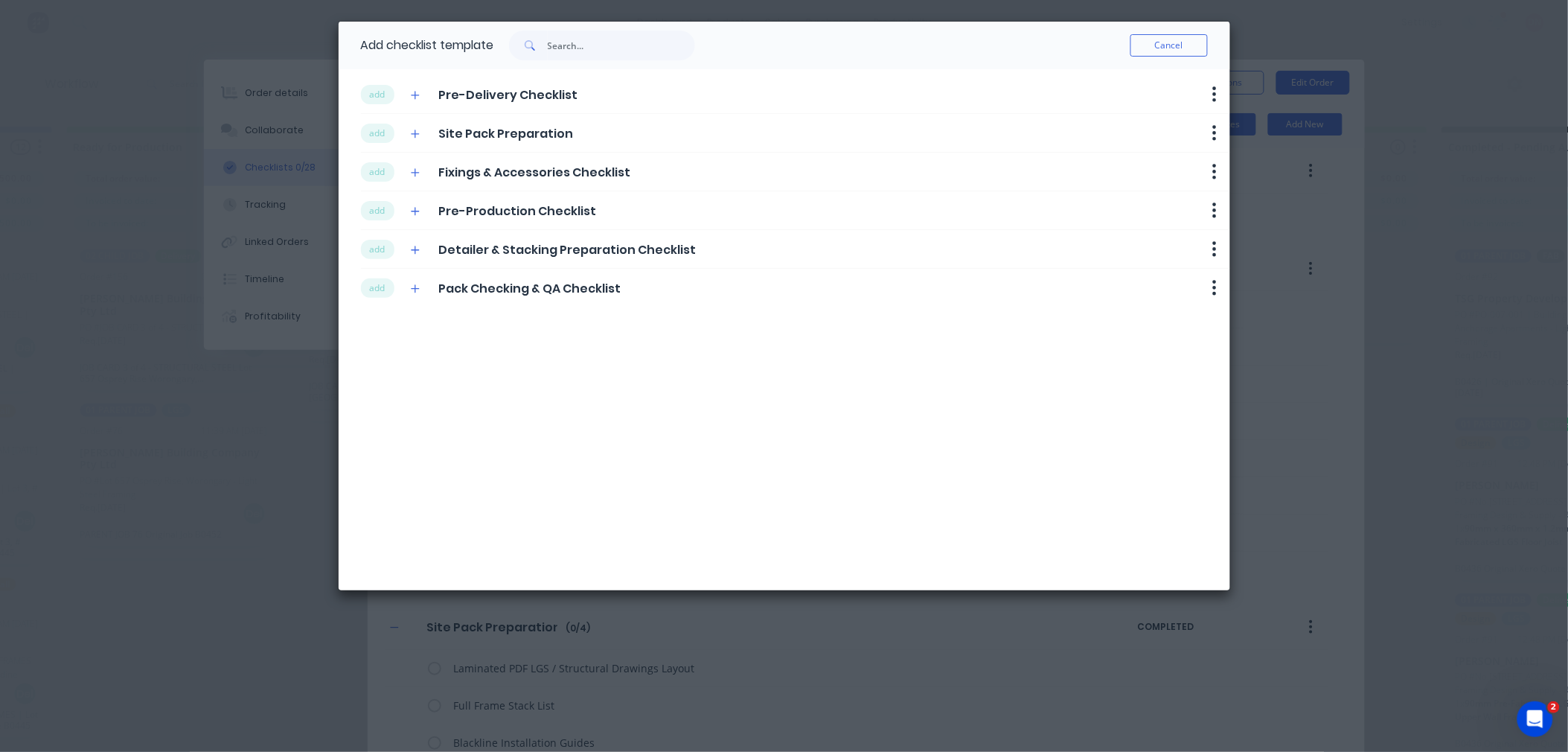
drag, startPoint x: 375, startPoint y: 245, endPoint x: 444, endPoint y: 234, distance: 69.9
click at [377, 245] on button "add" at bounding box center [378, 249] width 34 height 19
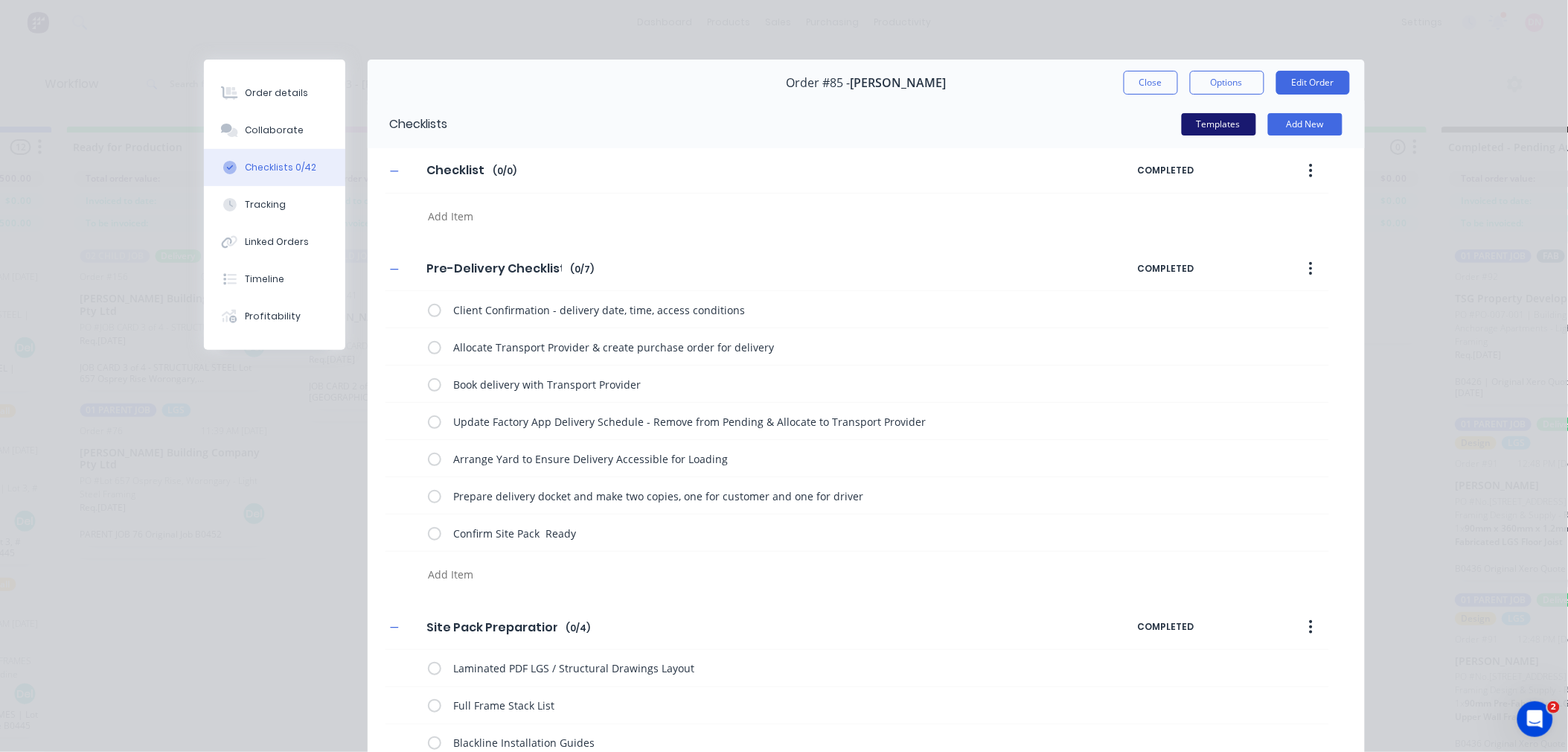
click at [1236, 128] on button "Templates" at bounding box center [1219, 124] width 75 height 22
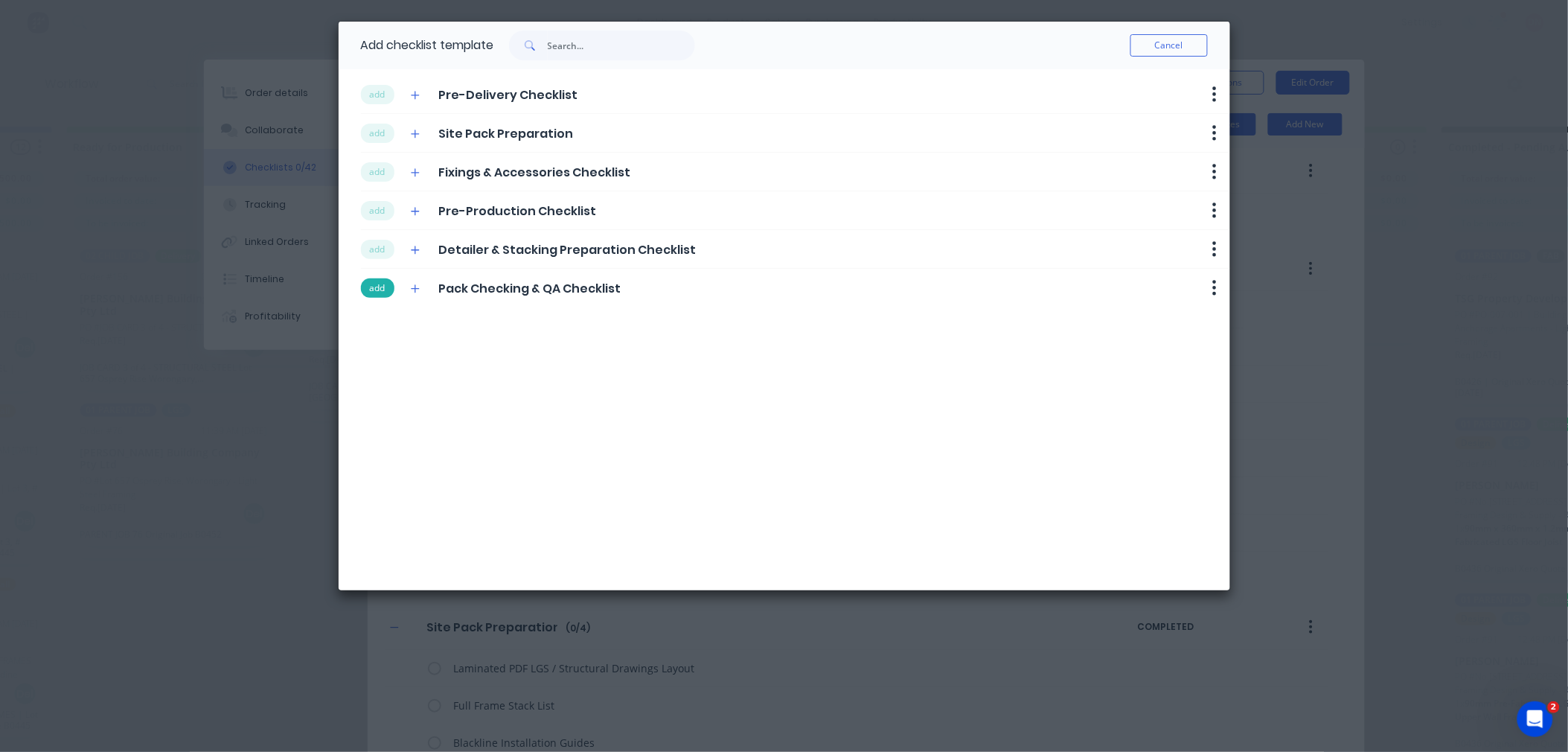
click at [390, 281] on button "add" at bounding box center [378, 287] width 34 height 19
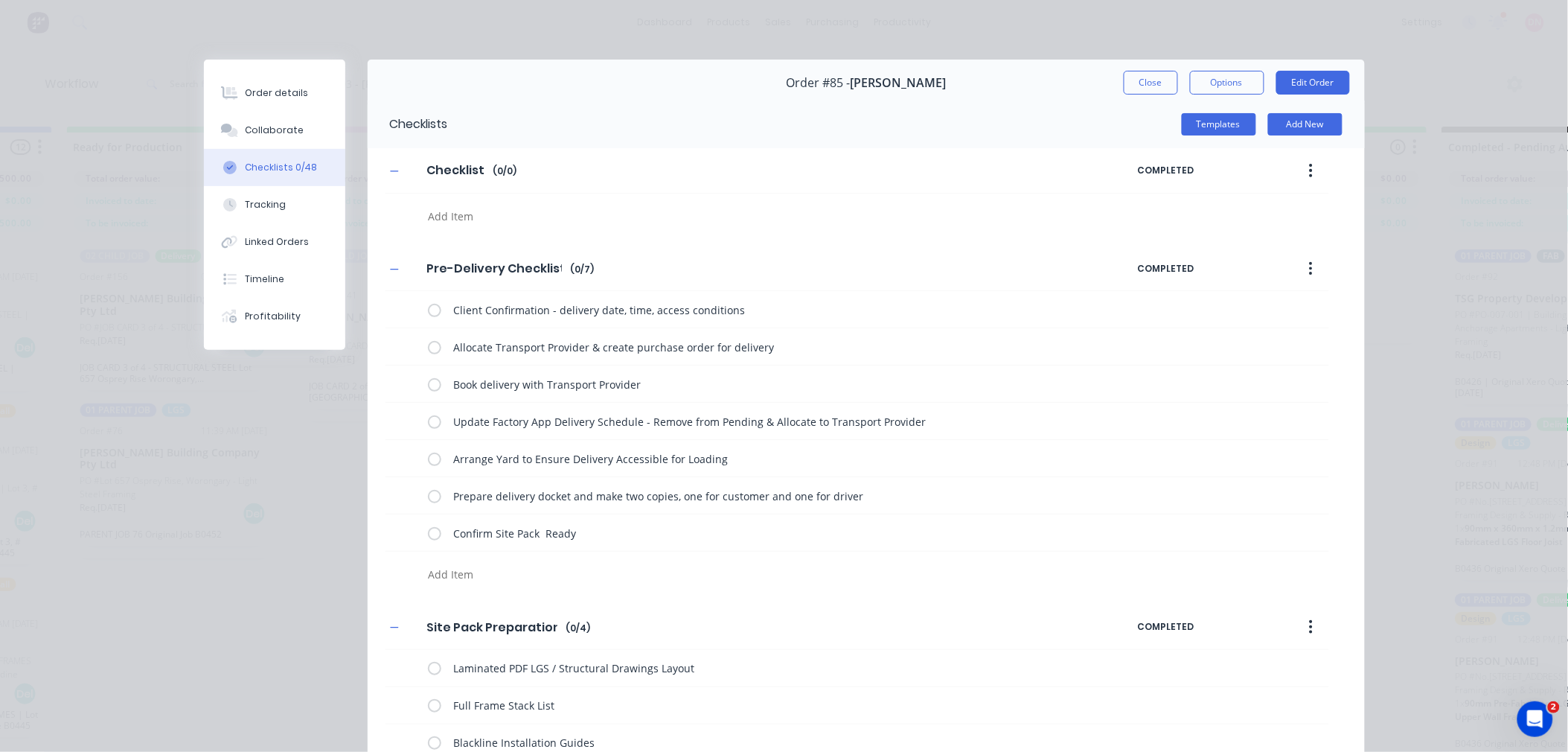
click at [1307, 166] on button "button" at bounding box center [1310, 170] width 35 height 27
click at [1271, 239] on div "Delete" at bounding box center [1258, 240] width 114 height 22
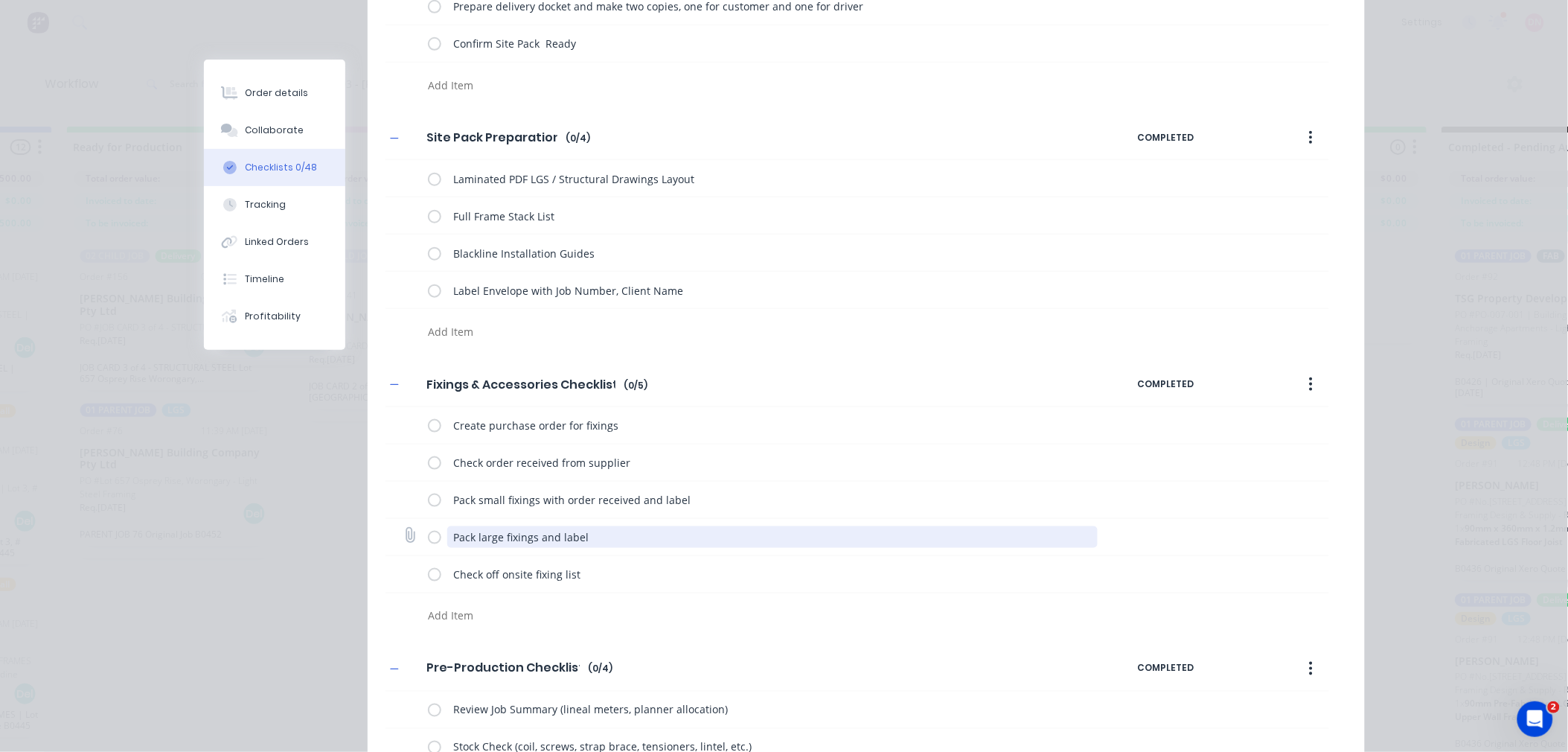
scroll to position [413, 0]
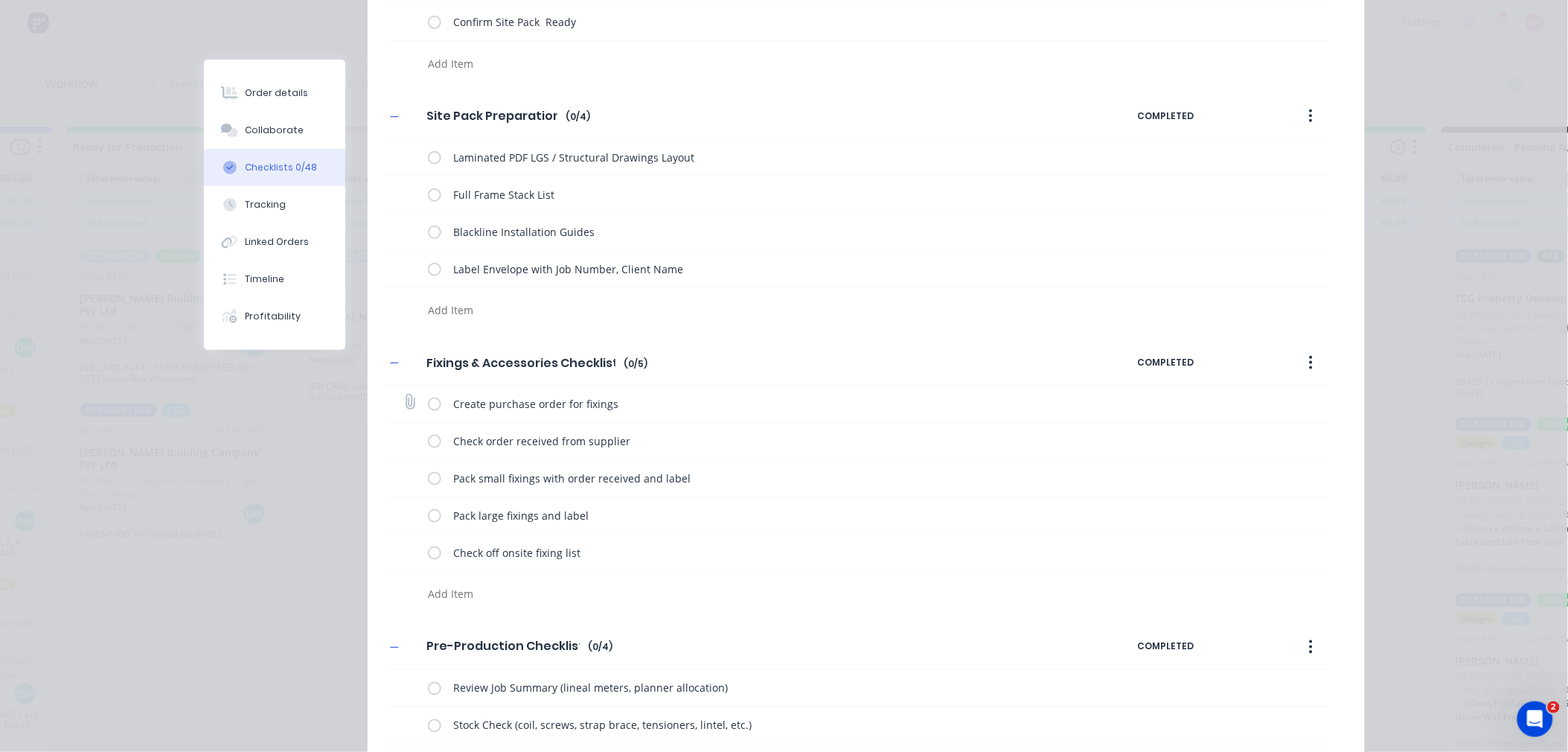
click at [428, 404] on label at bounding box center [434, 404] width 13 height 16
click at [0, 0] on input "checkbox" at bounding box center [0, 0] width 0 height 0
click at [428, 443] on label at bounding box center [434, 442] width 13 height 16
click at [0, 0] on input "checkbox" at bounding box center [0, 0] width 0 height 0
click at [428, 476] on label at bounding box center [434, 478] width 13 height 16
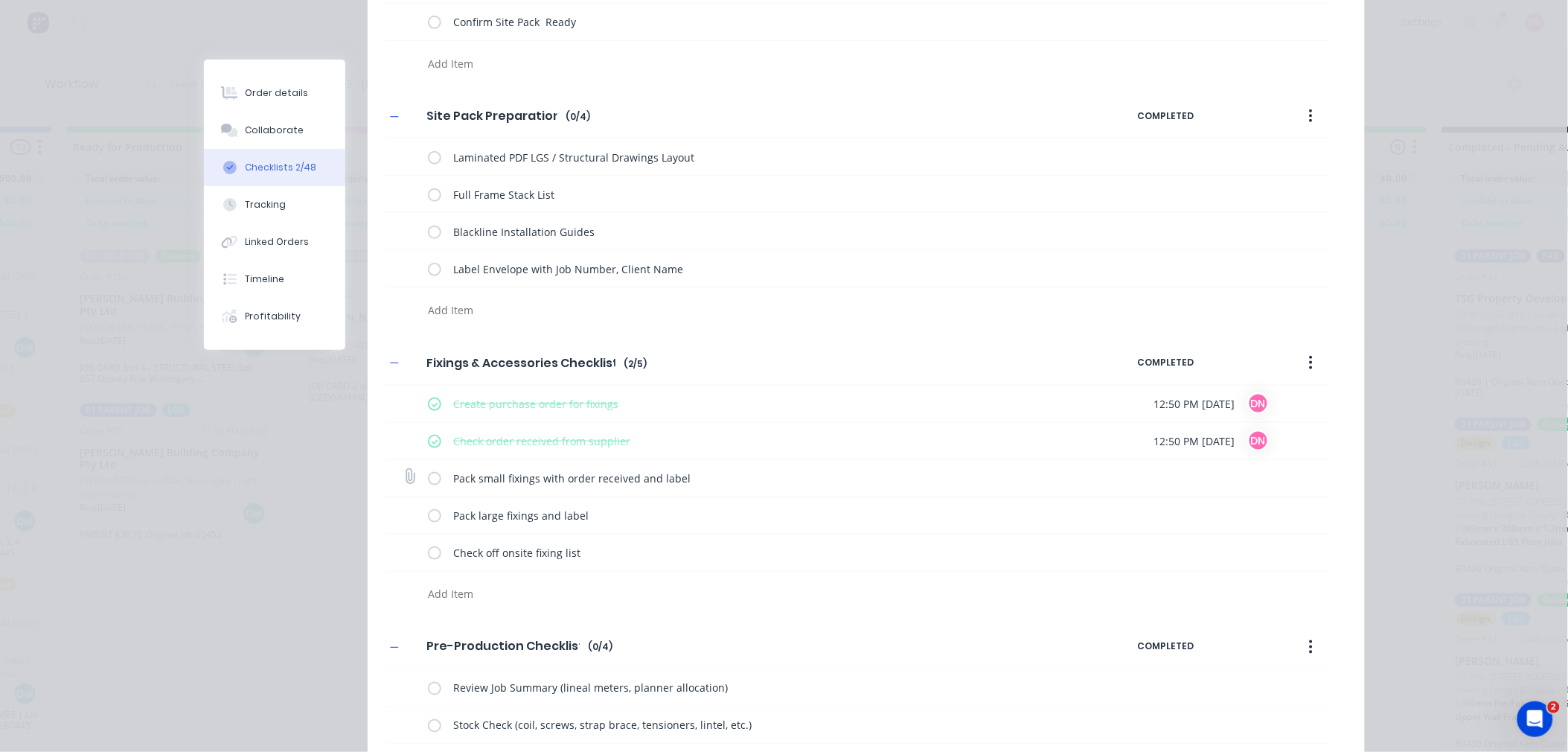
click at [0, 0] on input "checkbox" at bounding box center [0, 0] width 0 height 0
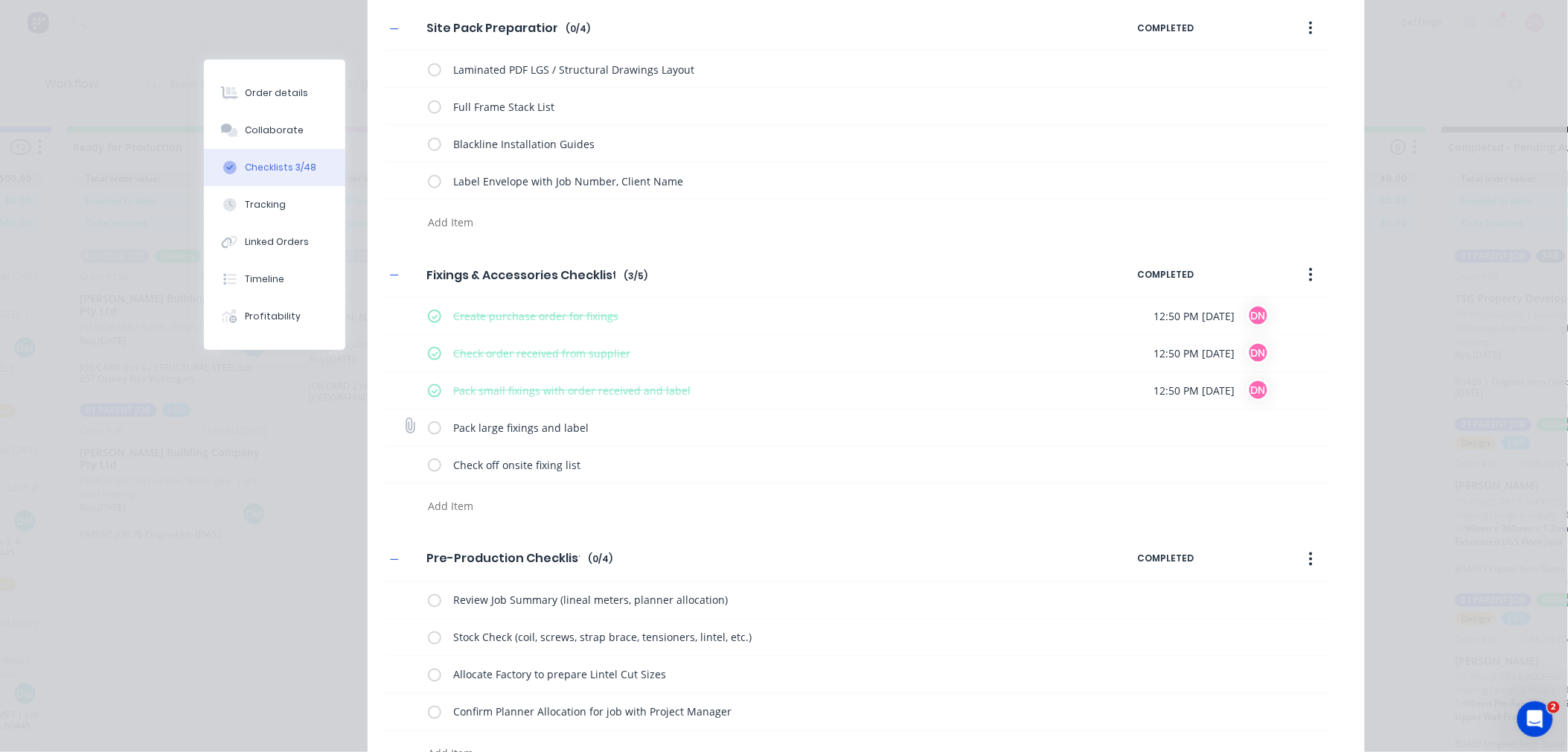
scroll to position [579, 0]
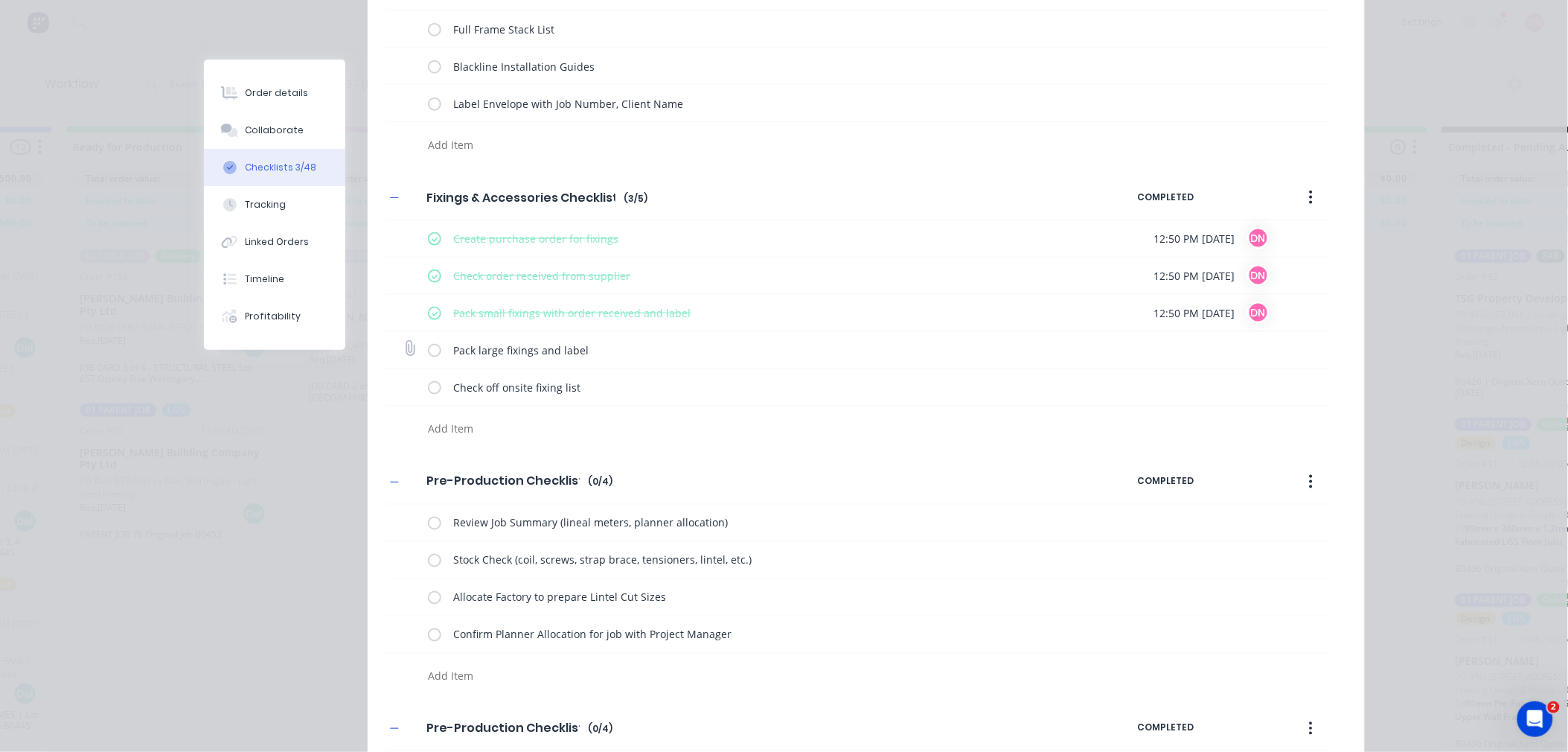
click at [431, 516] on label at bounding box center [434, 523] width 13 height 16
click at [0, 0] on input "checkbox" at bounding box center [0, 0] width 0 height 0
click at [428, 555] on label at bounding box center [434, 560] width 13 height 16
click at [0, 0] on input "checkbox" at bounding box center [0, 0] width 0 height 0
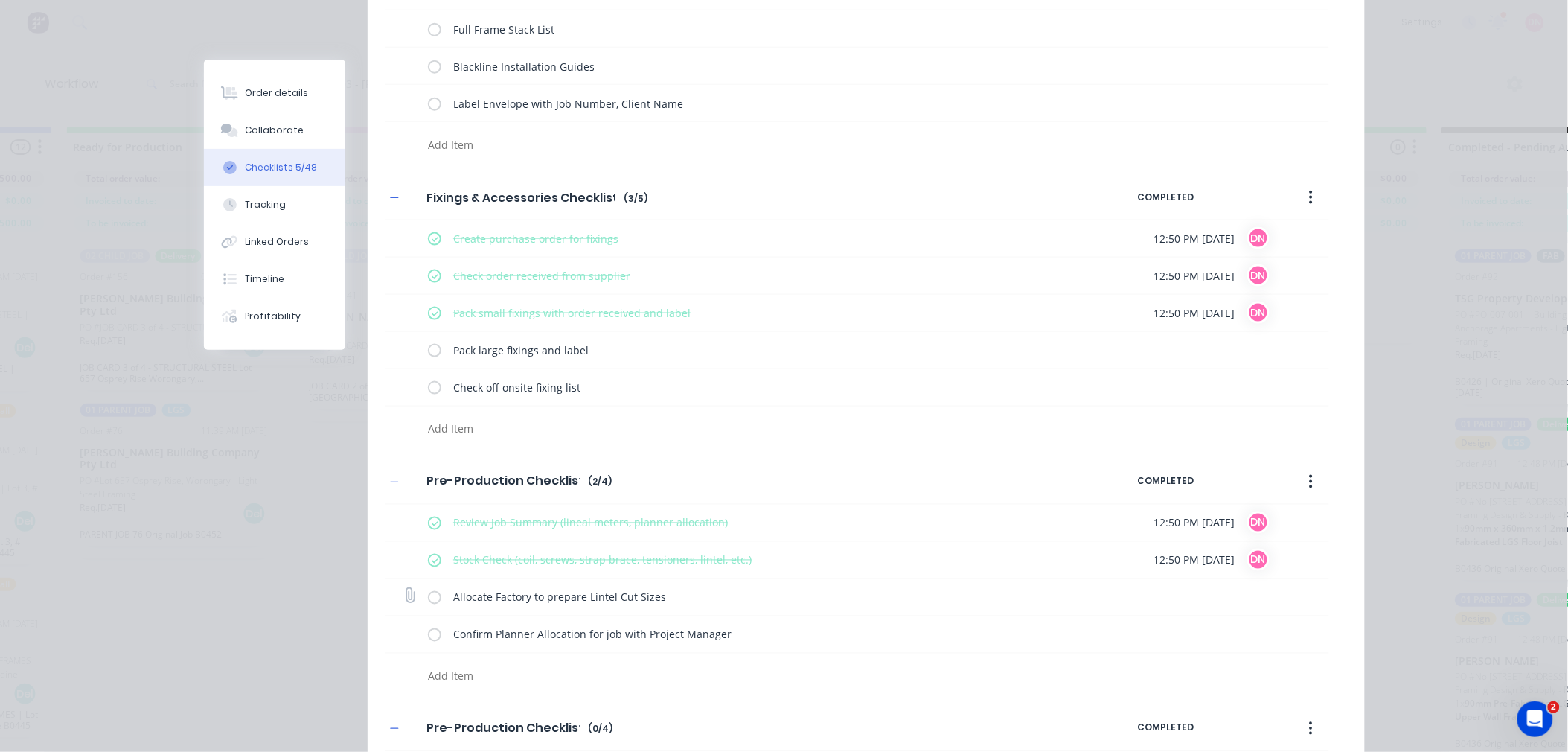
click at [428, 598] on label at bounding box center [434, 598] width 13 height 16
click at [0, 0] on input "checkbox" at bounding box center [0, 0] width 0 height 0
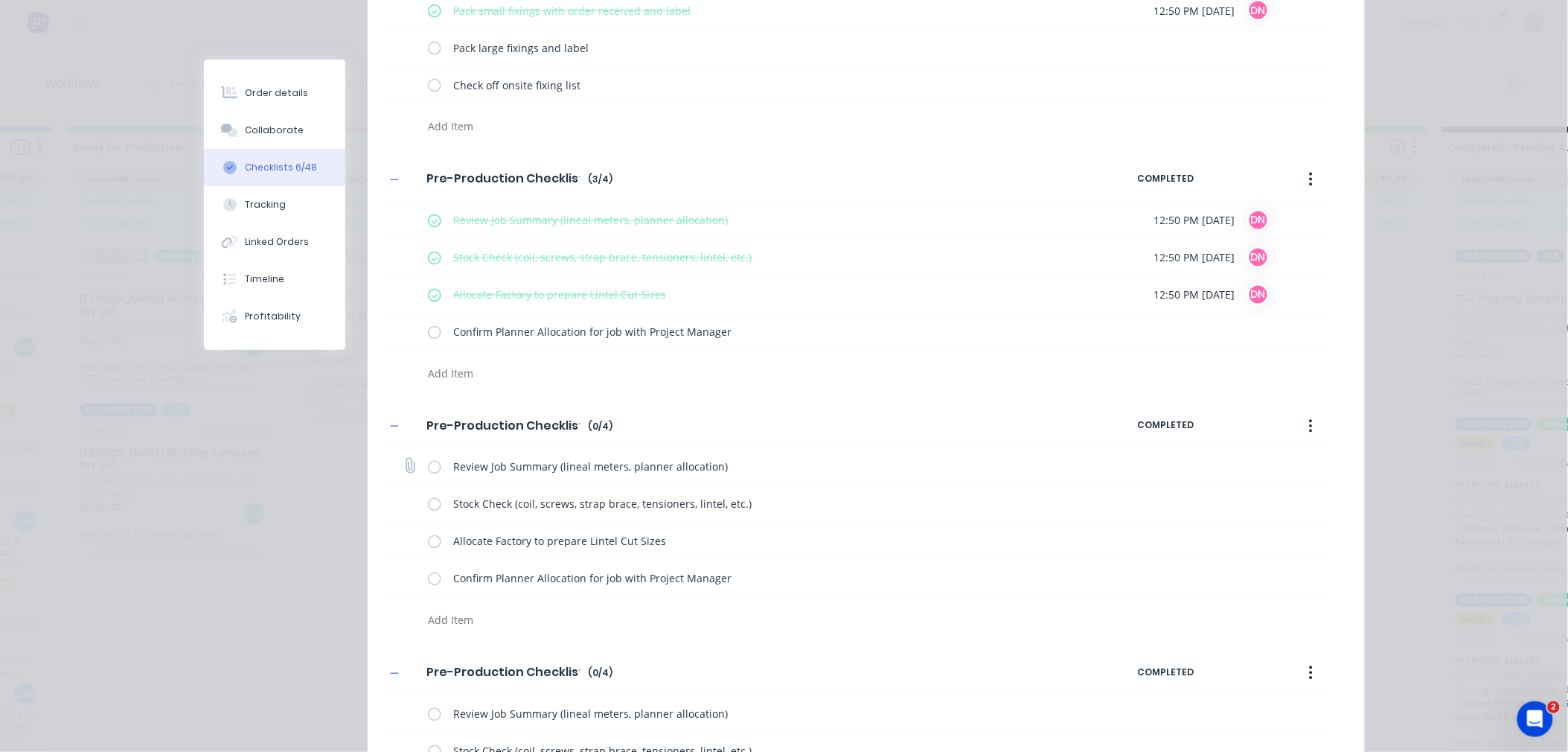
scroll to position [910, 0]
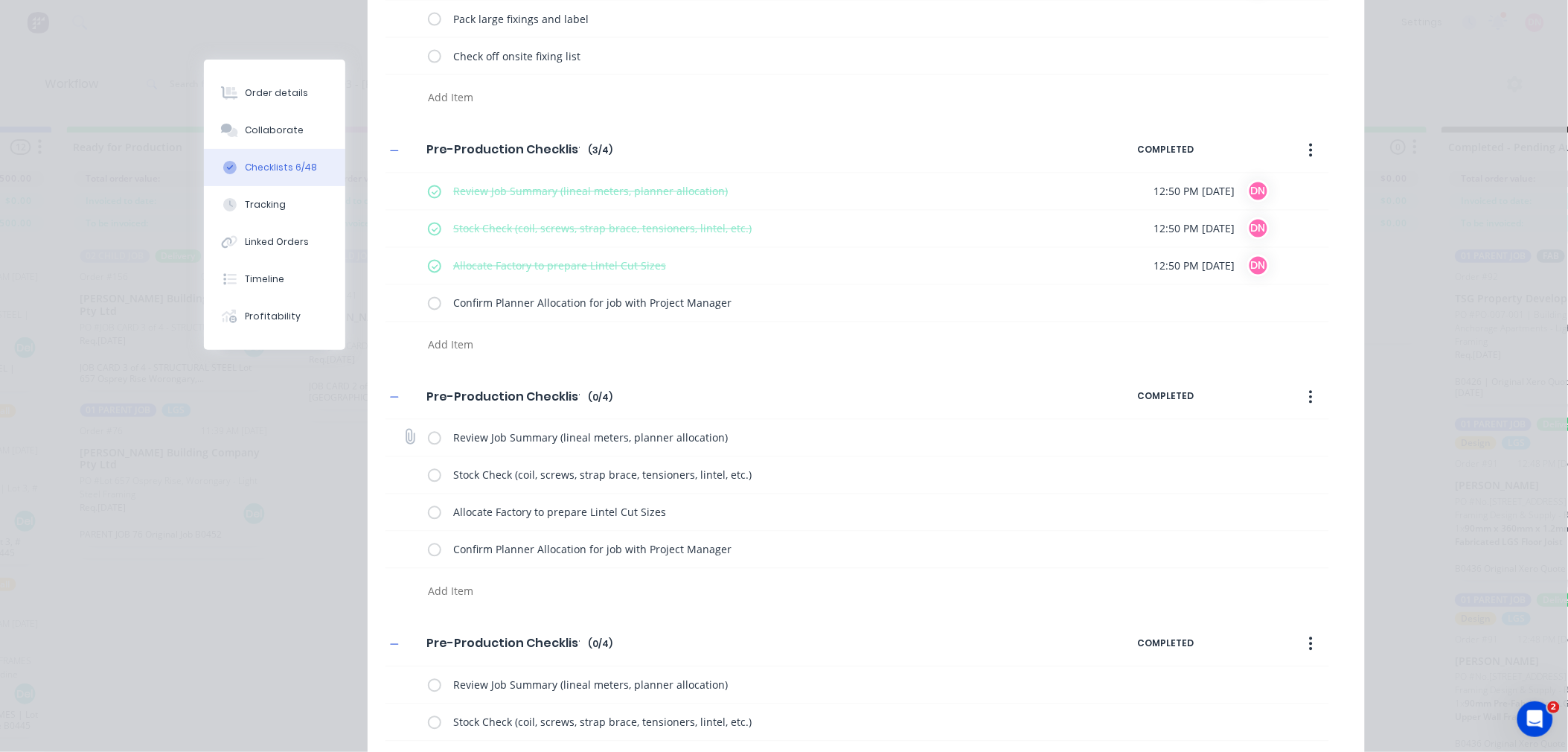
click at [428, 443] on label at bounding box center [434, 439] width 13 height 16
click at [0, 0] on input "checkbox" at bounding box center [0, 0] width 0 height 0
click at [431, 474] on label at bounding box center [434, 475] width 13 height 16
click at [0, 0] on input "checkbox" at bounding box center [0, 0] width 0 height 0
click at [434, 512] on label at bounding box center [434, 513] width 13 height 16
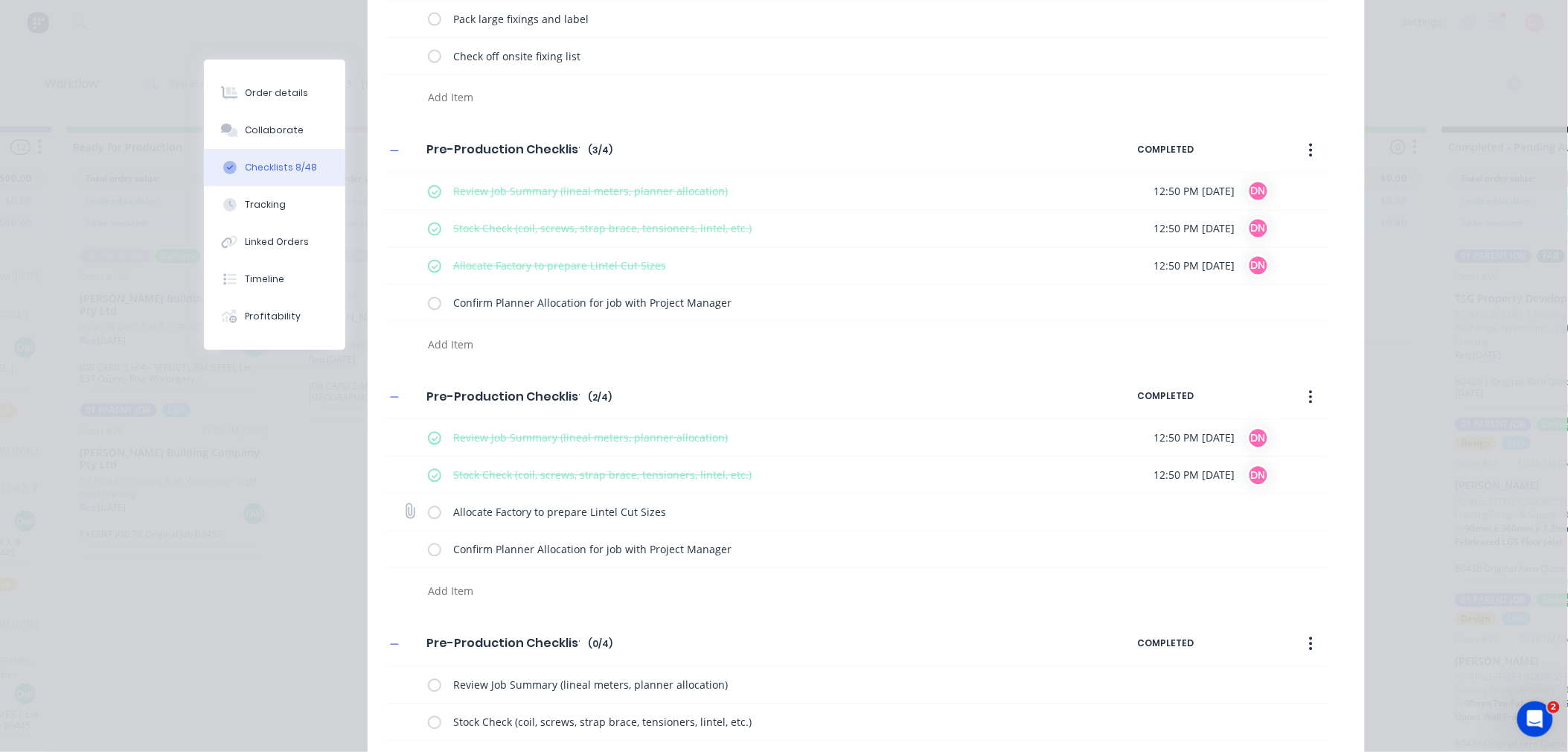
click at [0, 0] on input "checkbox" at bounding box center [0, 0] width 0 height 0
click at [1309, 398] on icon "button" at bounding box center [1311, 398] width 4 height 16
click at [1284, 467] on div "Delete" at bounding box center [1258, 467] width 114 height 22
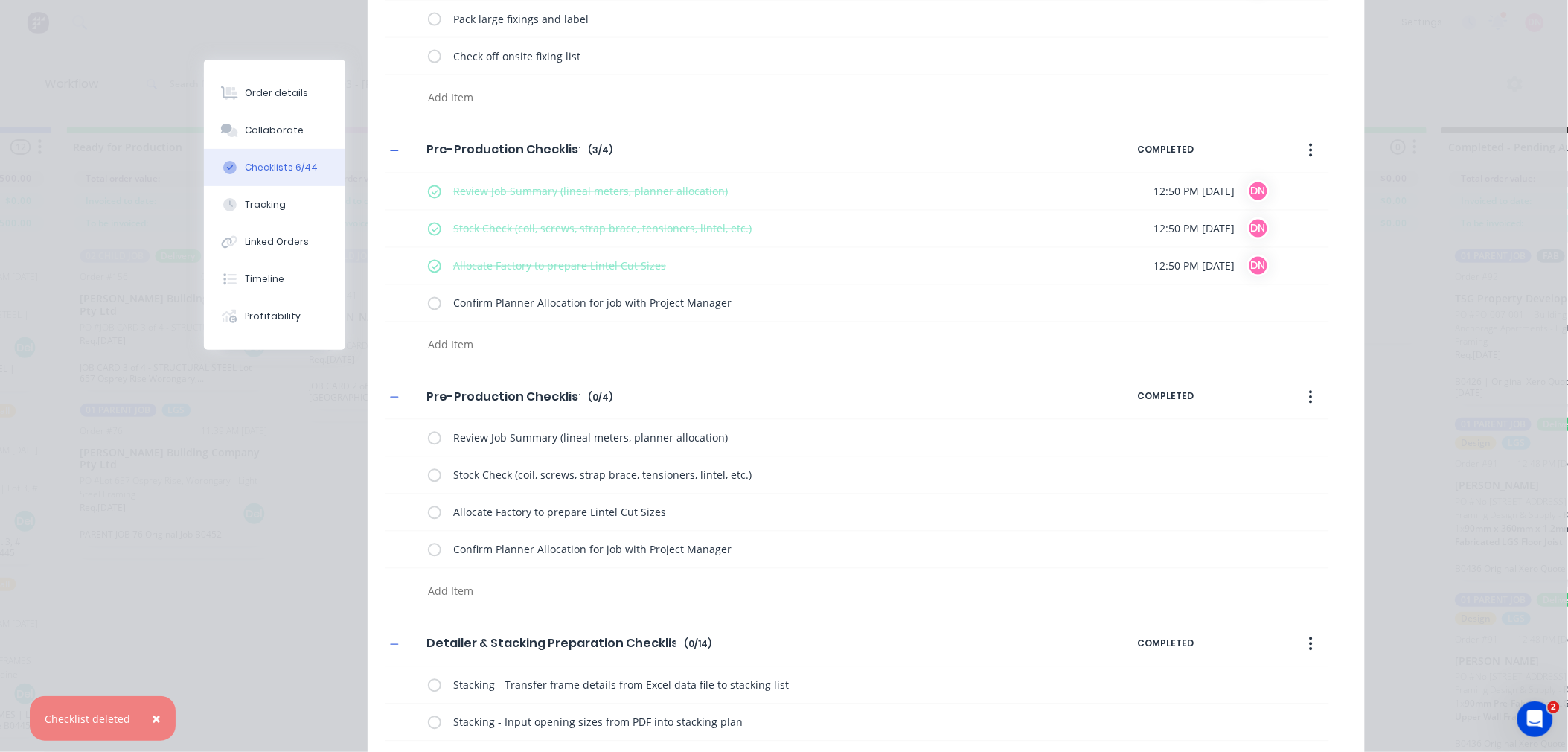
click at [1309, 395] on icon "button" at bounding box center [1311, 398] width 4 height 16
click at [1284, 468] on div "Delete" at bounding box center [1258, 467] width 114 height 22
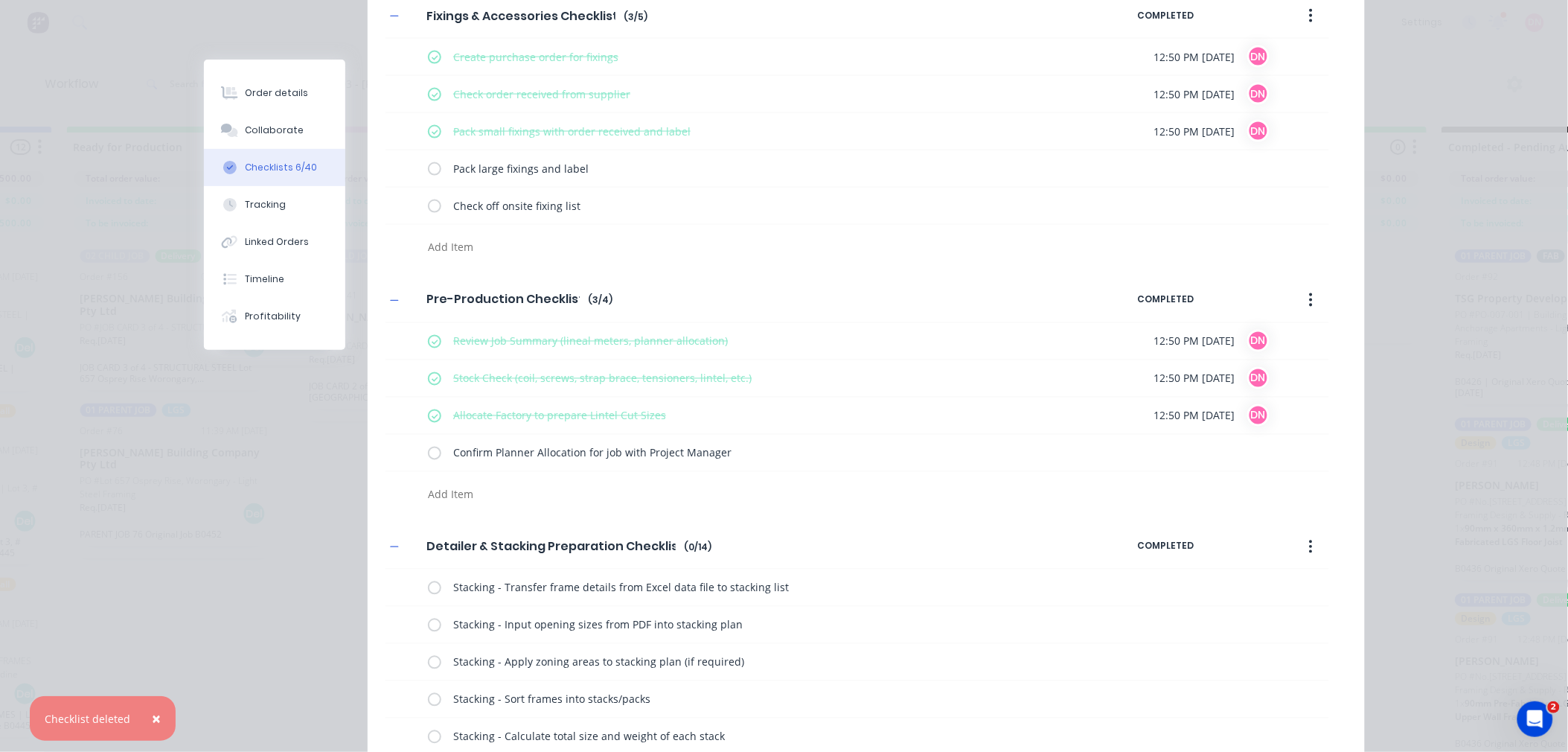
scroll to position [993, 0]
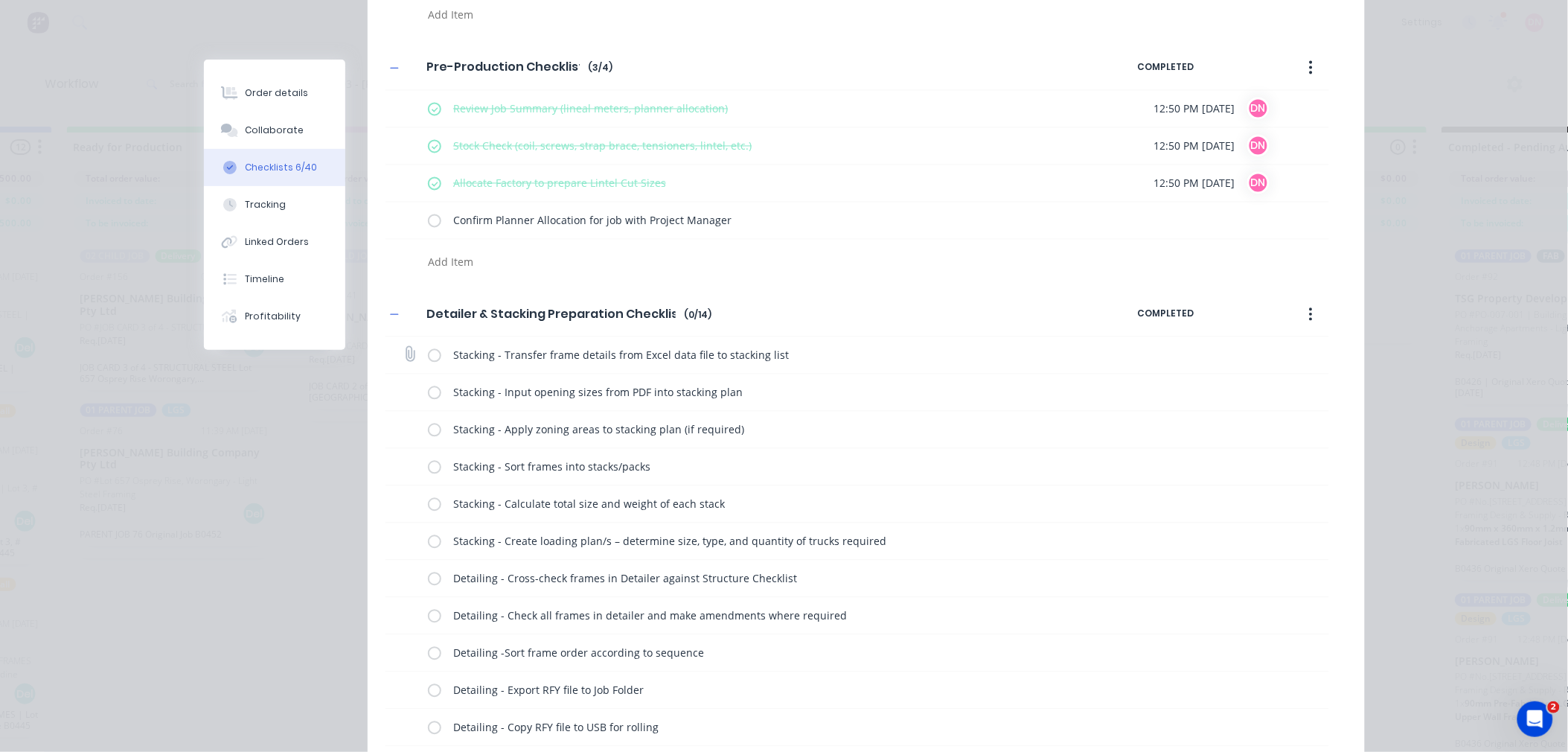
click at [428, 363] on label at bounding box center [434, 356] width 13 height 16
click at [0, 0] on input "checkbox" at bounding box center [0, 0] width 0 height 0
click at [428, 399] on label at bounding box center [434, 393] width 13 height 16
click at [0, 0] on input "checkbox" at bounding box center [0, 0] width 0 height 0
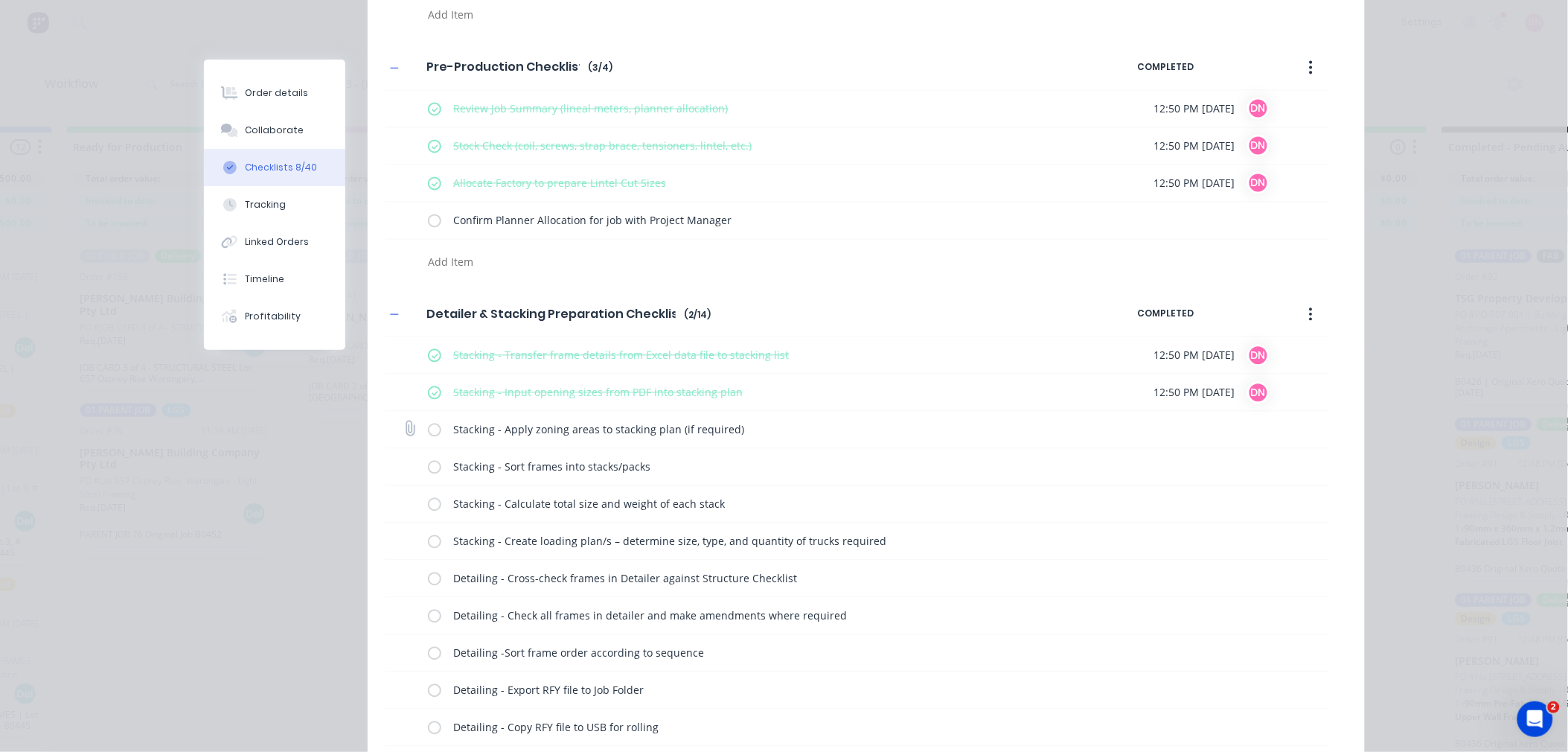
click at [428, 431] on label at bounding box center [434, 430] width 13 height 16
click at [0, 0] on input "checkbox" at bounding box center [0, 0] width 0 height 0
click at [428, 466] on label at bounding box center [434, 468] width 13 height 16
click at [0, 0] on input "checkbox" at bounding box center [0, 0] width 0 height 0
click at [430, 507] on label at bounding box center [434, 504] width 13 height 16
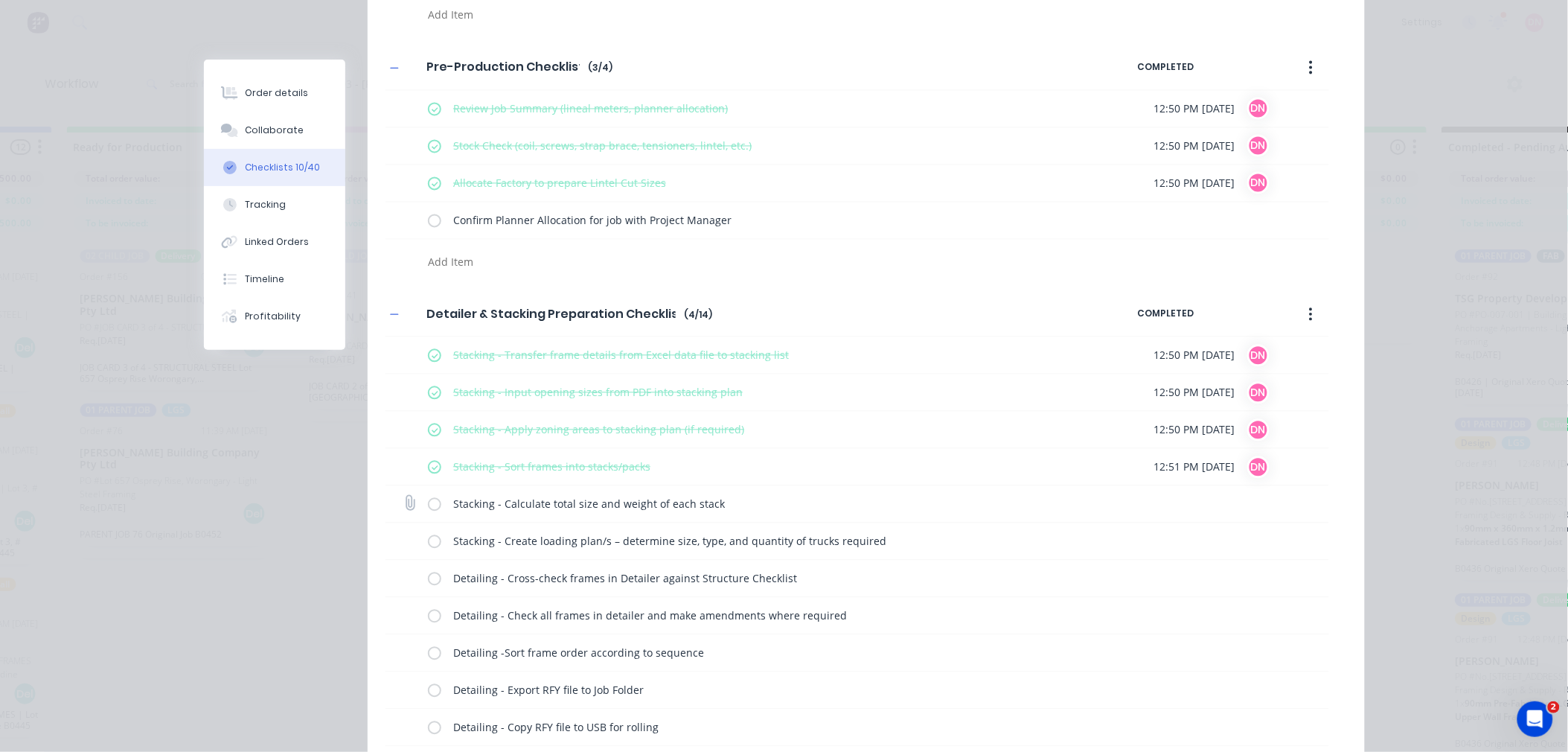
click at [0, 0] on input "checkbox" at bounding box center [0, 0] width 0 height 0
click at [431, 544] on label at bounding box center [434, 542] width 13 height 16
click at [0, 0] on input "checkbox" at bounding box center [0, 0] width 0 height 0
click at [428, 570] on div "Detailing - Cross-check frames in Detailer against Structure Checklist" at bounding box center [766, 579] width 676 height 30
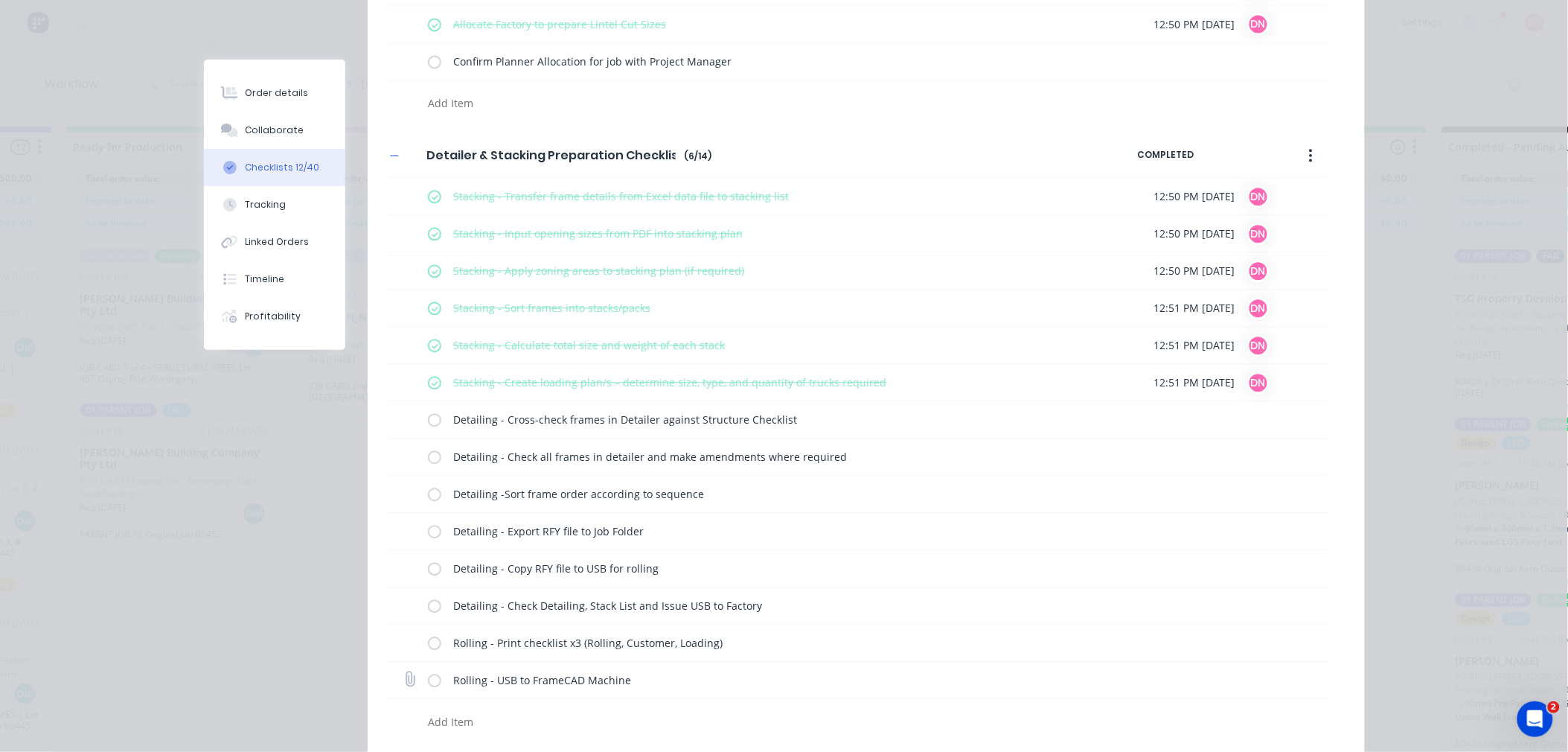
scroll to position [1323, 0]
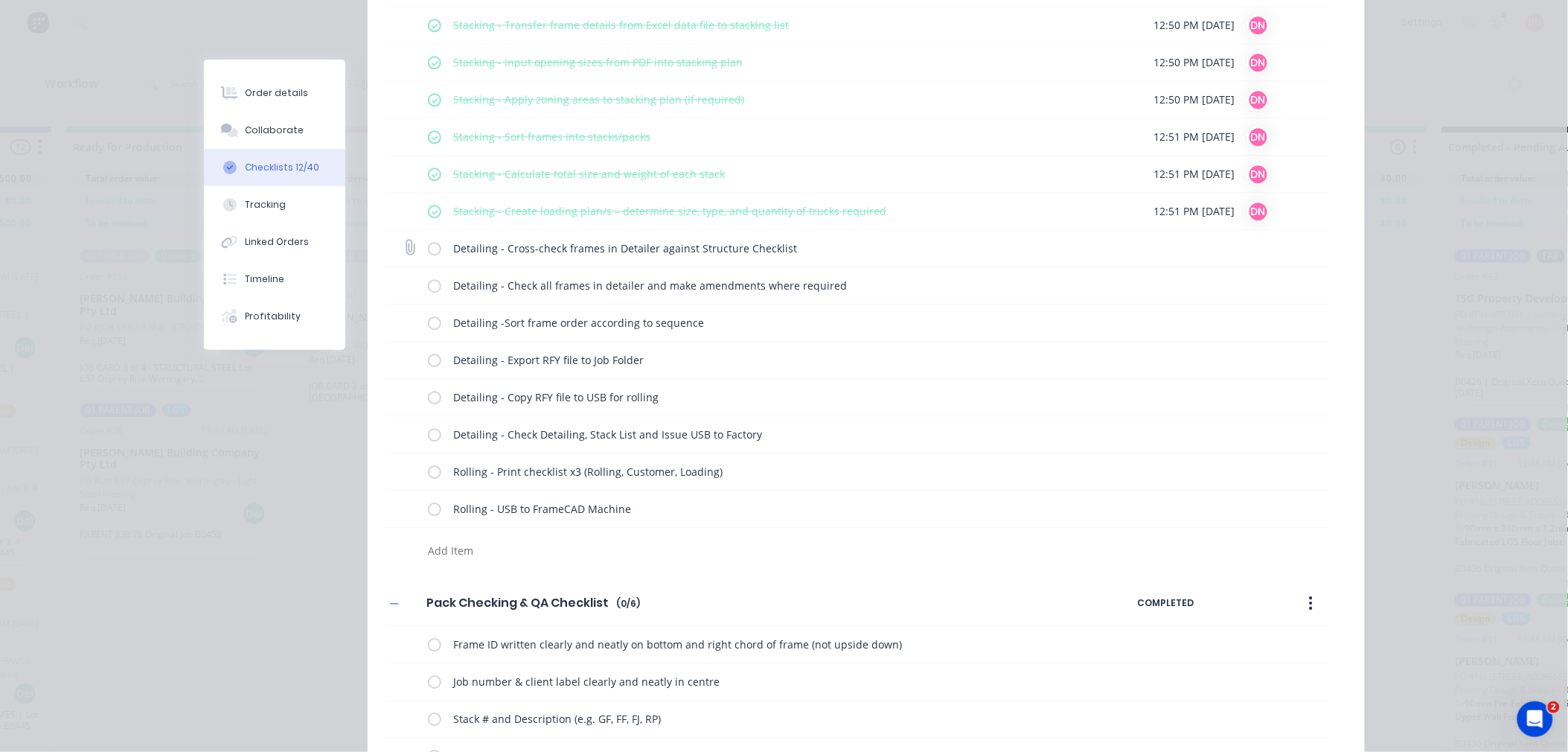
click at [434, 254] on label at bounding box center [434, 249] width 13 height 16
click at [0, 0] on input "checkbox" at bounding box center [0, 0] width 0 height 0
click at [428, 288] on label at bounding box center [434, 285] width 13 height 16
click at [0, 0] on input "checkbox" at bounding box center [0, 0] width 0 height 0
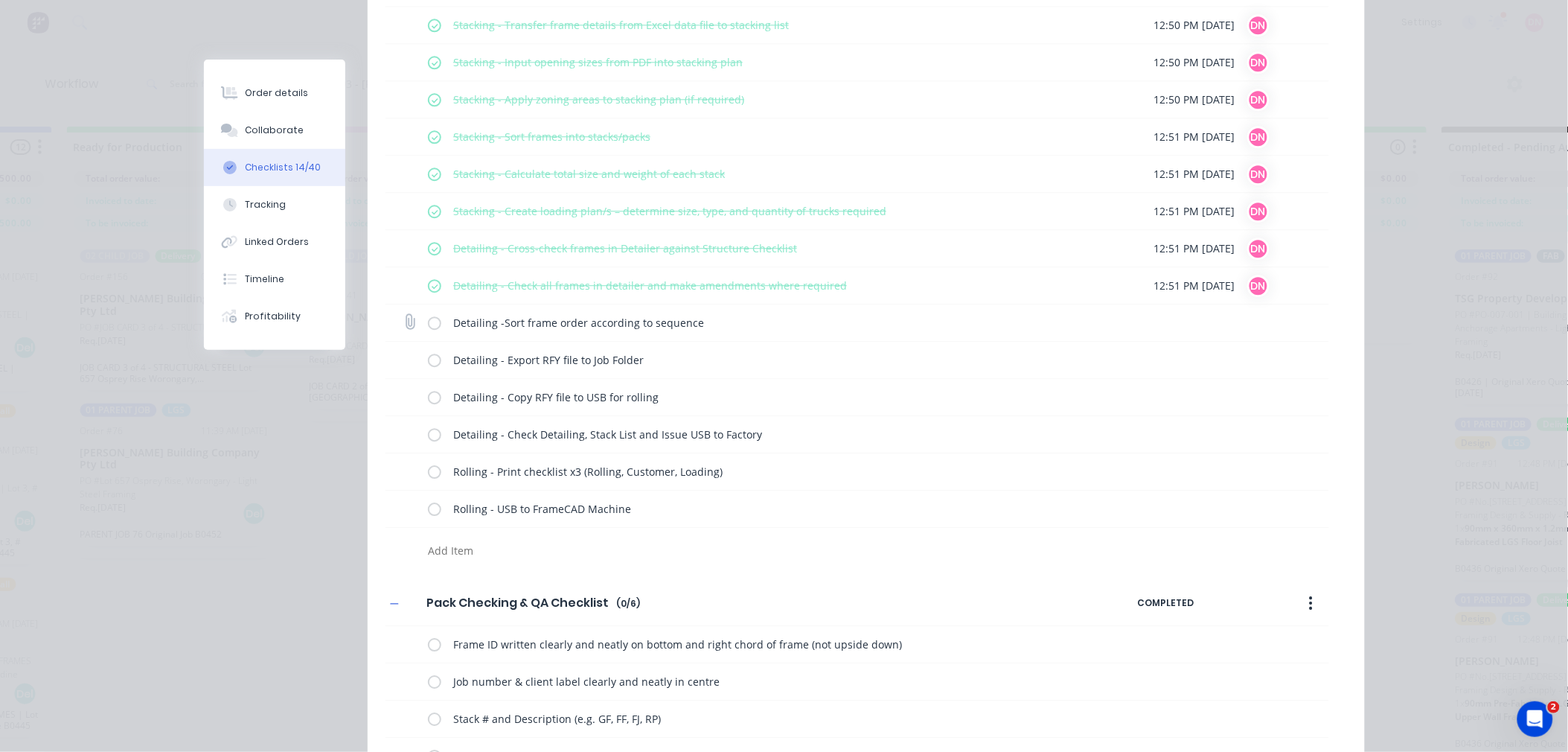
click at [428, 324] on label at bounding box center [434, 323] width 13 height 16
click at [0, 0] on input "checkbox" at bounding box center [0, 0] width 0 height 0
click at [428, 366] on label at bounding box center [434, 360] width 13 height 16
click at [0, 0] on input "checkbox" at bounding box center [0, 0] width 0 height 0
click at [428, 396] on label at bounding box center [434, 398] width 13 height 16
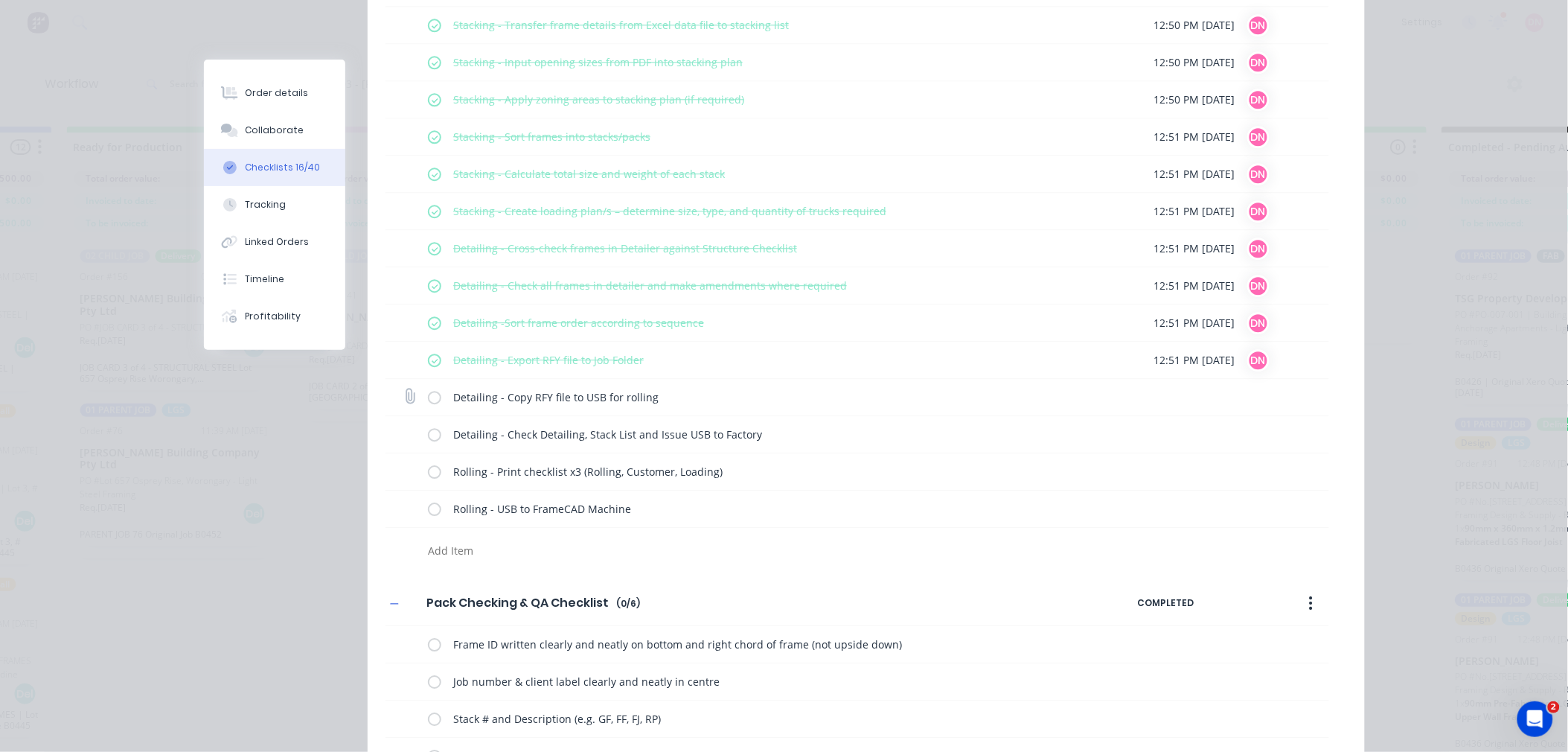
click at [0, 0] on input "checkbox" at bounding box center [0, 0] width 0 height 0
click at [415, 433] on div "Detailing - Check Detailing, Stack List and Issue USB to Factory" at bounding box center [857, 434] width 944 height 37
click at [428, 443] on label at bounding box center [434, 435] width 13 height 16
click at [0, 0] on input "checkbox" at bounding box center [0, 0] width 0 height 0
click at [432, 474] on label at bounding box center [434, 471] width 13 height 16
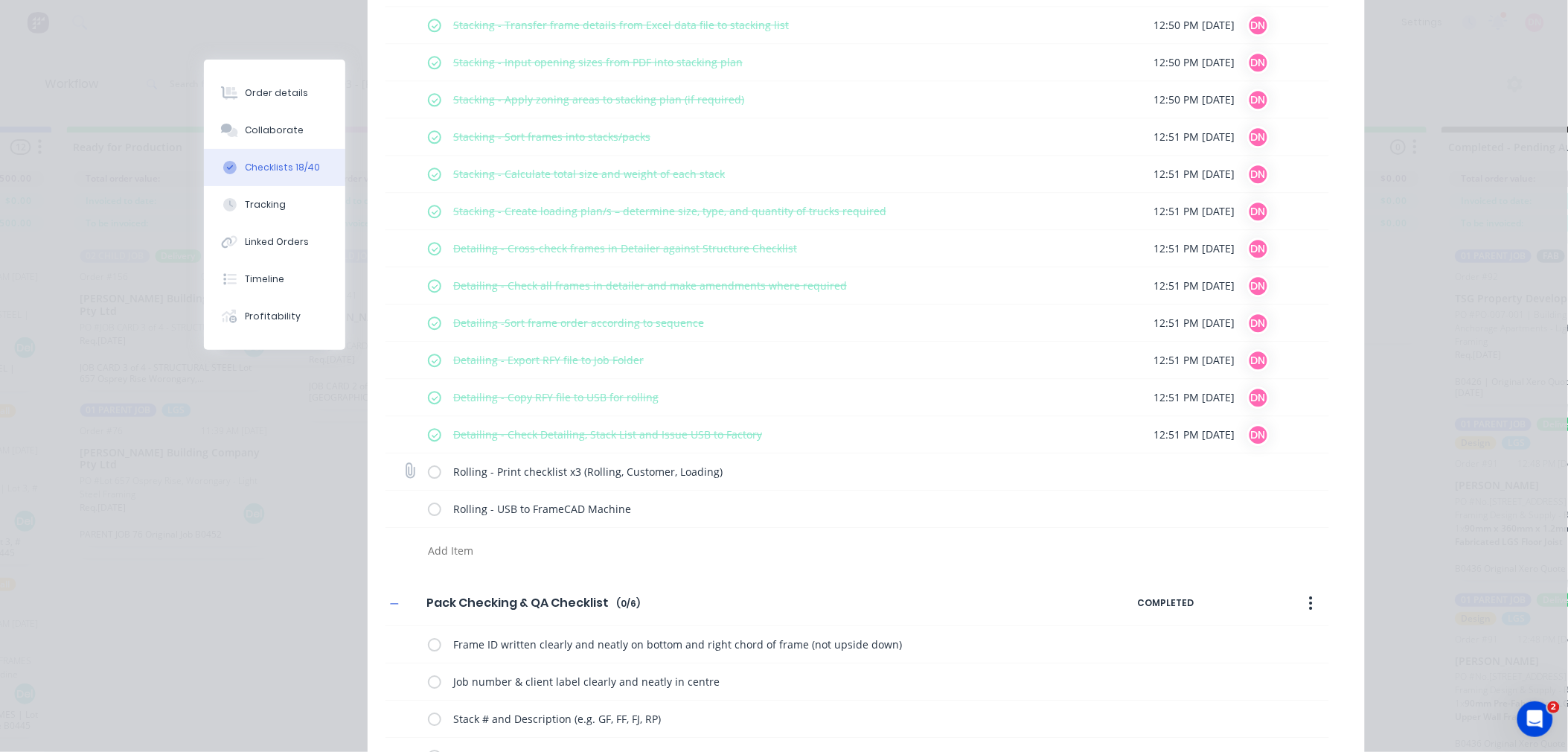
click at [0, 0] on input "checkbox" at bounding box center [0, 0] width 0 height 0
click at [428, 506] on label at bounding box center [434, 509] width 13 height 16
click at [0, 0] on input "checkbox" at bounding box center [0, 0] width 0 height 0
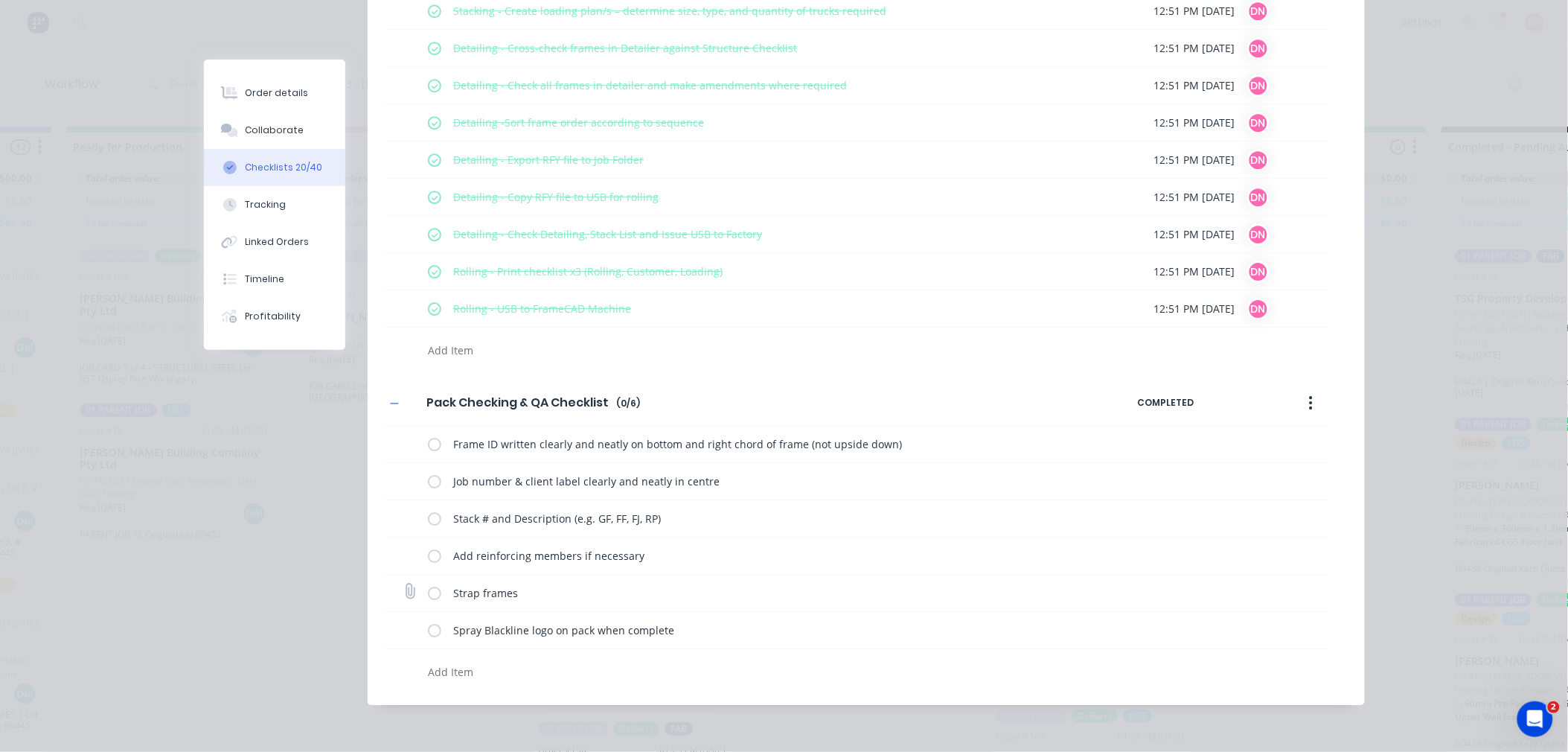
click at [433, 596] on label at bounding box center [434, 593] width 13 height 16
click at [0, 0] on input "checkbox" at bounding box center [0, 0] width 0 height 0
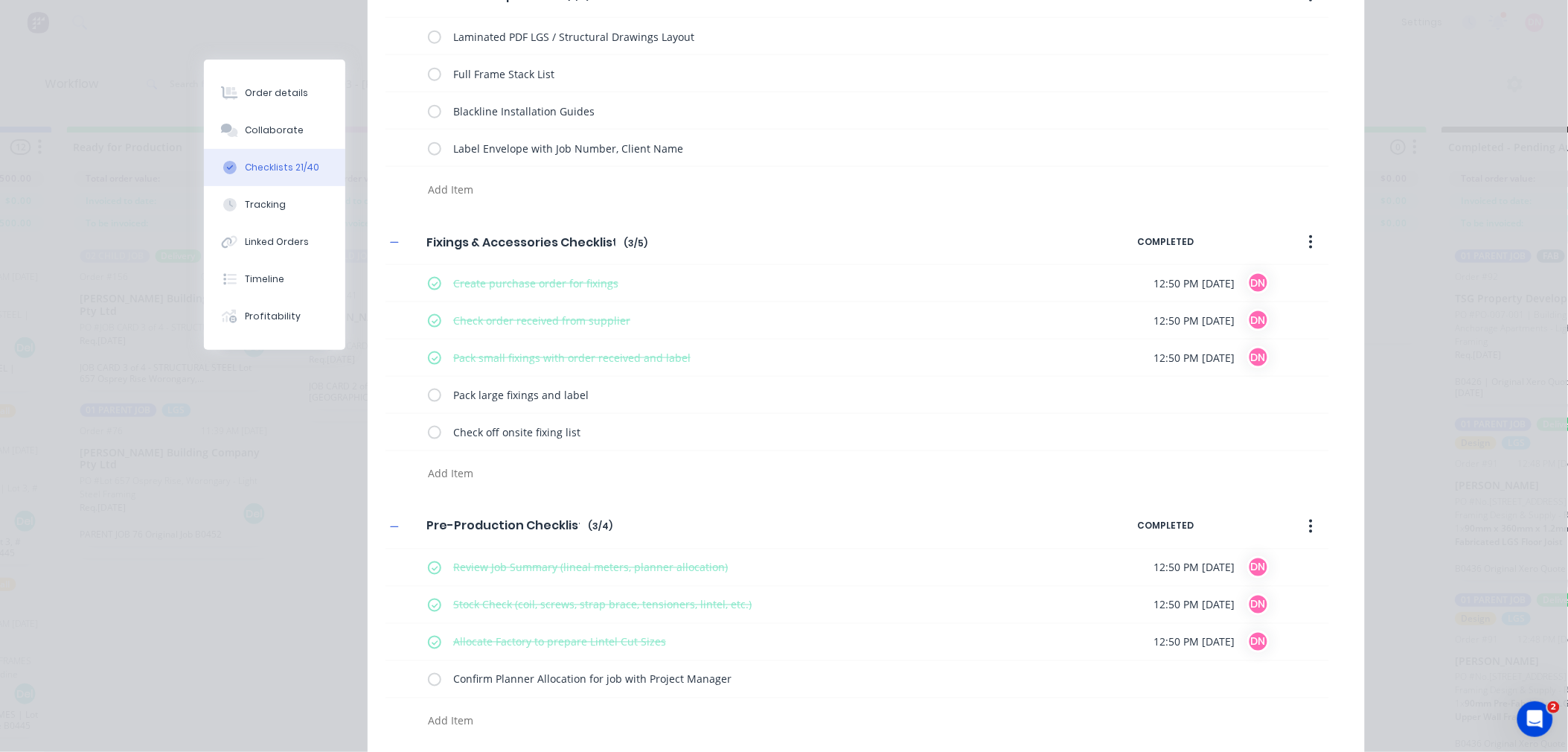
scroll to position [38, 0]
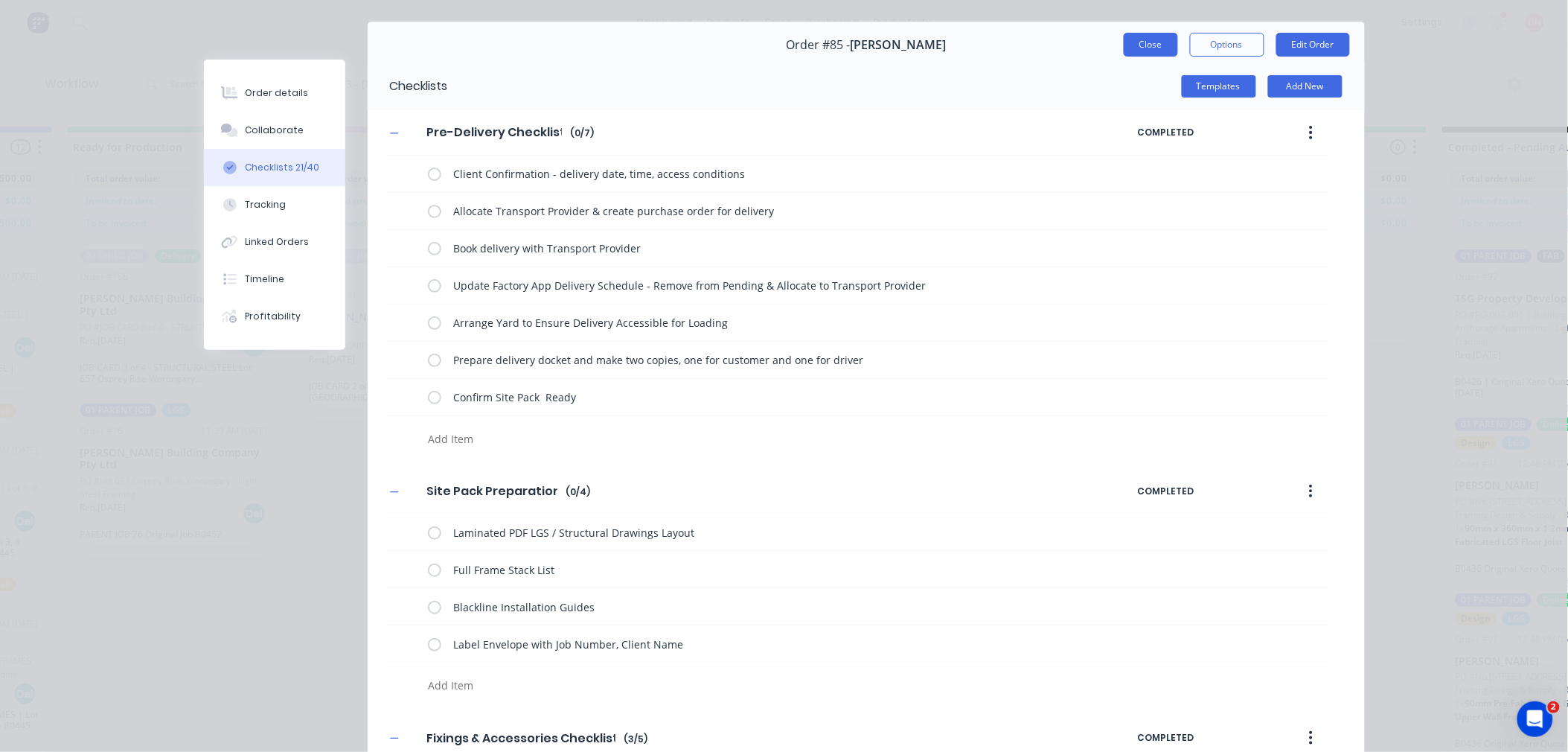
click at [1124, 45] on button "Close" at bounding box center [1150, 45] width 55 height 24
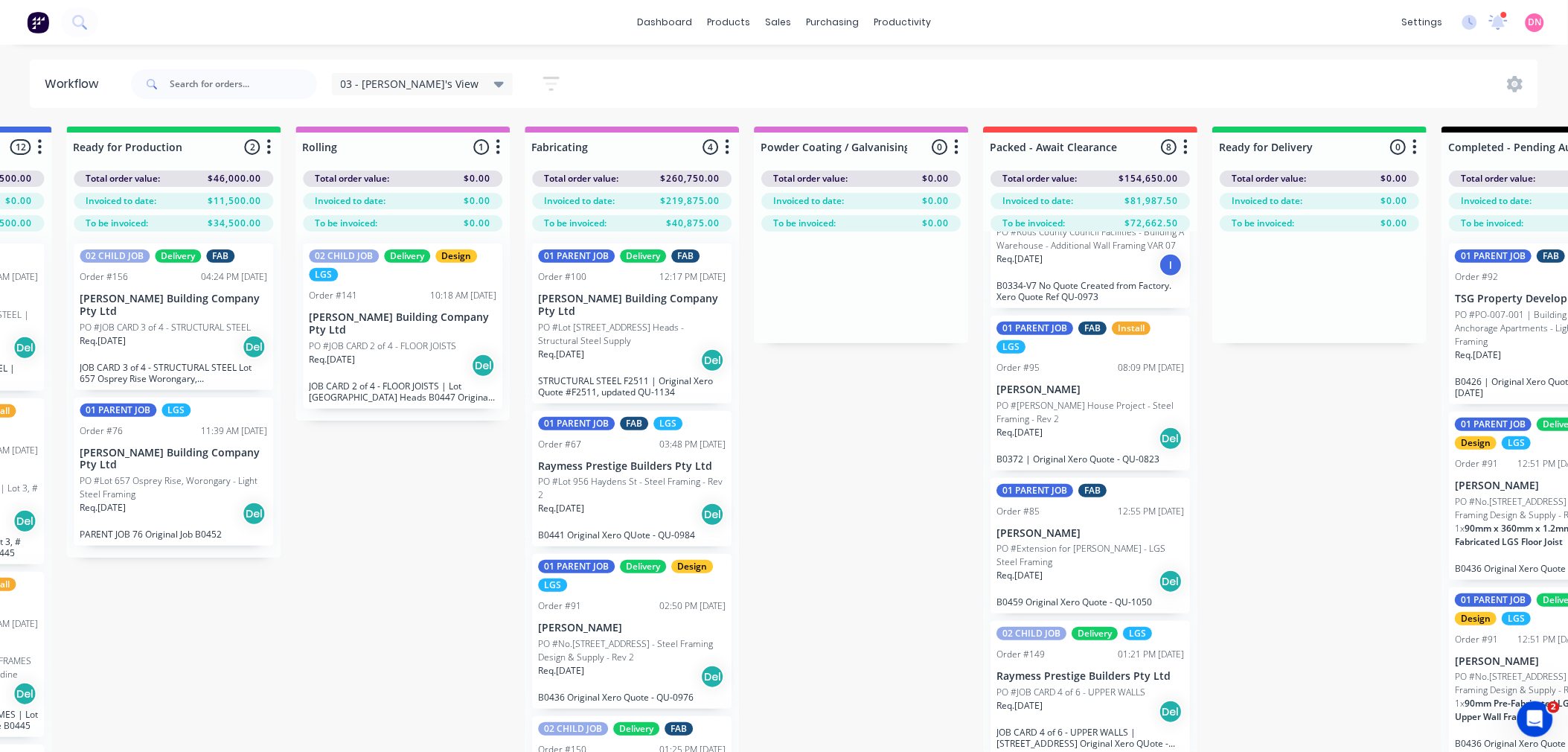
scroll to position [165, 0]
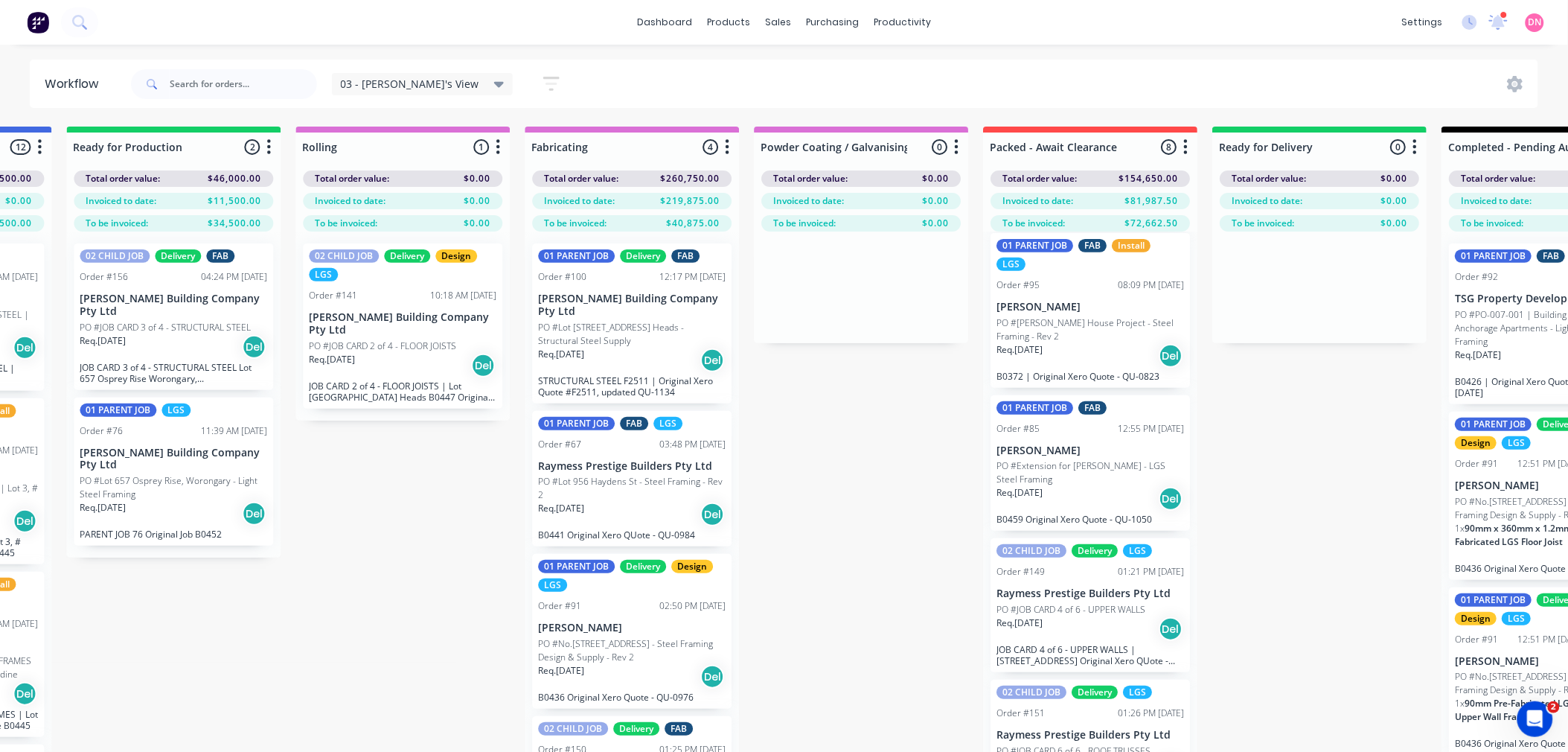
click at [1120, 617] on p "PO #JOB CARD 4 of 6 - UPPER WALLS" at bounding box center [1071, 609] width 149 height 13
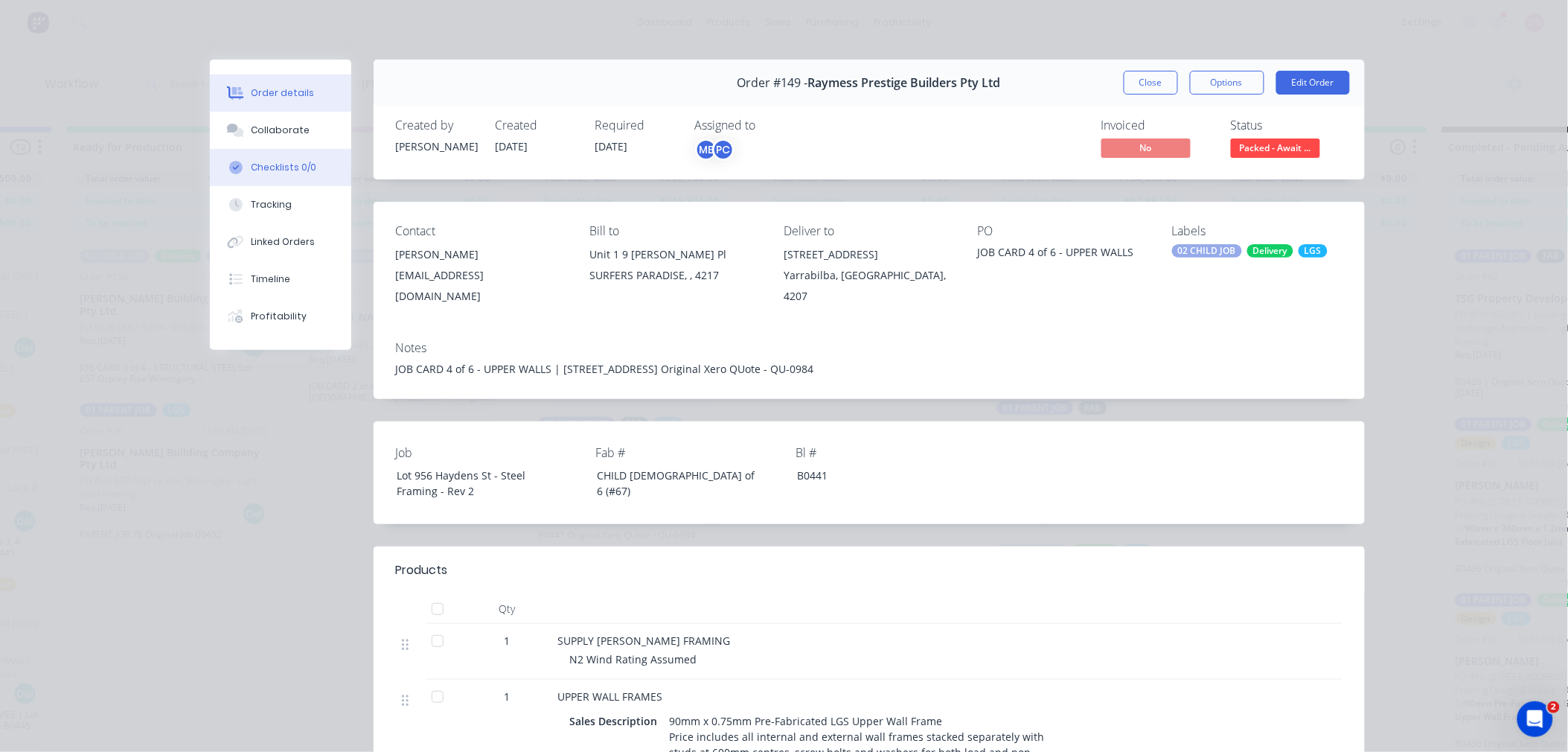
click at [291, 166] on div "Checklists 0/0" at bounding box center [283, 167] width 66 height 13
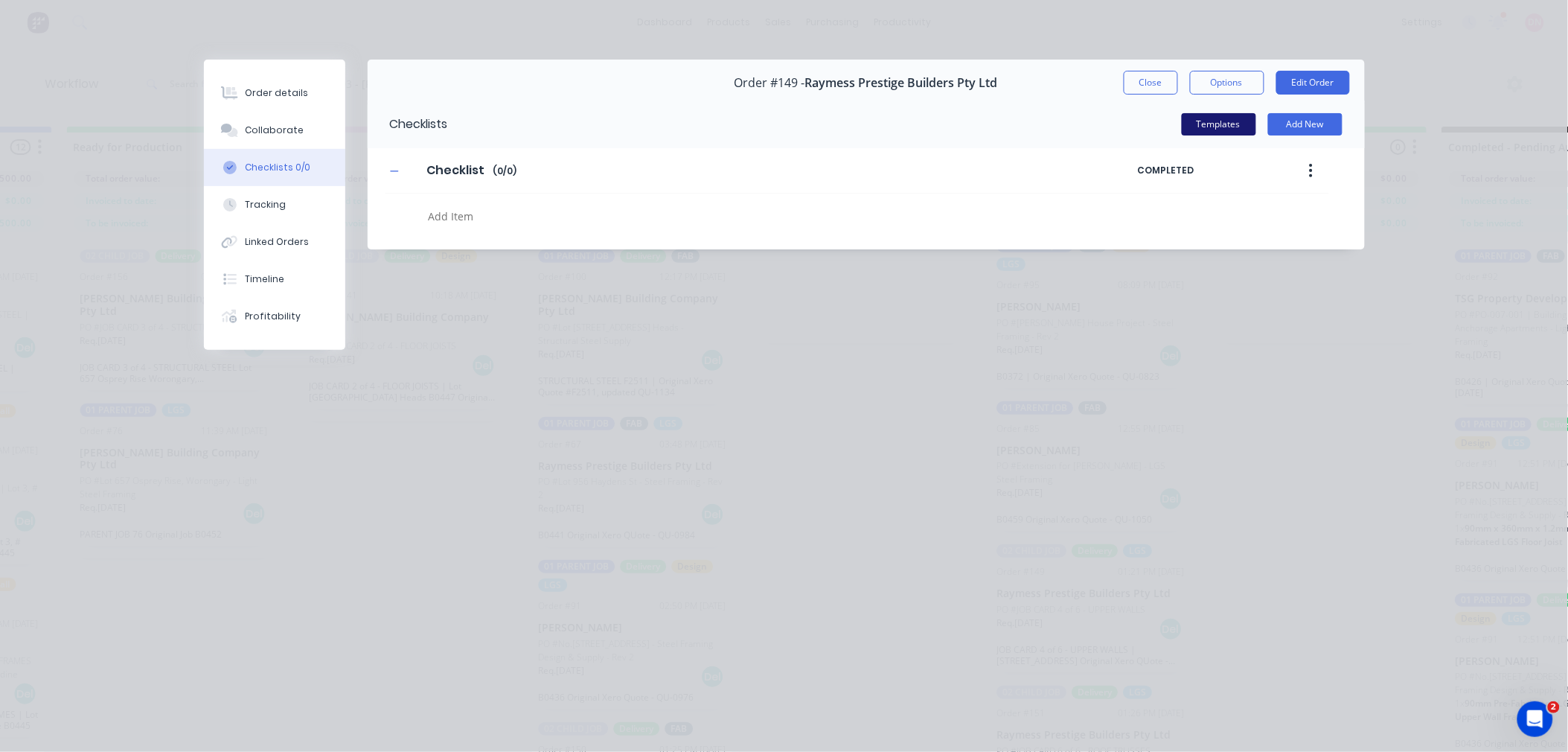
click at [1230, 117] on button "Templates" at bounding box center [1219, 124] width 75 height 22
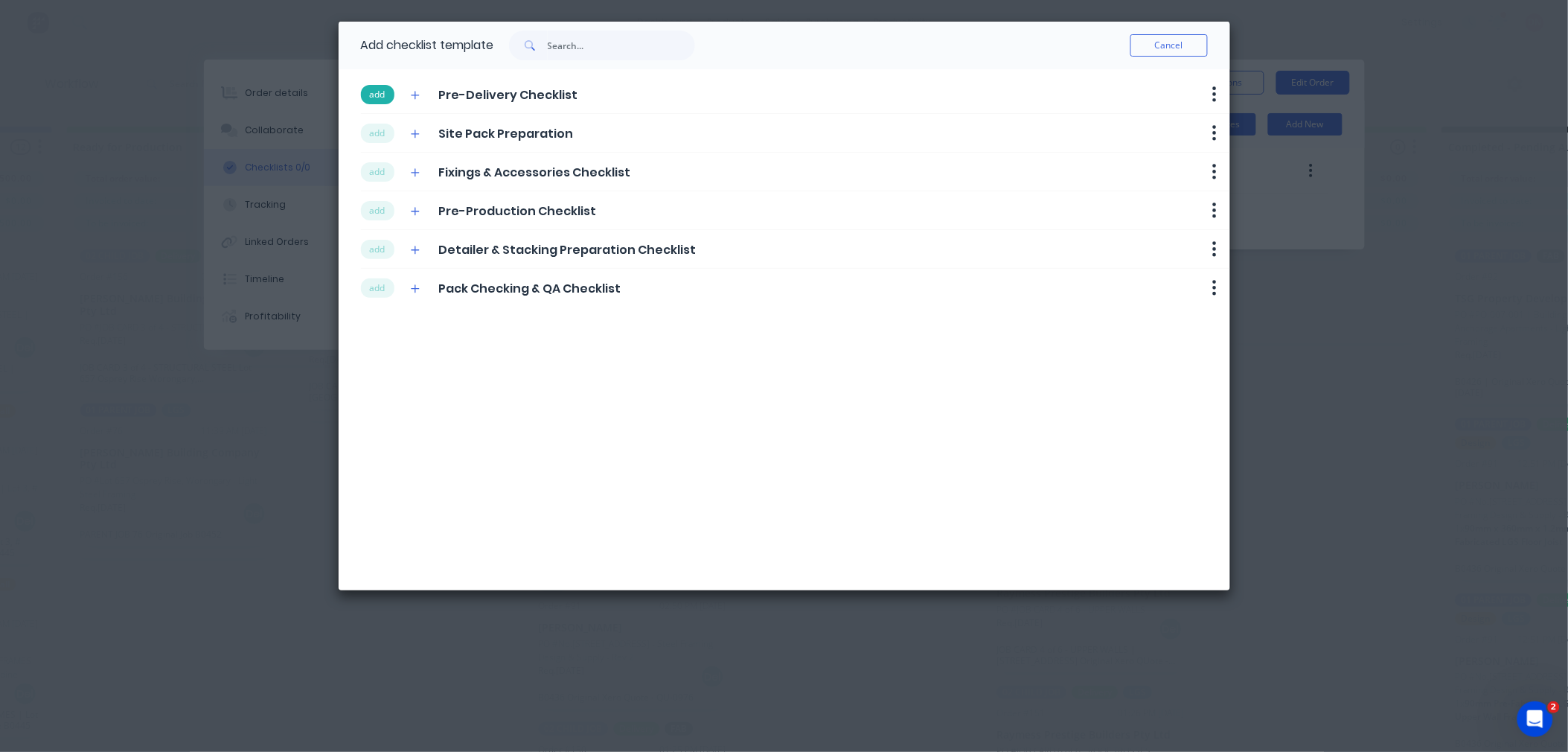
click at [388, 100] on button "add" at bounding box center [378, 94] width 34 height 19
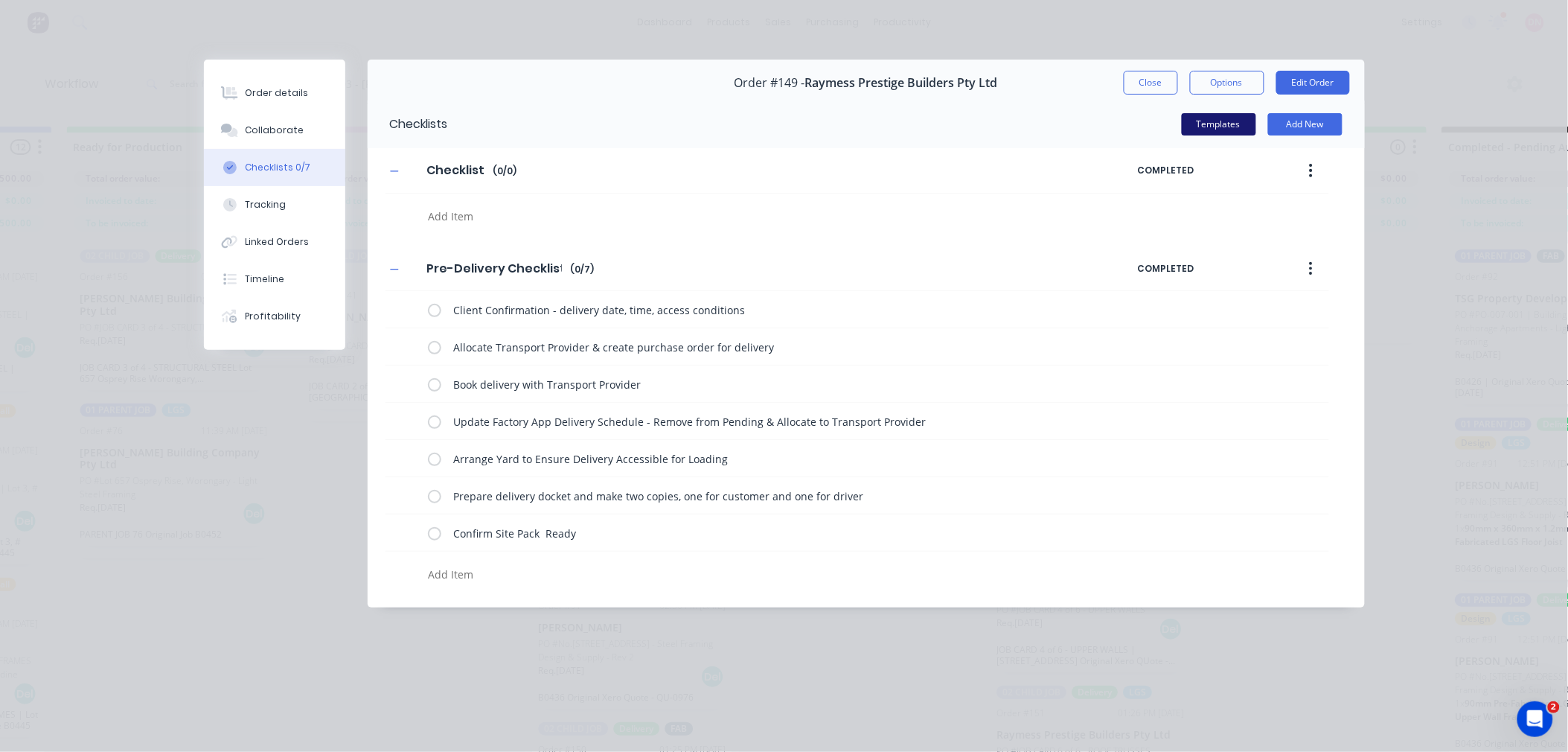
click at [1224, 126] on button "Templates" at bounding box center [1219, 124] width 75 height 22
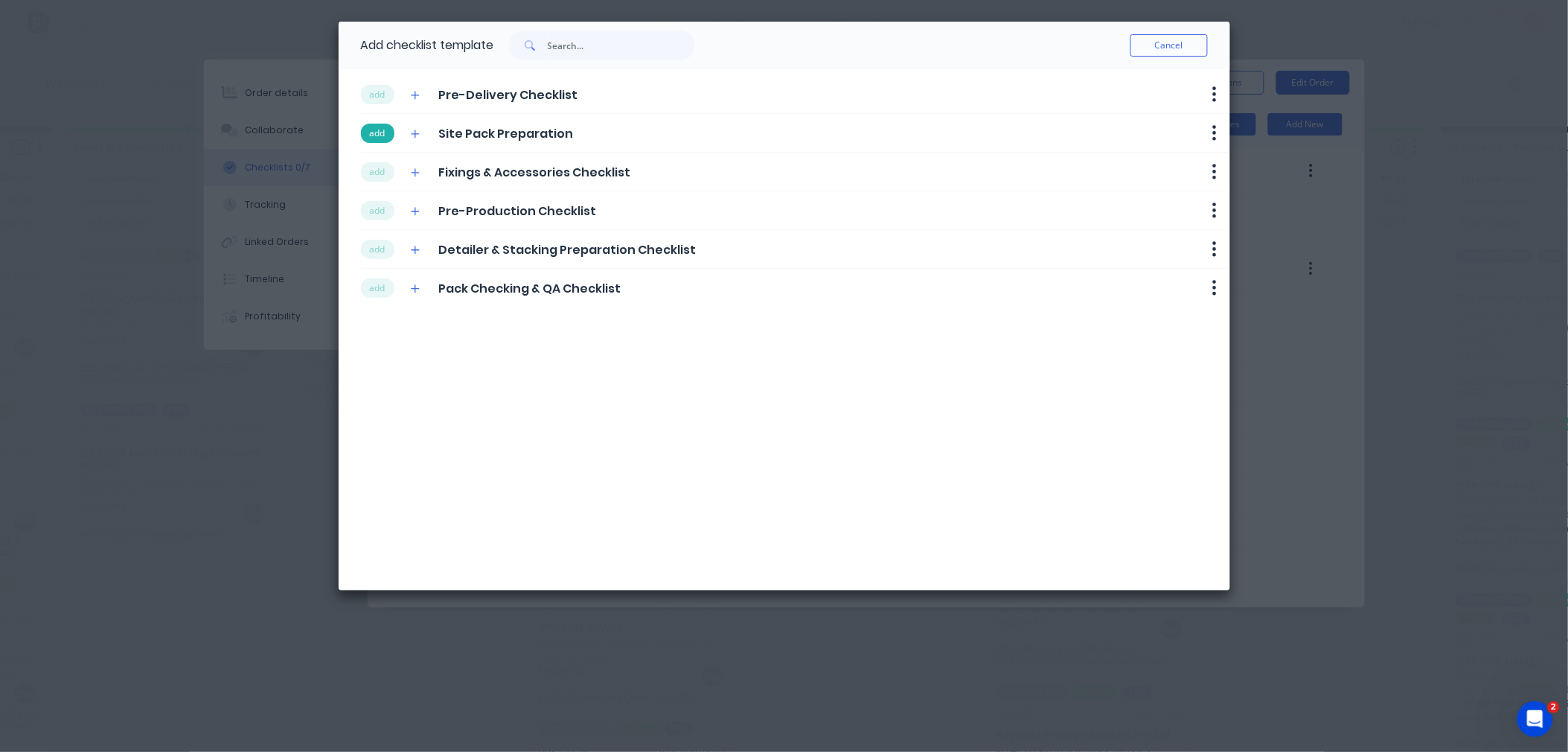
click at [381, 130] on button "add" at bounding box center [378, 132] width 34 height 19
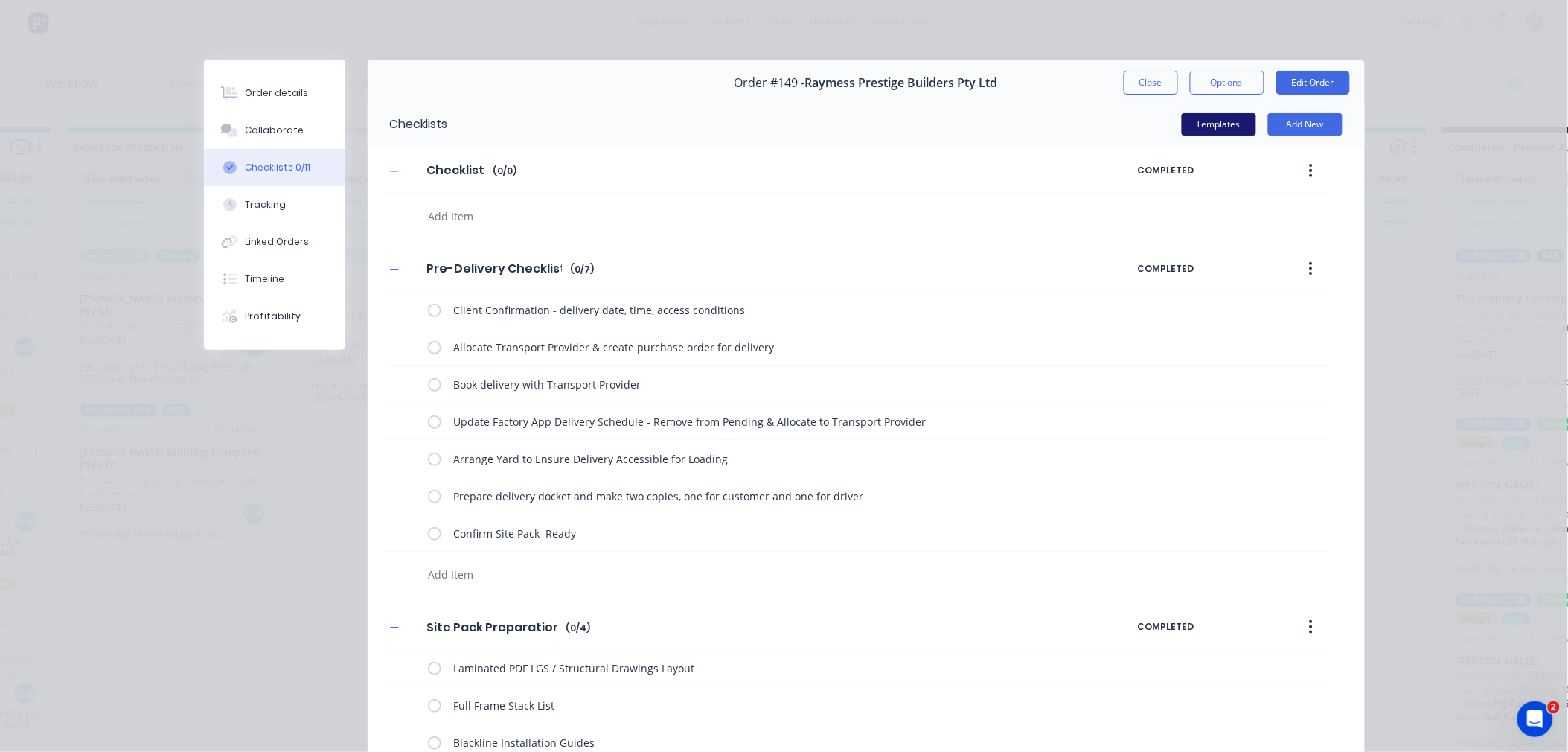
click at [1225, 113] on button "Templates" at bounding box center [1219, 124] width 75 height 22
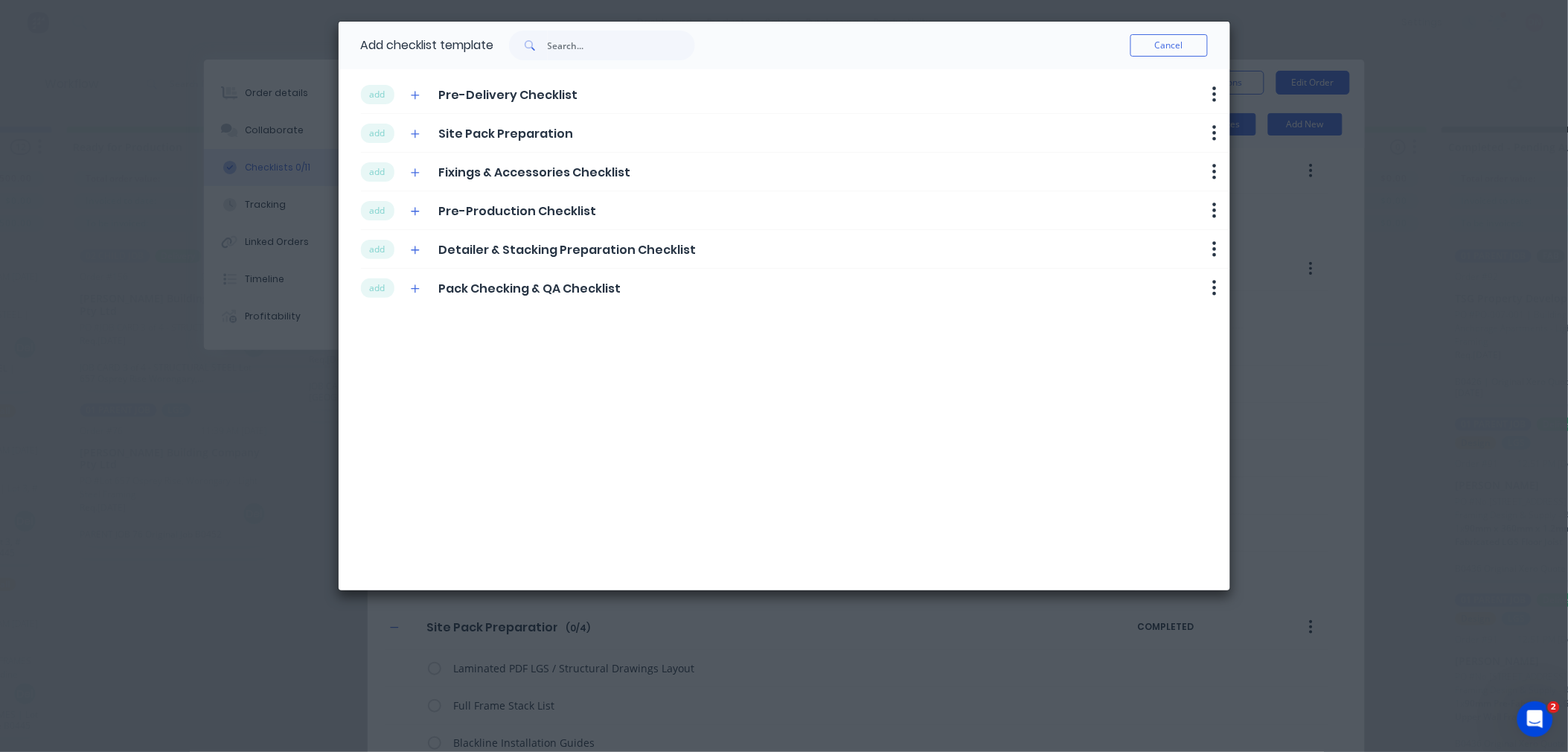
click at [390, 177] on button "add" at bounding box center [378, 171] width 34 height 19
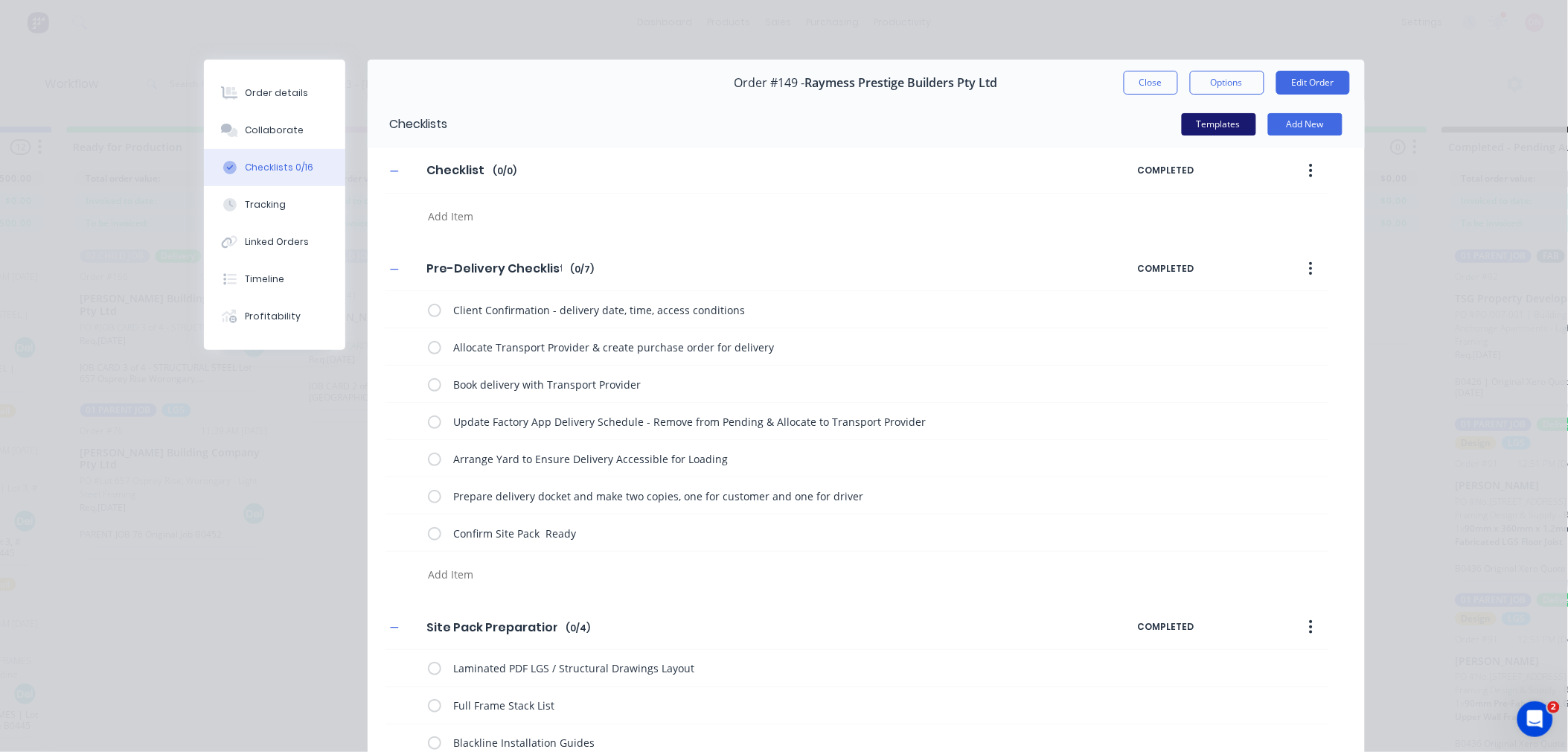
click at [1225, 132] on button "Templates" at bounding box center [1219, 124] width 75 height 22
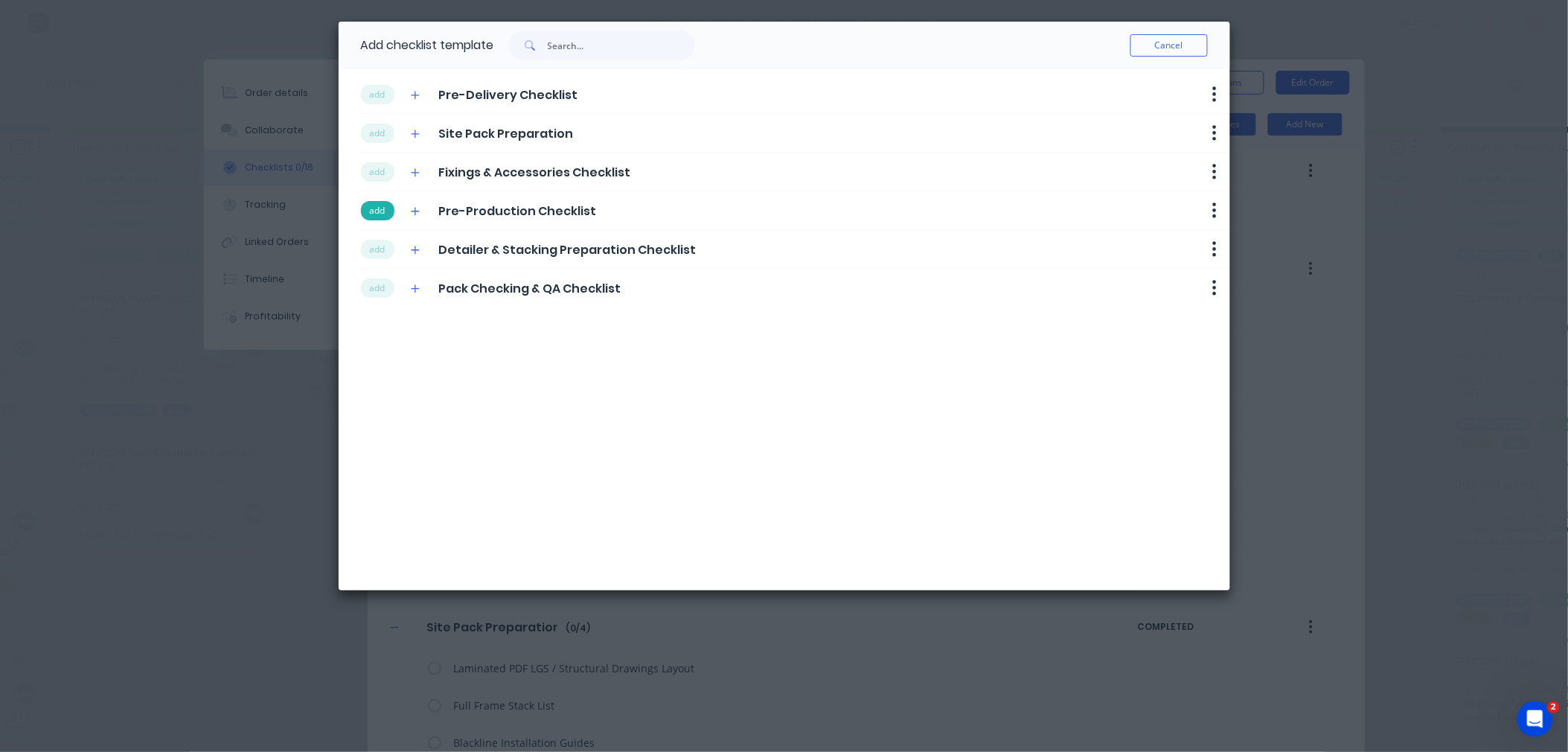
click at [388, 209] on button "add" at bounding box center [378, 210] width 34 height 19
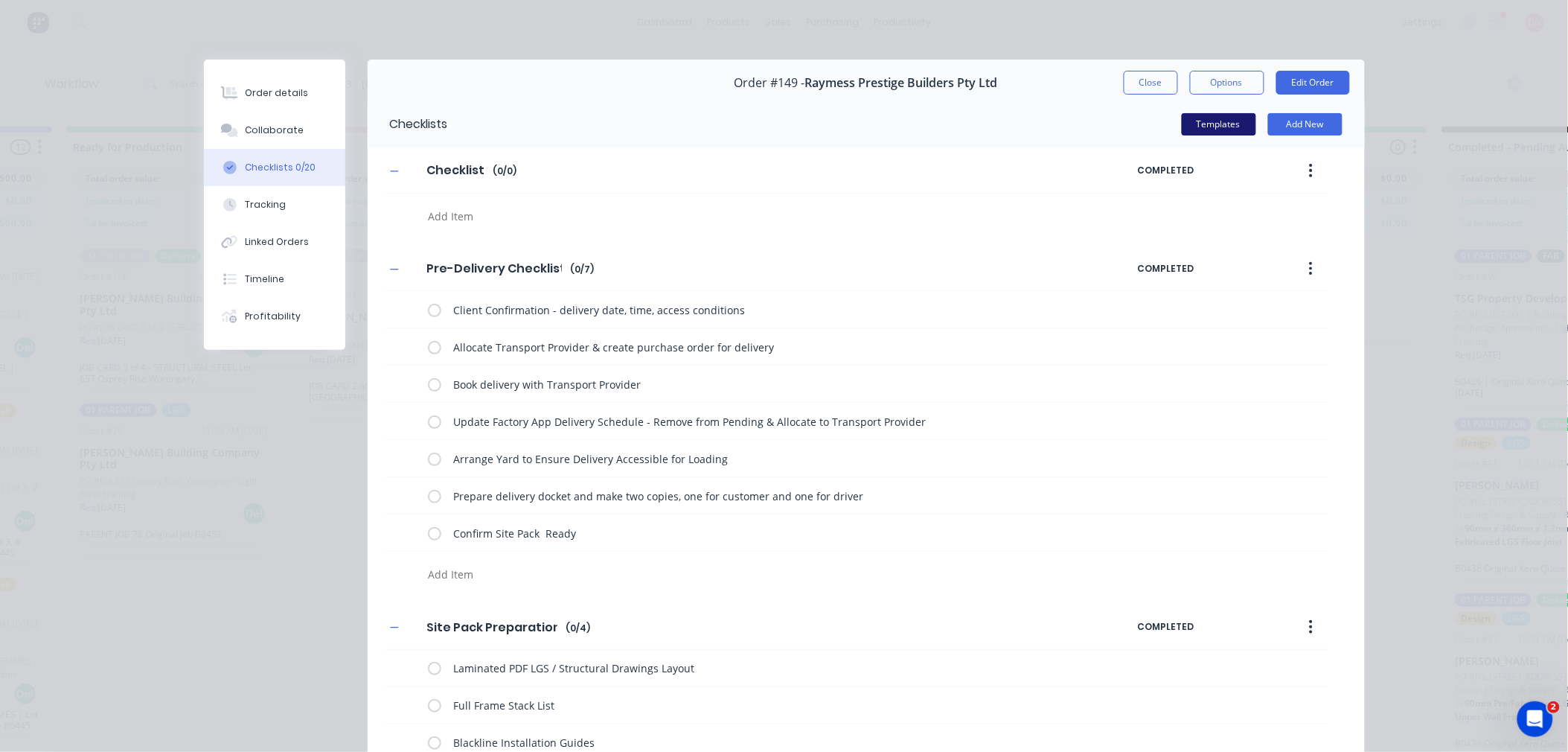
click at [1239, 116] on button "Templates" at bounding box center [1219, 124] width 75 height 22
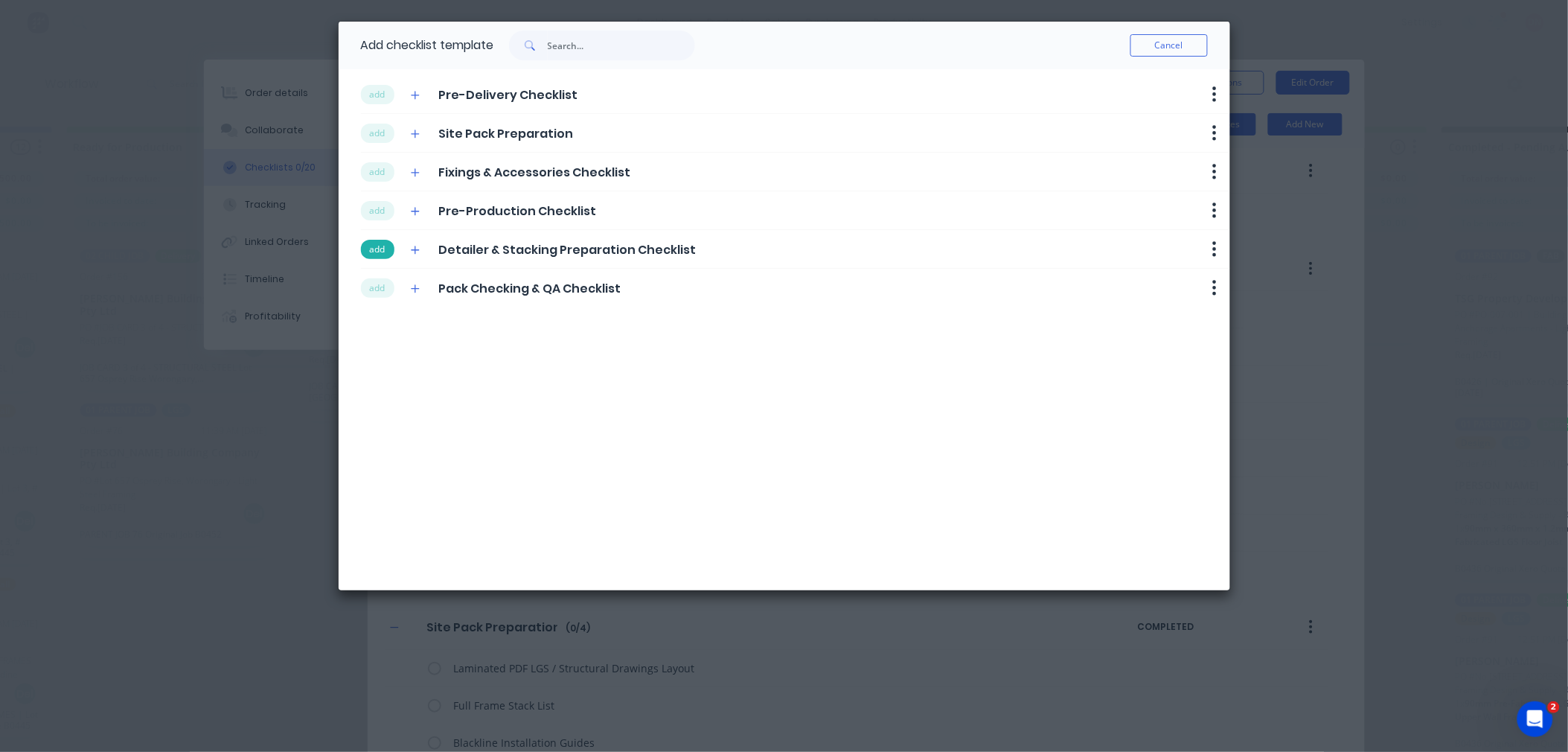
click at [381, 250] on button "add" at bounding box center [378, 249] width 34 height 19
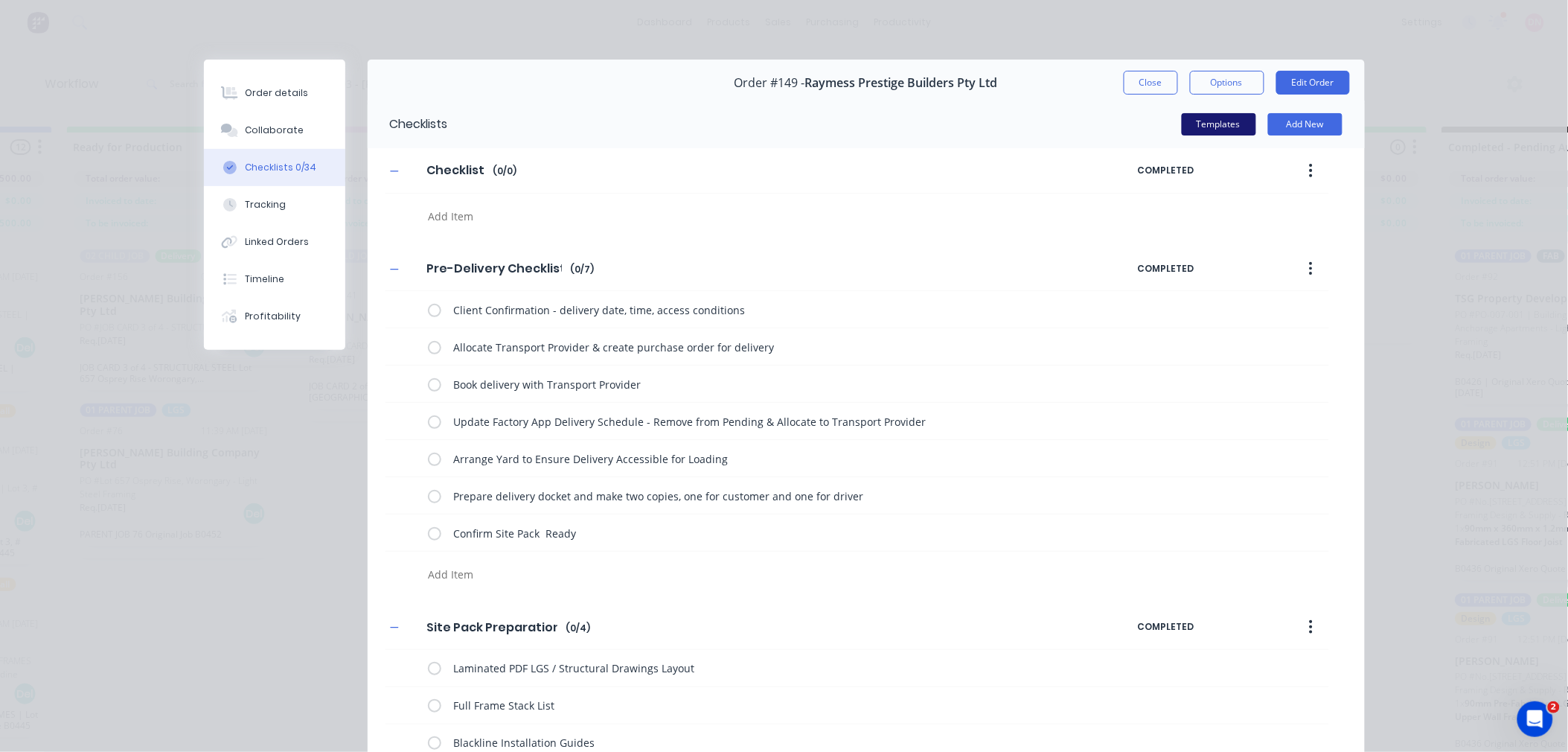
click at [1217, 123] on button "Templates" at bounding box center [1219, 124] width 75 height 22
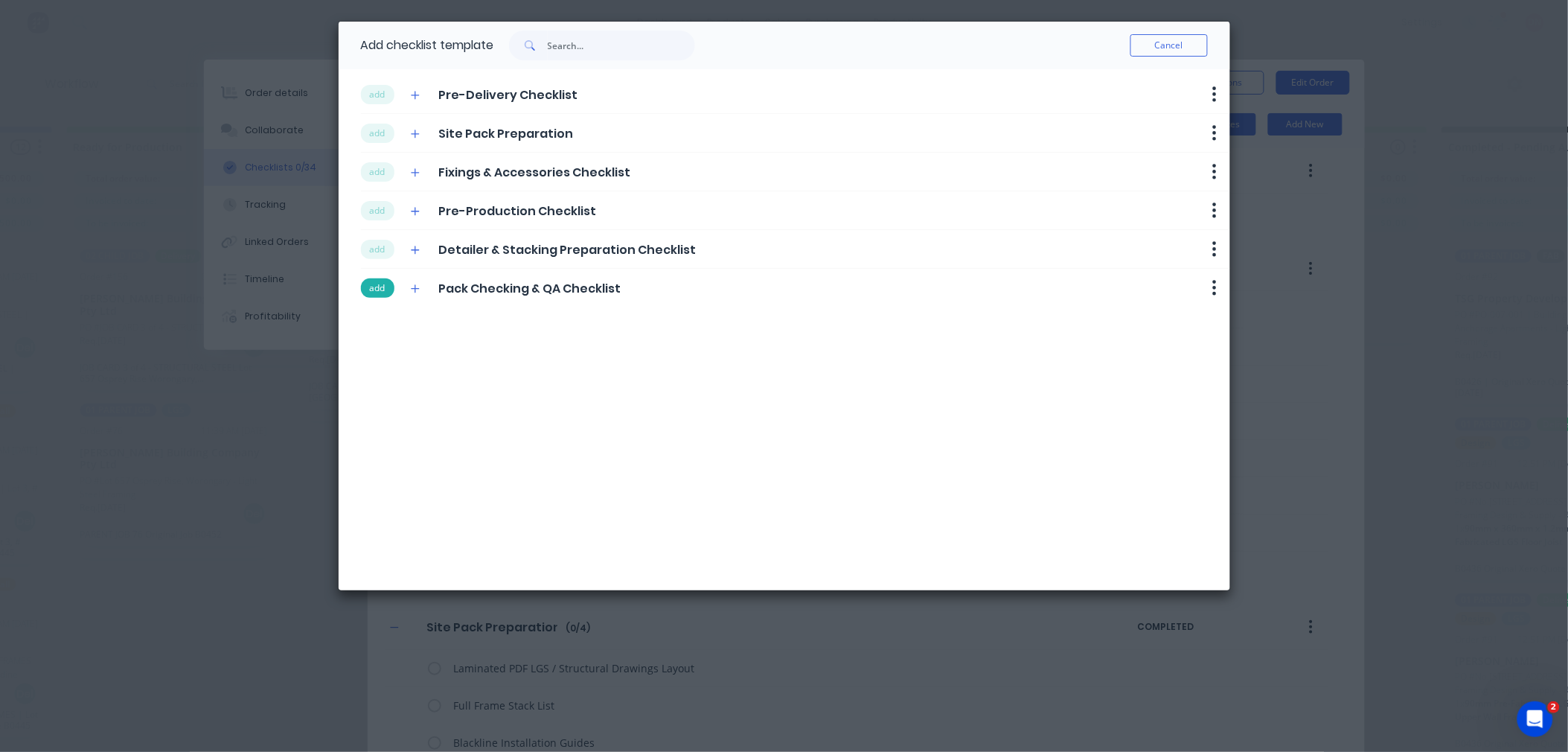
click at [377, 288] on button "add" at bounding box center [378, 287] width 34 height 19
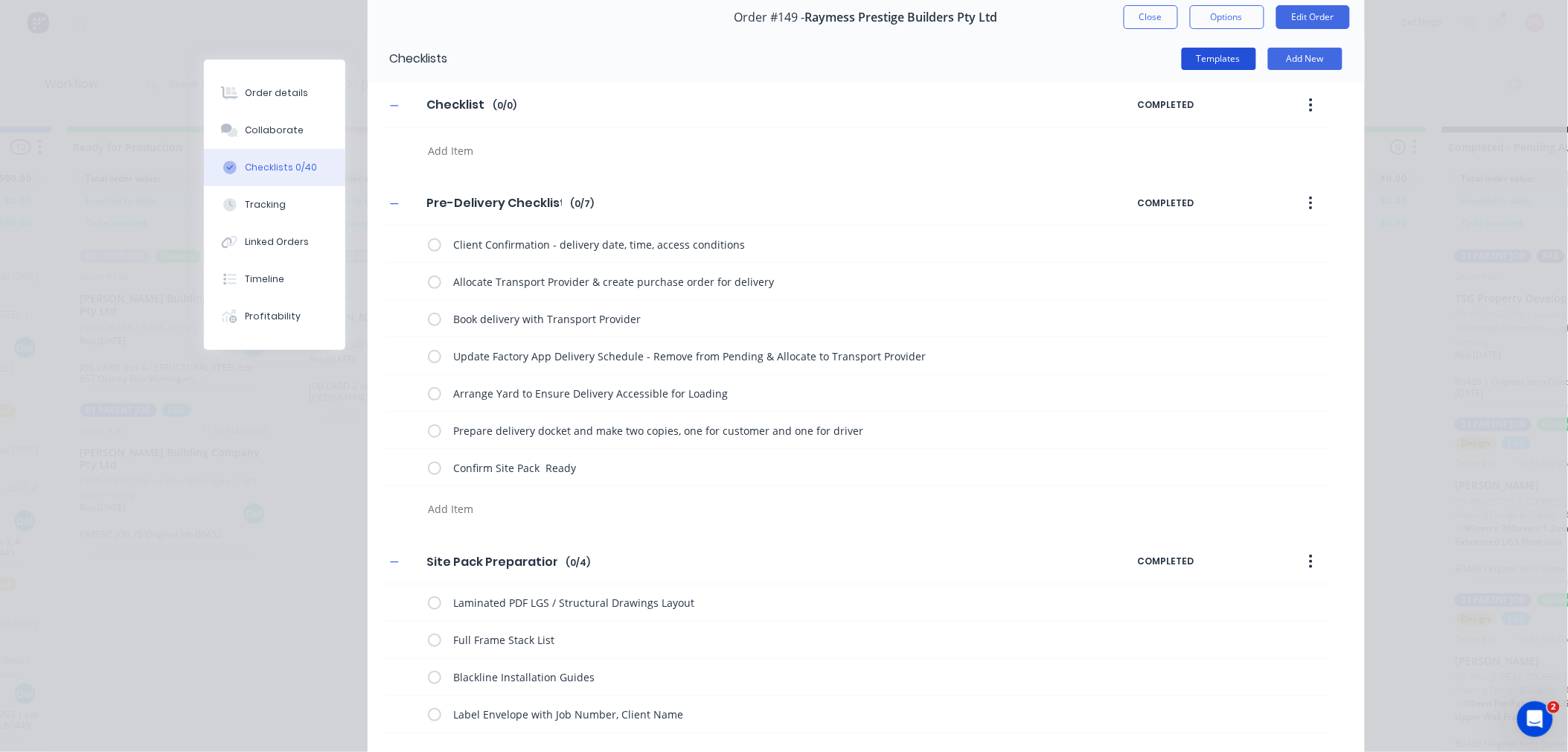
scroll to position [0, 0]
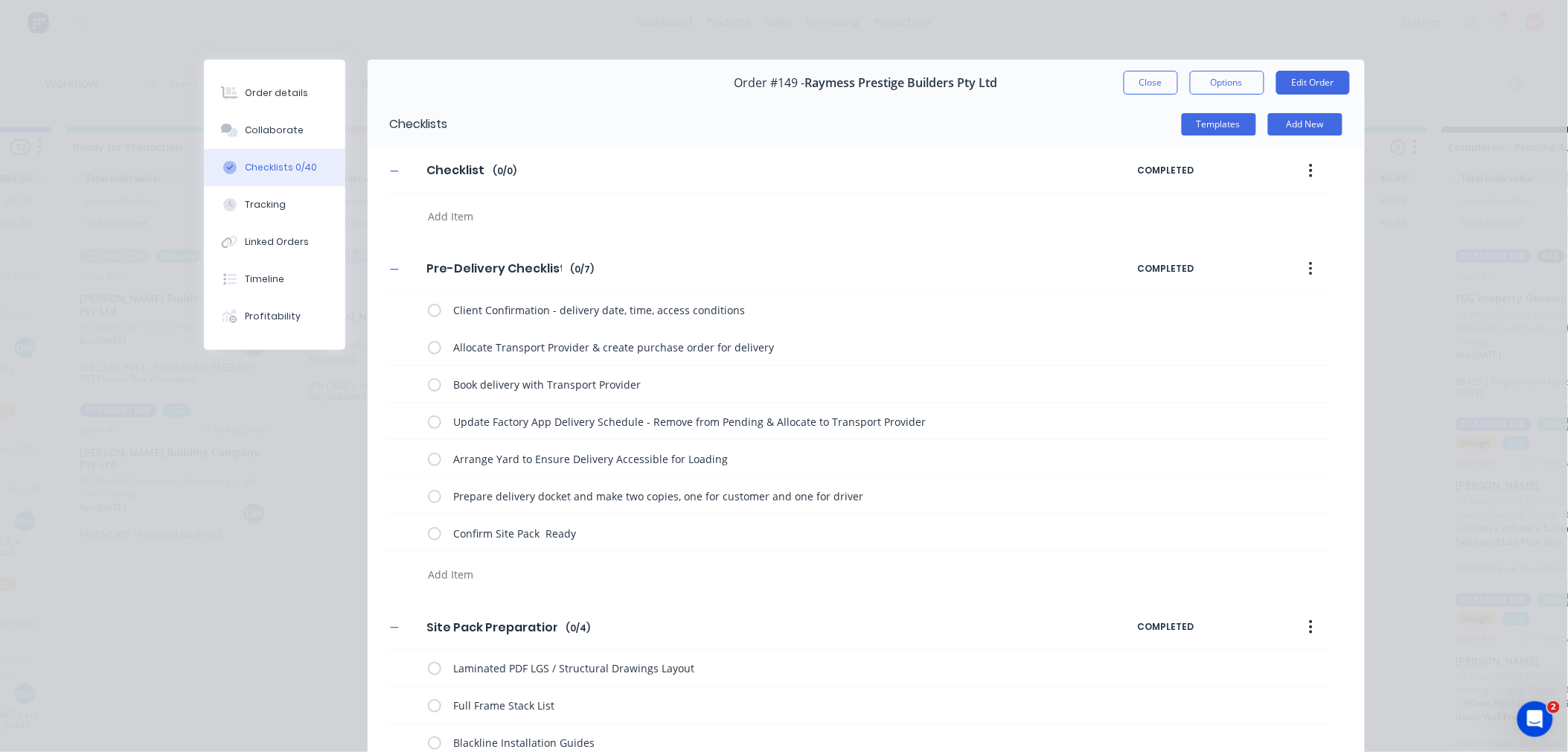
click at [1309, 176] on icon "button" at bounding box center [1310, 170] width 3 height 13
click at [1226, 243] on div "Delete" at bounding box center [1258, 240] width 114 height 22
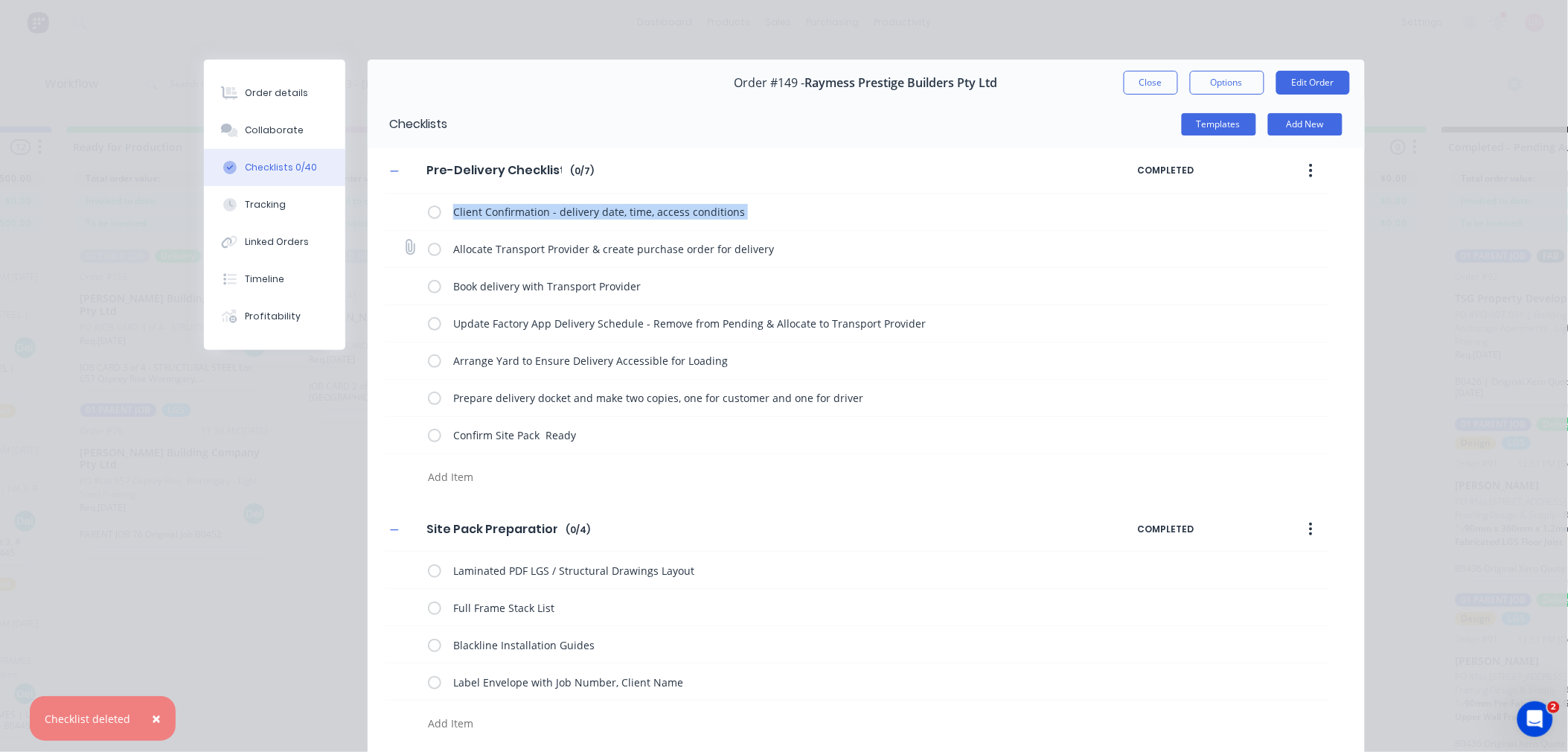
click at [427, 240] on div "Client Confirmation - delivery date, time, access conditions Allocate Transport…" at bounding box center [857, 343] width 944 height 298
drag, startPoint x: 427, startPoint y: 240, endPoint x: 594, endPoint y: 234, distance: 167.1
click at [594, 234] on div "Allocate Transport Provider & create purchase order for delivery" at bounding box center [766, 249] width 676 height 30
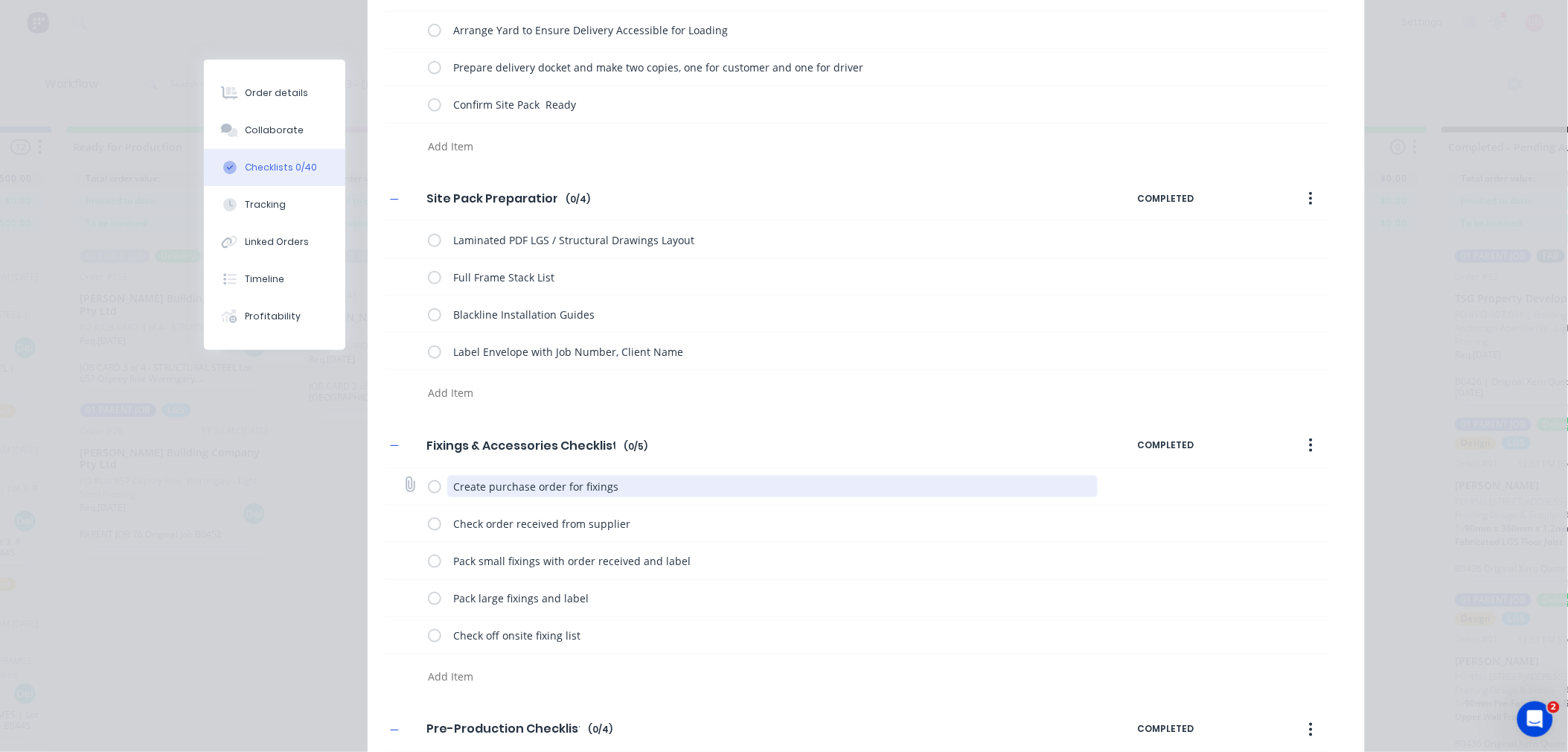
scroll to position [496, 0]
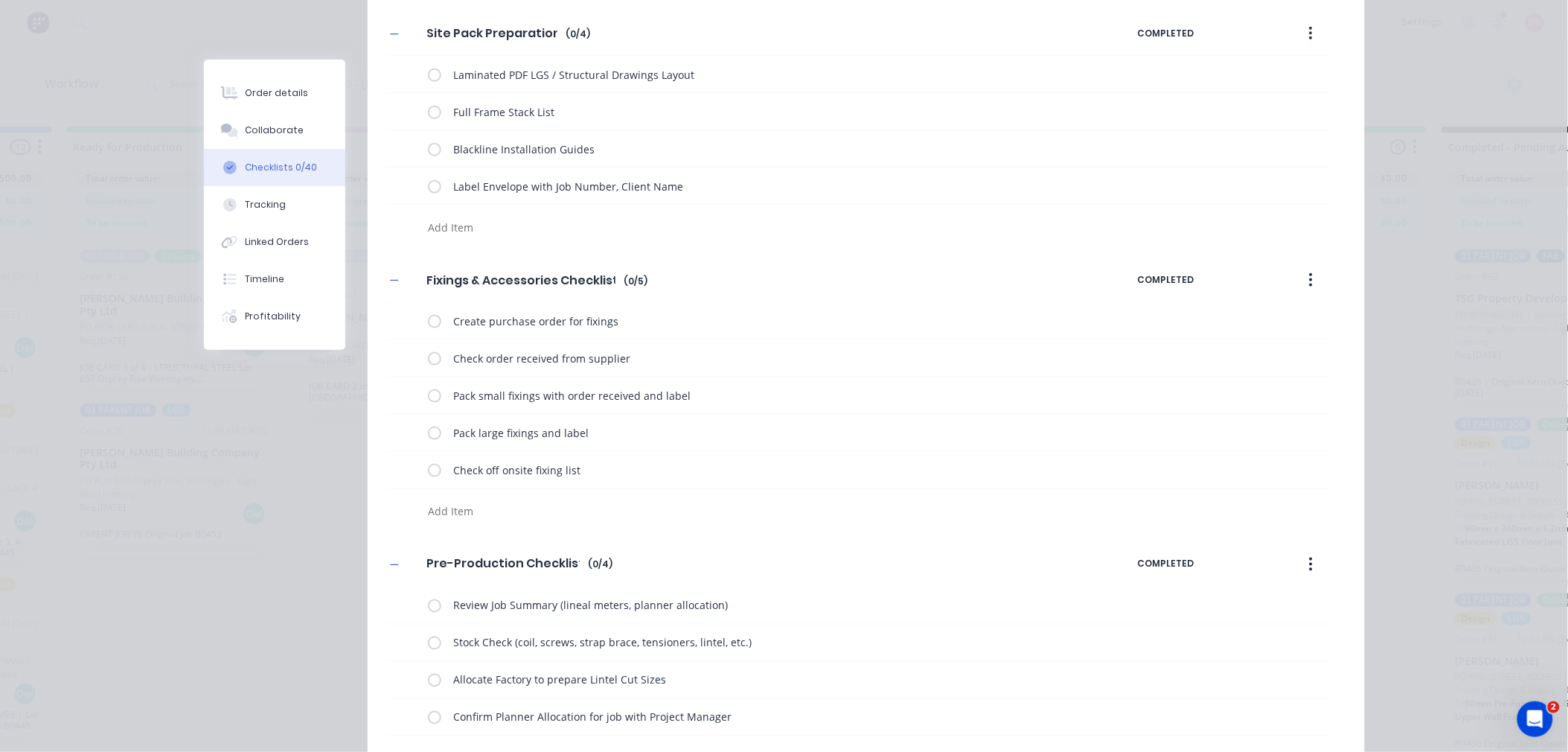
click at [1309, 274] on icon "button" at bounding box center [1311, 280] width 4 height 16
click at [1263, 359] on div "Delete" at bounding box center [1258, 349] width 114 height 22
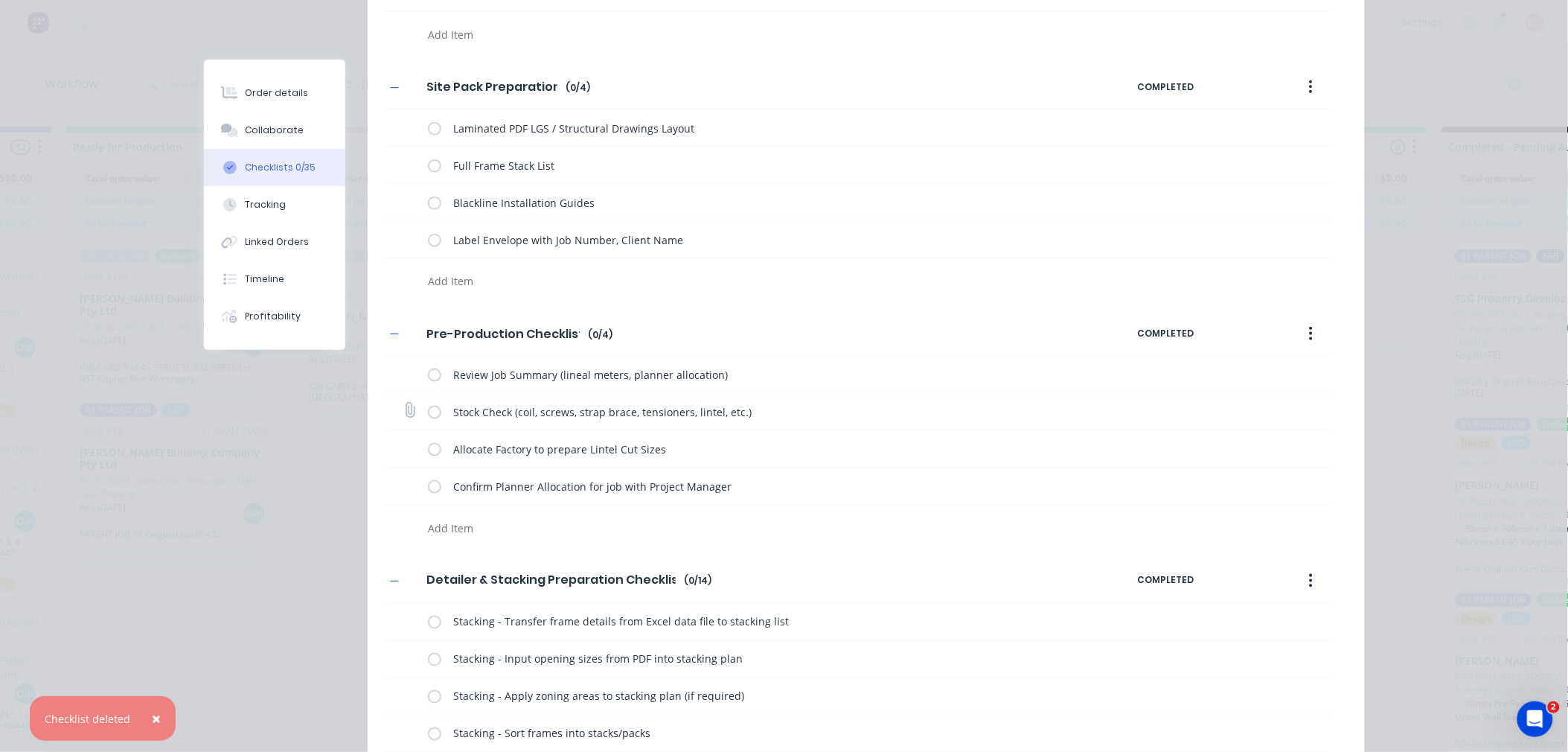
scroll to position [413, 0]
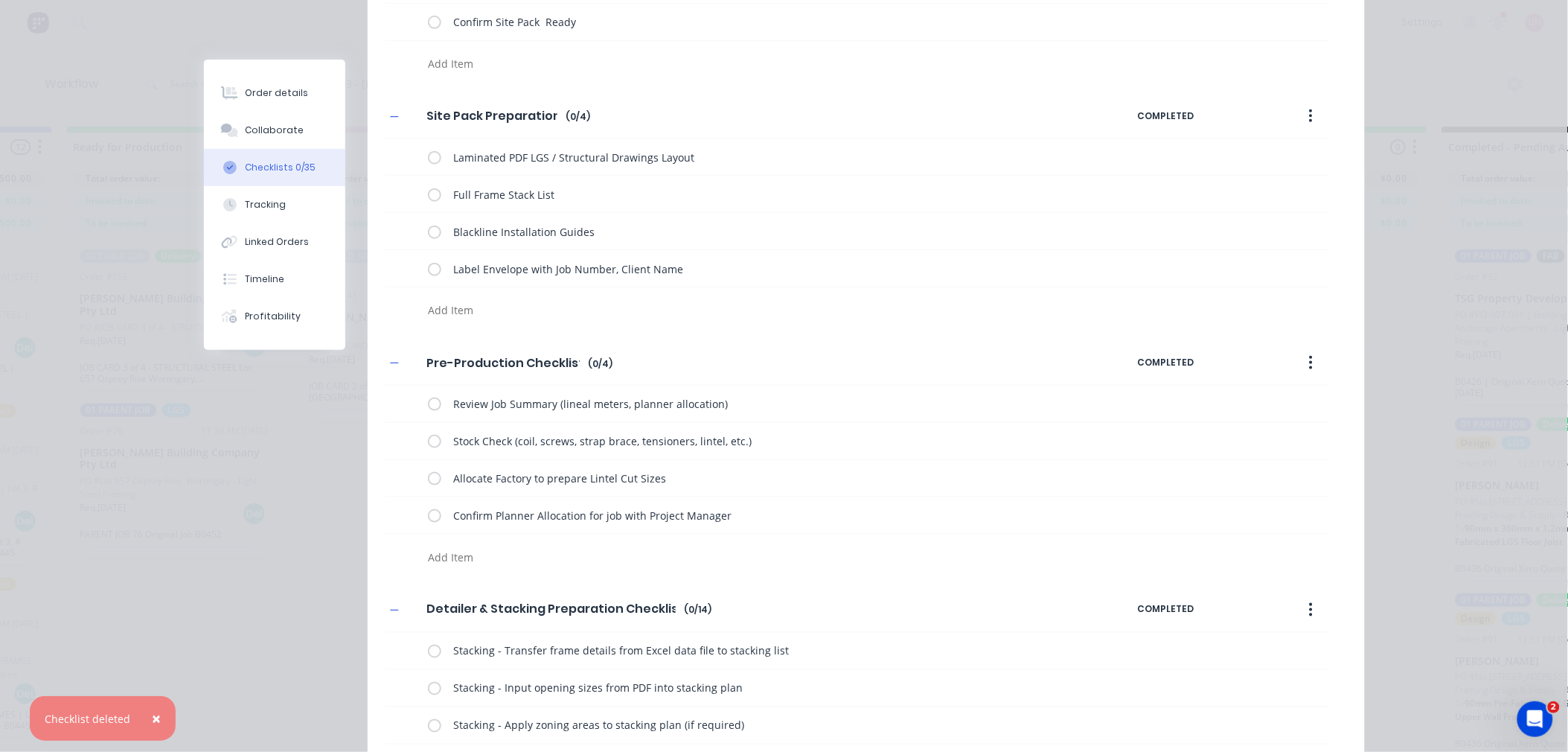
click at [1309, 120] on icon "button" at bounding box center [1311, 116] width 4 height 16
click at [1298, 196] on div "Delete" at bounding box center [1258, 185] width 114 height 22
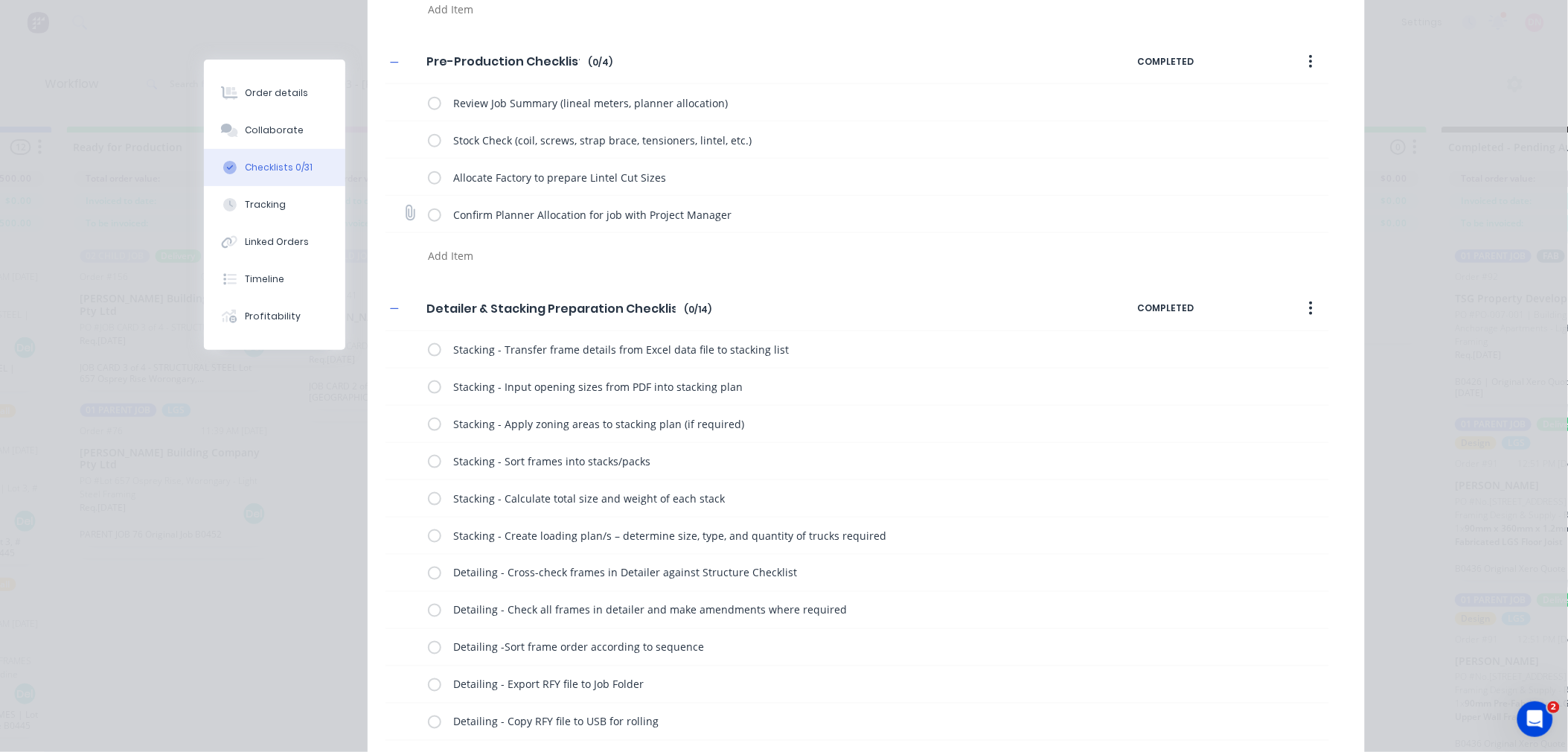
scroll to position [496, 0]
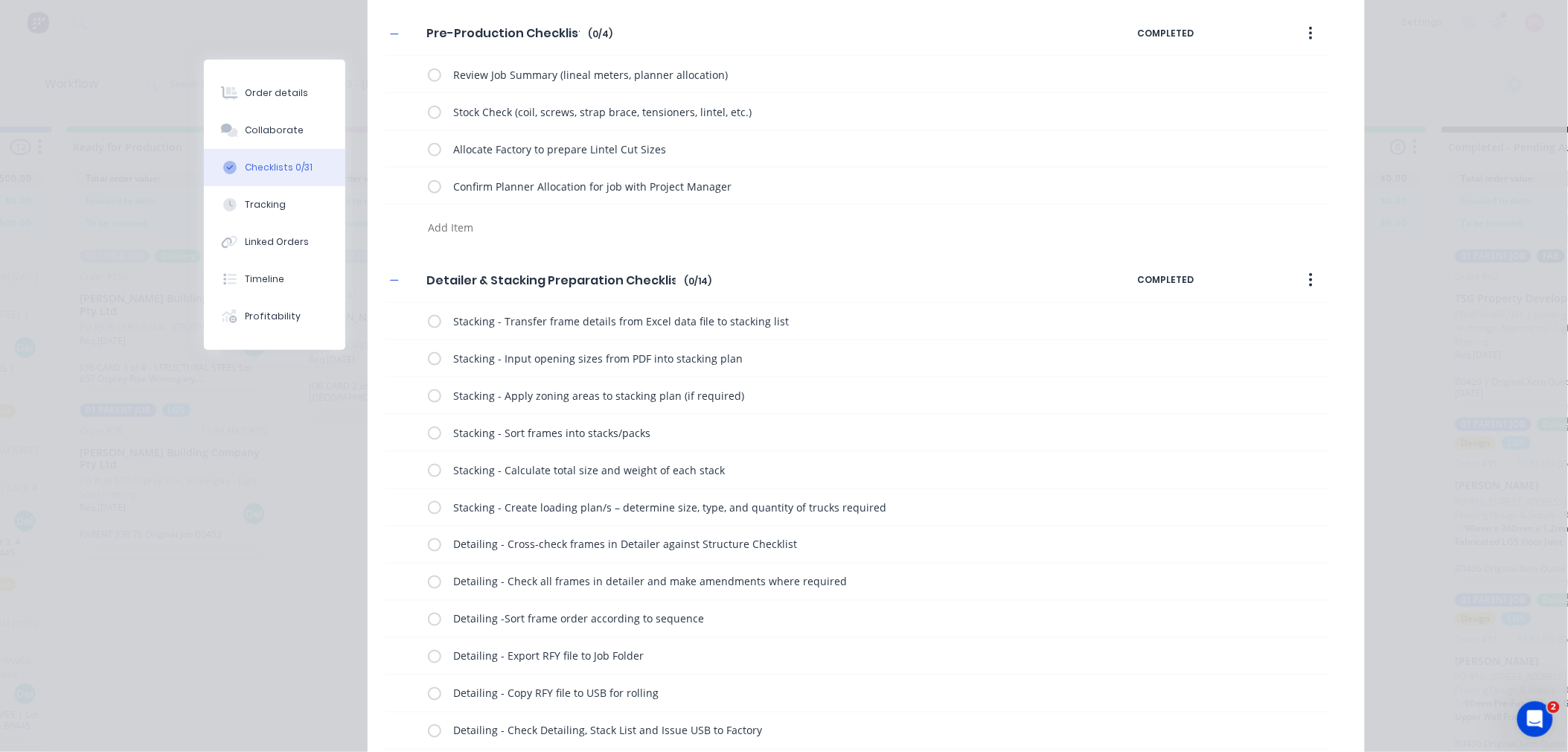
click at [1309, 285] on icon "button" at bounding box center [1311, 280] width 4 height 16
click at [1300, 351] on div "Delete" at bounding box center [1258, 349] width 114 height 22
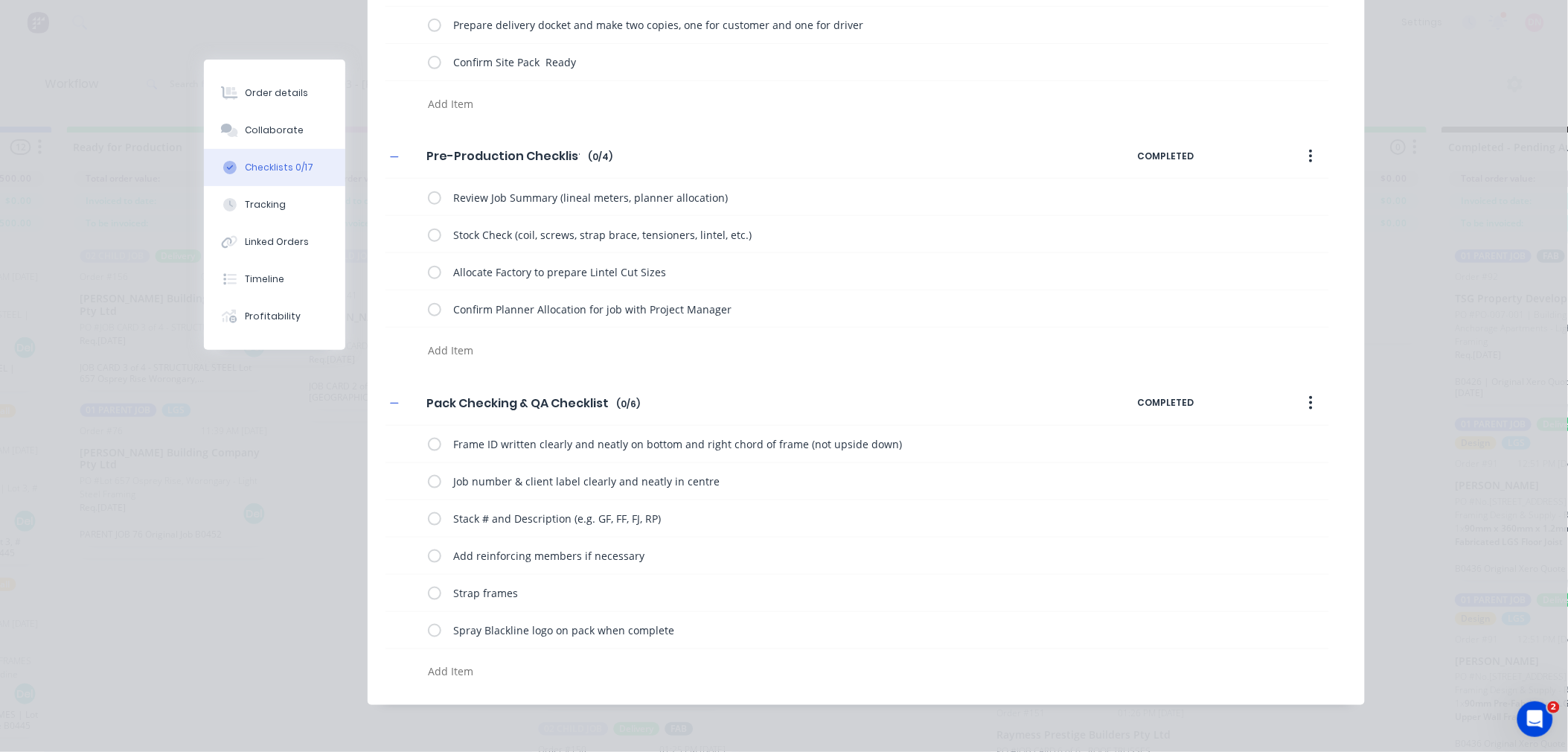
scroll to position [375, 0]
click at [428, 197] on label at bounding box center [434, 197] width 13 height 16
click at [0, 0] on input "checkbox" at bounding box center [0, 0] width 0 height 0
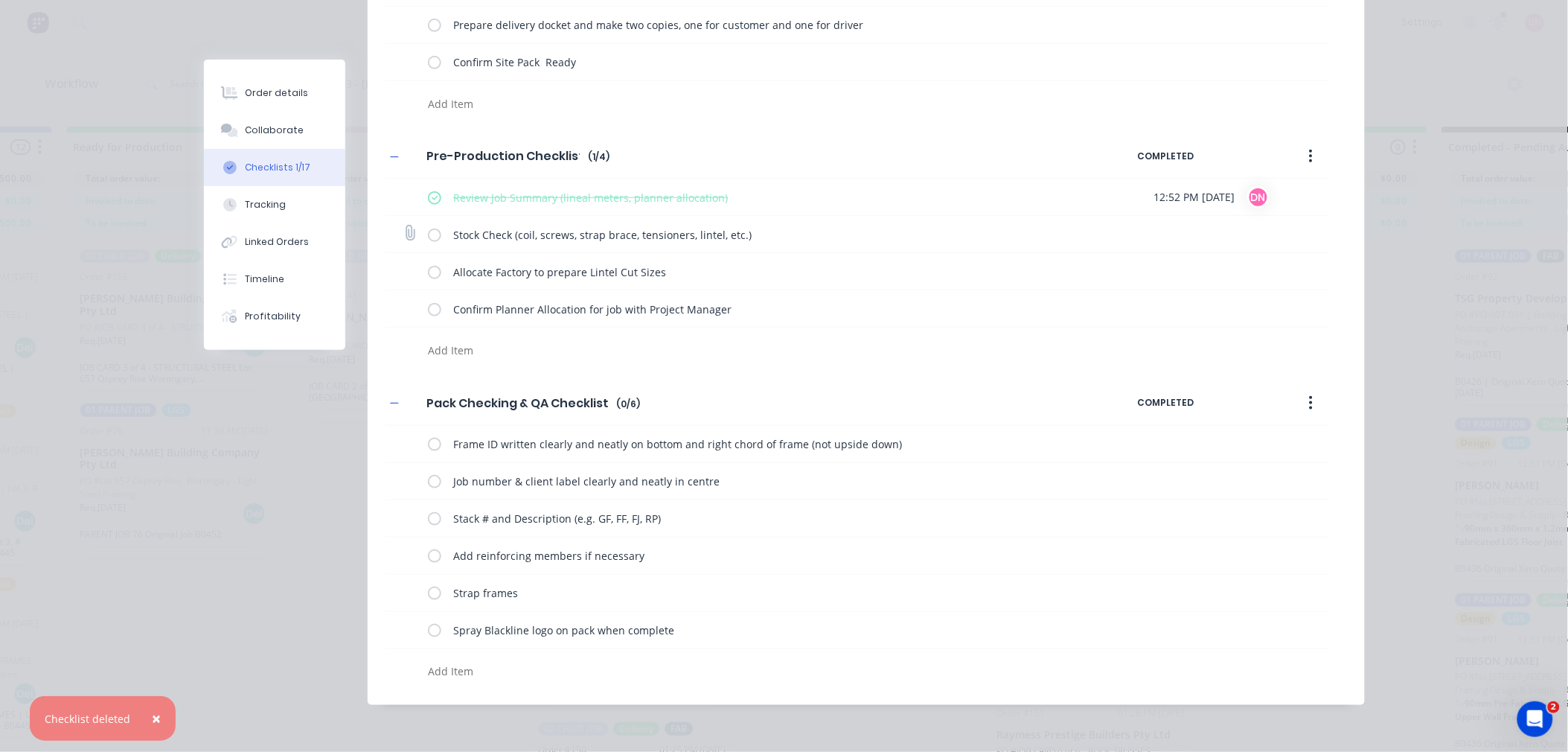
click at [428, 229] on label at bounding box center [434, 235] width 13 height 16
click at [0, 0] on input "checkbox" at bounding box center [0, 0] width 0 height 0
click at [432, 270] on label at bounding box center [434, 272] width 13 height 16
click at [0, 0] on input "checkbox" at bounding box center [0, 0] width 0 height 0
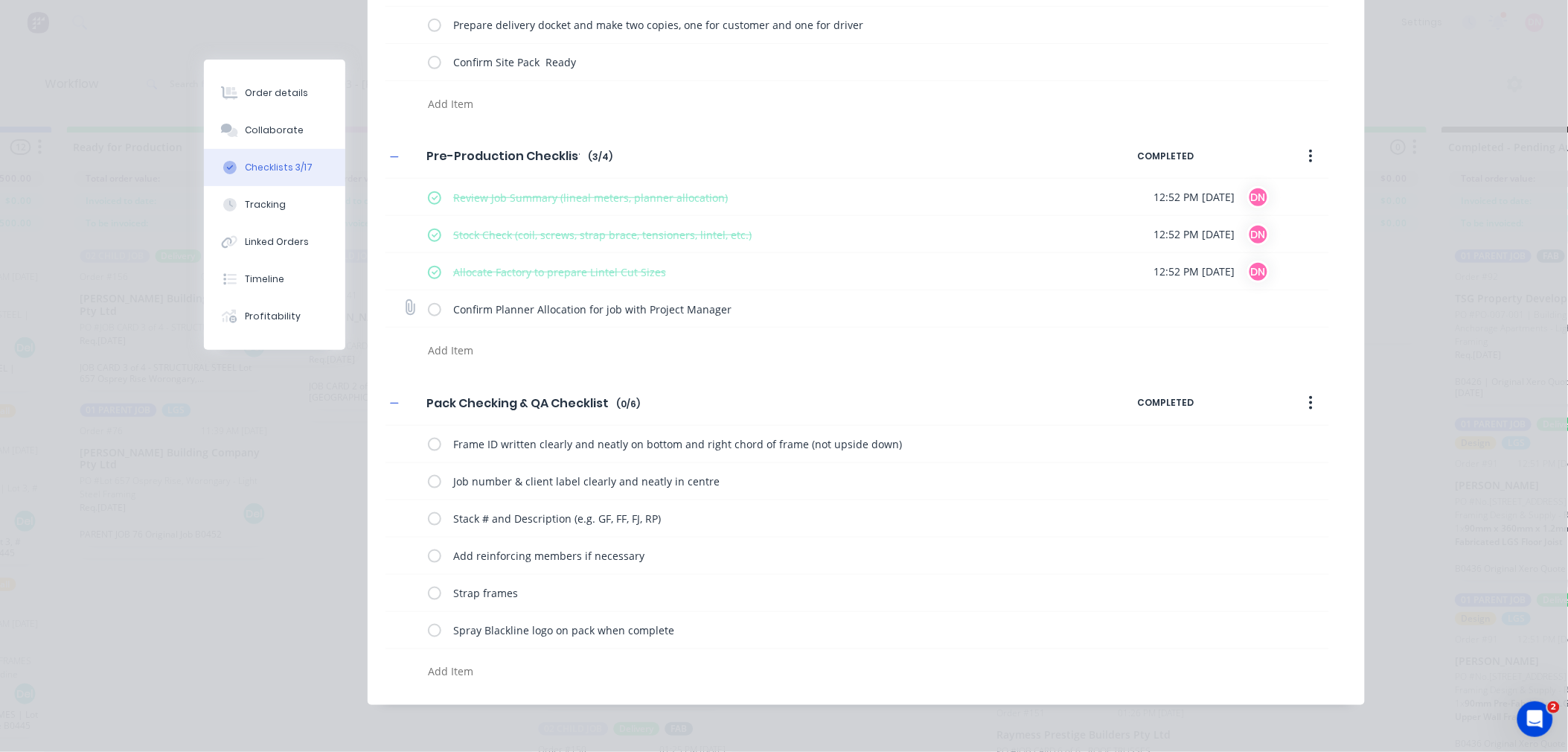
click at [430, 303] on label at bounding box center [434, 308] width 13 height 16
click at [0, 0] on input "checkbox" at bounding box center [0, 0] width 0 height 0
click at [432, 586] on label at bounding box center [434, 593] width 13 height 16
click at [0, 0] on input "checkbox" at bounding box center [0, 0] width 0 height 0
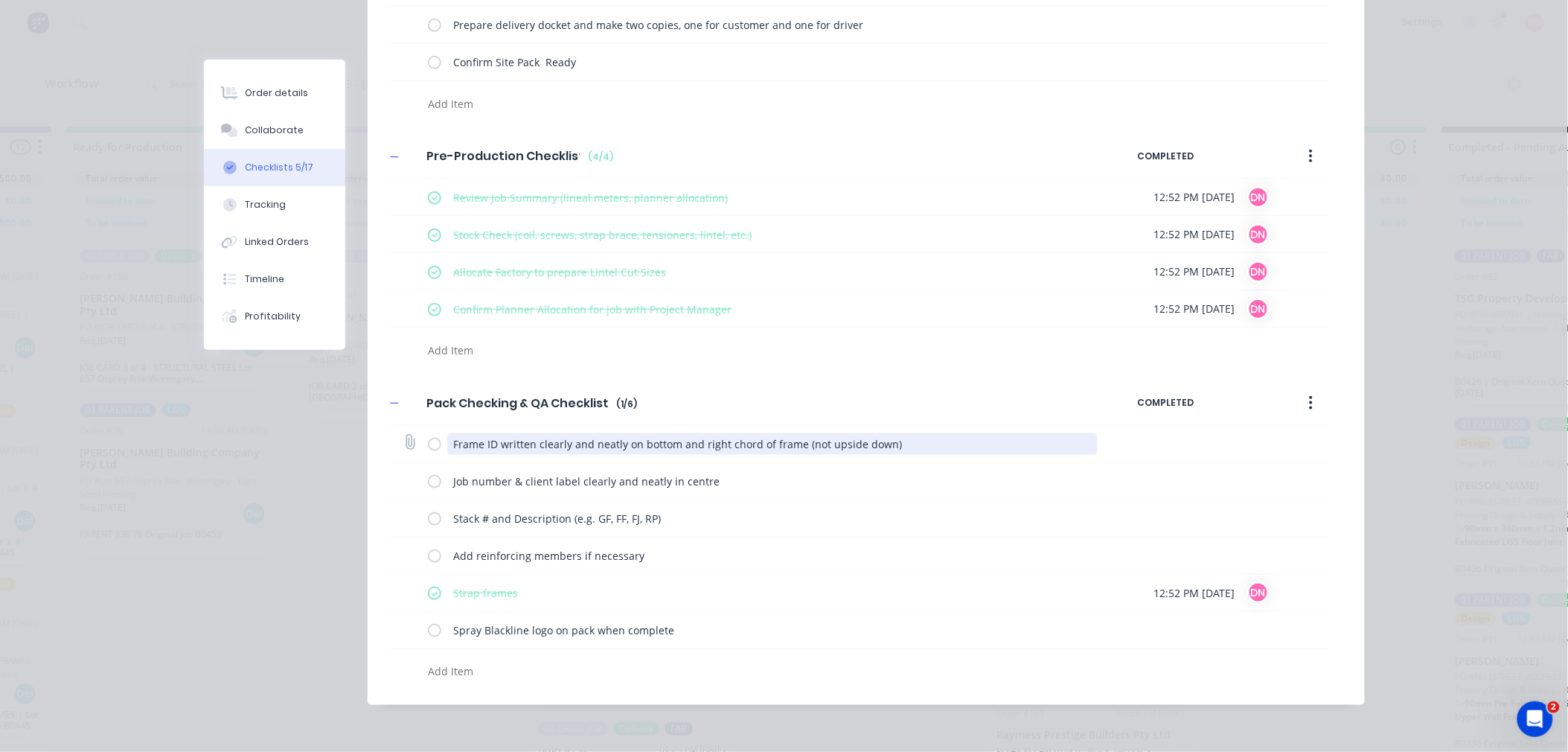
scroll to position [43, 0]
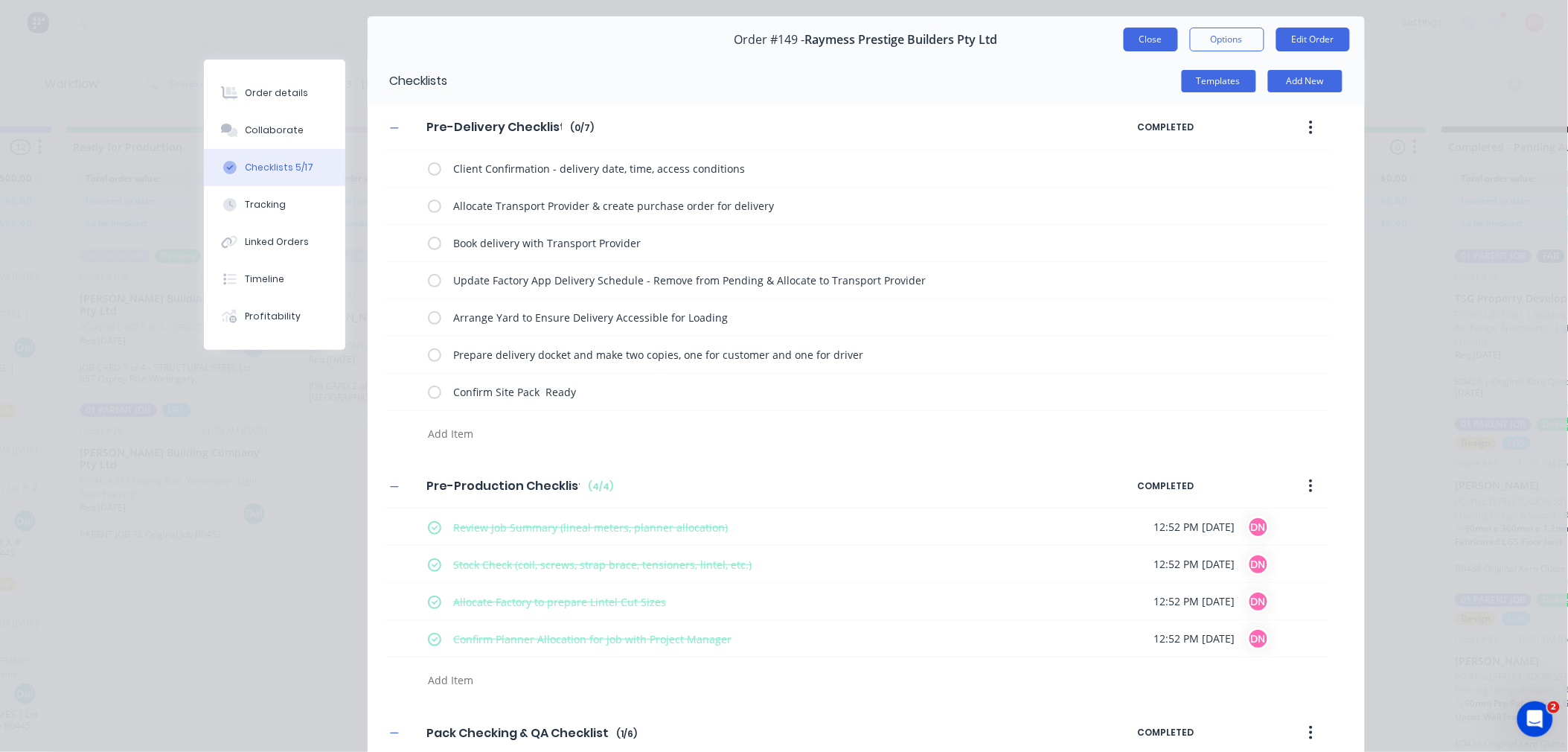
click at [1157, 39] on button "Close" at bounding box center [1150, 40] width 55 height 24
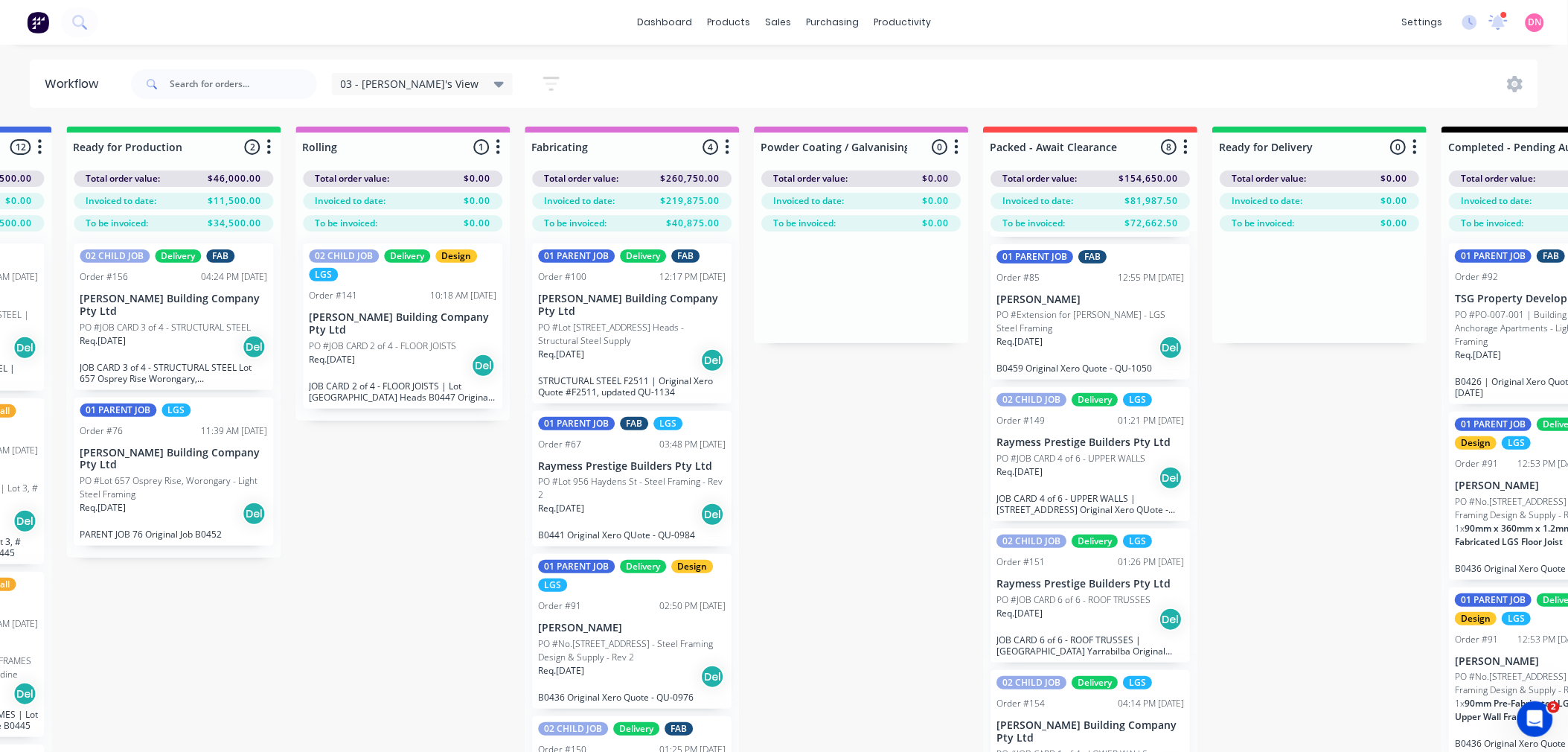
scroll to position [330, 0]
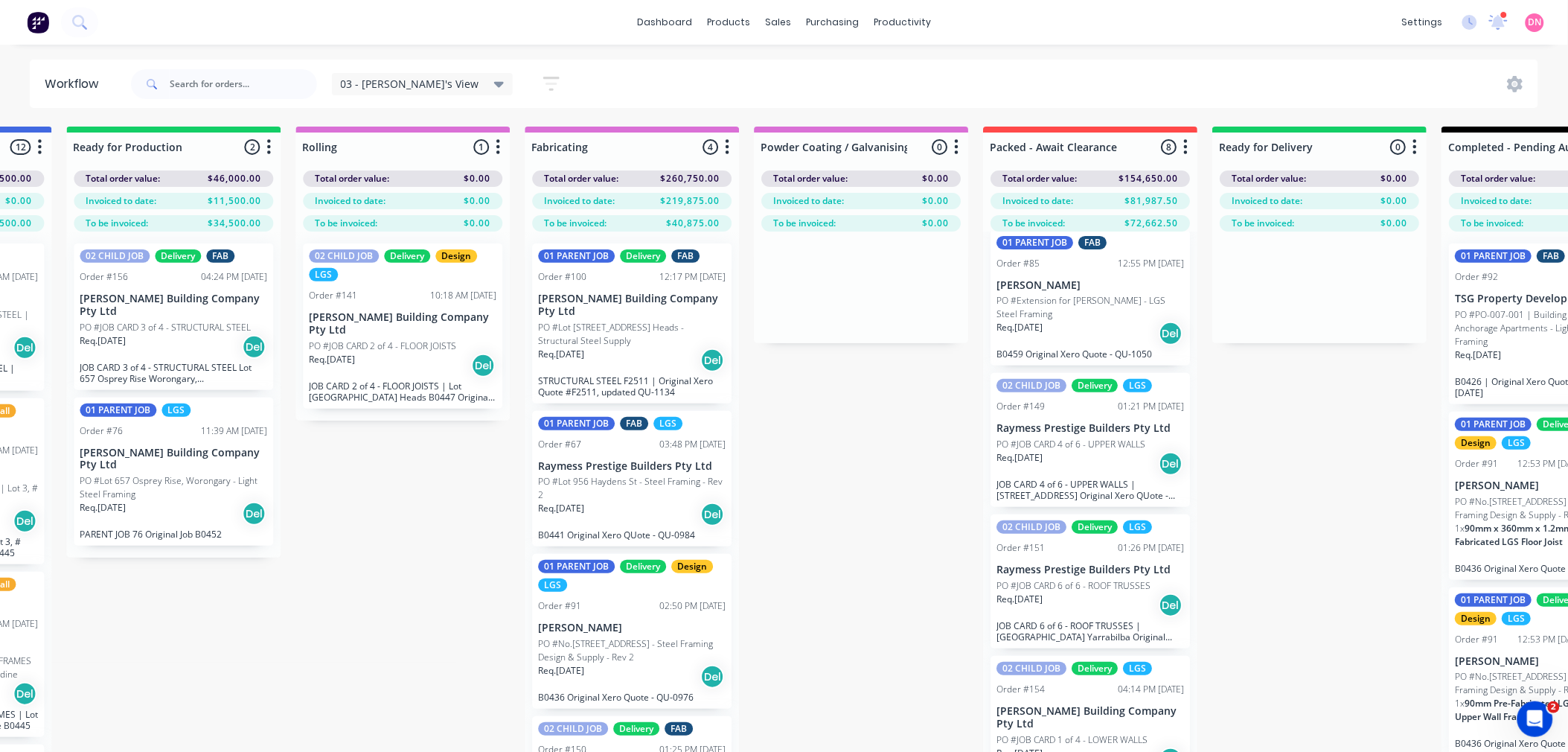
click at [1117, 593] on p "PO #JOB CARD 6 of 6 - ROOF TRUSSES" at bounding box center [1073, 585] width 154 height 13
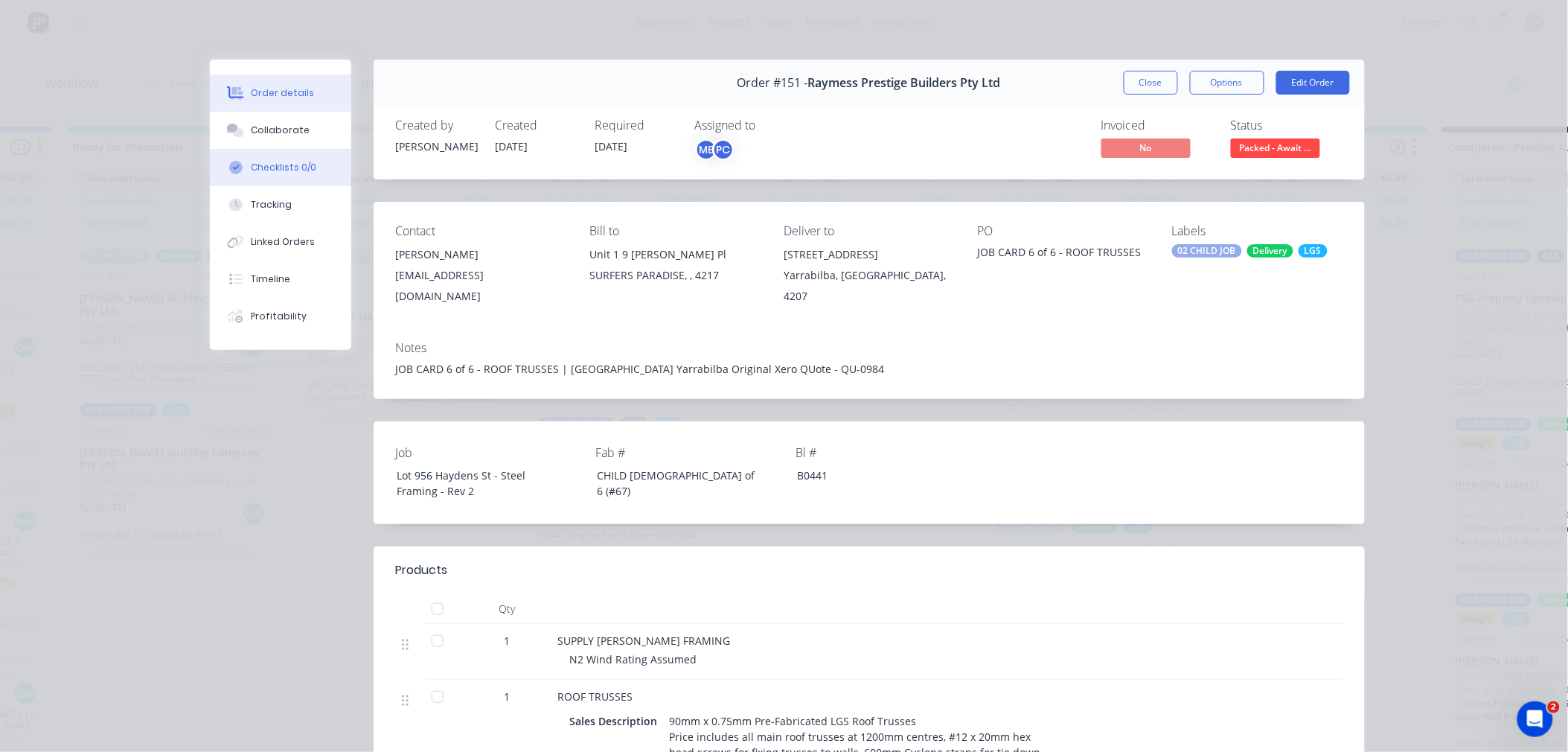
click at [300, 171] on div "Checklists 0/0" at bounding box center [283, 167] width 66 height 13
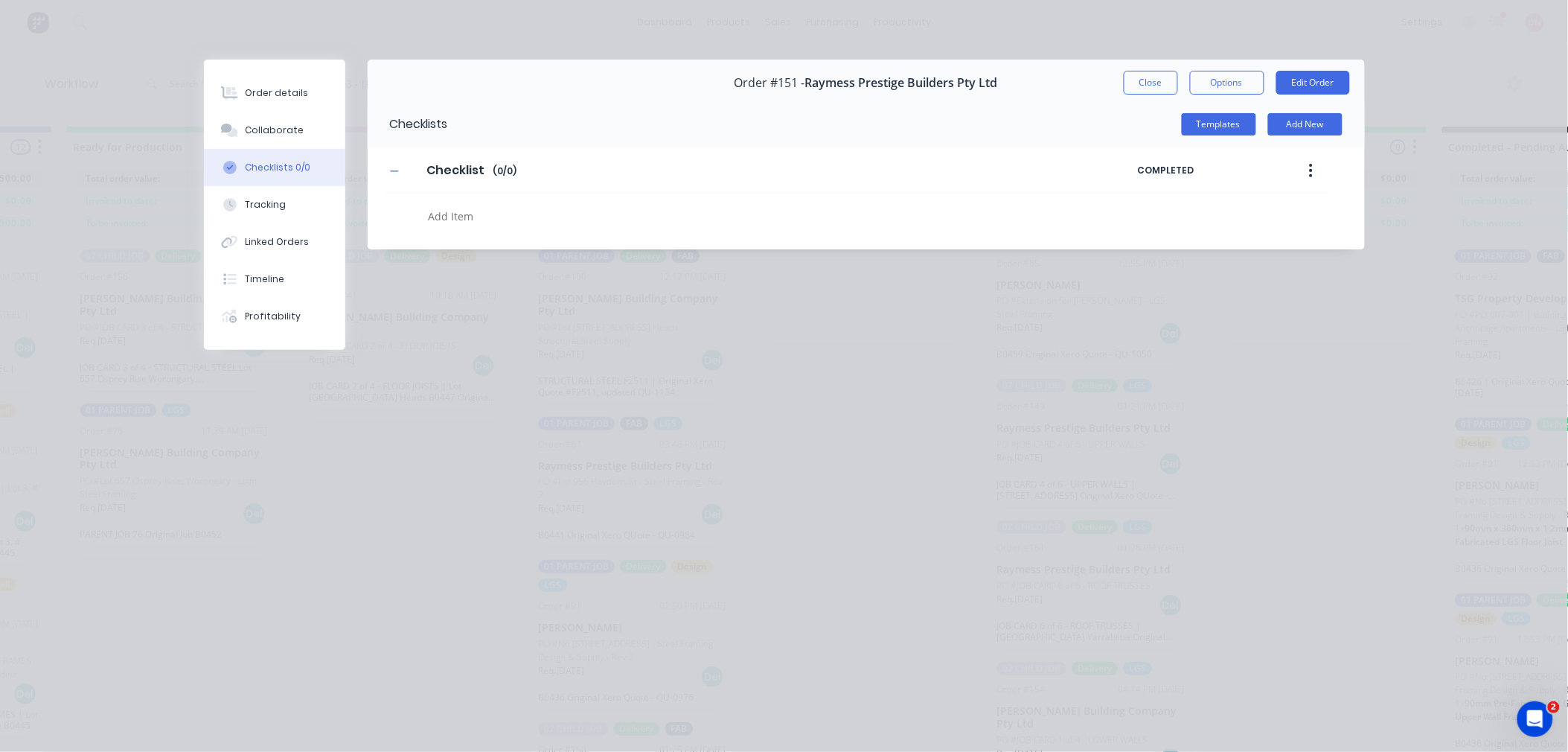
click at [1312, 173] on icon "button" at bounding box center [1311, 170] width 4 height 16
click at [1223, 120] on button "Templates" at bounding box center [1219, 124] width 75 height 22
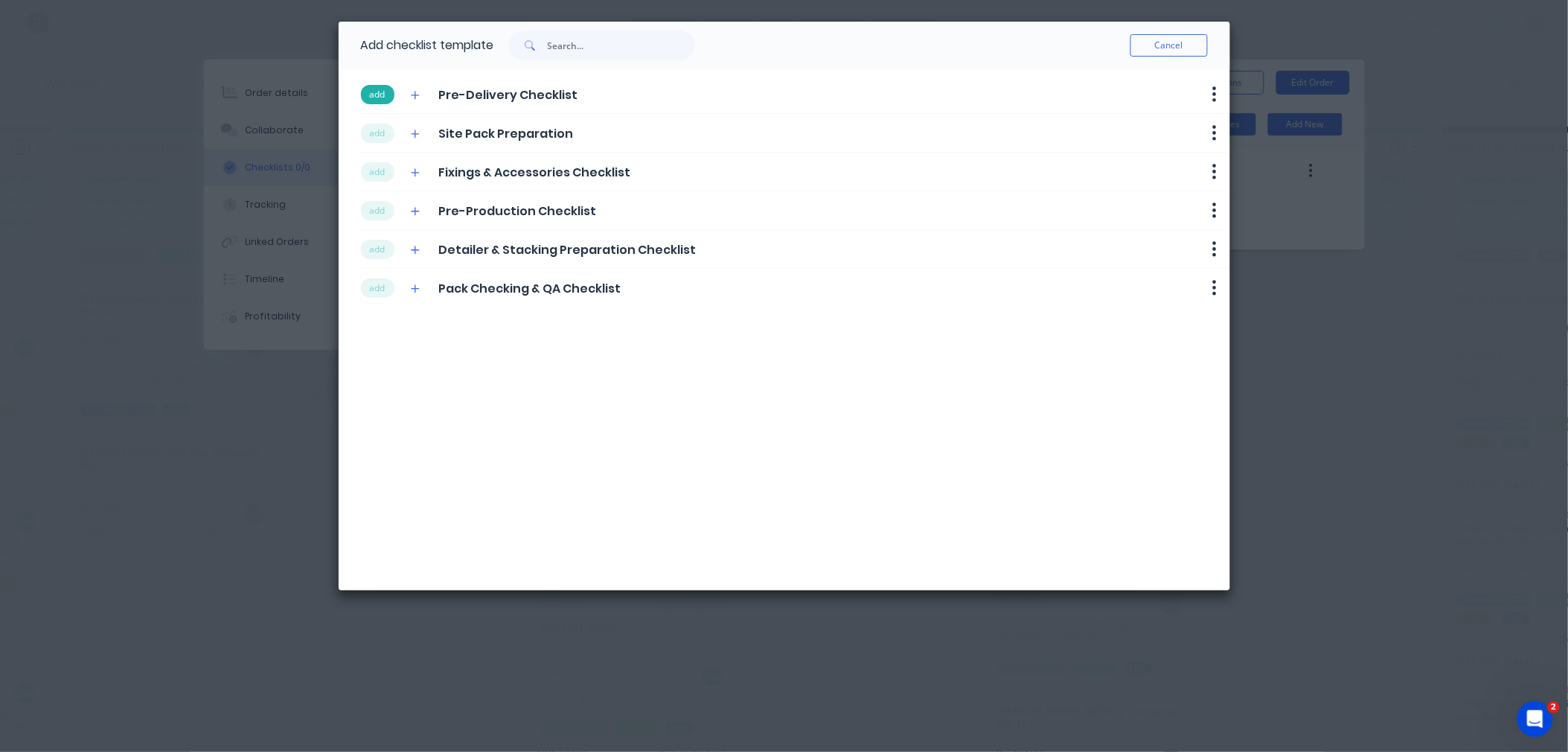
click at [381, 88] on button "add" at bounding box center [378, 94] width 34 height 19
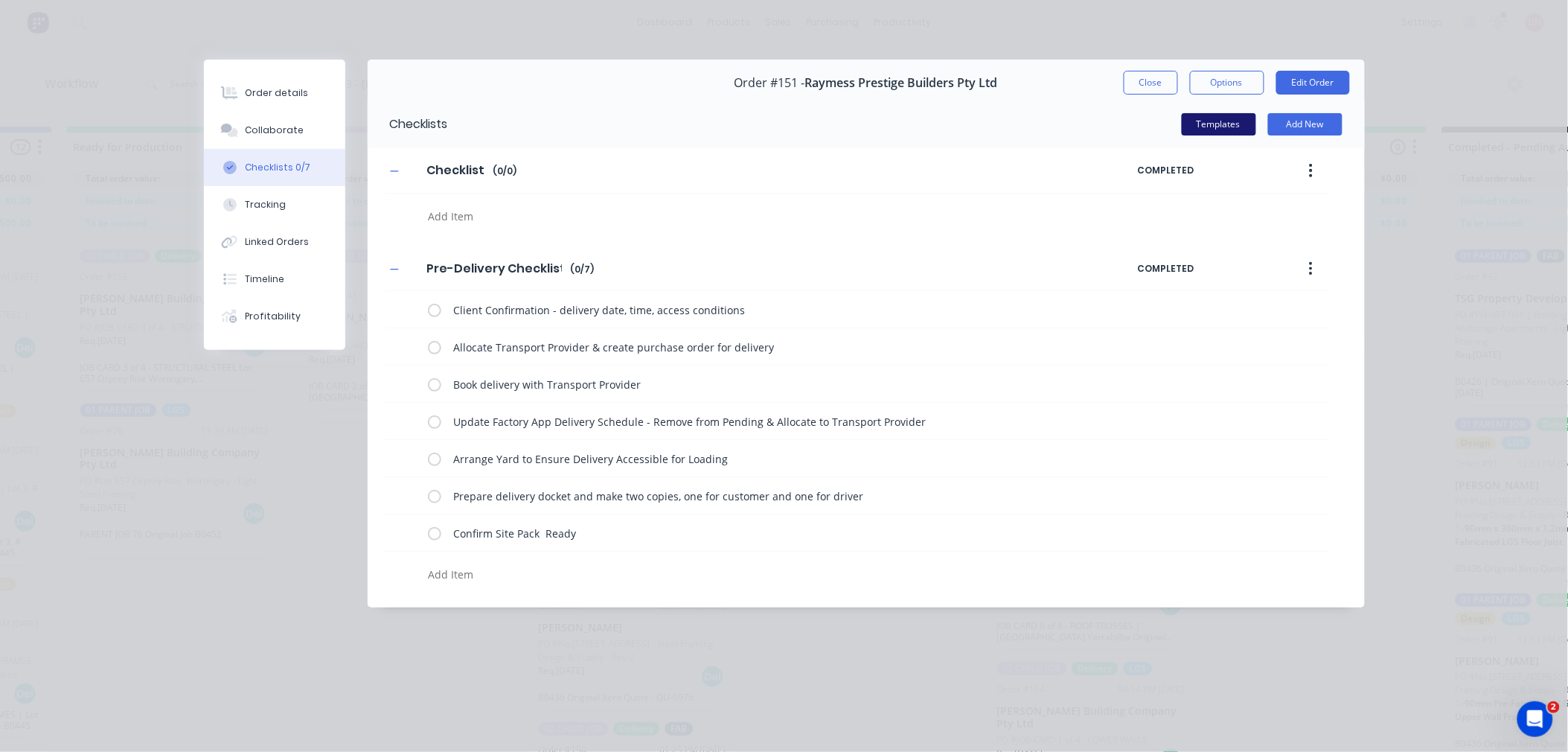
click at [1227, 117] on button "Templates" at bounding box center [1219, 124] width 75 height 22
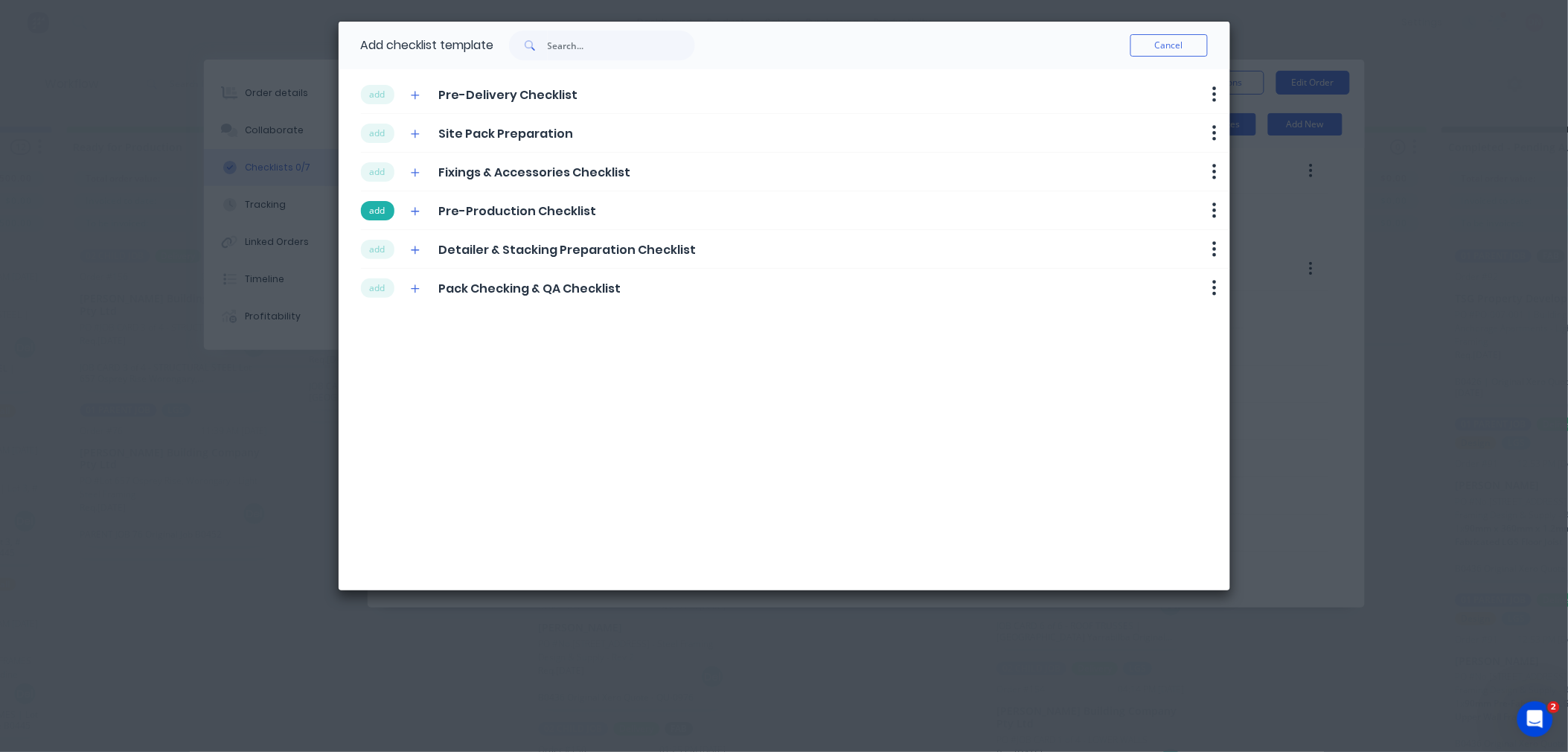
click at [381, 215] on button "add" at bounding box center [378, 210] width 34 height 19
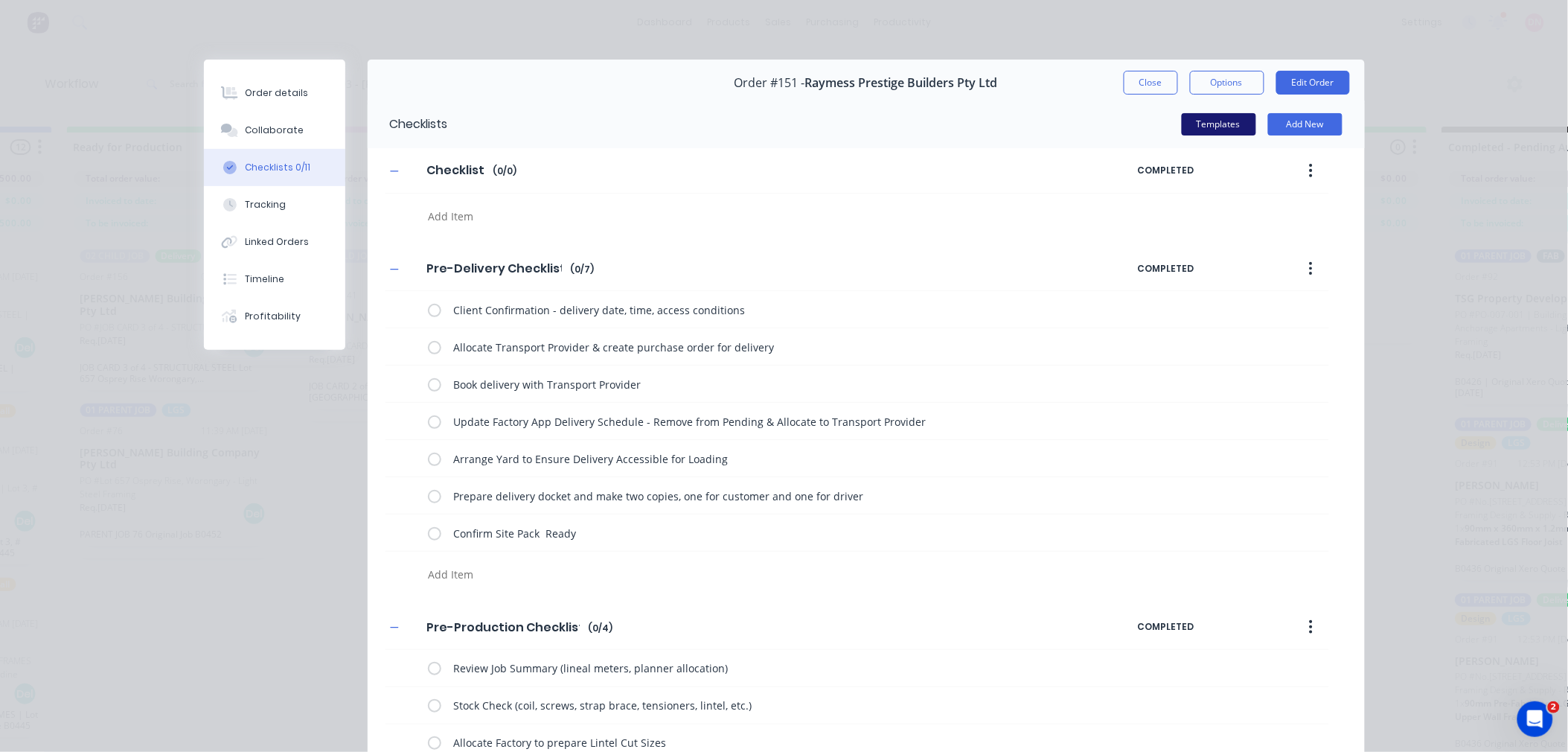
click at [1227, 130] on button "Templates" at bounding box center [1219, 124] width 75 height 22
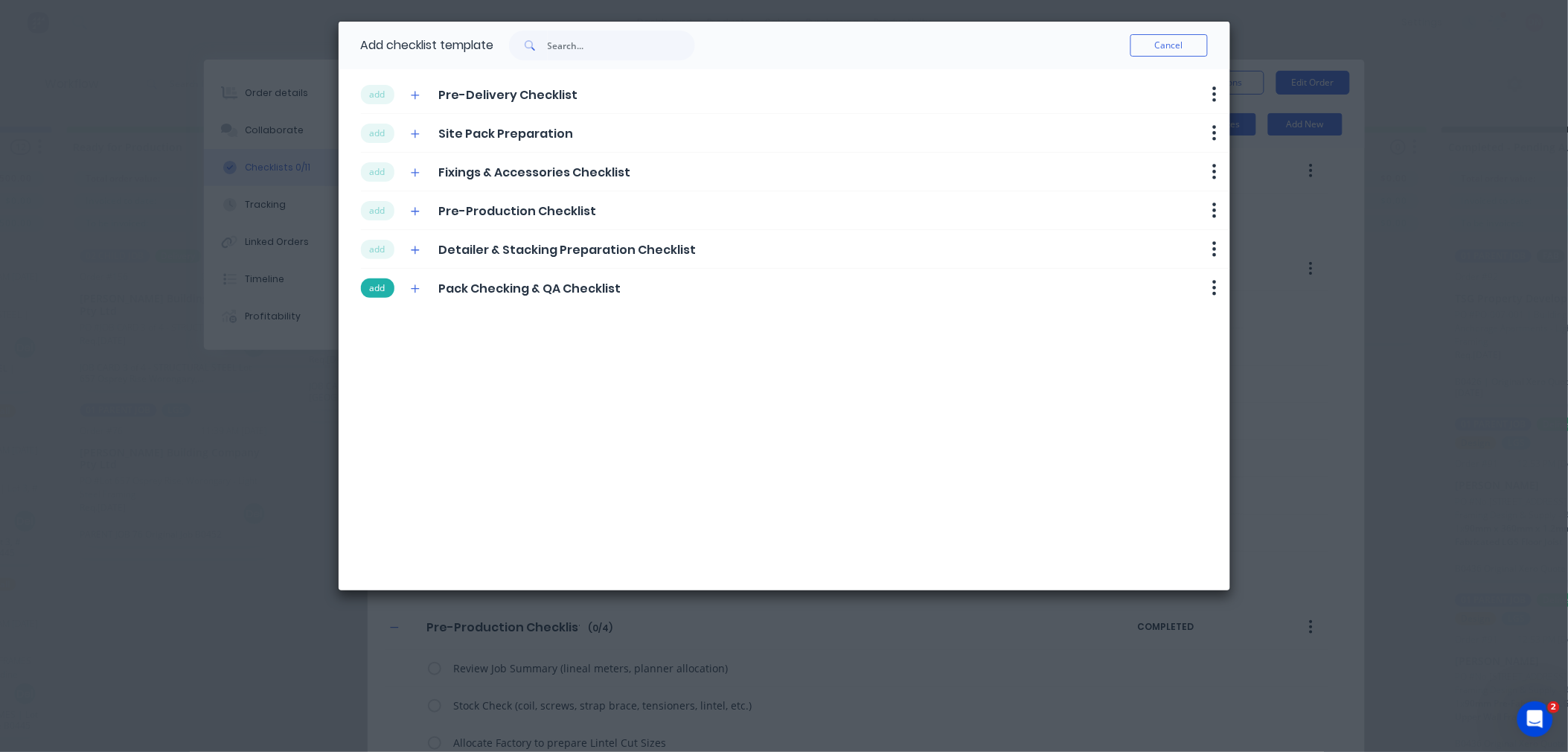
click at [363, 290] on button "add" at bounding box center [378, 287] width 34 height 19
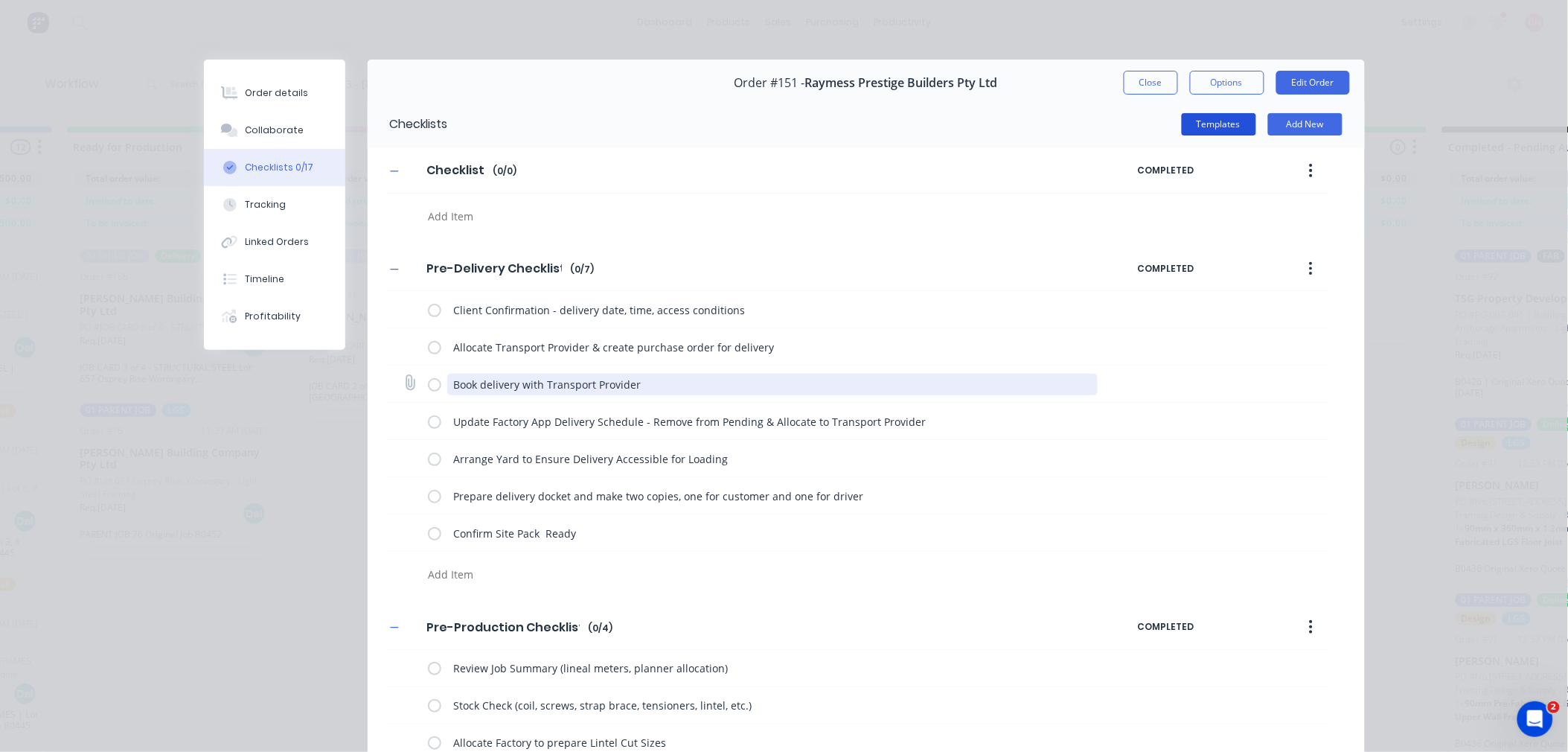
scroll to position [165, 0]
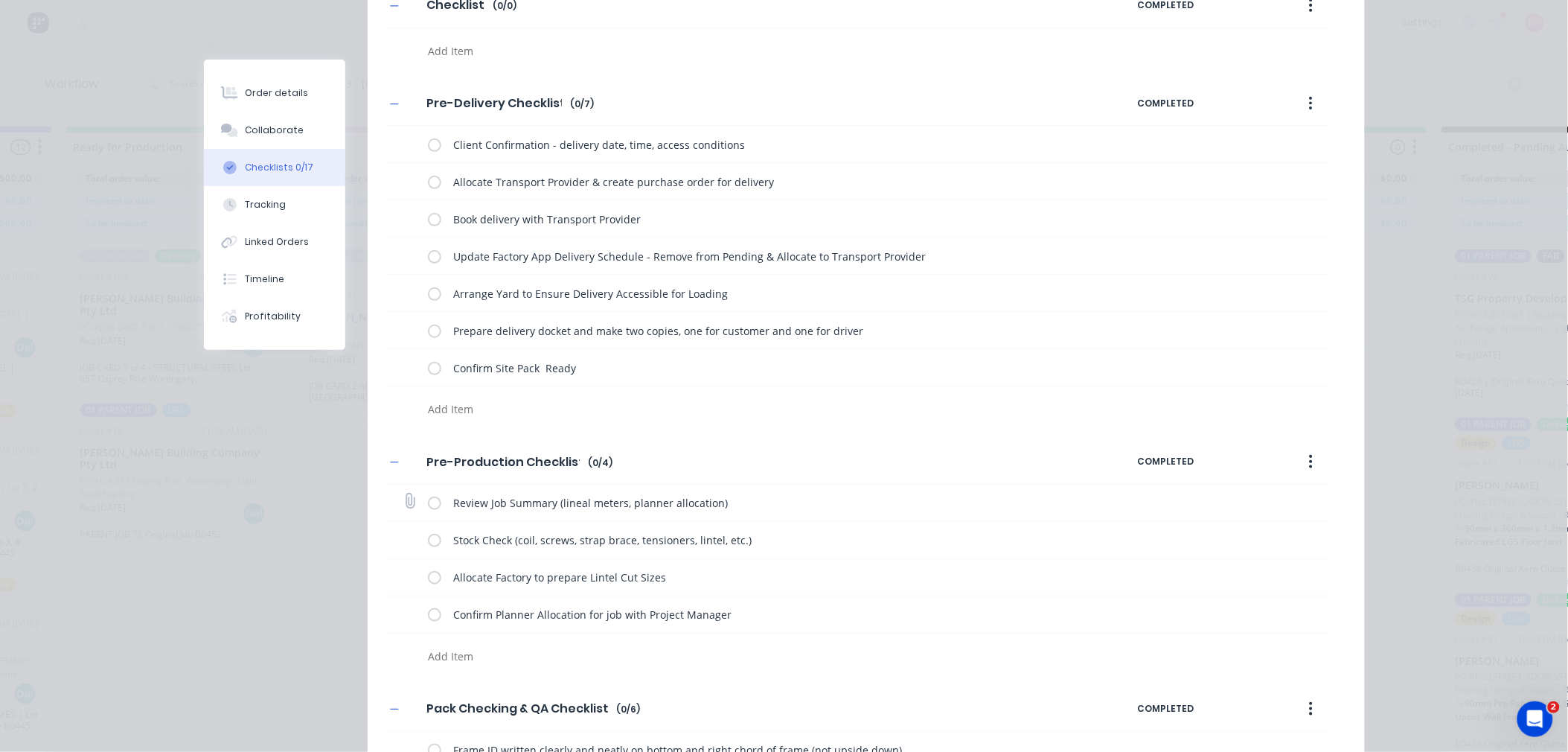
click at [428, 508] on label at bounding box center [434, 503] width 13 height 16
click at [0, 0] on input "checkbox" at bounding box center [0, 0] width 0 height 0
click at [428, 540] on label at bounding box center [434, 540] width 13 height 16
click at [0, 0] on input "checkbox" at bounding box center [0, 0] width 0 height 0
click at [428, 575] on label at bounding box center [434, 578] width 13 height 16
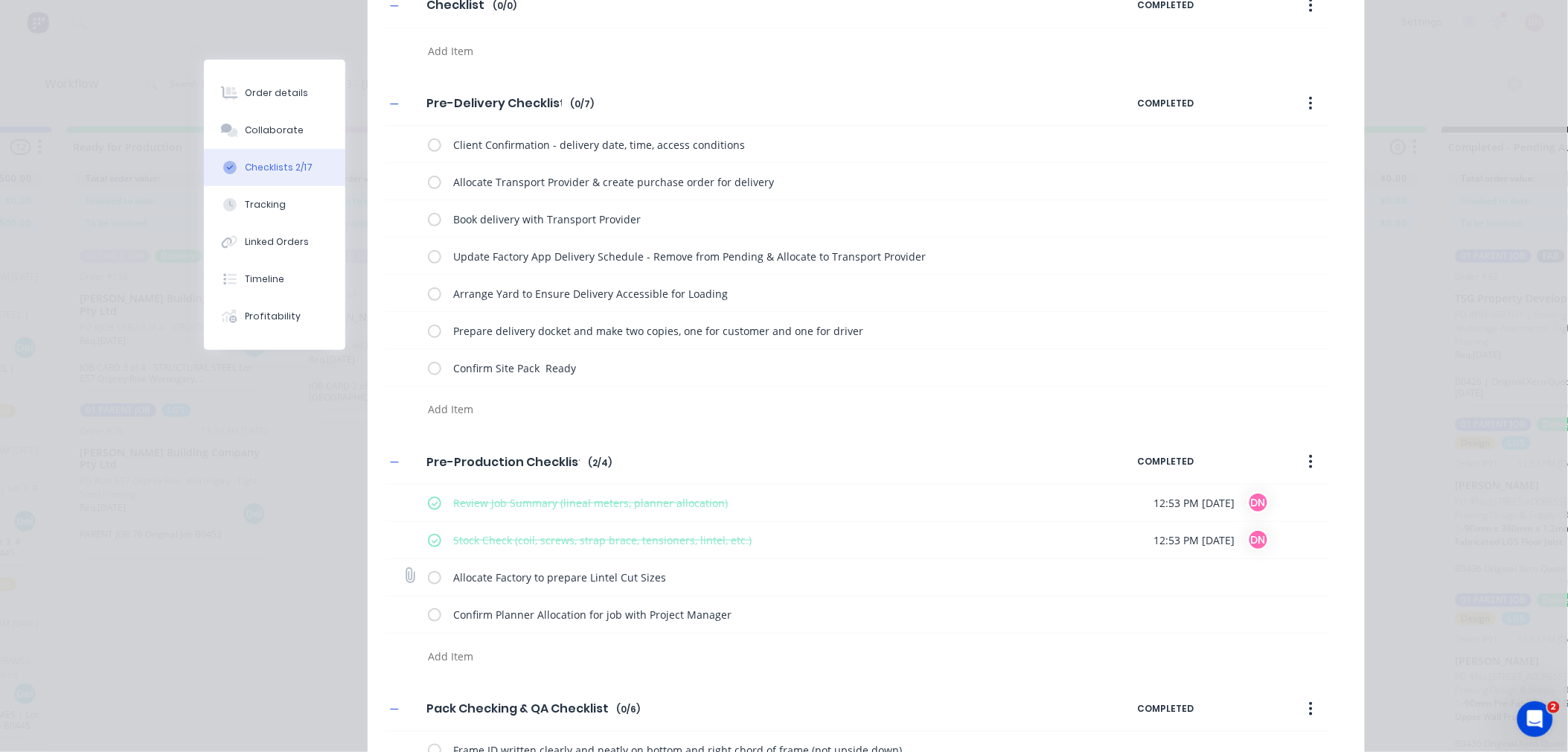
click at [0, 0] on input "checkbox" at bounding box center [0, 0] width 0 height 0
click at [428, 627] on div "Confirm Planner Allocation for job with Project Manager" at bounding box center [766, 615] width 676 height 30
click at [428, 615] on label at bounding box center [434, 615] width 13 height 16
click at [0, 0] on input "checkbox" at bounding box center [0, 0] width 0 height 0
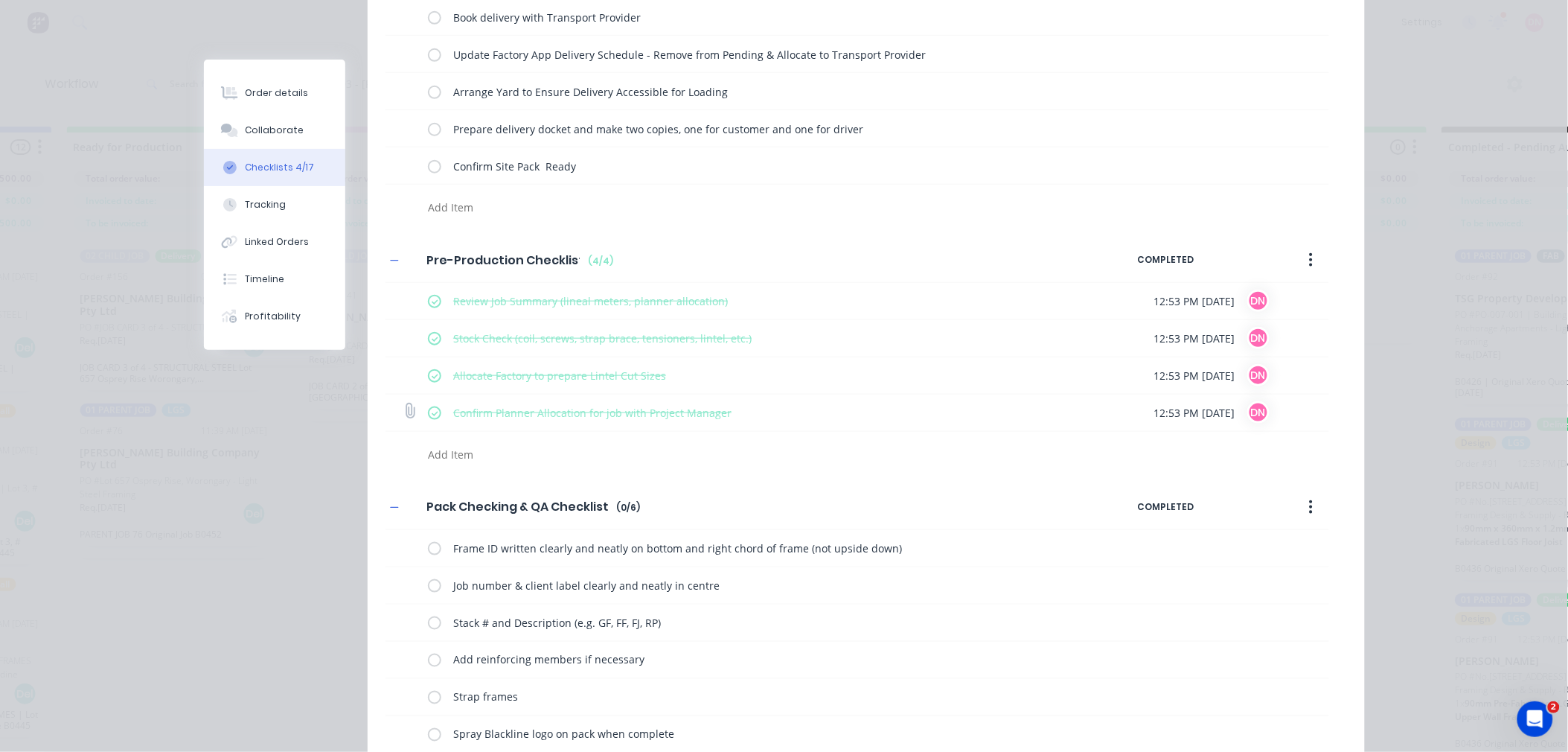
scroll to position [413, 0]
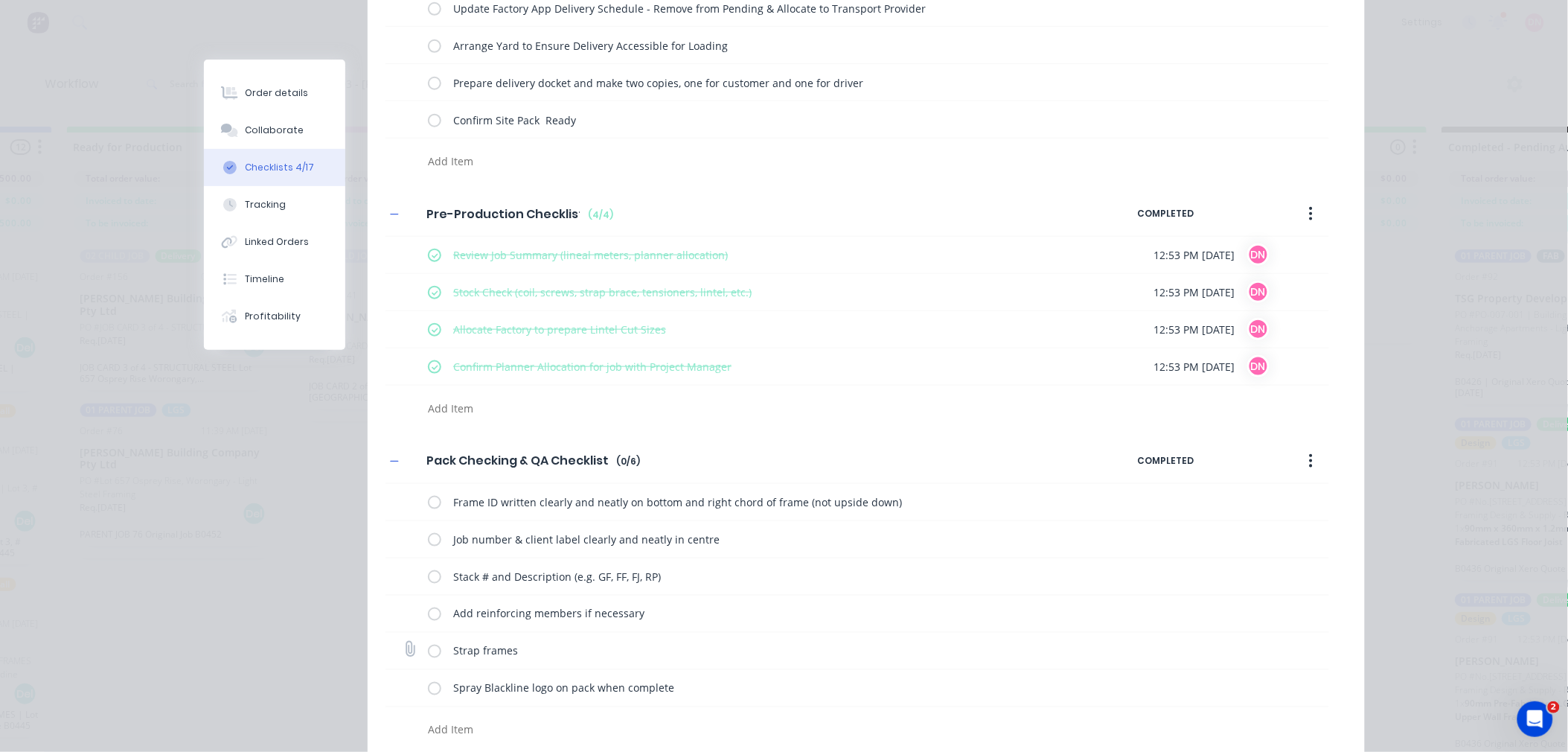
click at [428, 649] on label at bounding box center [434, 652] width 13 height 16
click at [0, 0] on input "checkbox" at bounding box center [0, 0] width 0 height 0
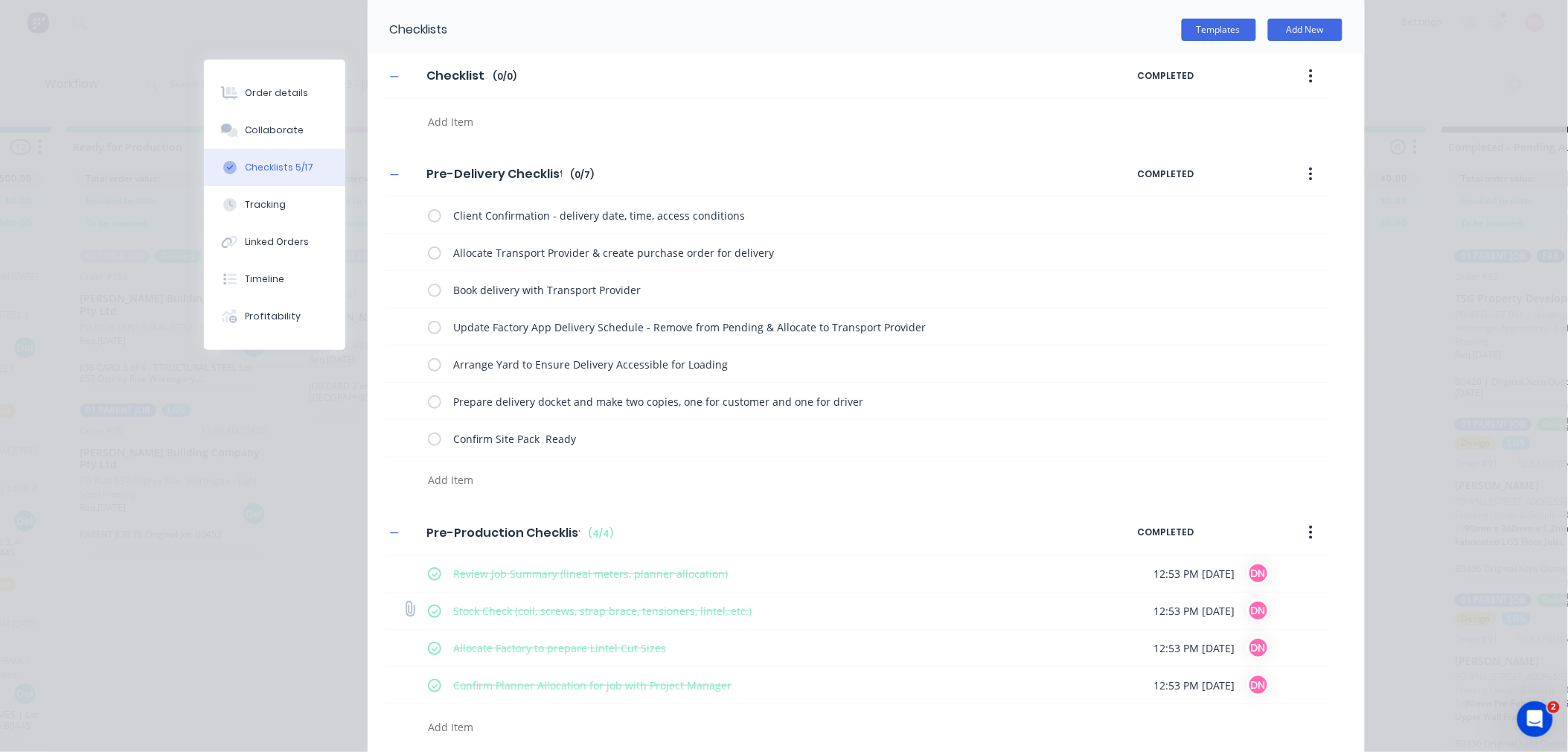
scroll to position [0, 0]
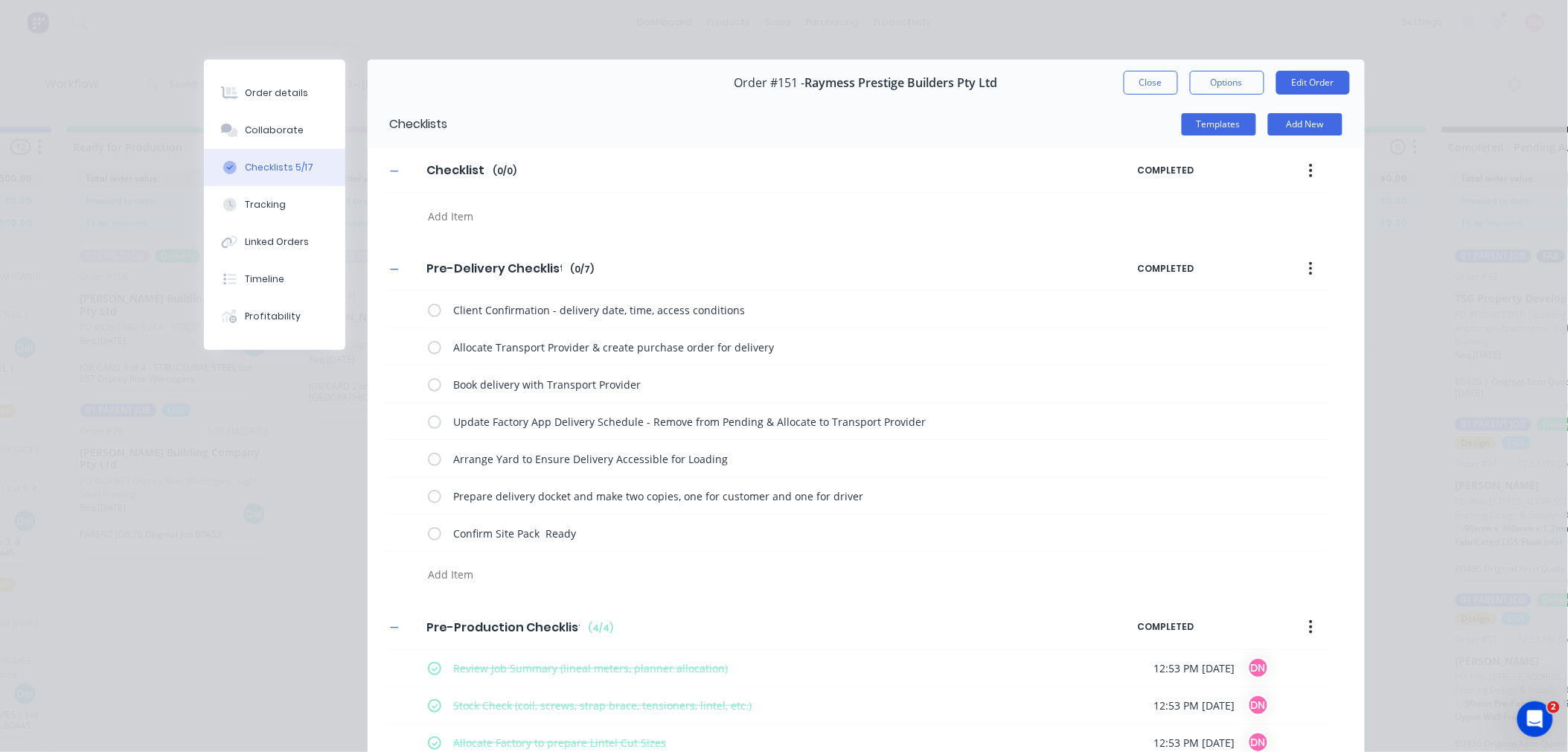
click at [1300, 168] on button "button" at bounding box center [1310, 170] width 35 height 27
click at [1278, 233] on div "Delete" at bounding box center [1258, 240] width 114 height 22
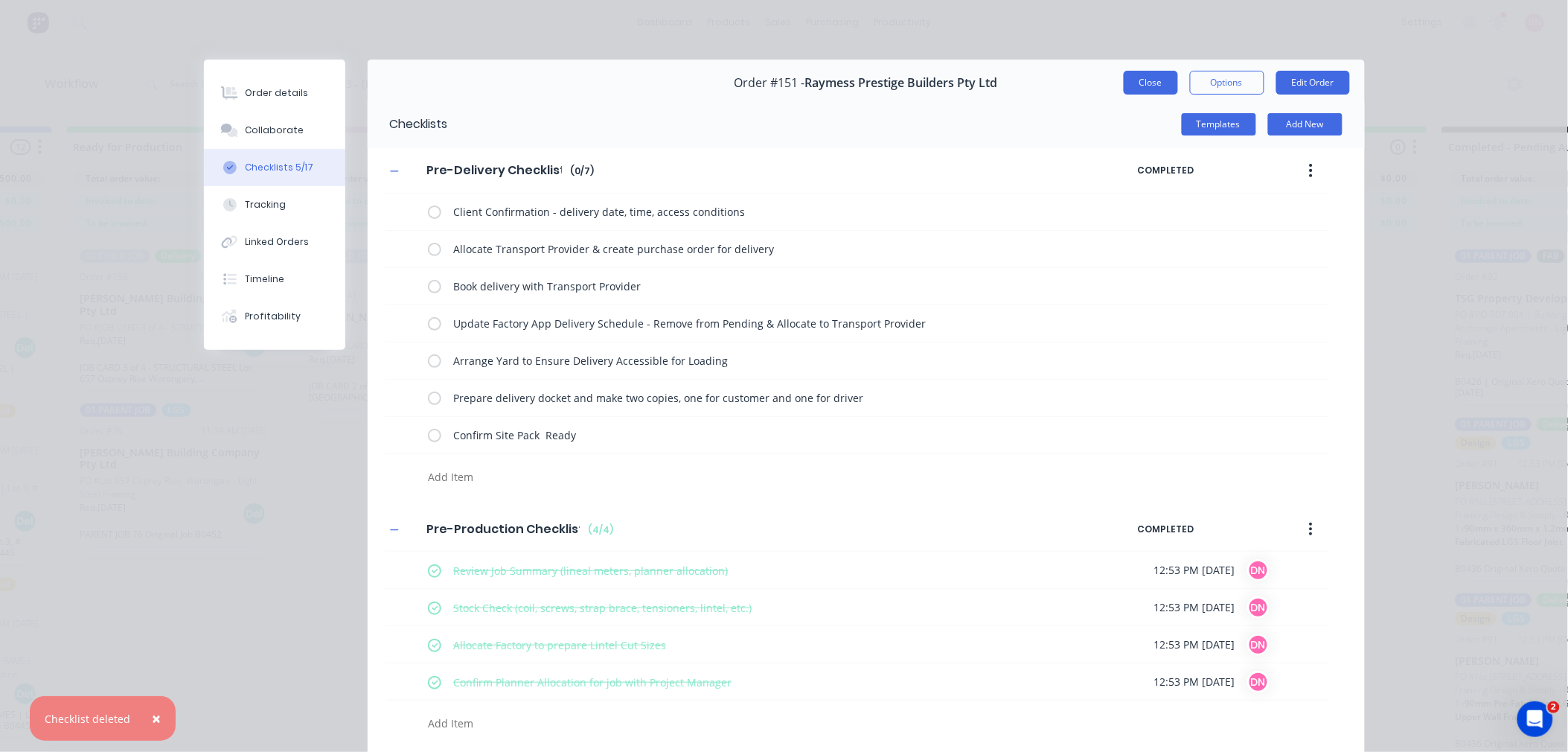
click at [1132, 83] on button "Close" at bounding box center [1150, 83] width 55 height 24
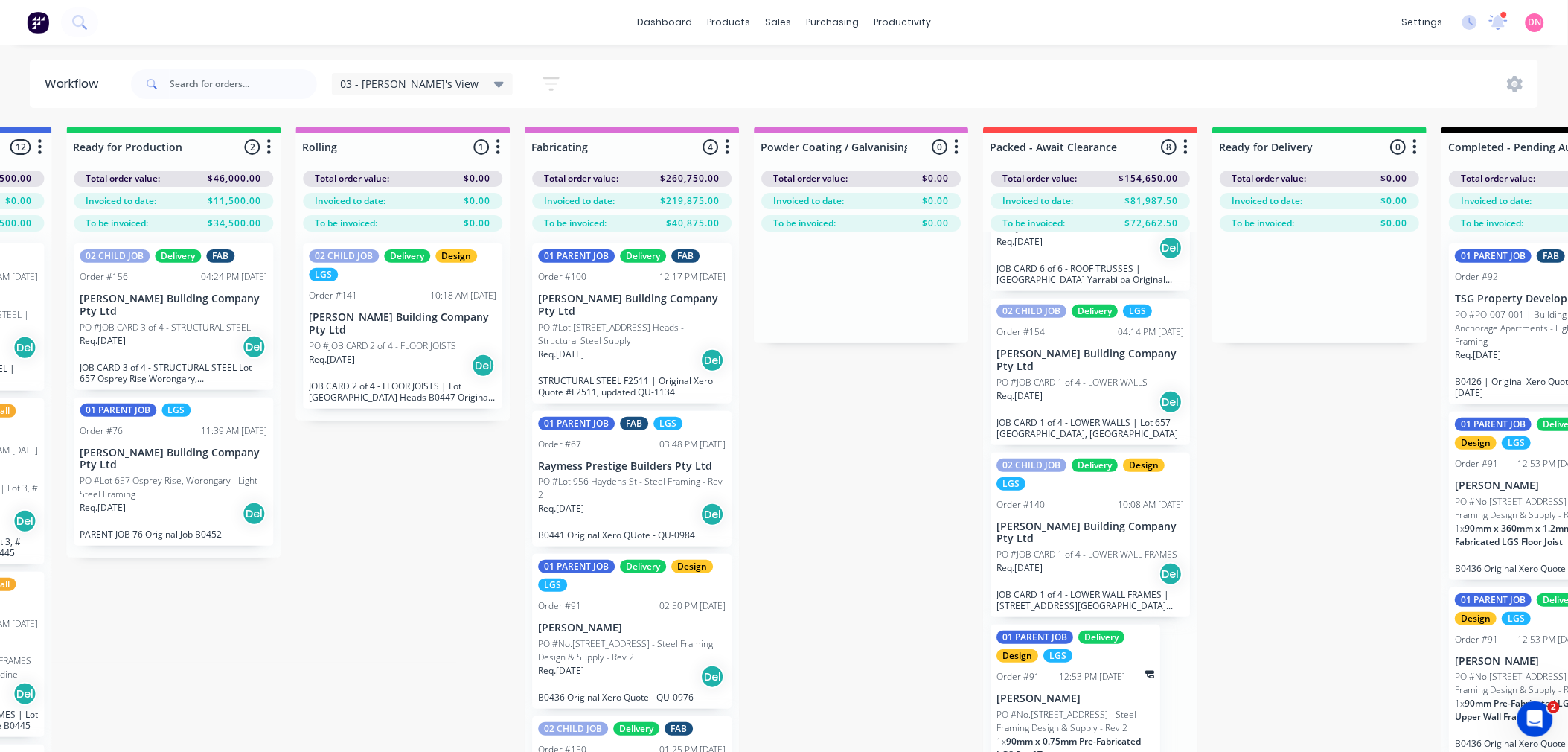
scroll to position [65, 1112]
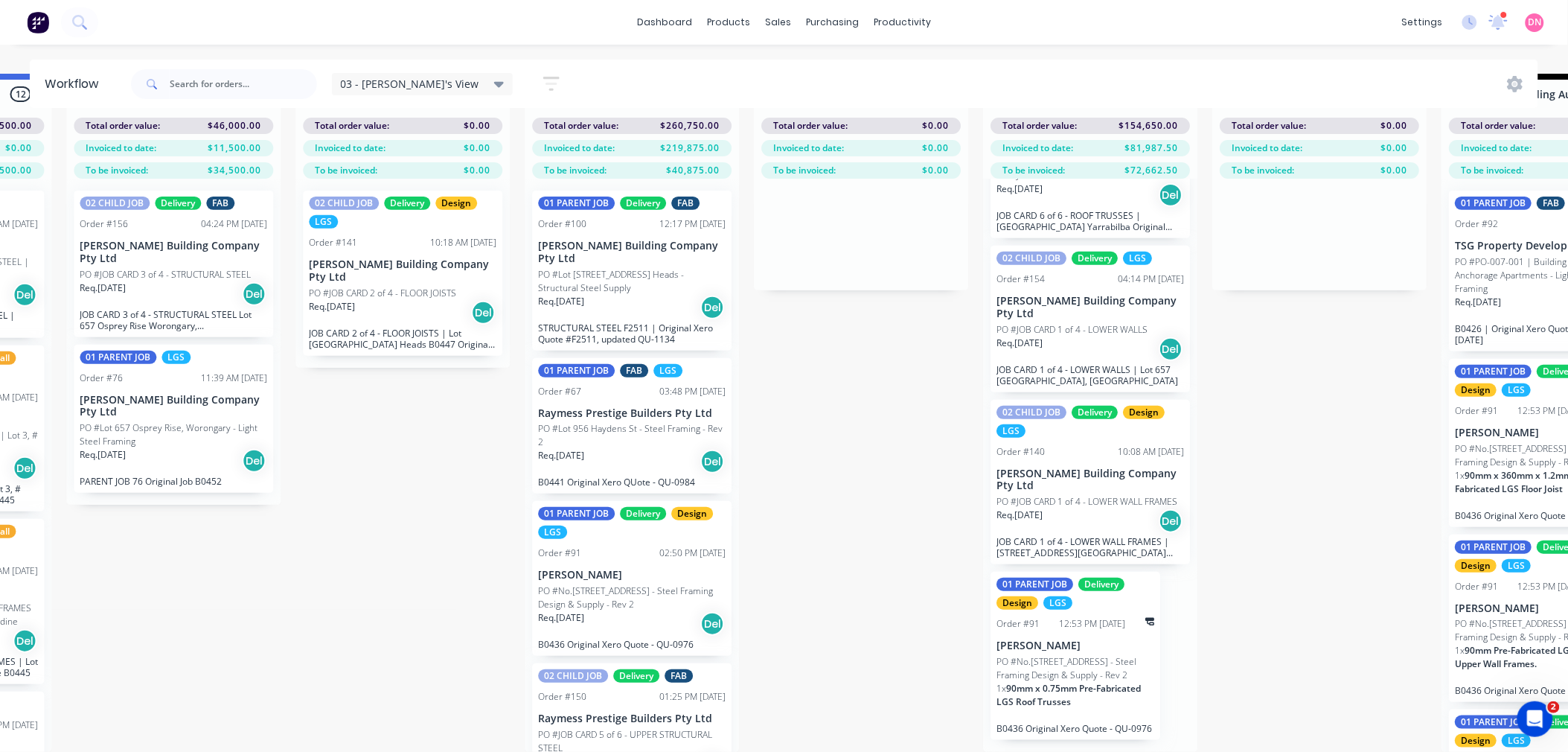
click at [1066, 618] on div "12:53 PM 08/09/25" at bounding box center [1093, 624] width 67 height 13
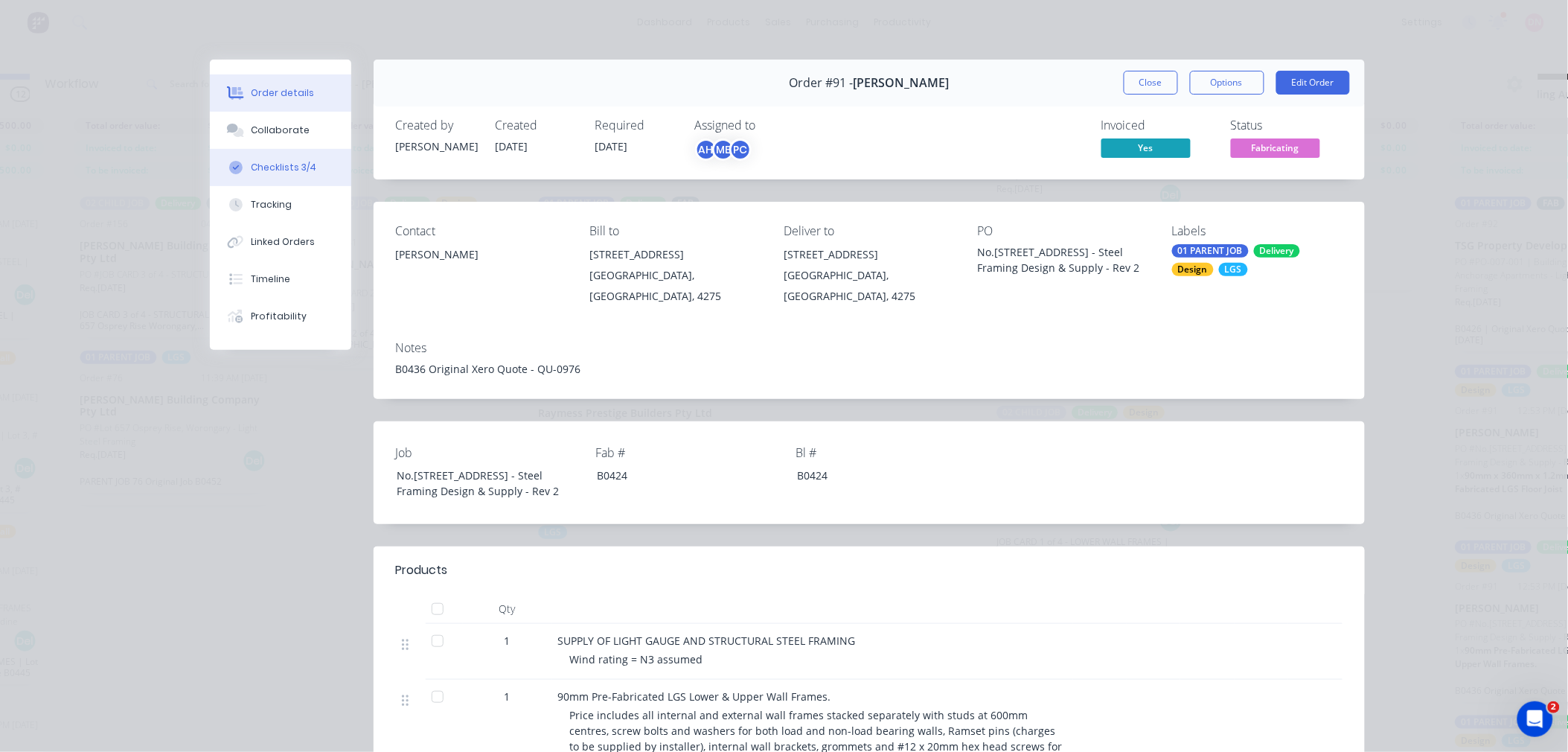
click at [285, 172] on div "Checklists 3/4" at bounding box center [283, 167] width 66 height 13
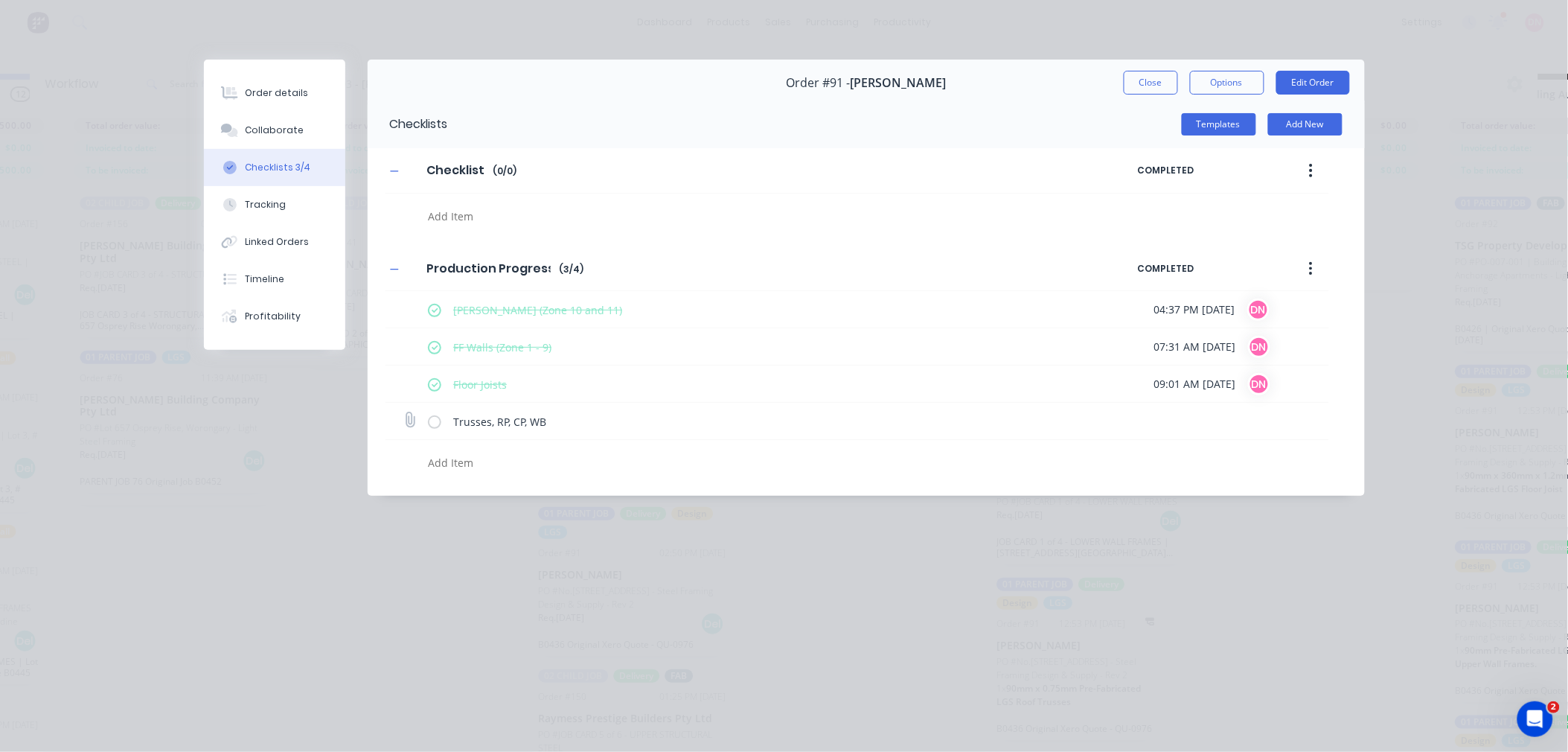
click at [436, 420] on label at bounding box center [434, 421] width 13 height 16
click at [0, 0] on input "checkbox" at bounding box center [0, 0] width 0 height 0
click at [1216, 121] on button "Templates" at bounding box center [1219, 124] width 75 height 22
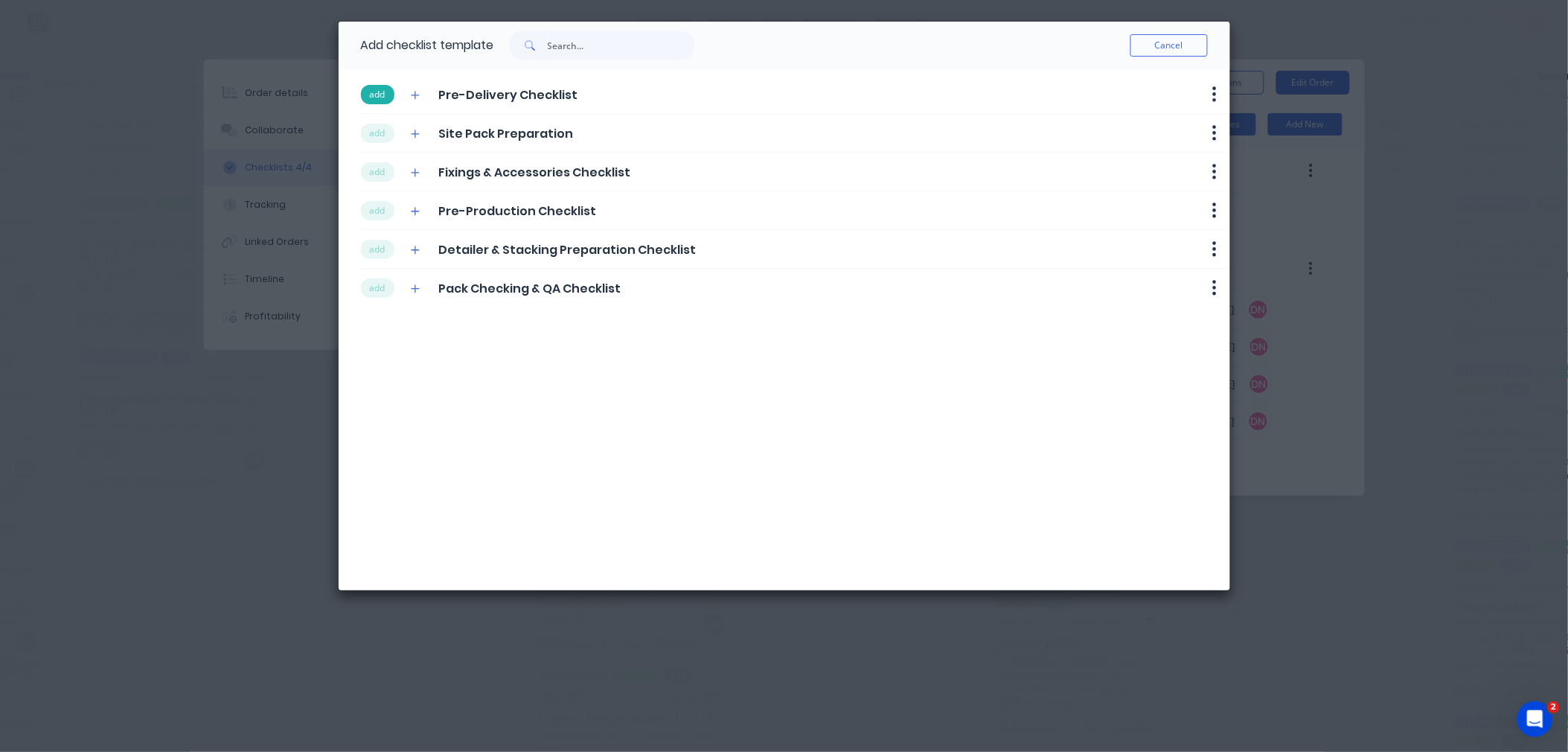
click at [375, 96] on button "add" at bounding box center [378, 94] width 34 height 19
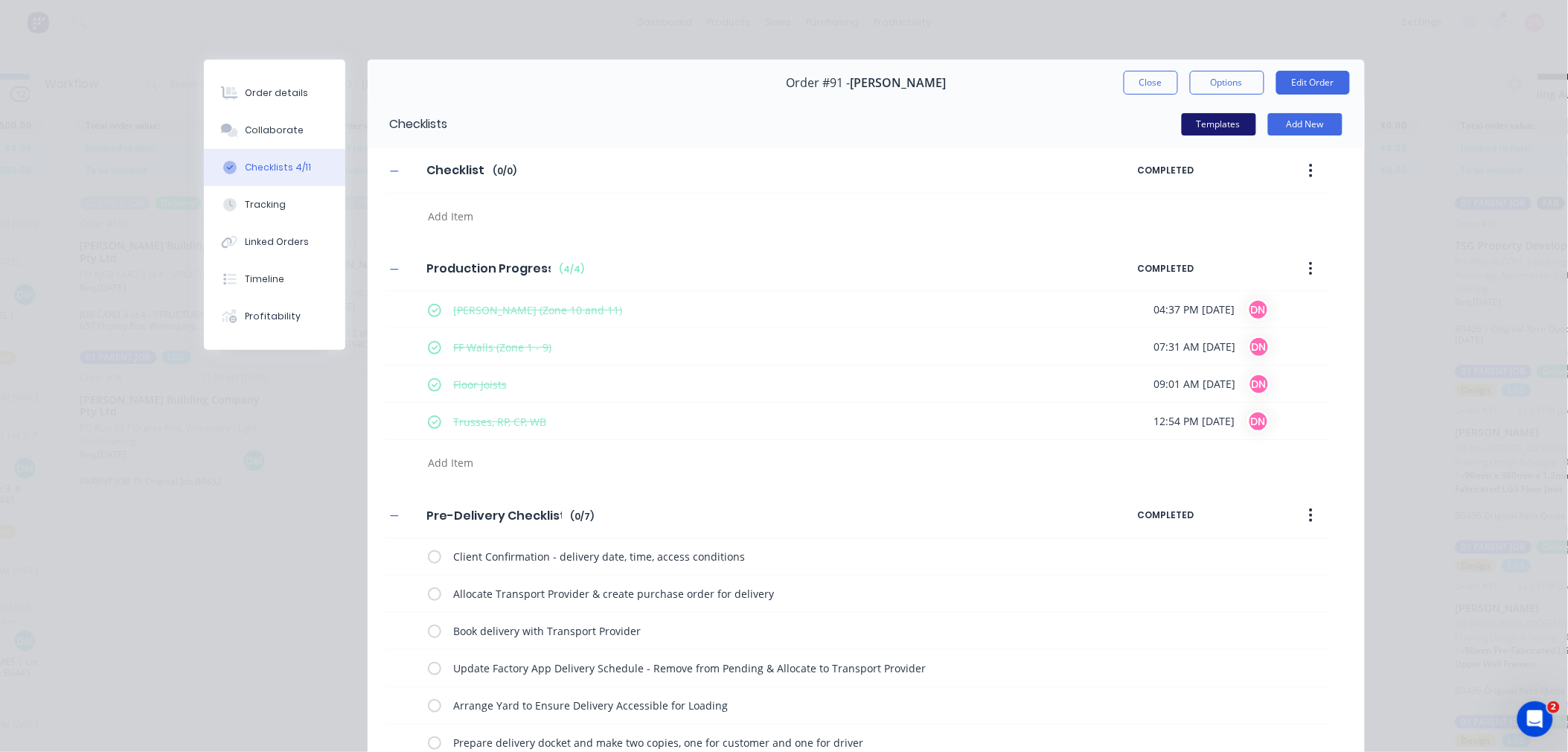
click at [1187, 124] on button "Templates" at bounding box center [1219, 124] width 75 height 22
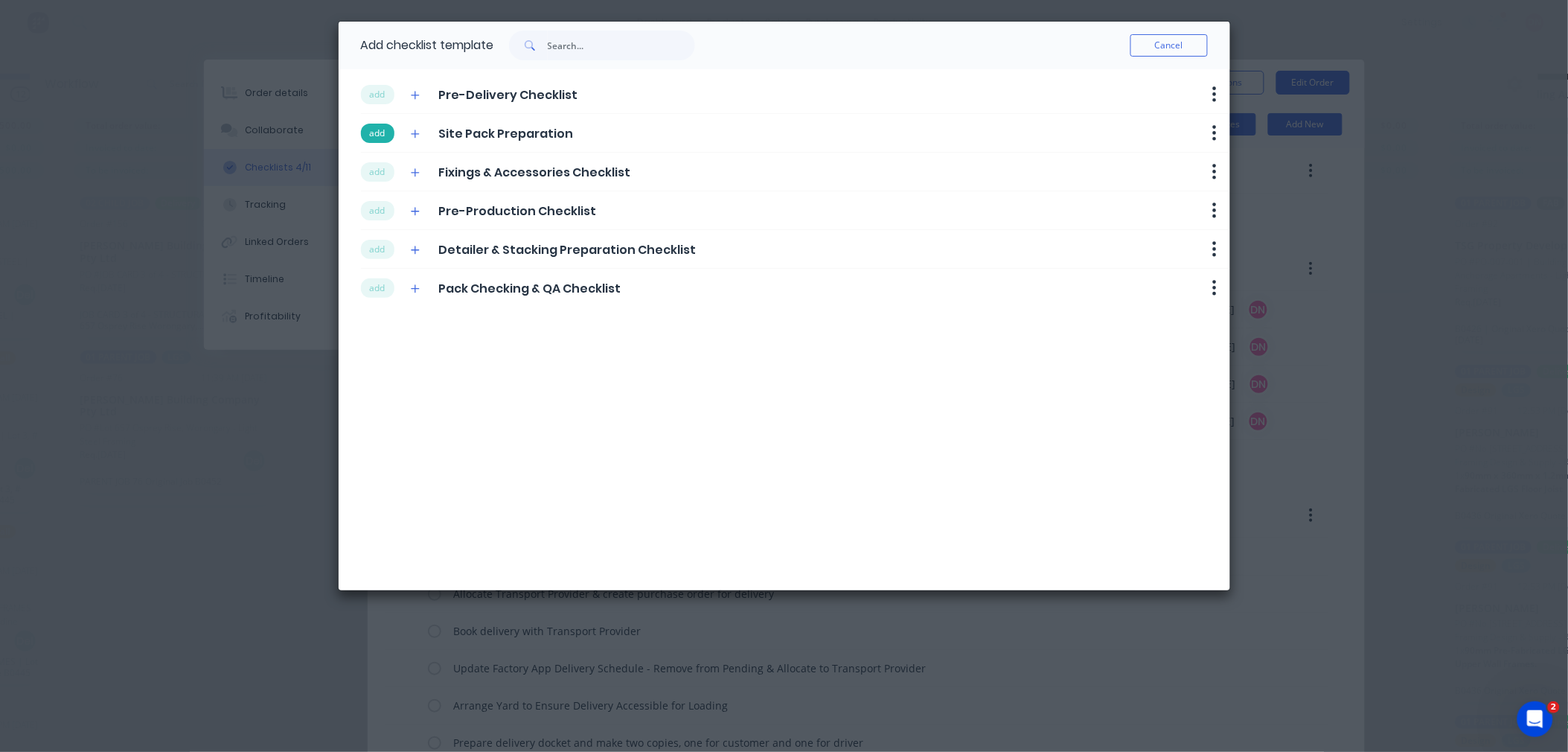
click at [378, 135] on button "add" at bounding box center [378, 132] width 34 height 19
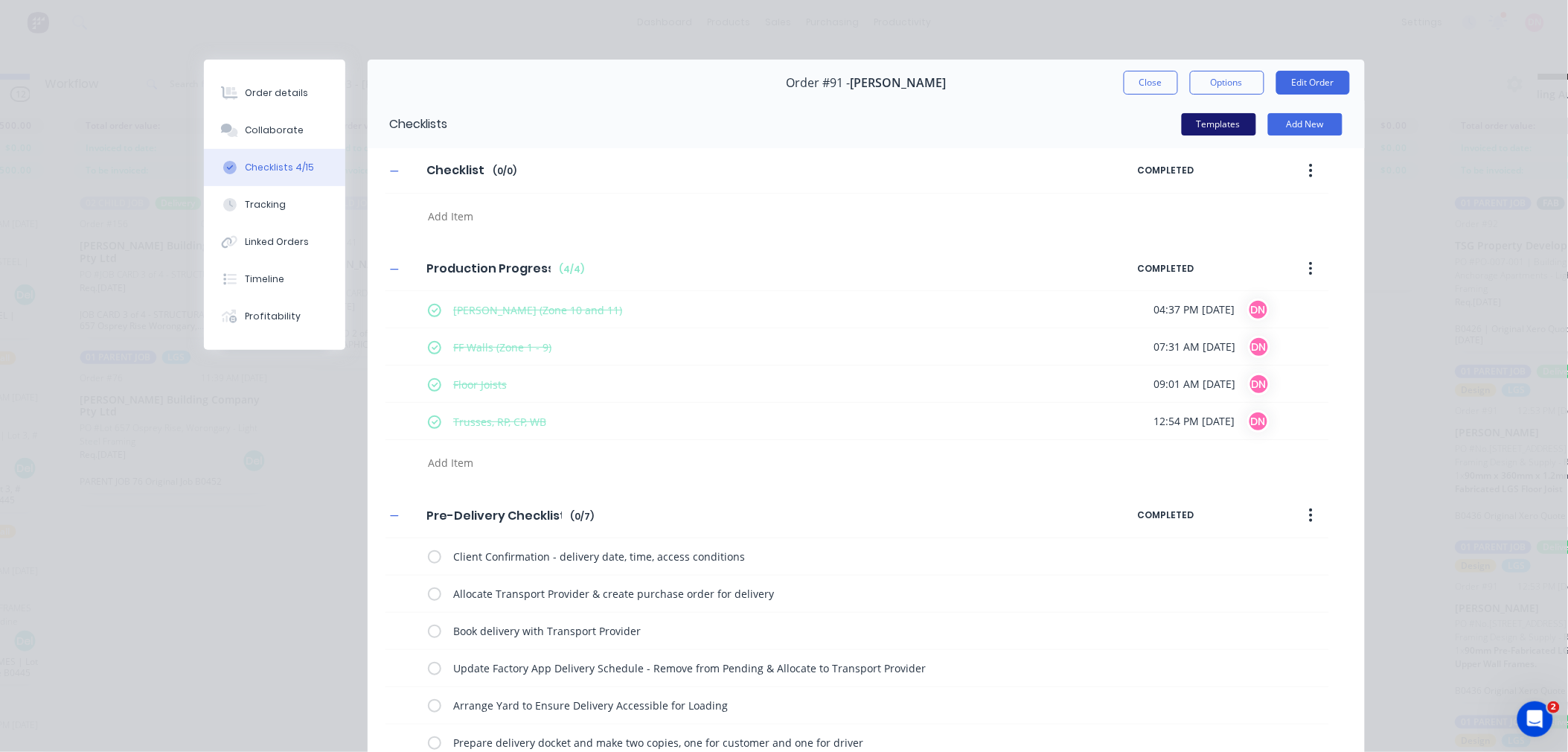
click at [1184, 131] on button "Templates" at bounding box center [1219, 124] width 75 height 22
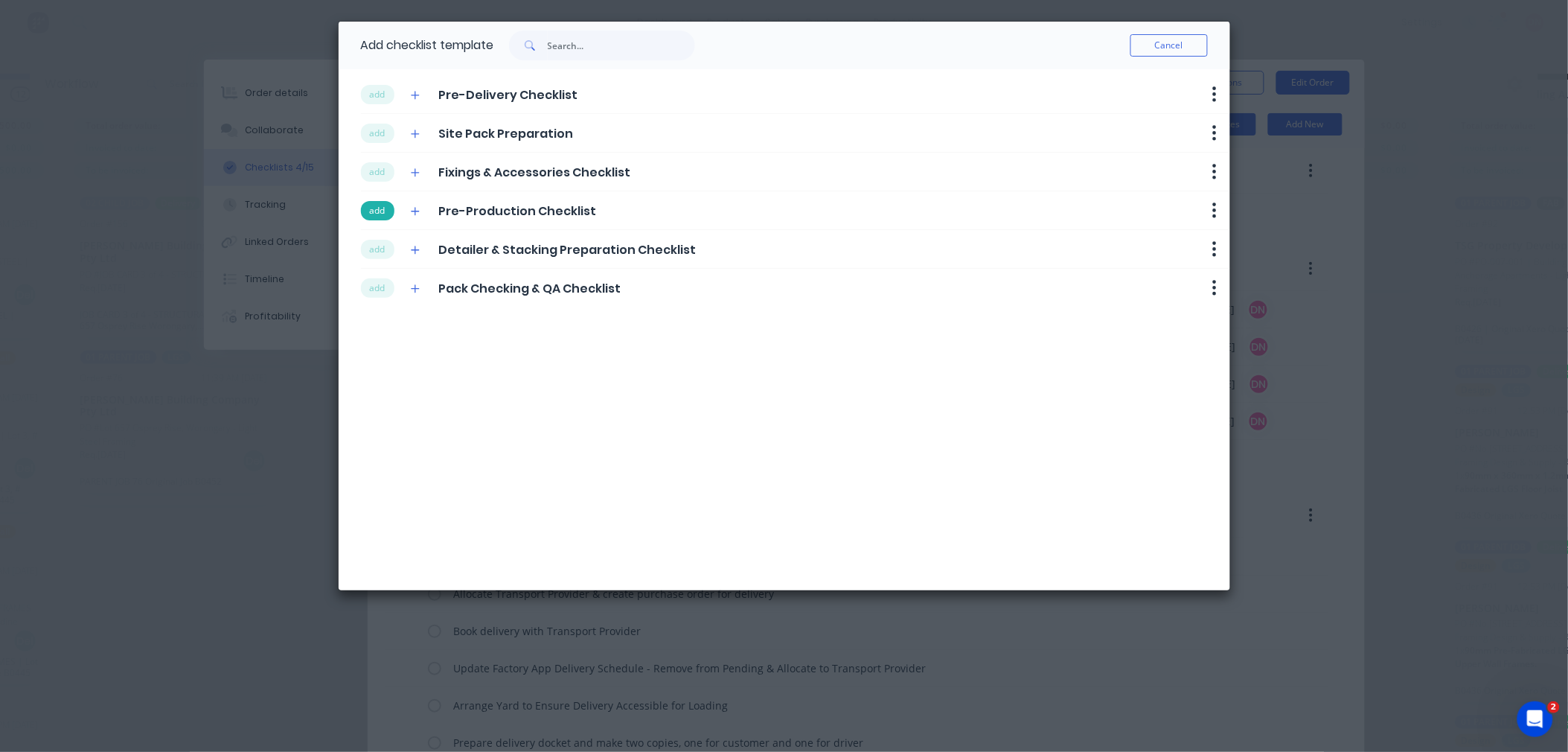
click at [382, 206] on button "add" at bounding box center [378, 210] width 34 height 19
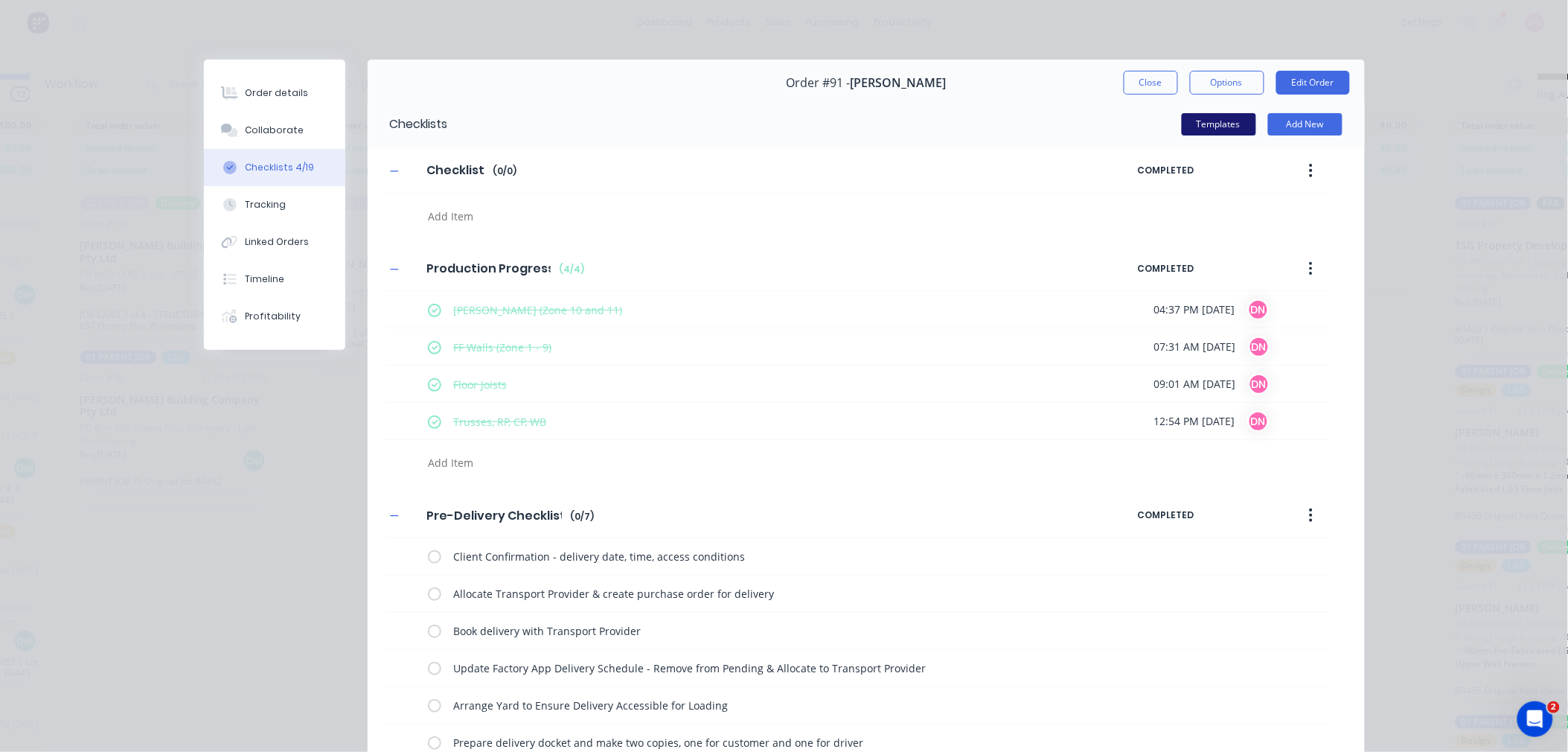
click at [1201, 124] on button "Templates" at bounding box center [1219, 124] width 75 height 22
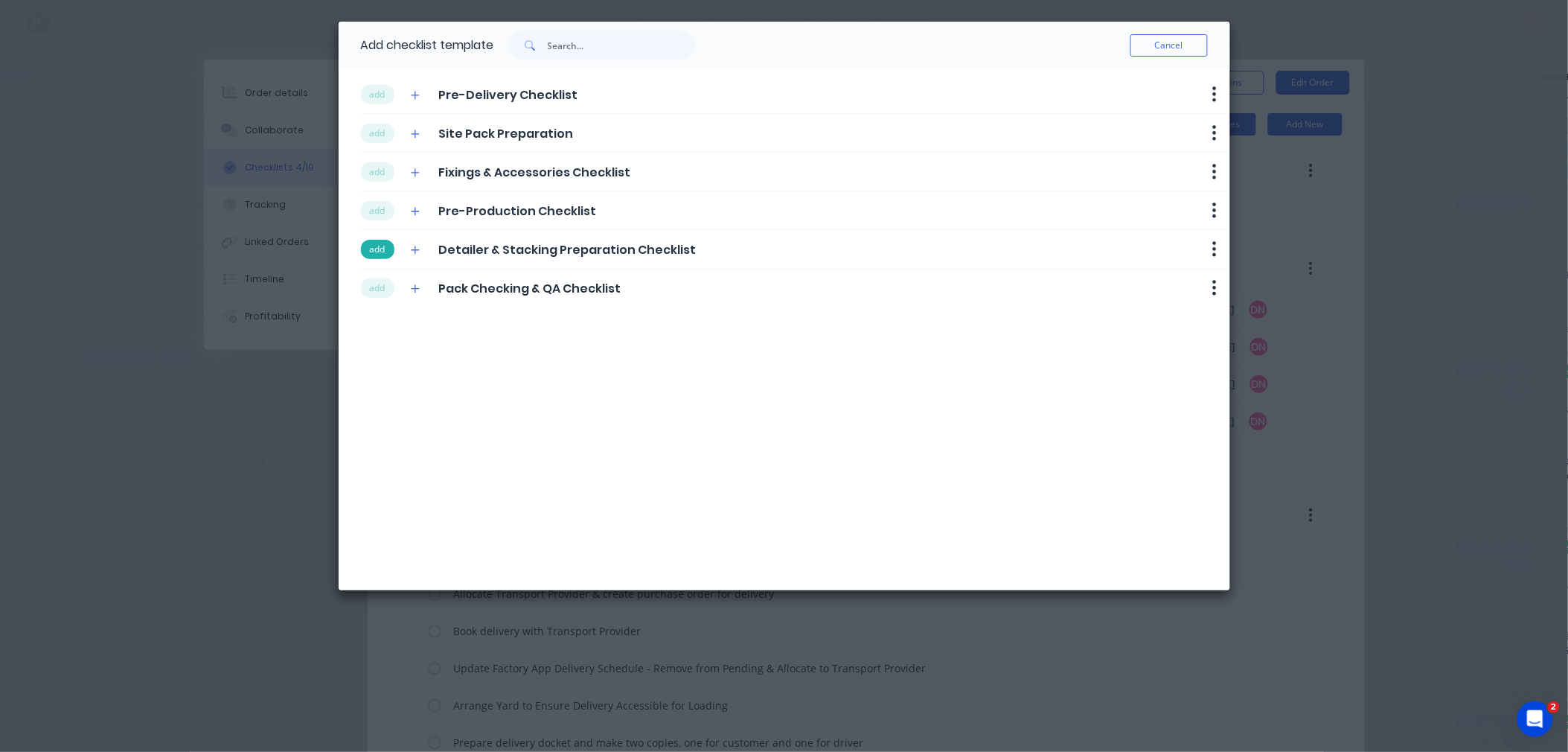
click at [372, 247] on button "add" at bounding box center [378, 249] width 34 height 19
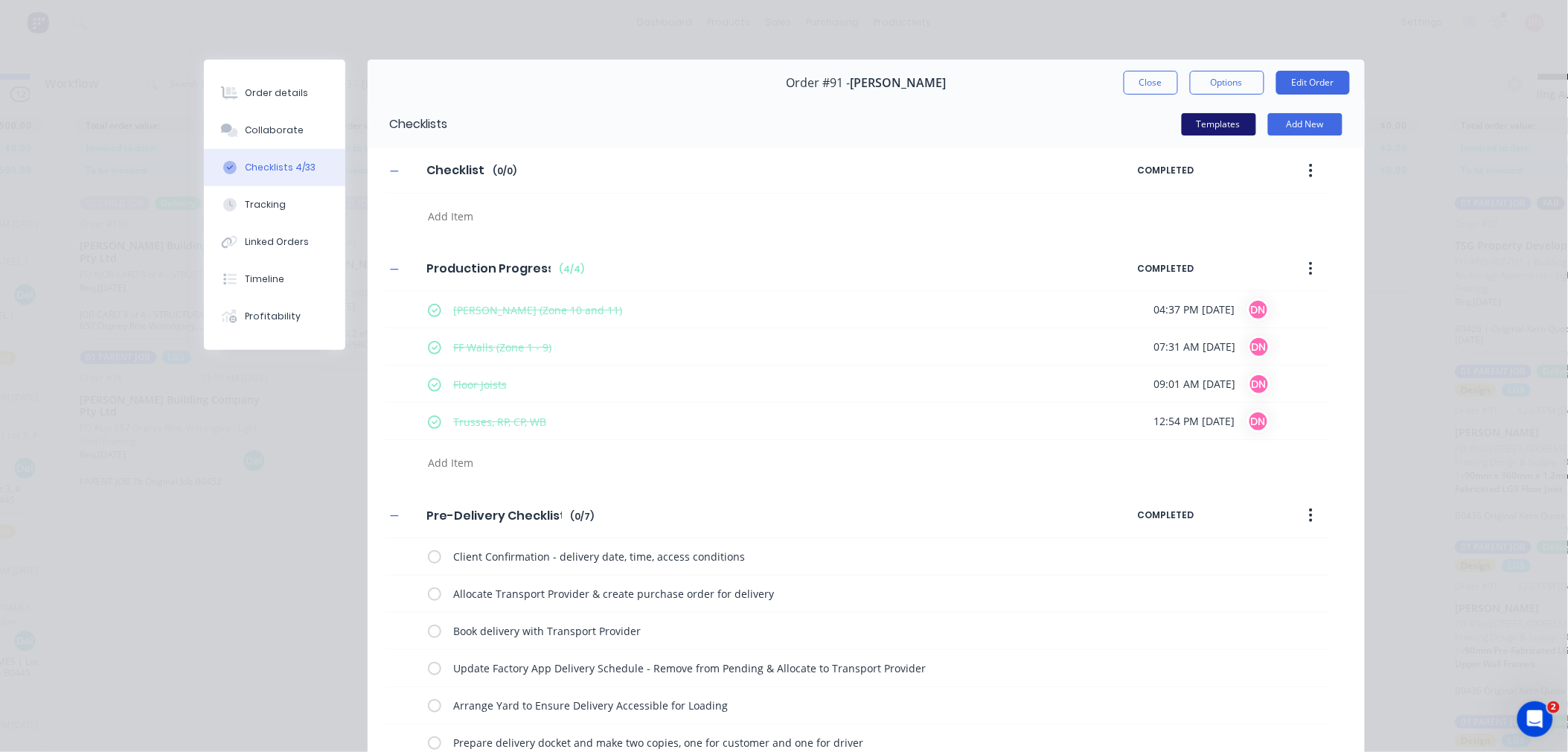
click at [1188, 129] on button "Templates" at bounding box center [1219, 124] width 75 height 22
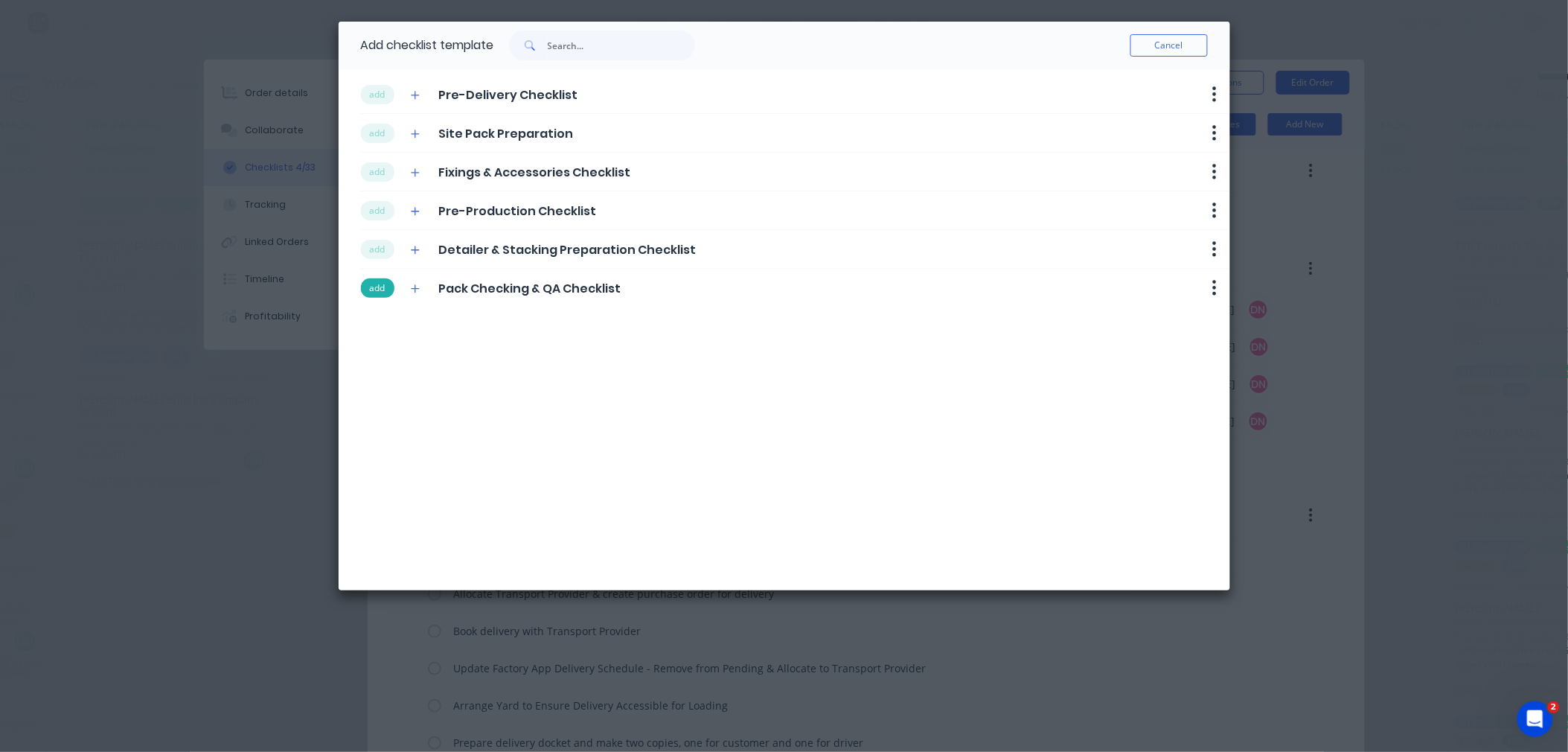
click at [381, 293] on button "add" at bounding box center [378, 287] width 34 height 19
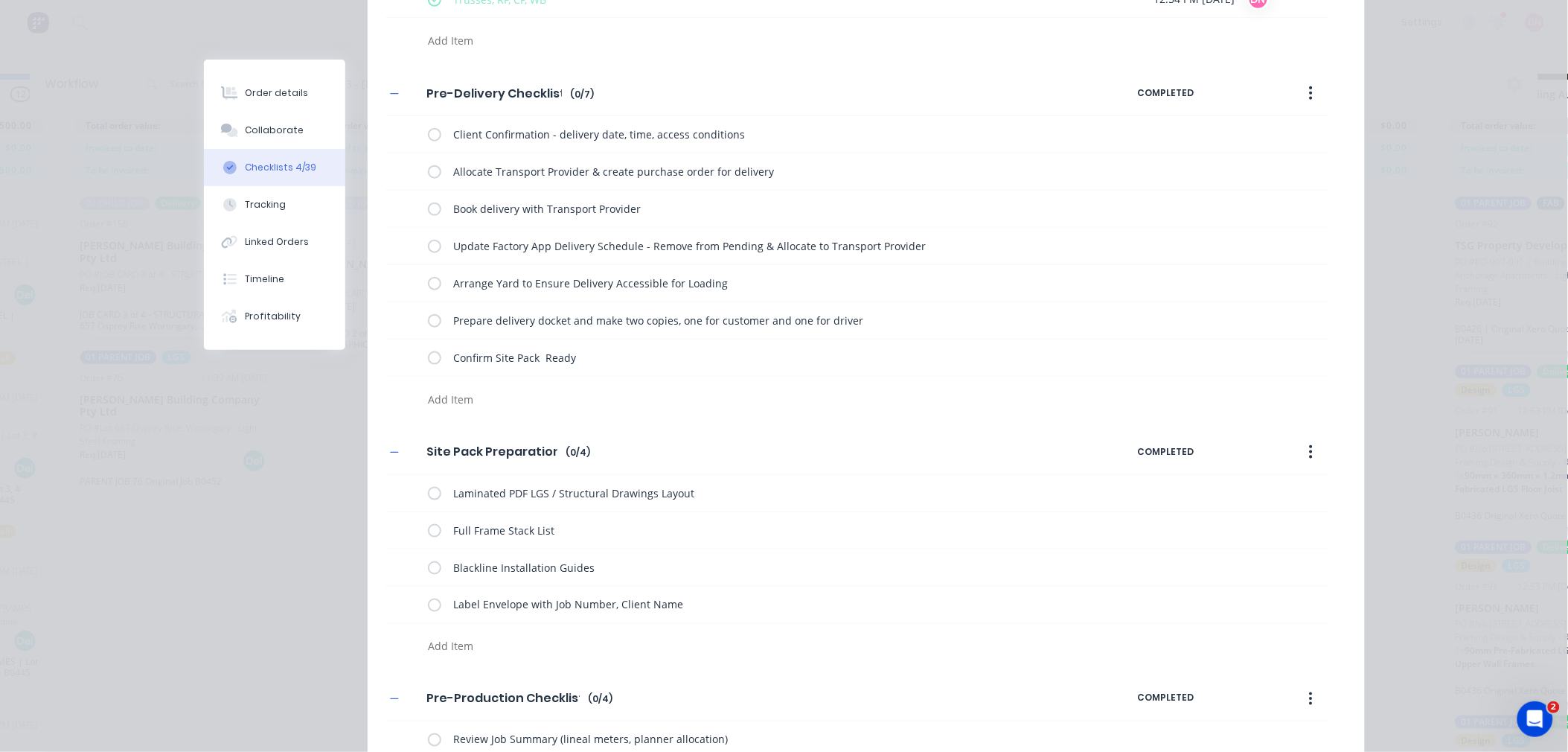
scroll to position [496, 0]
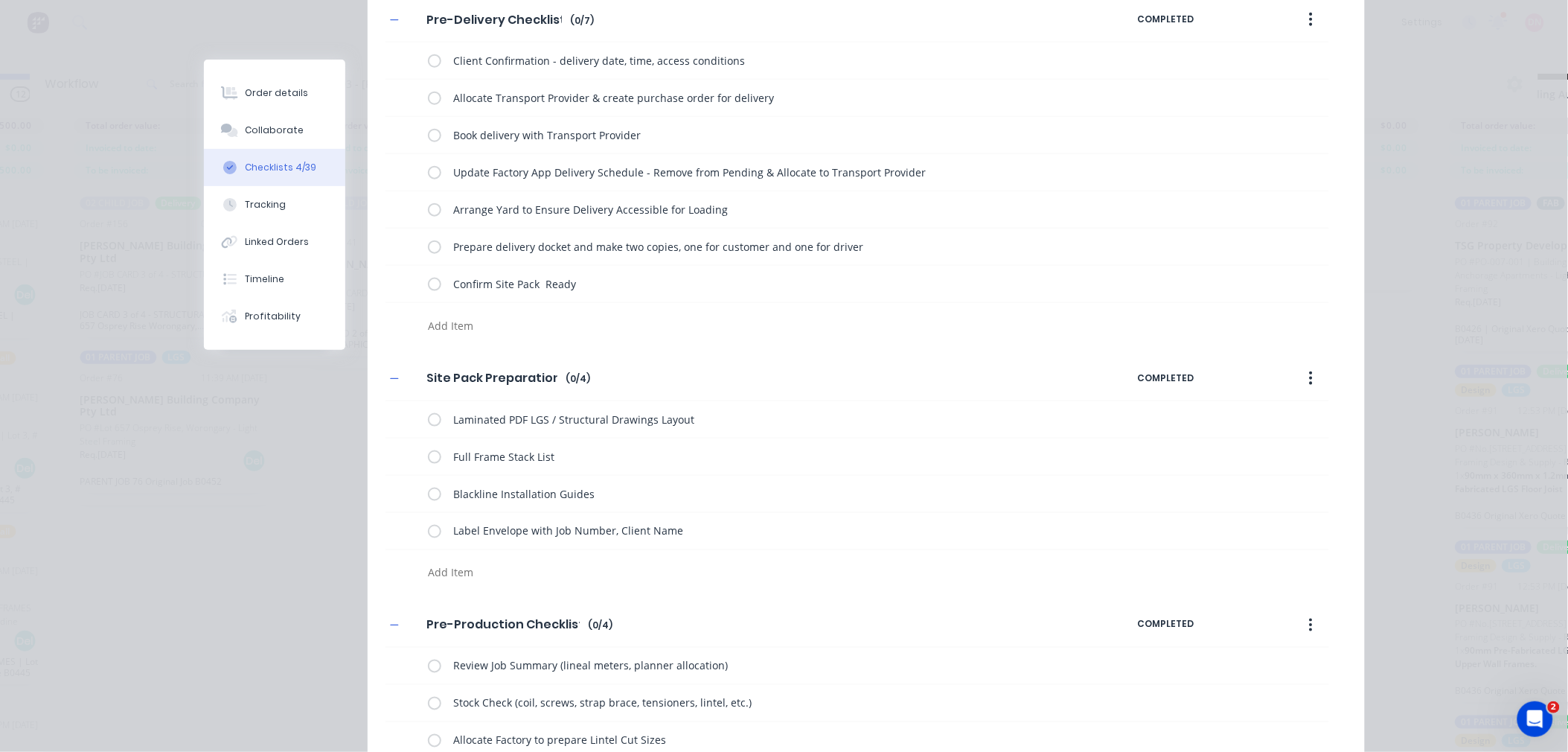
click at [1307, 382] on button "button" at bounding box center [1310, 378] width 35 height 27
click at [1266, 441] on div "Delete" at bounding box center [1258, 448] width 114 height 22
click at [1308, 378] on button "button" at bounding box center [1310, 378] width 35 height 27
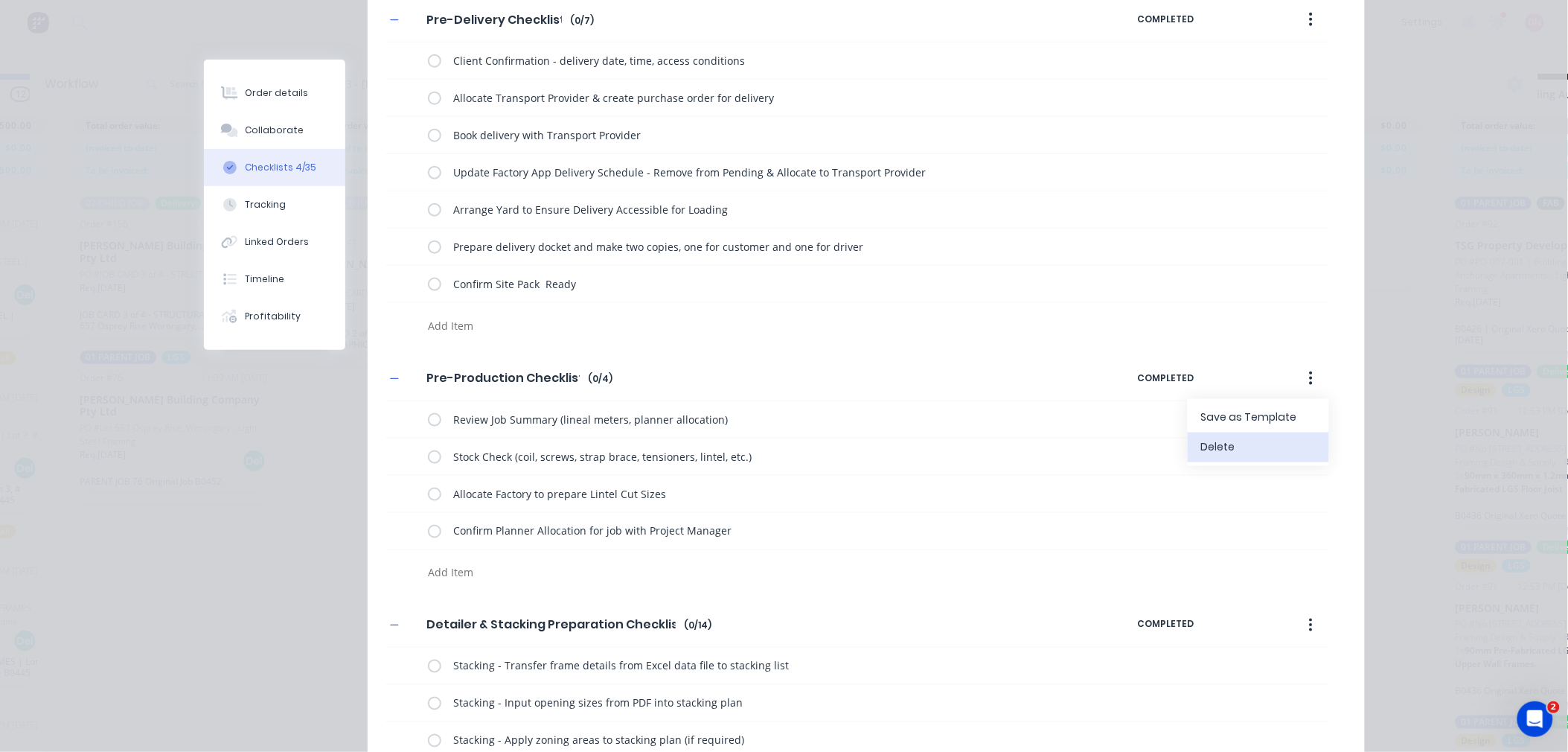
click at [1262, 450] on div "Delete" at bounding box center [1258, 448] width 114 height 22
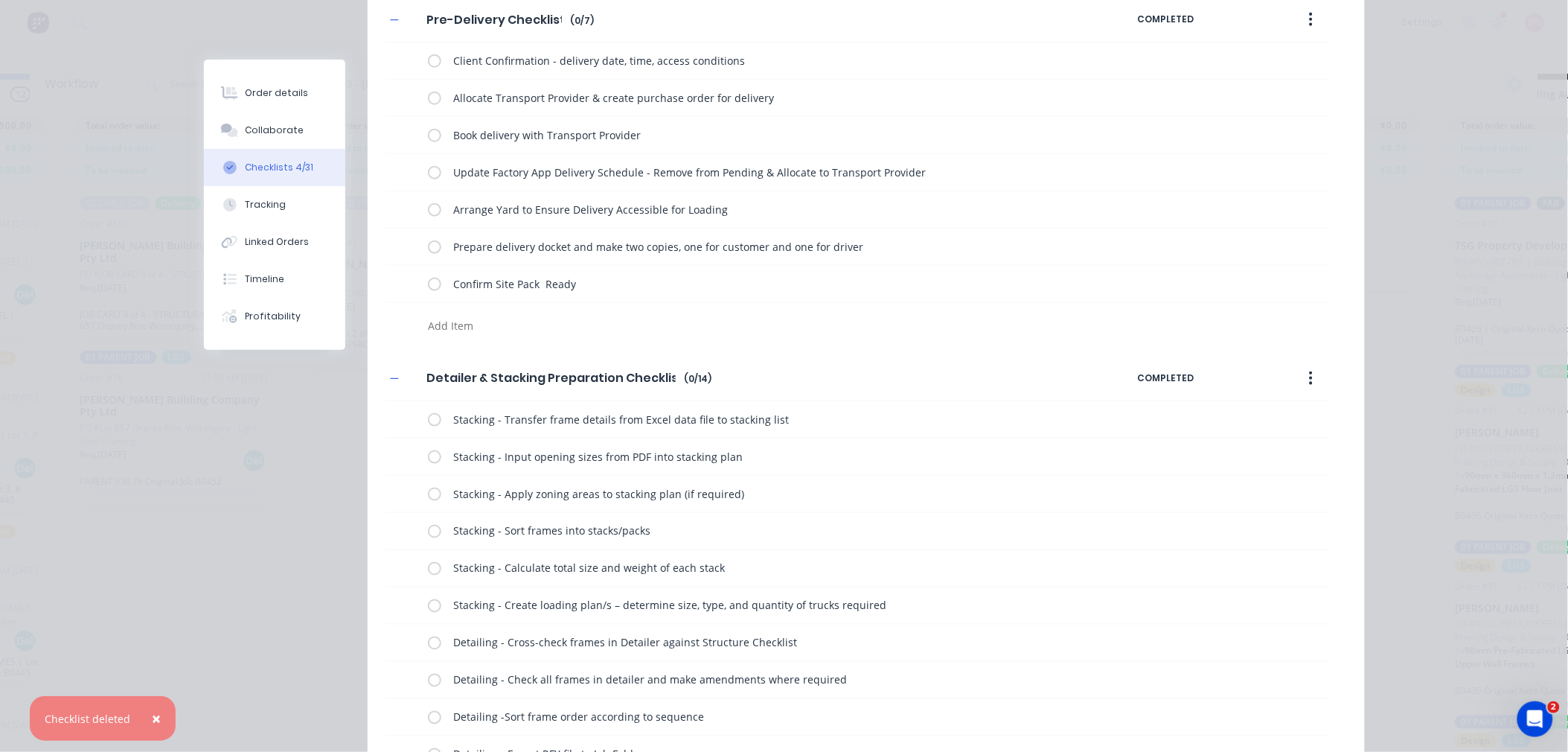
click at [1302, 381] on button "button" at bounding box center [1310, 378] width 35 height 27
click at [1281, 449] on div "Delete" at bounding box center [1258, 448] width 114 height 22
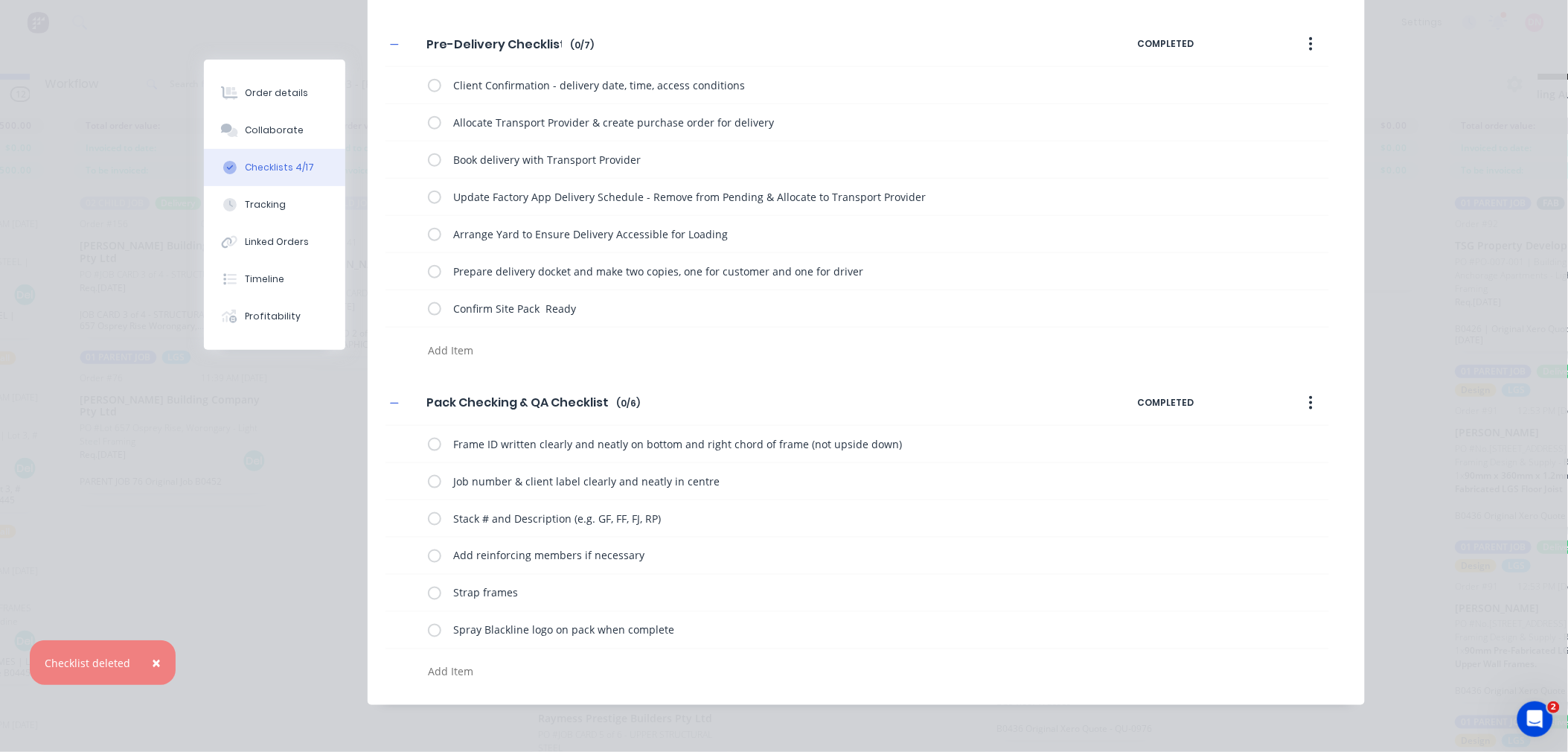
scroll to position [472, 0]
click at [428, 591] on label at bounding box center [434, 593] width 13 height 16
click at [0, 0] on input "checkbox" at bounding box center [0, 0] width 0 height 0
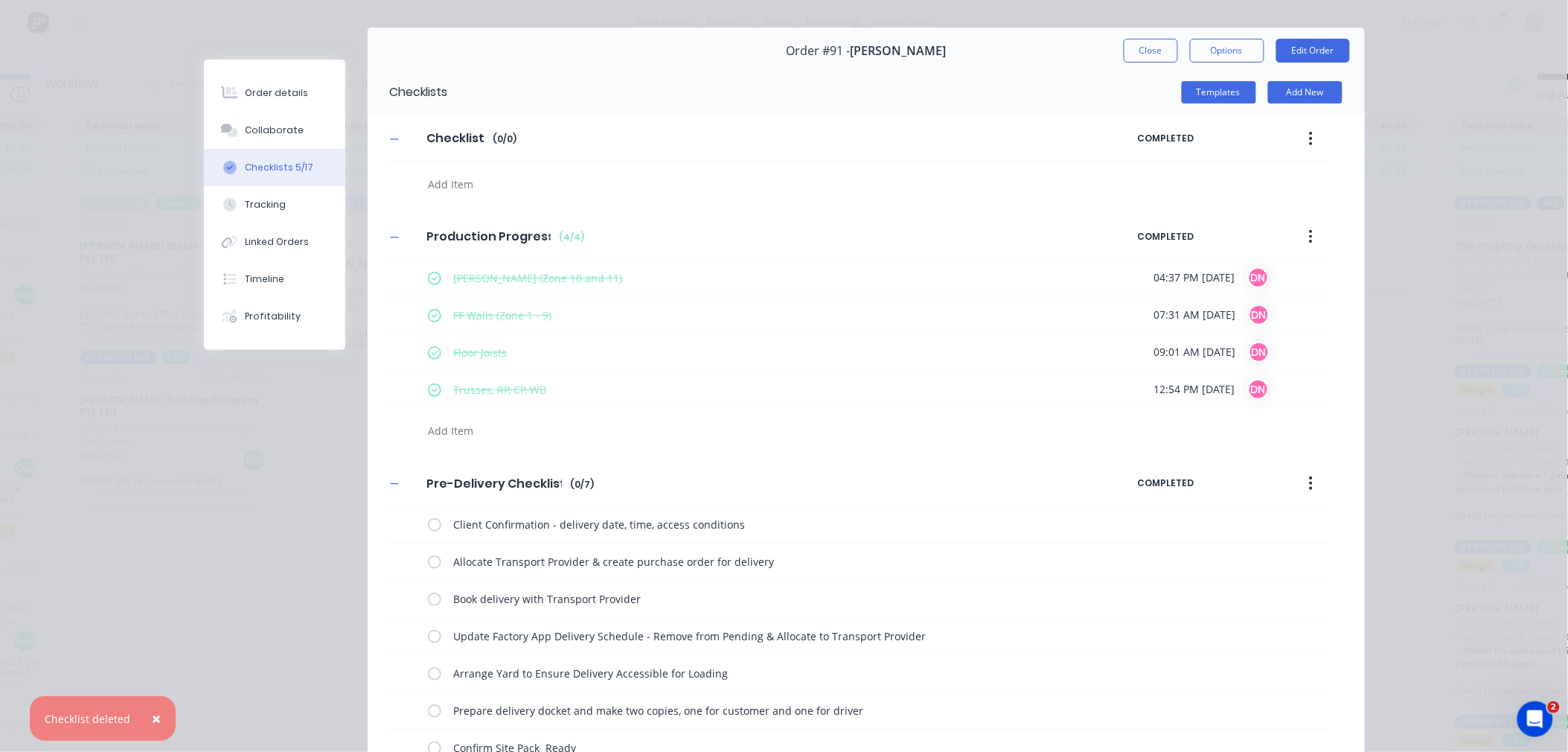
scroll to position [0, 0]
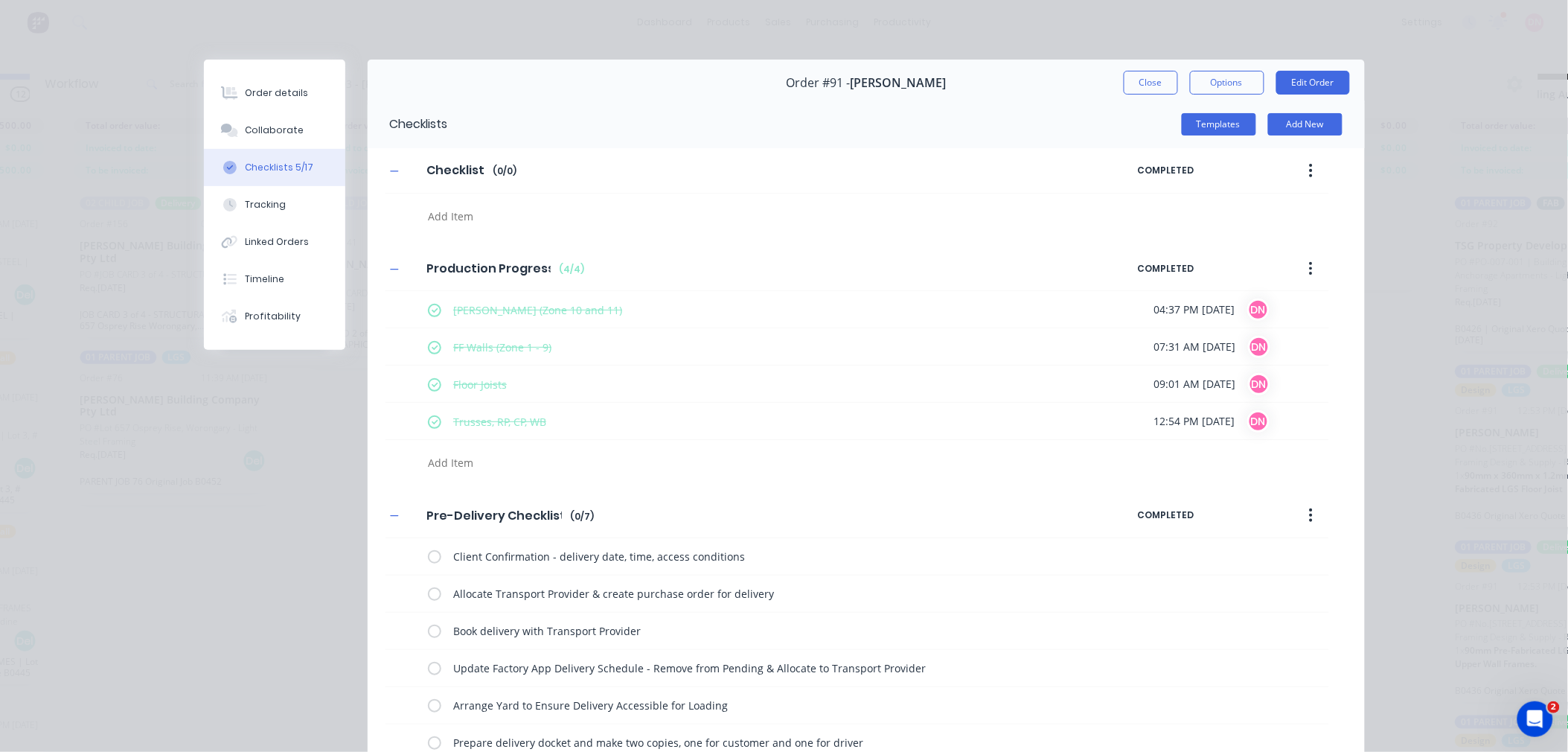
click at [1308, 166] on button "button" at bounding box center [1310, 170] width 35 height 27
click at [1290, 232] on div "Delete" at bounding box center [1258, 240] width 114 height 22
type textarea "x"
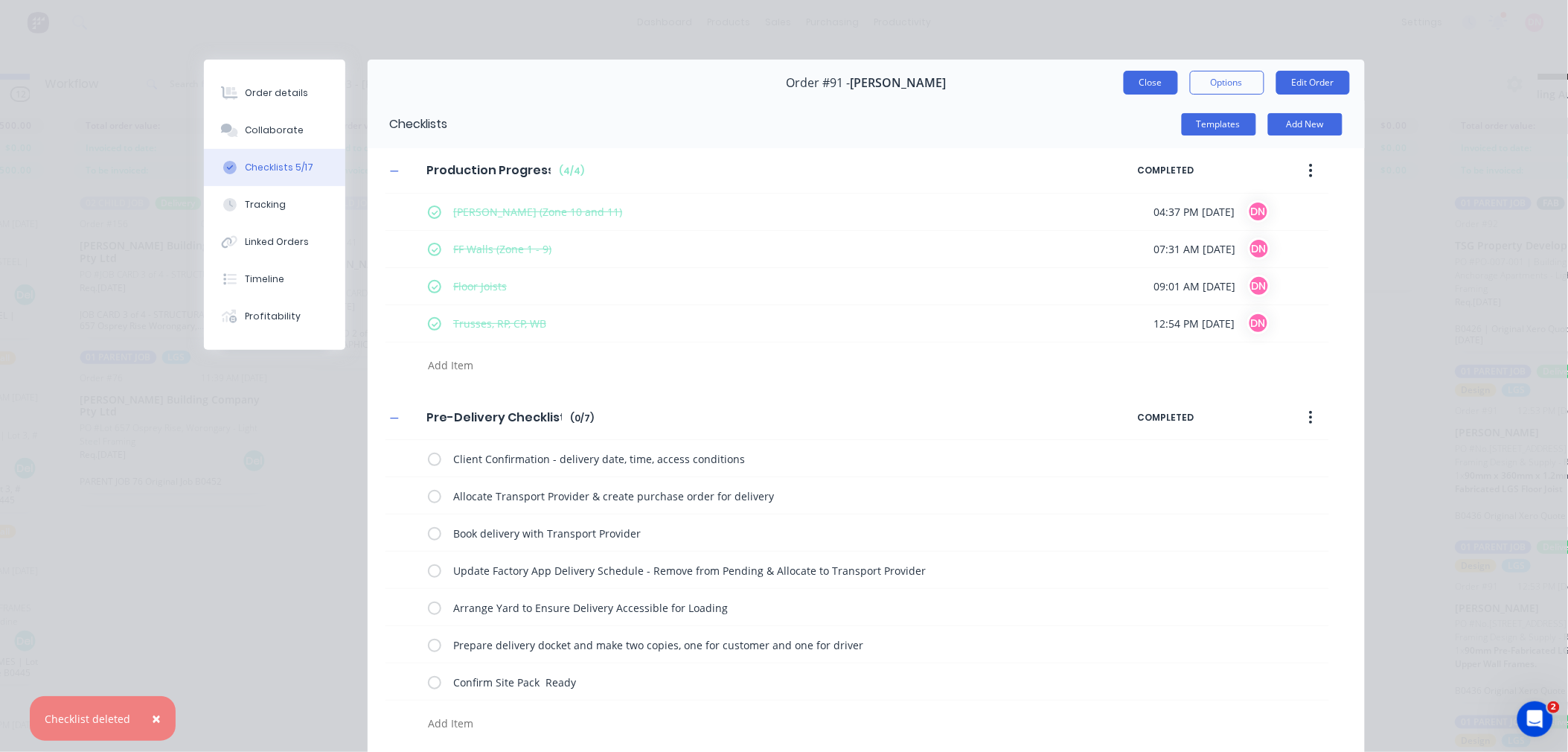
click at [1159, 80] on button "Close" at bounding box center [1150, 83] width 55 height 24
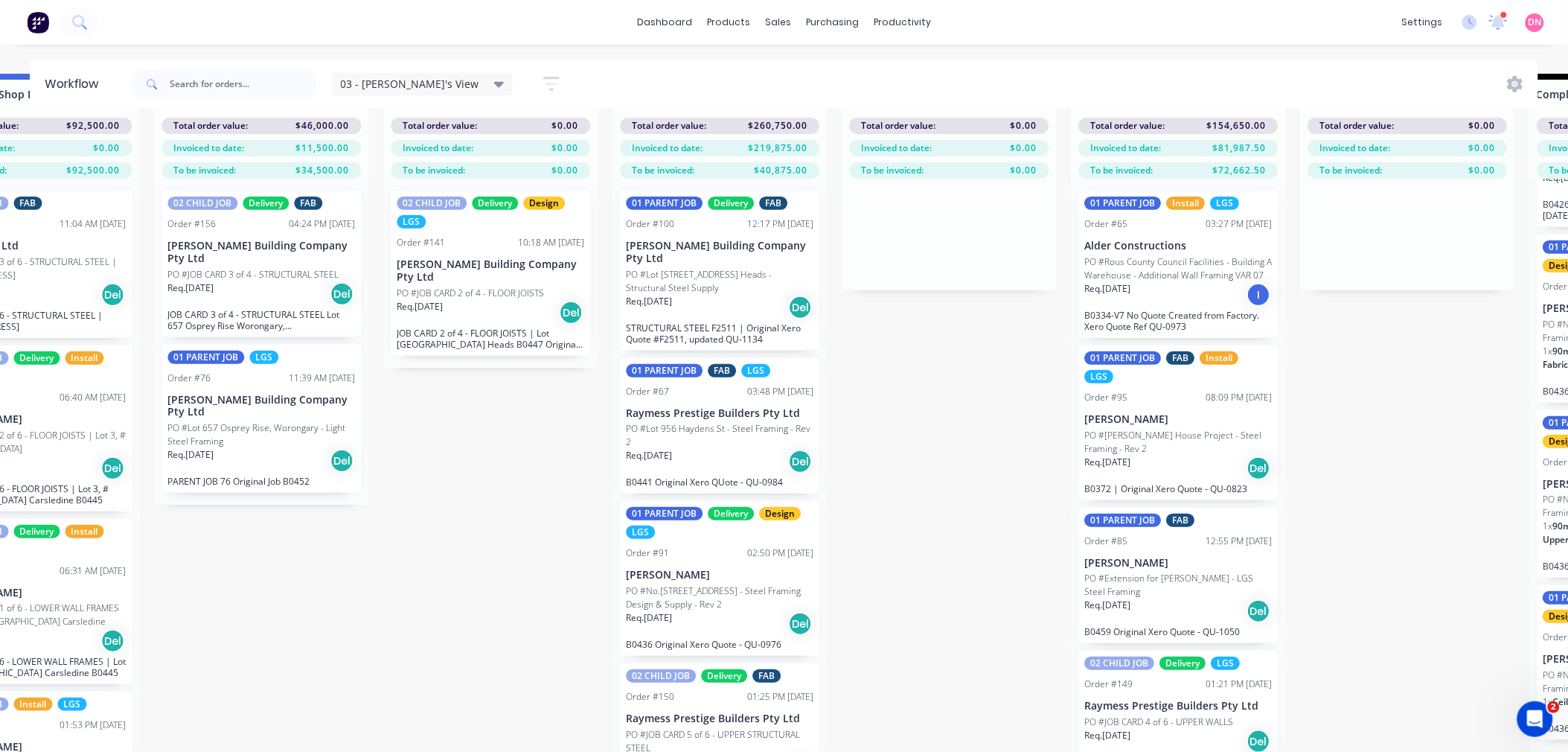
scroll to position [0, 1024]
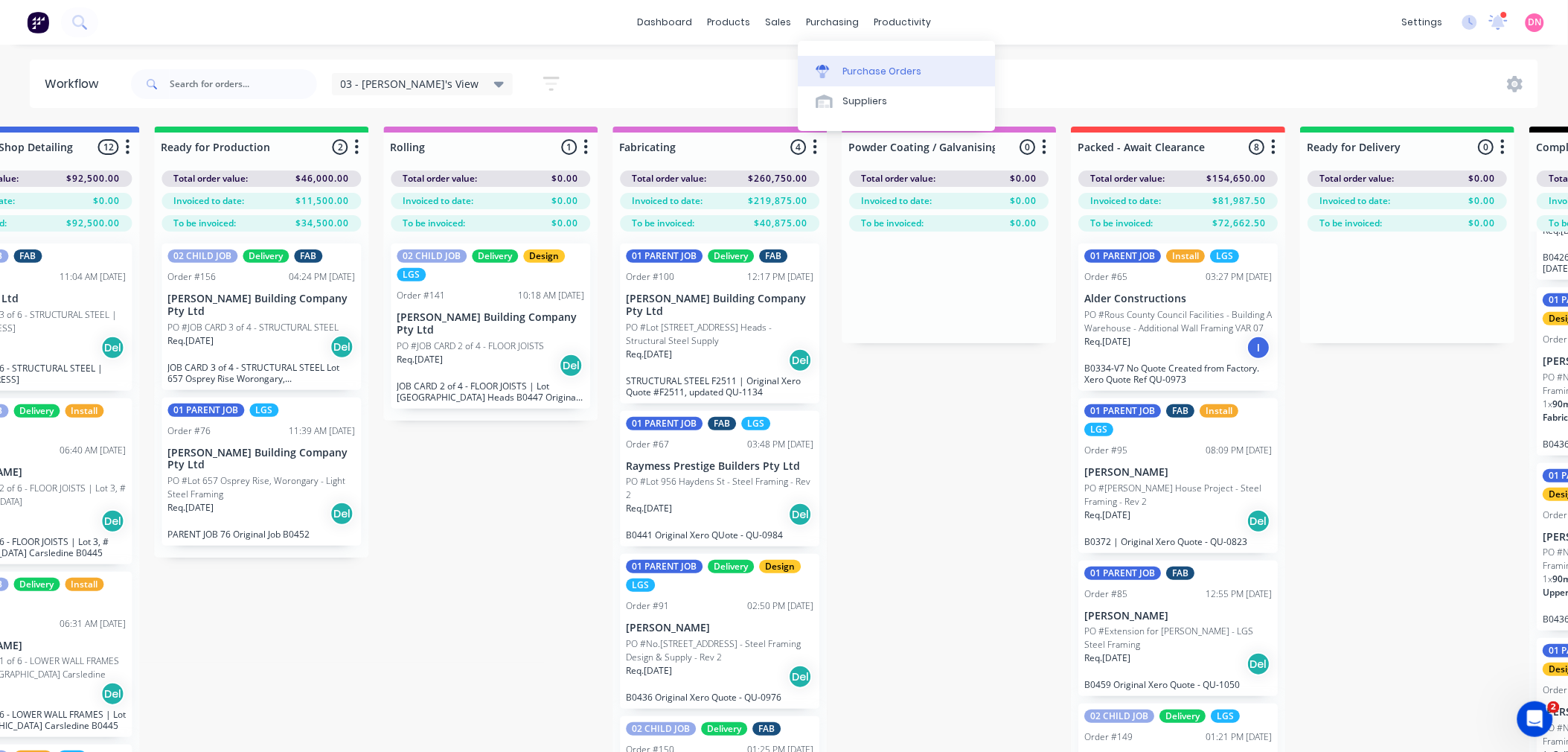
click at [839, 73] on link "Purchase Orders" at bounding box center [896, 71] width 197 height 30
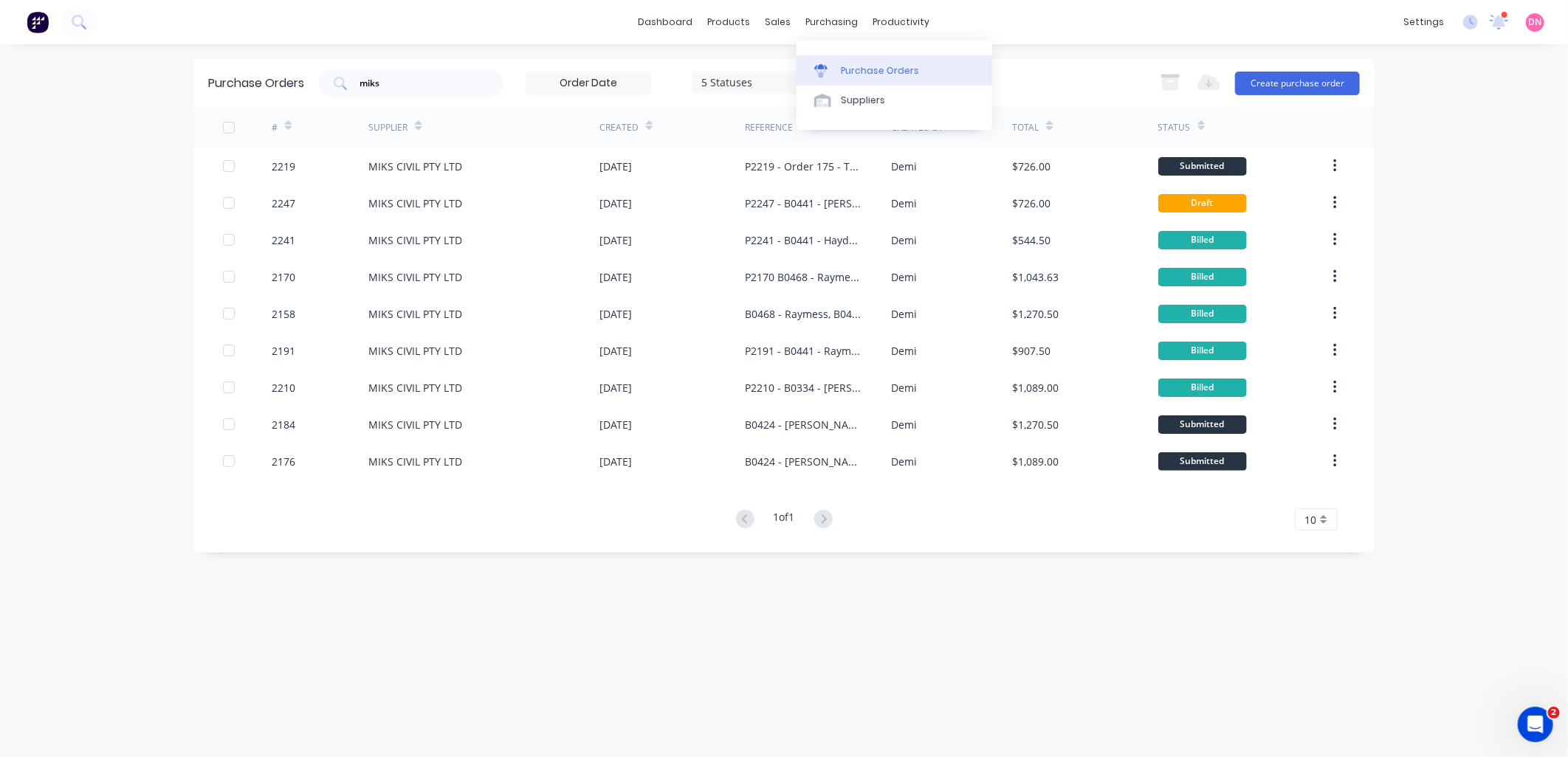
click at [827, 64] on div at bounding box center [825, 70] width 22 height 13
click at [859, 67] on div "Purchase Orders" at bounding box center [880, 70] width 78 height 13
click at [788, 91] on div "5 Statuses" at bounding box center [753, 83] width 125 height 22
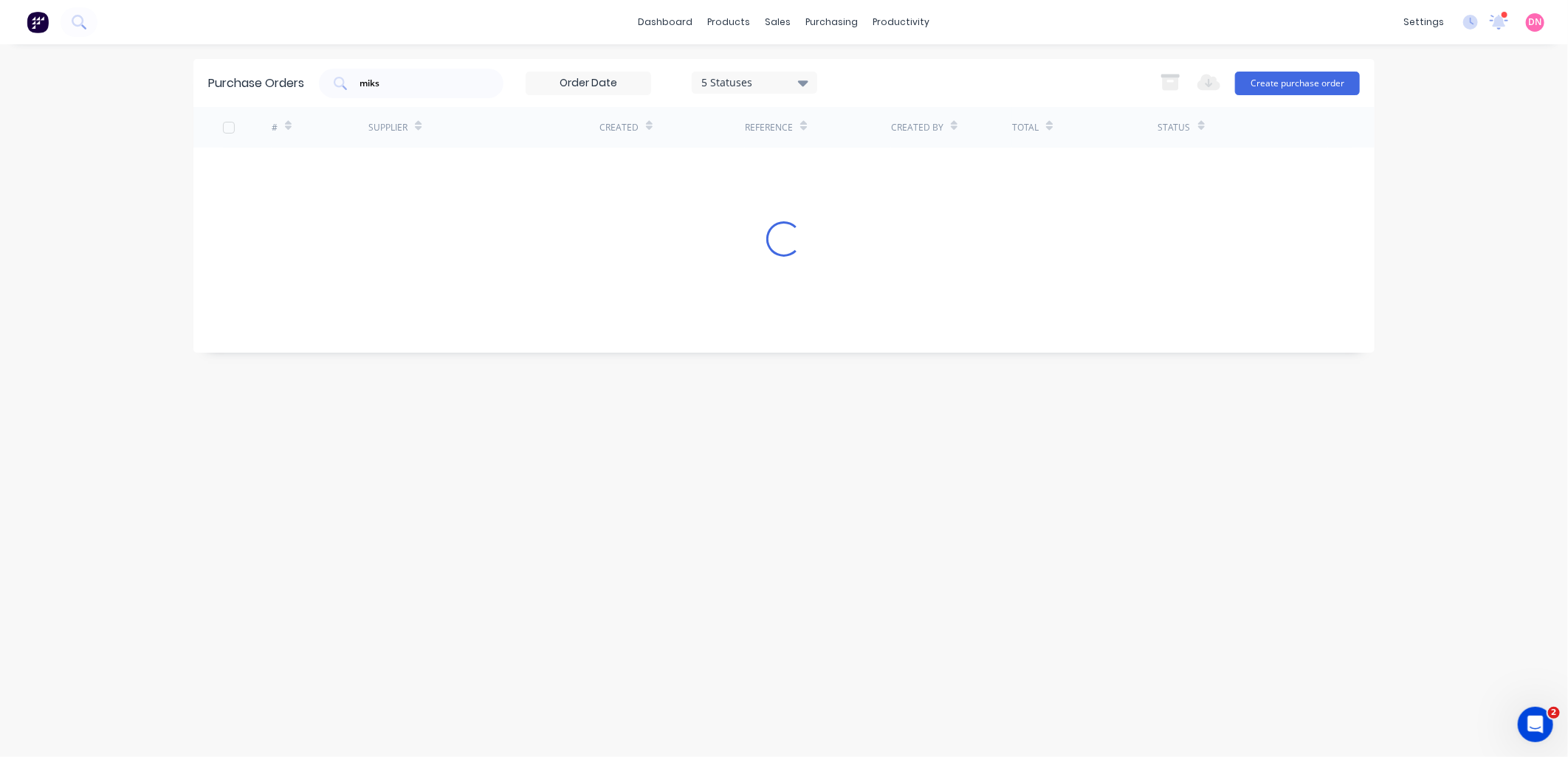
click at [985, 72] on div "miks 5 Statuses 5 Statuses Export to Excel (XLSX) Create purchase order" at bounding box center [838, 84] width 1040 height 30
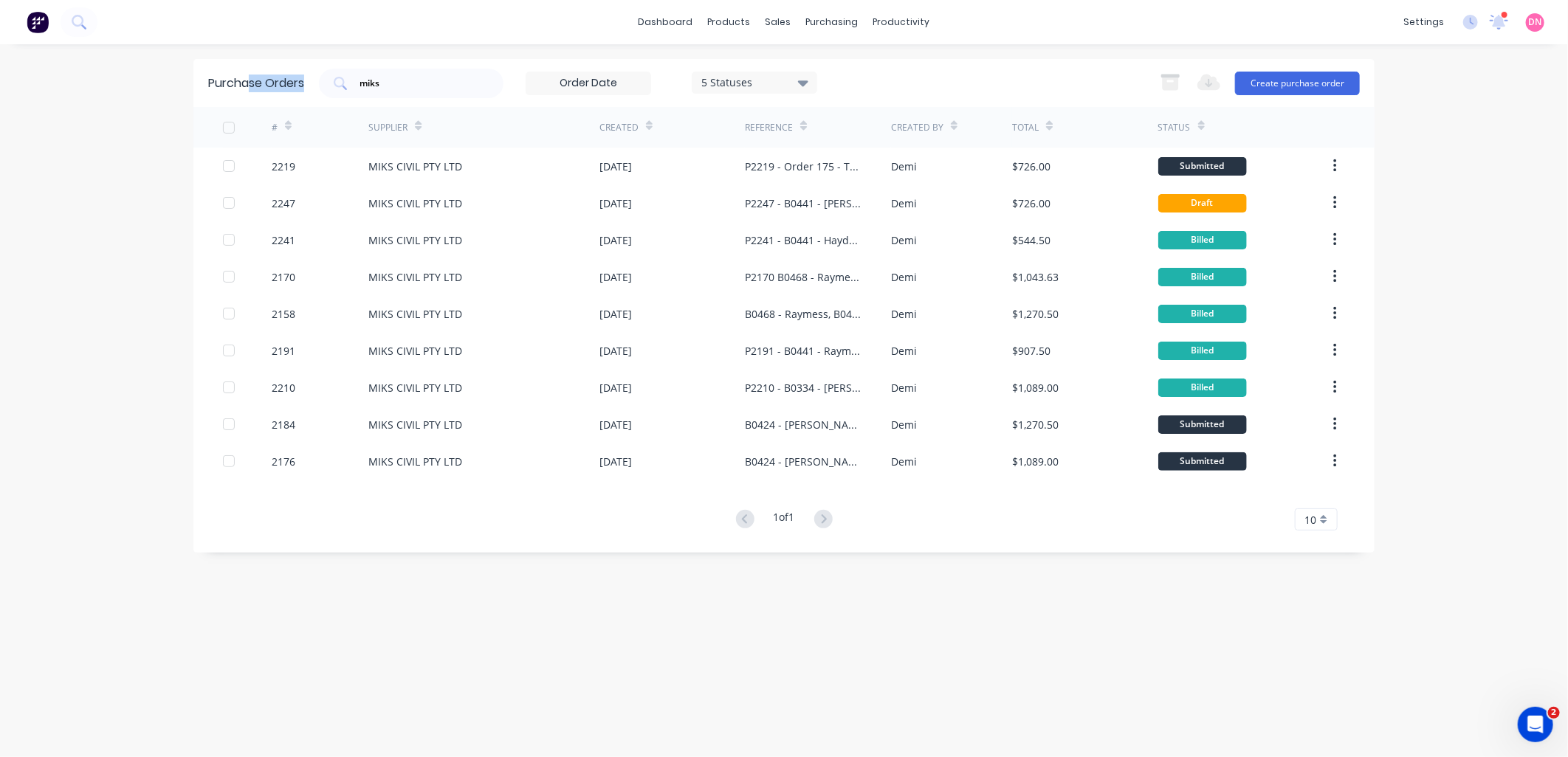
drag, startPoint x: 482, startPoint y: 82, endPoint x: 246, endPoint y: 75, distance: 236.1
click at [246, 75] on div "Purchase Orders miks 5 Statuses 5 Statuses Export to Excel (XLSX) Create purcha…" at bounding box center [784, 83] width 1181 height 48
click at [424, 93] on div "miks" at bounding box center [410, 84] width 184 height 30
drag, startPoint x: 415, startPoint y: 85, endPoint x: 171, endPoint y: 86, distance: 244.0
click at [171, 86] on div "dashboard products sales purchasing productivity dashboard products Product Cat…" at bounding box center [784, 378] width 1568 height 757
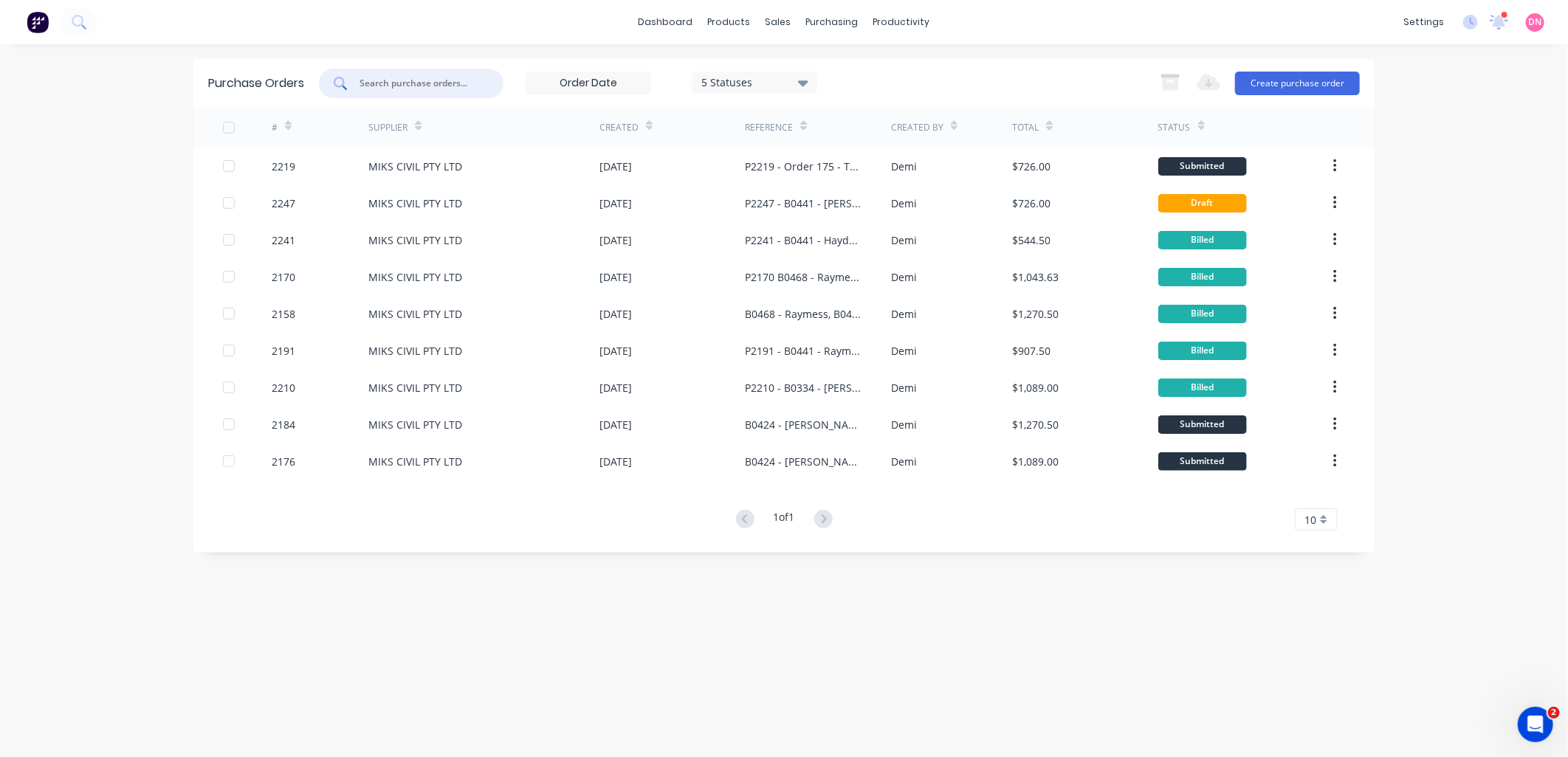
click at [861, 561] on div "Purchase Orders 5 Statuses 5 Statuses Export to Excel (XLSX) Create purchase or…" at bounding box center [784, 400] width 1181 height 683
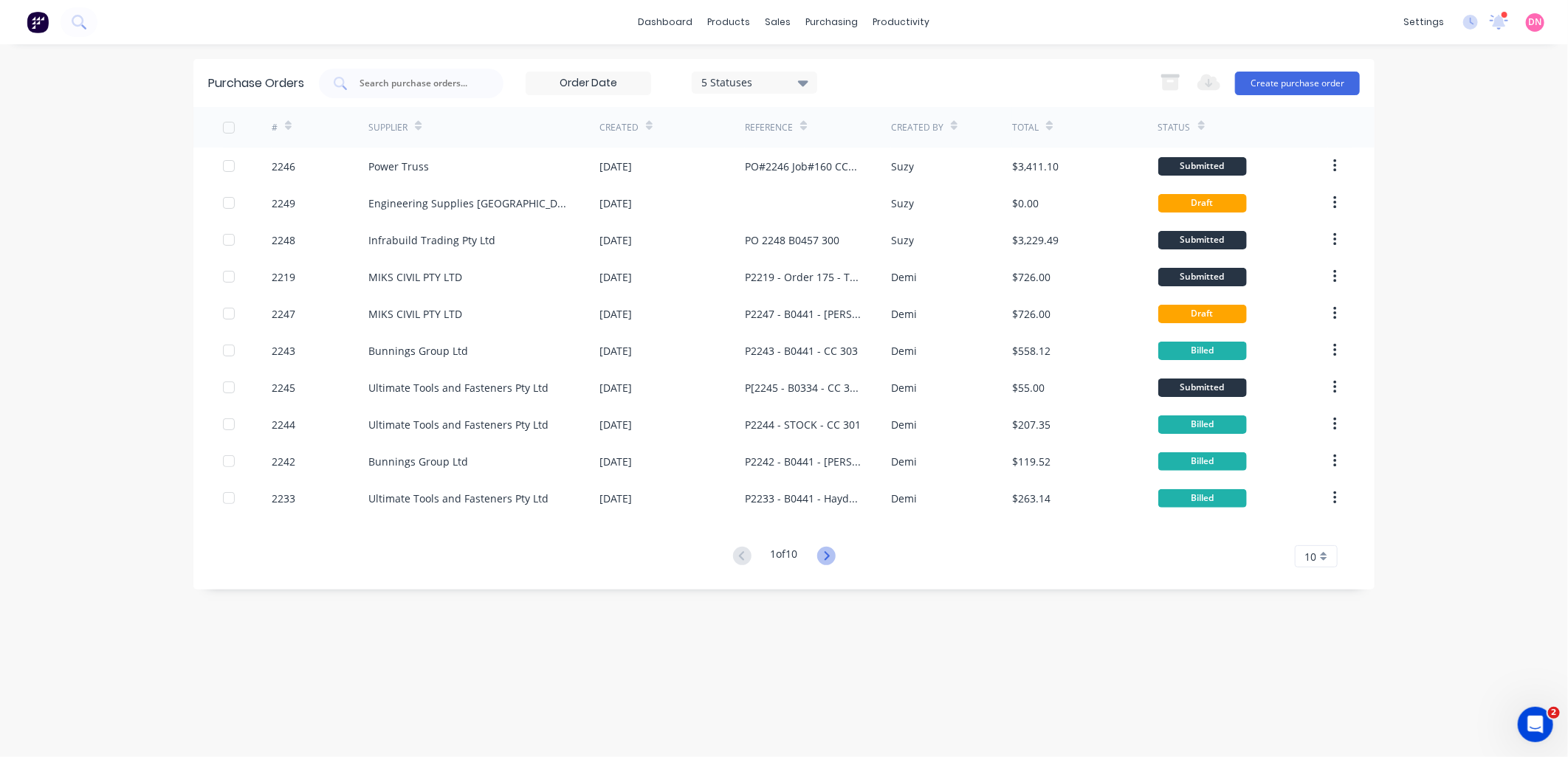
click at [831, 549] on icon at bounding box center [826, 556] width 19 height 19
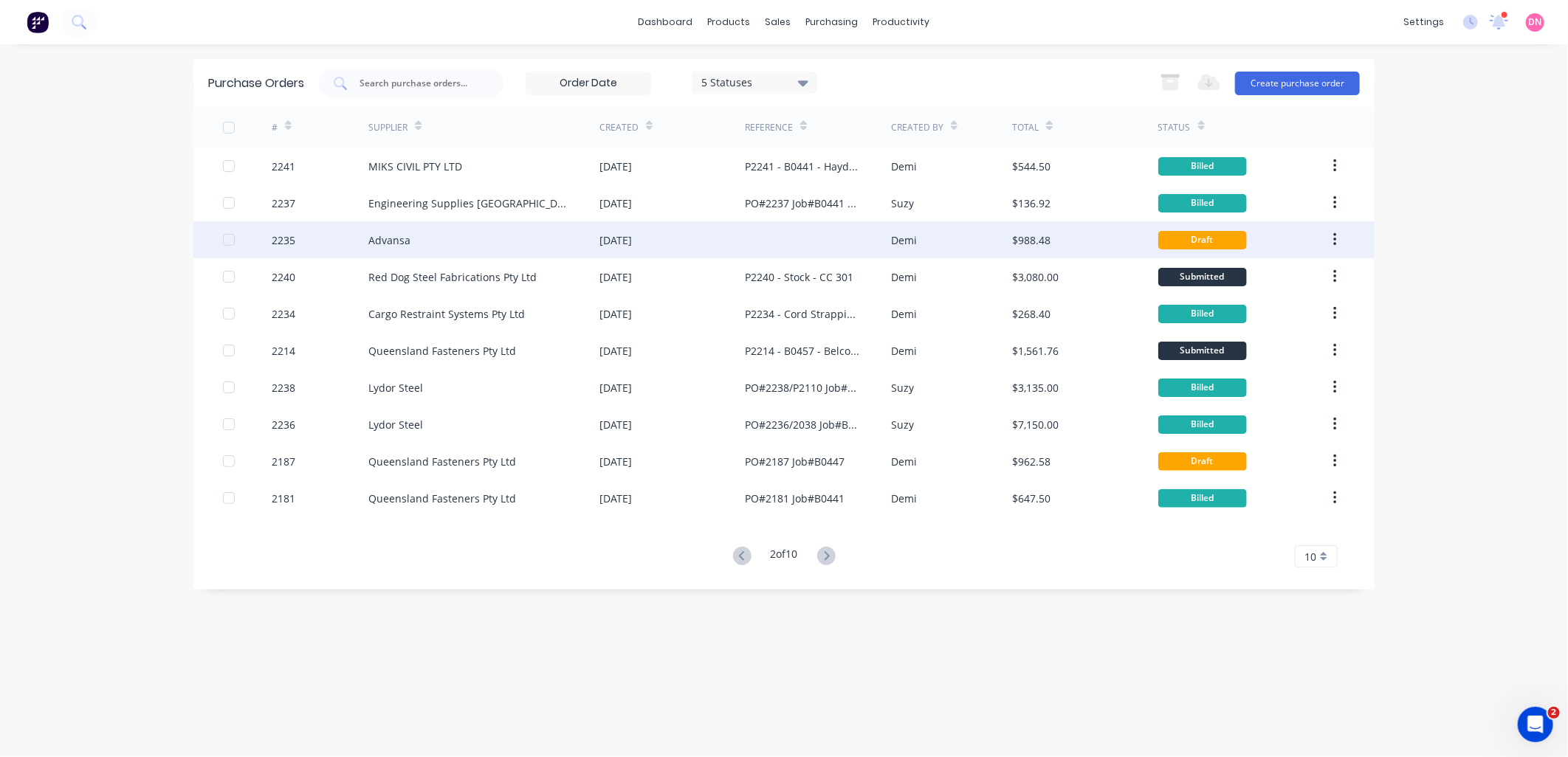
click at [938, 239] on div "Demi" at bounding box center [953, 240] width 122 height 36
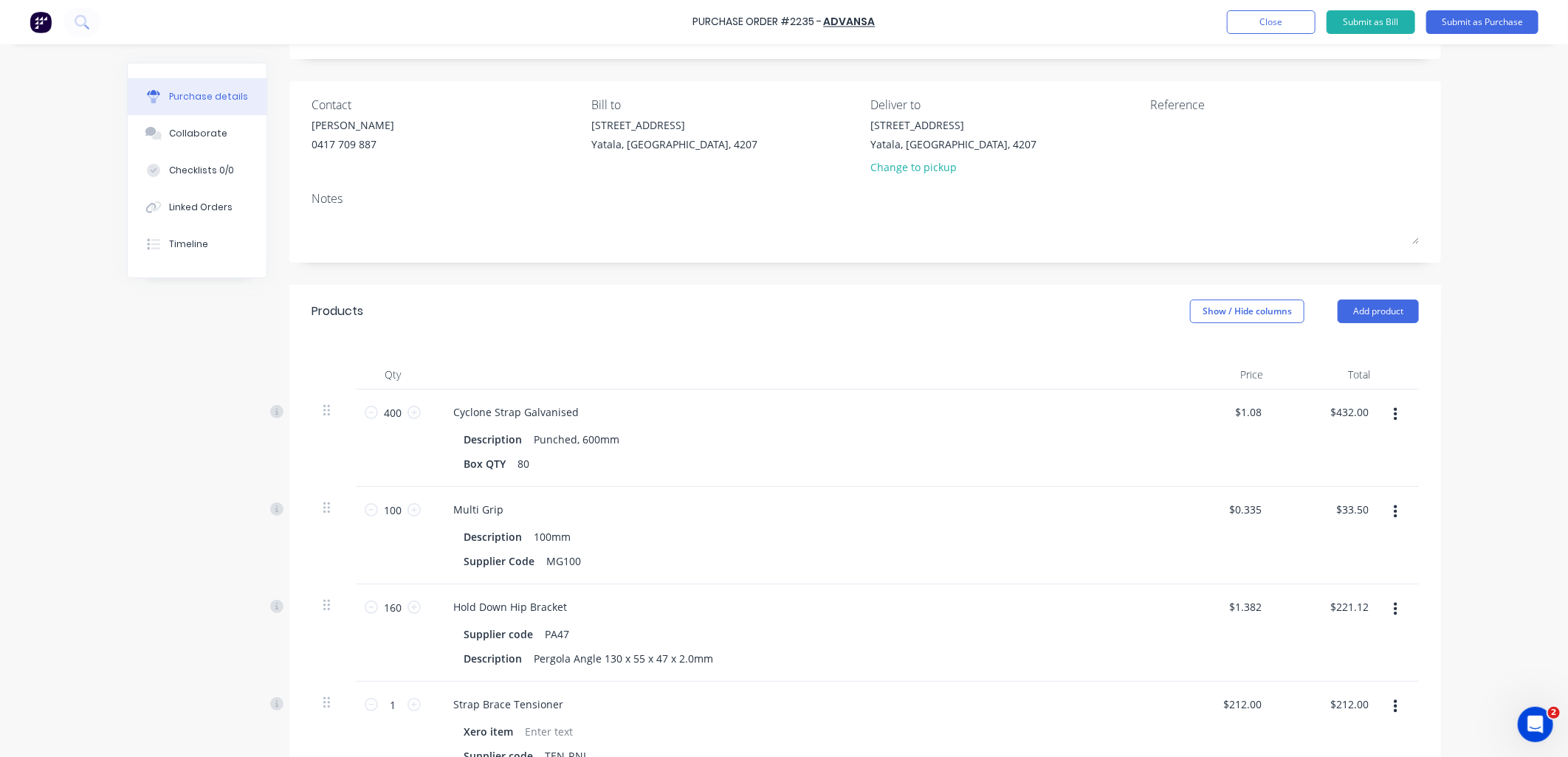
scroll to position [245, 0]
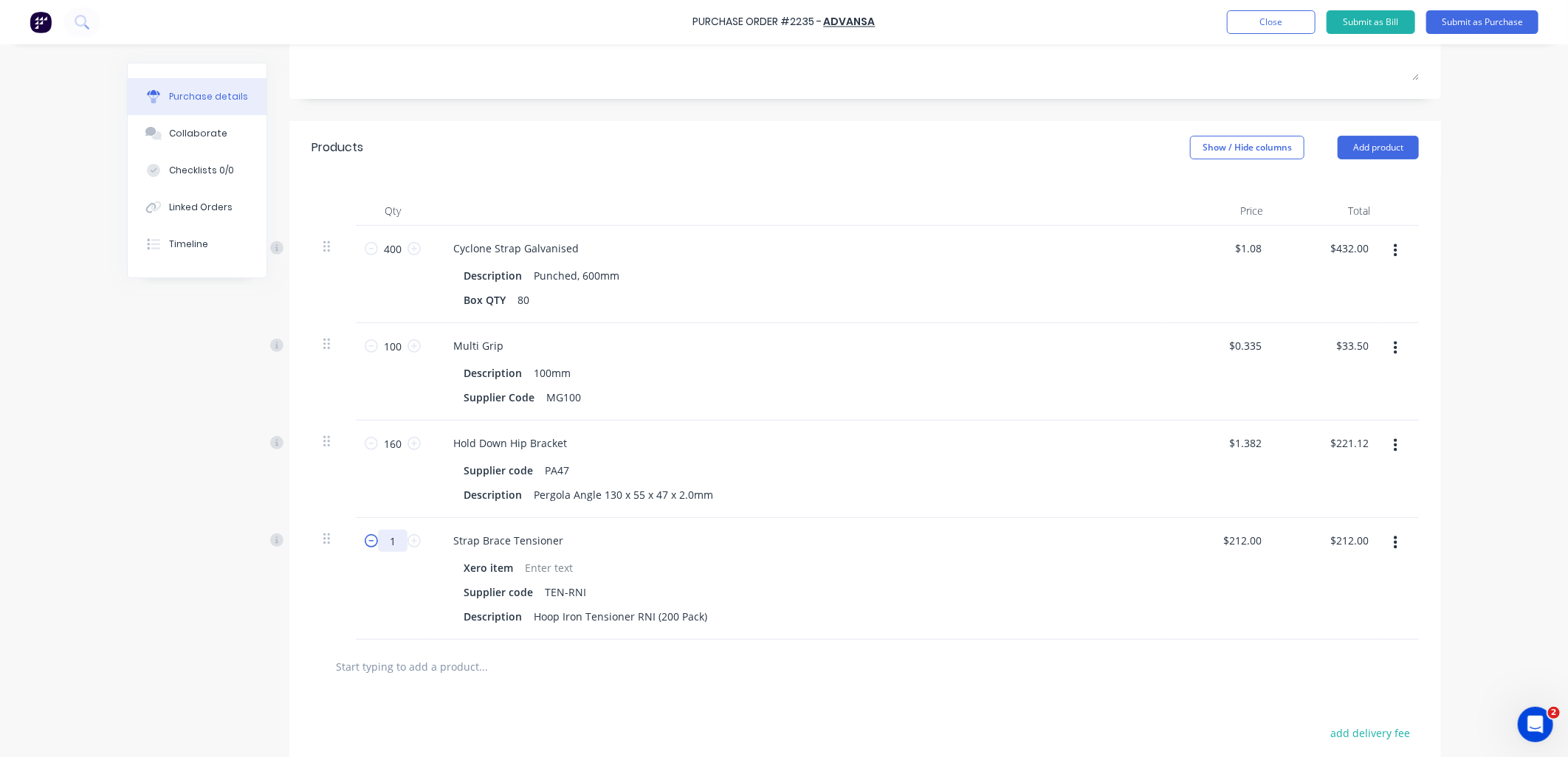
drag, startPoint x: 397, startPoint y: 544, endPoint x: 370, endPoint y: 543, distance: 27.0
click at [370, 543] on div "1 1" at bounding box center [392, 540] width 50 height 22
click at [1080, 334] on div "Multi Grip Description 100mm Supplier Code MG100" at bounding box center [799, 372] width 739 height 98
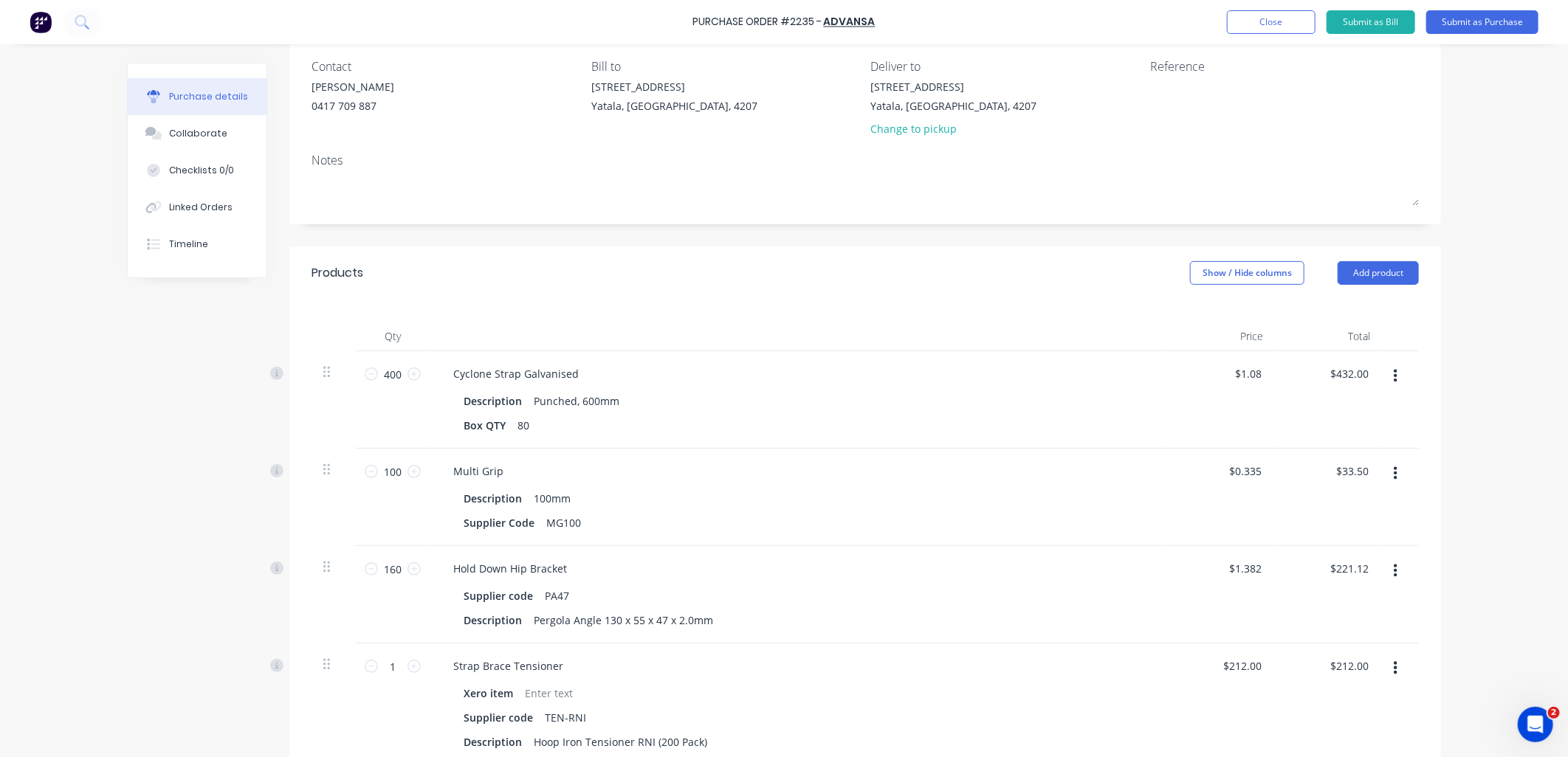
scroll to position [0, 0]
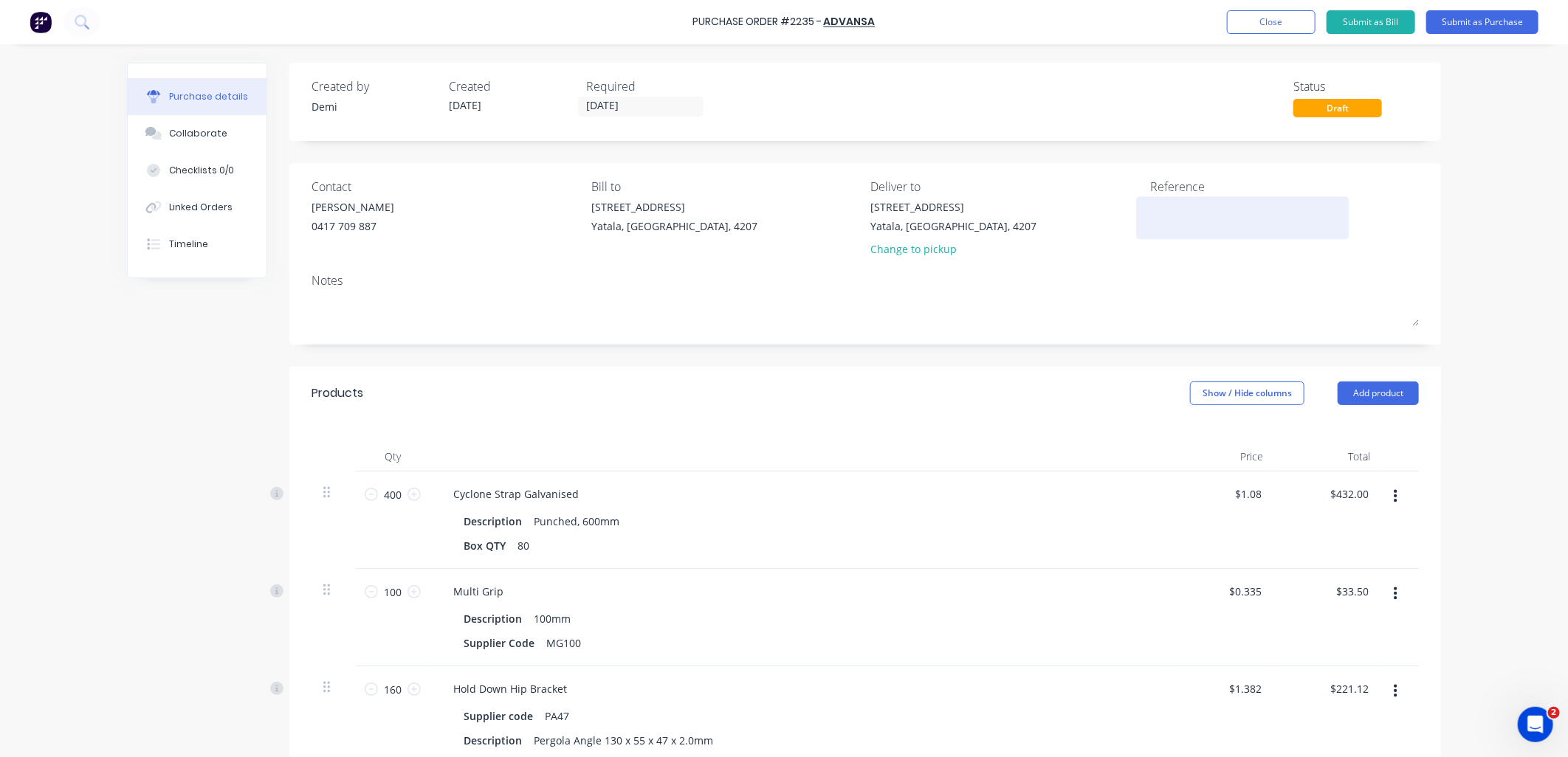
click at [1176, 218] on textarea at bounding box center [1242, 216] width 184 height 34
type textarea "P2235 - St"
type textarea "x"
type textarea "P2235 - Sto"
type textarea "x"
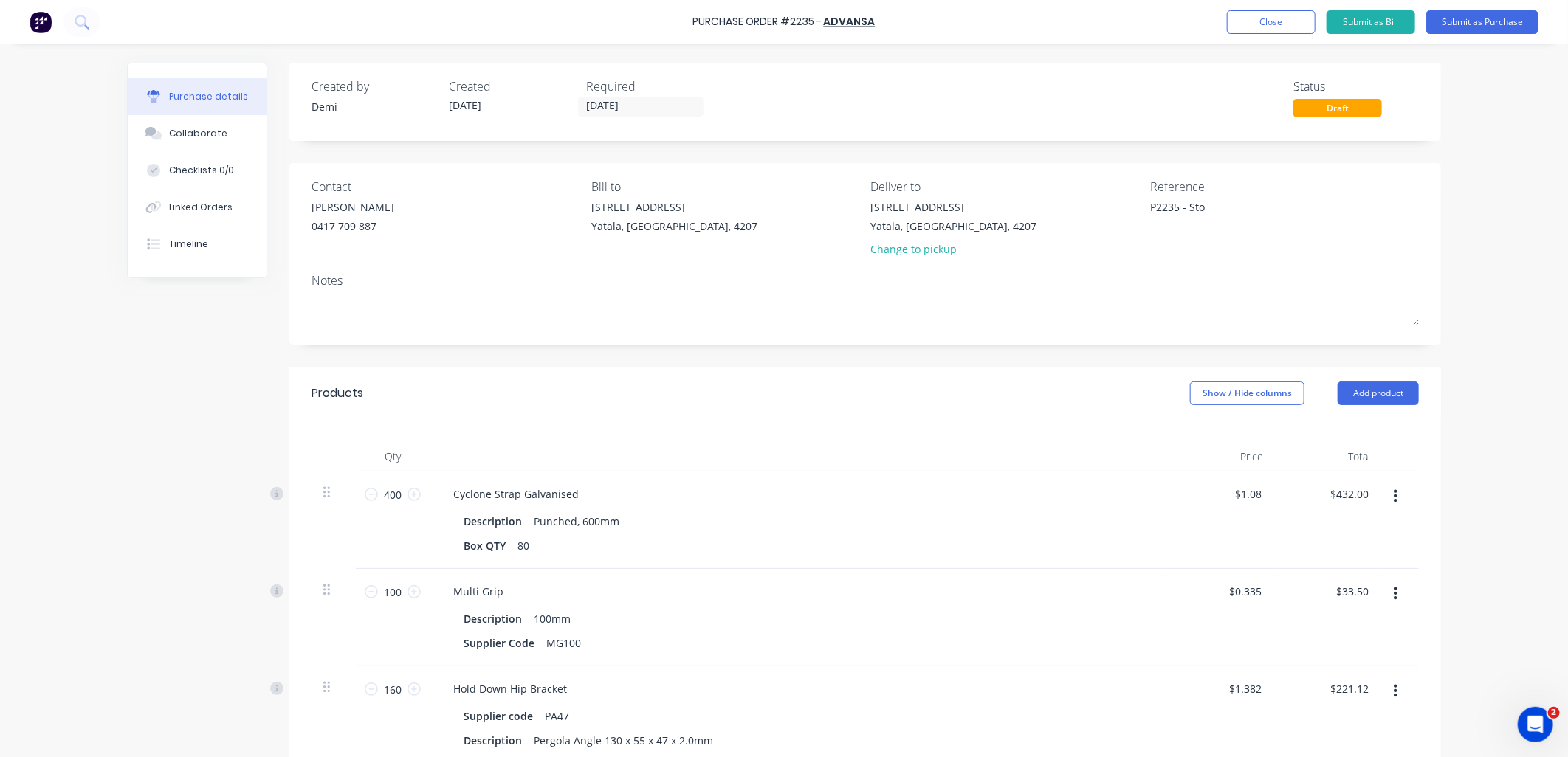
type textarea "P2235 - Stoc"
type textarea "x"
type textarea "P2235 - Stock"
type textarea "x"
type textarea "P2235 - Stock"
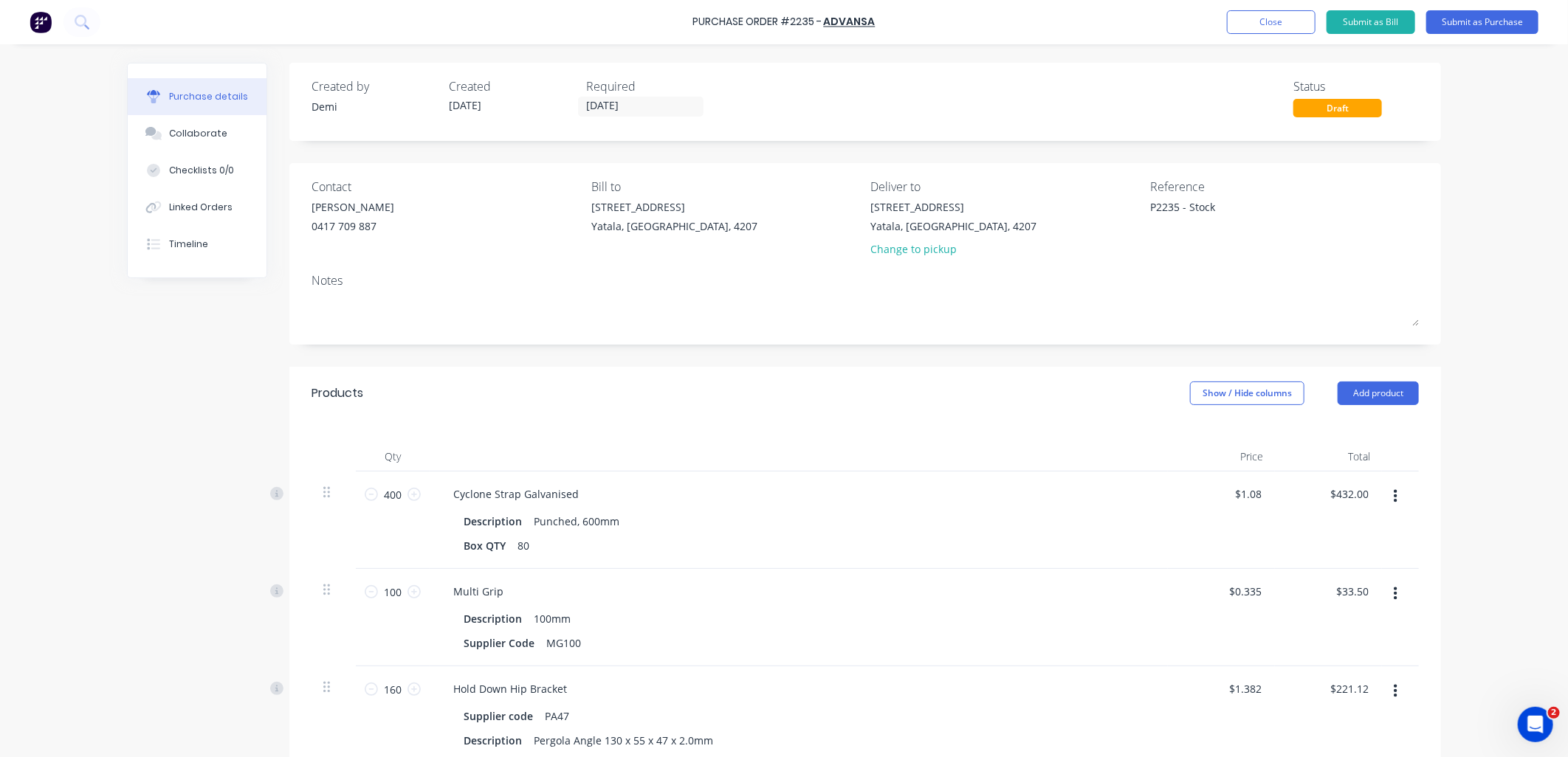
type textarea "x"
type textarea "P2235 - Stock o"
type textarea "x"
type textarea "P2235 - Stock on"
type textarea "x"
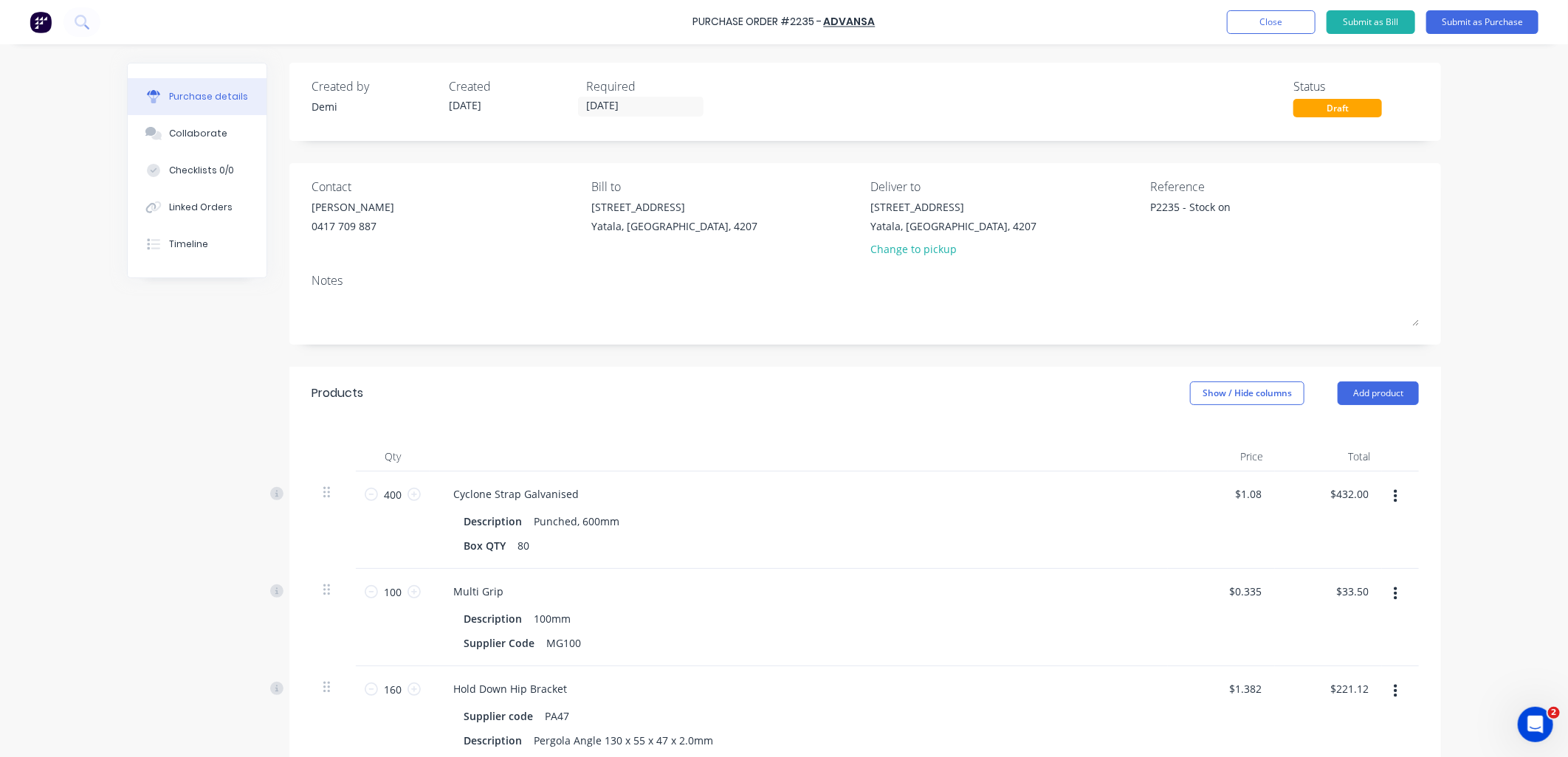
type textarea "P2235 - Stock on H"
type textarea "x"
type textarea "P2235 - Stock on Ha"
type textarea "x"
type textarea "P2235 - Stock on Han"
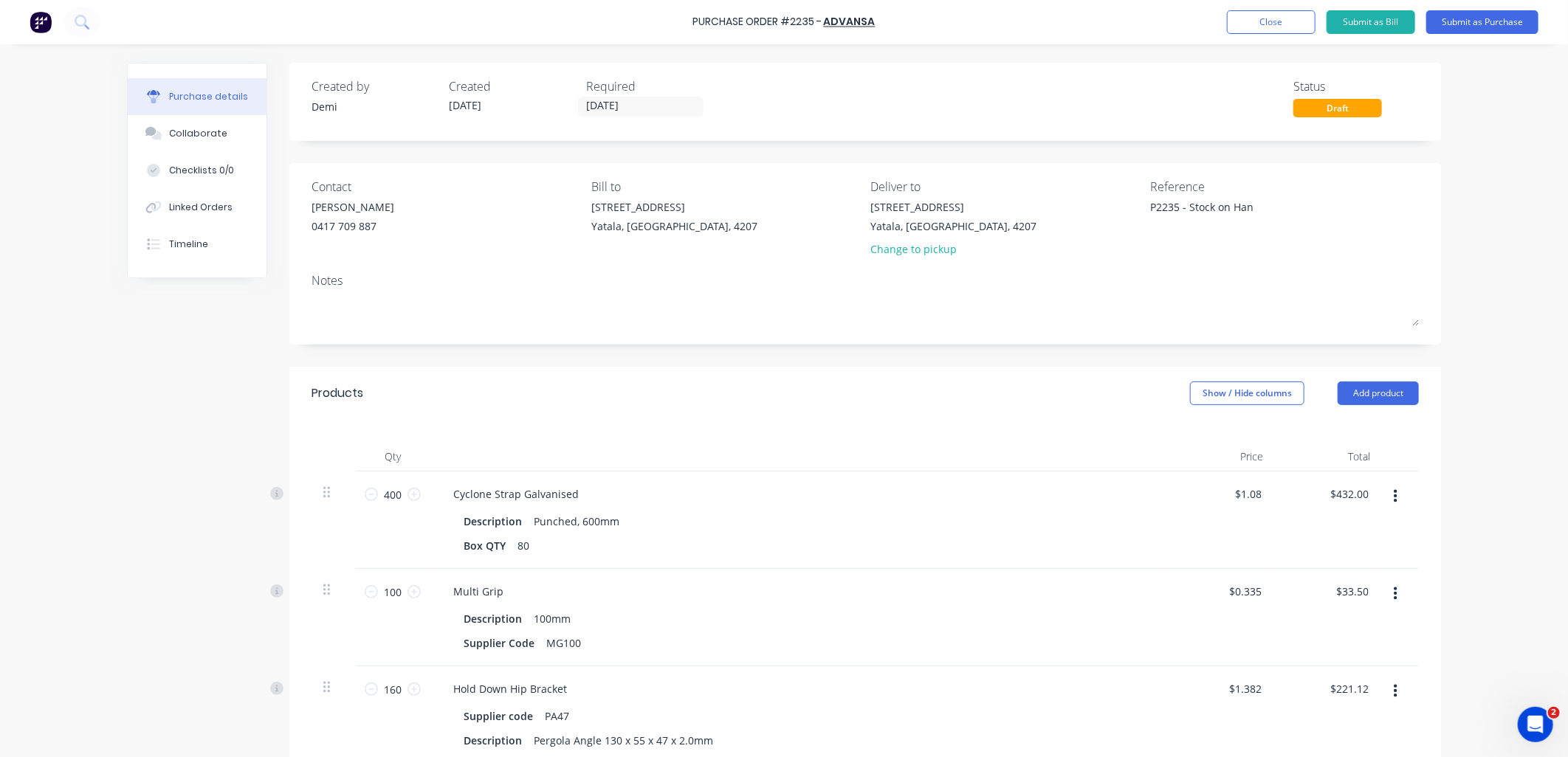
type textarea "x"
type textarea "P2235 - Stock on Hand"
type textarea "x"
type textarea "P2235 - Stock on Hand"
type textarea "x"
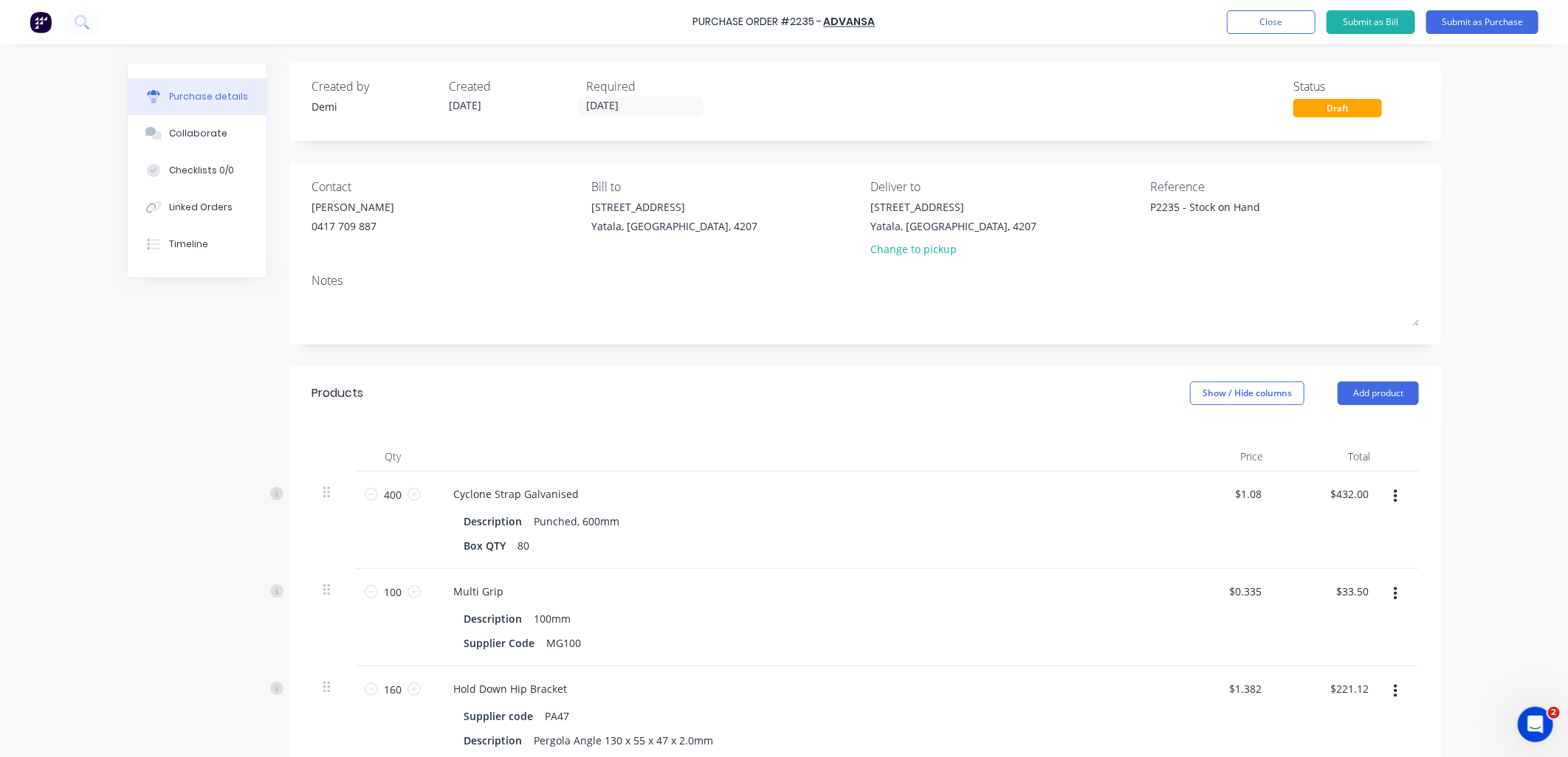
type textarea "P2235 - Stock on Hand -"
type textarea "x"
type textarea "P2235 - Stock on Hand -"
type textarea "x"
type textarea "P2235 - Stock on Hand -"
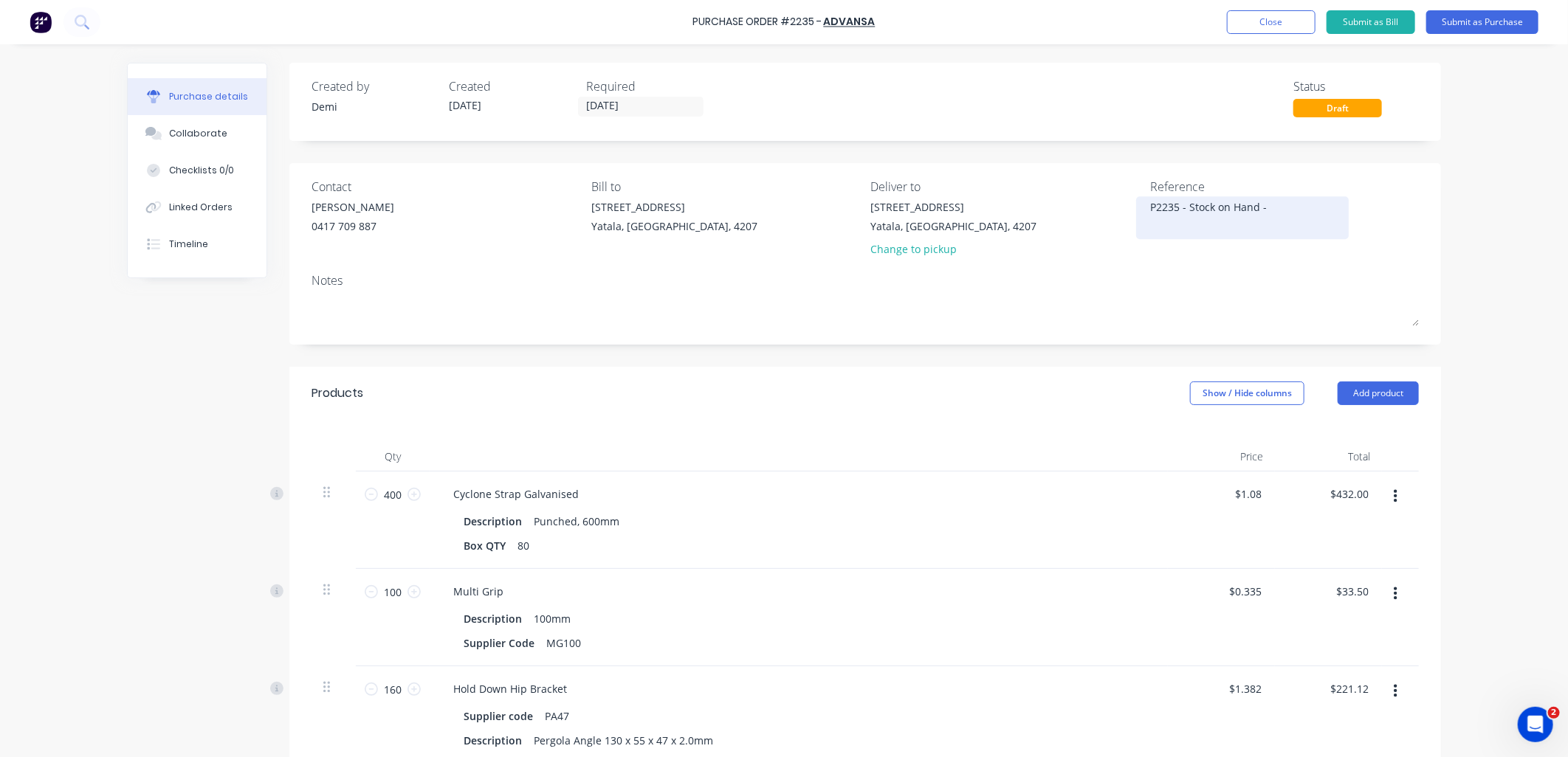
click at [1303, 207] on textarea "P2235 - Stock on Hand -" at bounding box center [1242, 216] width 184 height 34
type textarea "x"
type textarea "P2235 - Stock on Hand - C"
type textarea "x"
type textarea "P2235 - Stock on Hand - CC"
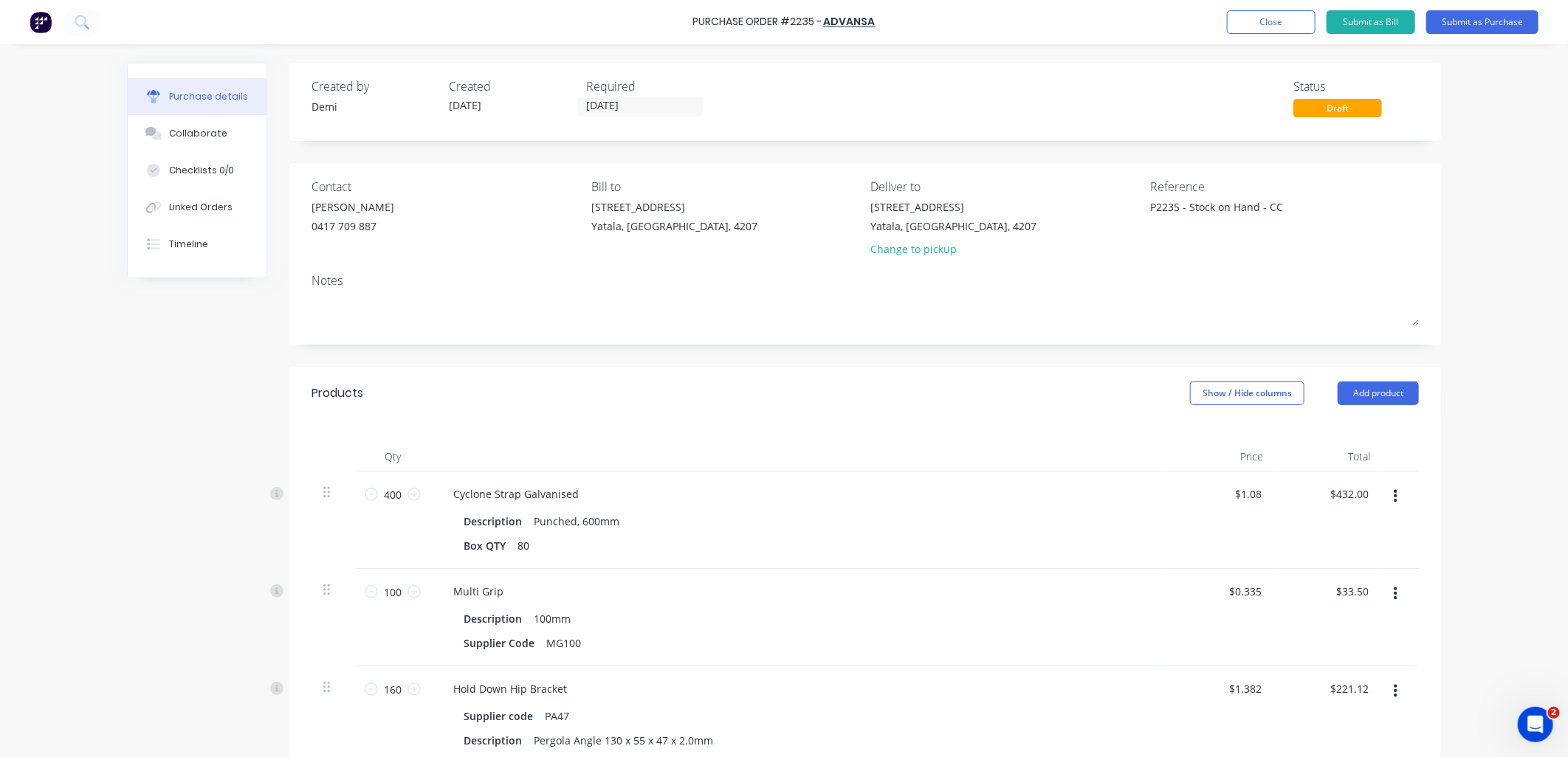
type textarea "x"
type textarea "P2235 - Stock on Hand - CC 303"
type textarea "x"
type textarea "P2235 - Stock on Hand - CC 303"
type textarea "x"
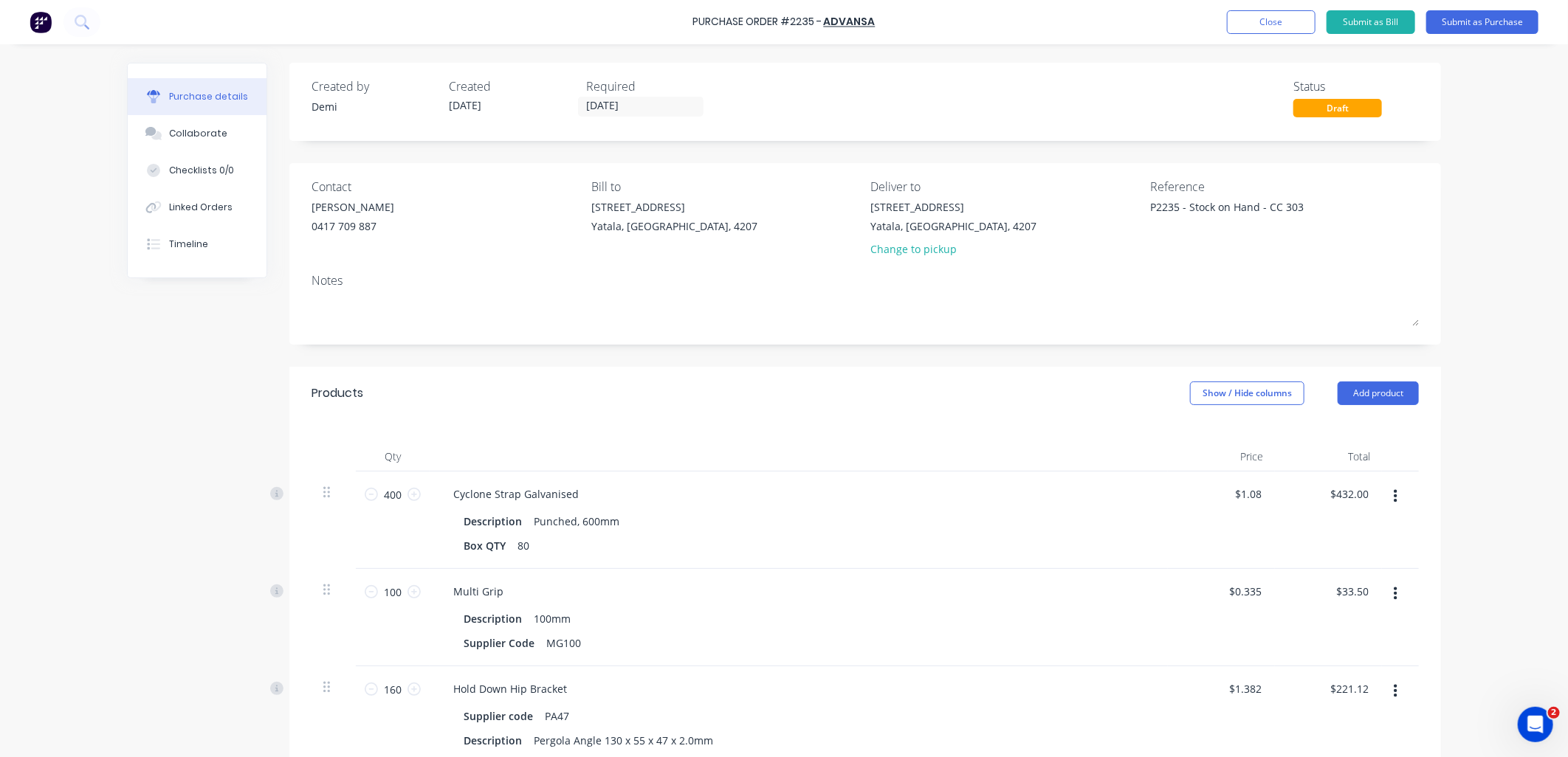
click at [1346, 242] on div "Reference P2235 - Stock on Hand - CC 303" at bounding box center [1284, 221] width 268 height 87
click at [1308, 210] on textarea "P2235 - Stock on Hand - CC 303" at bounding box center [1242, 216] width 184 height 34
type textarea "P2235 - Stock on Hand - CC 301"
type textarea "x"
type textarea "P2235 - Stock on Hand - CC 301"
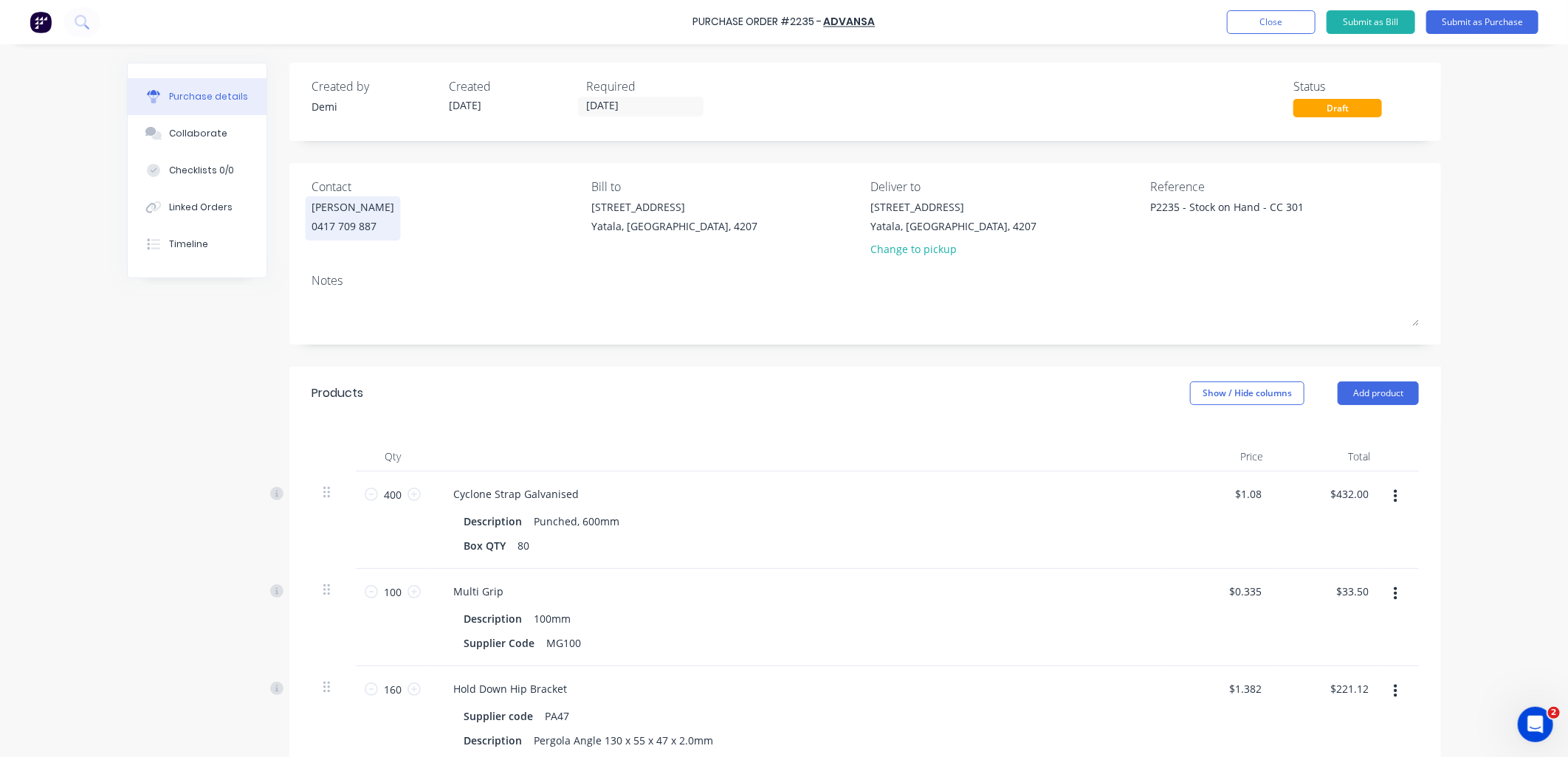
click at [364, 201] on div "Glen Johnson" at bounding box center [353, 207] width 83 height 16
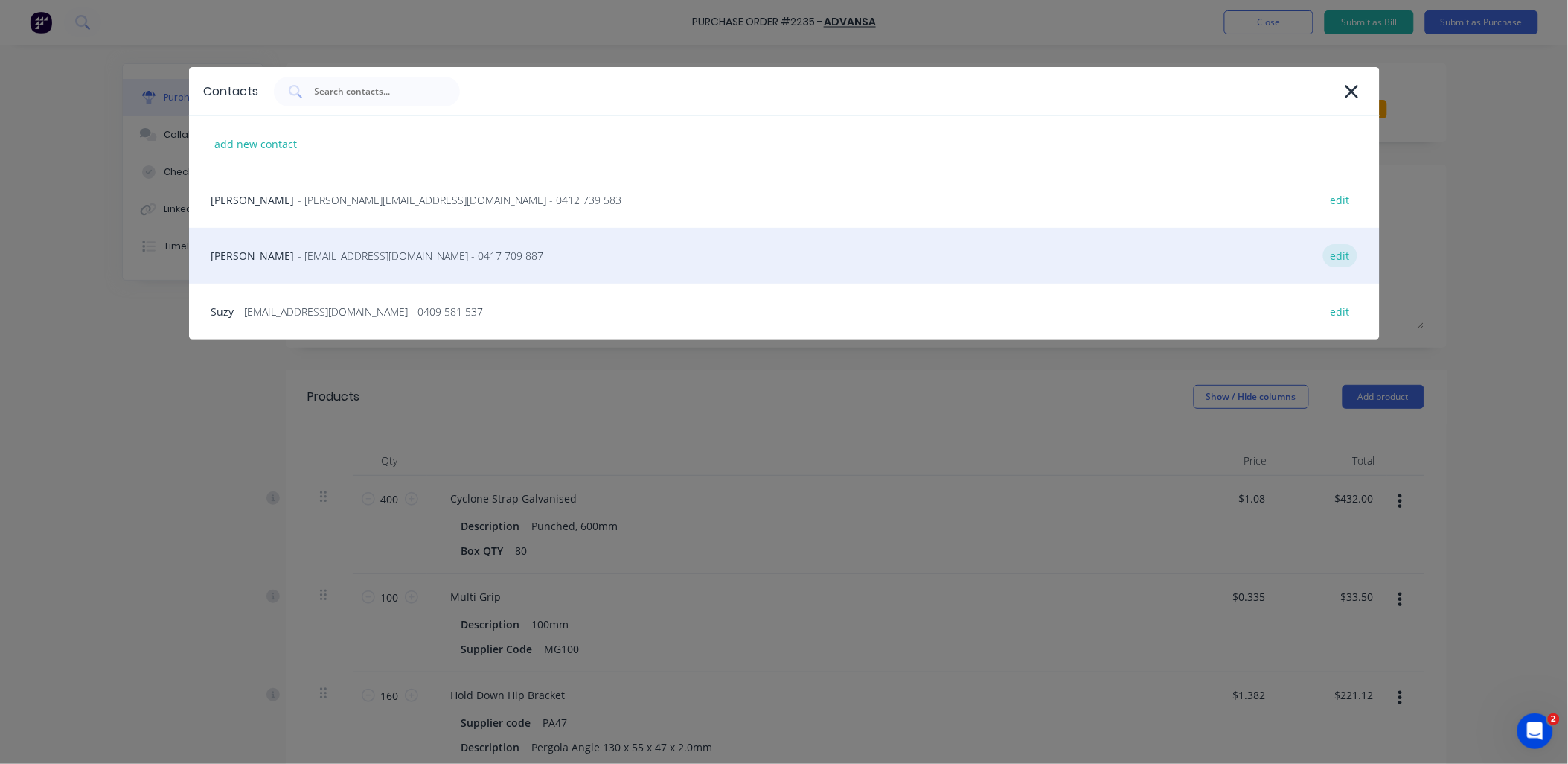
type textarea "x"
click at [1333, 249] on div "edit" at bounding box center [1340, 256] width 34 height 23
select select "AU"
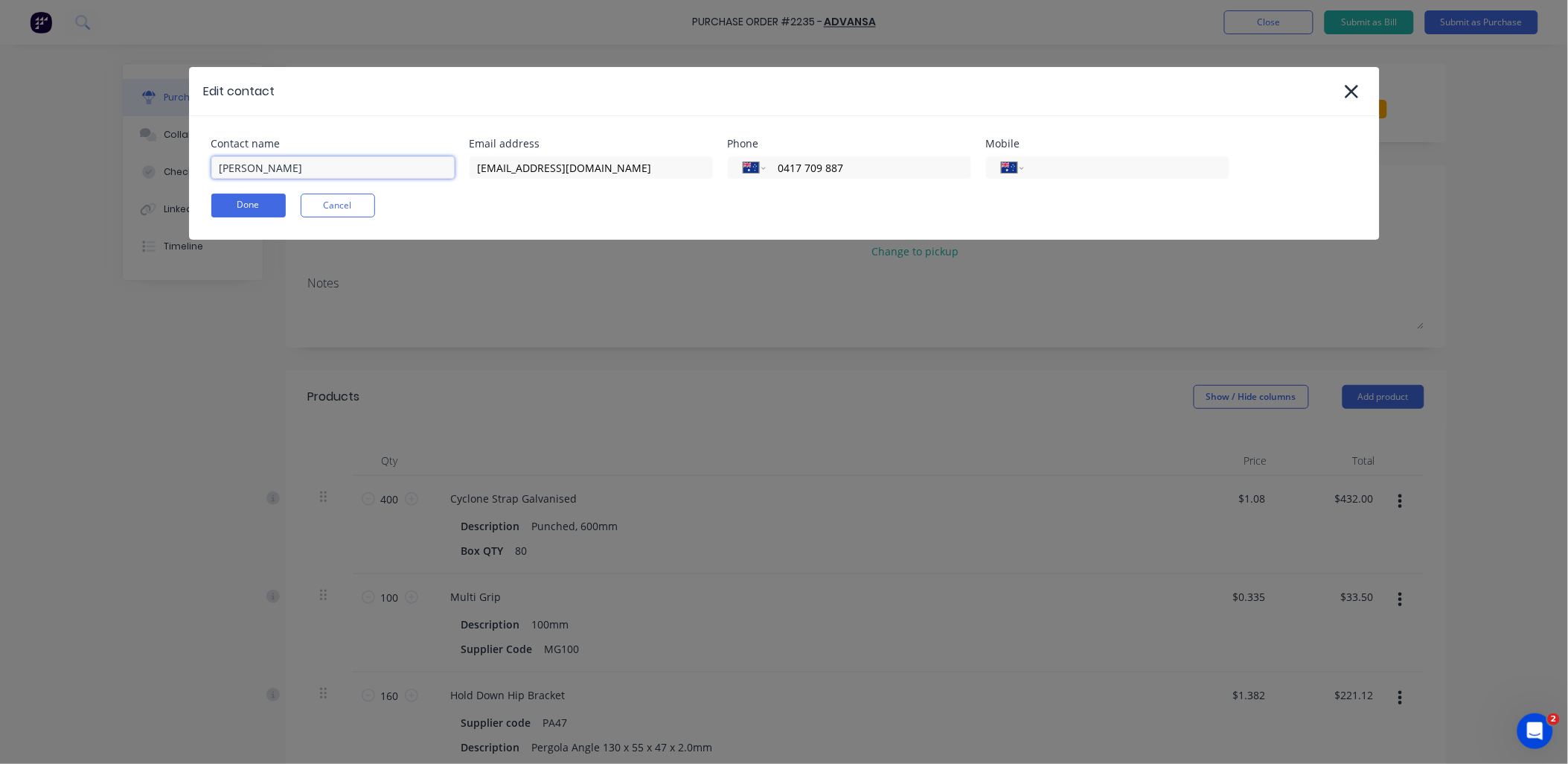
type textarea "x"
drag, startPoint x: 358, startPoint y: 174, endPoint x: 58, endPoint y: 188, distance: 300.3
click at [58, 188] on div "Edit contact Contact name Glen Johnson Email address sales@advansa.com.au Phone…" at bounding box center [784, 382] width 1568 height 764
type input "Sales - Advansa"
type textarea "x"
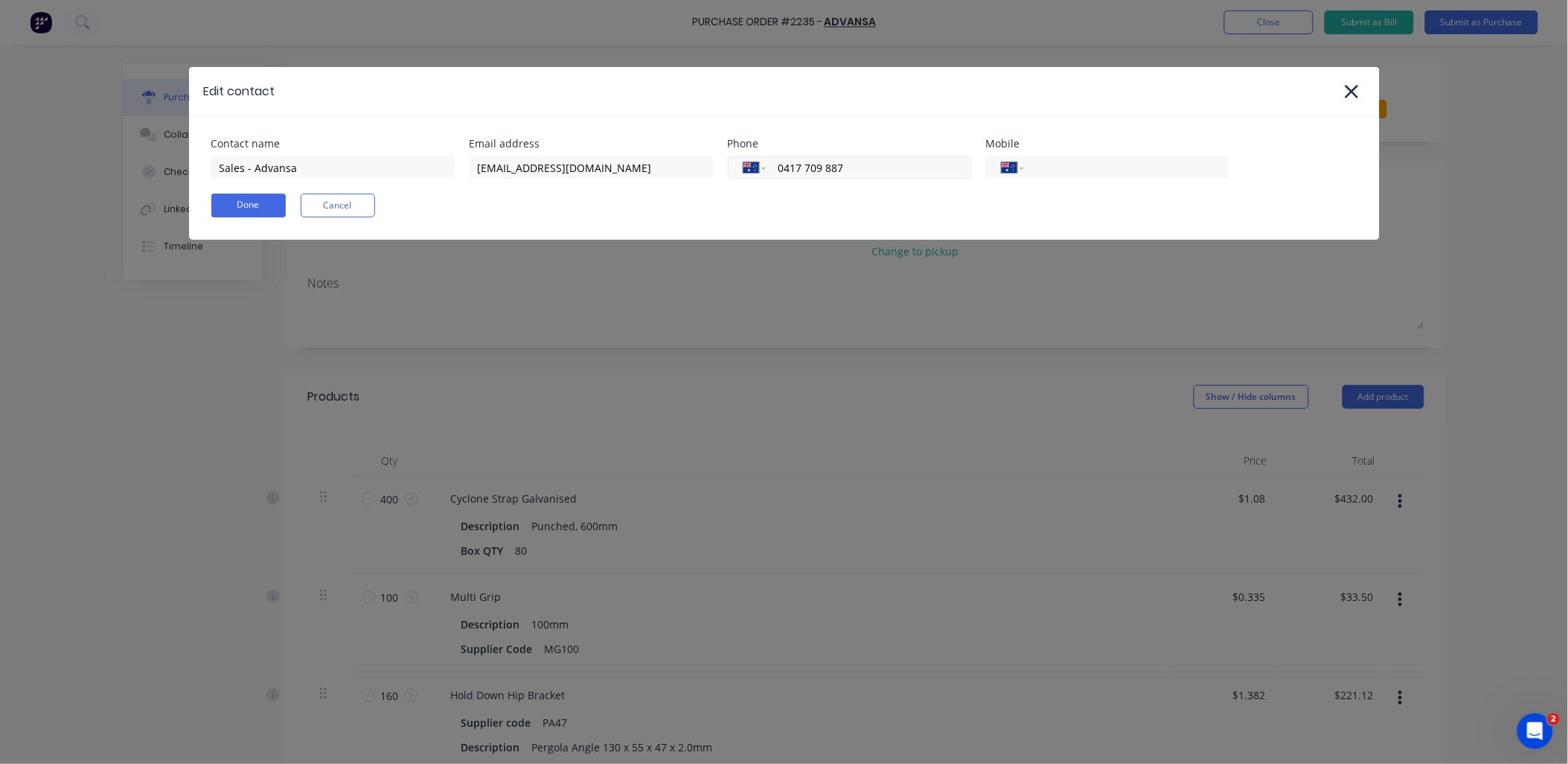
drag, startPoint x: 895, startPoint y: 170, endPoint x: 808, endPoint y: 176, distance: 87.2
click at [808, 176] on div "International Afghanistan Åland Islands Albania Algeria American Samoa Andorra …" at bounding box center [849, 167] width 244 height 22
type input "0"
click at [235, 209] on button "Done" at bounding box center [249, 206] width 75 height 24
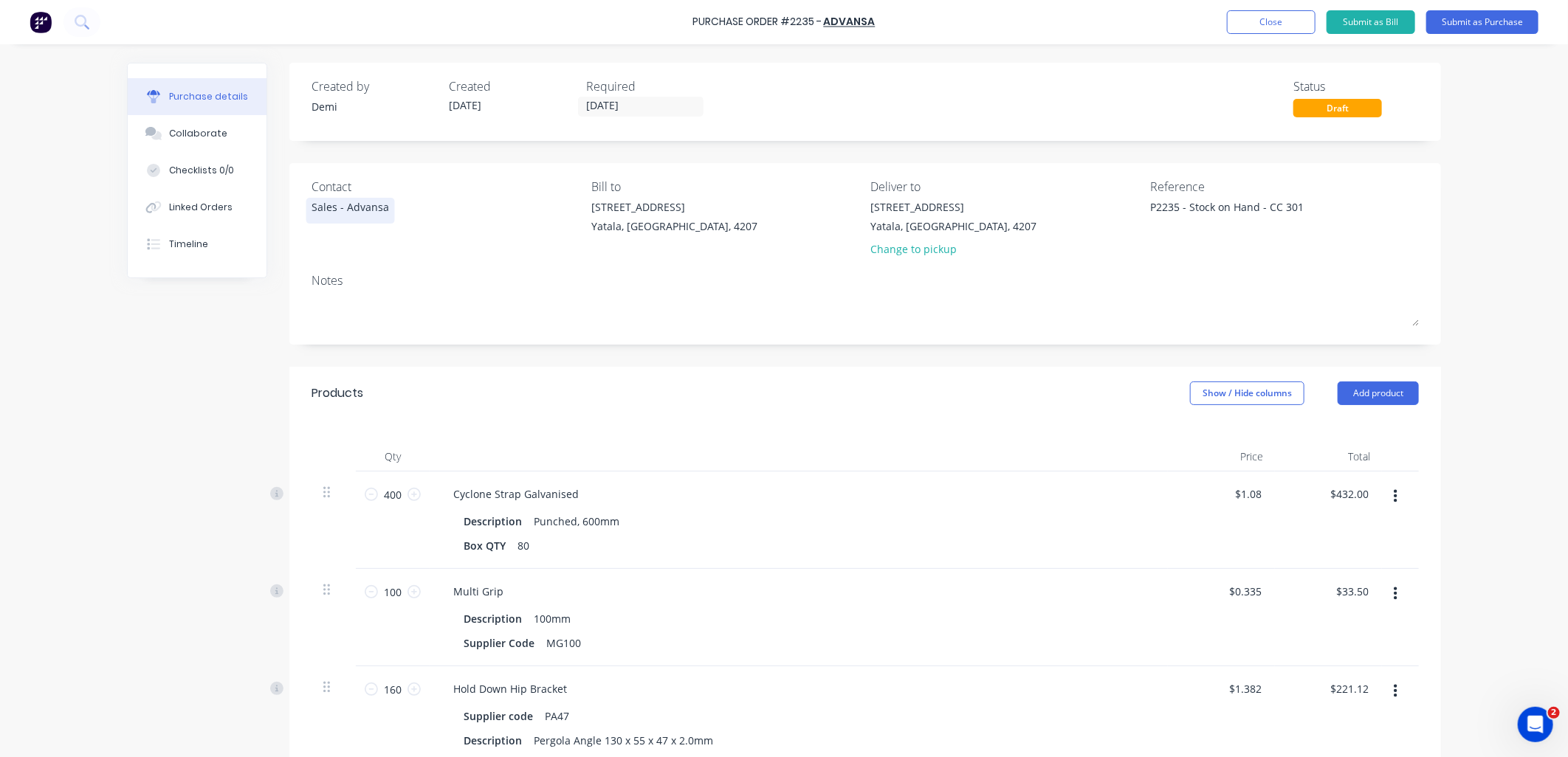
click at [372, 205] on div "Sales - Advansa" at bounding box center [350, 207] width 78 height 16
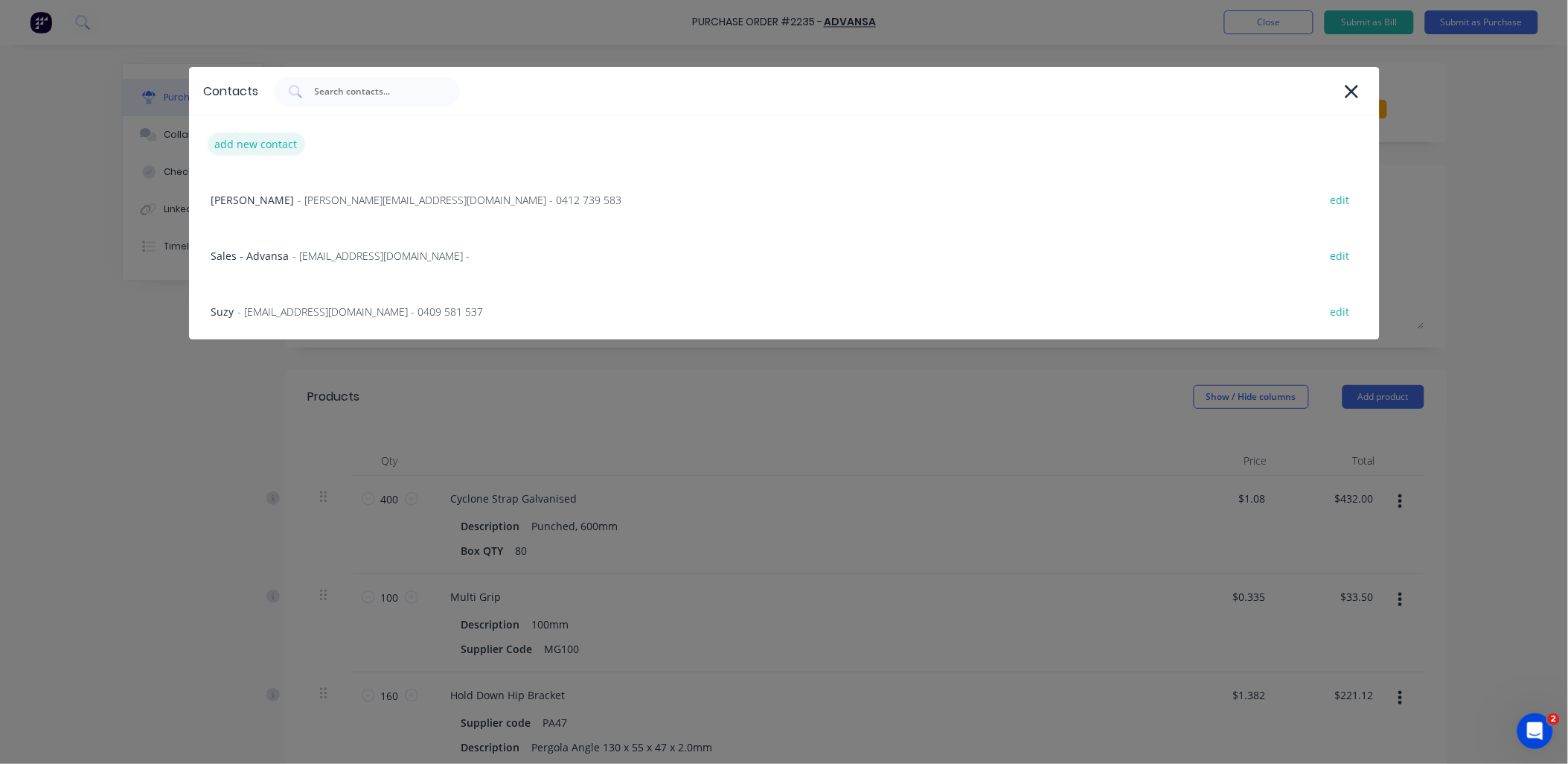
type textarea "x"
click at [255, 146] on div "add new contact" at bounding box center [257, 143] width 97 height 23
select select "AU"
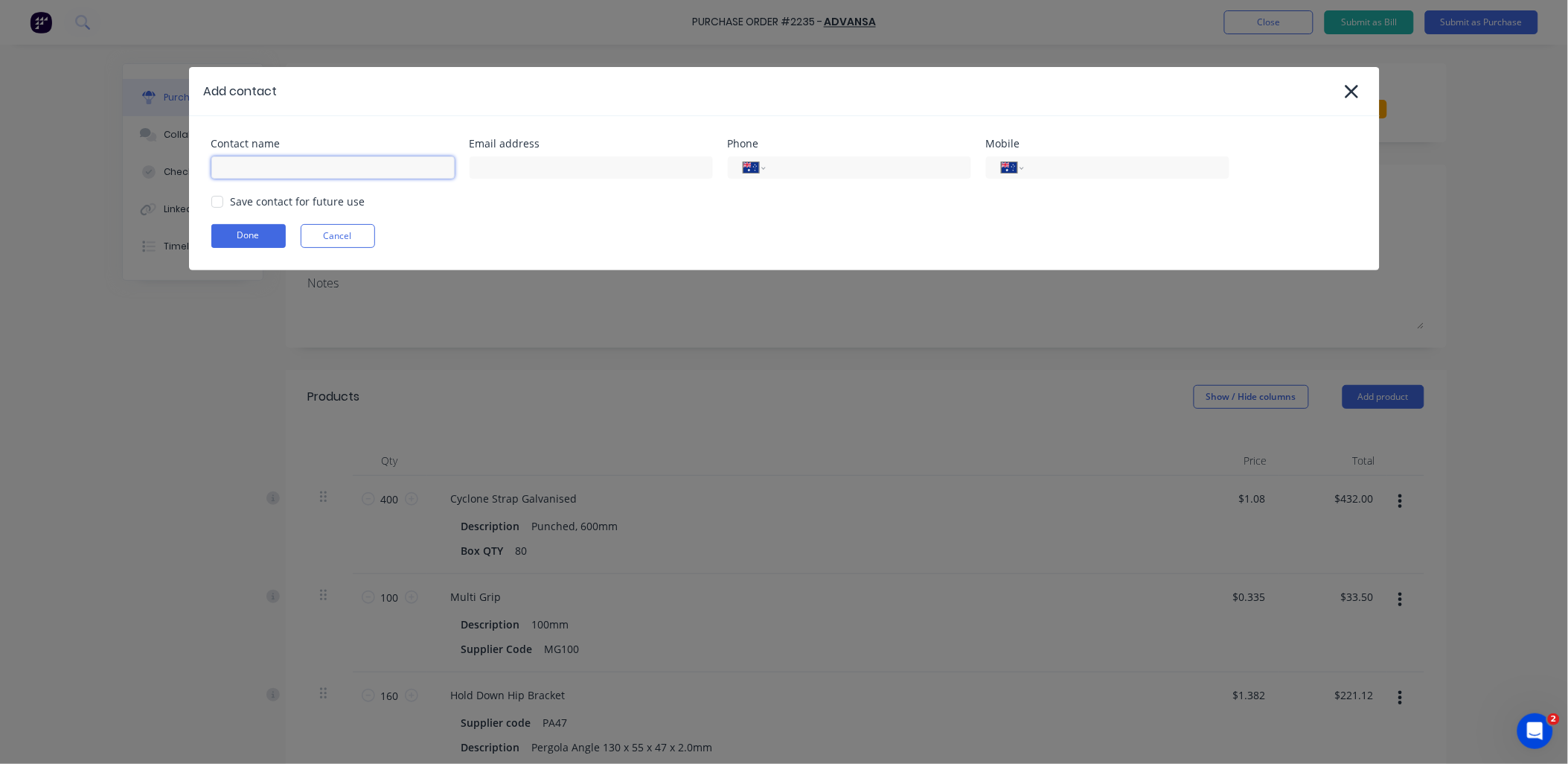
type textarea "x"
click at [285, 175] on input at bounding box center [333, 167] width 244 height 22
type input "Mark"
type input "Daly"
click at [1067, 166] on input "tel" at bounding box center [1125, 167] width 179 height 17
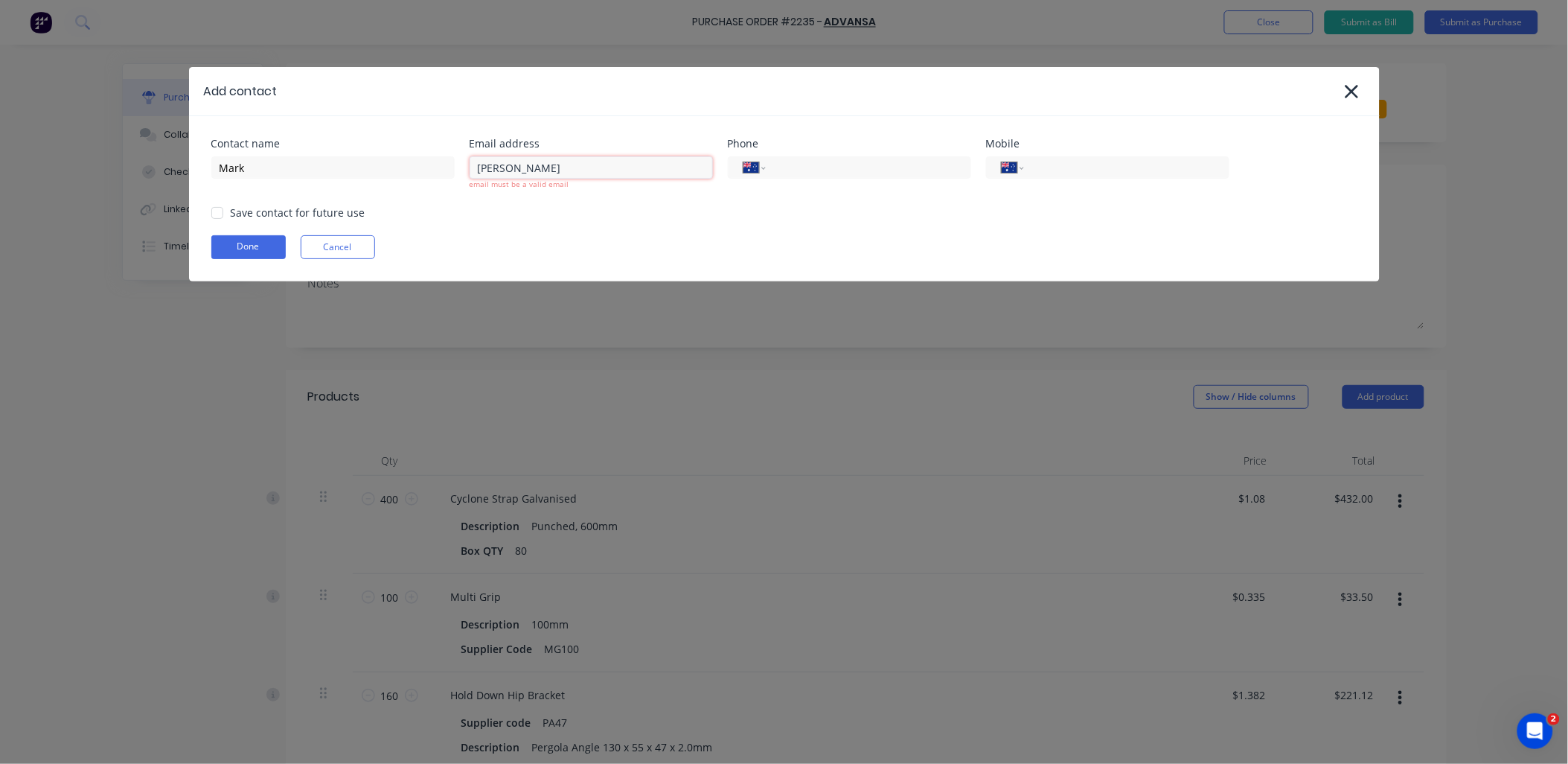
type textarea "x"
drag, startPoint x: 476, startPoint y: 172, endPoint x: 428, endPoint y: 161, distance: 49.2
click at [428, 161] on div "Contact name Mark Email address Daly email must be a valid email Phone Internat…" at bounding box center [784, 164] width 1146 height 52
type textarea "x"
click at [390, 158] on input "Mark" at bounding box center [333, 167] width 244 height 22
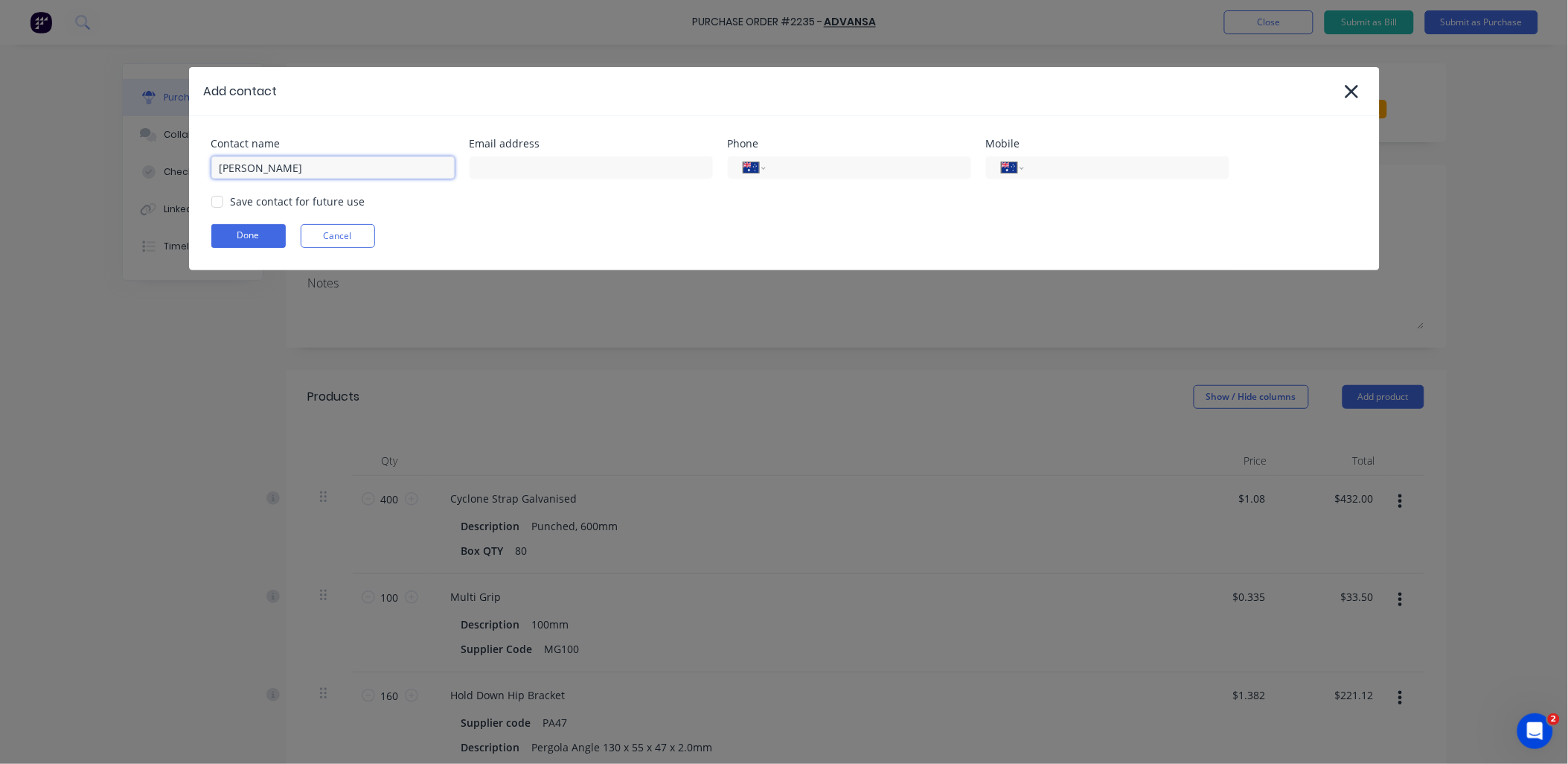
type input "Mark Daly"
type textarea "x"
click at [1059, 164] on input "tel" at bounding box center [1125, 167] width 179 height 17
type input "0421 311 138"
type textarea "x"
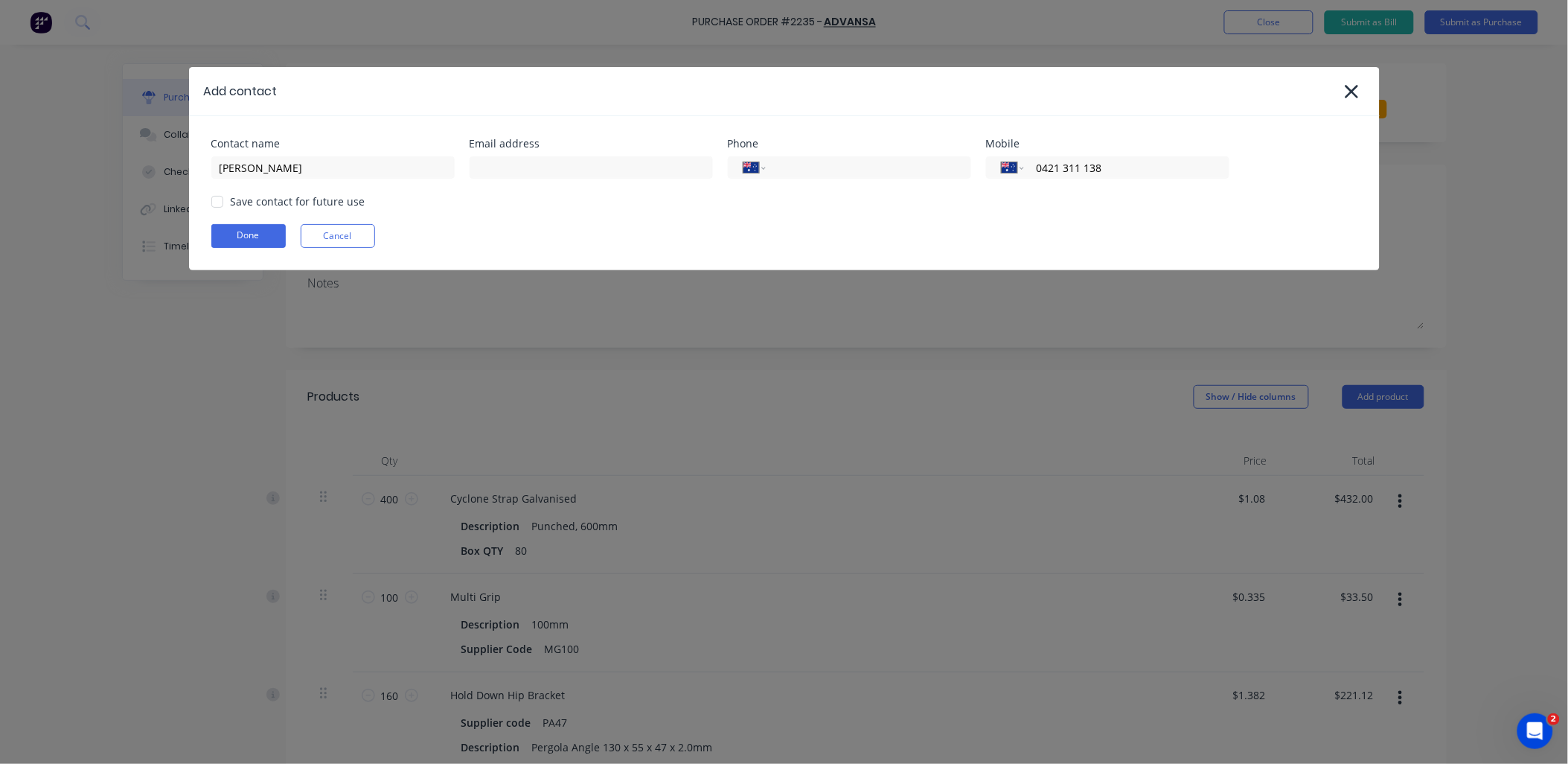
click at [218, 206] on div at bounding box center [218, 202] width 30 height 30
type input "0421 311 138"
type textarea "x"
click at [470, 176] on input at bounding box center [591, 167] width 244 height 22
type input "mark.daly@advansa.com.au"
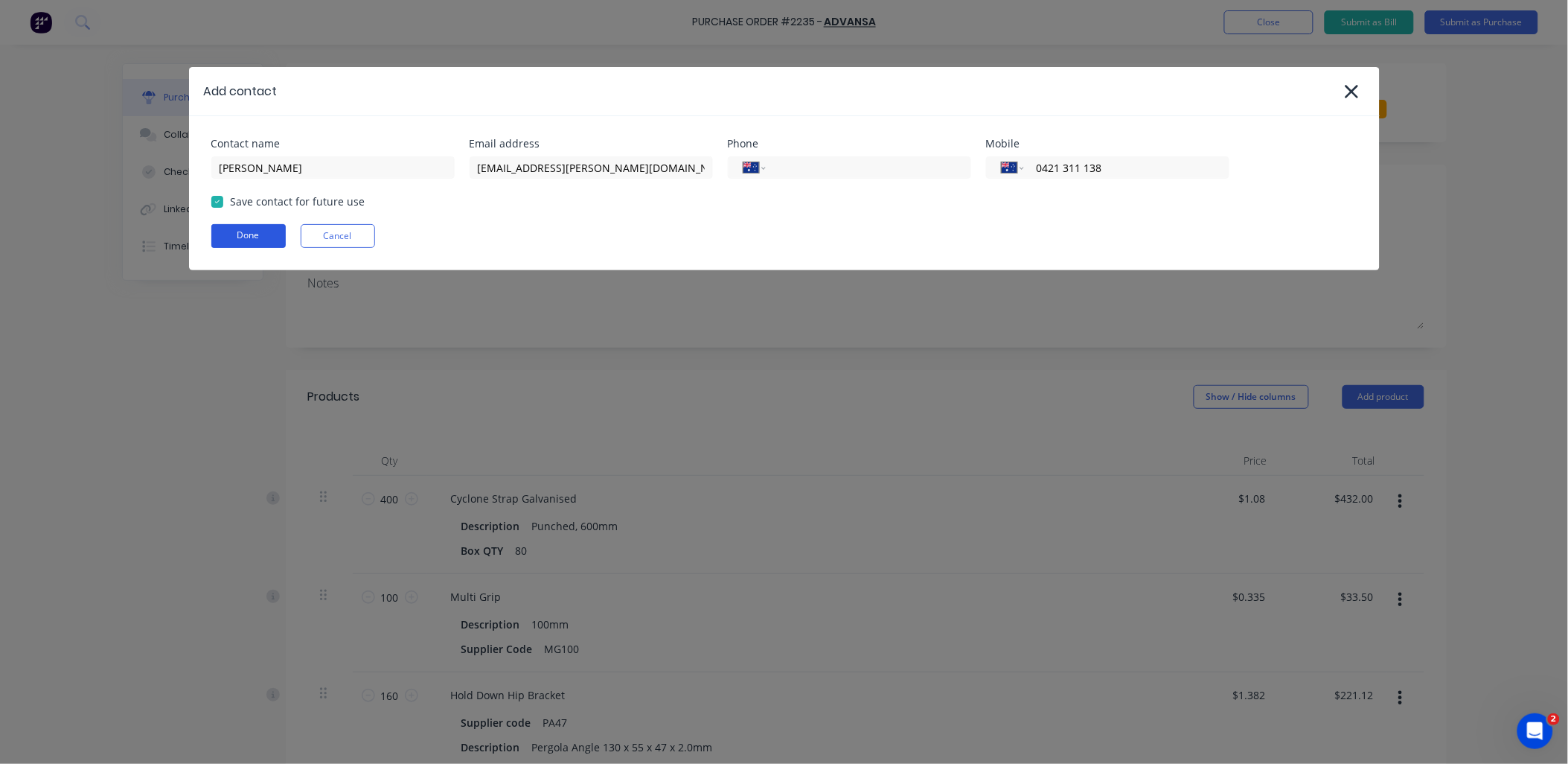
click at [262, 235] on button "Done" at bounding box center [249, 236] width 75 height 24
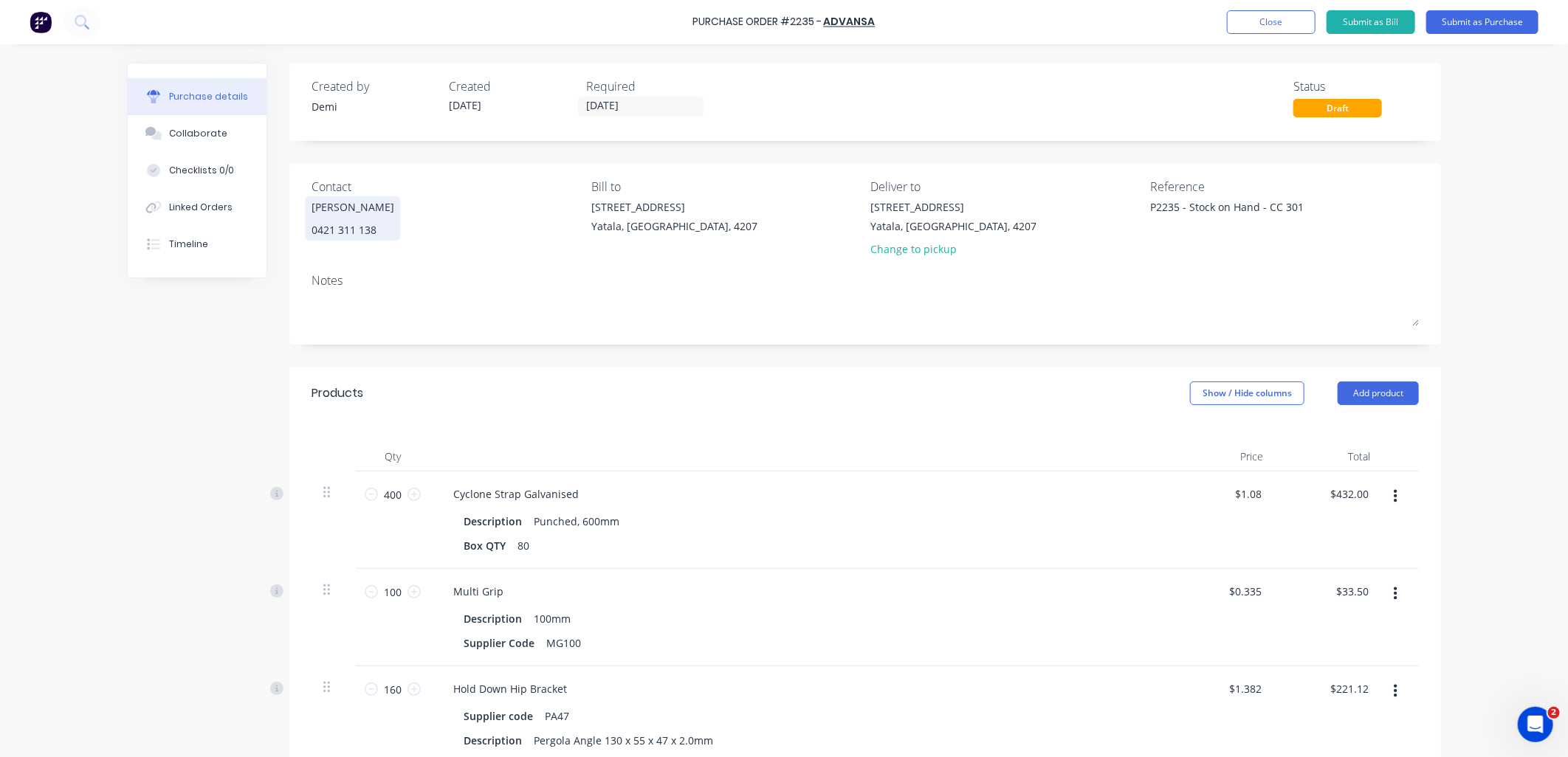
click at [352, 210] on div "Mark Daly" at bounding box center [353, 207] width 83 height 16
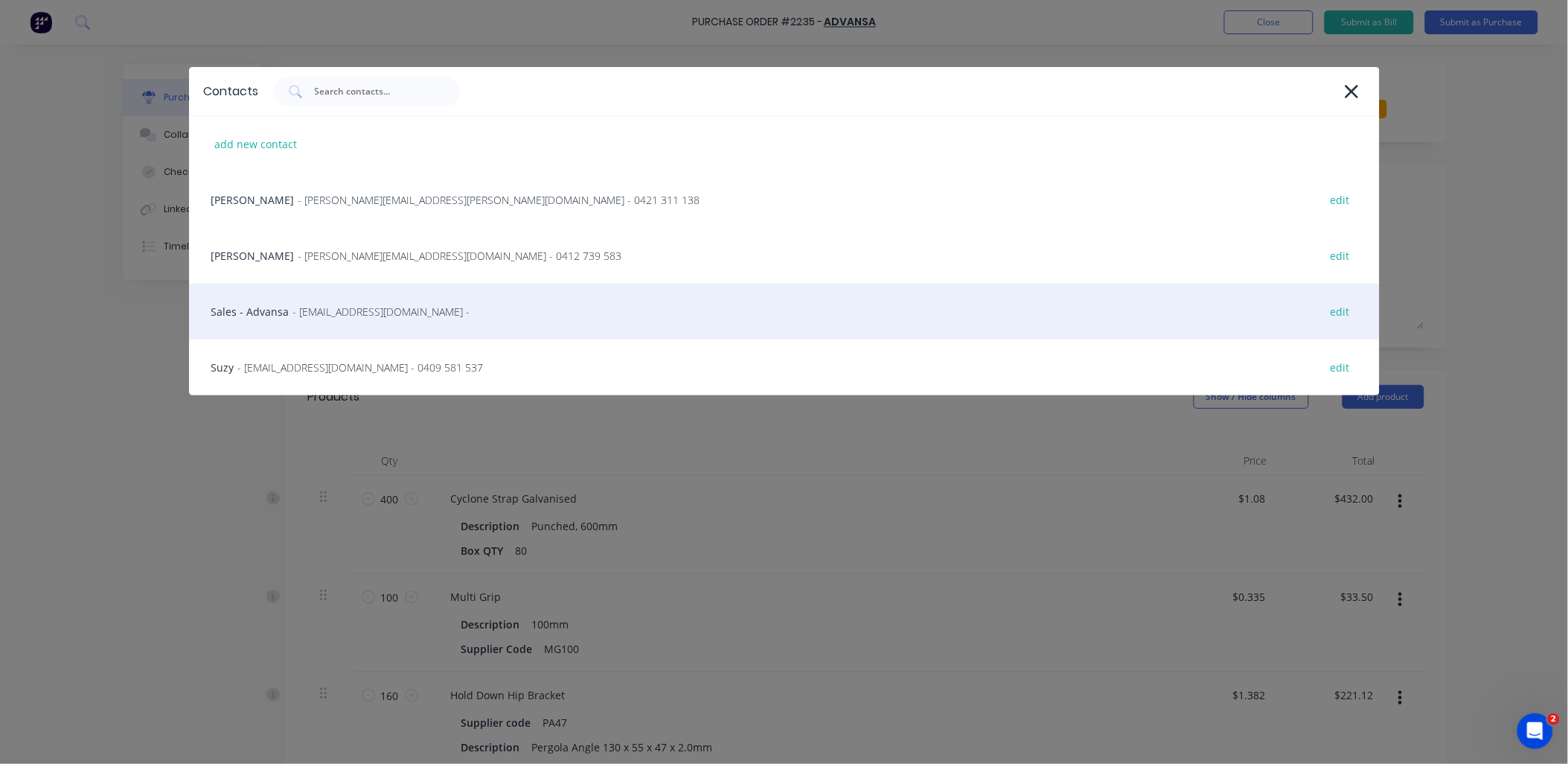
click at [419, 300] on div "Sales - Advansa - sales@advansa.com.au - edit" at bounding box center [784, 311] width 1191 height 56
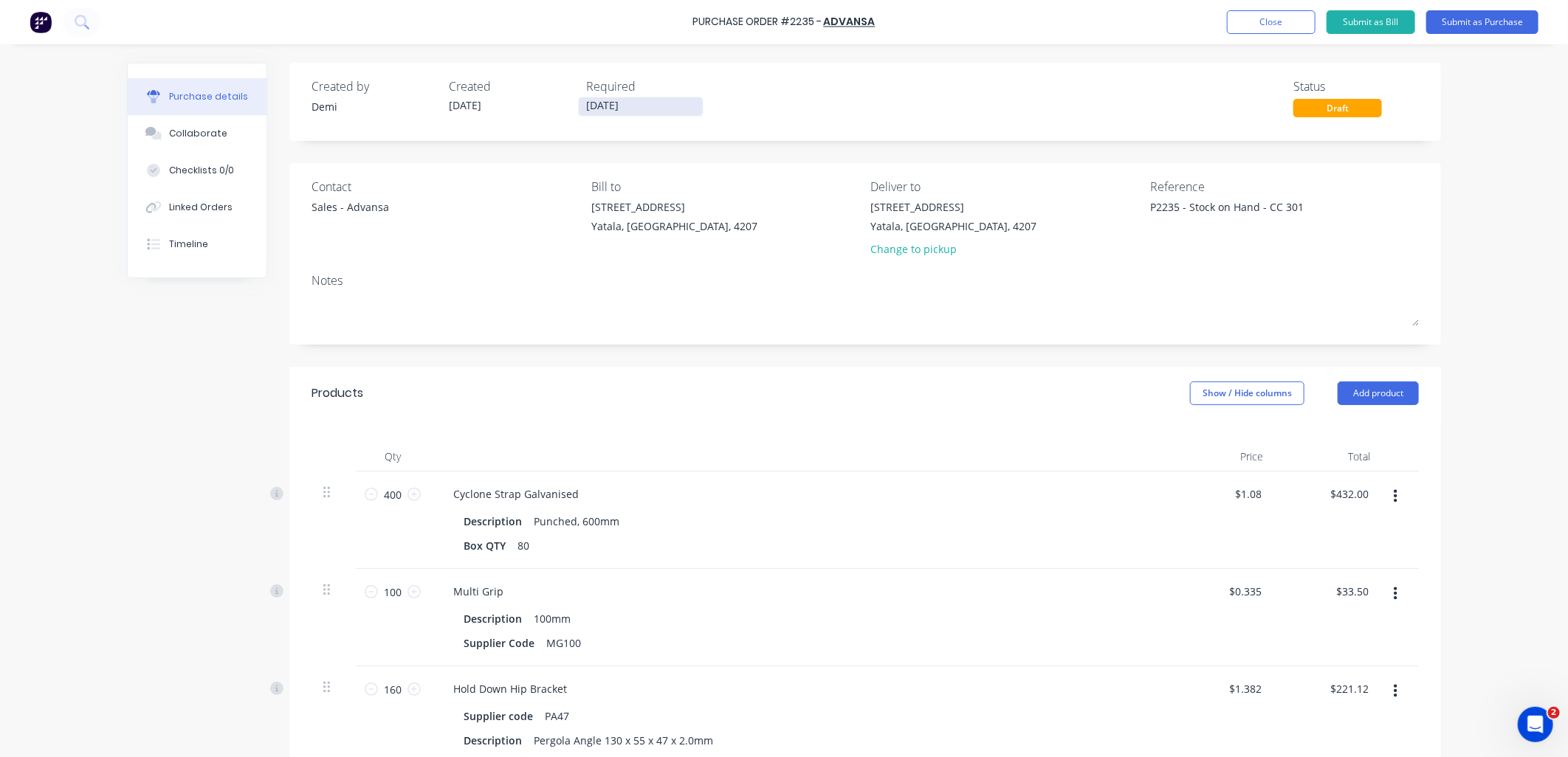
click at [680, 107] on input "04/09/25" at bounding box center [641, 106] width 124 height 19
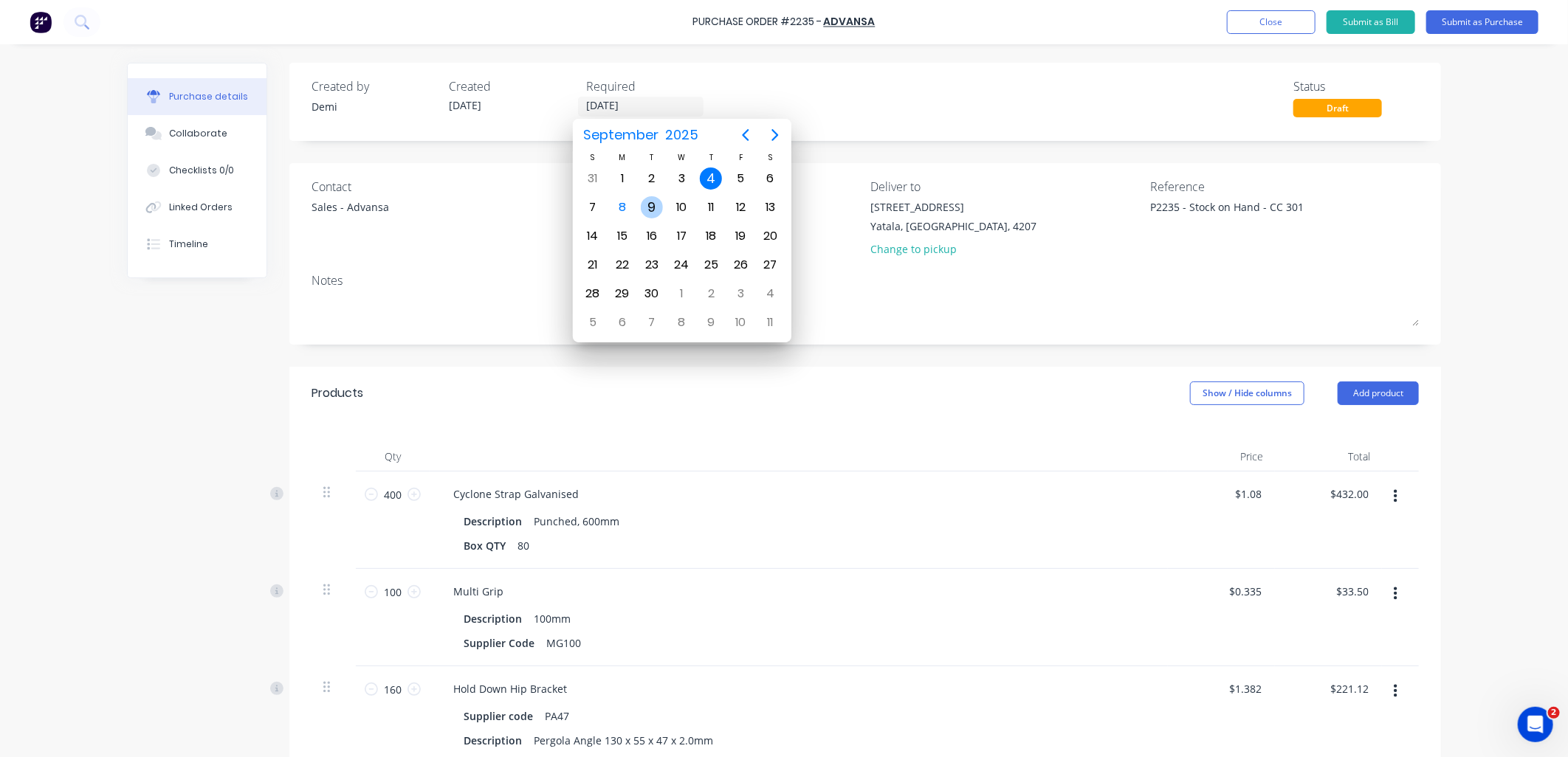
click at [654, 212] on div "9" at bounding box center [652, 207] width 22 height 22
type textarea "x"
type input "[DATE]"
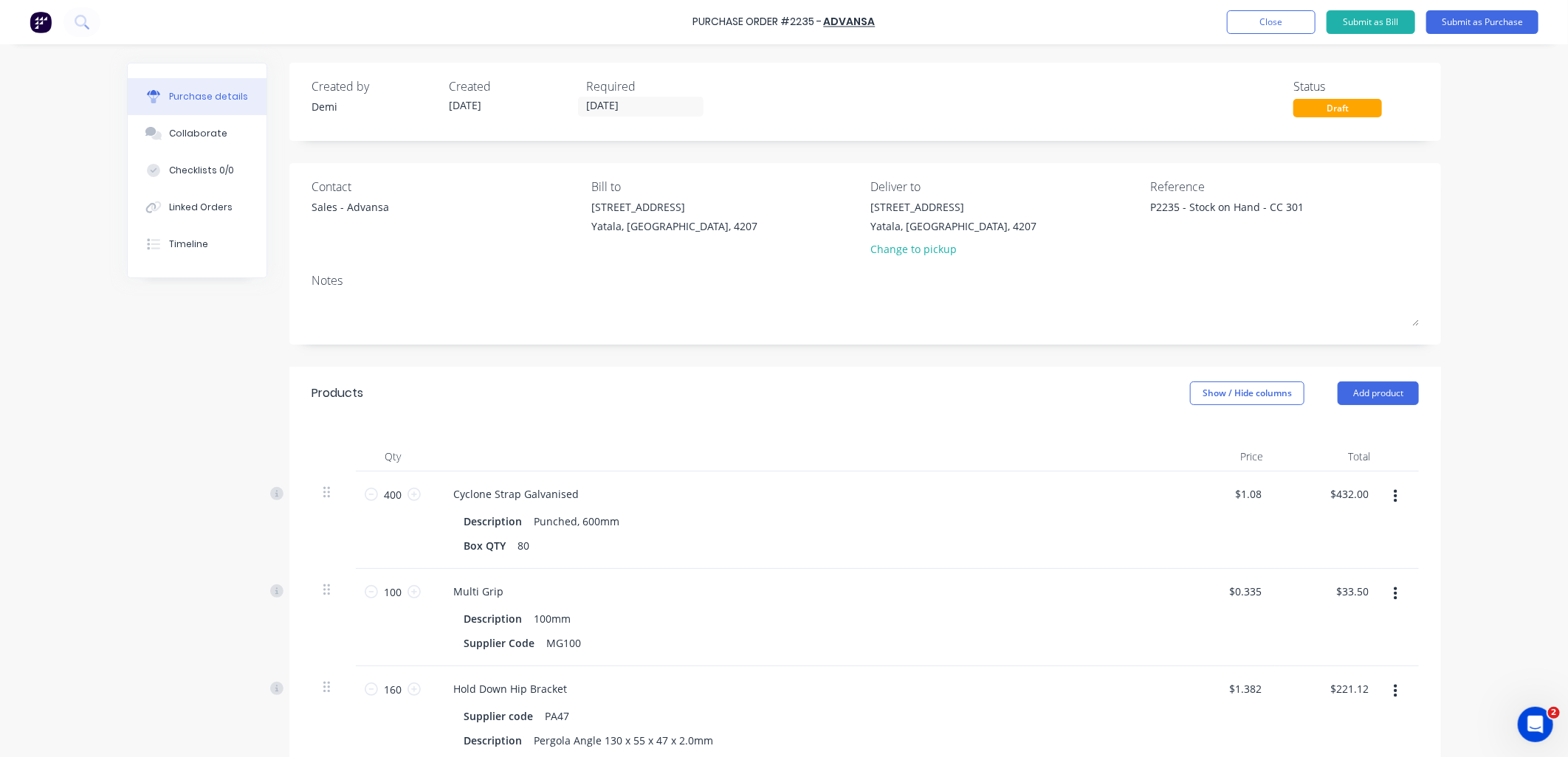
scroll to position [441, 0]
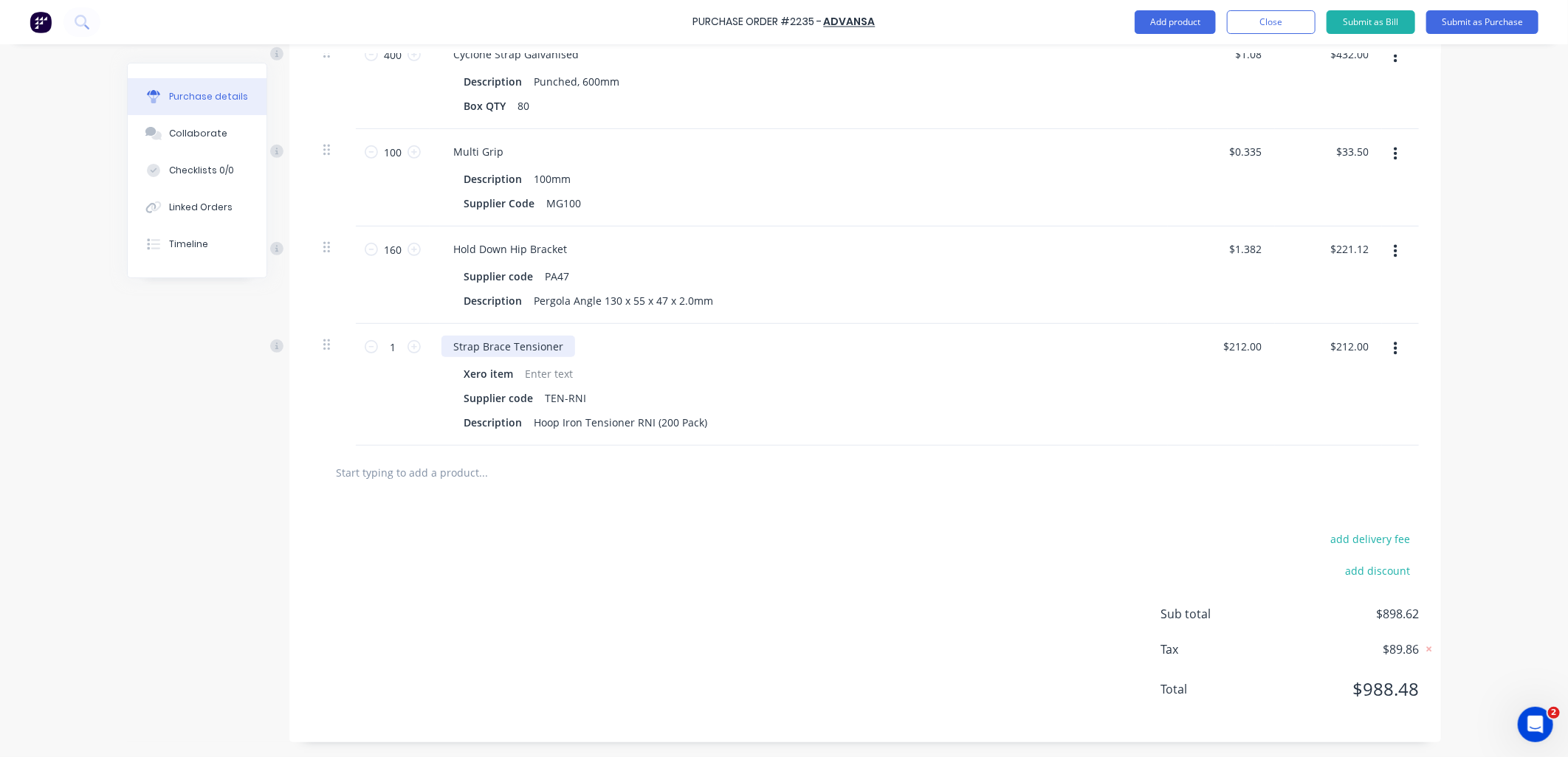
click at [554, 343] on div "Strap Brace Tensioner" at bounding box center [508, 347] width 133 height 22
type textarea "x"
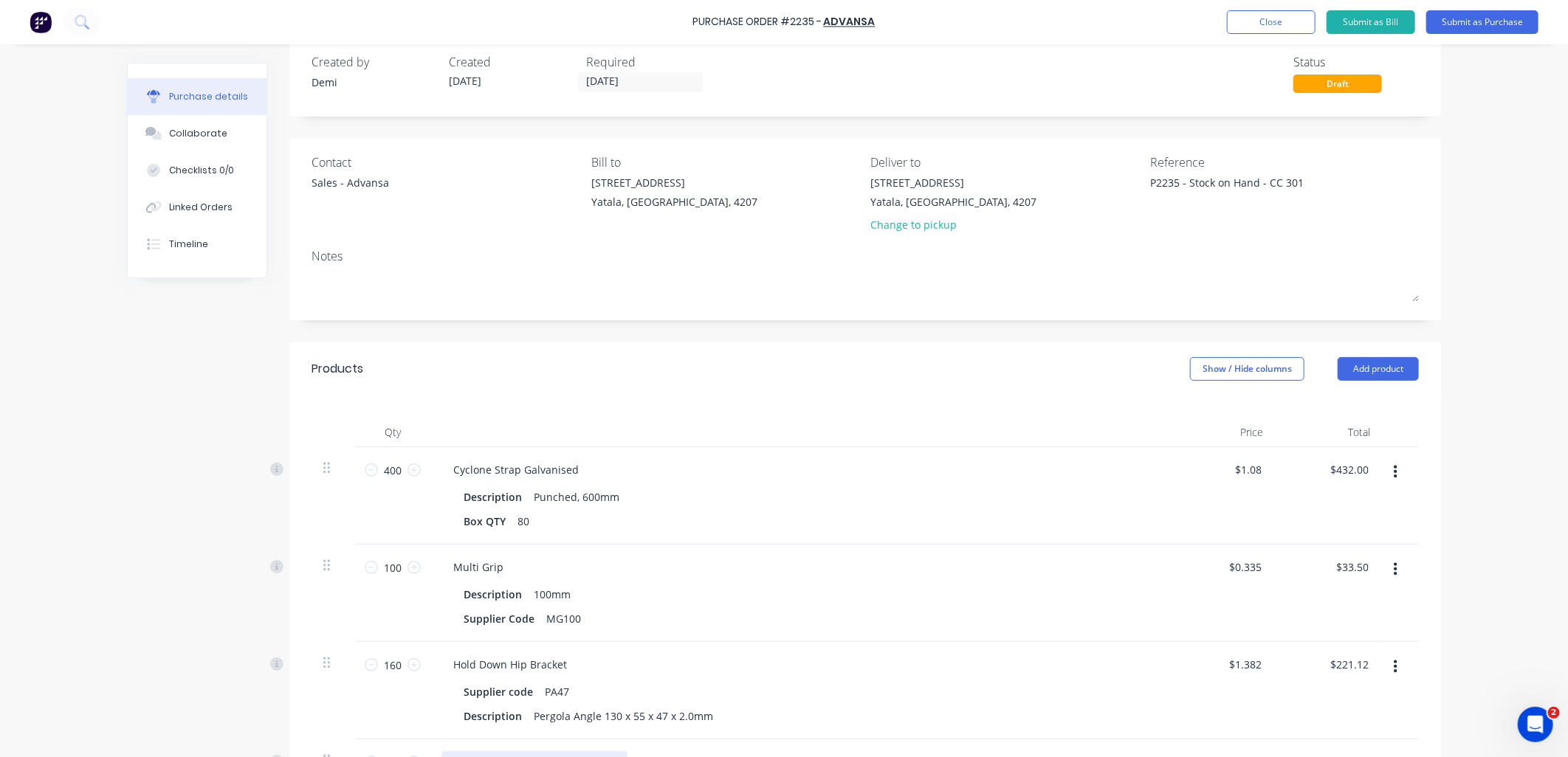
scroll to position [0, 0]
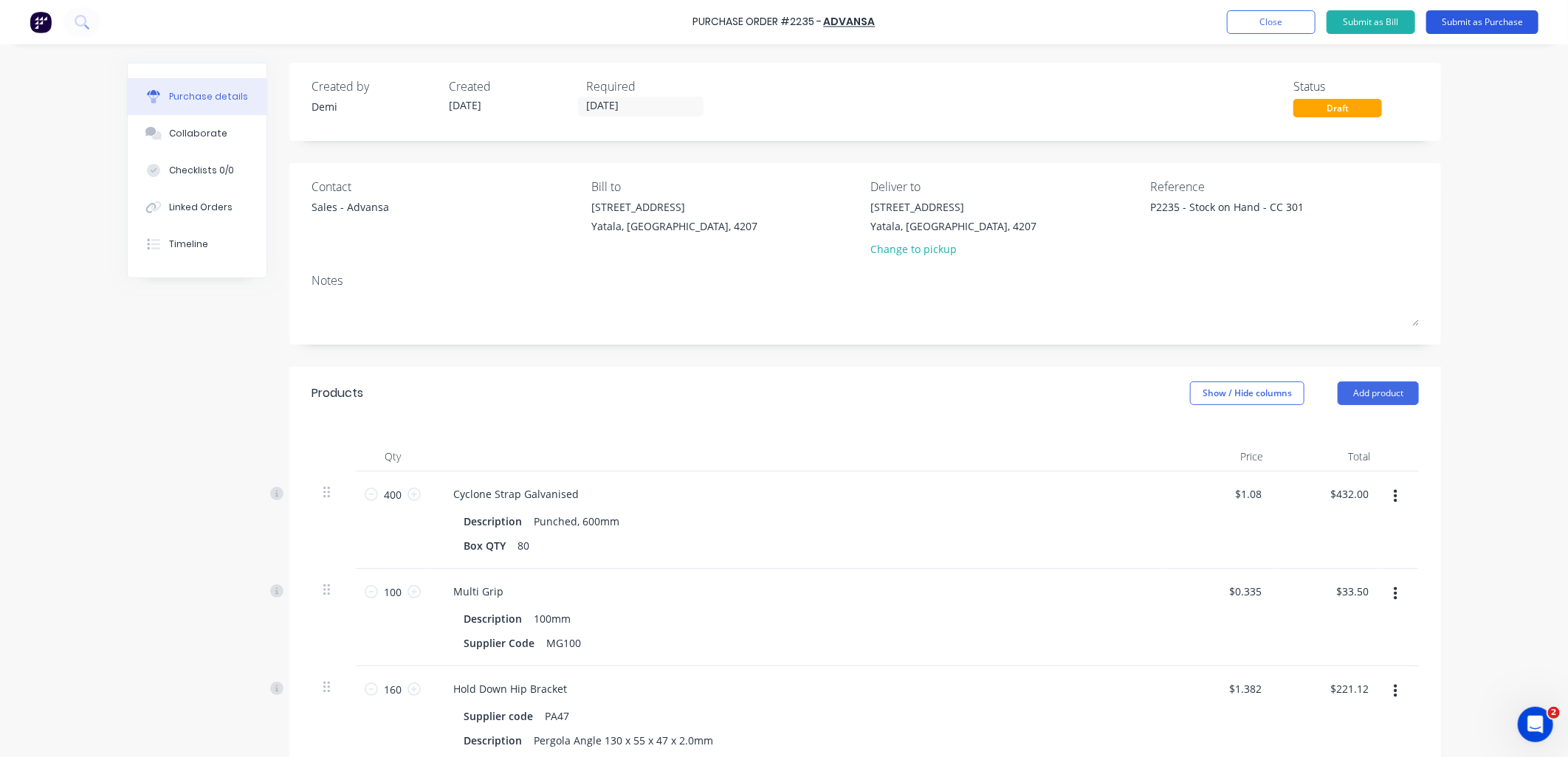
click at [1511, 15] on button "Submit as Purchase" at bounding box center [1482, 22] width 112 height 24
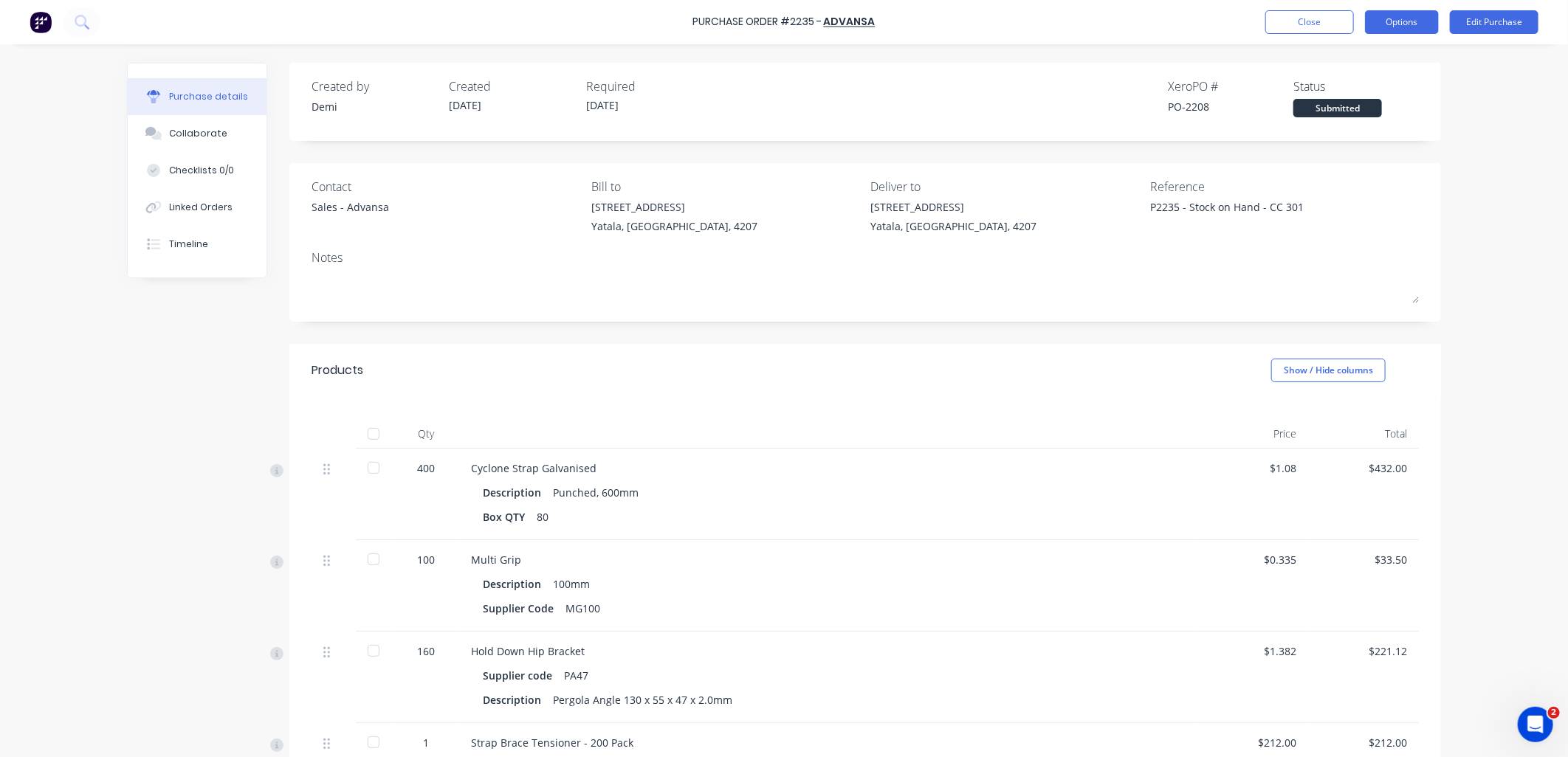
click at [1399, 24] on button "Options" at bounding box center [1401, 22] width 74 height 24
click at [1393, 61] on div "Print / Email" at bounding box center [1368, 60] width 113 height 22
click at [1358, 96] on div "With pricing" at bounding box center [1368, 90] width 113 height 22
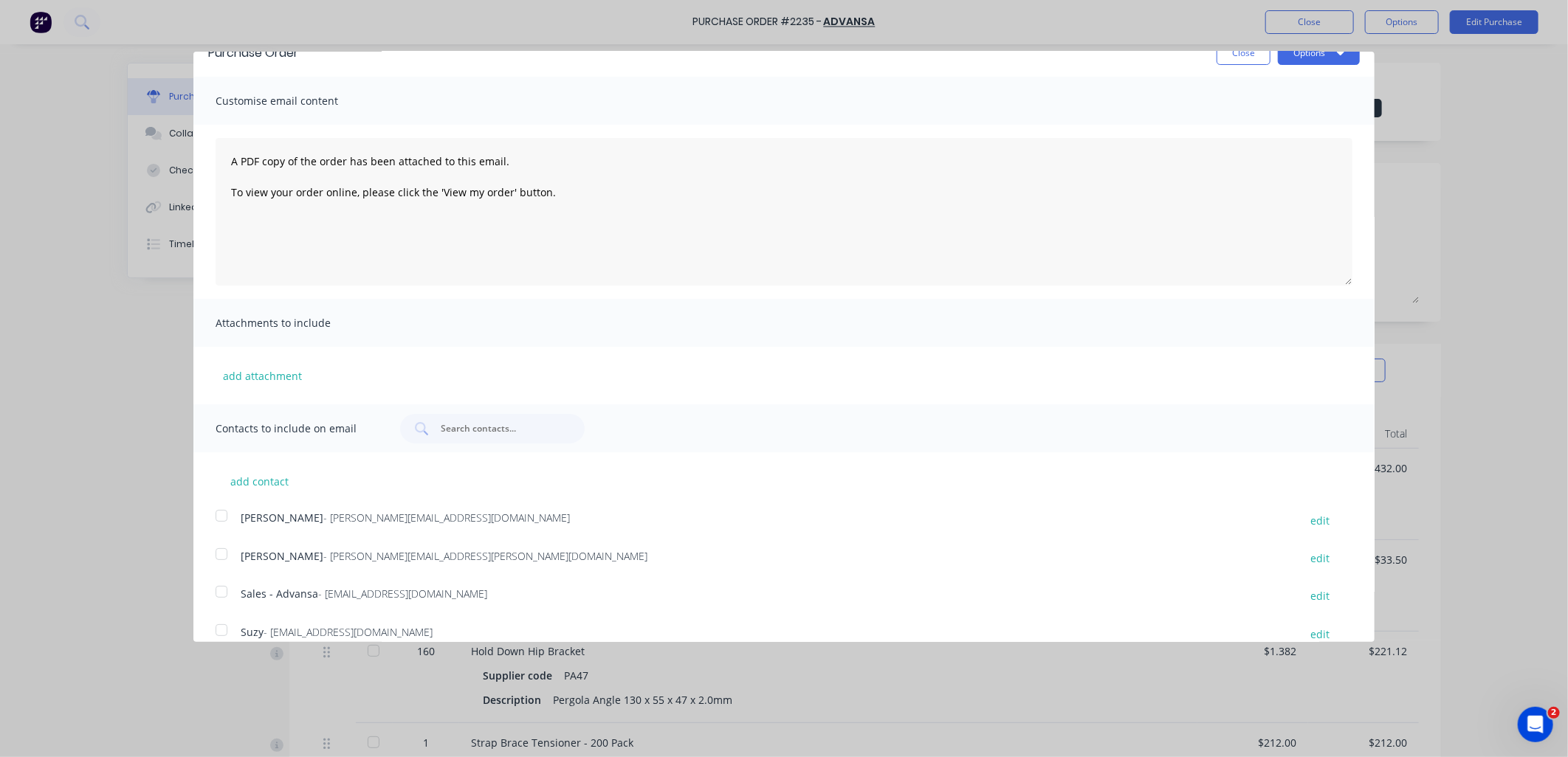
scroll to position [42, 0]
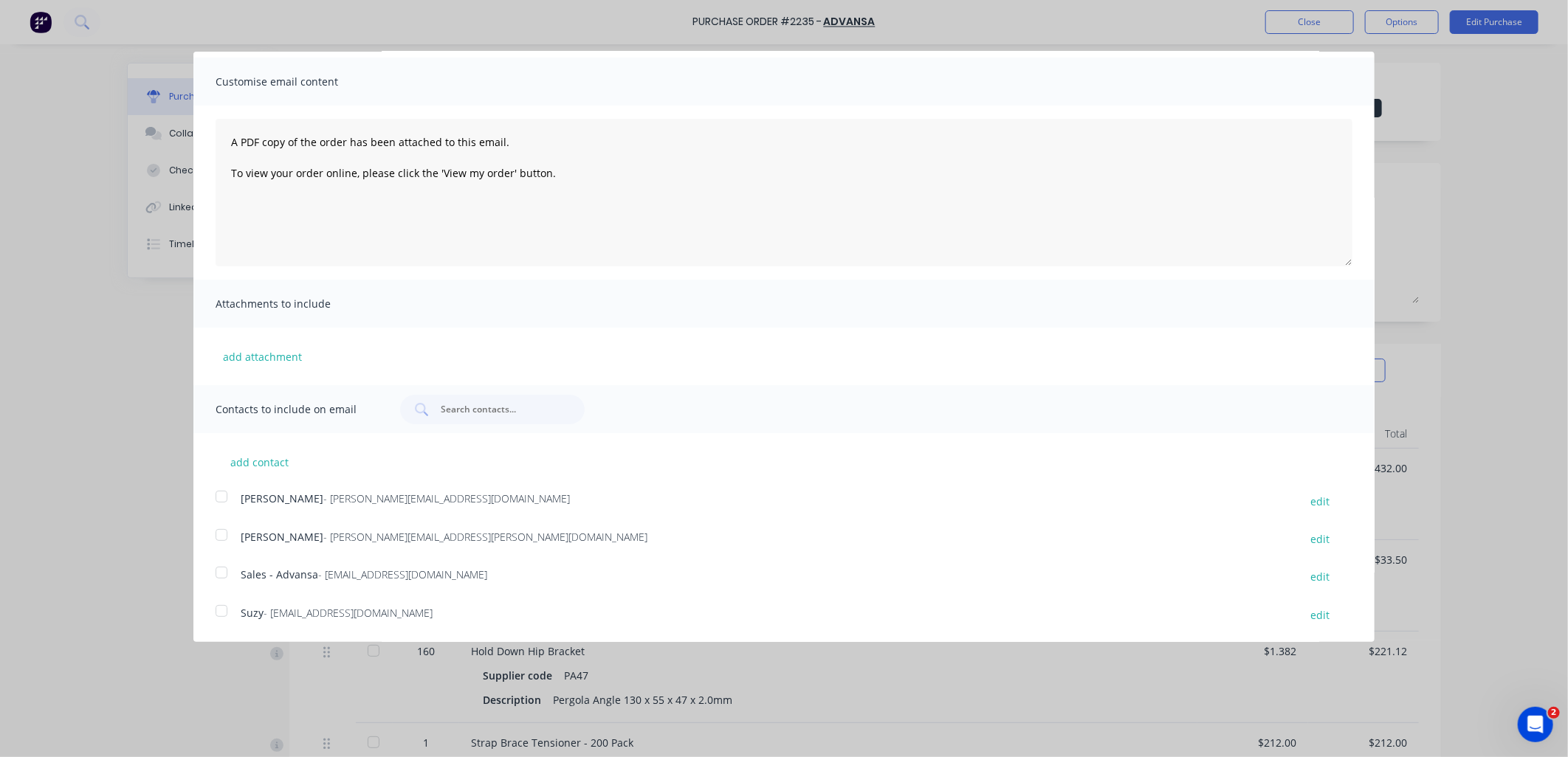
click at [218, 576] on div at bounding box center [222, 573] width 30 height 30
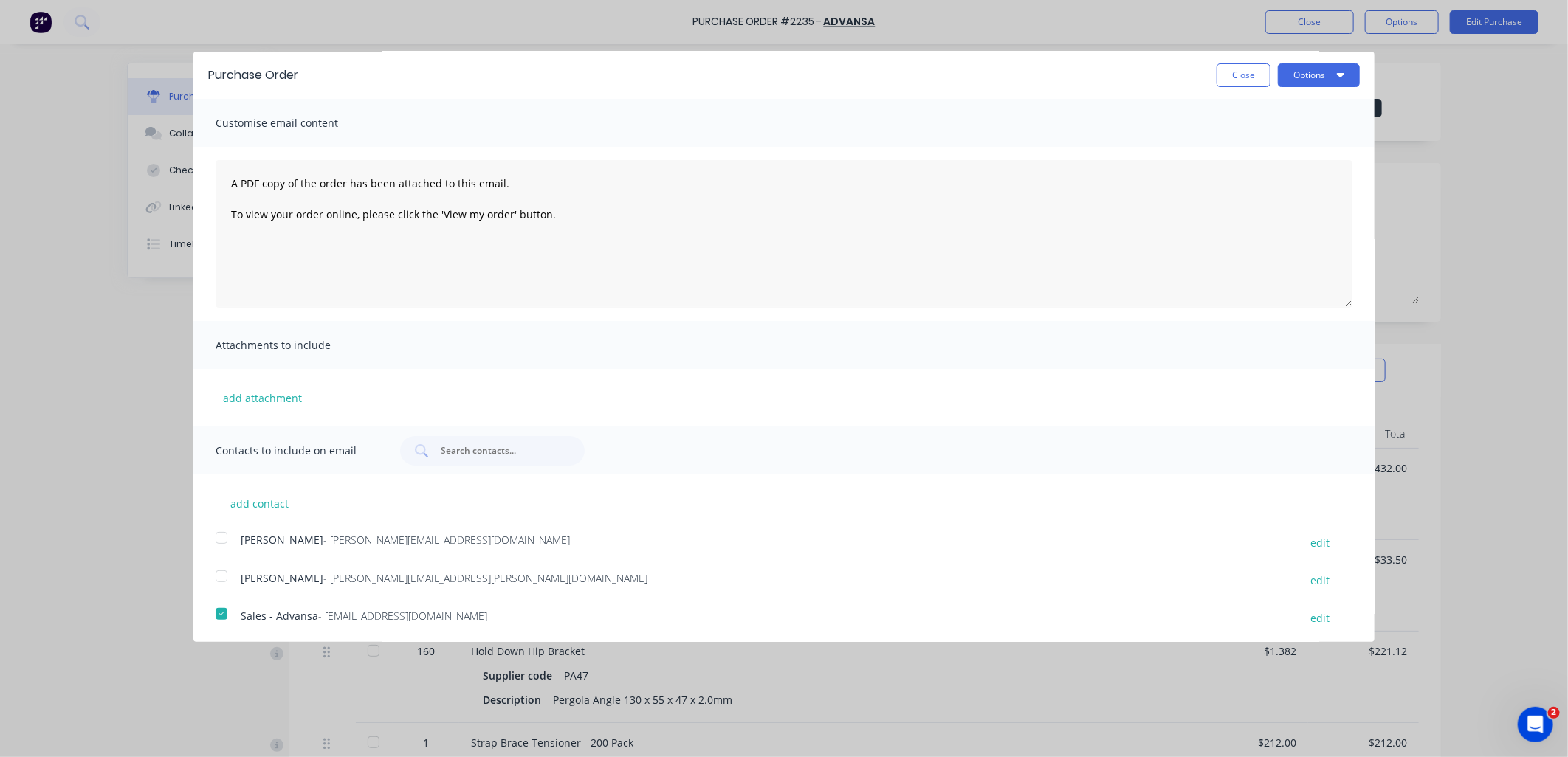
scroll to position [0, 0]
click at [1345, 74] on button "Options" at bounding box center [1319, 76] width 82 height 24
click at [1304, 141] on div "Email" at bounding box center [1289, 143] width 113 height 22
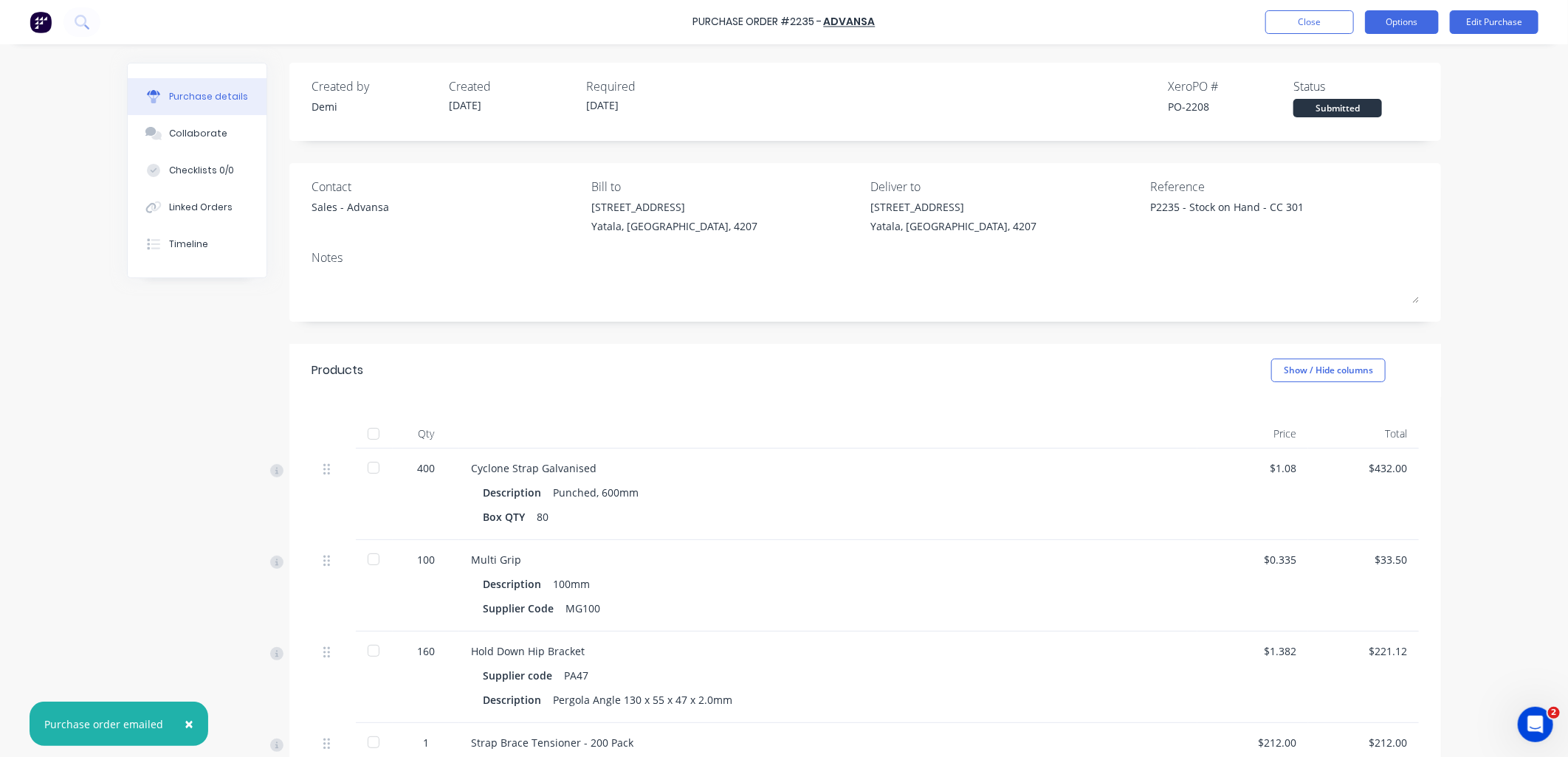
click at [1429, 24] on button "Options" at bounding box center [1401, 22] width 74 height 24
click at [1411, 55] on div "Print / Email" at bounding box center [1368, 60] width 113 height 22
click at [1390, 118] on div "Without pricing" at bounding box center [1368, 119] width 113 height 22
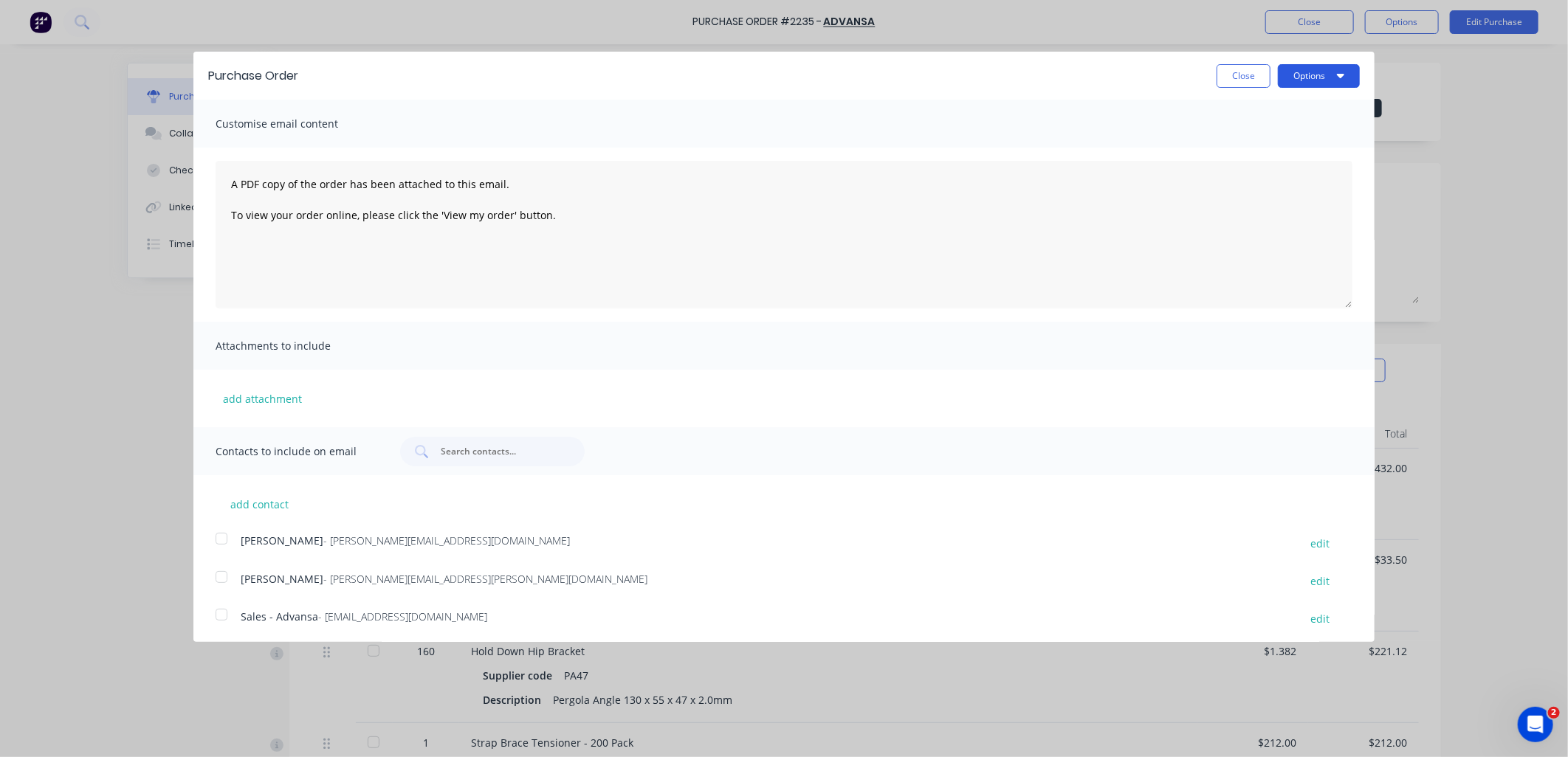
click at [1337, 76] on icon "button" at bounding box center [1340, 76] width 7 height 4
click at [1329, 105] on div "Print" at bounding box center [1289, 113] width 113 height 22
click at [1249, 122] on div "Print" at bounding box center [1289, 113] width 113 height 22
click at [1232, 89] on div "Purchase Order Close Options Print Email" at bounding box center [784, 75] width 1181 height 48
click at [1232, 83] on button "Close" at bounding box center [1244, 76] width 54 height 24
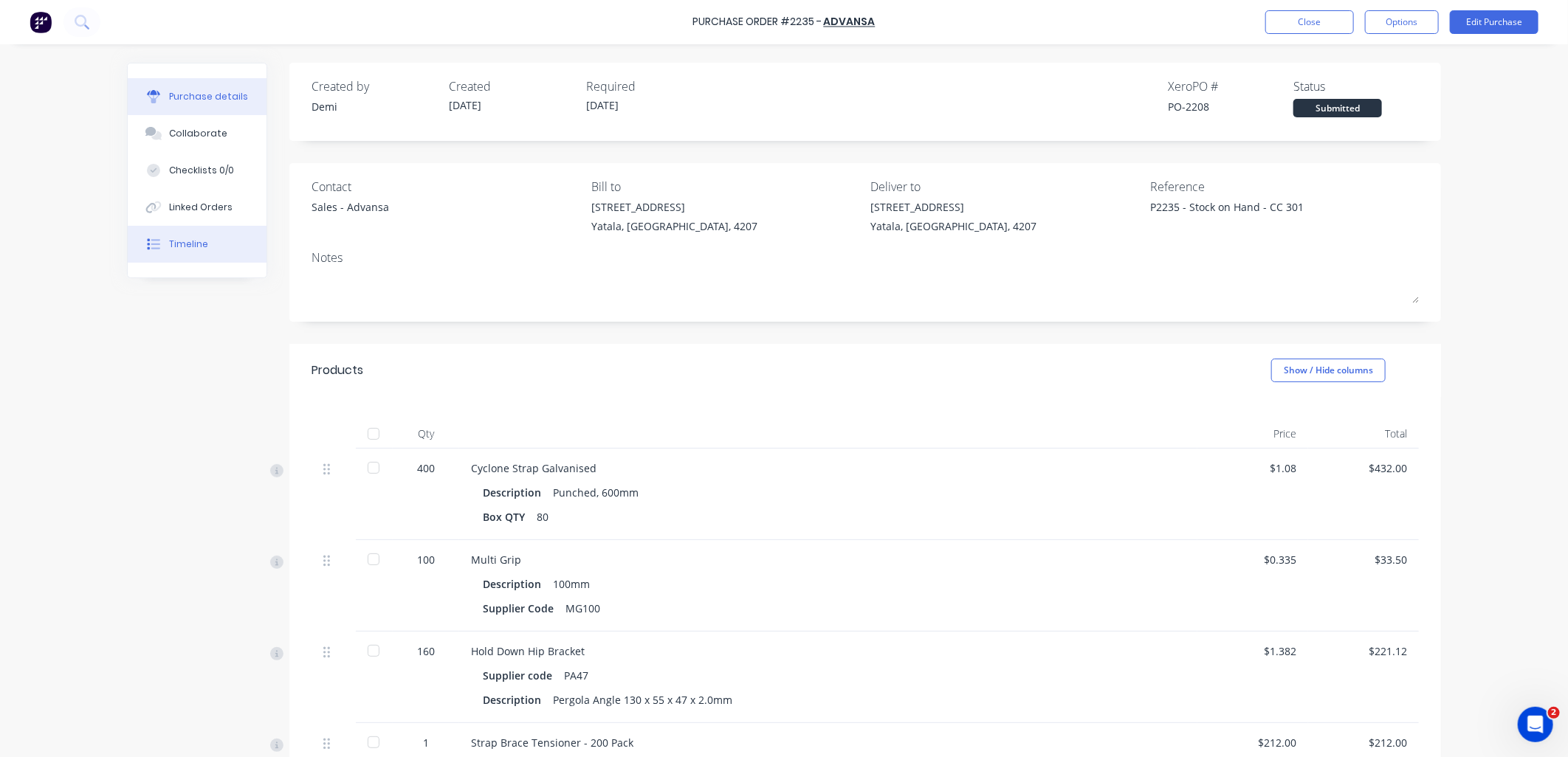
click at [238, 231] on button "Timeline" at bounding box center [197, 243] width 139 height 36
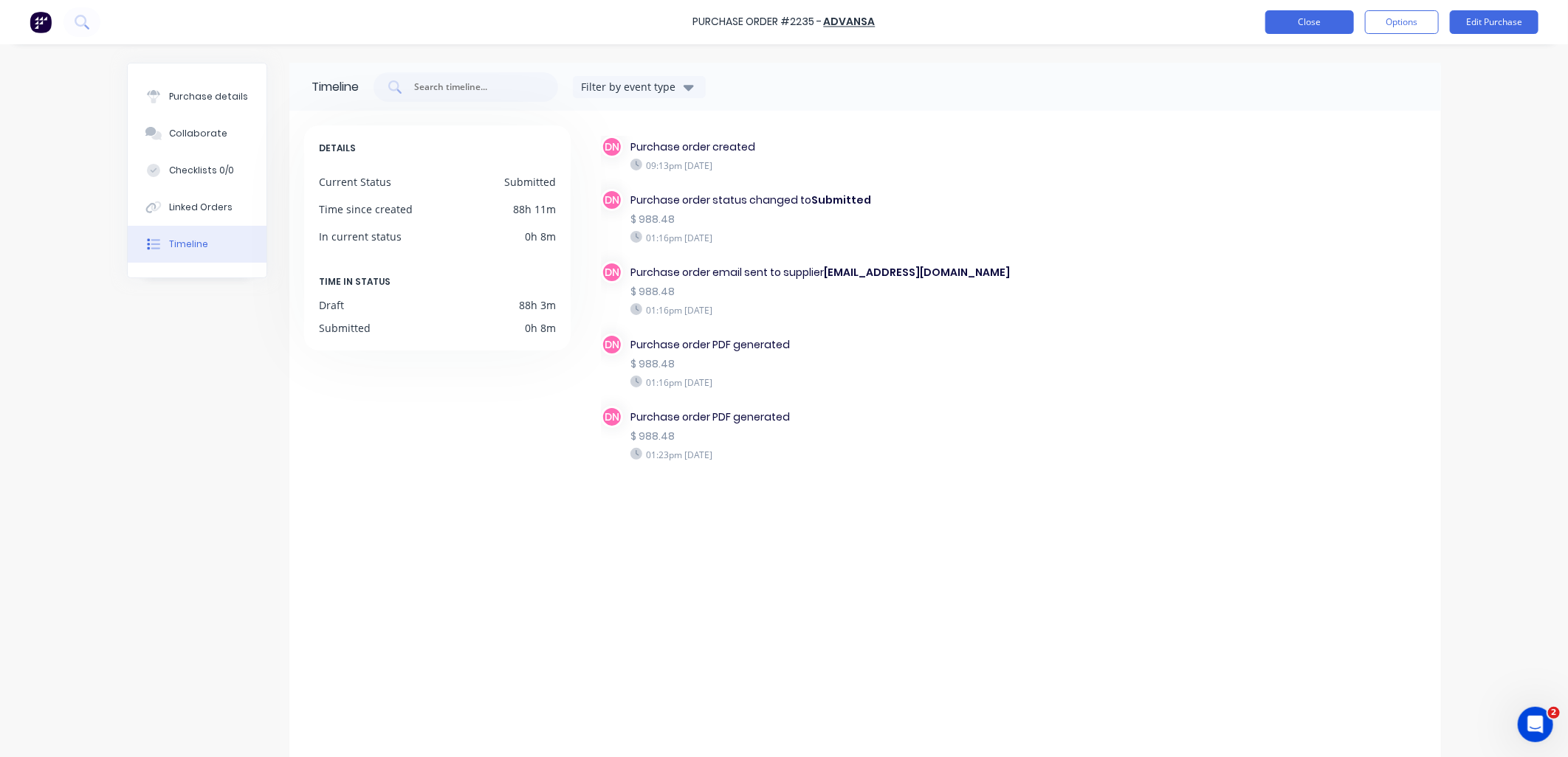
click at [1330, 20] on button "Close" at bounding box center [1310, 22] width 89 height 24
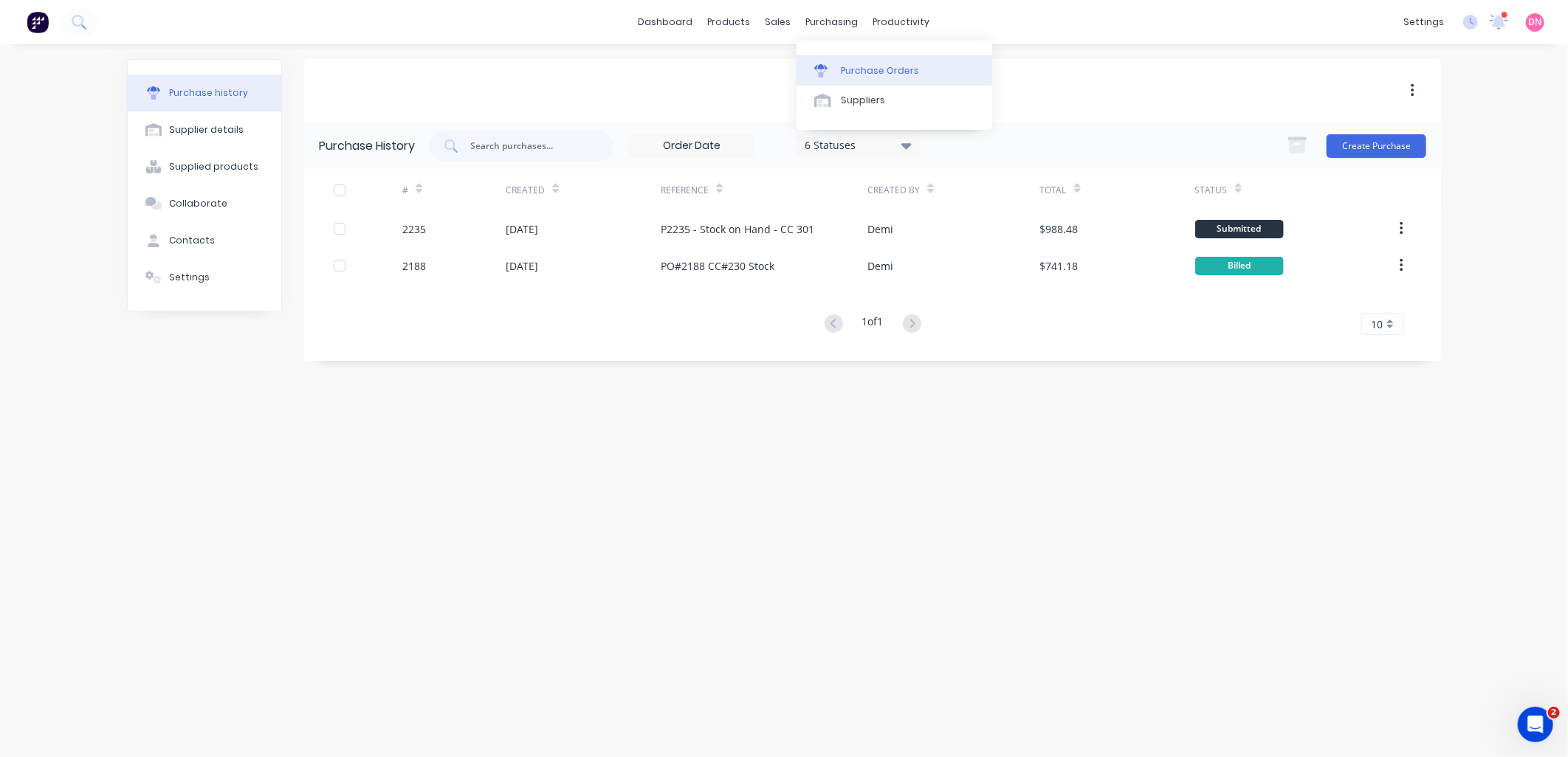
click at [842, 77] on div "Purchase Orders" at bounding box center [880, 70] width 78 height 13
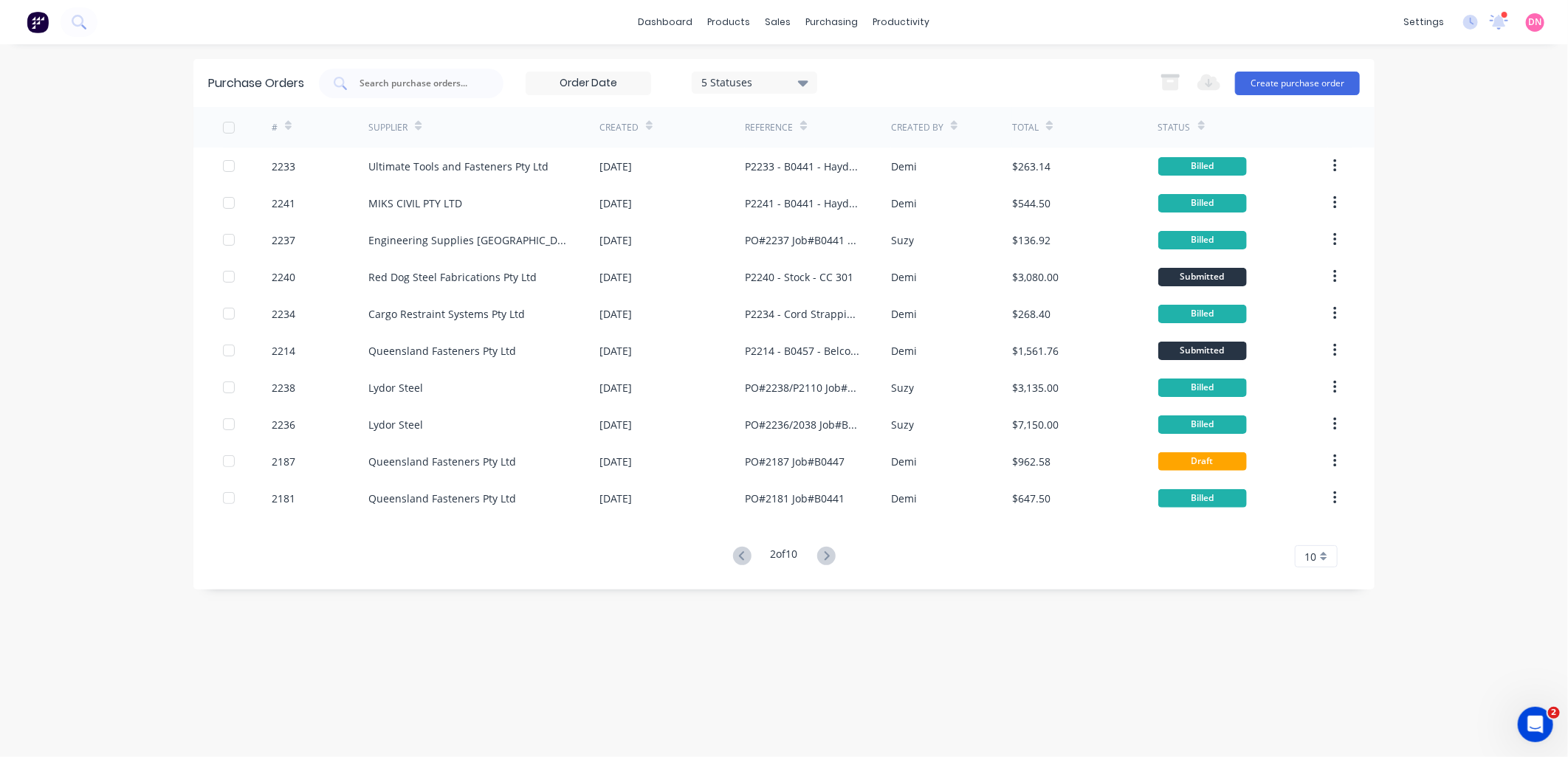
drag, startPoint x: 1169, startPoint y: 113, endPoint x: 1124, endPoint y: 107, distance: 45.4
click at [1124, 107] on div "Total" at bounding box center [1084, 127] width 145 height 40
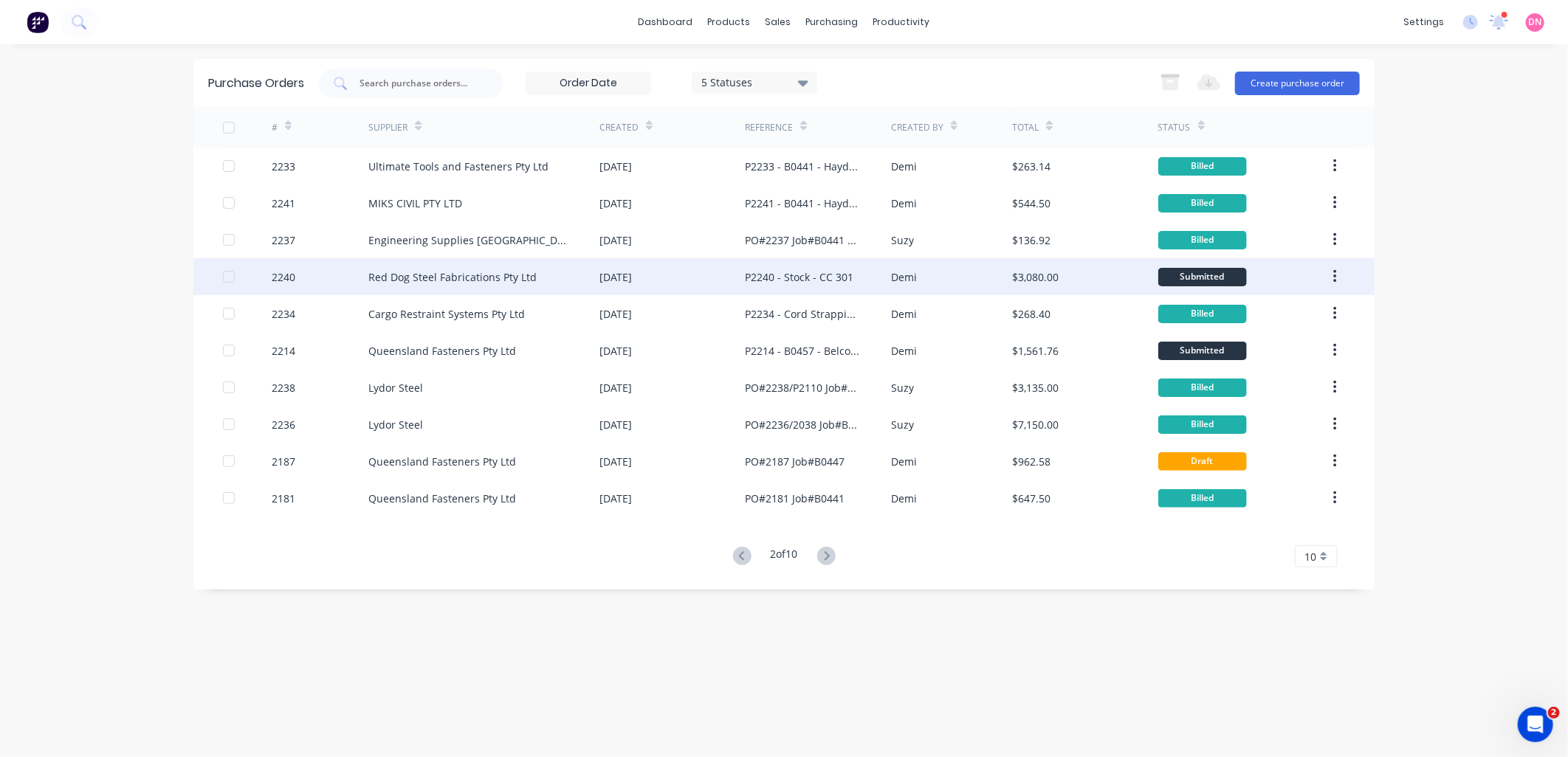
click at [501, 268] on div "Red Dog Steel Fabrications Pty Ltd" at bounding box center [484, 276] width 231 height 36
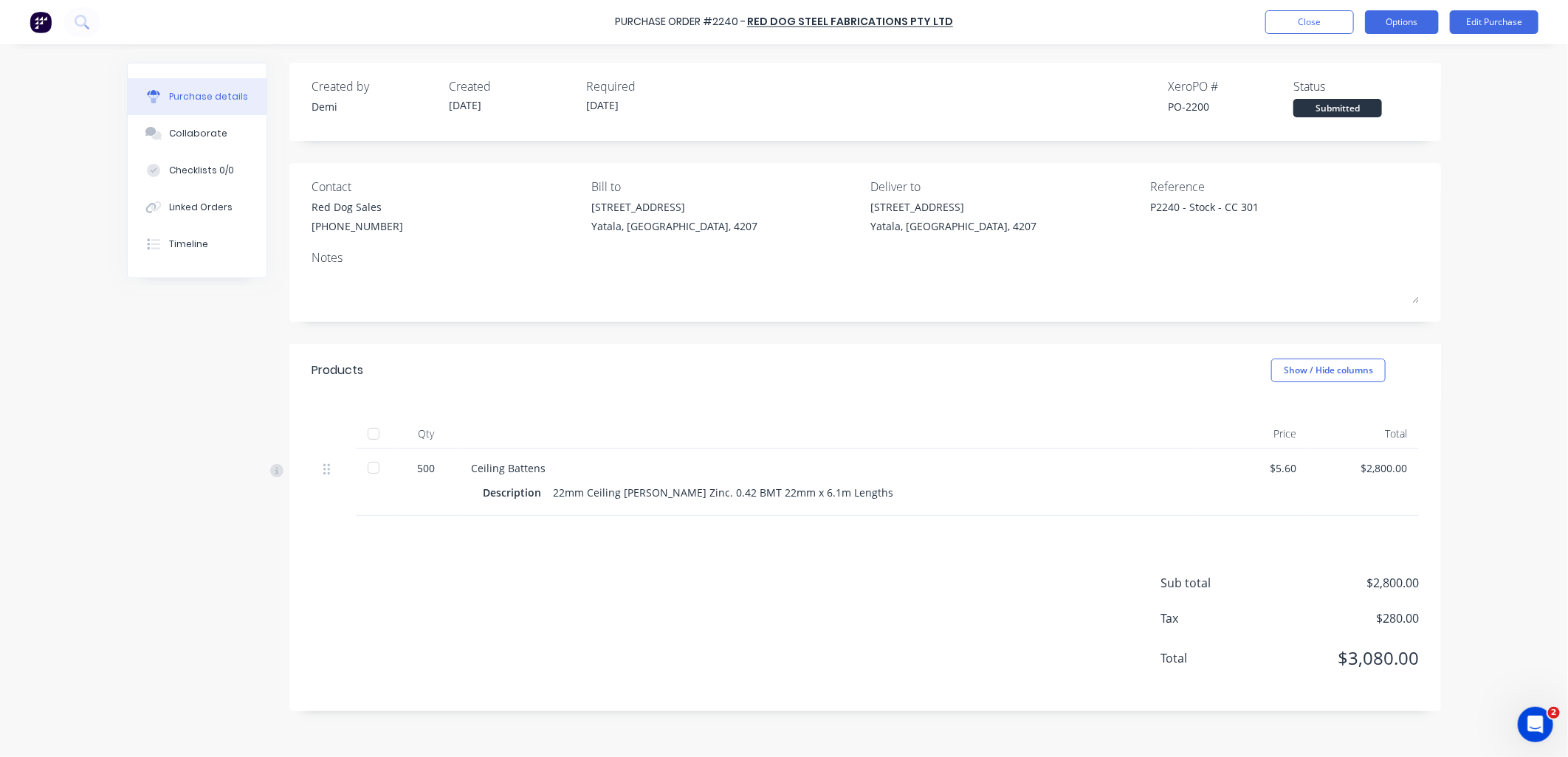
drag, startPoint x: 1392, startPoint y: 28, endPoint x: 1367, endPoint y: 24, distance: 25.3
click at [1367, 24] on button "Options" at bounding box center [1401, 22] width 74 height 24
click at [1372, 57] on div "Print / Email" at bounding box center [1368, 60] width 113 height 22
click at [1364, 122] on div "Without pricing" at bounding box center [1368, 119] width 113 height 22
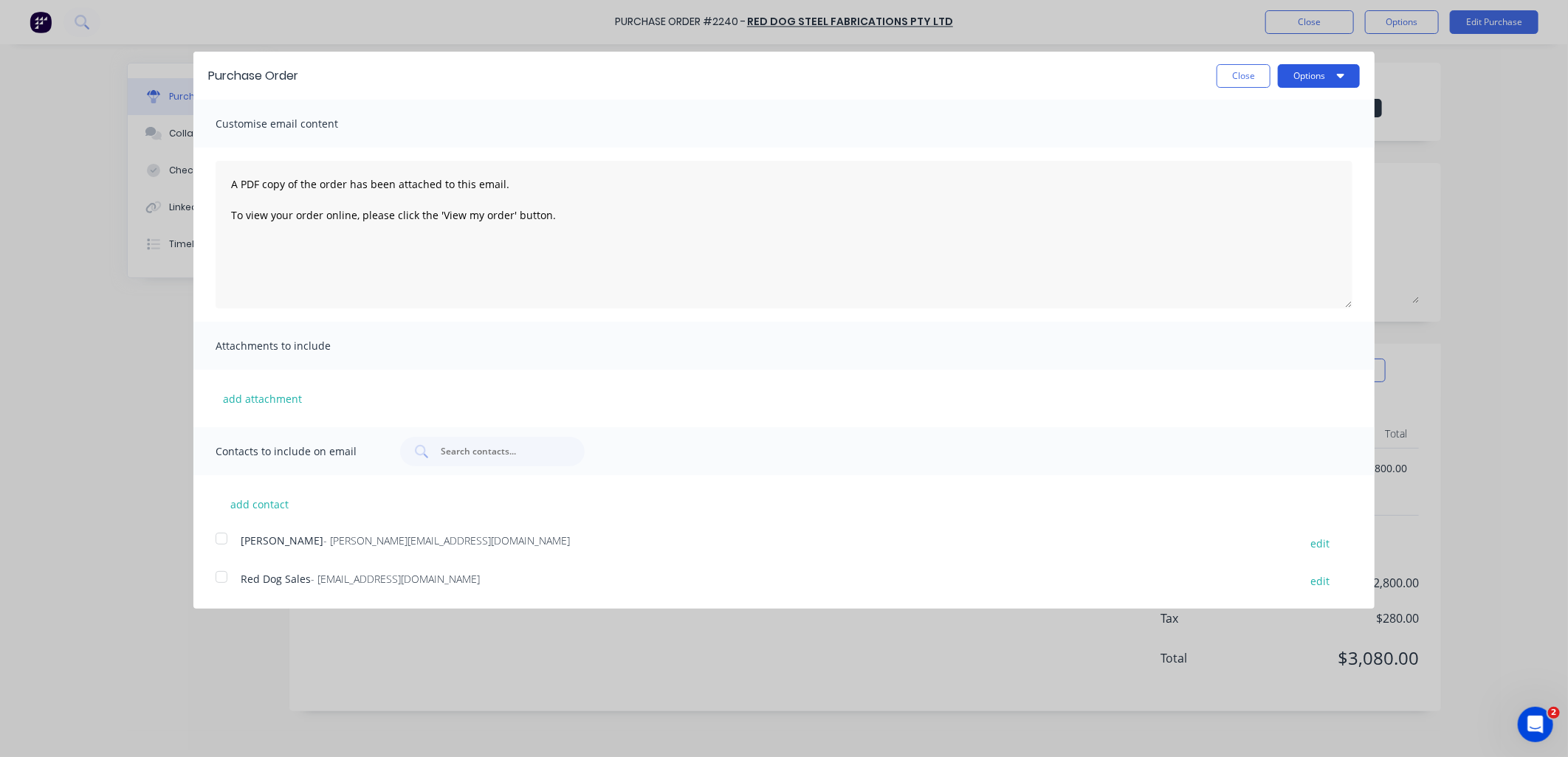
click at [1298, 78] on button "Options" at bounding box center [1319, 76] width 82 height 24
click at [1297, 107] on div "Print" at bounding box center [1289, 113] width 113 height 22
click at [1255, 78] on button "Close" at bounding box center [1244, 76] width 54 height 24
type textarea "x"
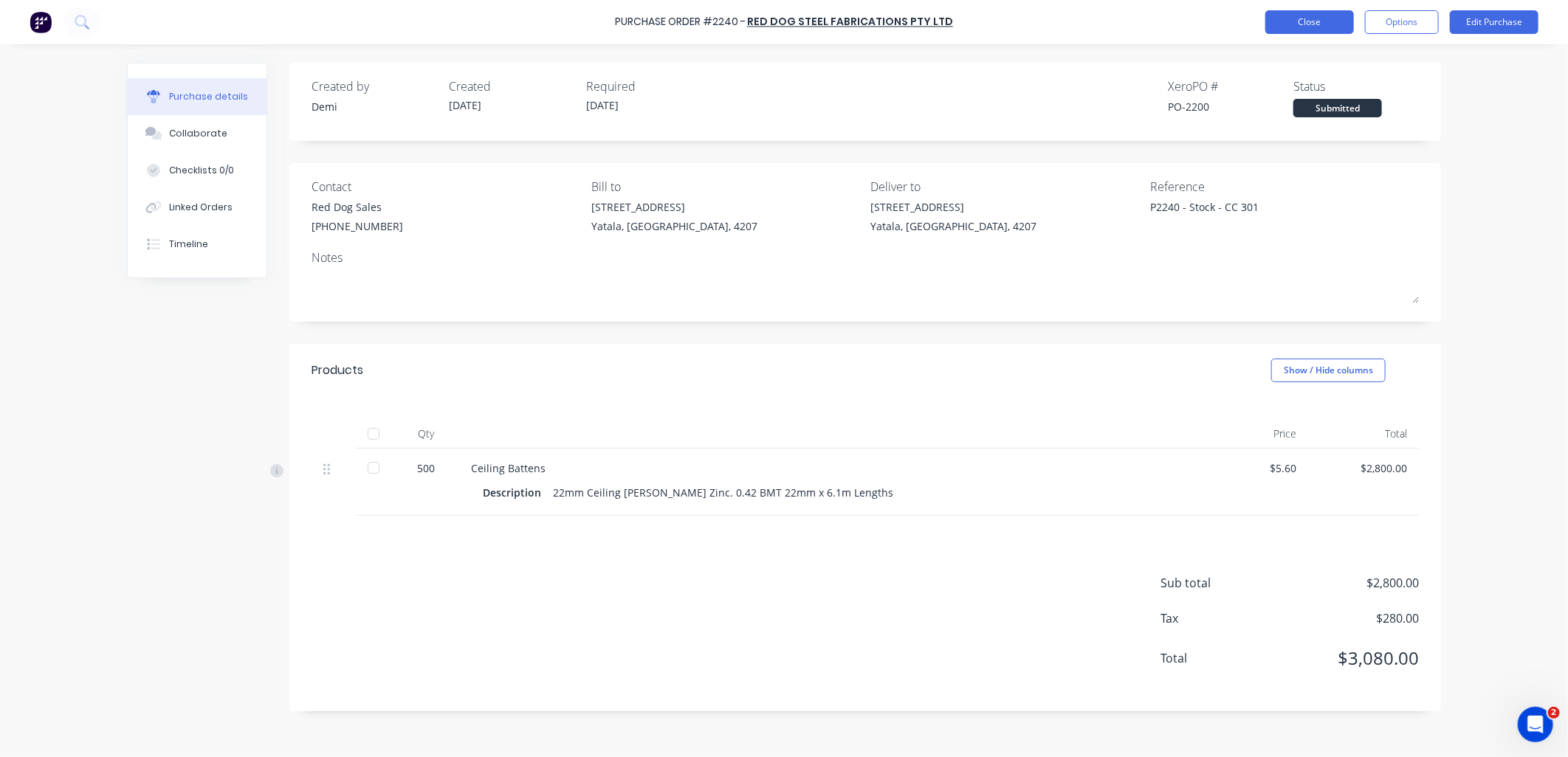
click at [1314, 25] on button "Close" at bounding box center [1310, 22] width 89 height 24
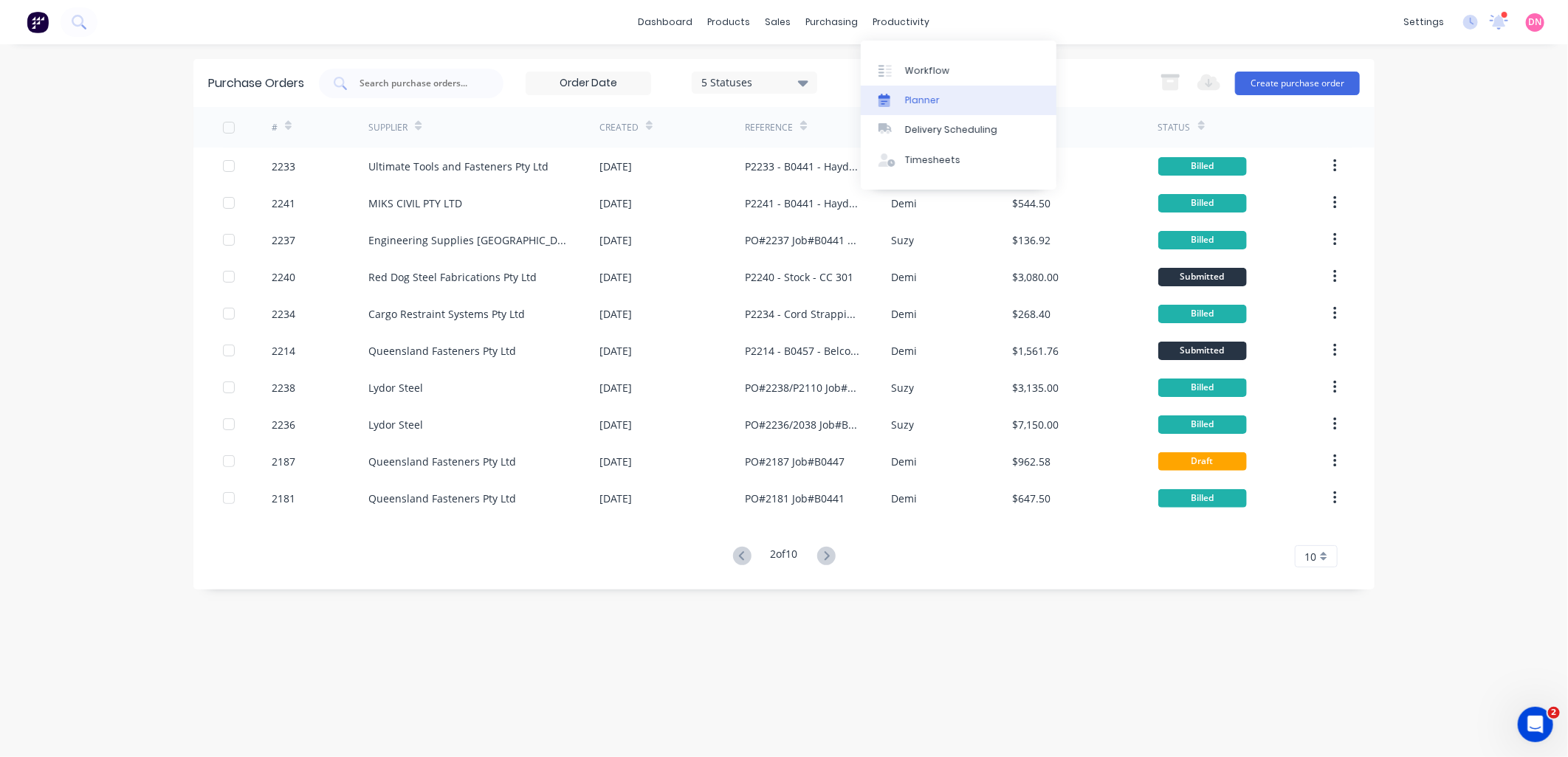
click at [924, 97] on div "Planner" at bounding box center [922, 100] width 35 height 13
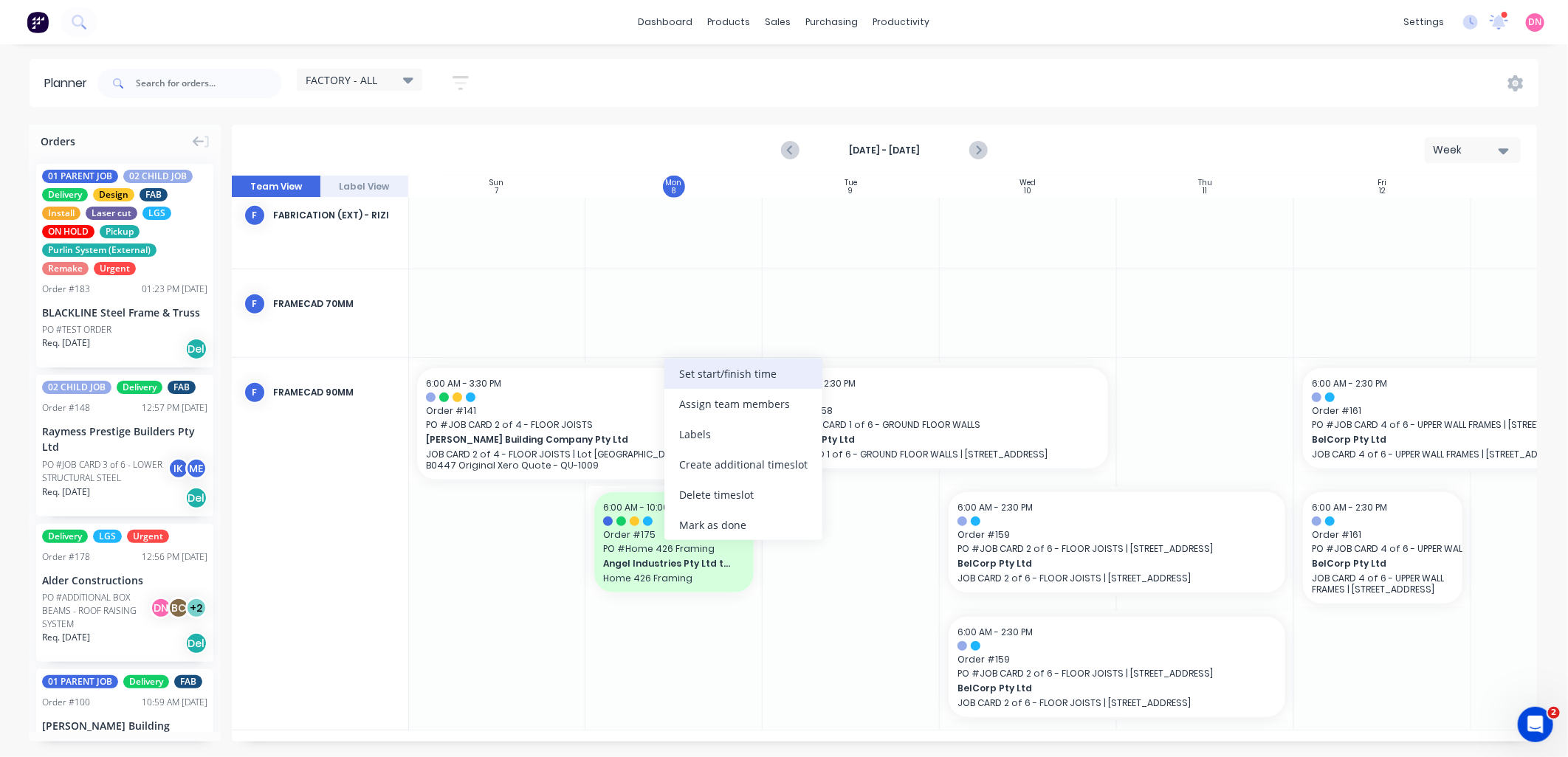
scroll to position [520, 1]
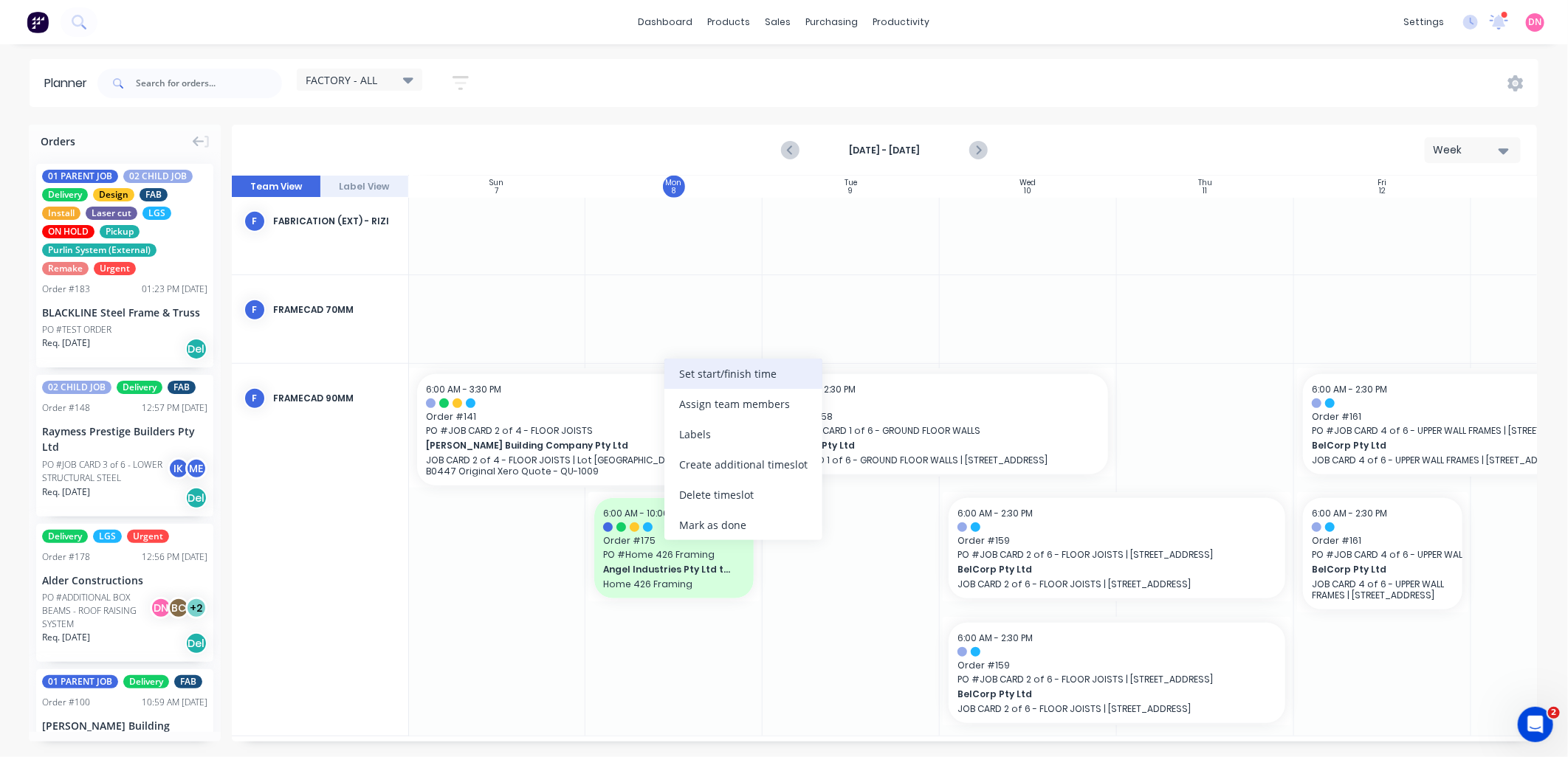
click at [689, 383] on div "Set start/finish time" at bounding box center [744, 374] width 158 height 31
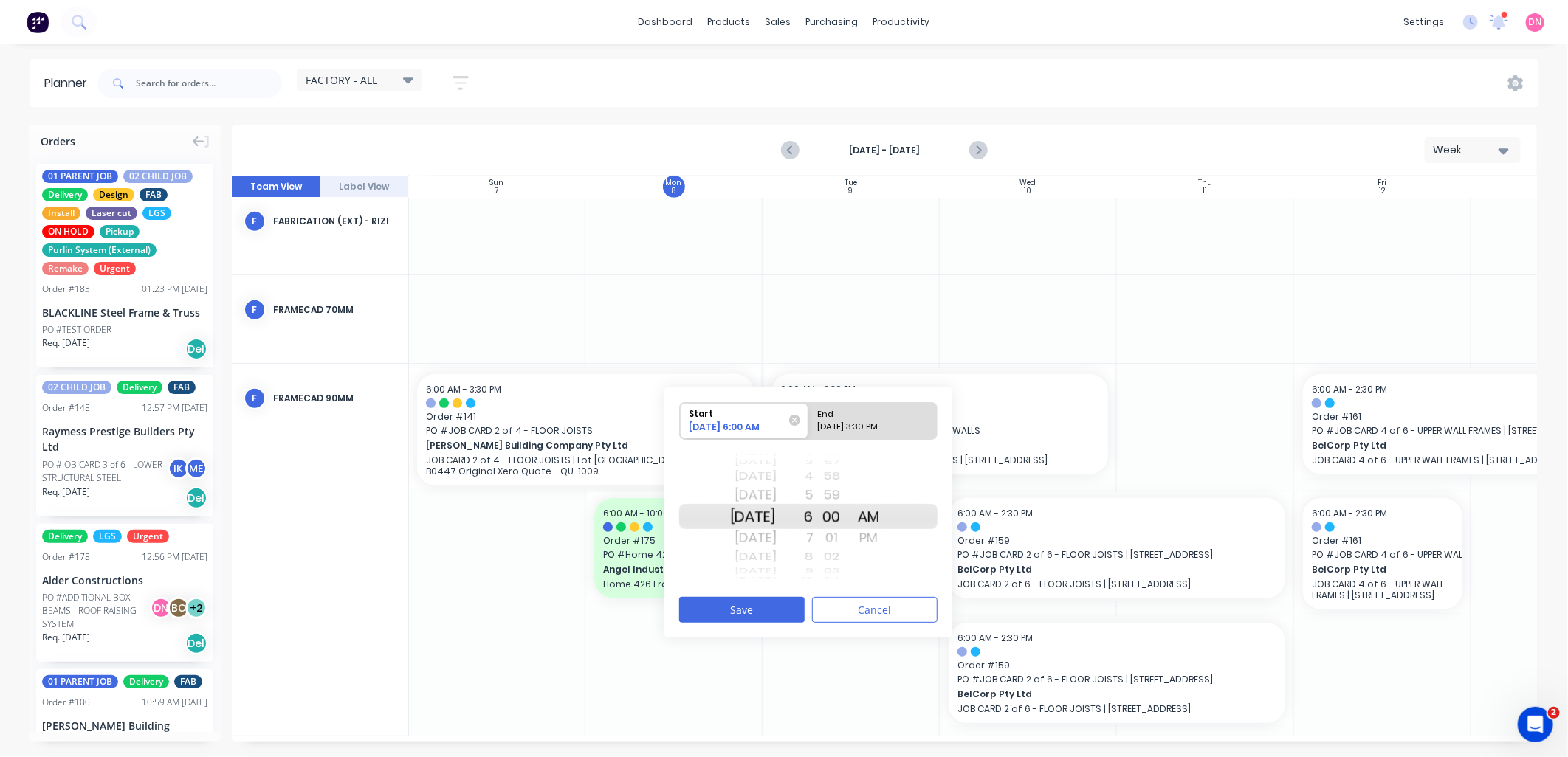
click at [814, 478] on div "4" at bounding box center [795, 476] width 36 height 19
click at [881, 414] on div "End" at bounding box center [866, 412] width 107 height 19
click at [809, 414] on input "End 09/08/2025 3:30 PM" at bounding box center [809, 421] width 1 height 36
radio input "true"
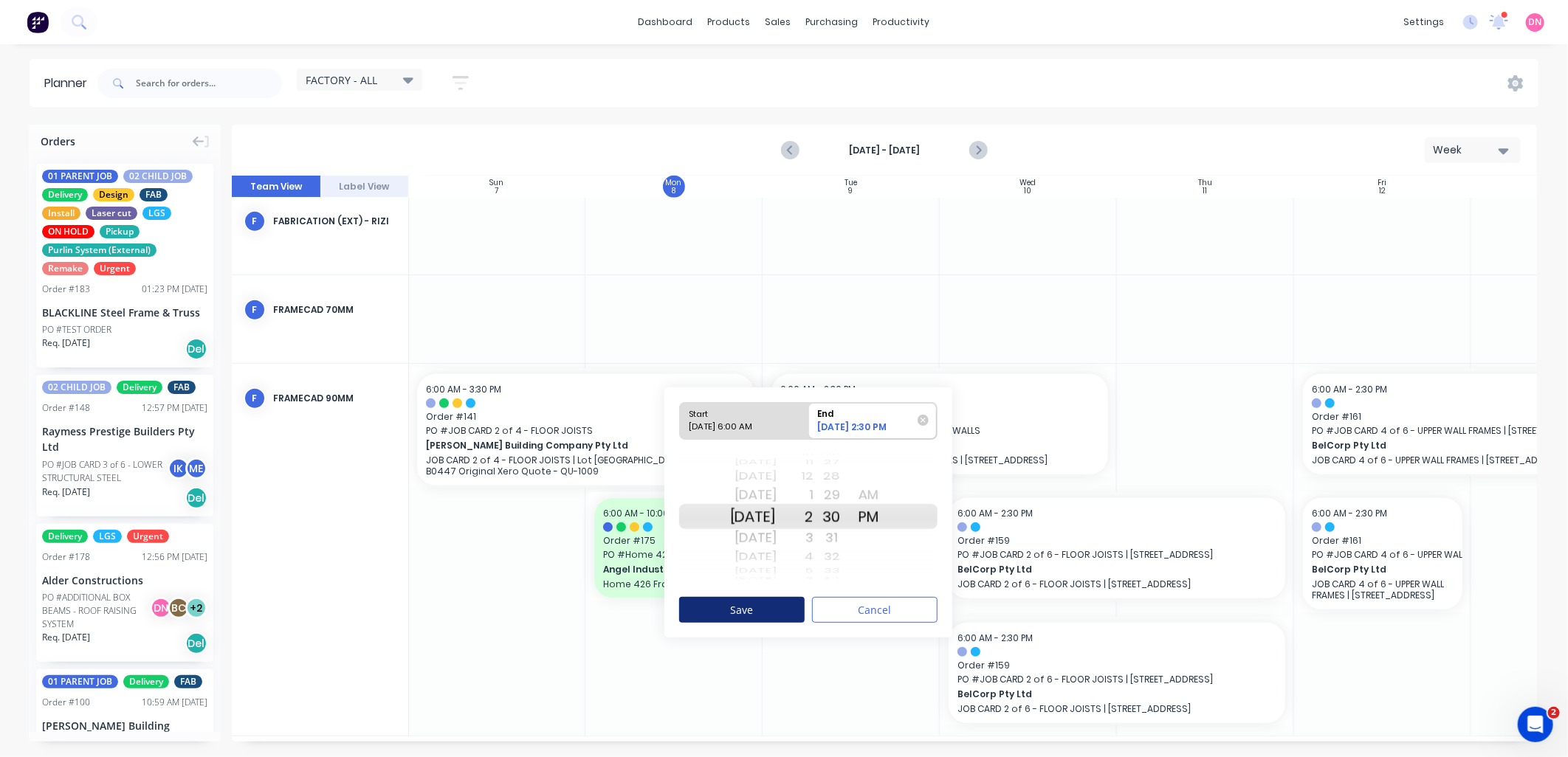
click at [785, 602] on button "Save" at bounding box center [742, 610] width 125 height 26
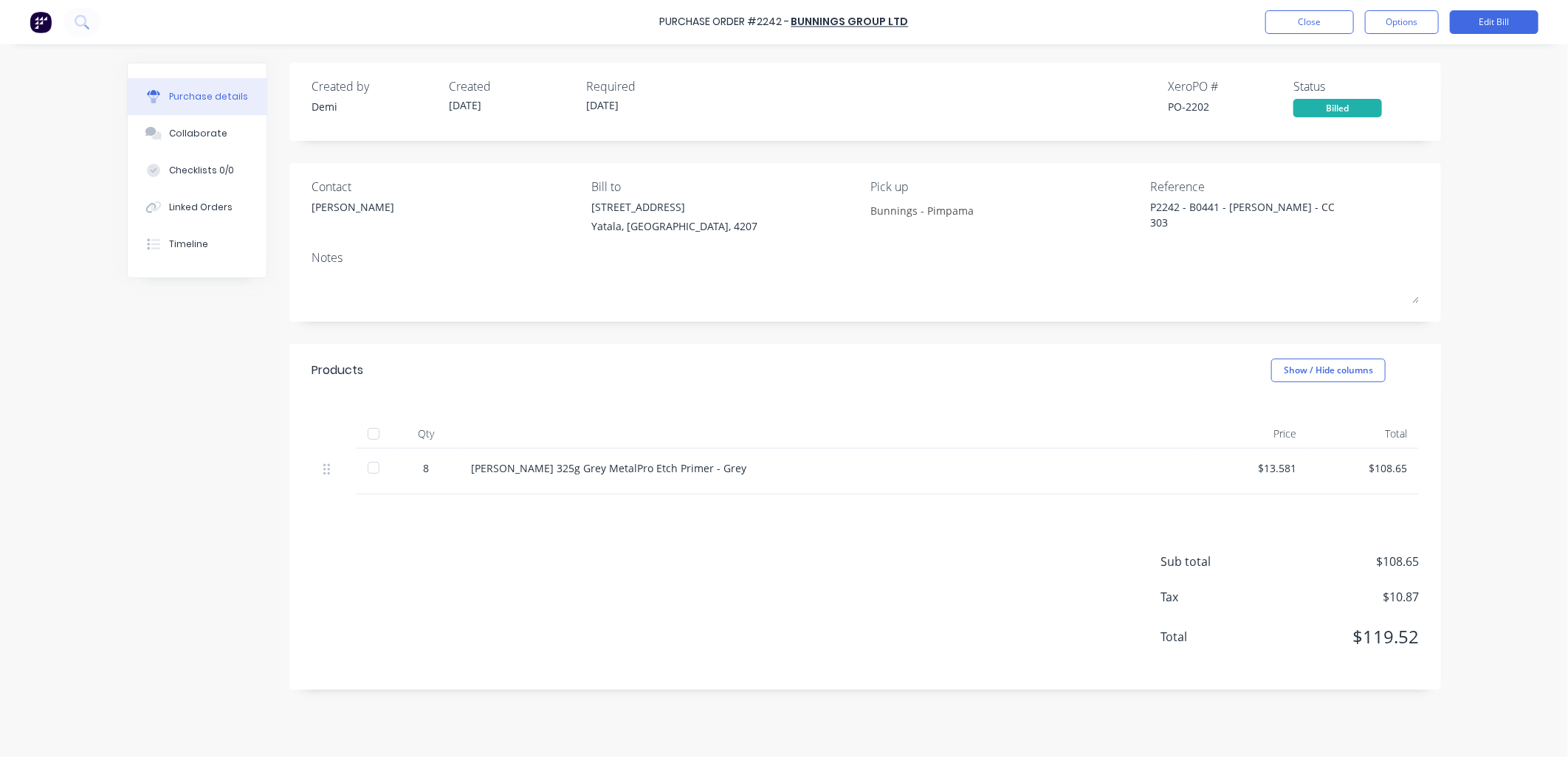
click at [378, 466] on div at bounding box center [374, 468] width 30 height 30
type textarea "x"
click at [1285, 23] on button "Close" at bounding box center [1310, 22] width 89 height 24
